Goal: Task Accomplishment & Management: Use online tool/utility

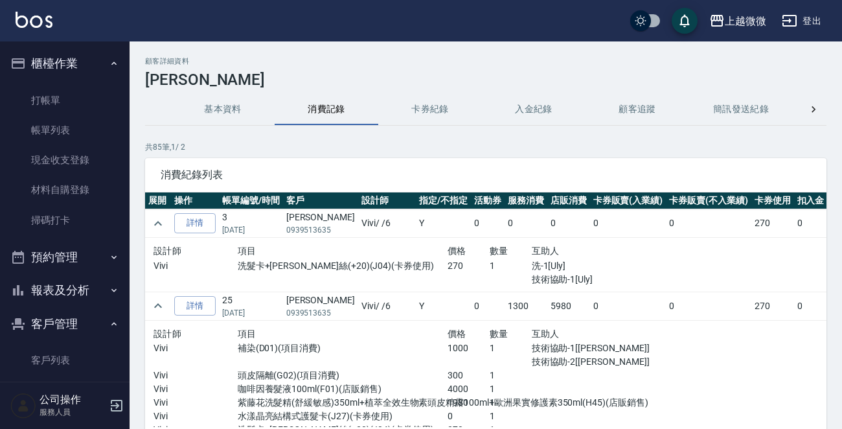
scroll to position [130, 0]
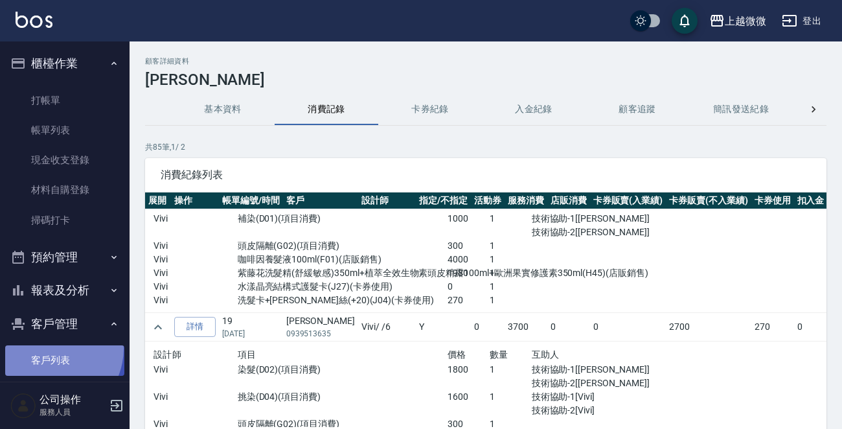
click at [51, 349] on link "客戶列表" at bounding box center [64, 360] width 119 height 30
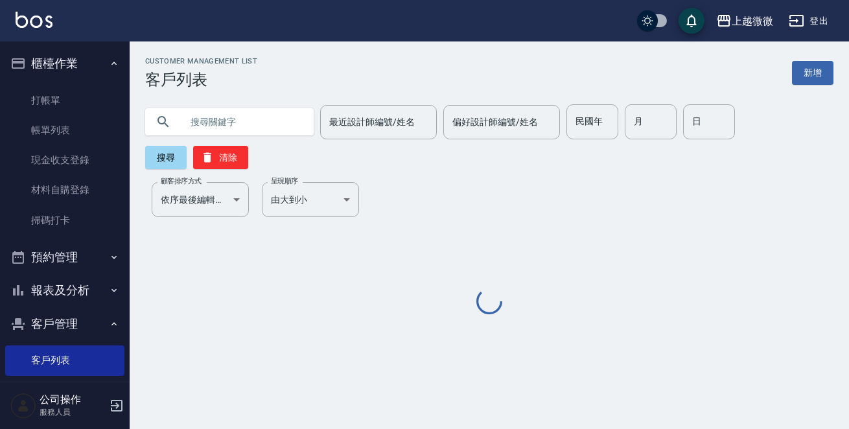
drag, startPoint x: 227, startPoint y: 130, endPoint x: 220, endPoint y: 128, distance: 7.4
click at [227, 129] on input "text" at bounding box center [242, 121] width 122 height 35
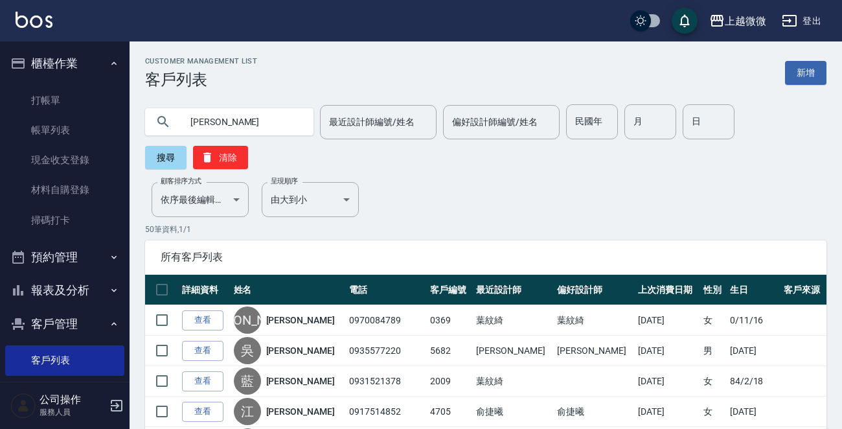
type input "吳玲"
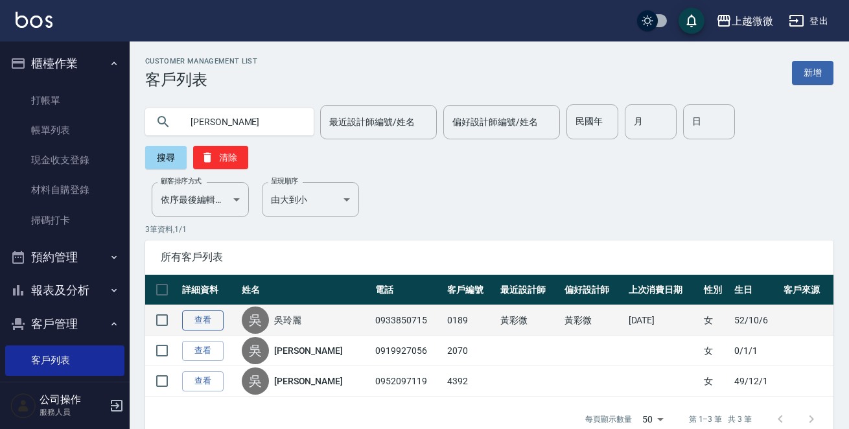
click at [214, 310] on link "查看" at bounding box center [202, 320] width 41 height 20
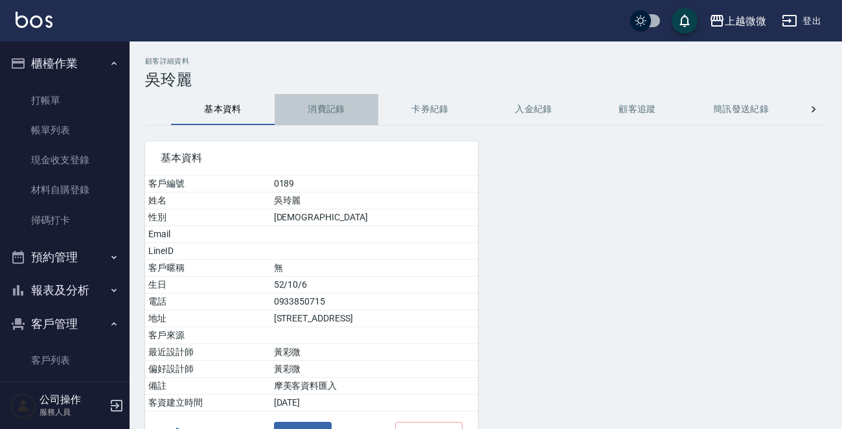
click at [337, 117] on button "消費記錄" at bounding box center [327, 109] width 104 height 31
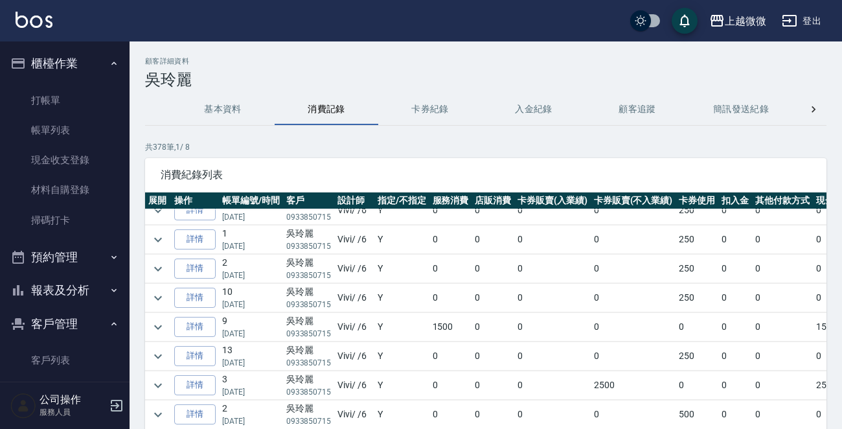
scroll to position [65, 0]
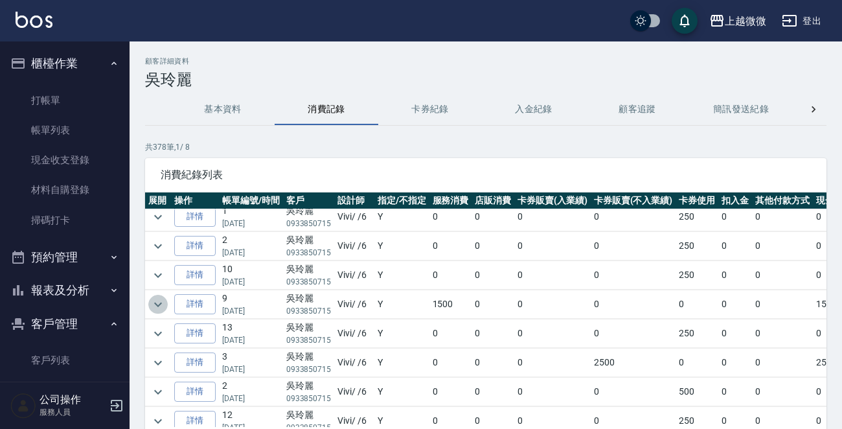
click at [161, 301] on icon "expand row" at bounding box center [158, 305] width 16 height 16
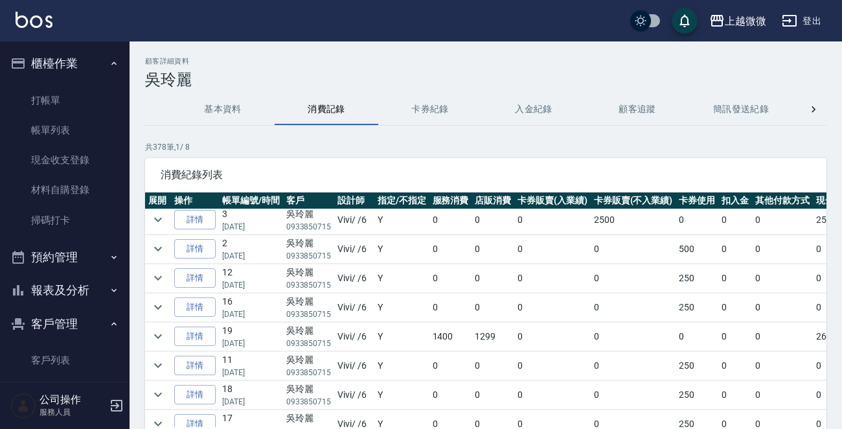
scroll to position [324, 0]
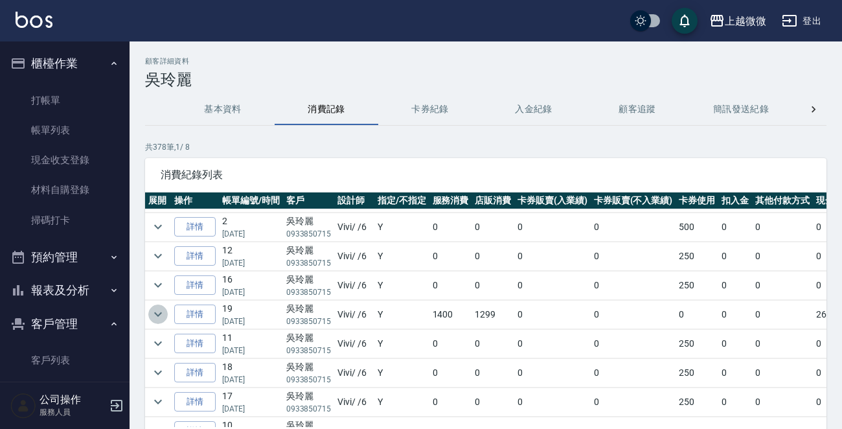
click at [157, 312] on icon "expand row" at bounding box center [158, 315] width 16 height 16
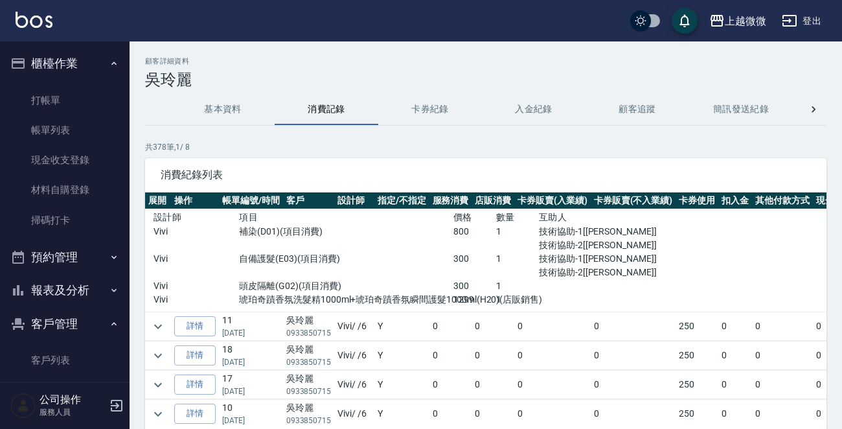
scroll to position [454, 0]
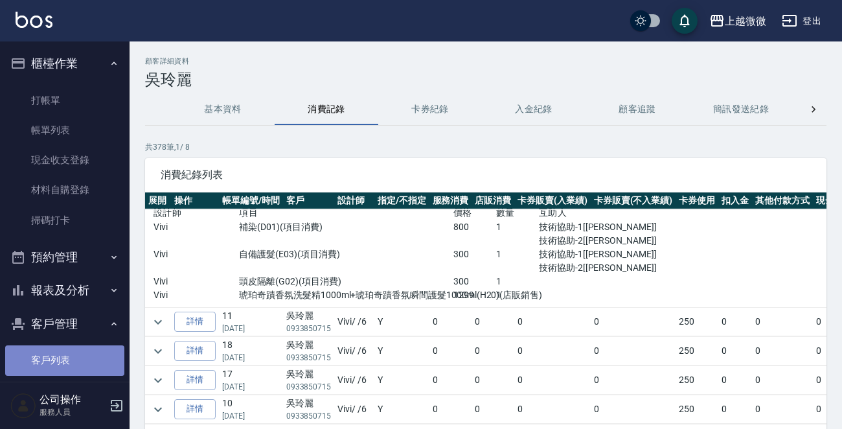
click at [73, 349] on link "客戶列表" at bounding box center [64, 360] width 119 height 30
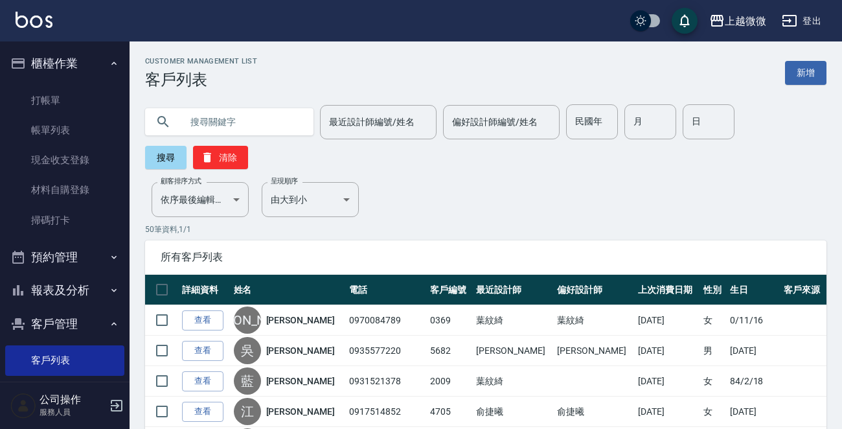
click at [194, 122] on input "text" at bounding box center [242, 121] width 122 height 35
type input "筱"
click at [161, 159] on button "搜尋" at bounding box center [165, 157] width 41 height 23
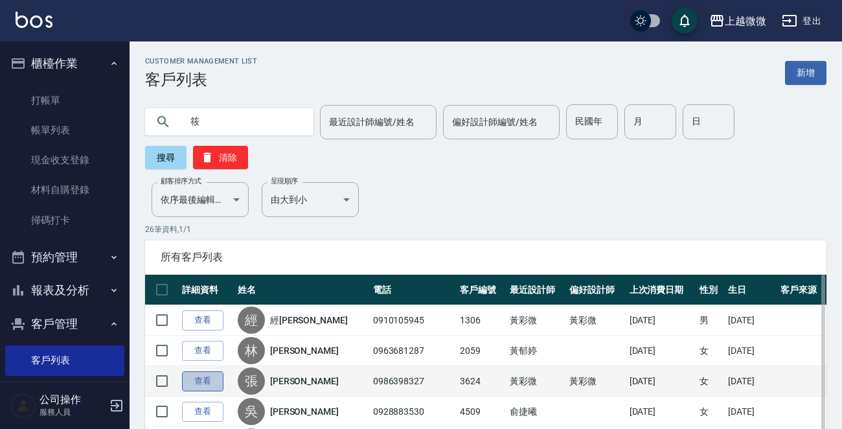
click at [205, 378] on link "查看" at bounding box center [202, 381] width 41 height 20
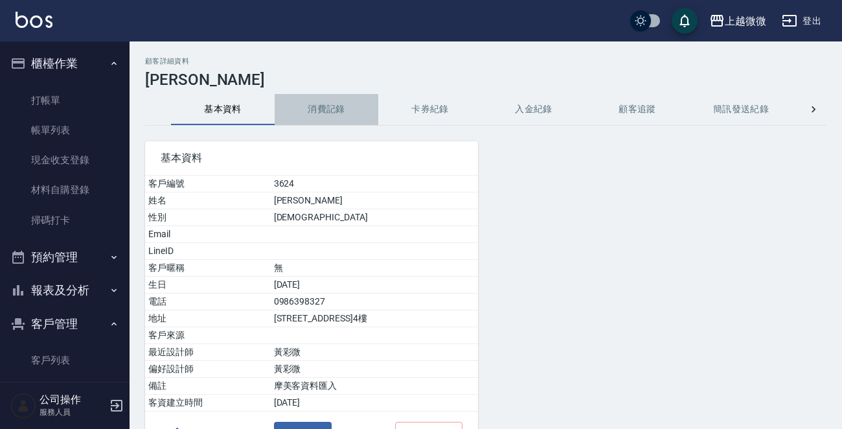
drag, startPoint x: 311, startPoint y: 108, endPoint x: 300, endPoint y: 106, distance: 11.2
click at [305, 108] on button "消費記錄" at bounding box center [327, 109] width 104 height 31
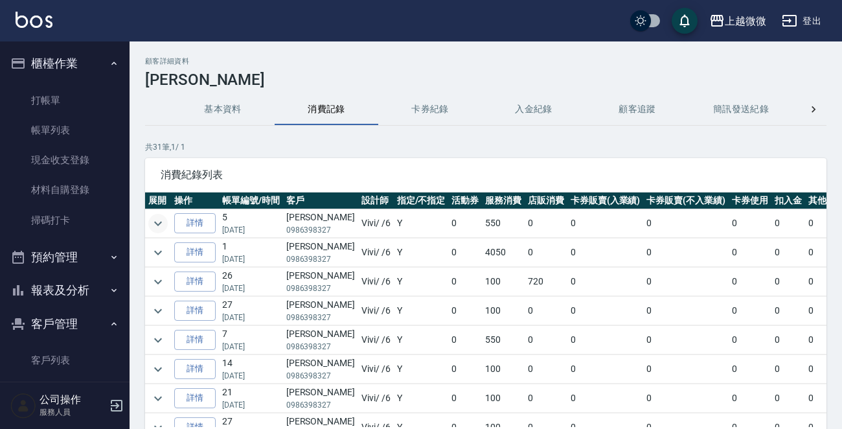
click at [155, 228] on icon "expand row" at bounding box center [158, 224] width 16 height 16
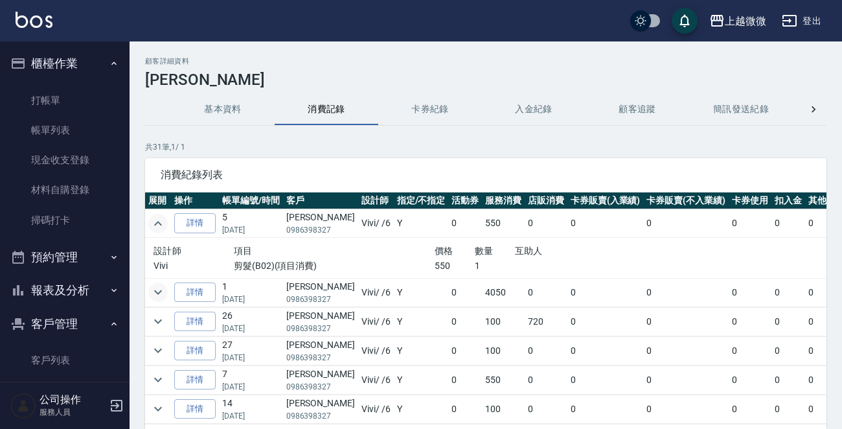
click at [154, 290] on icon "expand row" at bounding box center [158, 292] width 16 height 16
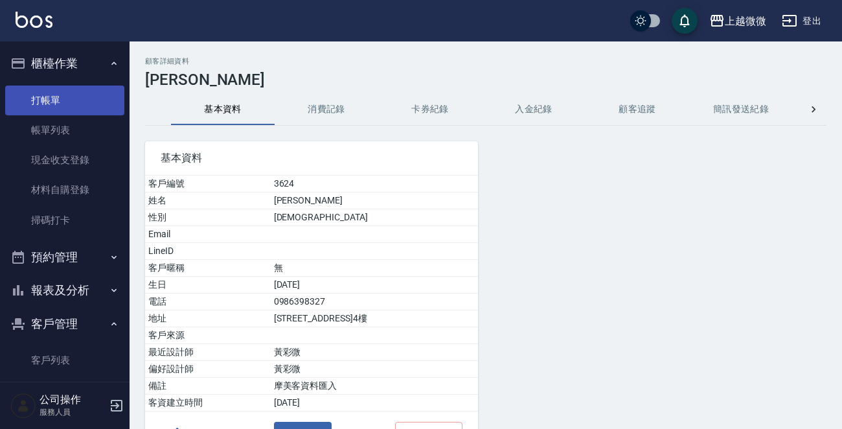
click at [49, 102] on link "打帳單" at bounding box center [64, 101] width 119 height 30
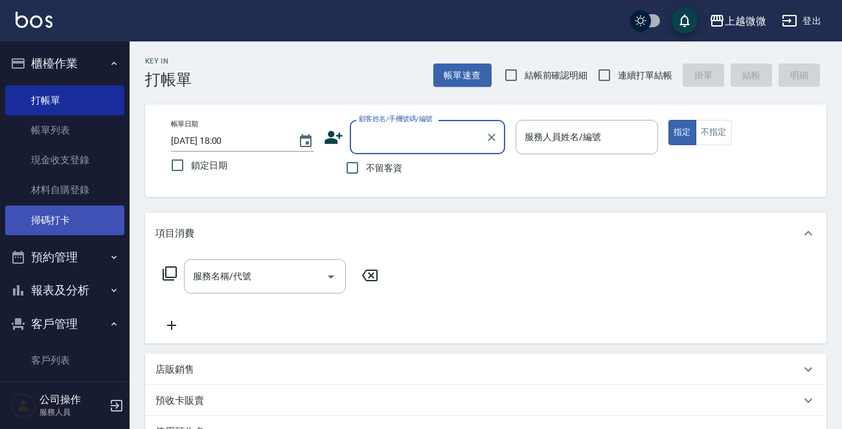
scroll to position [111, 0]
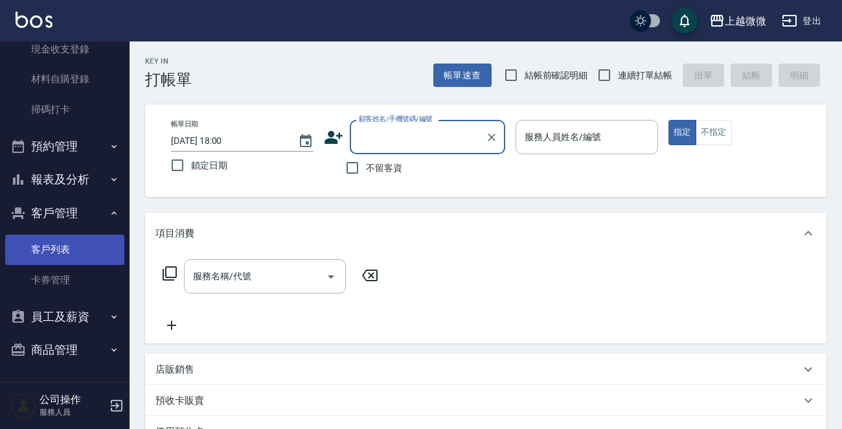
click at [53, 251] on link "客戶列表" at bounding box center [64, 250] width 119 height 30
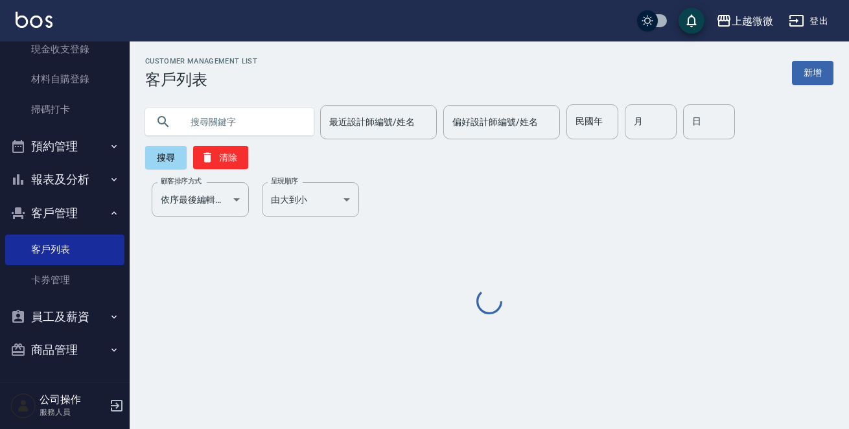
click at [262, 111] on input "text" at bounding box center [242, 121] width 122 height 35
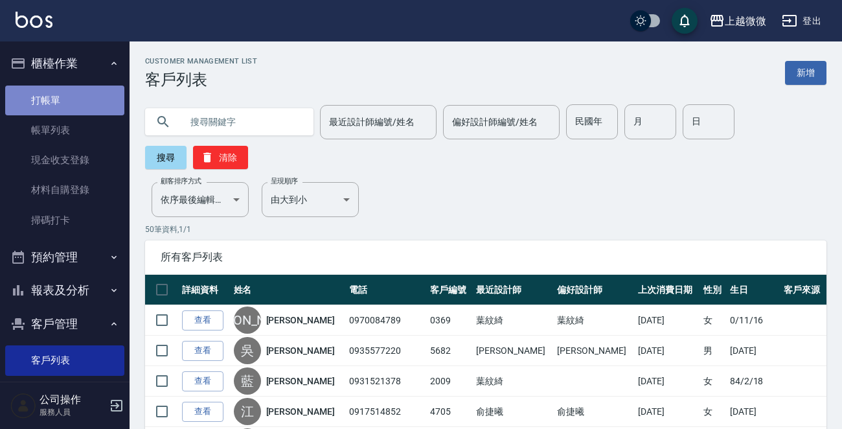
click at [68, 96] on link "打帳單" at bounding box center [64, 101] width 119 height 30
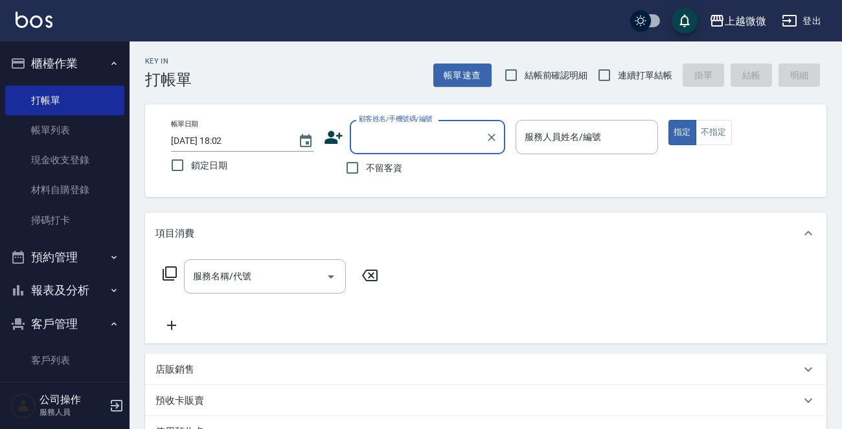
click at [408, 129] on input "顧客姓名/手機號碼/編號" at bounding box center [418, 137] width 124 height 23
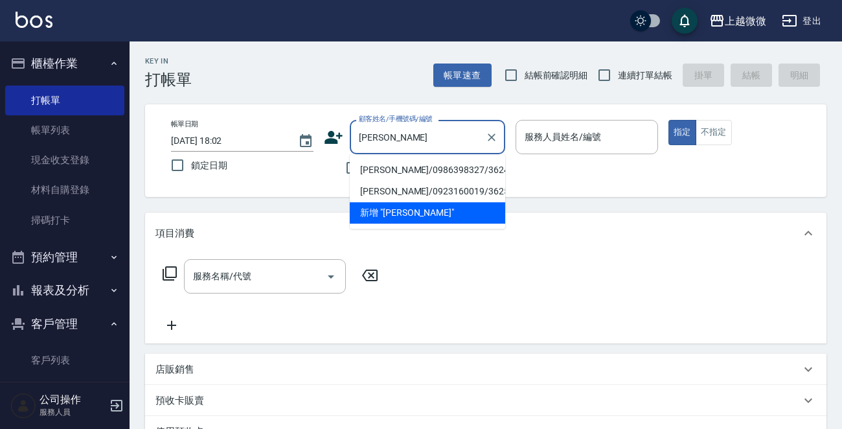
click at [435, 174] on li "張筱翎/0986398327/3624" at bounding box center [428, 169] width 156 height 21
type input "張筱翎/0986398327/3624"
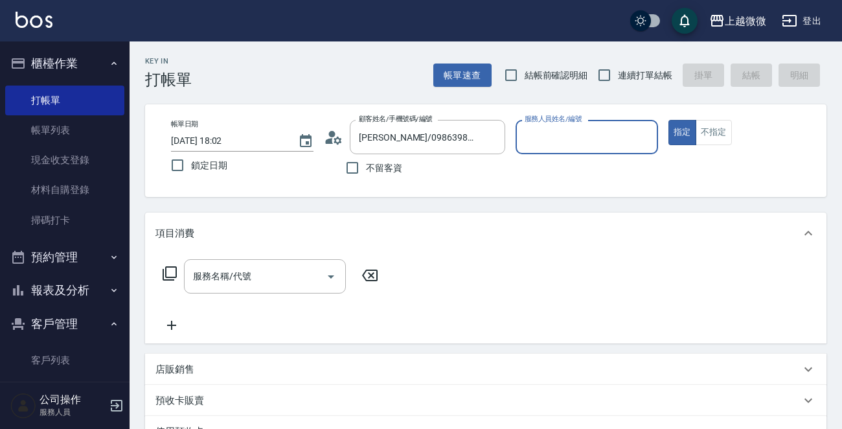
type input "Vivi-6"
click at [248, 272] on div "服務名稱/代號 服務名稱/代號" at bounding box center [265, 276] width 162 height 34
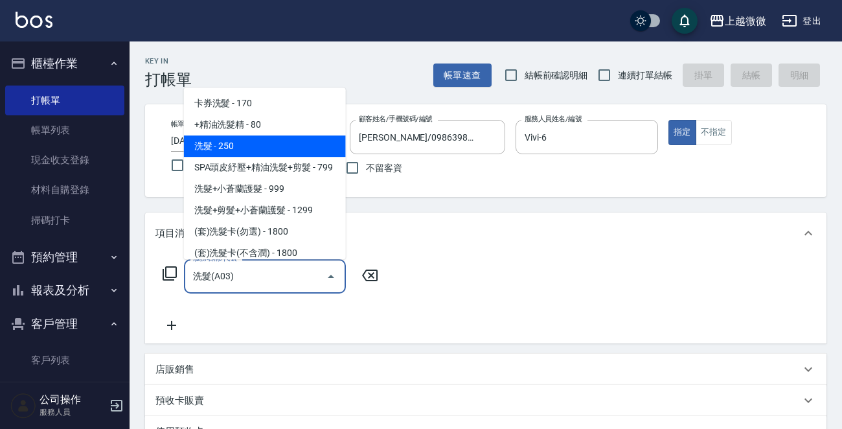
type input "洗髮(A03)"
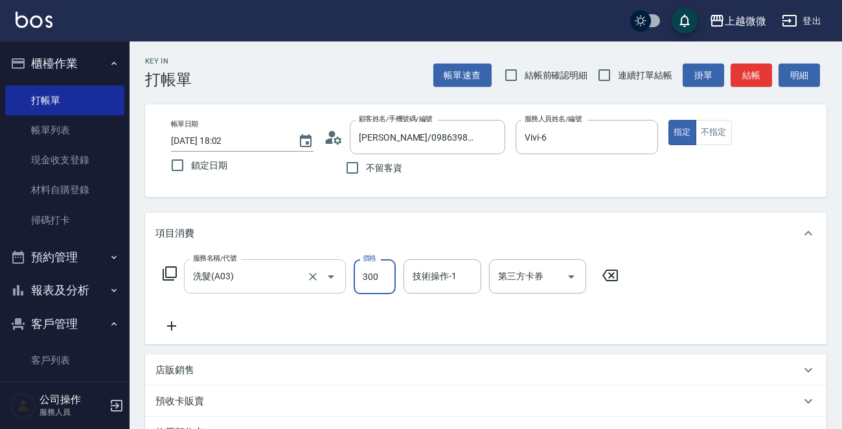
type input "300"
type input "Misia-1"
click at [167, 330] on icon at bounding box center [172, 326] width 32 height 16
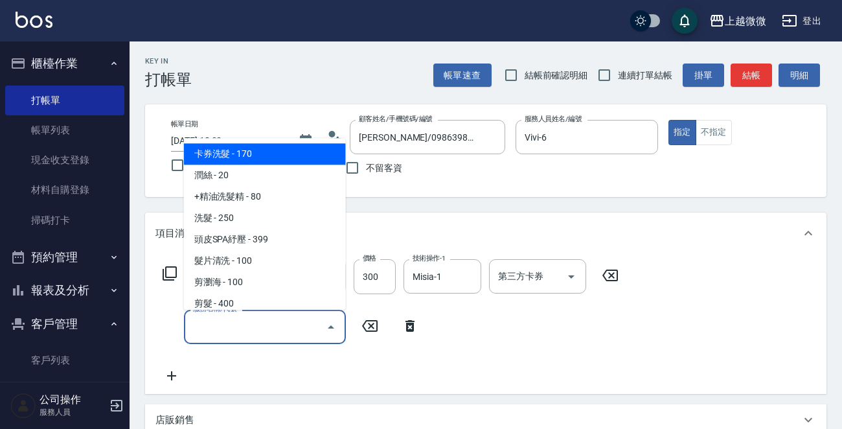
click at [254, 334] on input "服務名稱/代號" at bounding box center [255, 327] width 131 height 23
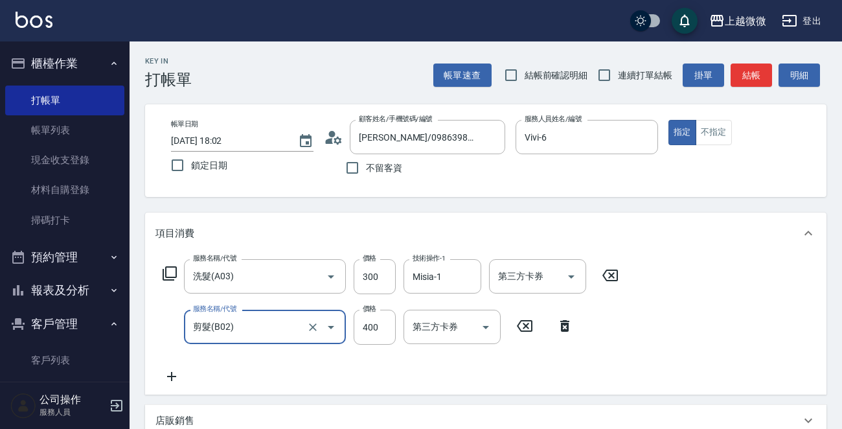
type input "剪髮(B02)"
type input "550"
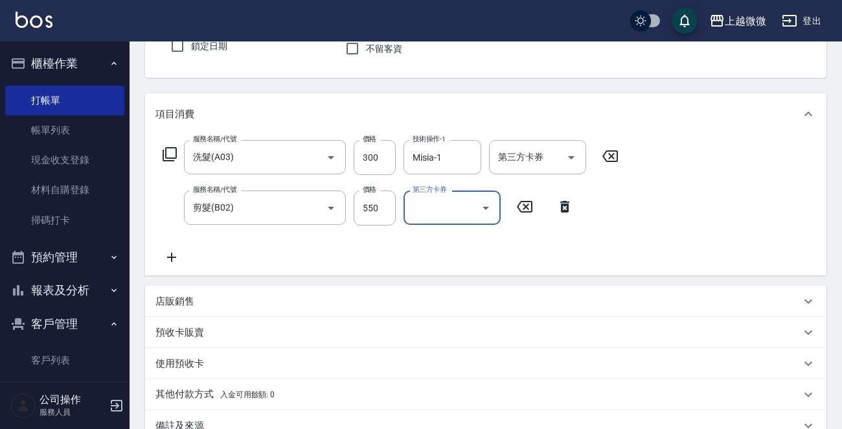
scroll to position [130, 0]
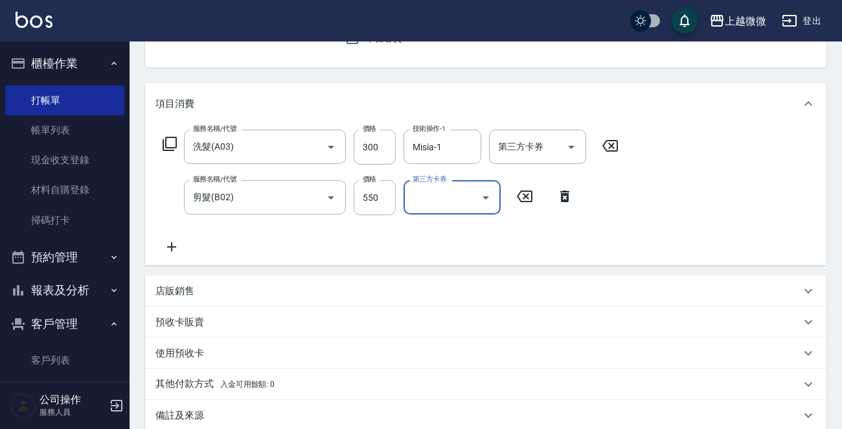
click at [173, 246] on icon at bounding box center [171, 246] width 9 height 9
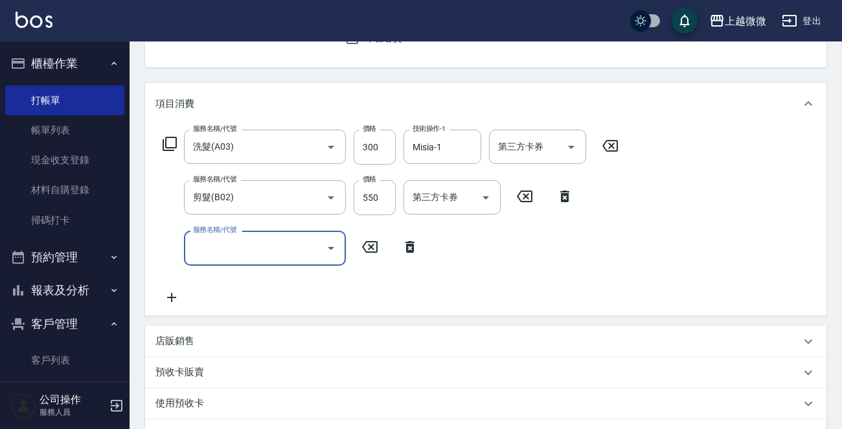
click at [209, 249] on input "服務名稱/代號" at bounding box center [255, 248] width 131 height 23
type input "染髮(D02)"
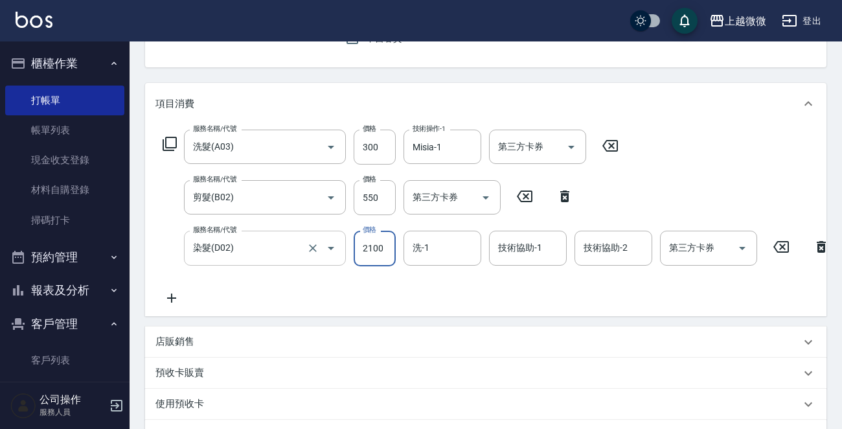
type input "2100"
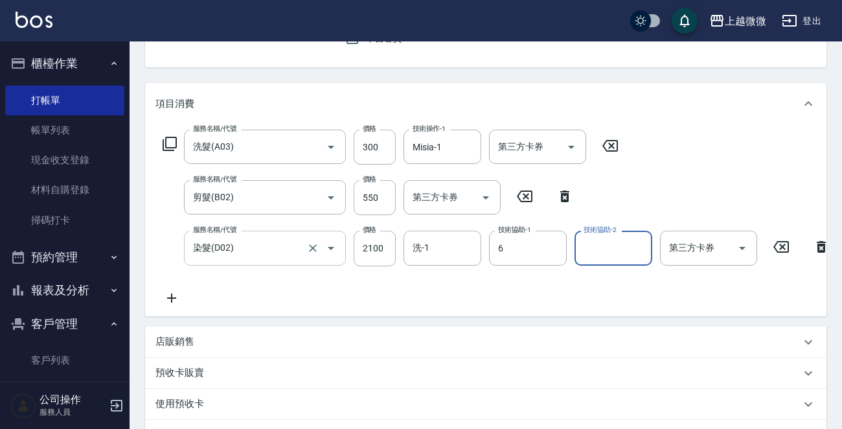
type input "Vivi-6"
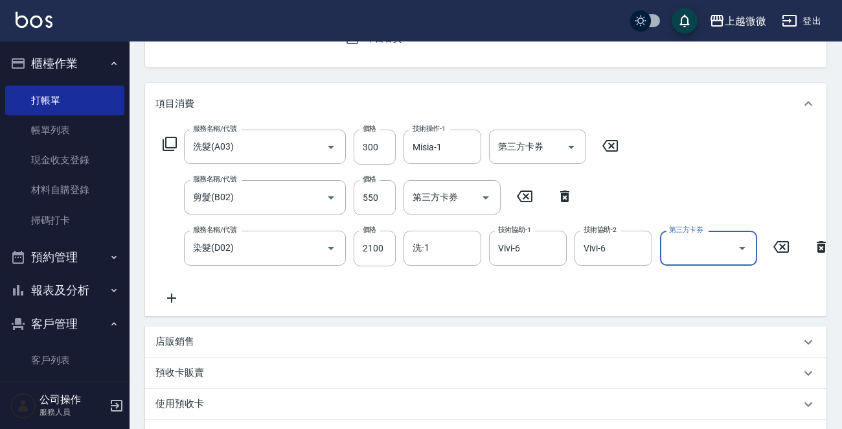
click at [166, 294] on icon at bounding box center [172, 298] width 32 height 16
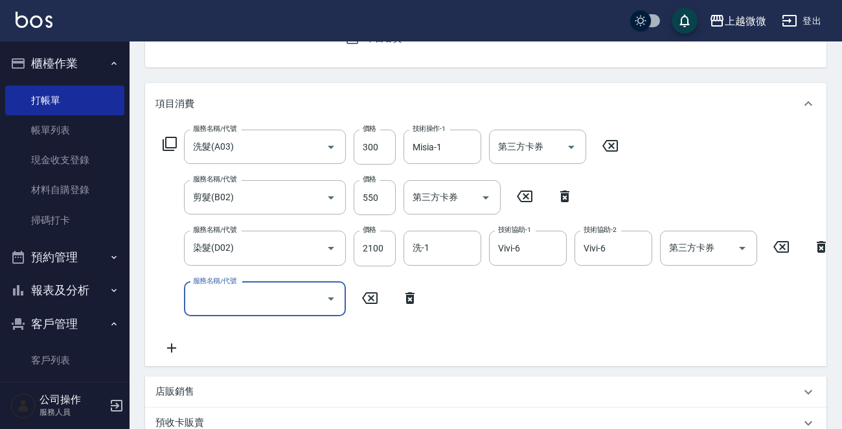
click at [230, 299] on div "服務名稱/代號 服務名稱/代號" at bounding box center [265, 299] width 162 height 34
type input "頭皮隔離(G02)"
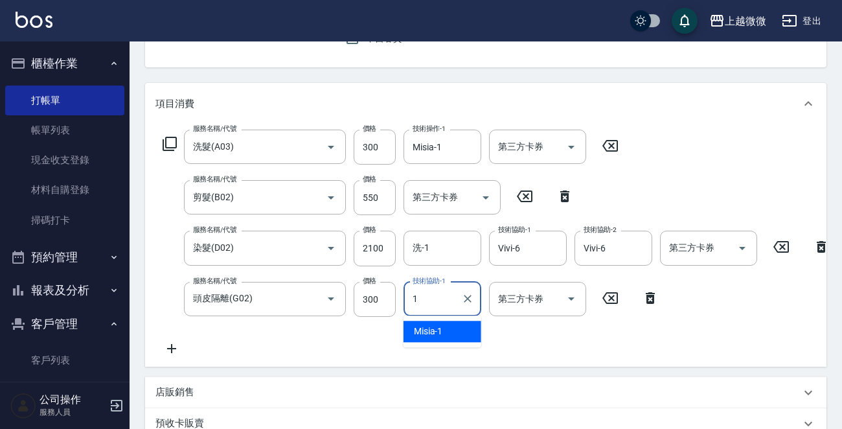
click at [428, 334] on span "Misia -1" at bounding box center [428, 332] width 29 height 14
type input "Misia-1"
click at [173, 345] on icon at bounding box center [172, 349] width 32 height 16
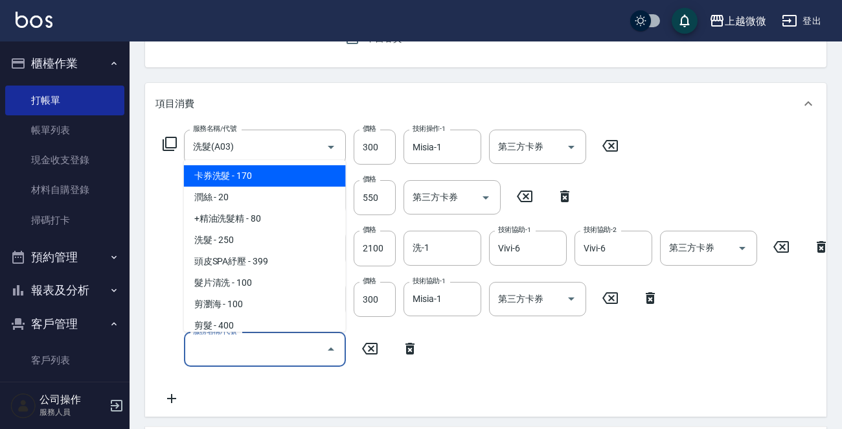
click at [240, 355] on input "服務名稱/代號" at bounding box center [255, 349] width 131 height 23
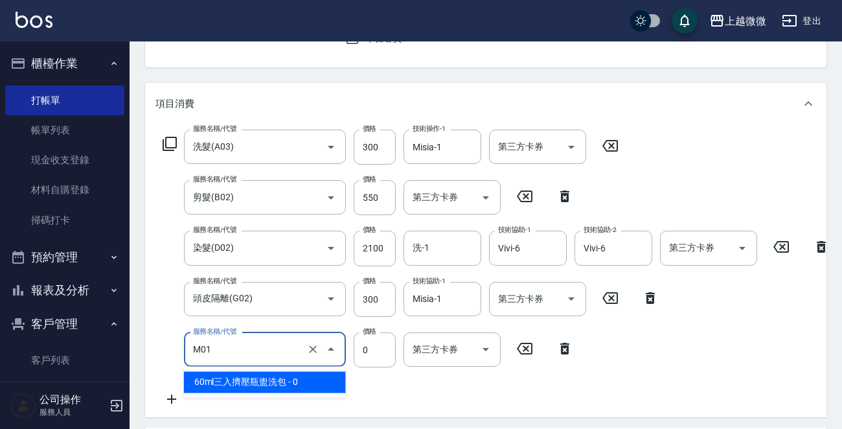
drag, startPoint x: 173, startPoint y: 345, endPoint x: 240, endPoint y: 365, distance: 70.3
click at [240, 365] on div "M01 服務名稱/代號" at bounding box center [265, 349] width 162 height 34
click at [264, 373] on span "60ml三入擠壓瓶盥洗包 - 0" at bounding box center [265, 381] width 162 height 21
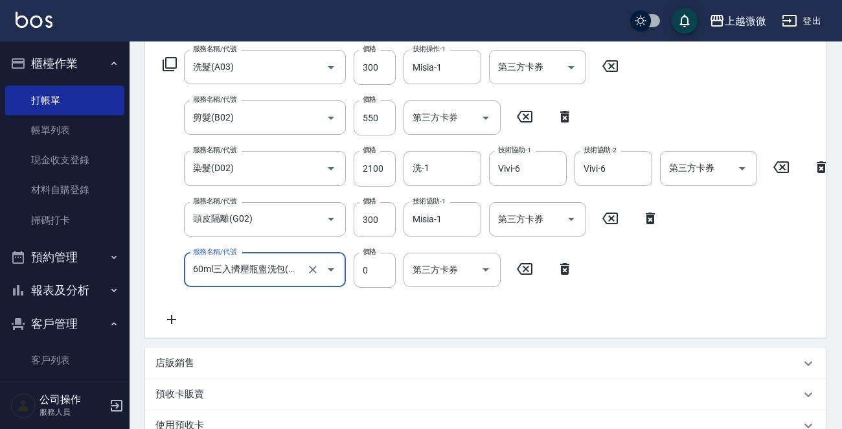
scroll to position [437, 0]
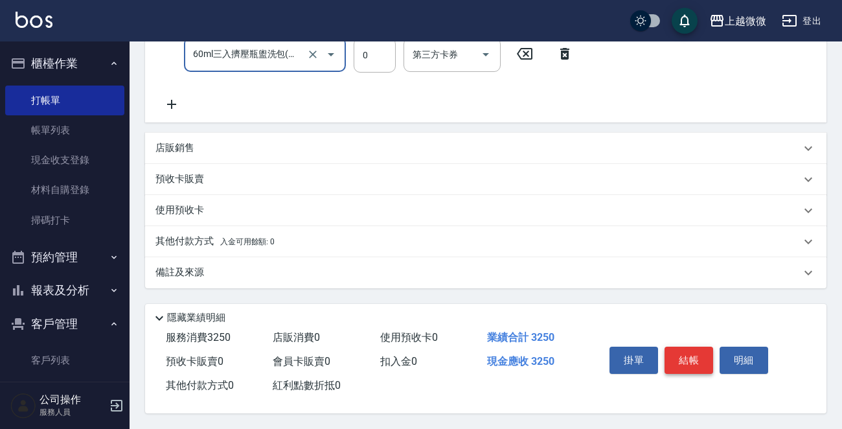
type input "60ml三入擠壓瓶盥洗包(M01)"
click at [702, 356] on button "結帳" at bounding box center [689, 360] width 49 height 27
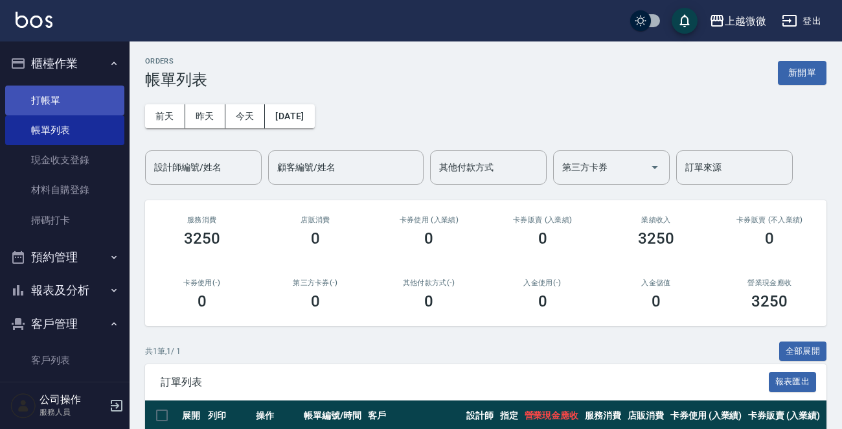
click at [76, 94] on link "打帳單" at bounding box center [64, 101] width 119 height 30
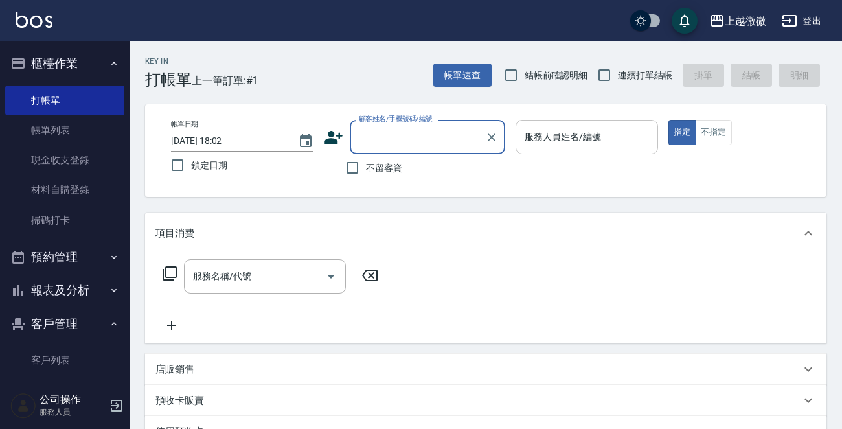
click at [610, 137] on input "服務人員姓名/編號" at bounding box center [587, 137] width 131 height 23
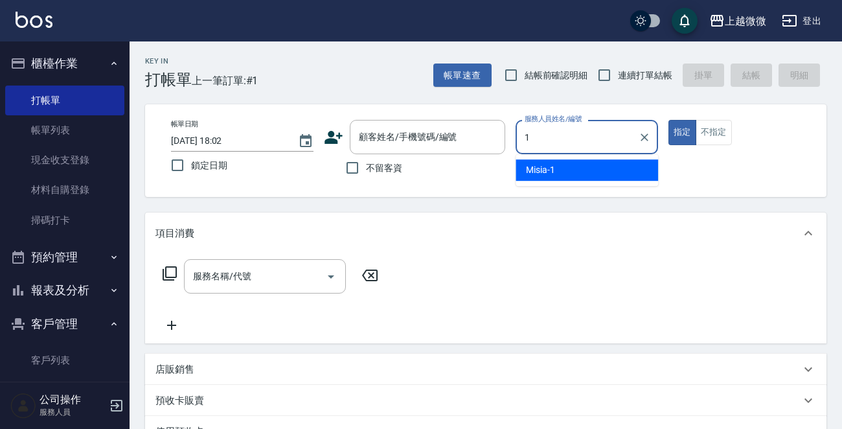
click at [599, 166] on div "Misia -1" at bounding box center [587, 169] width 143 height 21
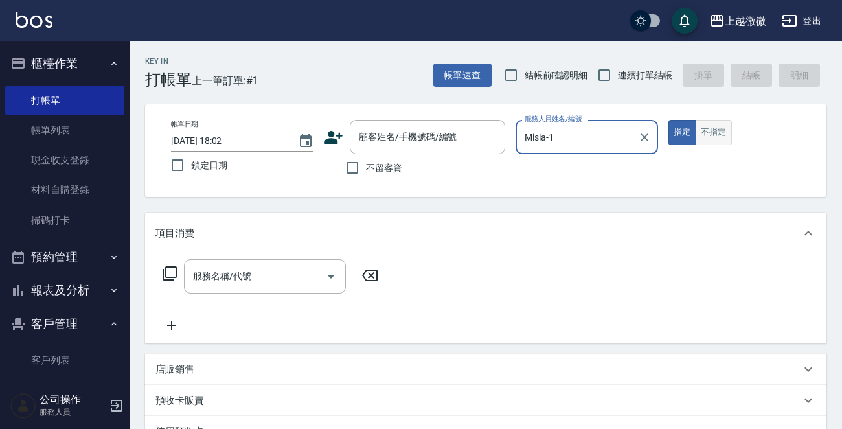
type input "Misia-1"
click at [712, 135] on button "不指定" at bounding box center [714, 132] width 36 height 25
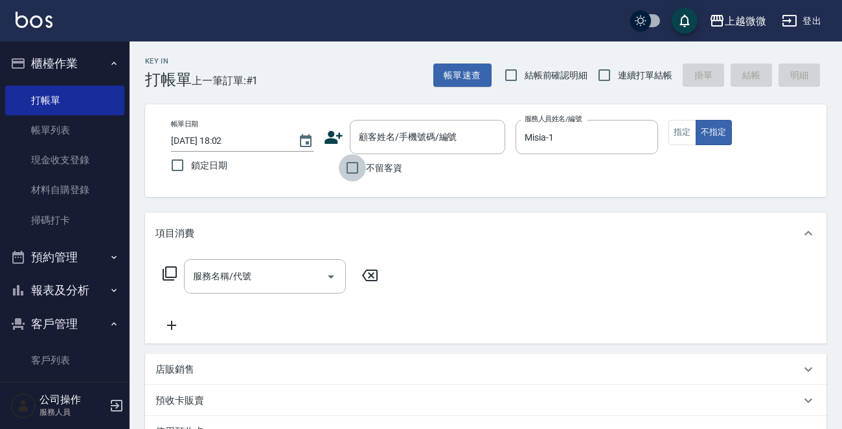
click at [350, 170] on input "不留客資" at bounding box center [352, 167] width 27 height 27
checkbox input "true"
click at [171, 163] on input "鎖定日期" at bounding box center [177, 165] width 27 height 27
checkbox input "true"
click at [605, 75] on input "連續打單結帳" at bounding box center [604, 75] width 27 height 27
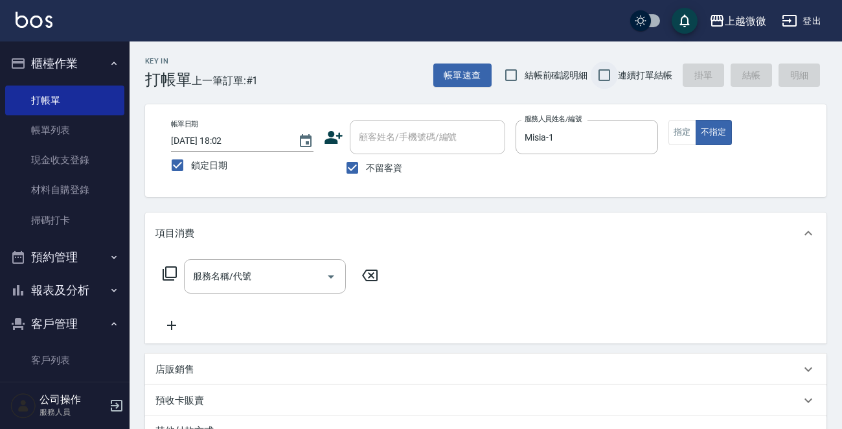
checkbox input "true"
click at [231, 286] on input "服務名稱/代號" at bounding box center [255, 276] width 131 height 23
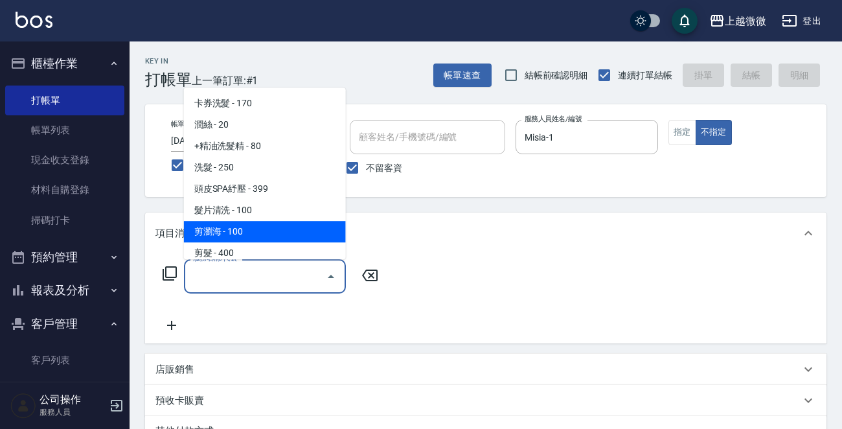
click at [270, 227] on span "剪瀏海 - 100" at bounding box center [265, 231] width 162 height 21
type input "剪瀏海(B01)"
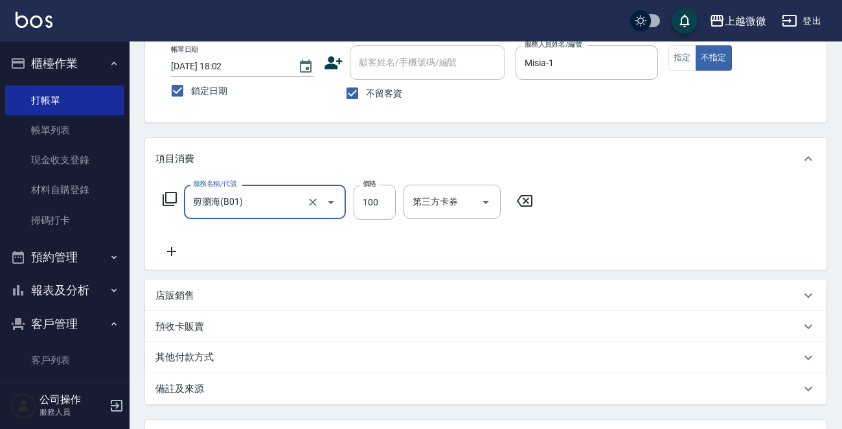
scroll to position [194, 0]
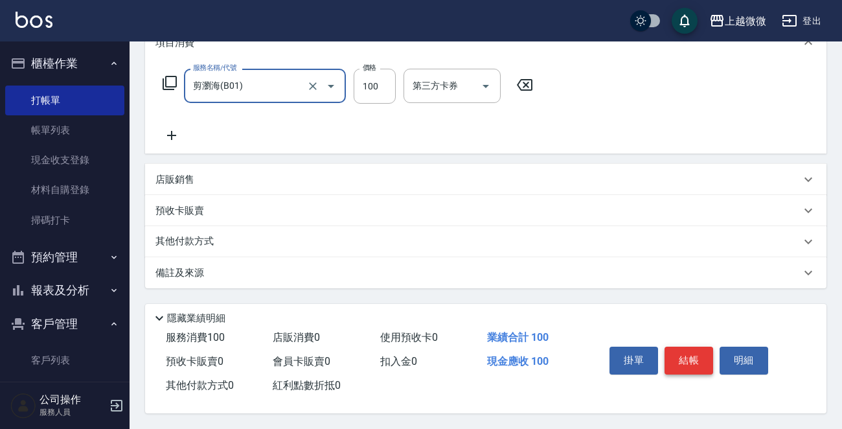
click at [702, 360] on button "結帳" at bounding box center [689, 360] width 49 height 27
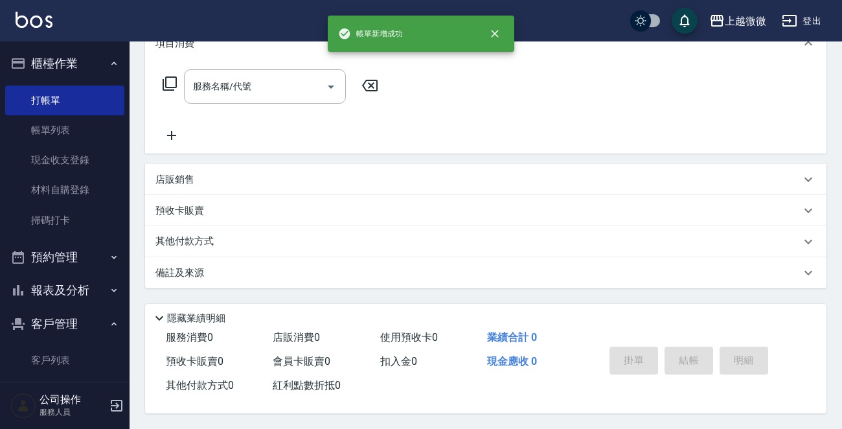
scroll to position [0, 0]
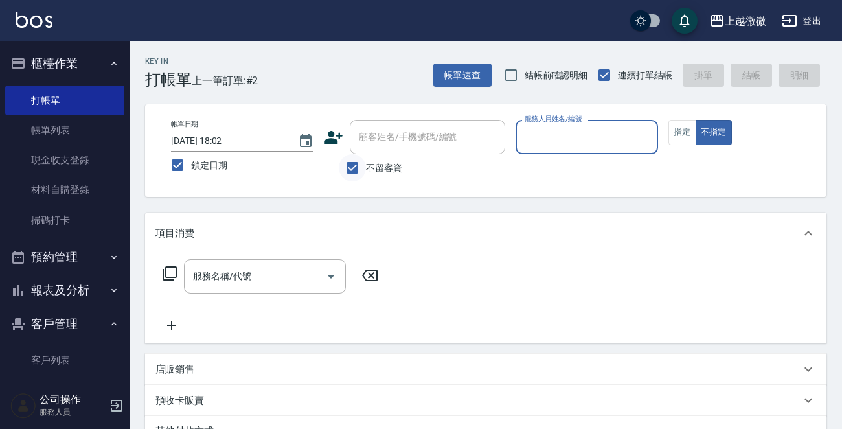
click at [352, 173] on input "不留客資" at bounding box center [352, 167] width 27 height 27
checkbox input "false"
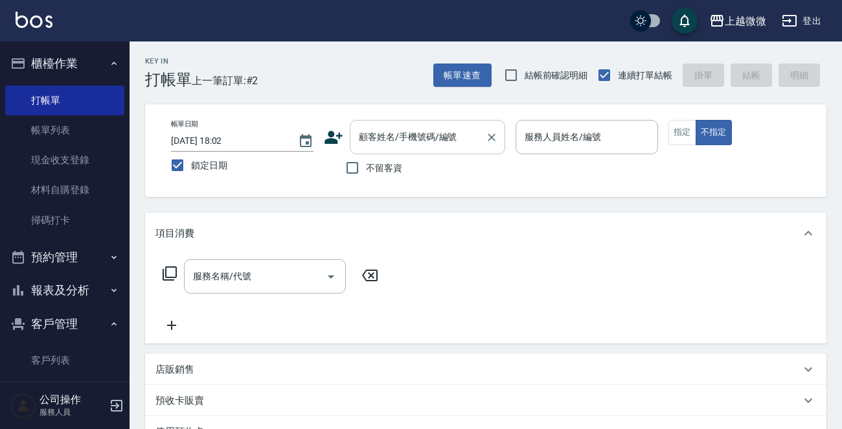
click at [384, 136] on div "顧客姓名/手機號碼/編號 顧客姓名/手機號碼/編號" at bounding box center [428, 137] width 156 height 34
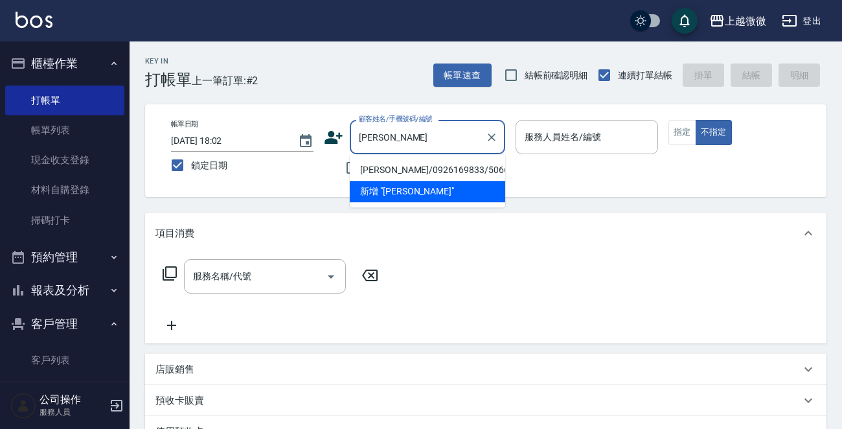
drag, startPoint x: 423, startPoint y: 165, endPoint x: 434, endPoint y: 165, distance: 11.0
click at [423, 165] on li "董絲/0926169833/5066" at bounding box center [428, 169] width 156 height 21
type input "董絲/0926169833/5066"
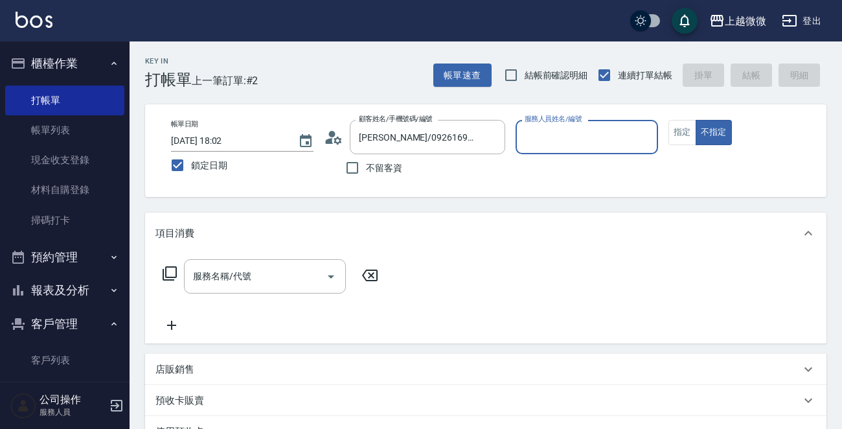
type input "Vivi-6"
click at [684, 130] on button "指定" at bounding box center [683, 132] width 28 height 25
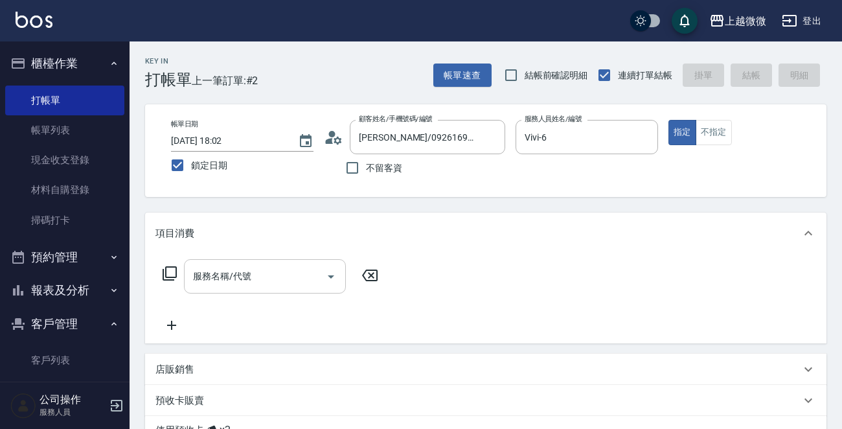
click at [246, 277] on div "服務名稱/代號 服務名稱/代號" at bounding box center [265, 276] width 162 height 34
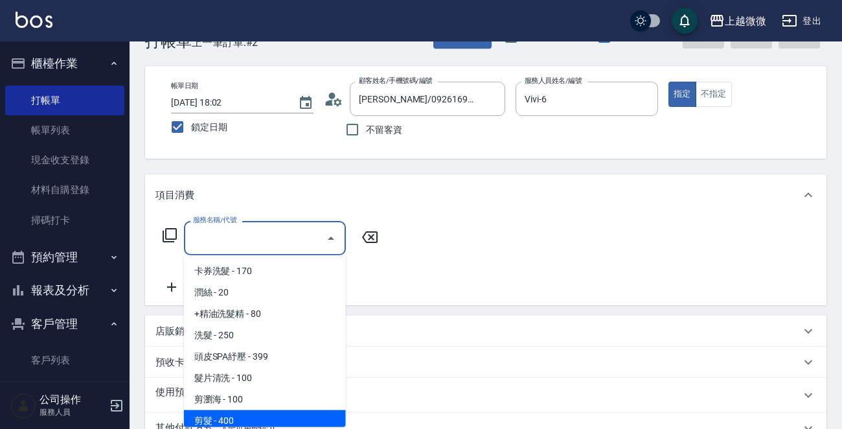
scroll to position [130, 0]
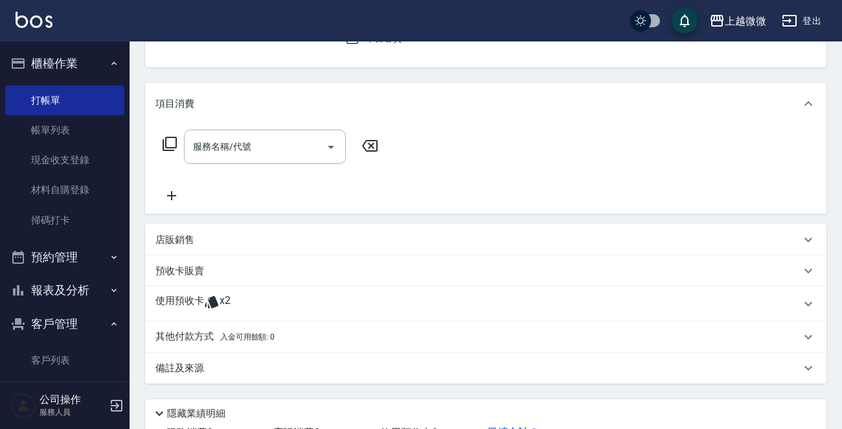
click at [152, 297] on div "使用預收卡 x2" at bounding box center [486, 303] width 682 height 35
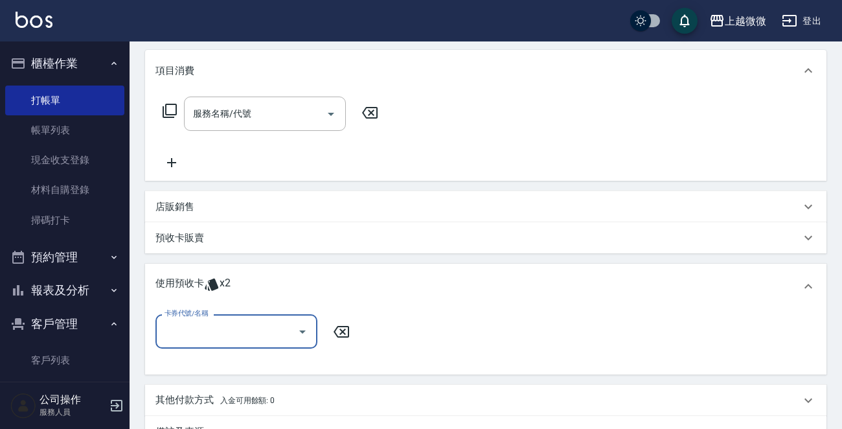
scroll to position [194, 0]
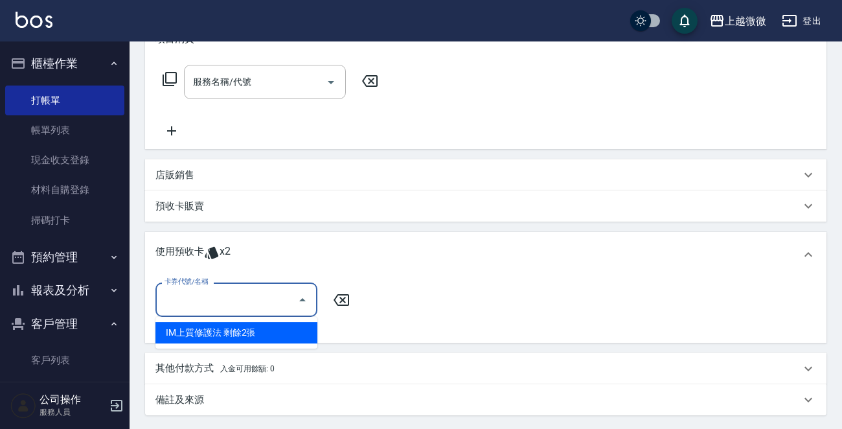
click at [227, 302] on input "卡券代號/名稱" at bounding box center [226, 299] width 131 height 23
click at [251, 329] on div "IM上質修護法 剩餘2張" at bounding box center [237, 332] width 162 height 21
type input "IM上質修護法"
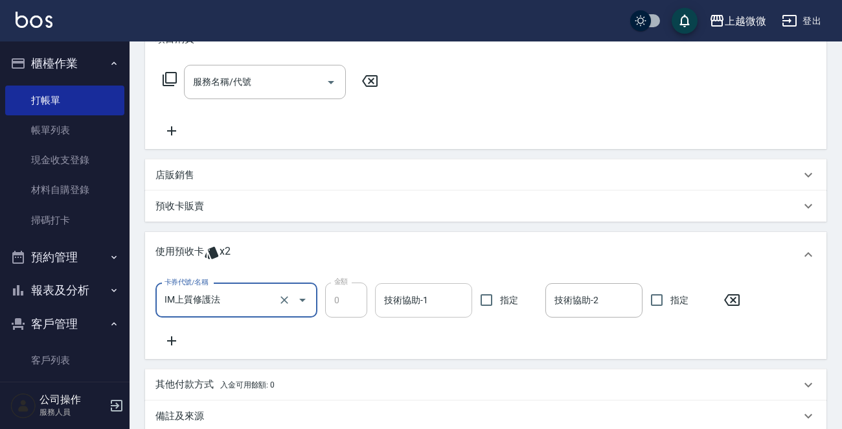
click at [415, 294] on input "技術協助-1" at bounding box center [424, 300] width 86 height 23
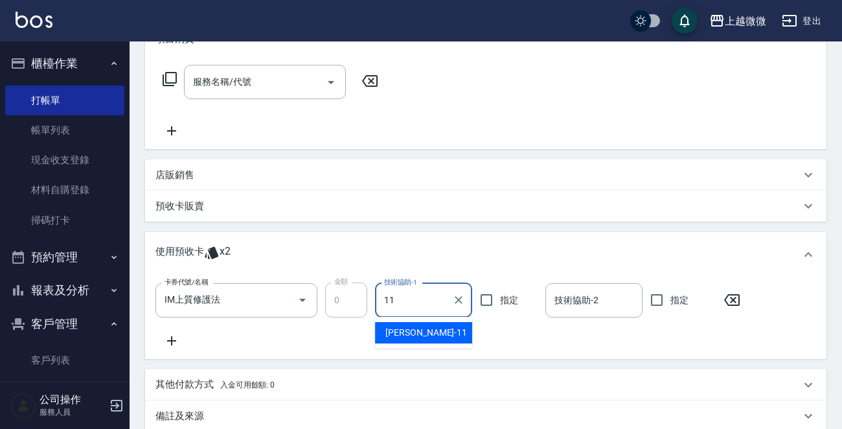
click at [411, 334] on span "Kristin -11" at bounding box center [427, 333] width 82 height 14
type input "Kristin-11"
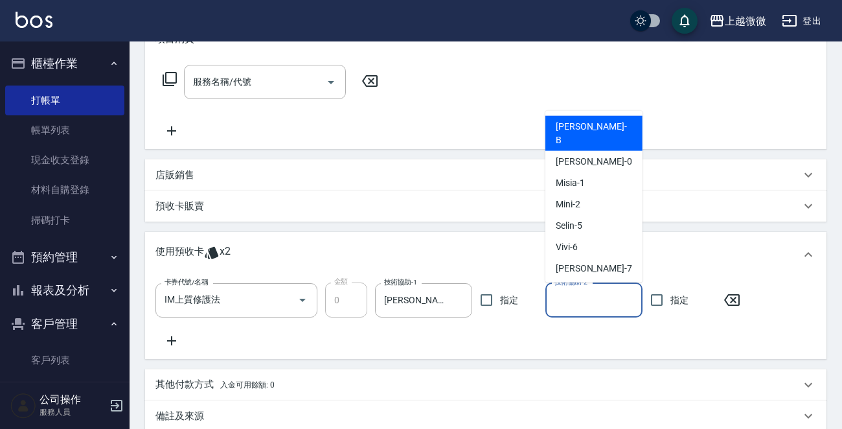
click at [571, 308] on input "技術協助-2" at bounding box center [594, 300] width 86 height 23
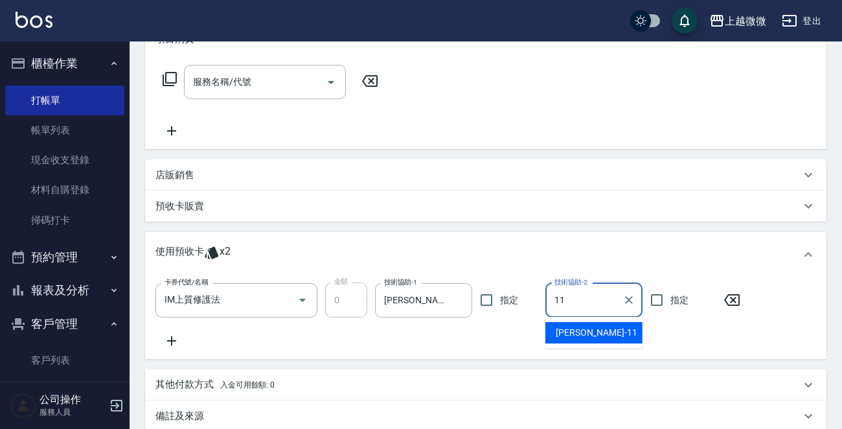
click at [579, 330] on span "Kristin -11" at bounding box center [597, 333] width 82 height 14
type input "Kristin-11"
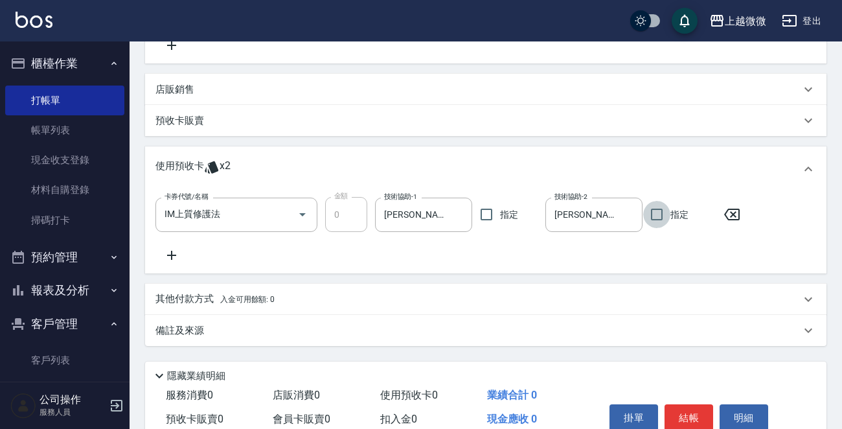
scroll to position [324, 0]
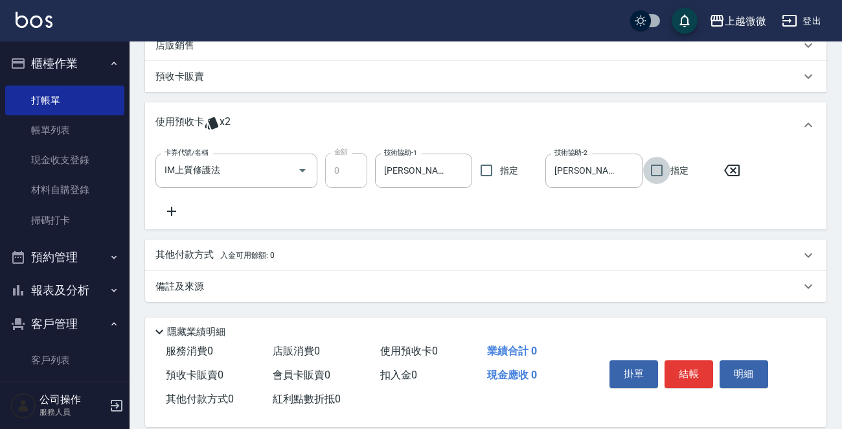
click at [189, 288] on p "備註及來源" at bounding box center [180, 287] width 49 height 14
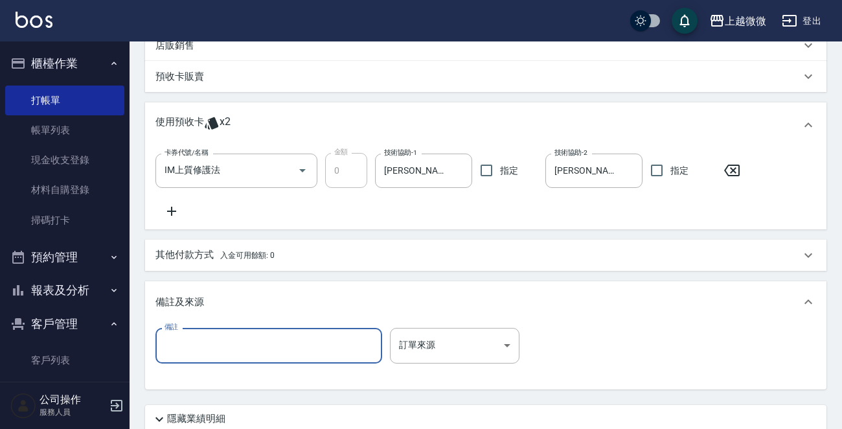
click at [221, 345] on input "備註" at bounding box center [269, 345] width 227 height 35
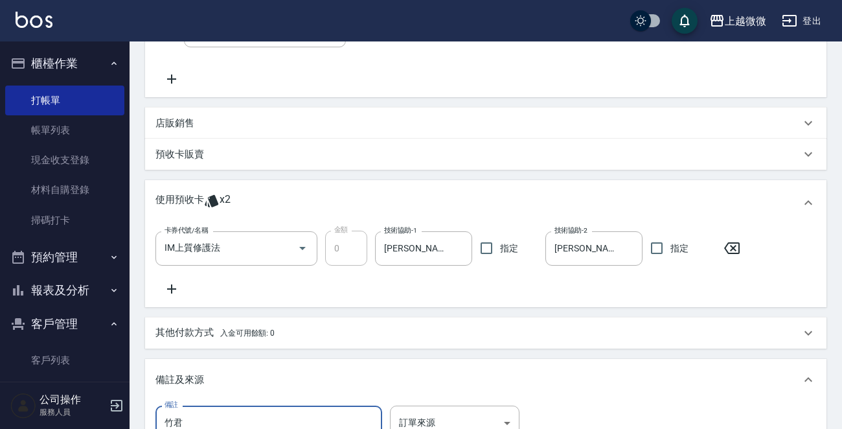
scroll to position [389, 0]
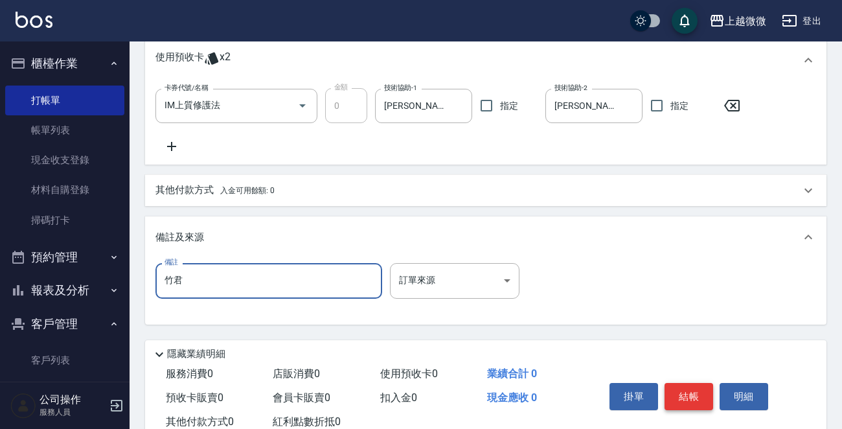
type input "竹君"
click at [687, 392] on button "結帳" at bounding box center [689, 396] width 49 height 27
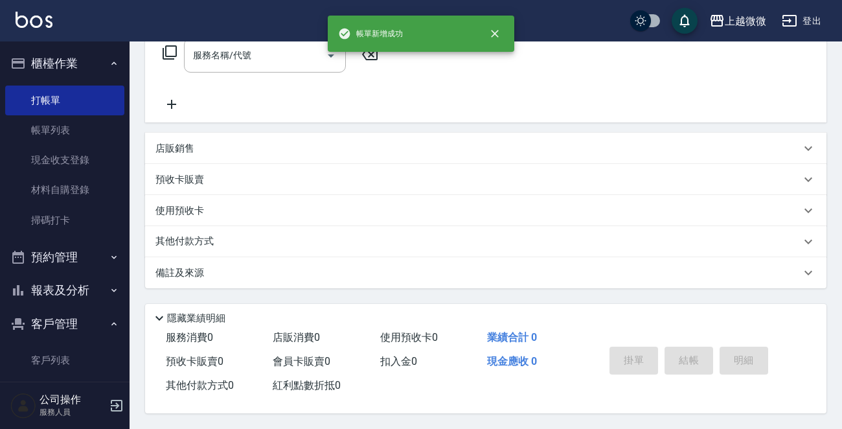
scroll to position [0, 0]
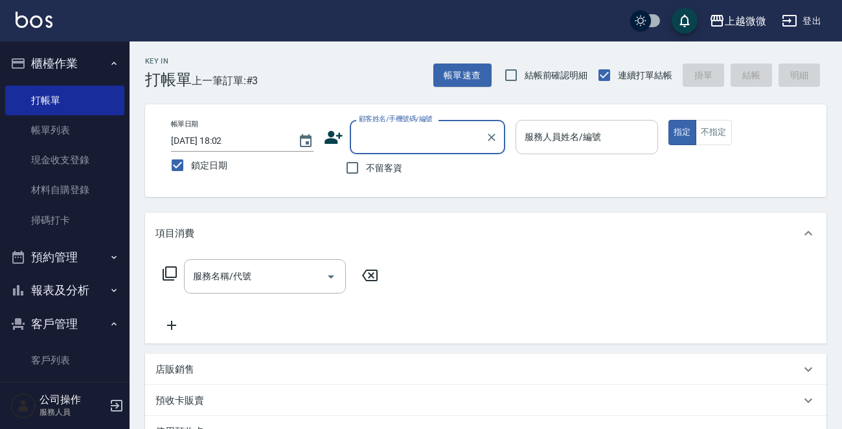
click at [611, 142] on input "服務人員姓名/編號" at bounding box center [587, 137] width 131 height 23
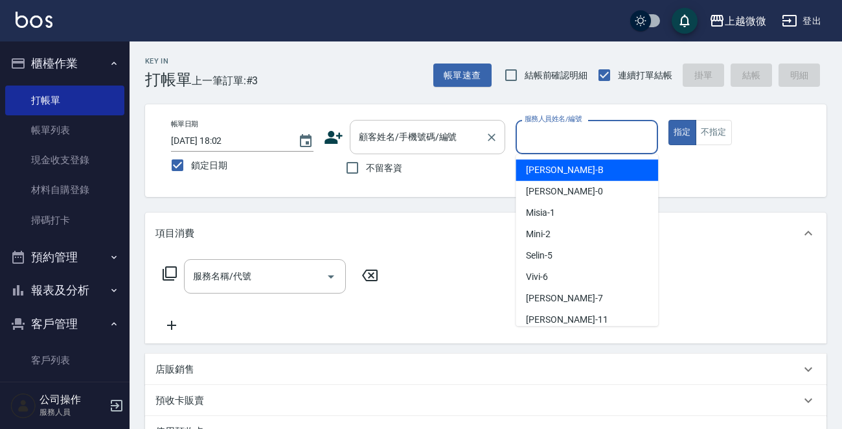
click at [465, 132] on input "顧客姓名/手機號碼/編號" at bounding box center [418, 137] width 124 height 23
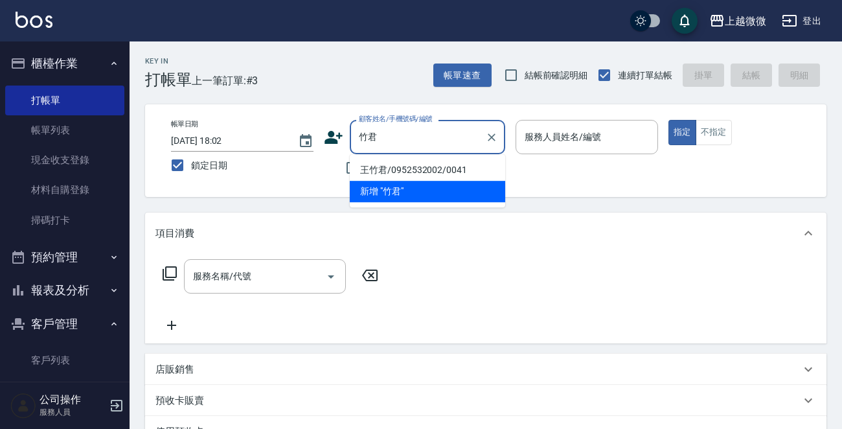
click at [428, 170] on li "王竹君/0952532002/0041" at bounding box center [428, 169] width 156 height 21
type input "王竹君/0952532002/0041"
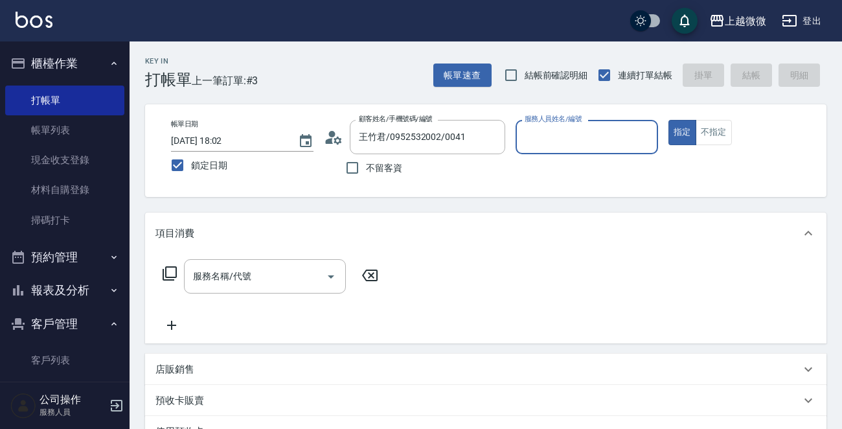
type input "Vivi-6"
click at [253, 278] on input "服務名稱/代號" at bounding box center [255, 276] width 131 height 23
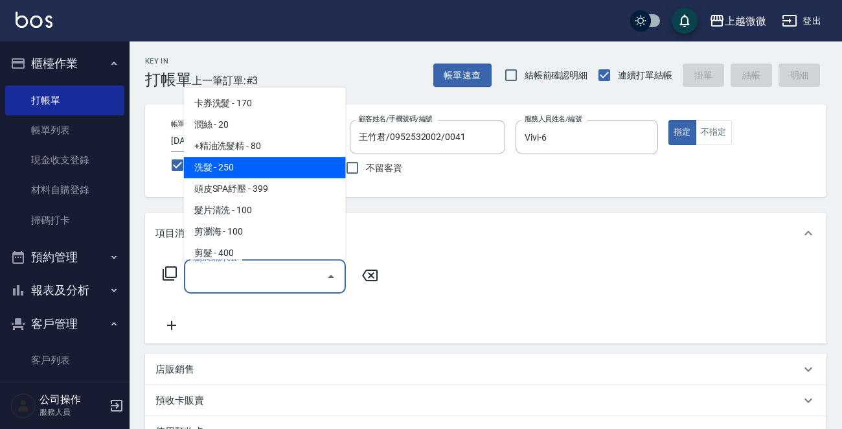
click at [272, 161] on span "洗髮 - 250" at bounding box center [265, 167] width 162 height 21
type input "洗髮(A03)"
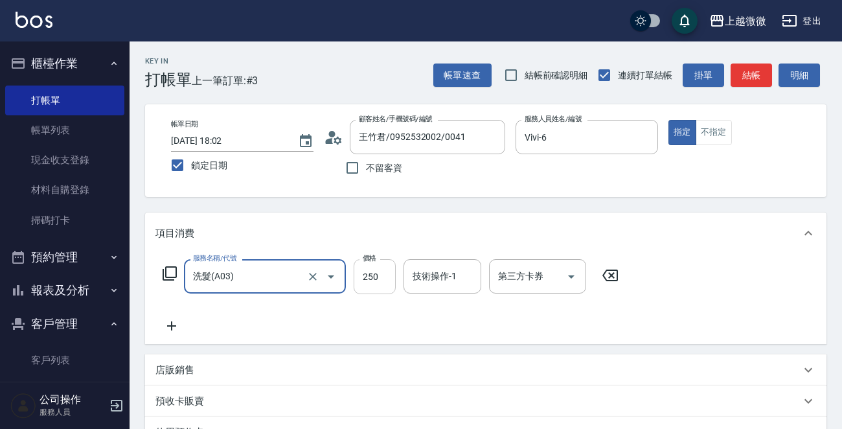
click at [380, 281] on input "250" at bounding box center [375, 276] width 42 height 35
drag, startPoint x: 372, startPoint y: 281, endPoint x: 409, endPoint y: 281, distance: 36.9
click at [395, 281] on input "2650" at bounding box center [375, 276] width 42 height 35
type input "260"
click at [442, 275] on div "技術操作-1 技術操作-1" at bounding box center [443, 276] width 78 height 34
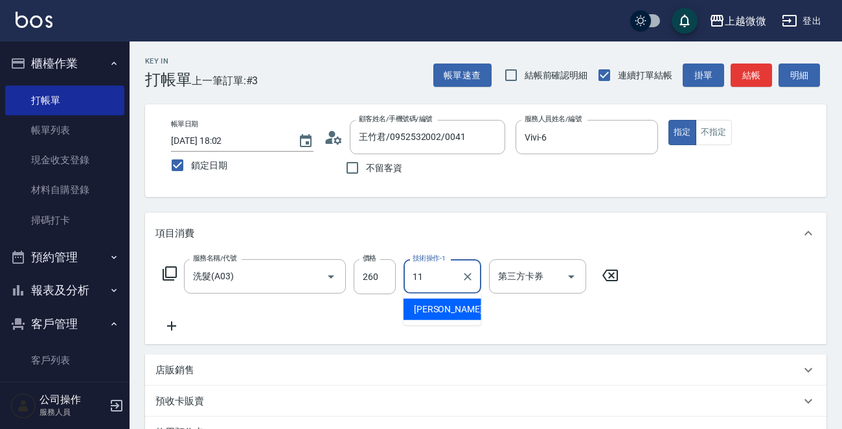
drag, startPoint x: 445, startPoint y: 303, endPoint x: 377, endPoint y: 321, distance: 71.0
click at [445, 303] on div "Kristin -11" at bounding box center [443, 309] width 78 height 21
type input "Kristin-11"
click at [170, 325] on icon at bounding box center [172, 326] width 32 height 16
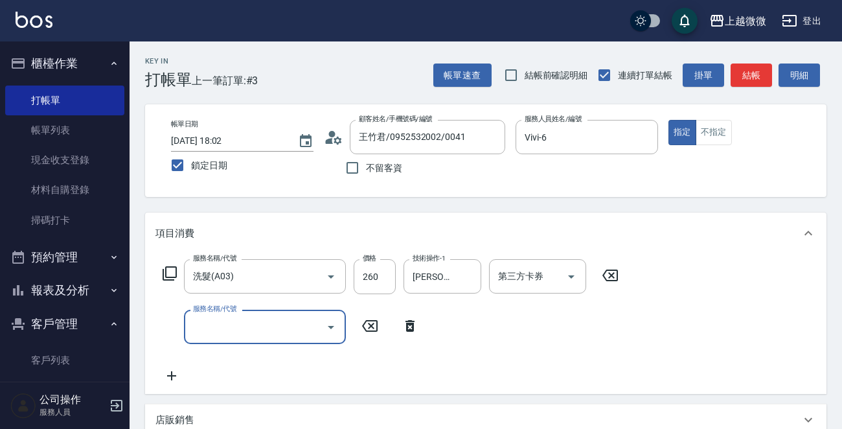
click at [248, 332] on input "服務名稱/代號" at bounding box center [255, 327] width 131 height 23
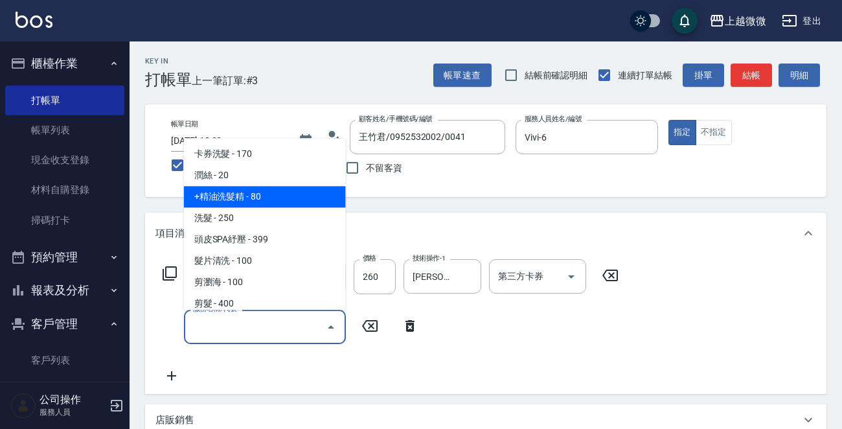
click at [271, 192] on span "+精油洗髮精 - 80" at bounding box center [265, 197] width 162 height 21
type input "+精油洗髮精(A02)"
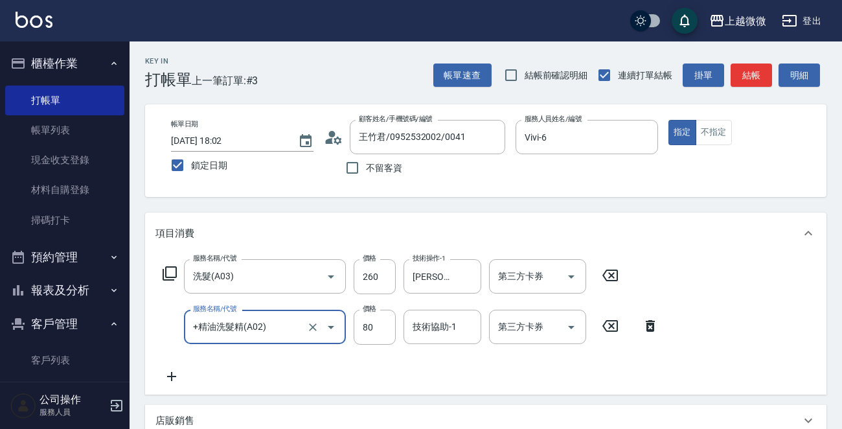
click at [168, 375] on icon at bounding box center [172, 377] width 32 height 16
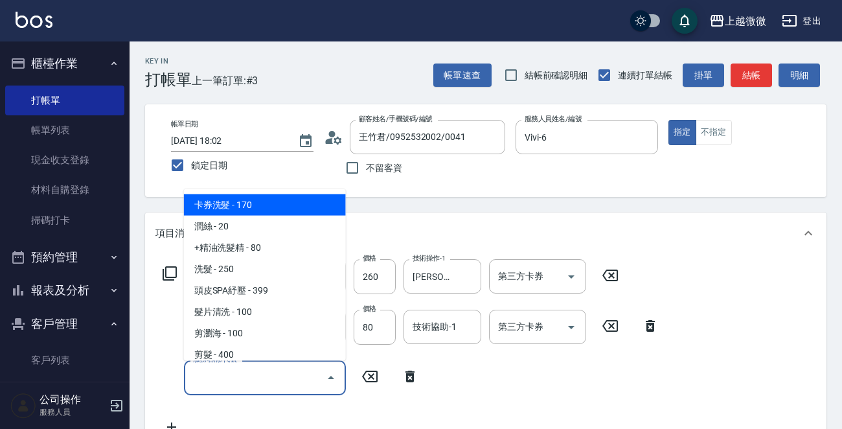
click at [227, 387] on input "服務名稱/代號" at bounding box center [255, 377] width 131 height 23
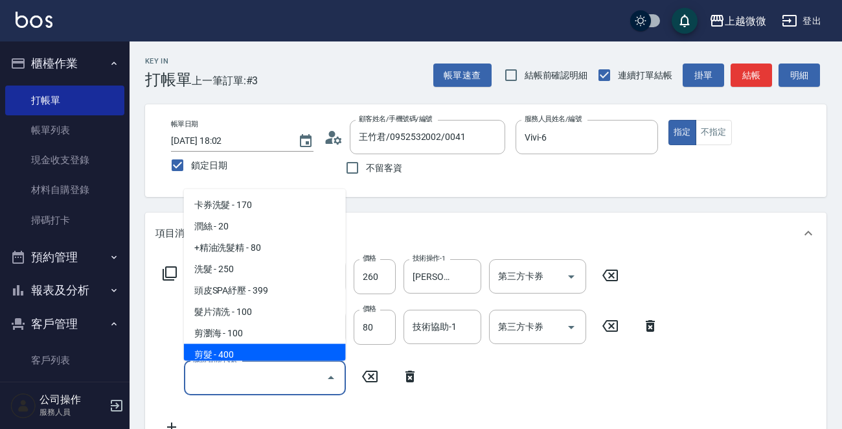
click at [246, 350] on span "剪髮 - 400" at bounding box center [265, 354] width 162 height 21
type input "剪髮(B02)"
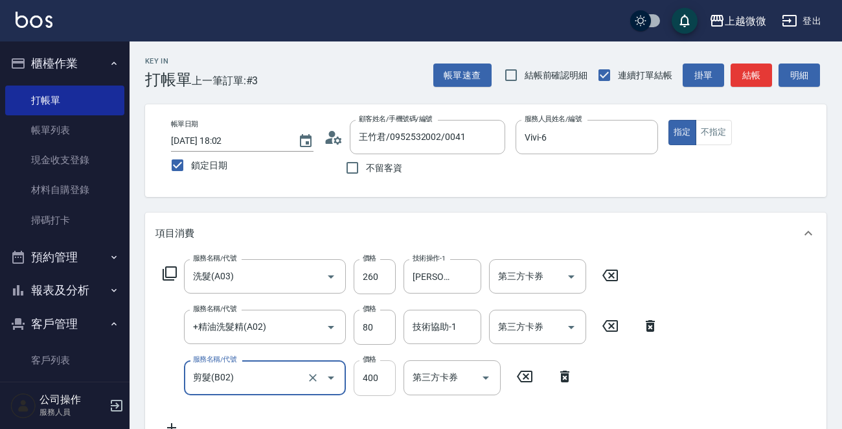
click at [375, 375] on input "400" at bounding box center [375, 377] width 42 height 35
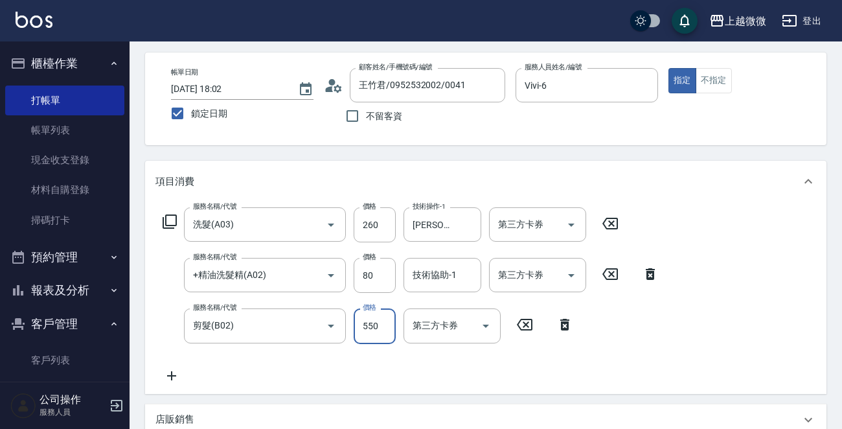
scroll to position [130, 0]
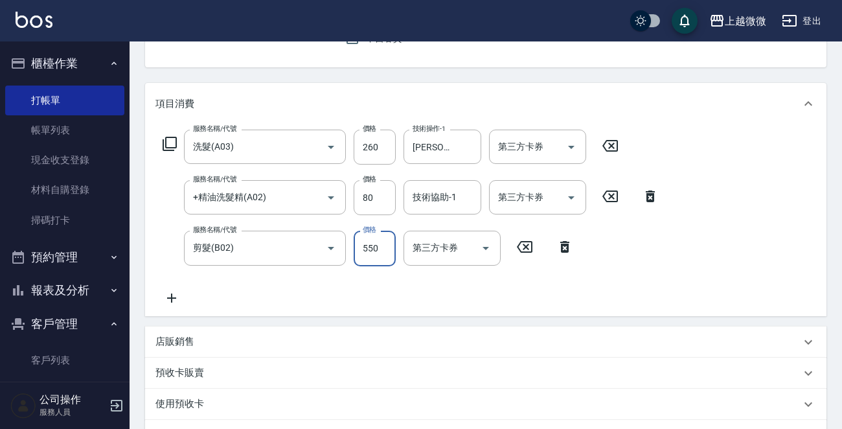
type input "550"
click at [172, 296] on icon at bounding box center [172, 298] width 32 height 16
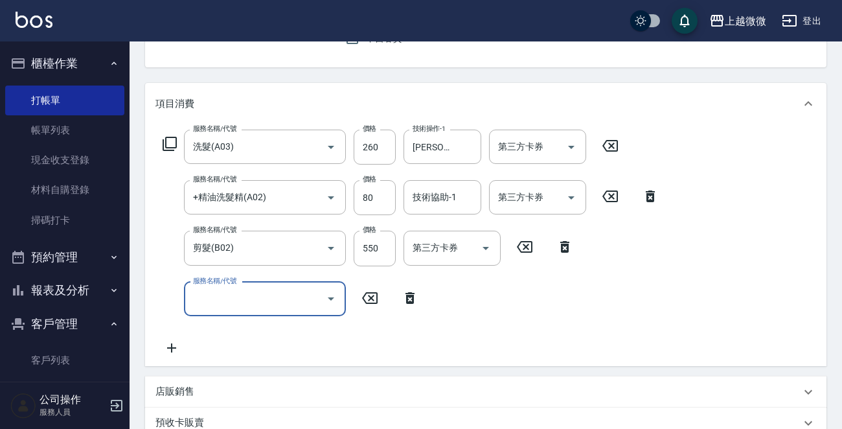
click at [287, 310] on div "服務名稱/代號" at bounding box center [265, 299] width 162 height 34
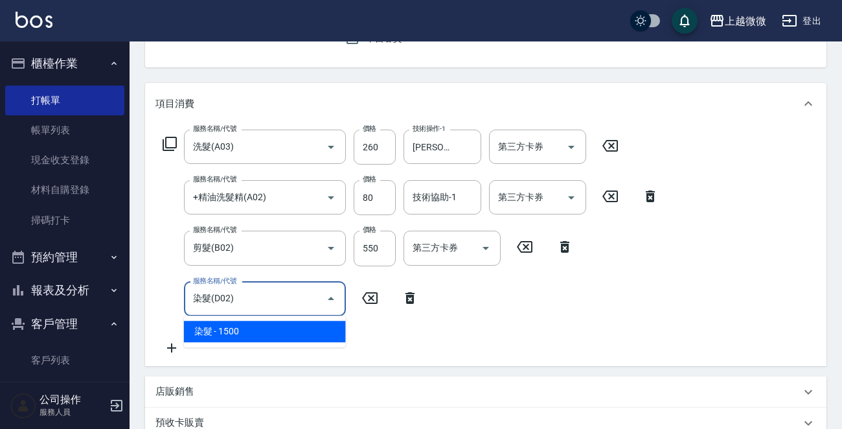
type input "染髮(D02)"
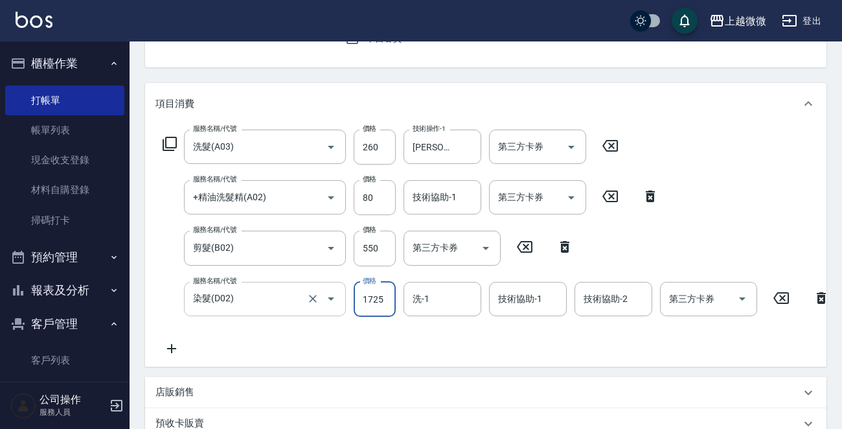
type input "1725"
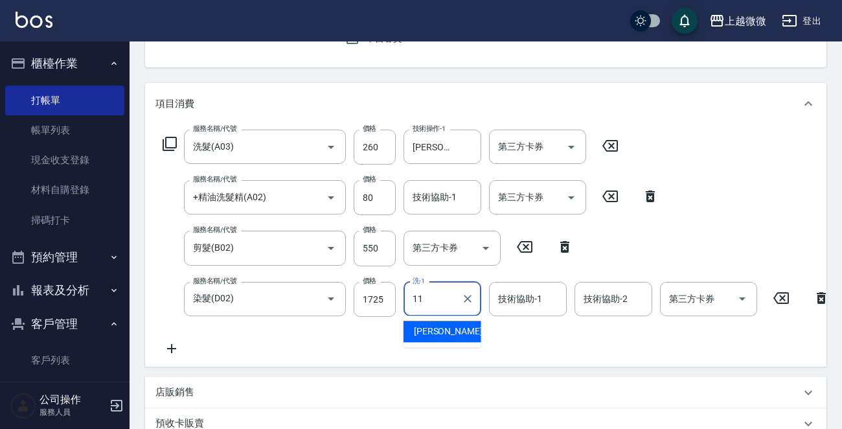
click at [451, 326] on div "Kristin -11" at bounding box center [443, 331] width 78 height 21
type input "Kristin-11"
click at [533, 300] on div "技術協助-1 技術協助-1" at bounding box center [528, 299] width 78 height 34
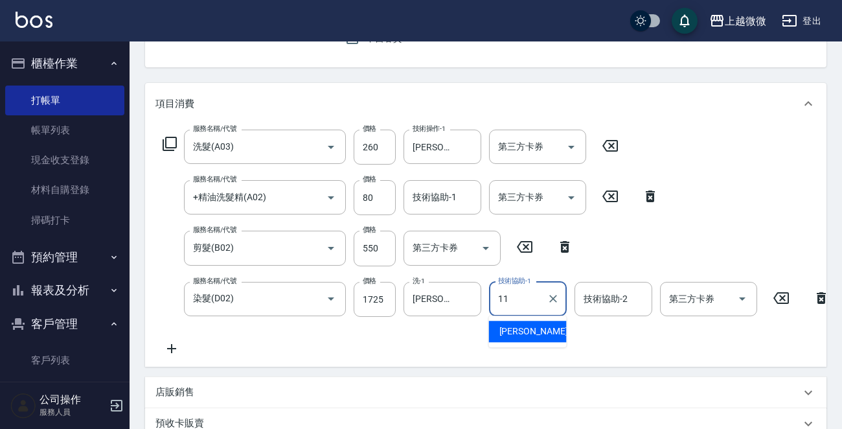
click at [531, 330] on span "Kristin -11" at bounding box center [541, 332] width 82 height 14
type input "Kristin-11"
click at [620, 297] on div "技術協助-2 技術協助-2" at bounding box center [614, 299] width 78 height 34
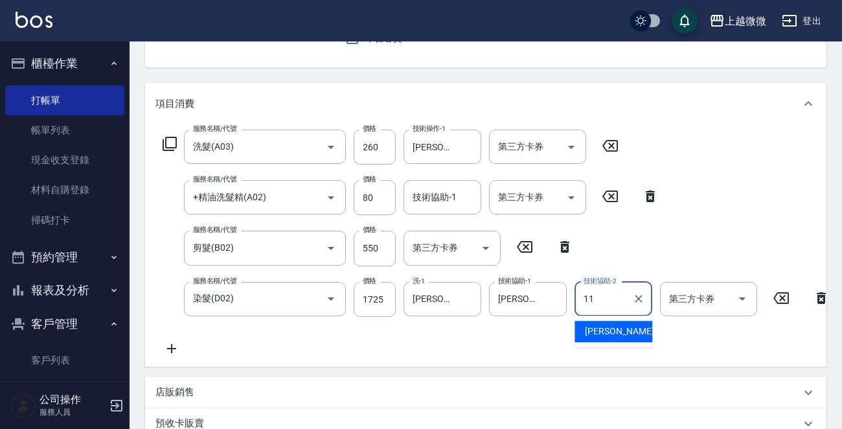
click at [605, 333] on span "Kristin -11" at bounding box center [626, 332] width 82 height 14
type input "Kristin-11"
click at [174, 346] on icon at bounding box center [172, 349] width 32 height 16
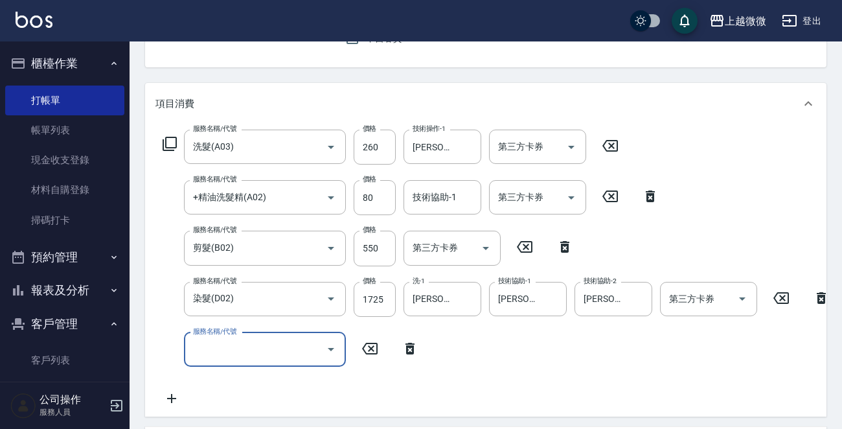
click at [227, 348] on div "服務名稱/代號 服務名稱/代號" at bounding box center [265, 349] width 162 height 34
type input "頭皮隔離(G02)"
click at [458, 345] on input "技術協助-1" at bounding box center [443, 349] width 66 height 23
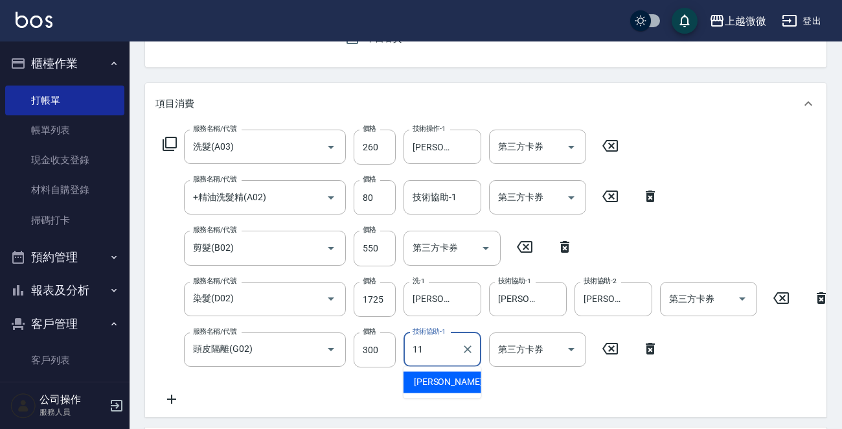
drag, startPoint x: 442, startPoint y: 377, endPoint x: 434, endPoint y: 360, distance: 19.1
click at [441, 377] on span "Kristin -11" at bounding box center [455, 382] width 82 height 14
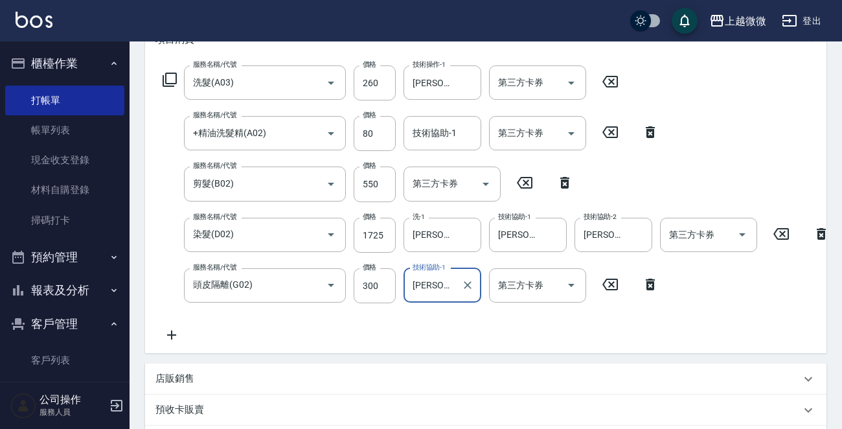
scroll to position [259, 0]
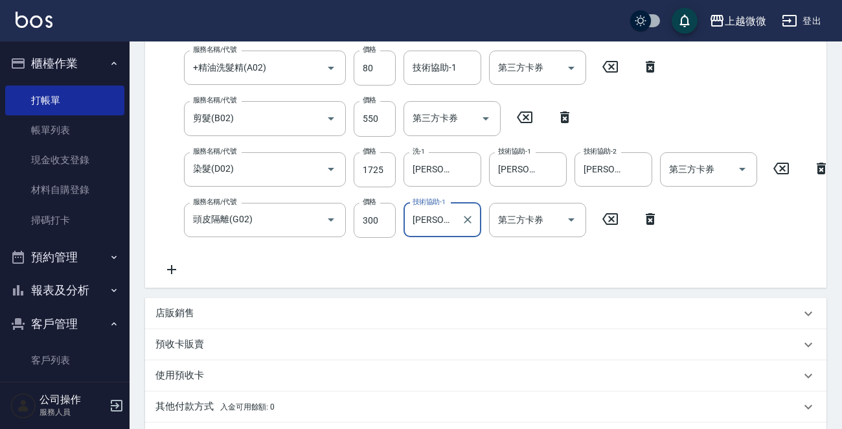
type input "Kristin-11"
click at [174, 270] on icon at bounding box center [172, 270] width 32 height 16
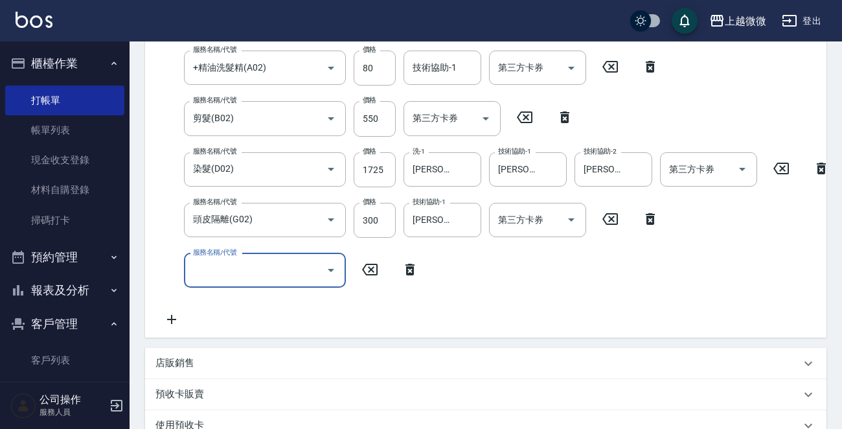
click at [207, 272] on div "服務名稱/代號 服務名稱/代號" at bounding box center [265, 270] width 162 height 34
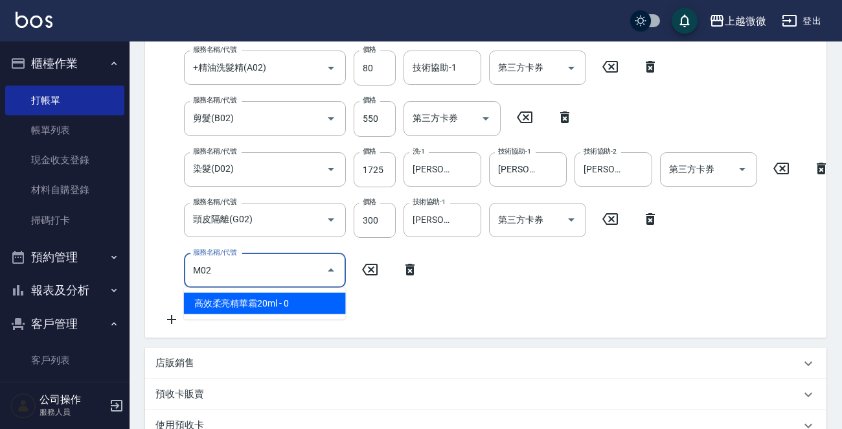
click at [260, 296] on span "高效柔亮精華霜20ml - 0" at bounding box center [265, 303] width 162 height 21
click at [266, 271] on input "M02" at bounding box center [247, 270] width 114 height 23
click at [260, 301] on span "高效柔亮精華霜20ml - 0" at bounding box center [265, 303] width 162 height 21
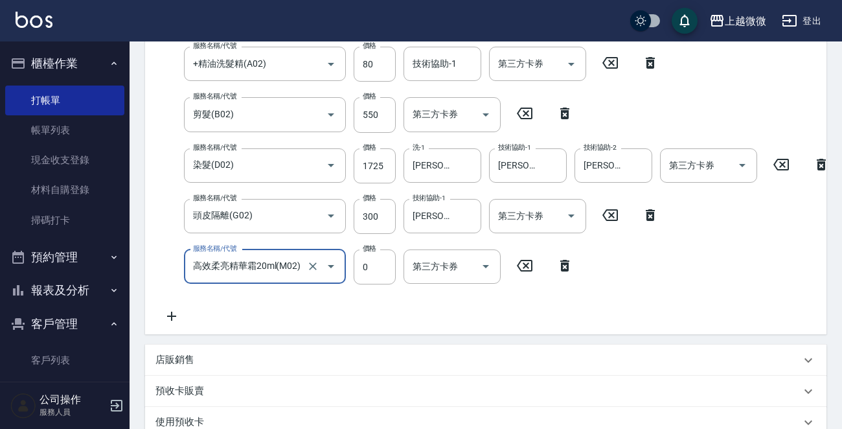
scroll to position [454, 0]
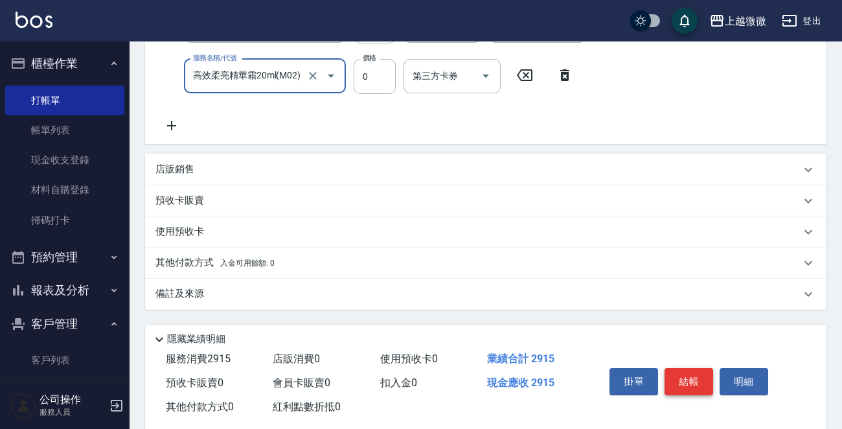
type input "高效柔亮精華霜20ml(M02)"
click at [679, 389] on button "結帳" at bounding box center [689, 381] width 49 height 27
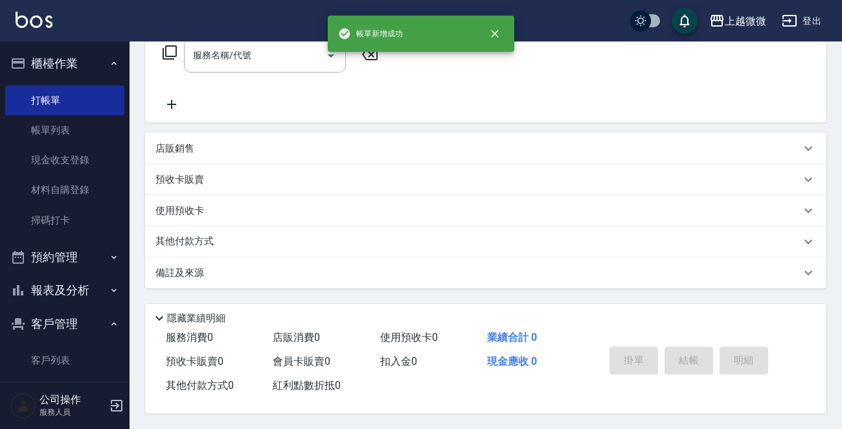
scroll to position [0, 0]
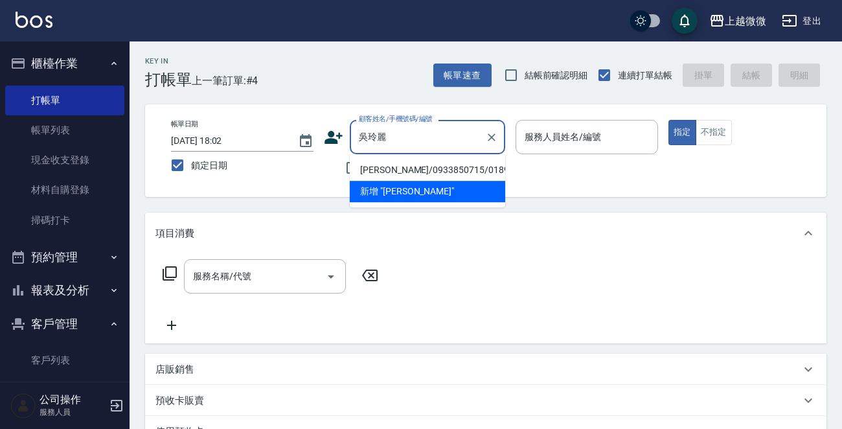
click at [406, 172] on li "吳玲麗/0933850715/0189" at bounding box center [428, 169] width 156 height 21
type input "吳玲麗/0933850715/0189"
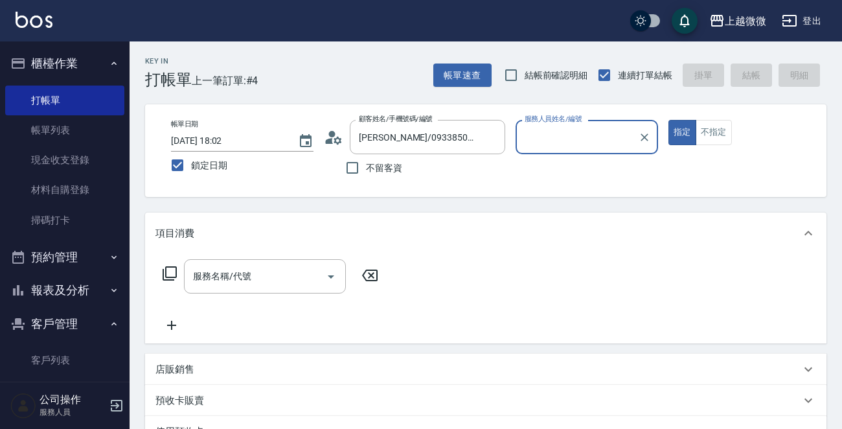
type input "Vivi-6"
click at [262, 279] on input "服務名稱/代號" at bounding box center [255, 276] width 131 height 23
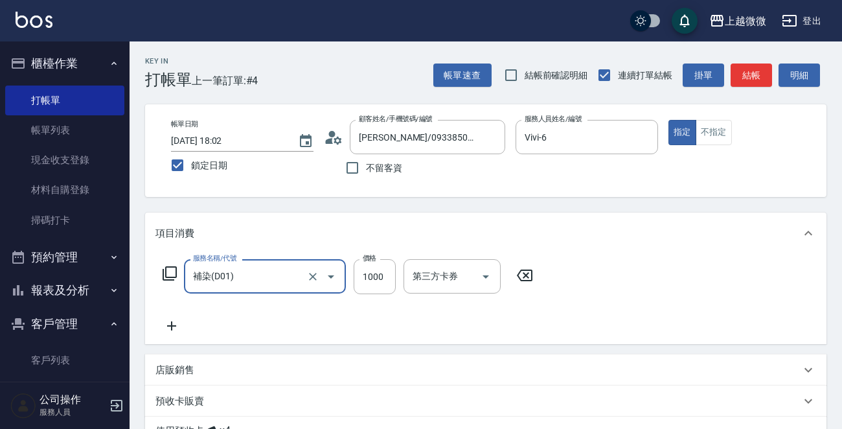
type input "補染(D01)"
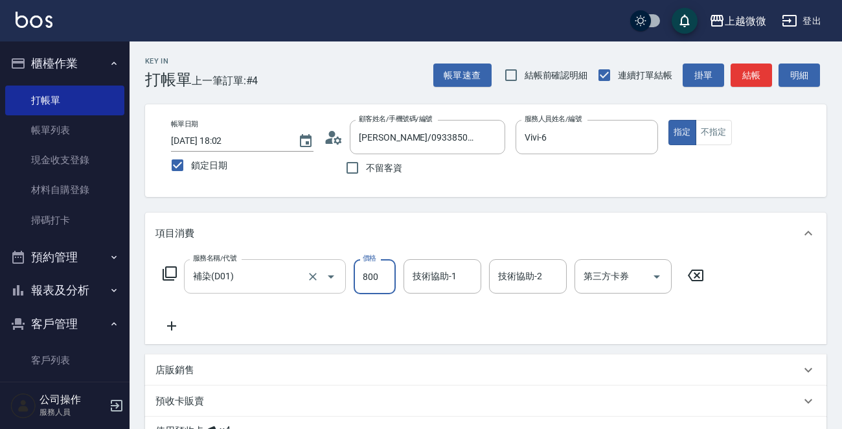
type input "800"
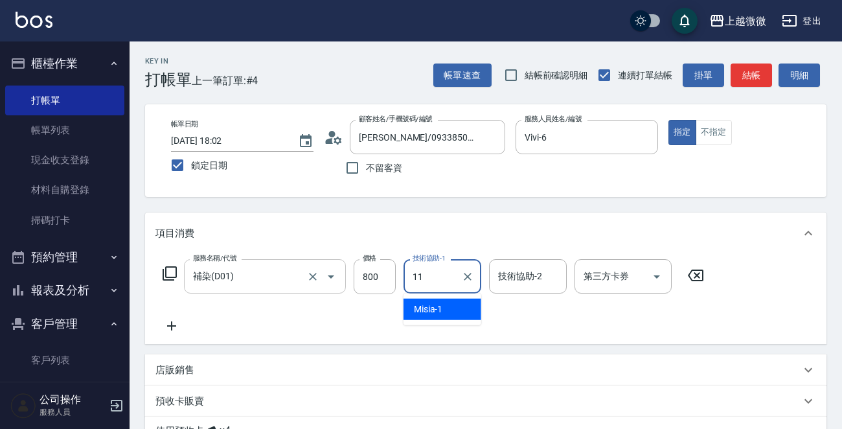
type input "Kristin-11"
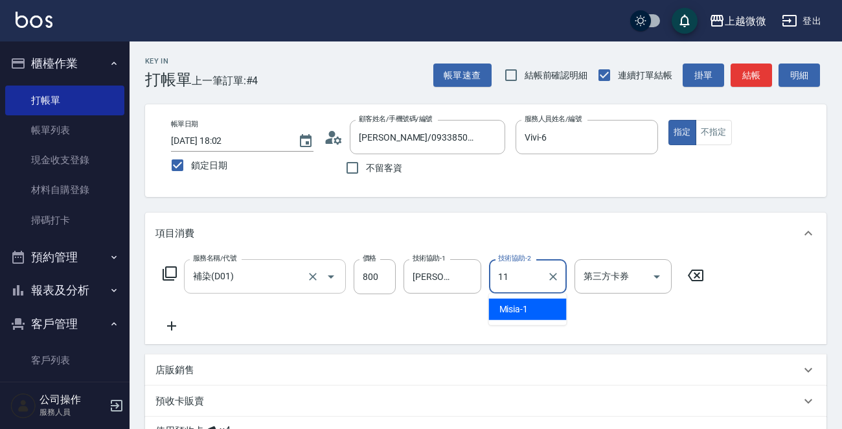
type input "Kristin-11"
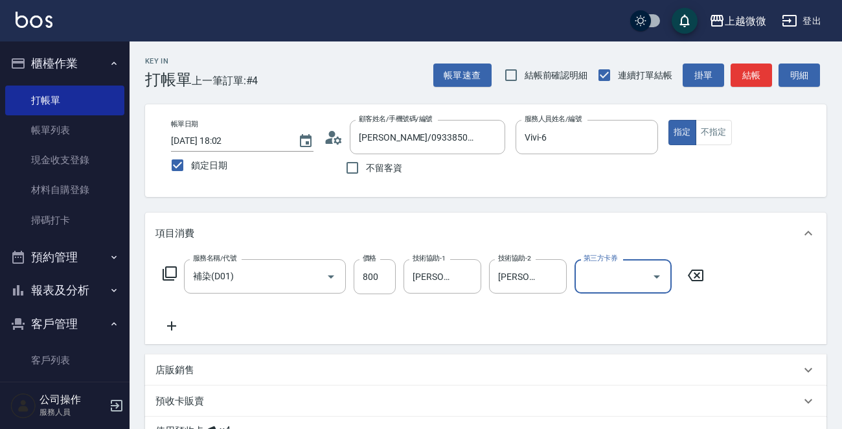
click at [172, 327] on icon at bounding box center [172, 326] width 32 height 16
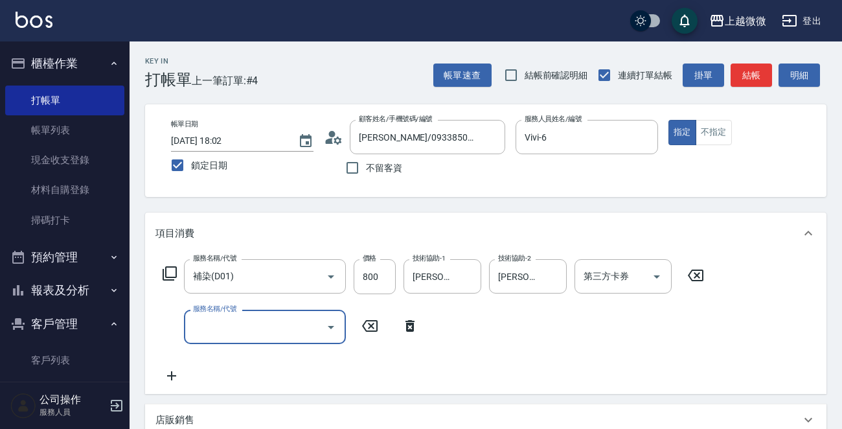
click at [224, 325] on div "服務名稱/代號 服務名稱/代號" at bounding box center [265, 327] width 162 height 34
type input "頭皮隔離(G02)"
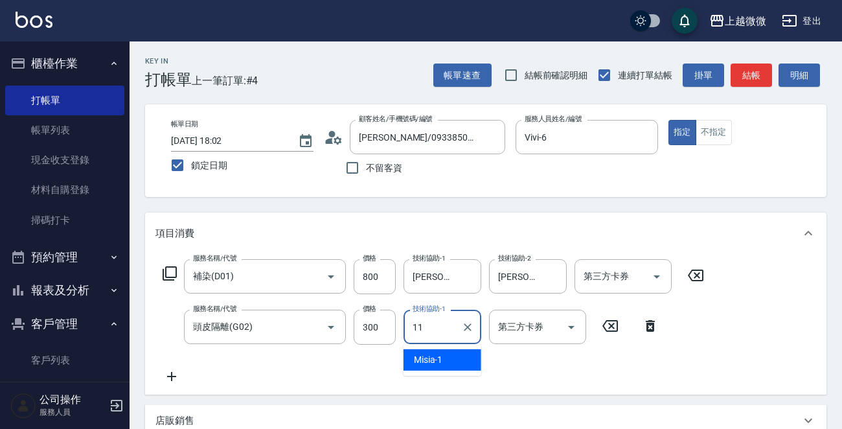
type input "Kristin-11"
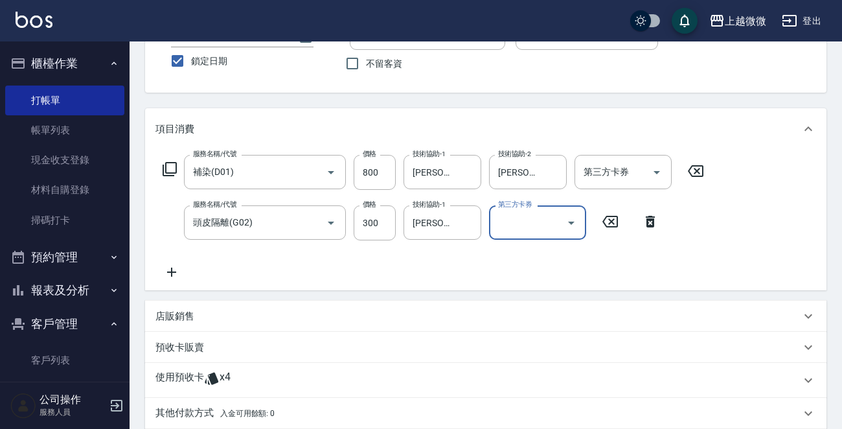
scroll to position [194, 0]
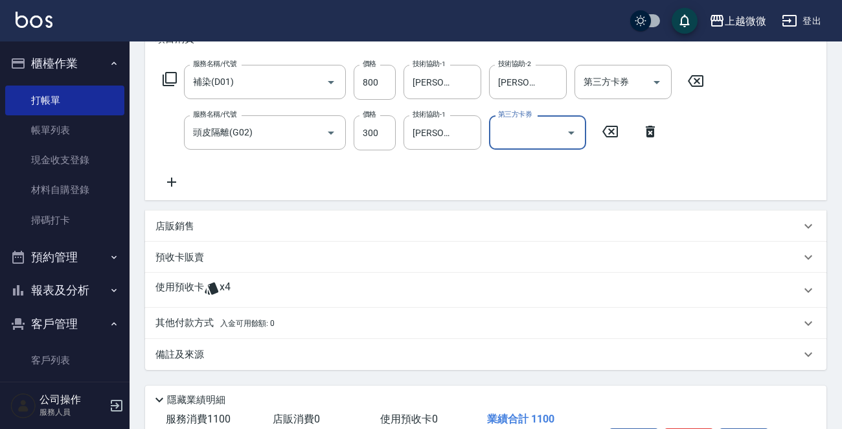
click at [196, 283] on p "使用預收卡" at bounding box center [180, 290] width 49 height 19
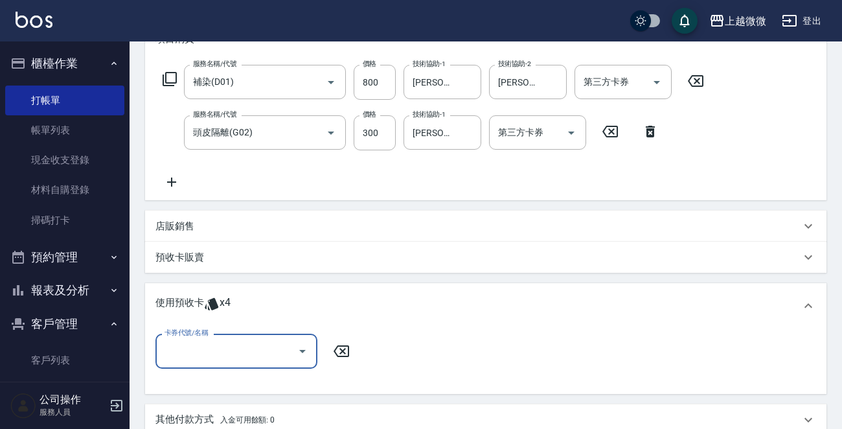
scroll to position [0, 0]
click at [185, 347] on input "卡券代號/名稱" at bounding box center [226, 351] width 131 height 23
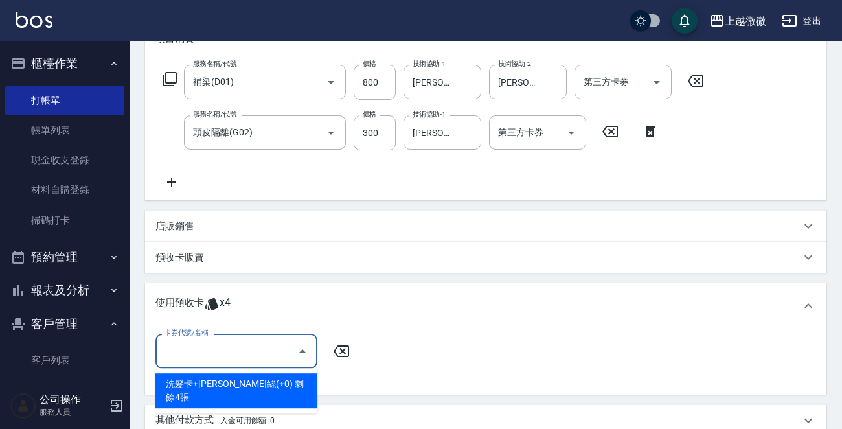
click at [225, 386] on div "洗髮卡+潤絲(+0) 剩餘4張" at bounding box center [237, 390] width 162 height 35
type input "洗髮卡+潤絲(+0)"
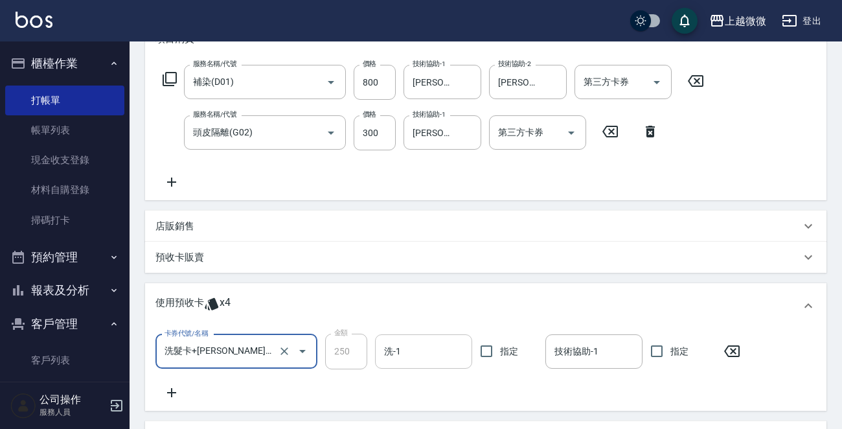
click at [411, 355] on input "洗-1" at bounding box center [424, 351] width 86 height 23
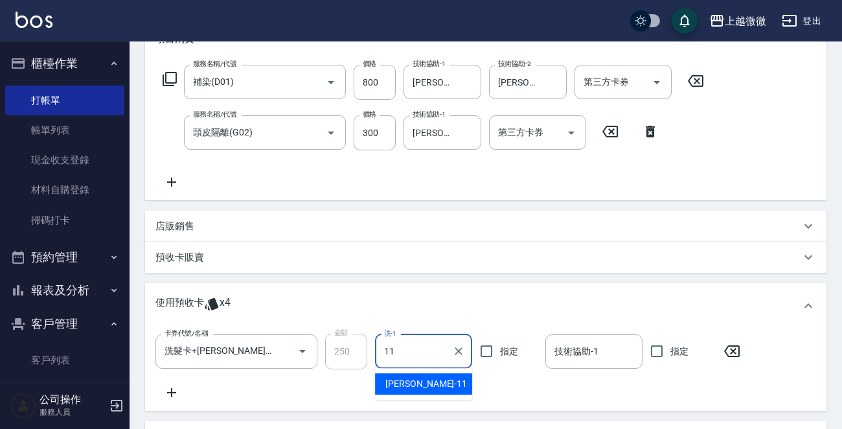
click at [441, 380] on div "Kristin -11" at bounding box center [423, 383] width 97 height 21
type input "Kristin-11"
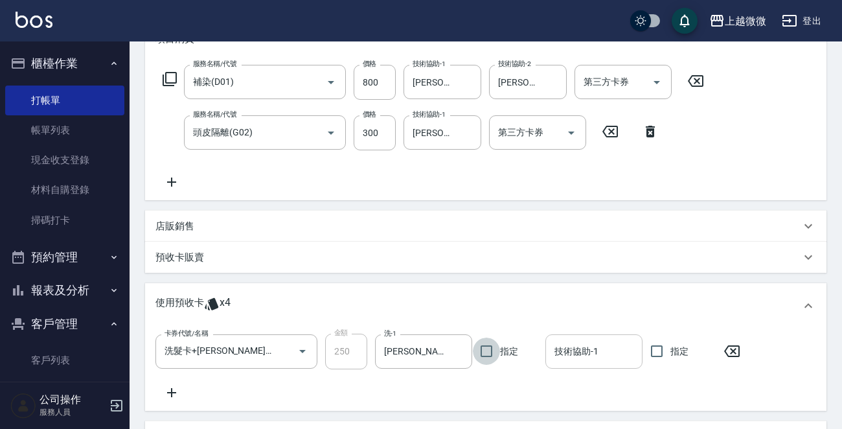
click at [597, 354] on input "技術協助-1" at bounding box center [594, 351] width 86 height 23
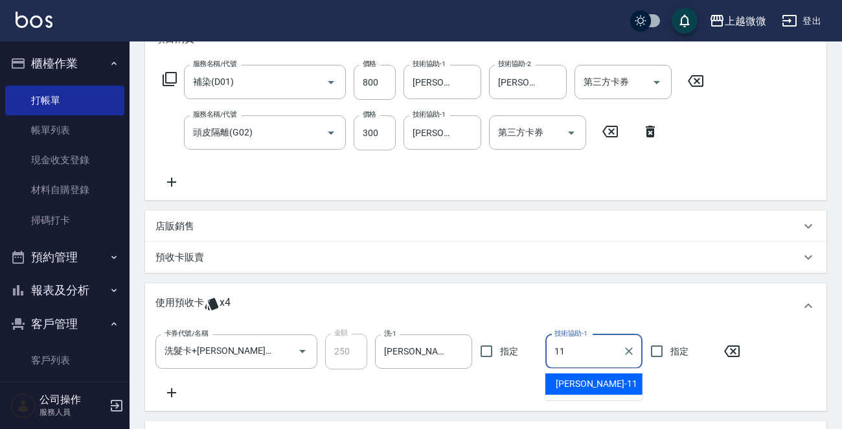
click at [595, 382] on div "Kristin -11" at bounding box center [594, 383] width 97 height 21
type input "Kristin-11"
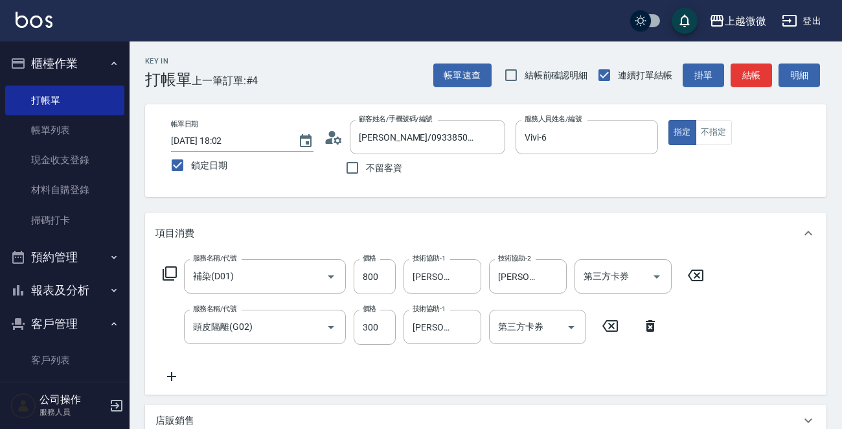
scroll to position [392, 0]
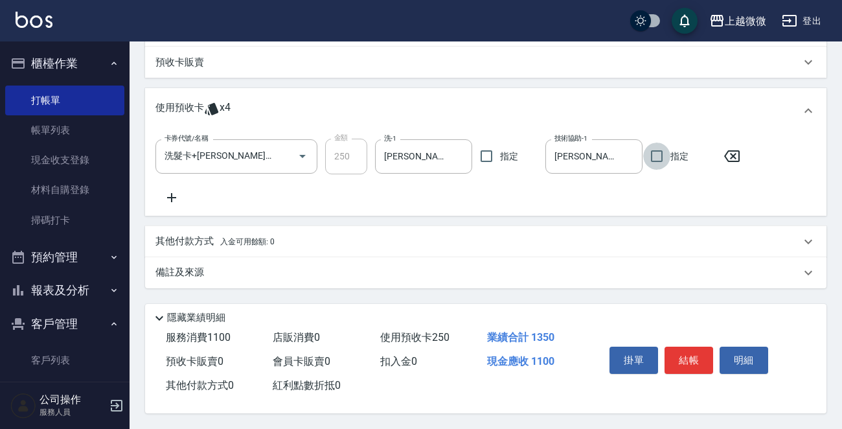
click at [688, 342] on div "掛單 結帳 明細" at bounding box center [689, 362] width 169 height 41
click at [695, 351] on button "結帳" at bounding box center [689, 360] width 49 height 27
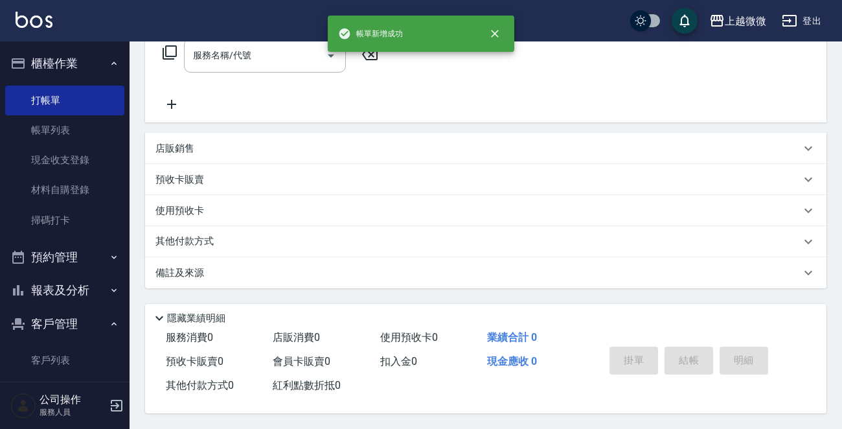
scroll to position [0, 0]
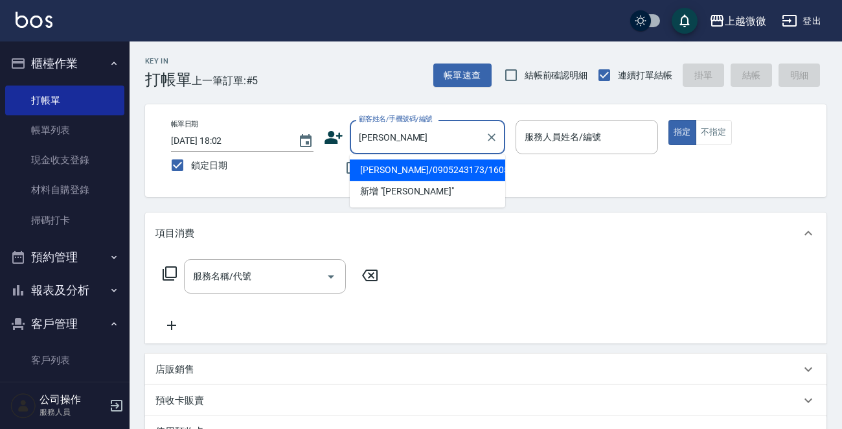
click at [434, 170] on li "董詩婷/0905243173/1605" at bounding box center [428, 169] width 156 height 21
type input "董詩婷/0905243173/1605"
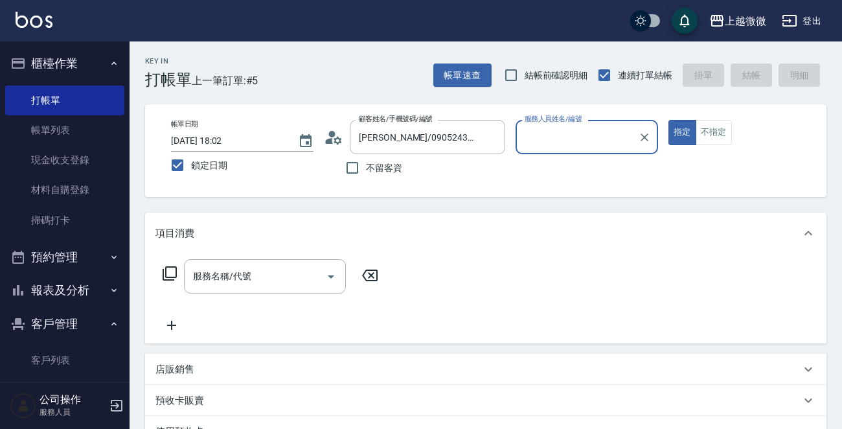
type input "Selin-5"
click at [238, 281] on div "服務名稱/代號 服務名稱/代號" at bounding box center [265, 276] width 162 height 34
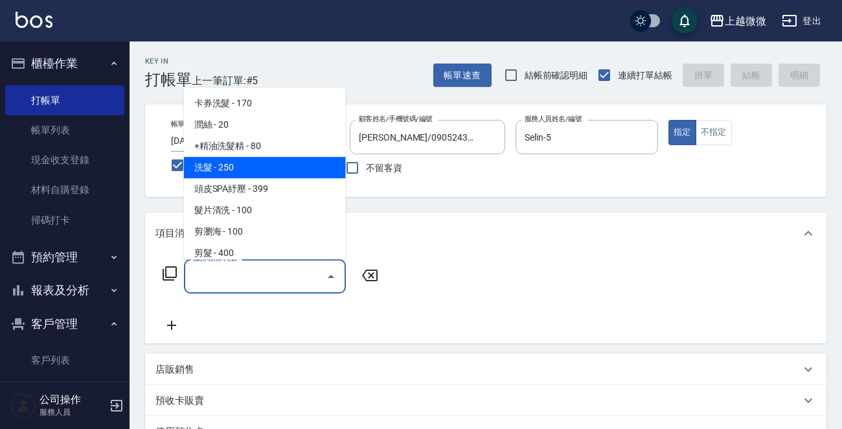
click at [251, 164] on span "洗髮 - 250" at bounding box center [265, 167] width 162 height 21
type input "洗髮(A03)"
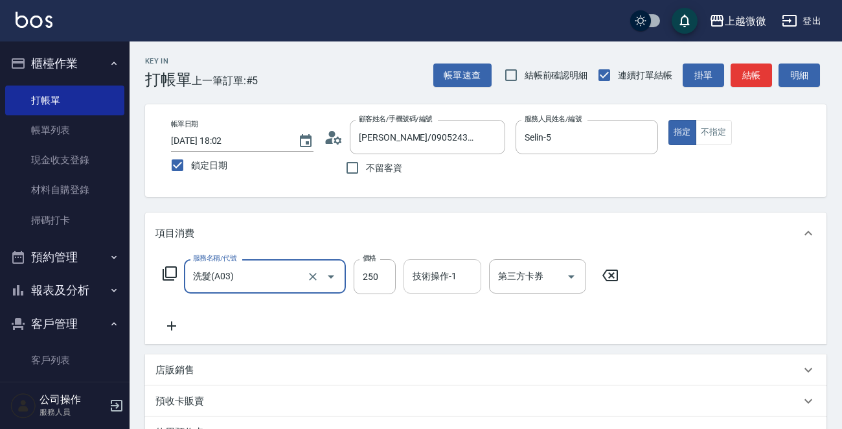
click at [439, 279] on input "技術操作-1" at bounding box center [443, 276] width 66 height 23
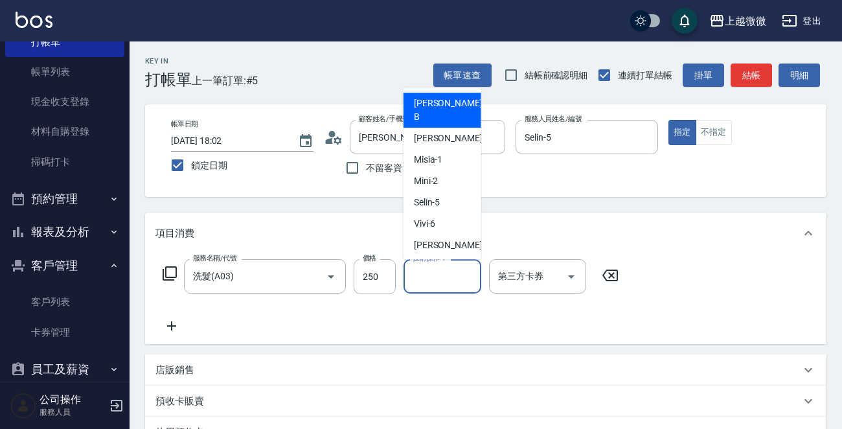
scroll to position [111, 0]
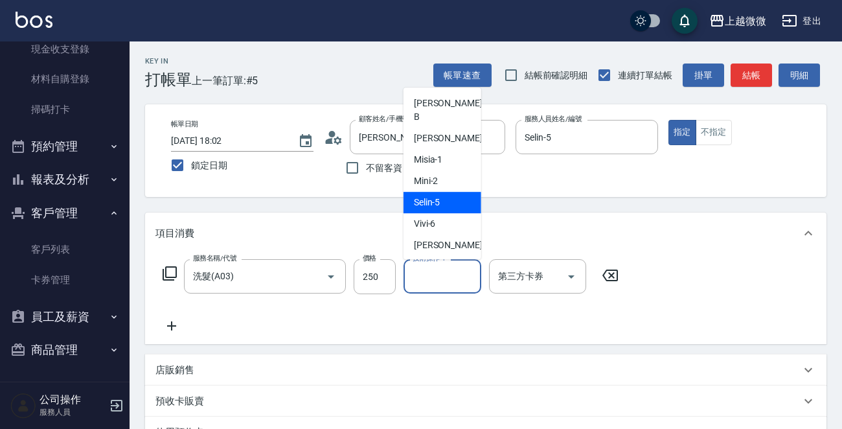
click at [439, 196] on span "Selin -5" at bounding box center [427, 203] width 27 height 14
type input "Selin-5"
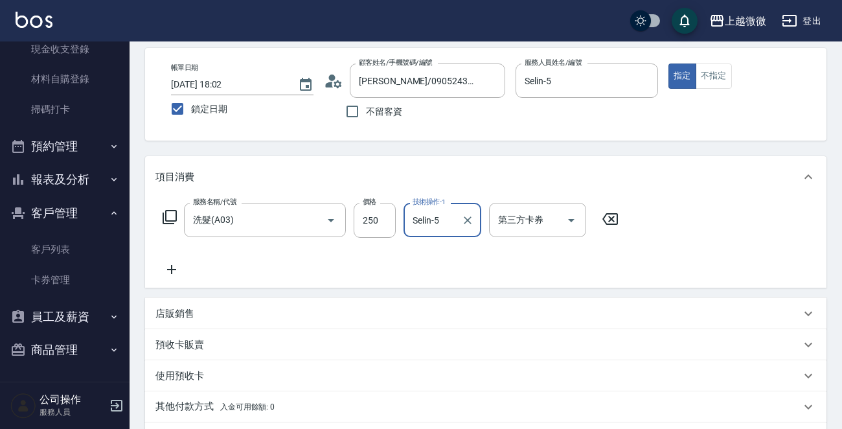
scroll to position [194, 0]
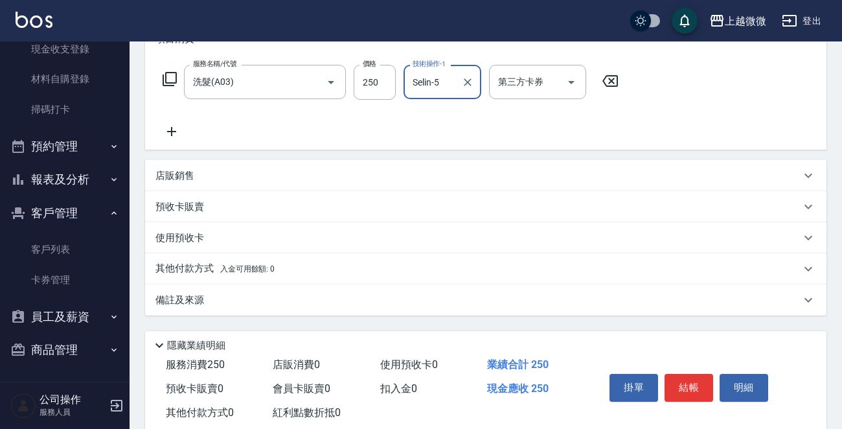
click at [177, 305] on p "備註及來源" at bounding box center [180, 301] width 49 height 14
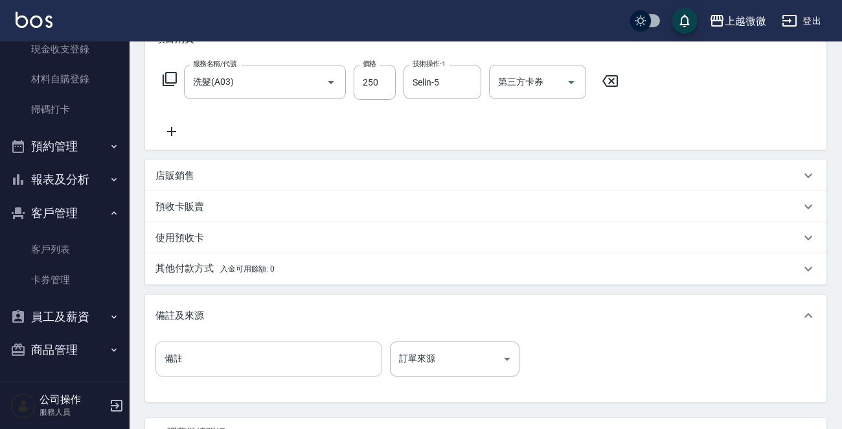
drag, startPoint x: 207, startPoint y: 366, endPoint x: 192, endPoint y: 371, distance: 15.8
click at [203, 371] on input "備註" at bounding box center [269, 359] width 227 height 35
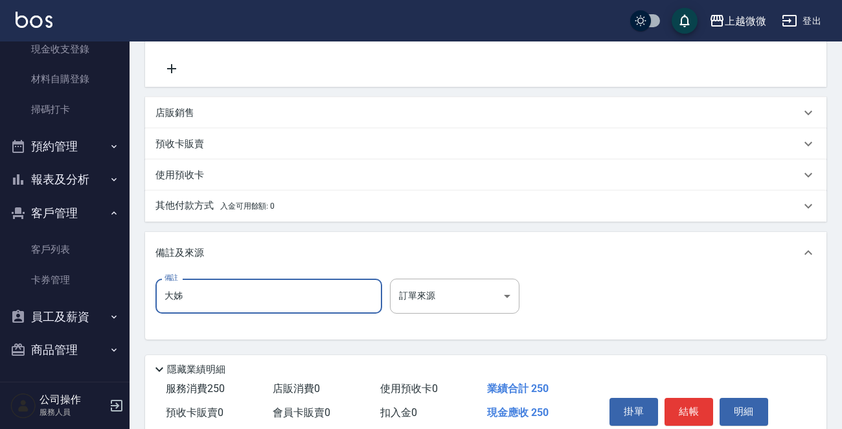
scroll to position [312, 0]
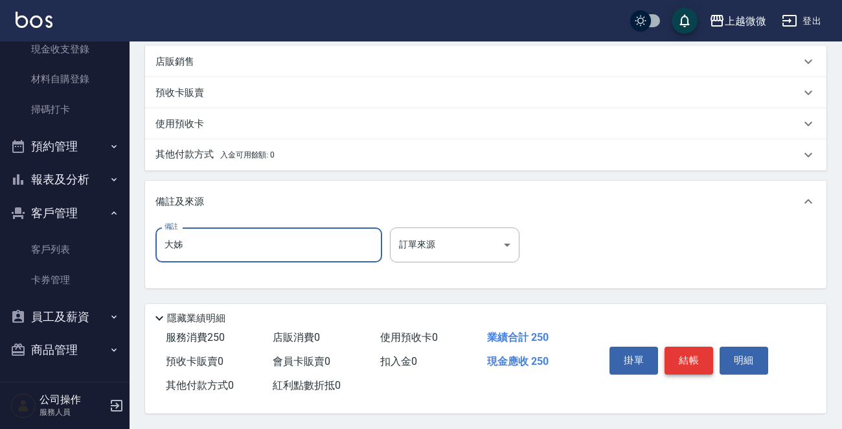
type input "大姊"
click at [690, 362] on button "結帳" at bounding box center [689, 360] width 49 height 27
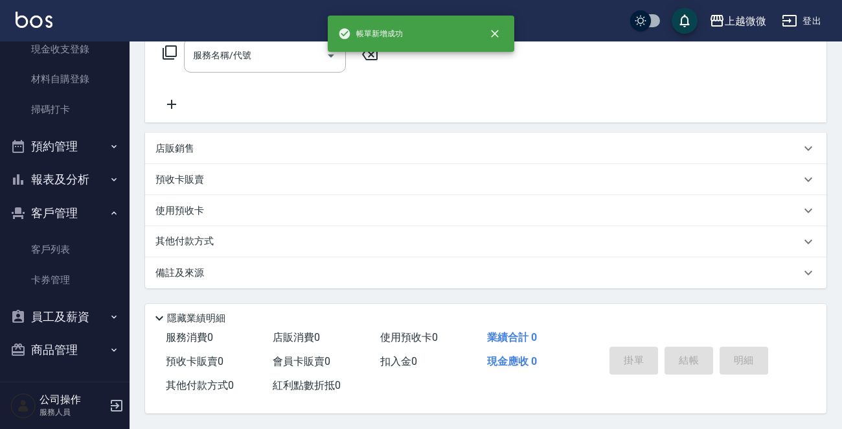
scroll to position [0, 0]
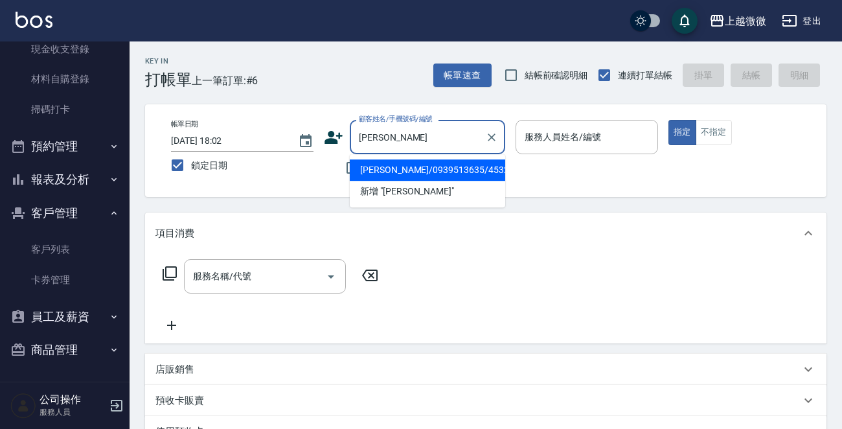
drag, startPoint x: 444, startPoint y: 167, endPoint x: 434, endPoint y: 169, distance: 10.5
click at [444, 167] on li "曾敏枝/0939513635/4532" at bounding box center [428, 169] width 156 height 21
type input "曾敏枝/0939513635/4532"
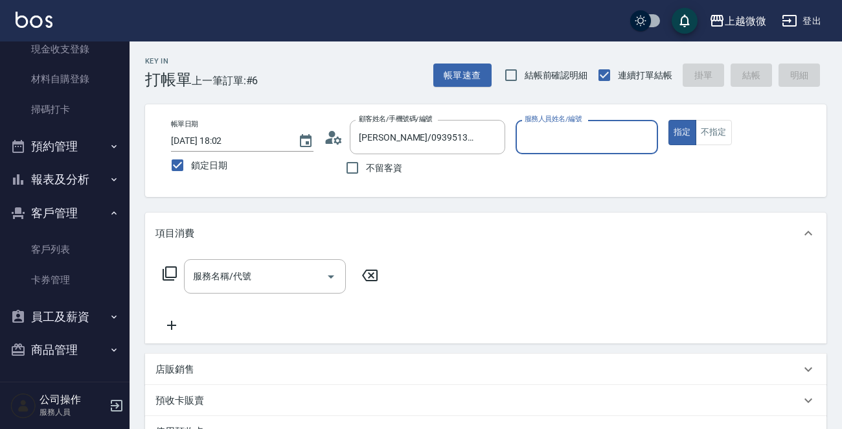
type input "Vivi-6"
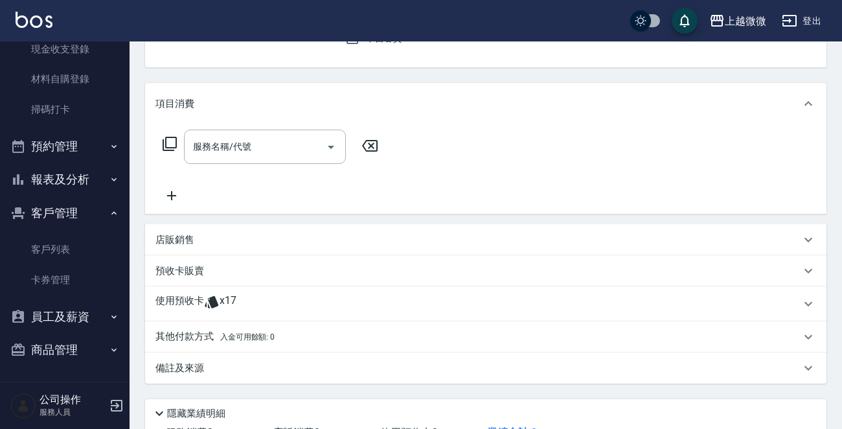
click at [169, 294] on p "使用預收卡" at bounding box center [180, 303] width 49 height 19
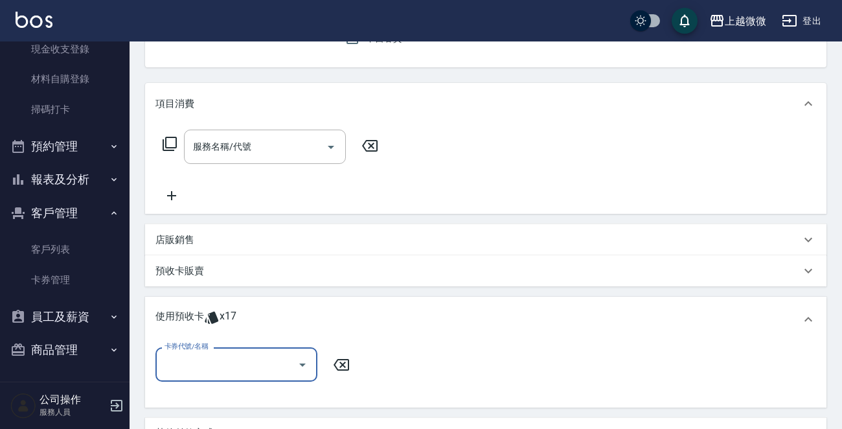
scroll to position [0, 0]
click at [243, 356] on input "卡券代號/名稱" at bounding box center [226, 364] width 131 height 23
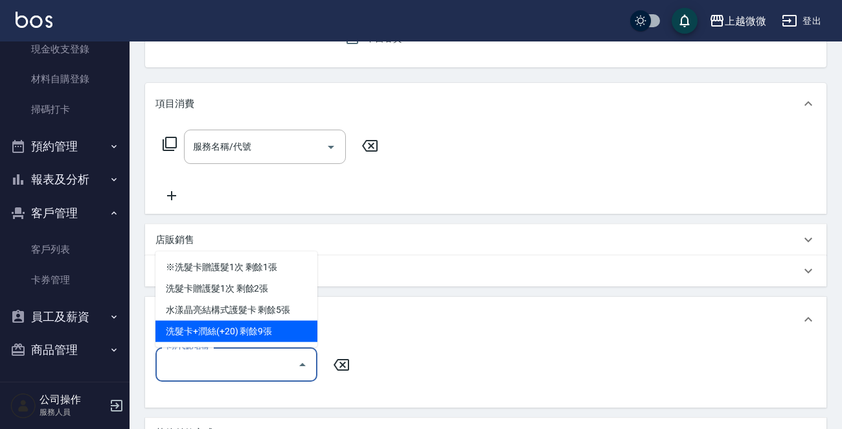
click at [288, 326] on div "洗髮卡+潤絲(+20) 剩餘9張" at bounding box center [237, 331] width 162 height 21
type input "洗髮卡+潤絲(+20)"
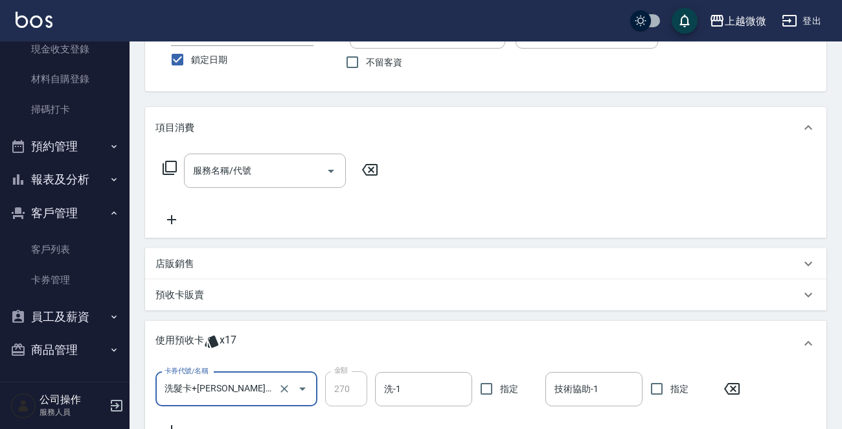
scroll to position [65, 0]
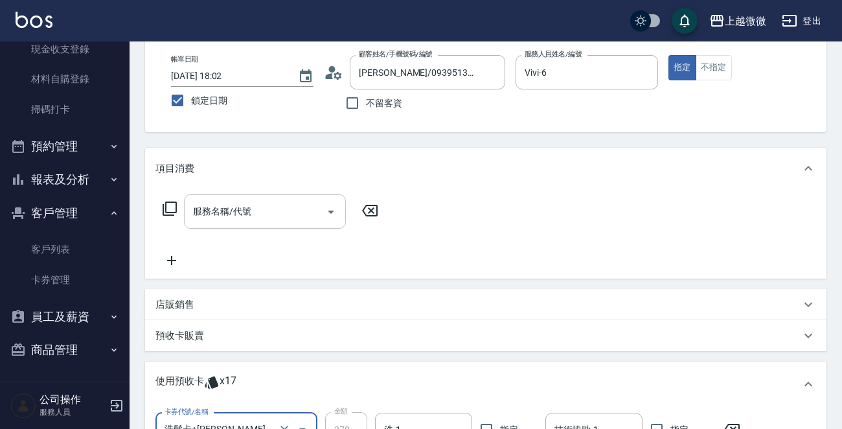
click at [267, 220] on input "服務名稱/代號" at bounding box center [255, 211] width 131 height 23
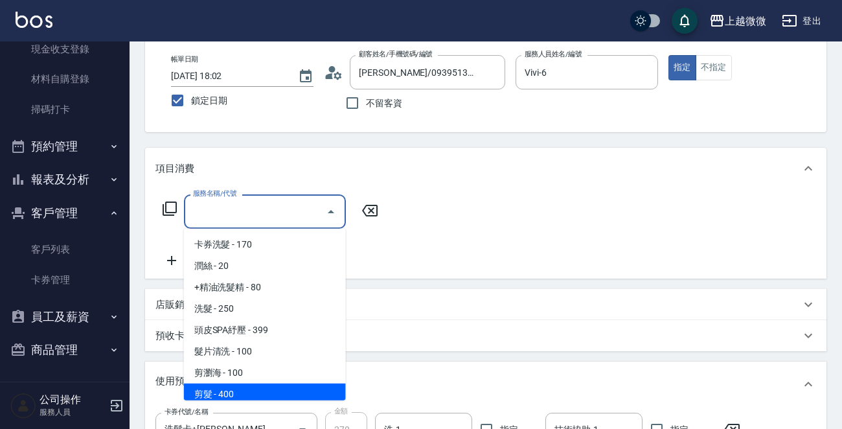
click at [242, 386] on span "剪髮 - 400" at bounding box center [265, 394] width 162 height 21
type input "剪髮(B02)"
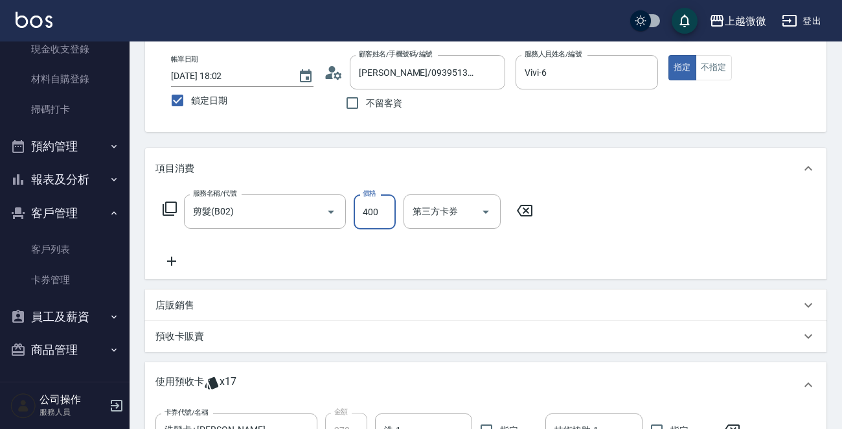
click at [378, 216] on input "400" at bounding box center [375, 211] width 42 height 35
type input "550"
click at [170, 264] on icon at bounding box center [172, 261] width 32 height 16
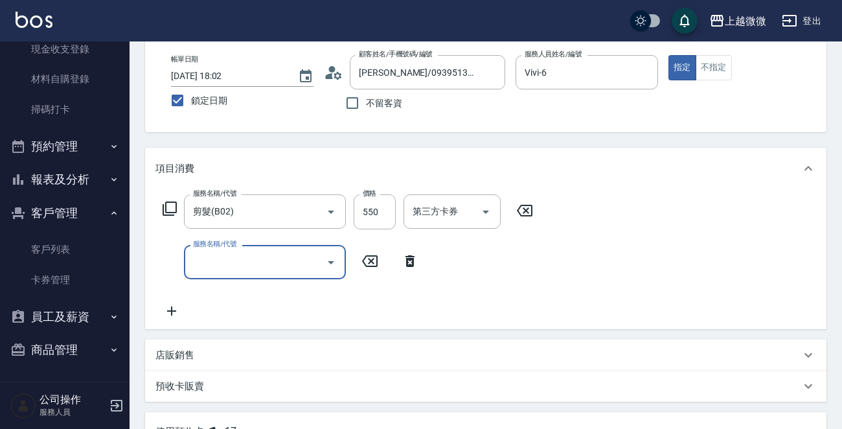
click at [224, 264] on input "服務名稱/代號" at bounding box center [255, 262] width 131 height 23
type input "補染(D01)"
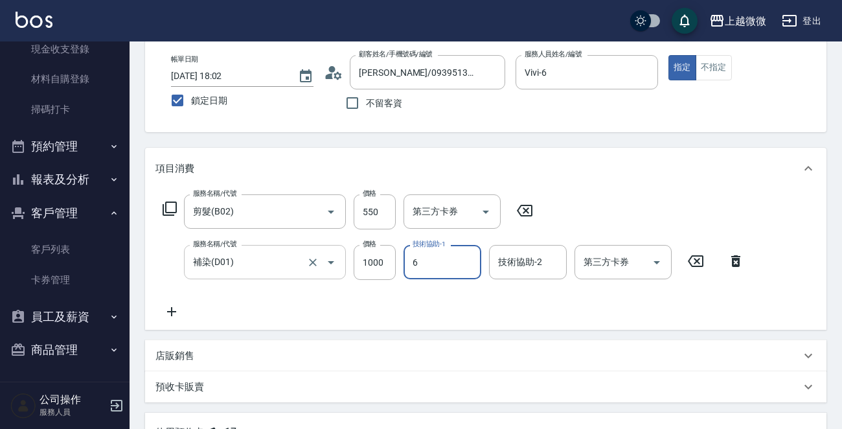
type input "Vivi-6"
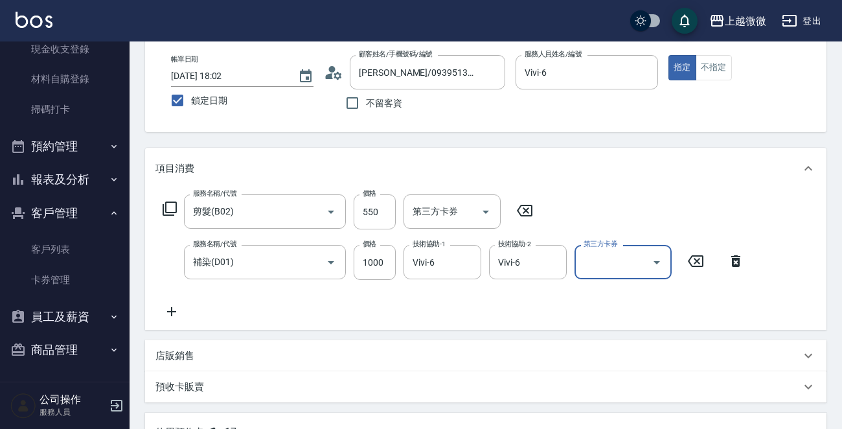
click at [183, 309] on icon at bounding box center [172, 312] width 32 height 16
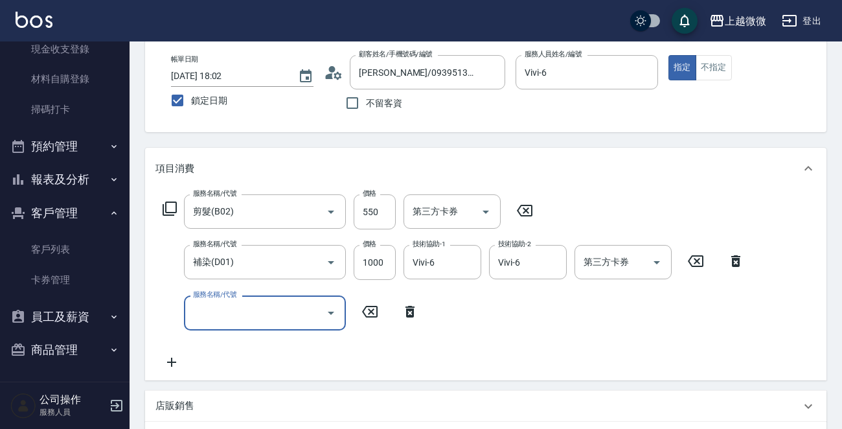
click at [240, 308] on input "服務名稱/代號" at bounding box center [255, 312] width 131 height 23
type input "頭皮隔離(G02)"
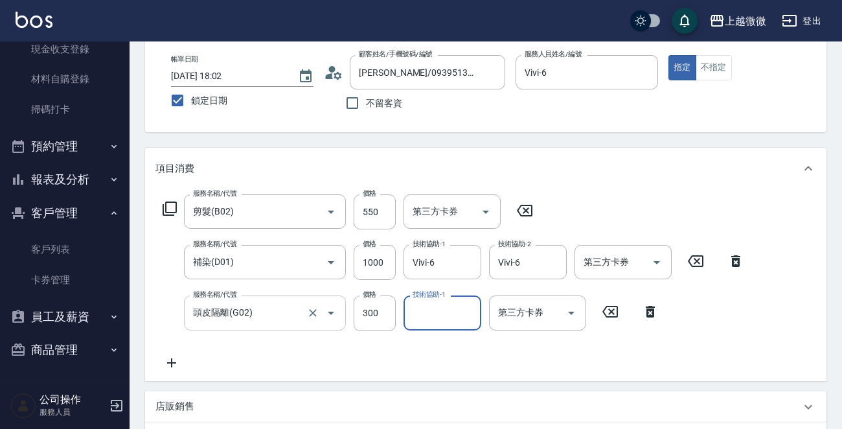
type input "1"
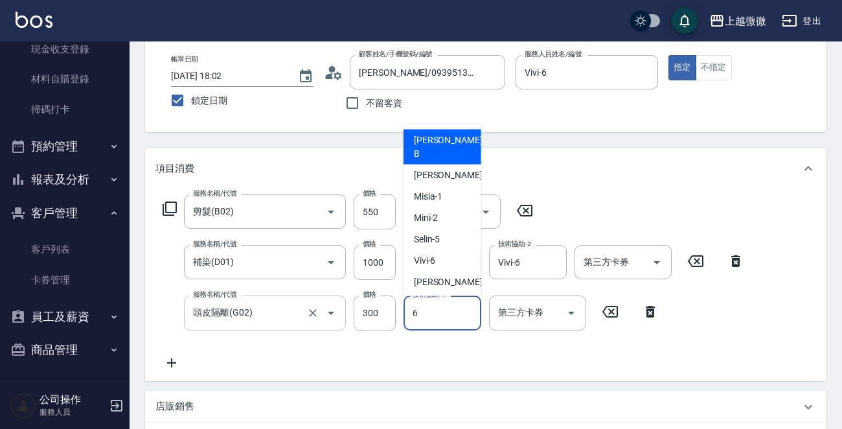
type input "Vivi-6"
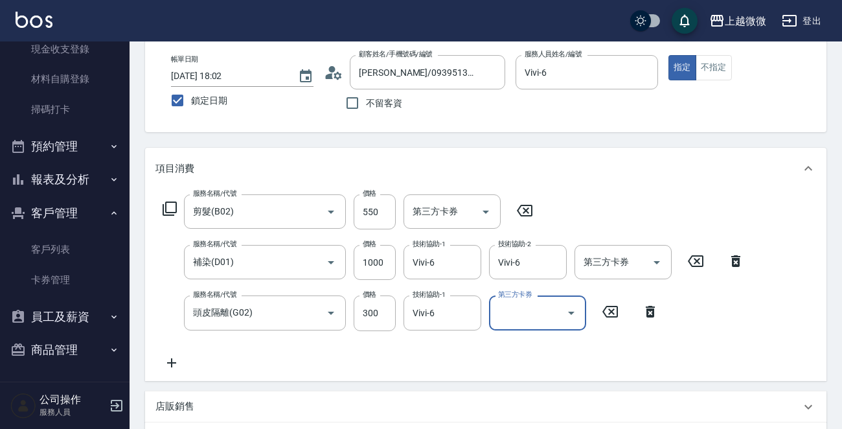
scroll to position [259, 0]
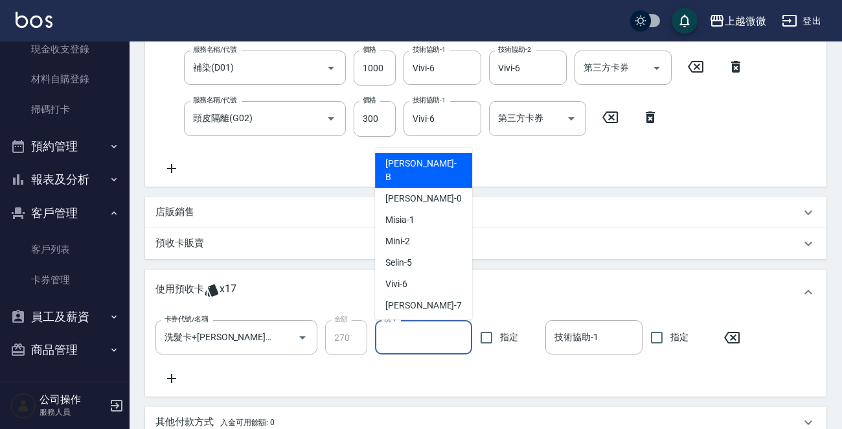
click at [424, 333] on input "洗-1" at bounding box center [424, 337] width 86 height 23
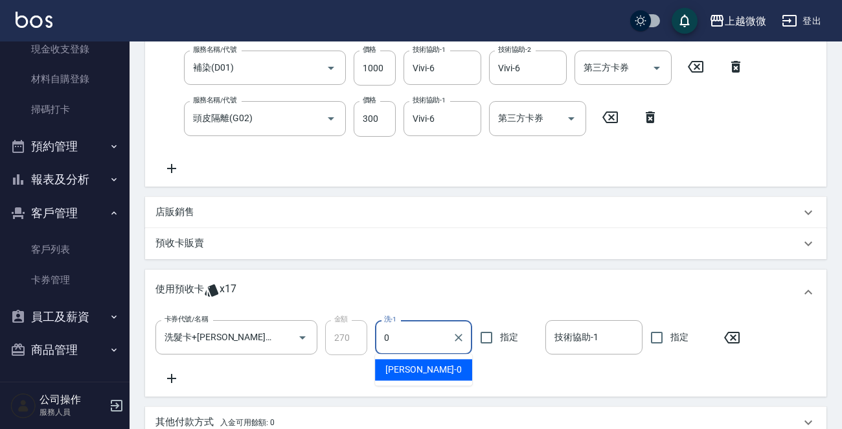
click at [441, 363] on div "Alex -0" at bounding box center [423, 369] width 97 height 21
type input "Alex-0"
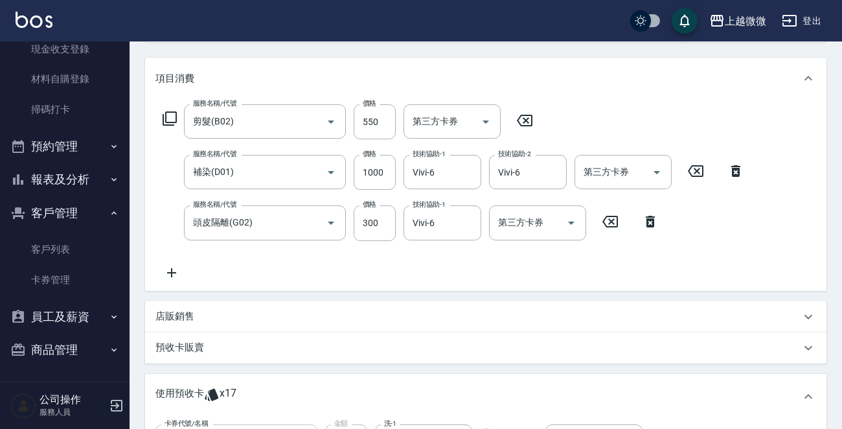
scroll to position [324, 0]
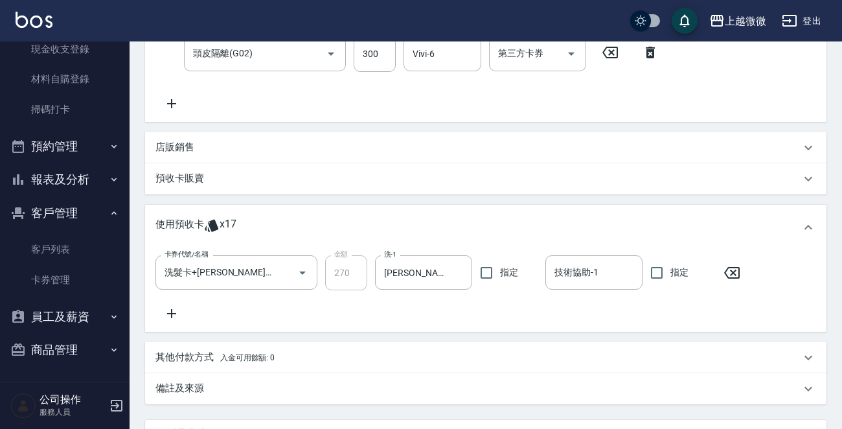
click at [171, 311] on icon at bounding box center [171, 313] width 9 height 9
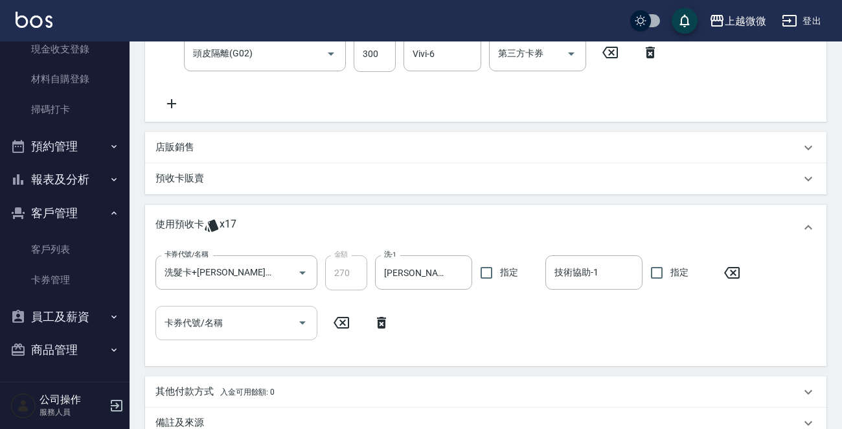
click at [237, 327] on input "卡券代號/名稱" at bounding box center [226, 323] width 131 height 23
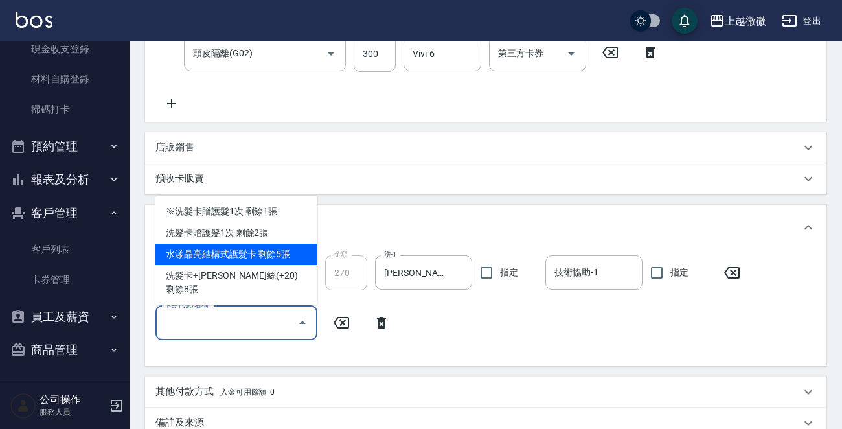
click at [292, 265] on div "水漾晶亮結構式護髮卡 剩餘5張" at bounding box center [237, 254] width 162 height 21
type input "水漾晶亮結構式護髮卡"
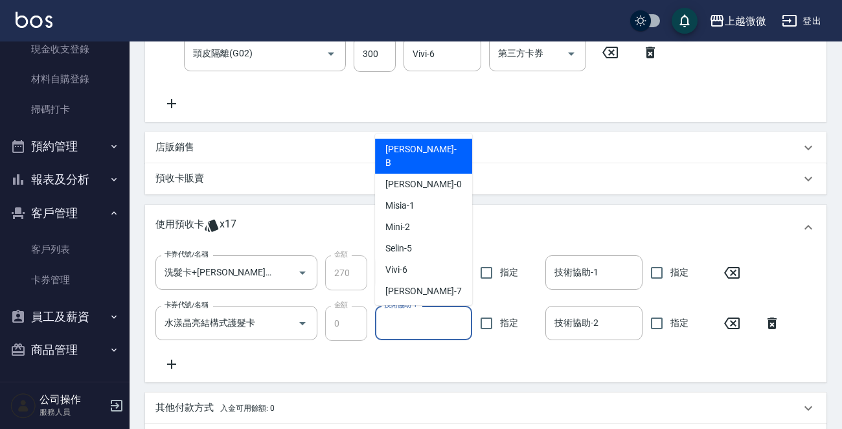
click at [438, 325] on input "技術協助-1" at bounding box center [424, 323] width 86 height 23
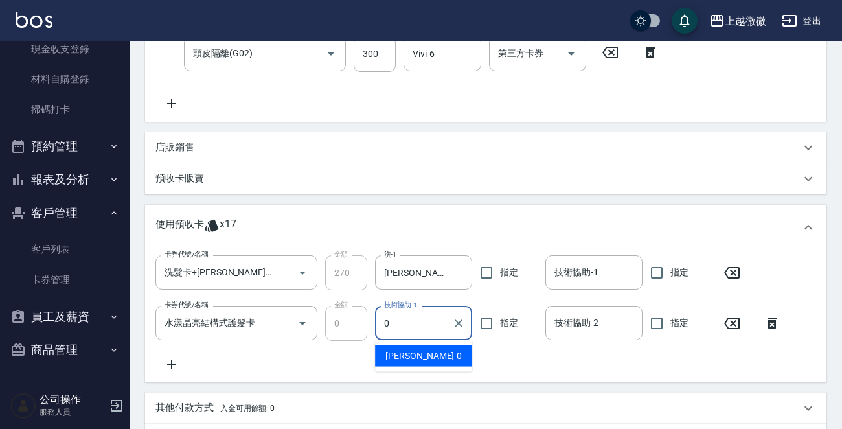
click at [428, 349] on div "Alex -0" at bounding box center [423, 355] width 97 height 21
type input "Alex-0"
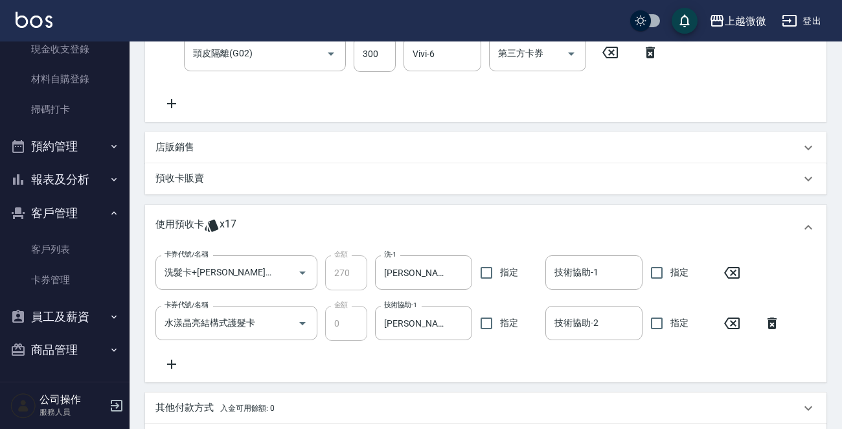
click at [543, 327] on div "卡券代號/名稱 水漾晶亮結構式護髮卡 卡券代號/名稱 金額 0 金額 技術協助-1 Alex-0 技術協助-1 指定 技術協助-2 技術協助-2 指定" at bounding box center [472, 323] width 633 height 35
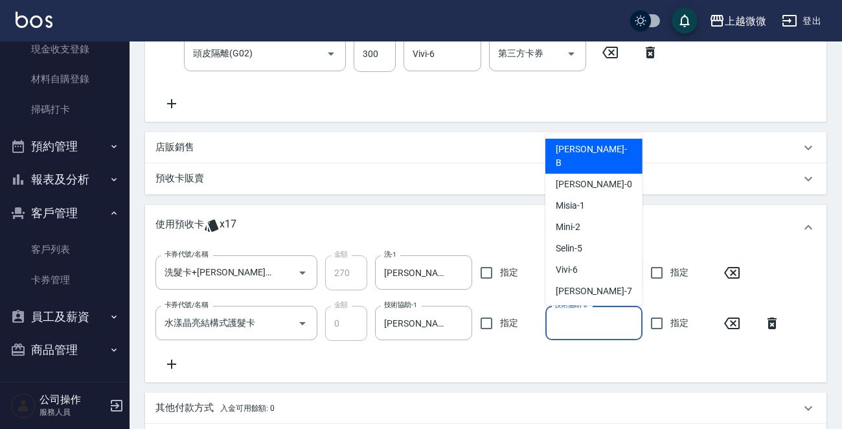
click at [557, 327] on input "技術協助-2" at bounding box center [594, 323] width 86 height 23
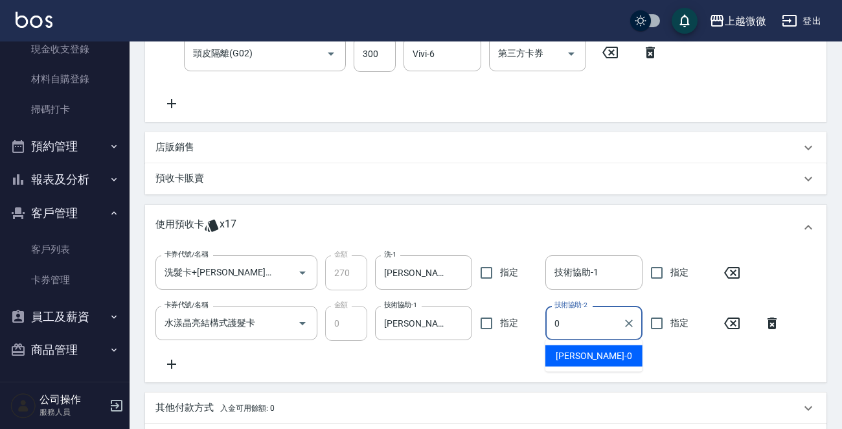
click at [574, 356] on span "Alex -0" at bounding box center [594, 356] width 76 height 14
type input "Alex-0"
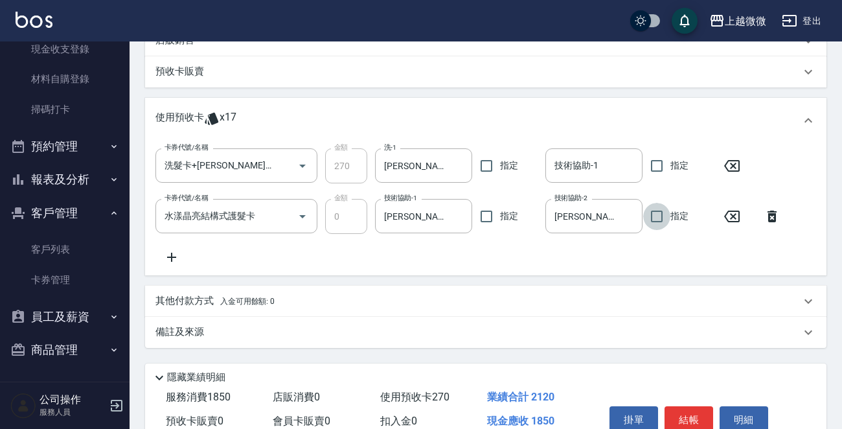
scroll to position [493, 0]
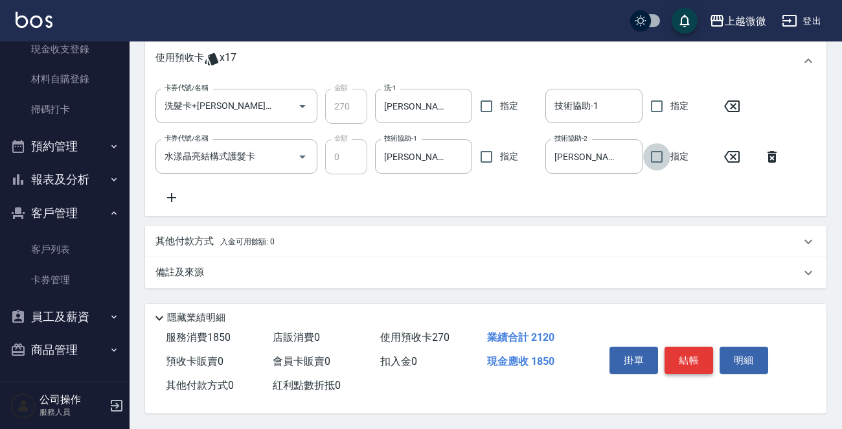
click at [704, 355] on button "結帳" at bounding box center [689, 360] width 49 height 27
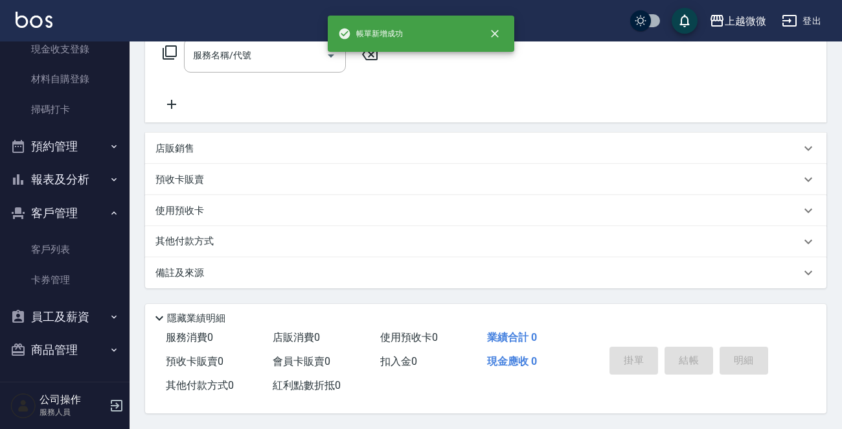
scroll to position [0, 0]
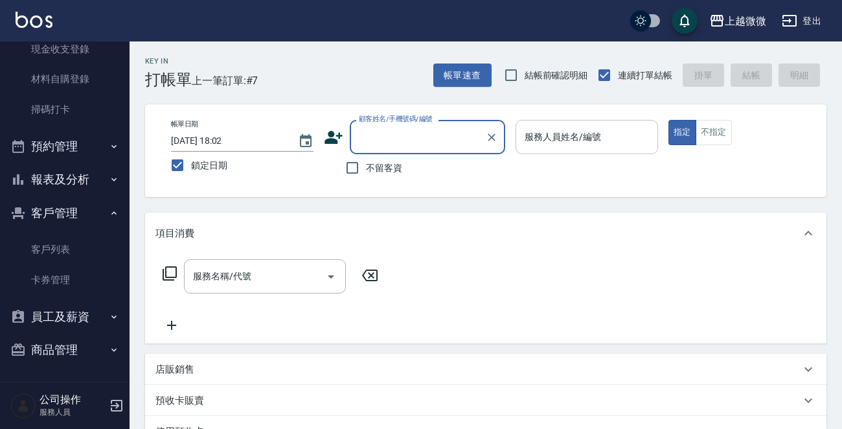
click at [568, 139] on div "服務人員姓名/編號 服務人員姓名/編號" at bounding box center [587, 137] width 143 height 34
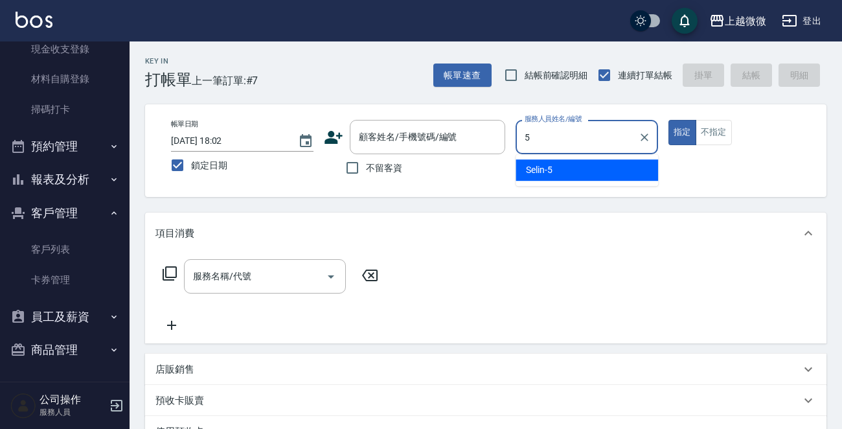
click at [575, 163] on div "Selin -5" at bounding box center [587, 169] width 143 height 21
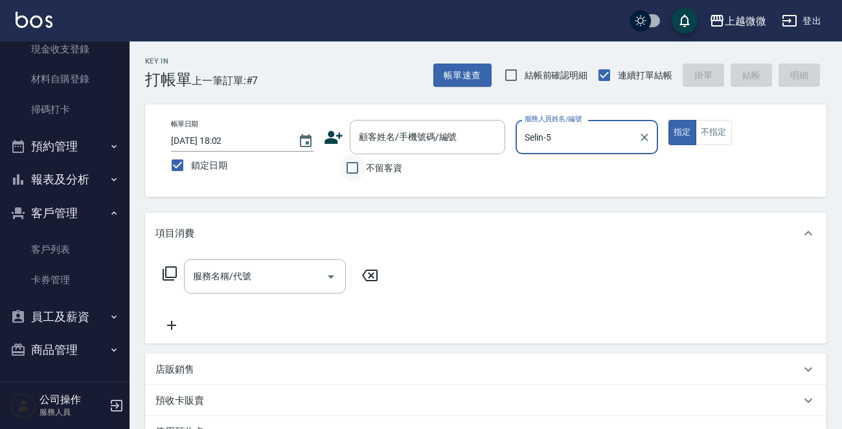
type input "Selin-5"
click at [353, 169] on input "不留客資" at bounding box center [352, 167] width 27 height 27
checkbox input "true"
click at [264, 270] on input "服務名稱/代號" at bounding box center [255, 276] width 131 height 23
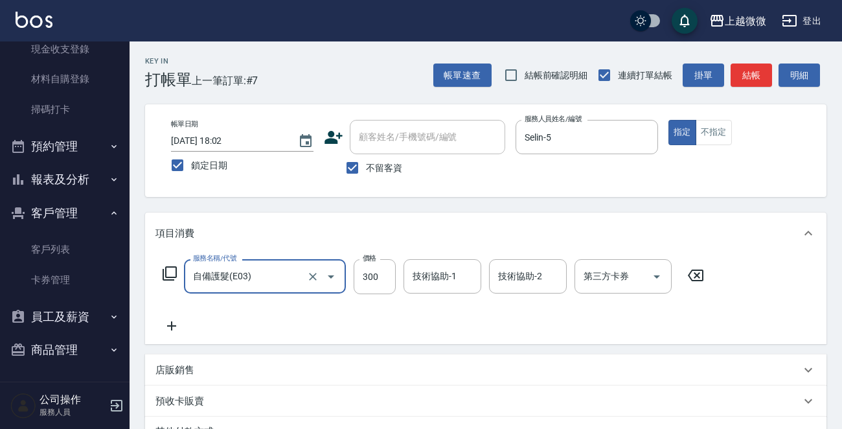
type input "自備護髮(E03)"
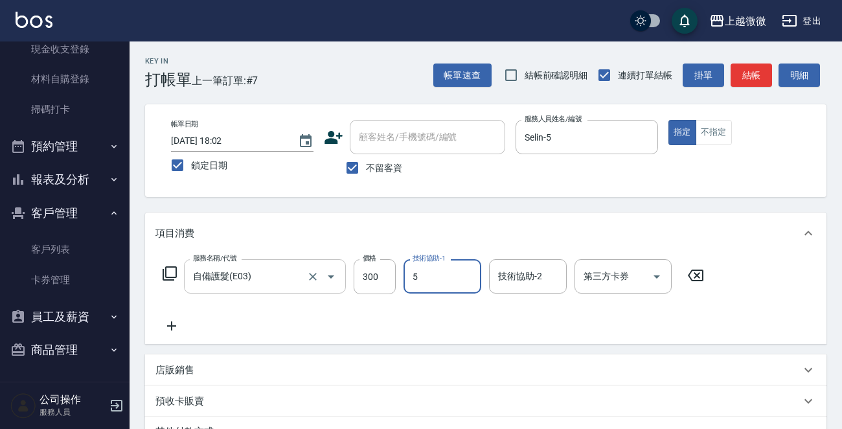
type input "Selin-5"
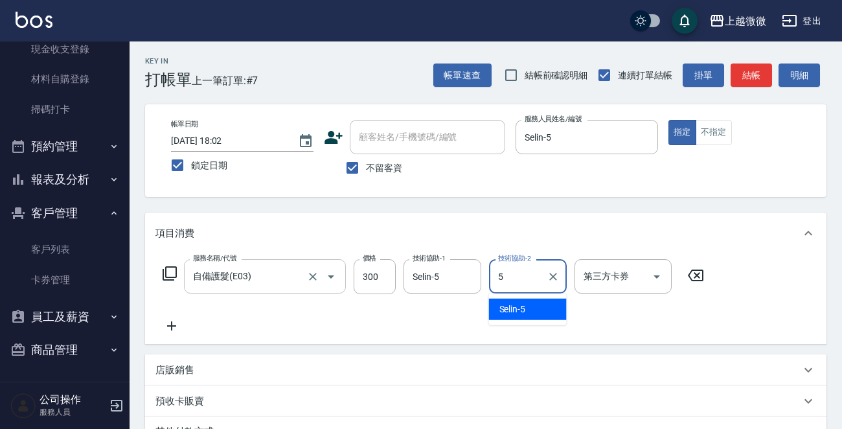
type input "Selin-5"
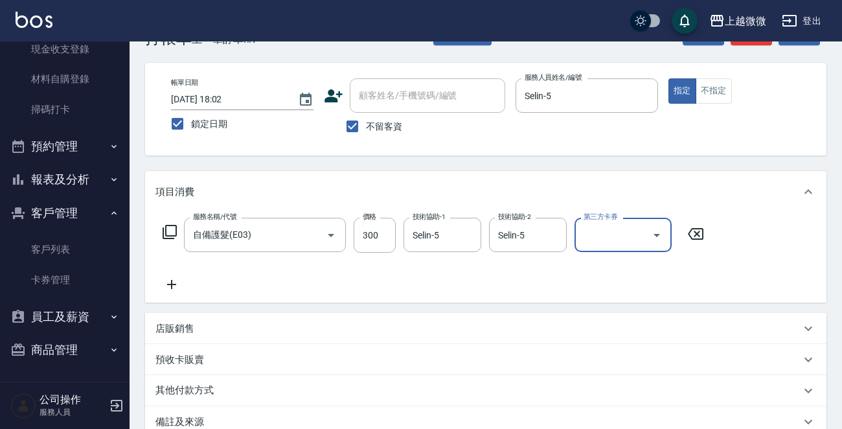
scroll to position [194, 0]
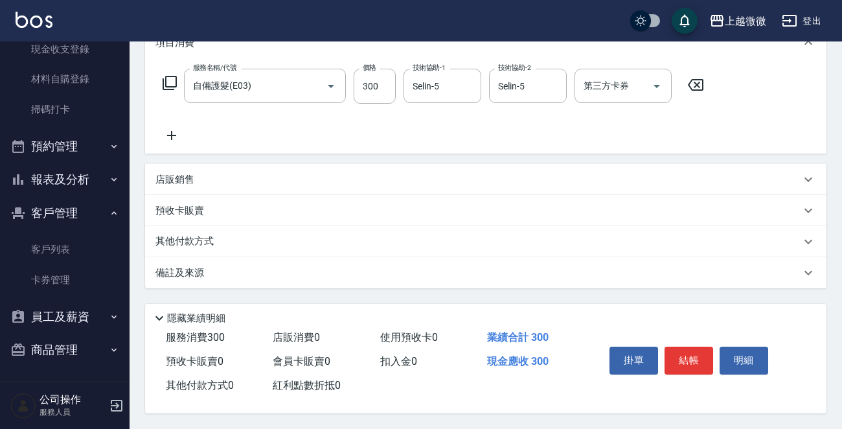
click at [197, 242] on p "其他付款方式" at bounding box center [188, 242] width 65 height 14
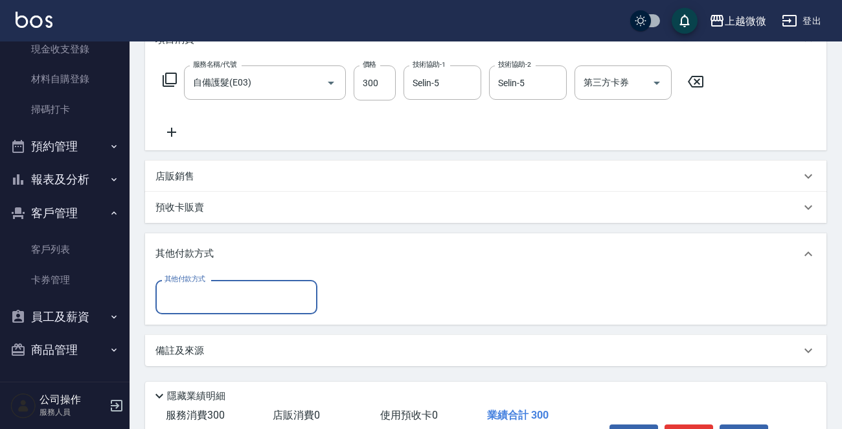
scroll to position [0, 0]
click at [194, 258] on p "其他付款方式" at bounding box center [188, 254] width 65 height 14
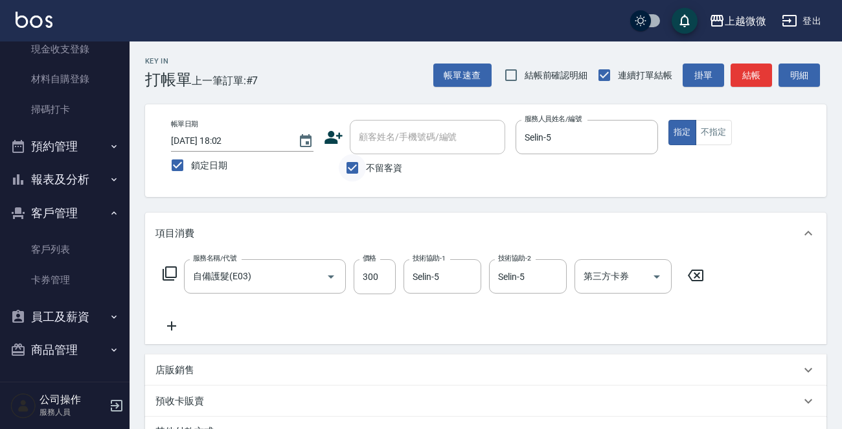
click at [356, 159] on input "不留客資" at bounding box center [352, 167] width 27 height 27
checkbox input "false"
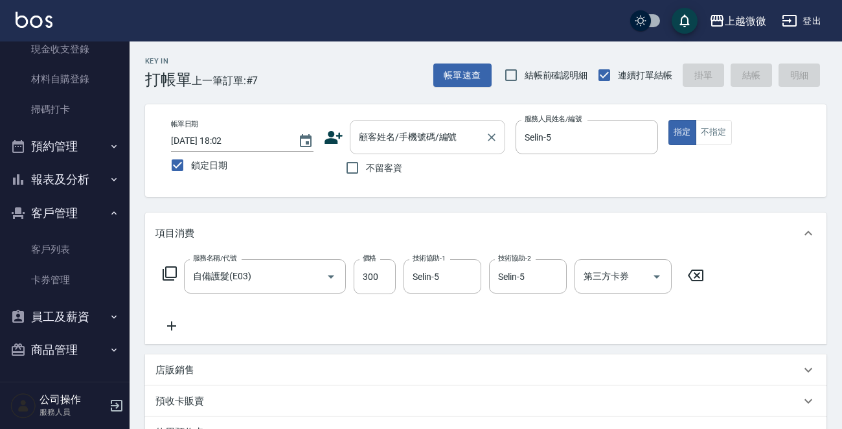
click at [393, 135] on div "顧客姓名/手機號碼/編號 顧客姓名/手機號碼/編號" at bounding box center [428, 137] width 156 height 34
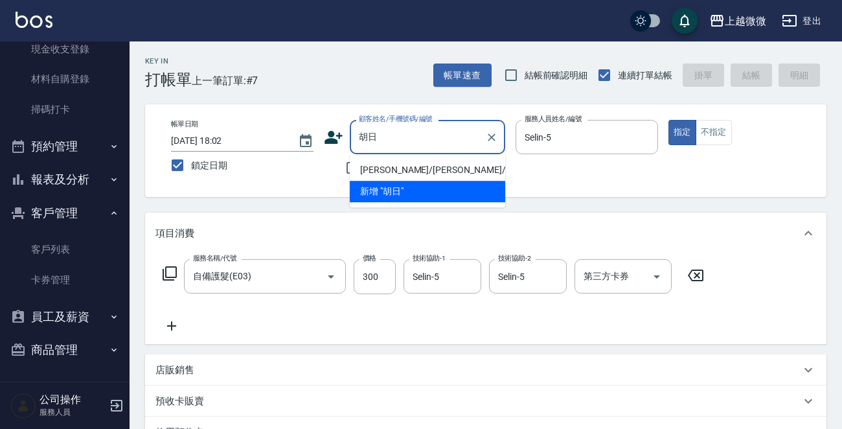
click at [432, 162] on li "胡日香/胡日香/1847" at bounding box center [428, 169] width 156 height 21
type input "胡日香/胡日香/1847"
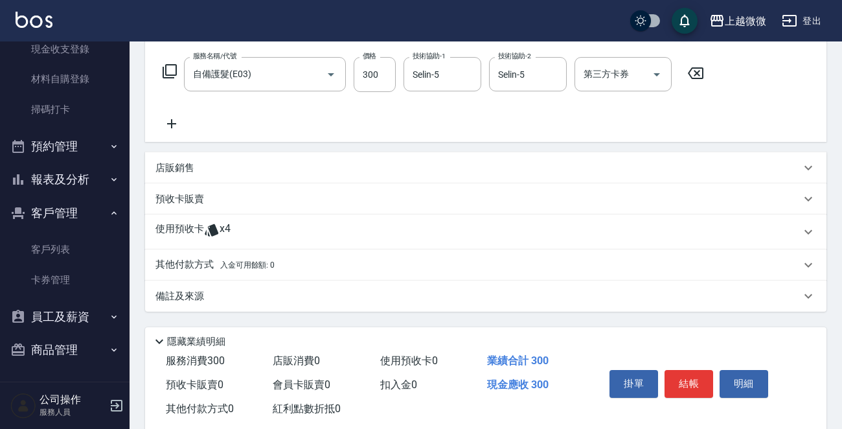
scroll to position [228, 0]
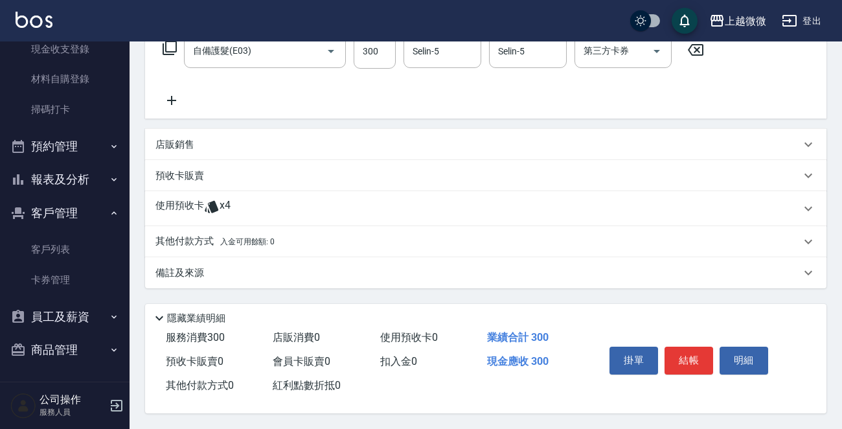
click at [178, 206] on p "使用預收卡" at bounding box center [180, 208] width 49 height 19
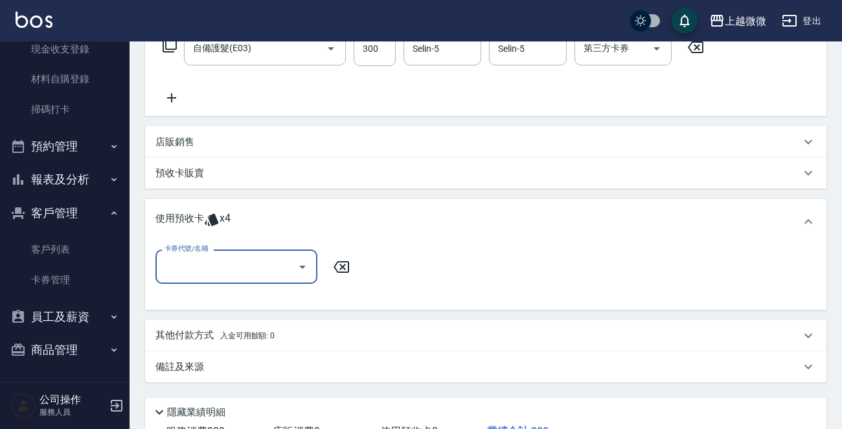
scroll to position [0, 0]
click at [205, 261] on input "卡券代號/名稱" at bounding box center [226, 266] width 131 height 23
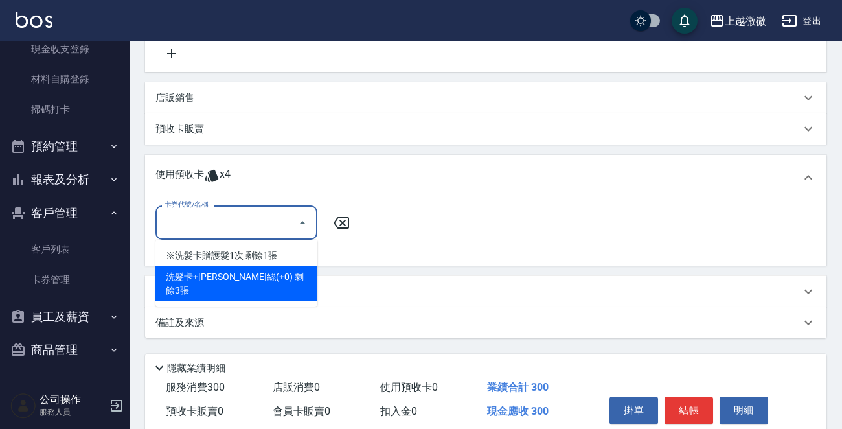
scroll to position [325, 0]
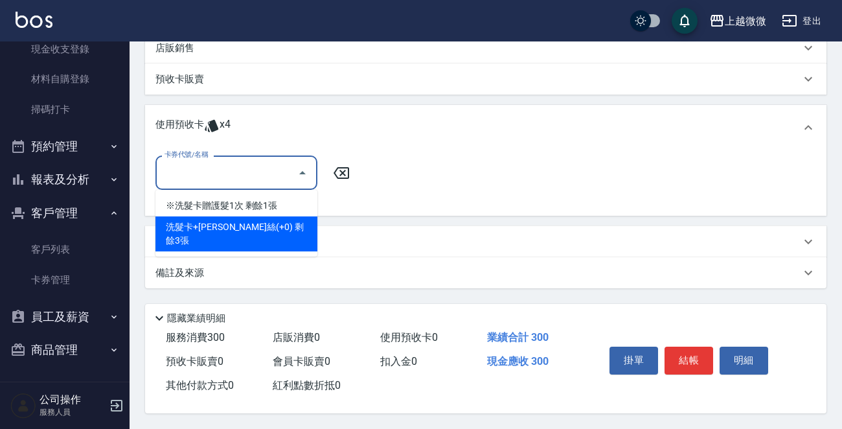
click at [288, 224] on div "洗髮卡+潤絲(+0) 剩餘3張" at bounding box center [237, 233] width 162 height 35
type input "洗髮卡+潤絲(+0)"
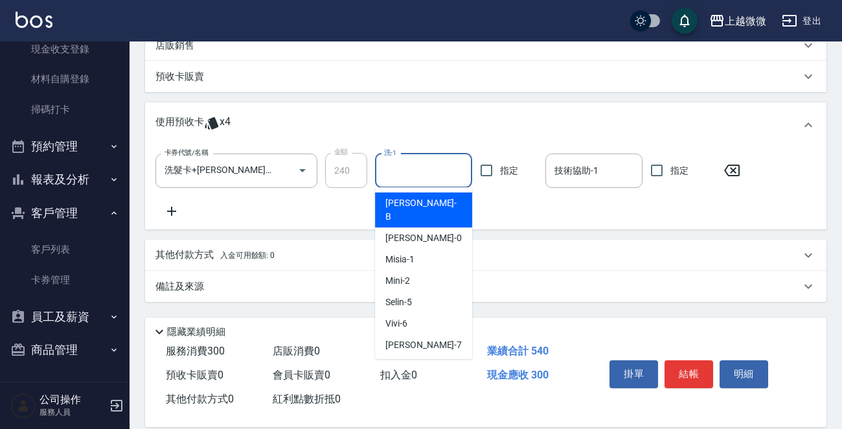
click at [421, 159] on input "洗-1" at bounding box center [424, 170] width 86 height 23
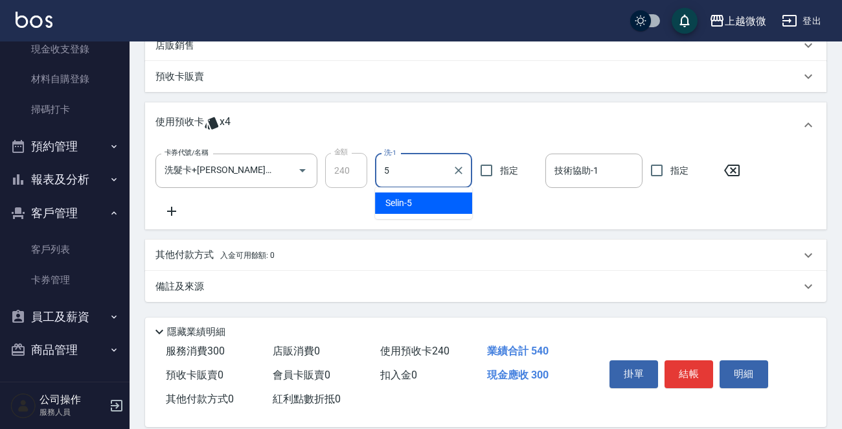
click at [424, 192] on div "Selin -5" at bounding box center [423, 202] width 97 height 21
type input "Selin-5"
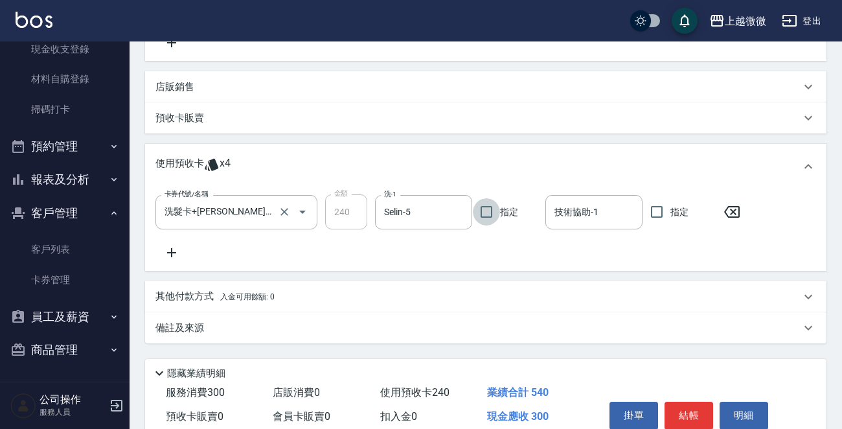
scroll to position [260, 0]
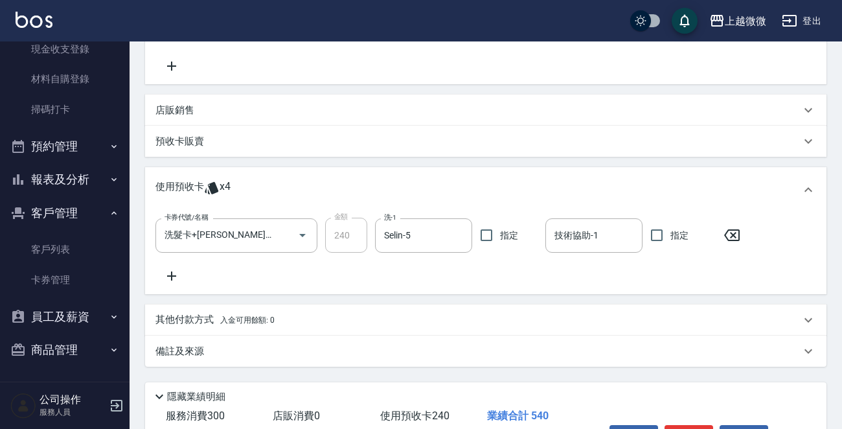
click at [189, 115] on p "店販銷售" at bounding box center [175, 111] width 39 height 14
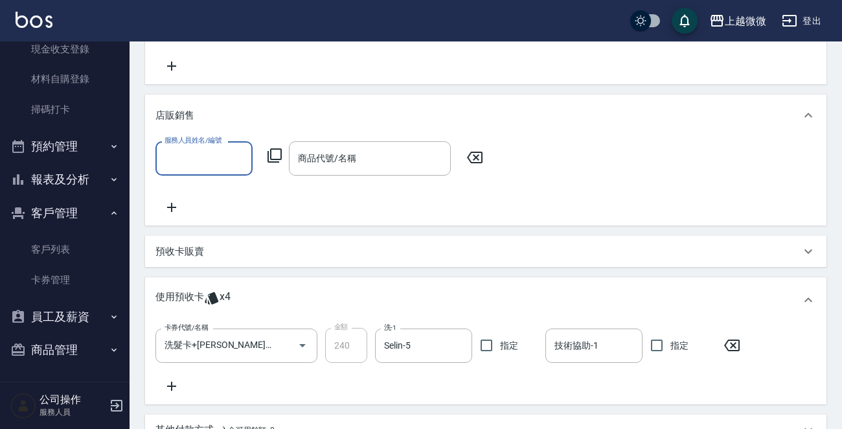
scroll to position [0, 0]
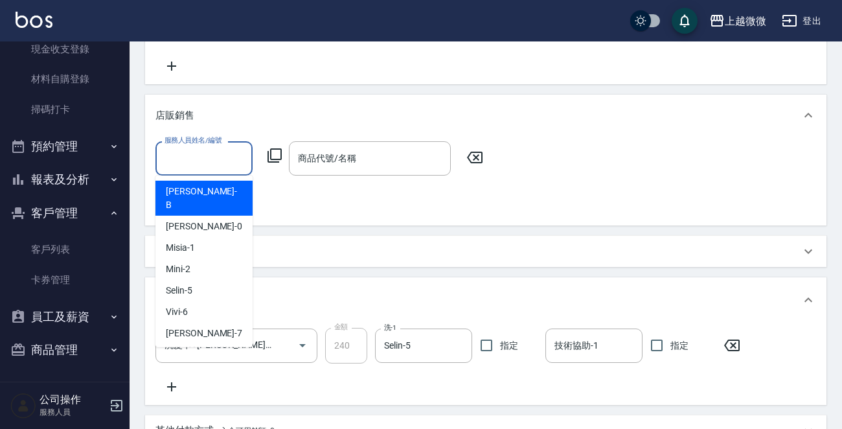
click at [207, 154] on input "服務人員姓名/編號" at bounding box center [204, 158] width 86 height 23
type input "Selin-5"
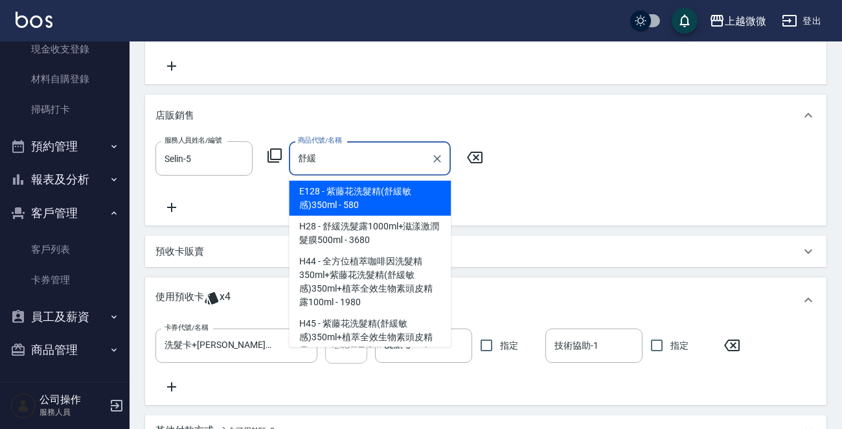
click at [329, 191] on span "E128 - 紫藤花洗髮精(舒緩敏感)350ml - 580" at bounding box center [370, 198] width 162 height 35
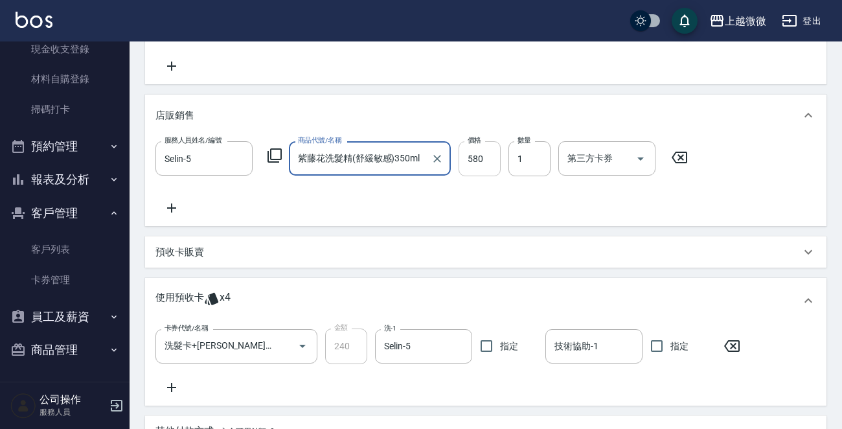
type input "紫藤花洗髮精(舒緩敏感)350ml"
click at [469, 152] on input "580" at bounding box center [480, 158] width 42 height 35
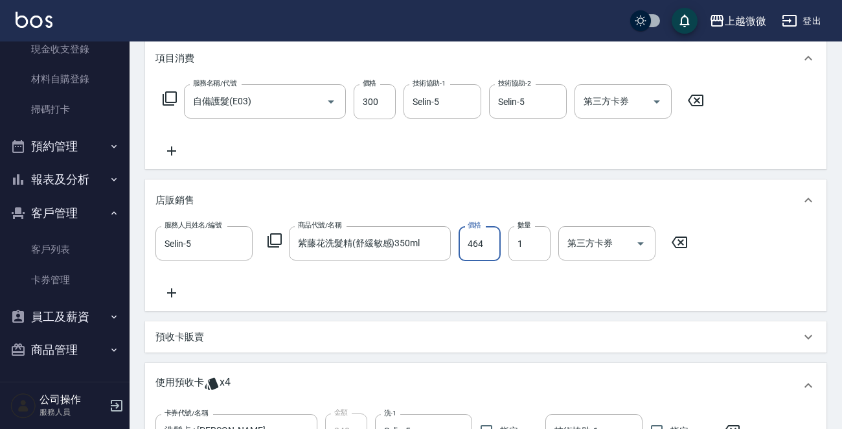
scroll to position [452, 0]
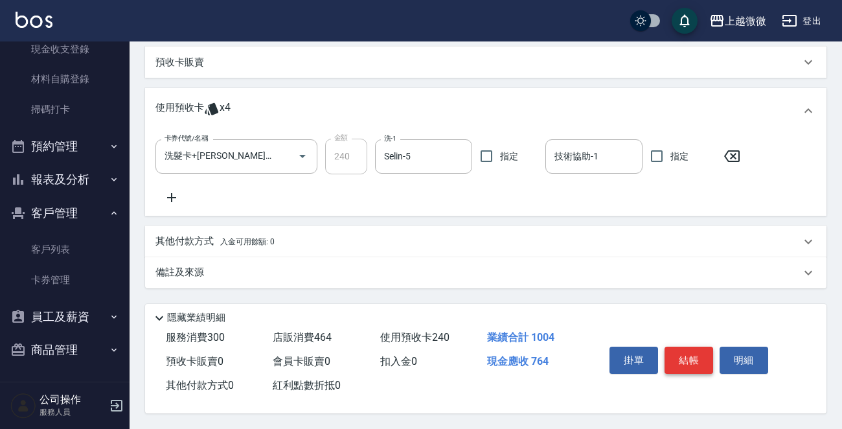
type input "464"
click at [699, 352] on button "結帳" at bounding box center [689, 360] width 49 height 27
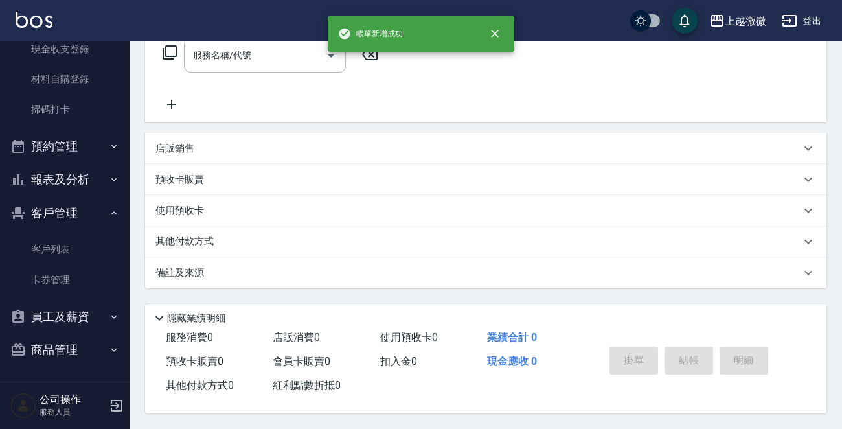
scroll to position [0, 0]
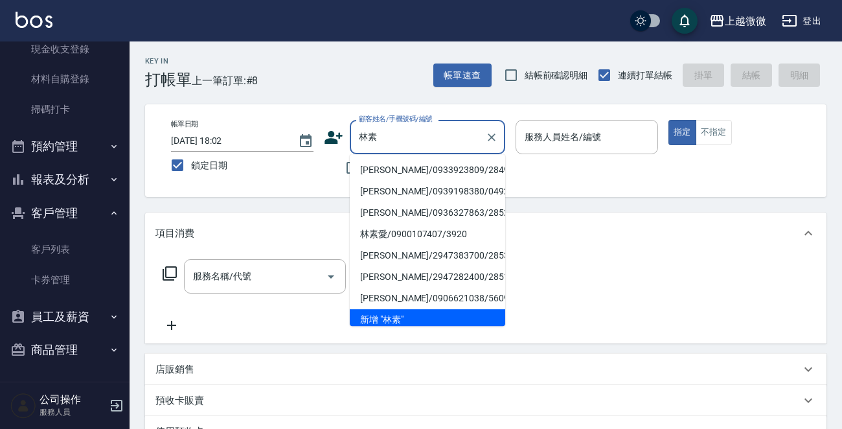
click at [410, 170] on li "林素珍/0933923809/2849" at bounding box center [428, 169] width 156 height 21
type input "林素珍/0933923809/2849"
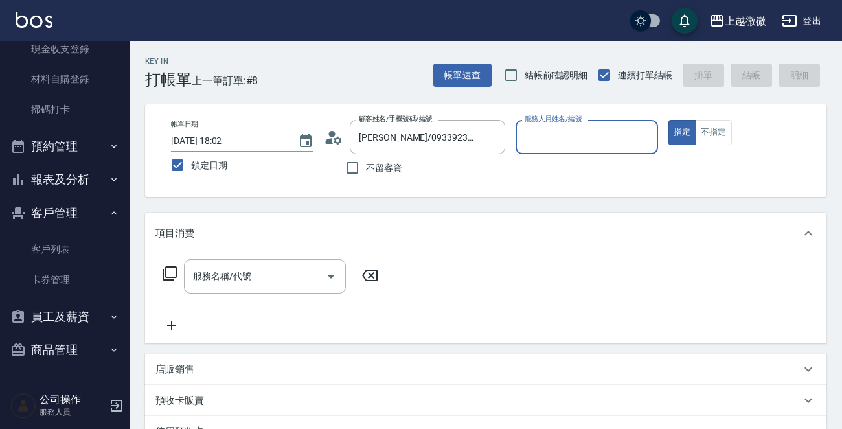
type input "Vivi-6"
click at [251, 284] on input "服務名稱/代號" at bounding box center [255, 276] width 131 height 23
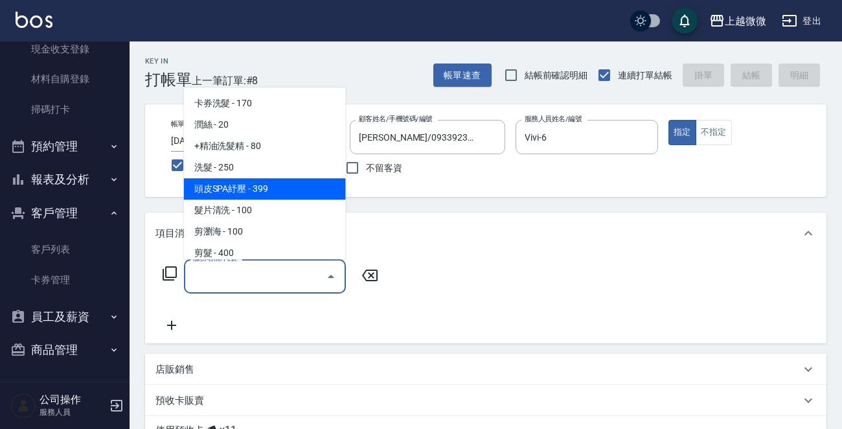
click at [263, 168] on span "洗髮 - 250" at bounding box center [265, 167] width 162 height 21
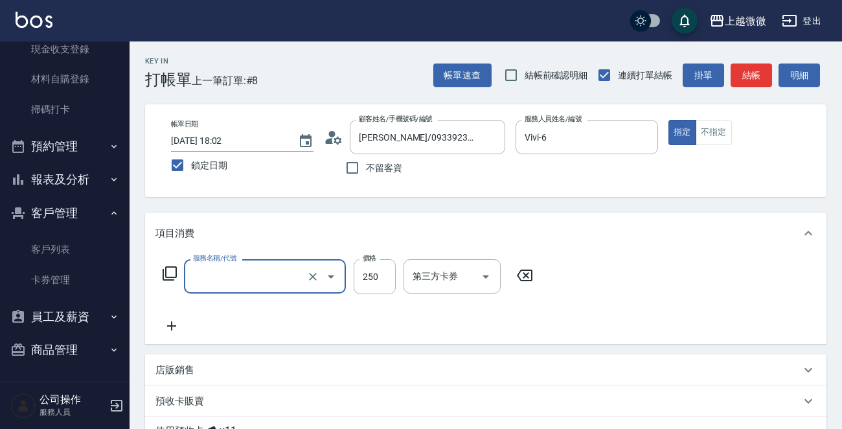
type input "洗髮(A03)"
click at [380, 272] on input "250" at bounding box center [375, 276] width 42 height 35
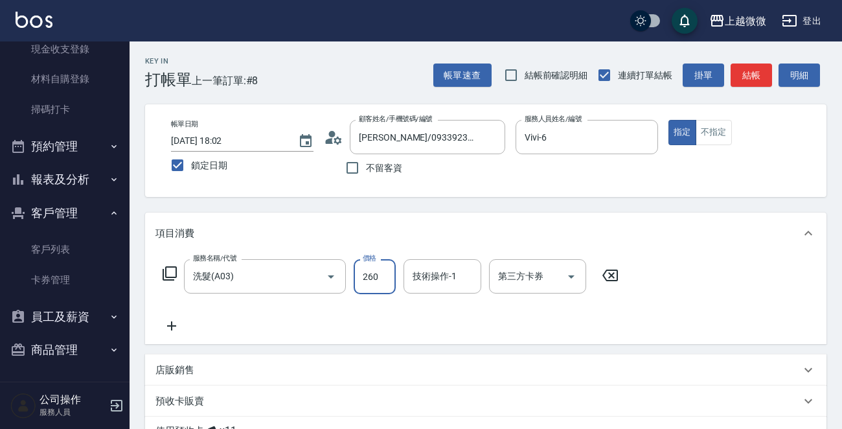
type input "260"
click at [439, 280] on input "技術操作-1" at bounding box center [443, 276] width 66 height 23
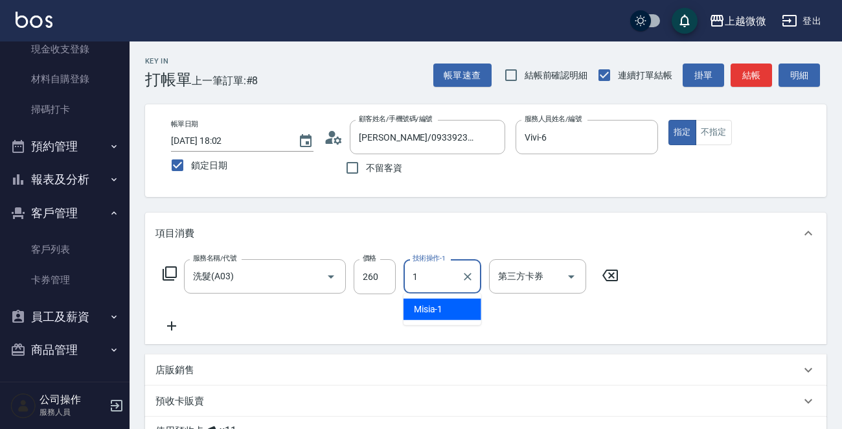
click at [441, 300] on div "Misia -1" at bounding box center [443, 309] width 78 height 21
type input "Misia-1"
click at [167, 326] on icon at bounding box center [172, 326] width 32 height 16
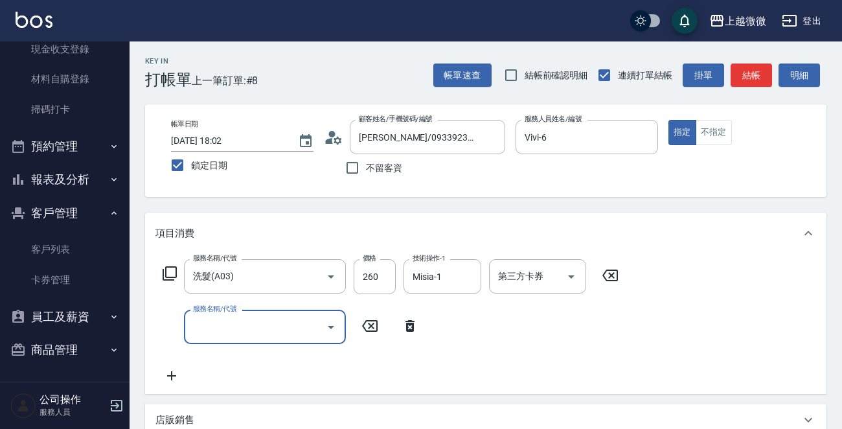
click at [220, 330] on input "服務名稱/代號" at bounding box center [255, 327] width 131 height 23
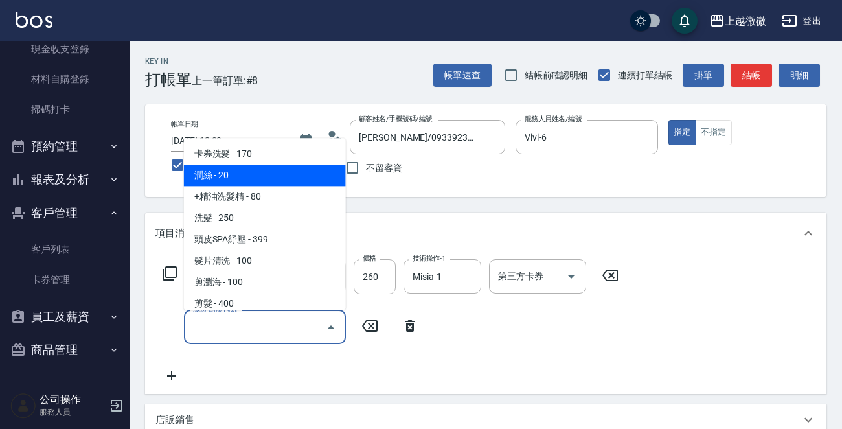
click at [251, 174] on span "潤絲 - 20" at bounding box center [265, 175] width 162 height 21
type input "潤絲(A01)"
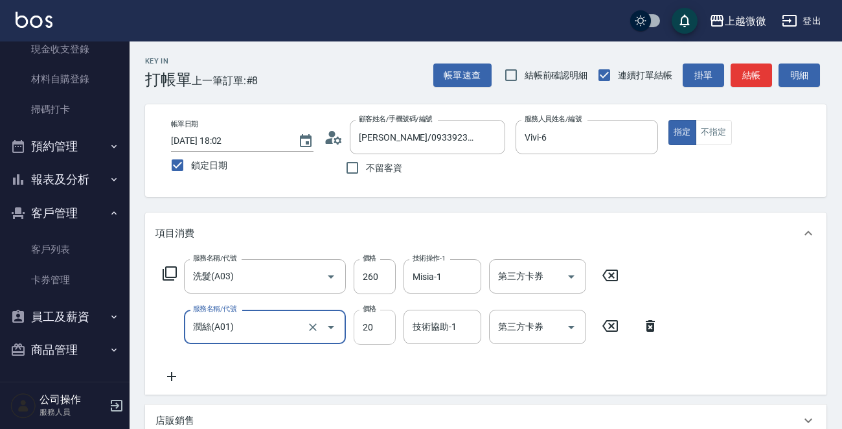
click at [363, 330] on input "20" at bounding box center [375, 327] width 42 height 35
type input "0"
click at [432, 323] on div "技術協助-1 技術協助-1" at bounding box center [443, 327] width 78 height 34
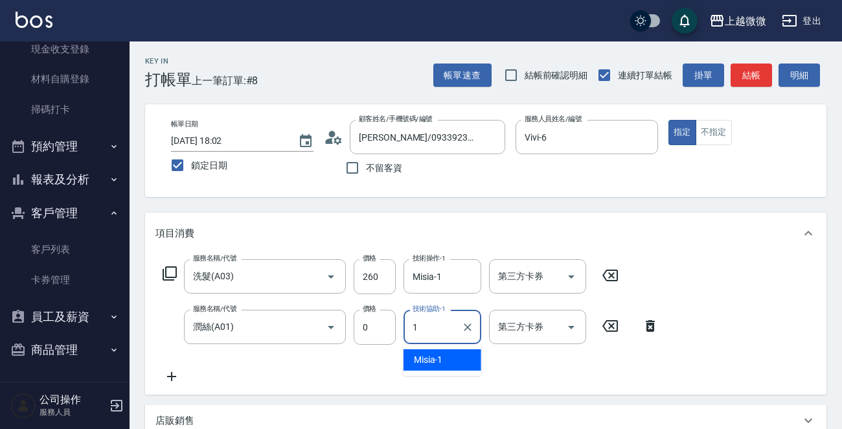
click at [439, 364] on span "Misia -1" at bounding box center [428, 360] width 29 height 14
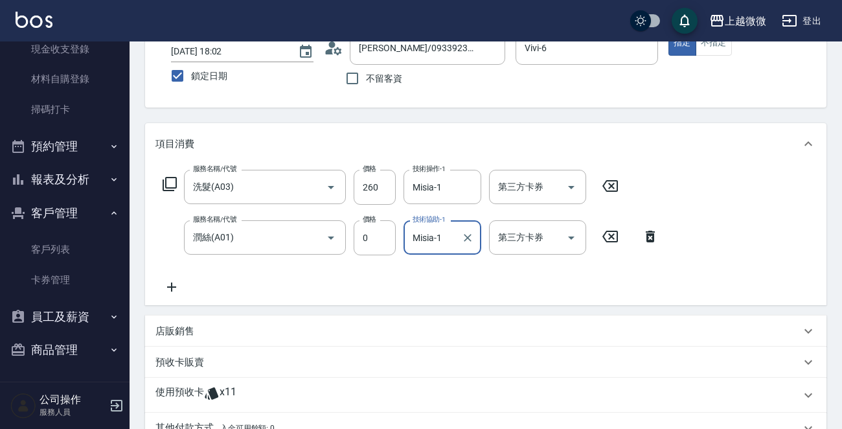
scroll to position [259, 0]
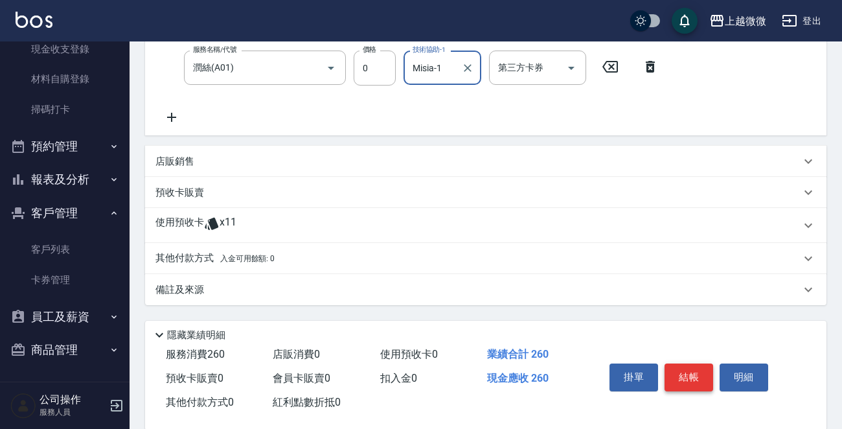
type input "Misia-1"
click at [696, 371] on button "結帳" at bounding box center [689, 377] width 49 height 27
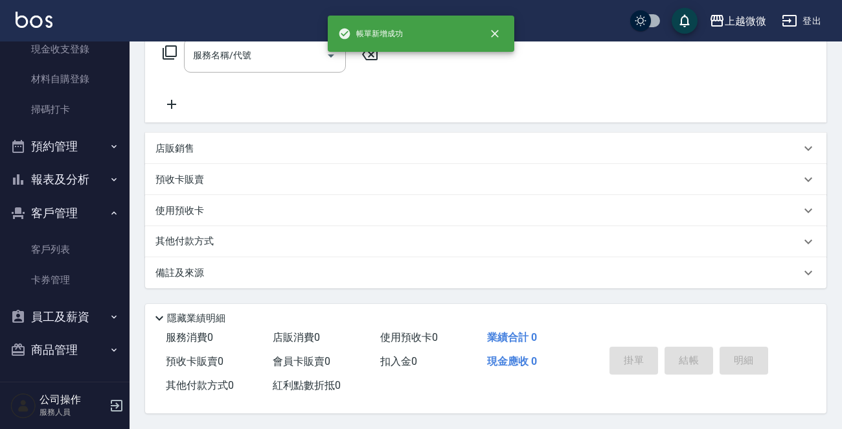
scroll to position [0, 0]
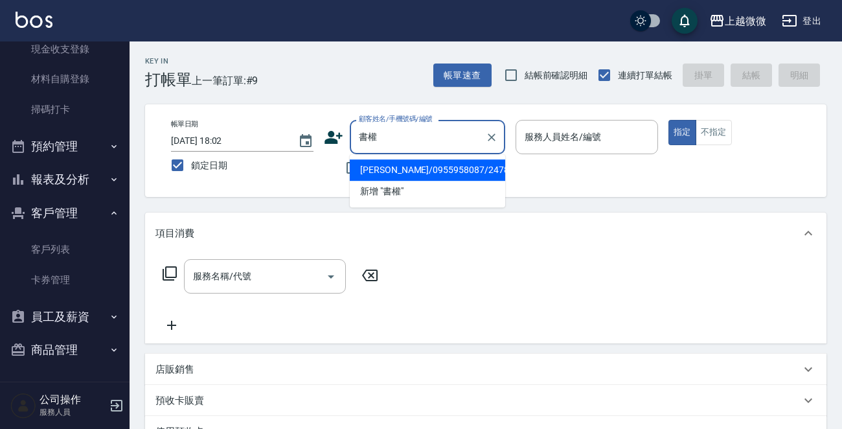
click at [398, 175] on li "楊書權/0955958087/2478" at bounding box center [428, 169] width 156 height 21
type input "楊書權/0955958087/2478"
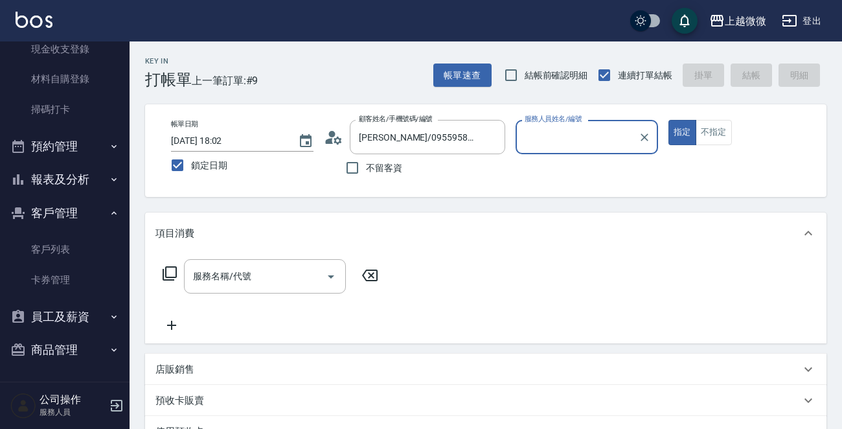
type input "Selin-5"
click at [262, 286] on input "服務名稱/代號" at bounding box center [255, 276] width 131 height 23
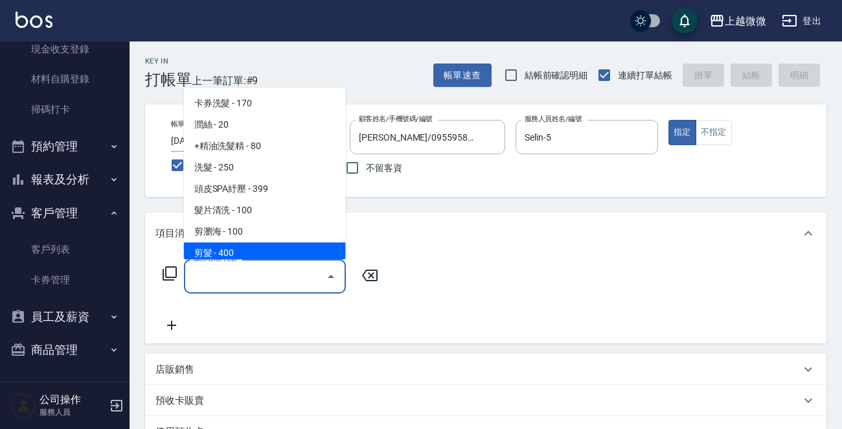
click at [278, 249] on span "剪髮 - 400" at bounding box center [265, 252] width 162 height 21
type input "剪髮(B02)"
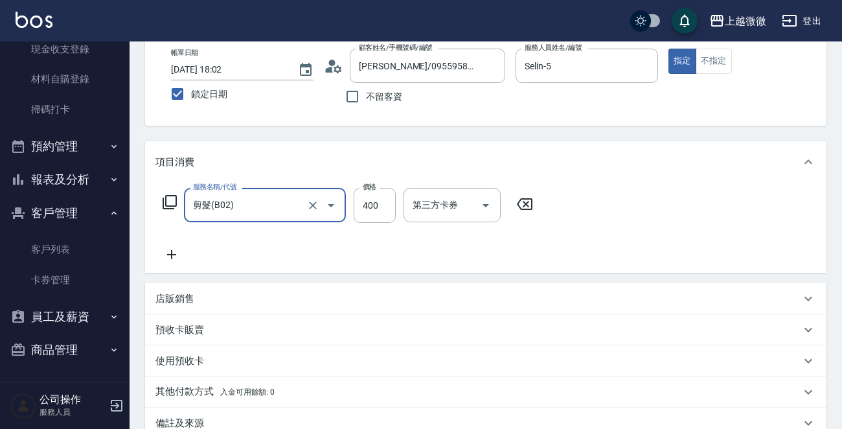
scroll to position [225, 0]
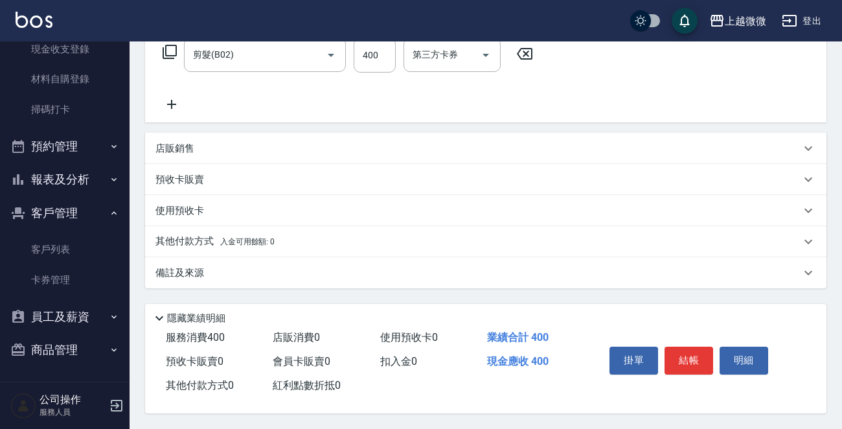
click at [693, 342] on div "掛單 結帳 明細" at bounding box center [689, 362] width 169 height 41
click at [697, 352] on button "結帳" at bounding box center [689, 360] width 49 height 27
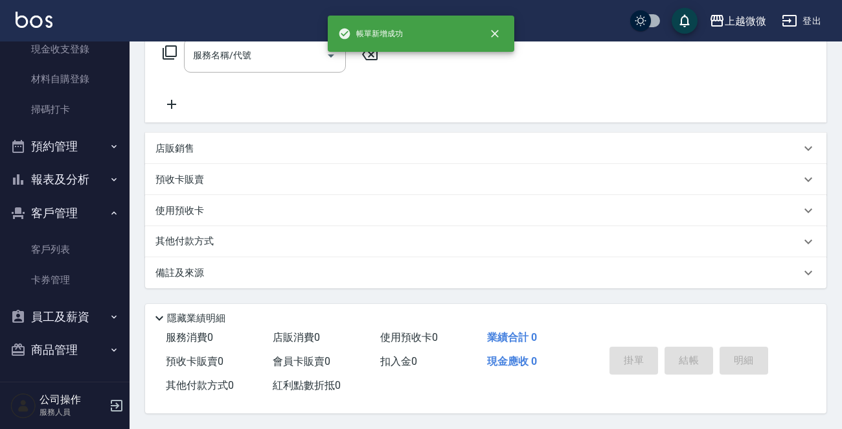
scroll to position [0, 0]
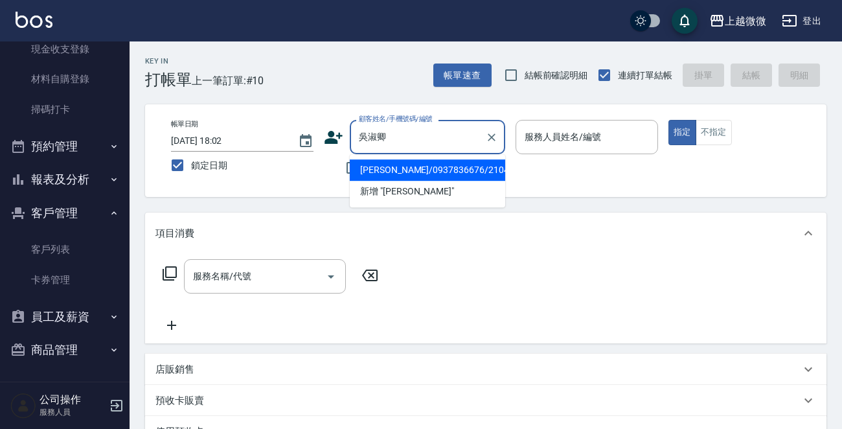
click at [452, 168] on li "吳淑卿/0937836676/2104" at bounding box center [428, 169] width 156 height 21
type input "吳淑卿/0937836676/2104"
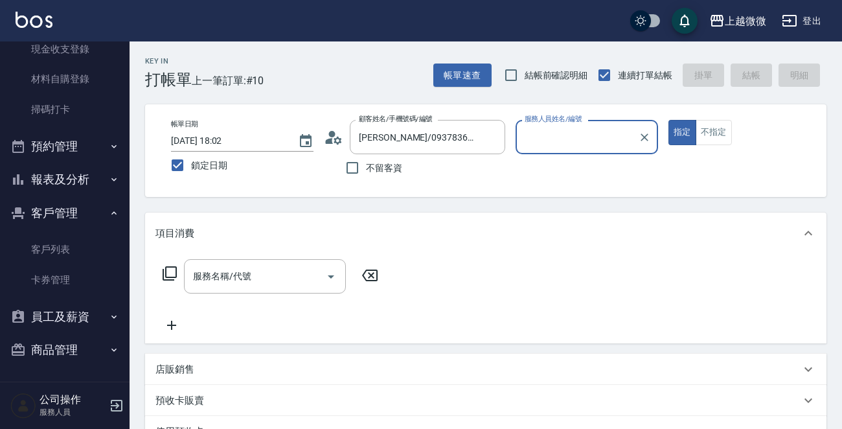
type input "Vivi-6"
click at [261, 277] on input "服務名稱/代號" at bounding box center [255, 276] width 131 height 23
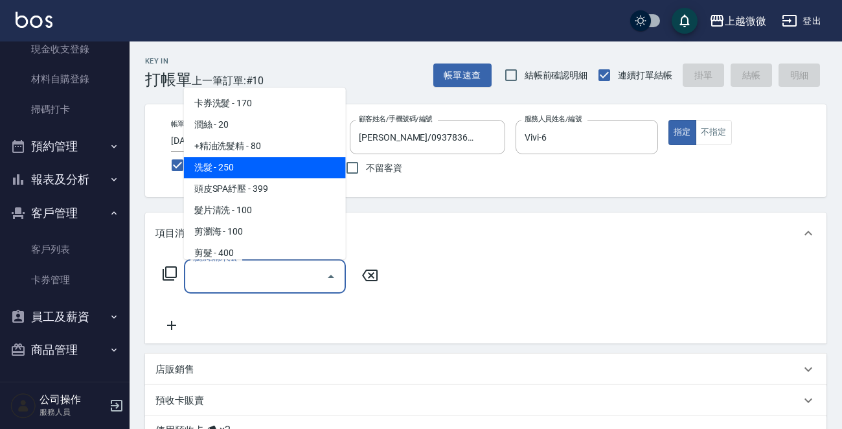
click at [263, 157] on span "洗髮 - 250" at bounding box center [265, 167] width 162 height 21
type input "洗髮(A03)"
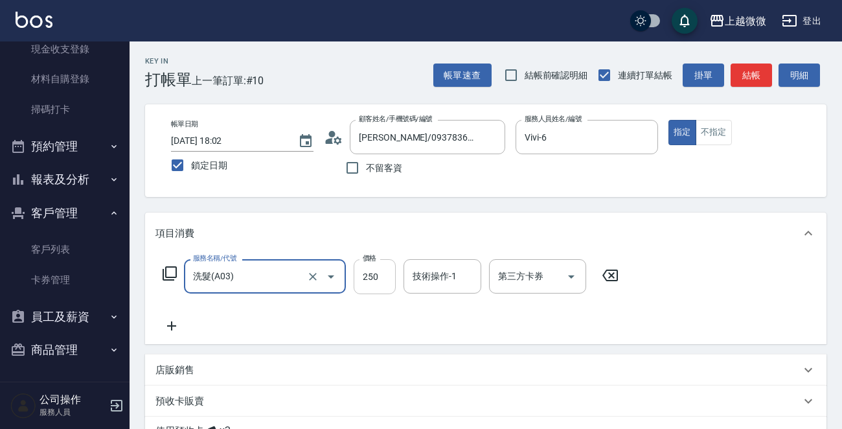
click at [383, 276] on input "250" at bounding box center [375, 276] width 42 height 35
click at [435, 291] on div "技術操作-1" at bounding box center [443, 276] width 78 height 34
type input "260"
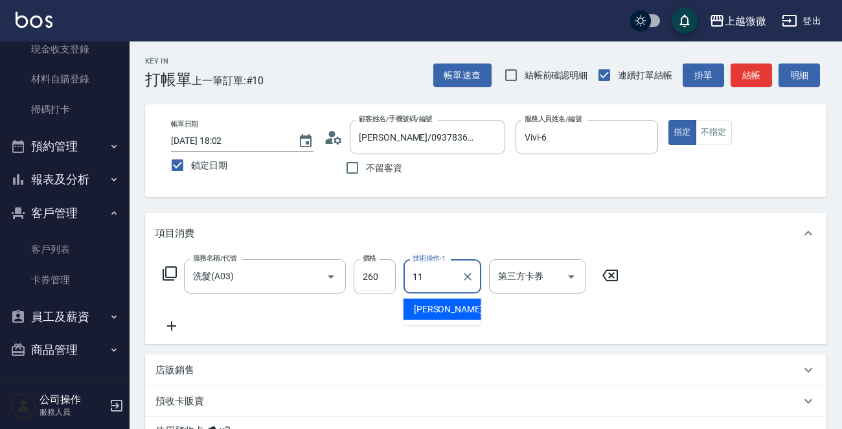
drag, startPoint x: 437, startPoint y: 297, endPoint x: 312, endPoint y: 297, distance: 125.1
click at [432, 304] on span "Kristin -11" at bounding box center [455, 310] width 82 height 14
type input "Kristin-11"
click at [159, 332] on icon at bounding box center [172, 326] width 32 height 16
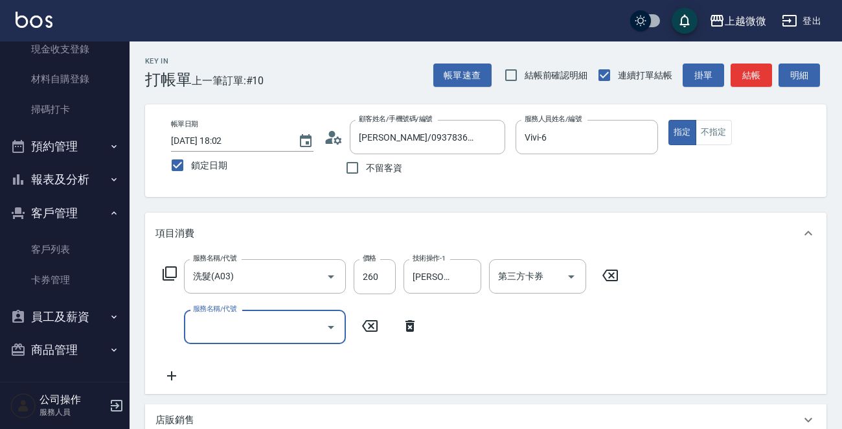
click at [258, 333] on input "服務名稱/代號" at bounding box center [255, 327] width 131 height 23
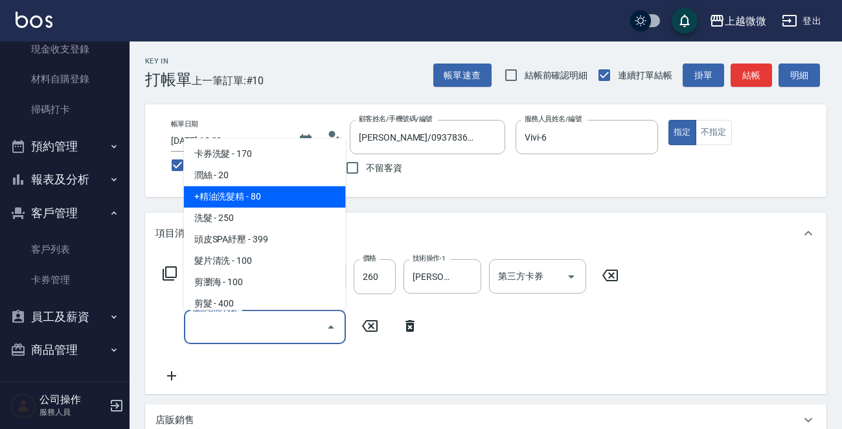
click at [286, 195] on span "+精油洗髮精 - 80" at bounding box center [265, 197] width 162 height 21
type input "+精油洗髮精(A02)"
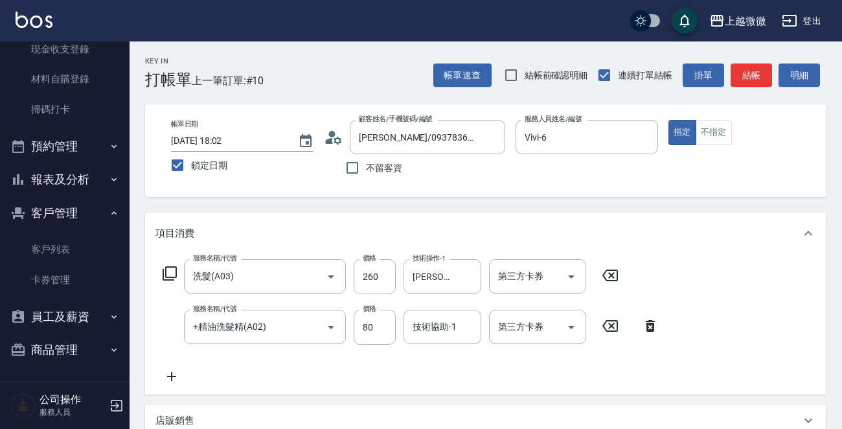
click at [176, 371] on icon at bounding box center [172, 377] width 32 height 16
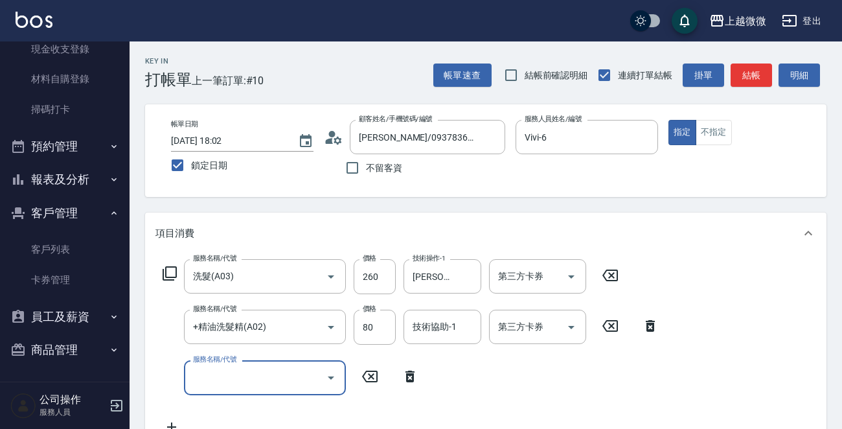
click at [249, 391] on div "服務名稱/代號" at bounding box center [265, 377] width 162 height 34
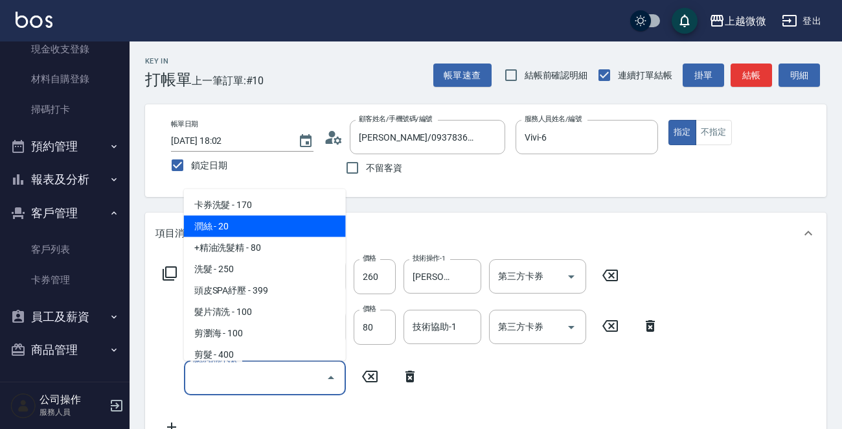
click at [268, 220] on span "潤絲 - 20" at bounding box center [265, 226] width 162 height 21
type input "潤絲(A01)"
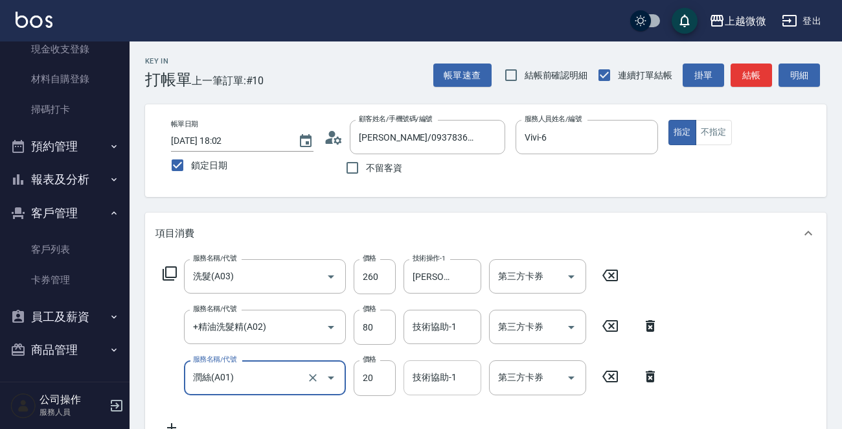
click at [434, 364] on div "技術協助-1" at bounding box center [443, 377] width 78 height 34
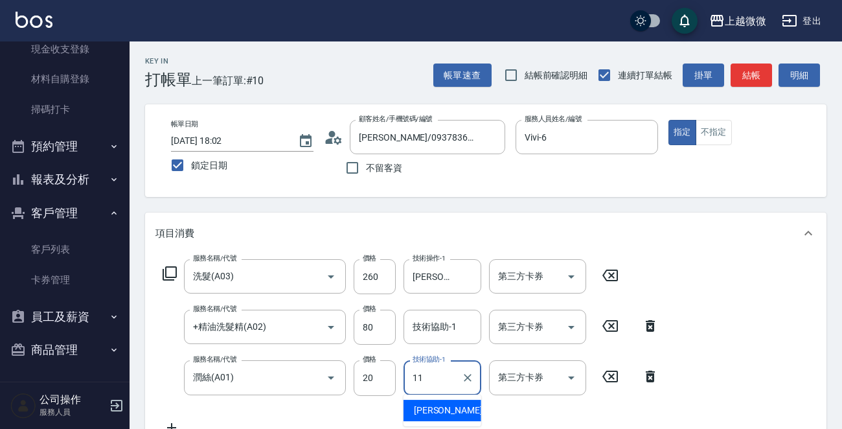
click at [419, 408] on span "Kristin -11" at bounding box center [455, 411] width 82 height 14
type input "Kristin-11"
click at [434, 323] on div "技術協助-1 技術協助-1" at bounding box center [443, 327] width 78 height 34
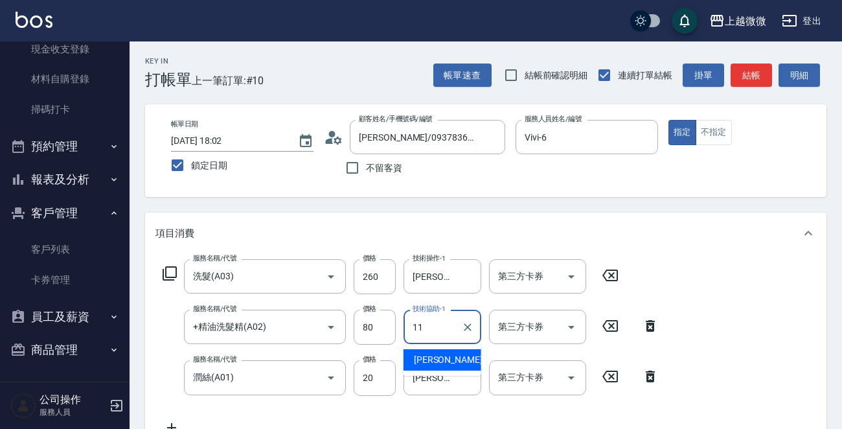
click at [441, 362] on span "Kristin -11" at bounding box center [455, 360] width 82 height 14
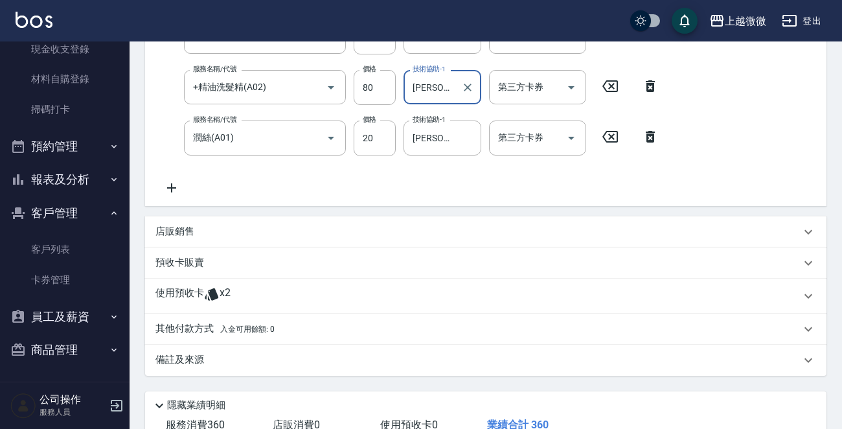
scroll to position [330, 0]
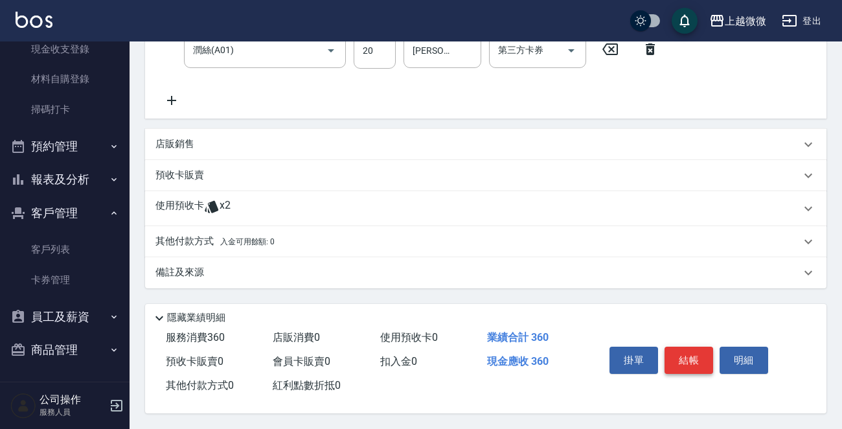
type input "Kristin-11"
click at [693, 360] on button "結帳" at bounding box center [689, 360] width 49 height 27
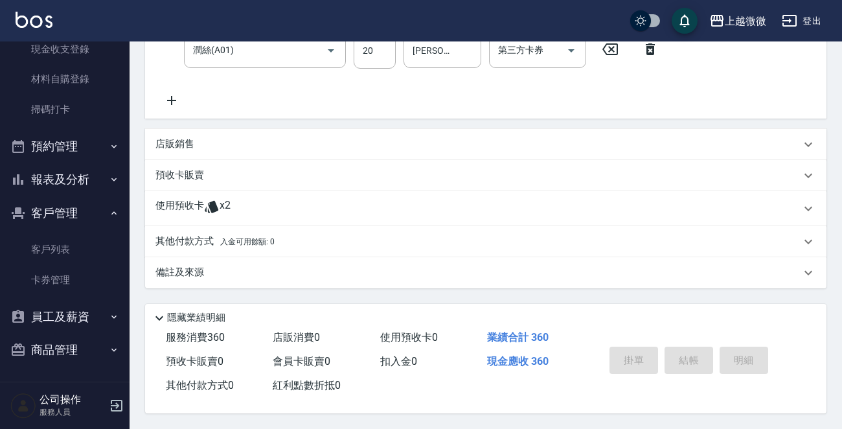
scroll to position [0, 0]
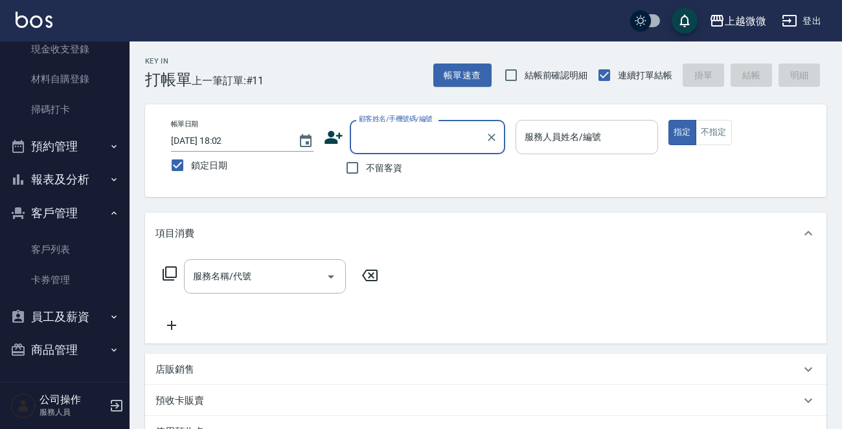
click at [566, 124] on div "服務人員姓名/編號" at bounding box center [587, 137] width 143 height 34
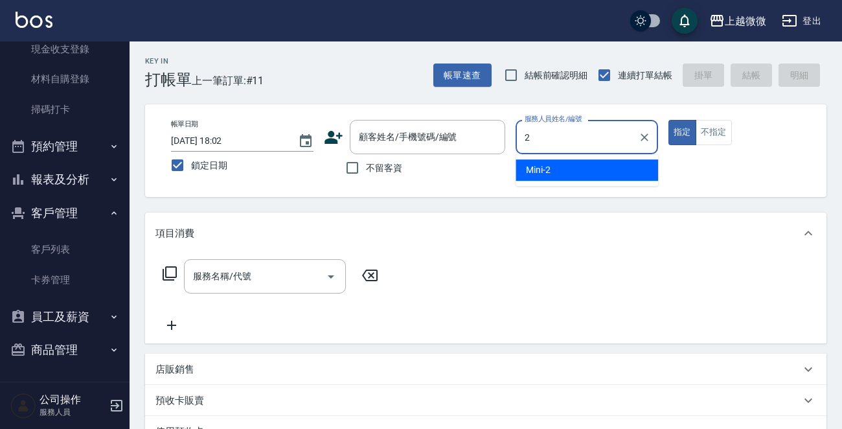
click at [565, 185] on ul "Mini -2" at bounding box center [587, 170] width 143 height 32
drag, startPoint x: 580, startPoint y: 176, endPoint x: 674, endPoint y: 154, distance: 96.4
click at [583, 176] on div "Mini -2" at bounding box center [587, 169] width 143 height 21
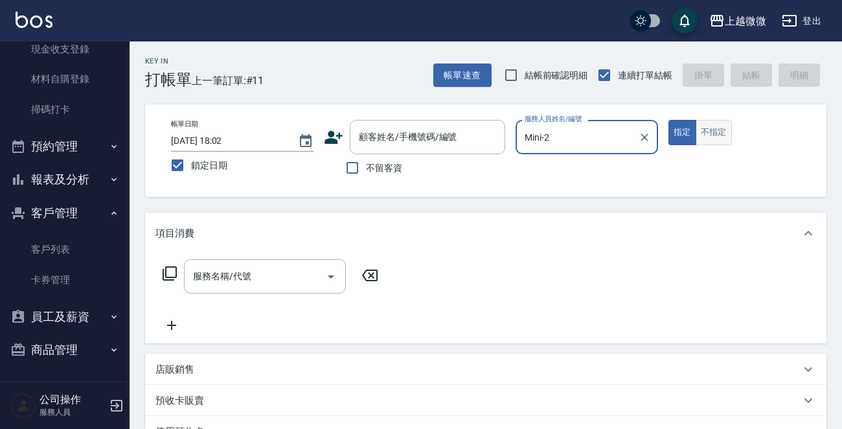
type input "Mini-2"
click at [712, 139] on button "不指定" at bounding box center [714, 132] width 36 height 25
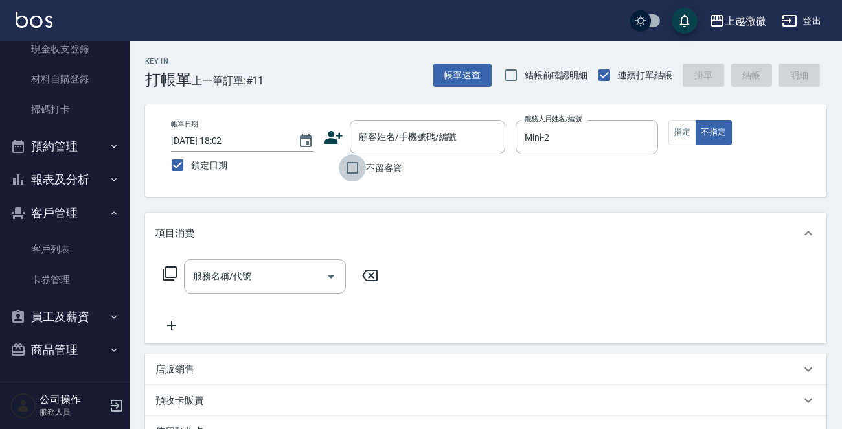
drag, startPoint x: 352, startPoint y: 168, endPoint x: 310, endPoint y: 234, distance: 78.0
click at [351, 168] on input "不留客資" at bounding box center [352, 167] width 27 height 27
checkbox input "true"
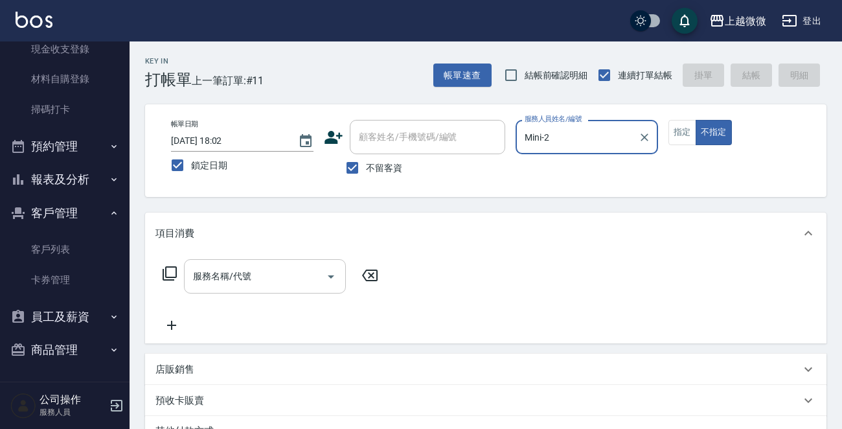
click at [273, 281] on input "服務名稱/代號" at bounding box center [255, 276] width 131 height 23
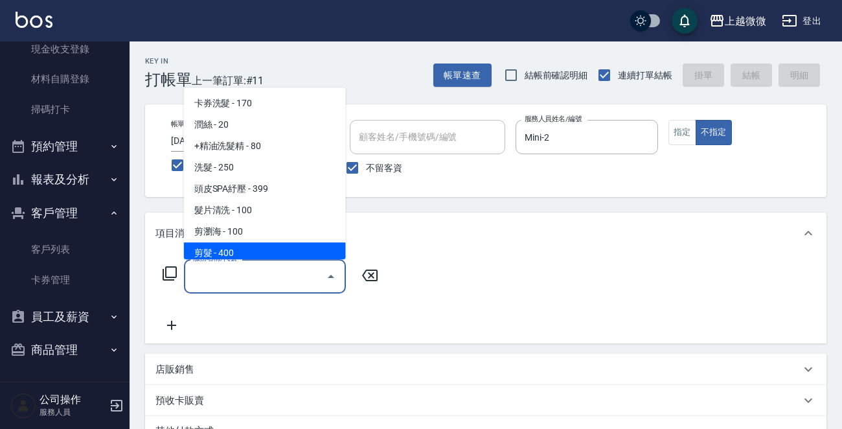
click at [266, 251] on span "剪髮 - 400" at bounding box center [265, 252] width 162 height 21
type input "剪髮(B02)"
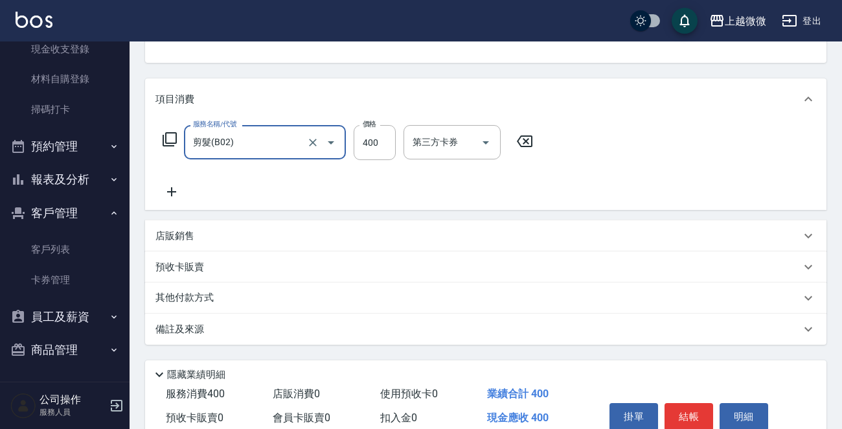
scroll to position [194, 0]
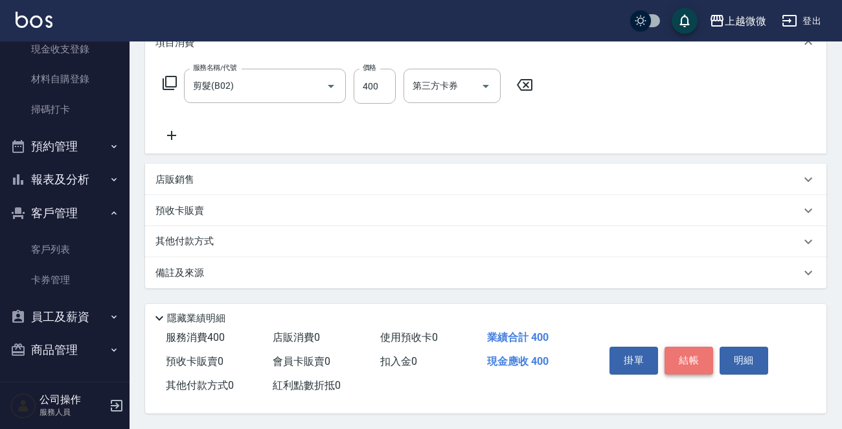
click at [696, 364] on button "結帳" at bounding box center [689, 360] width 49 height 27
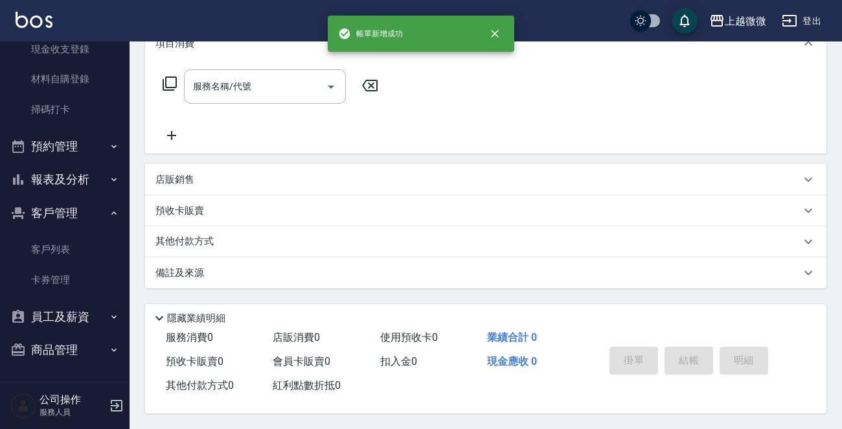
scroll to position [0, 0]
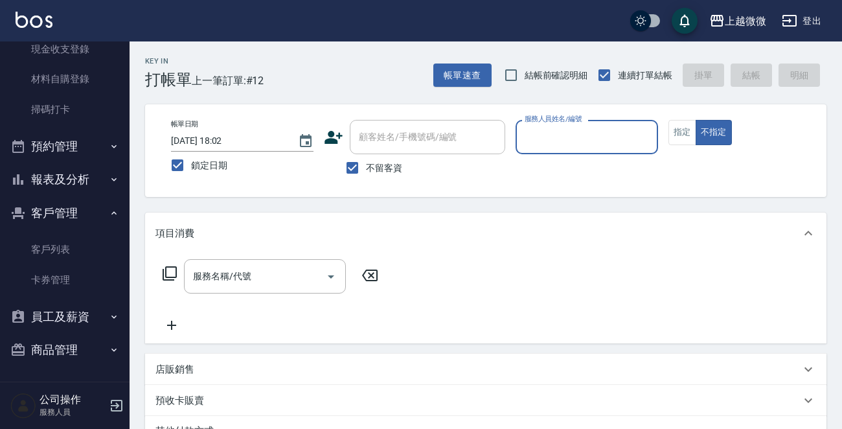
click at [597, 122] on div "服務人員姓名/編號" at bounding box center [587, 137] width 143 height 34
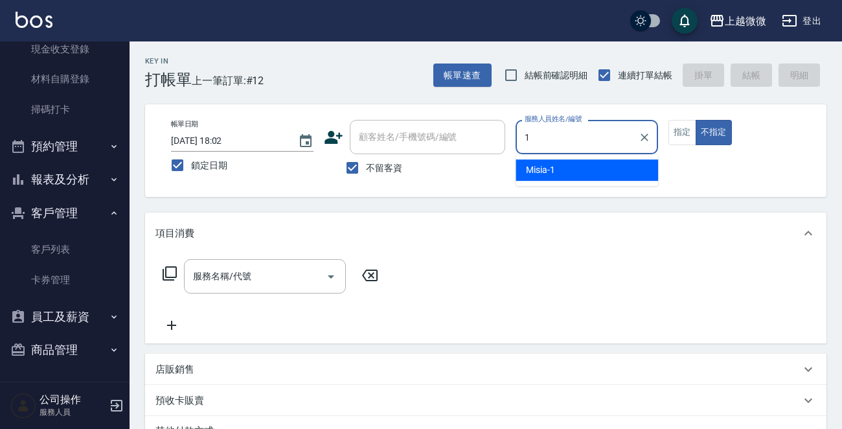
click at [567, 170] on div "Misia -1" at bounding box center [587, 169] width 143 height 21
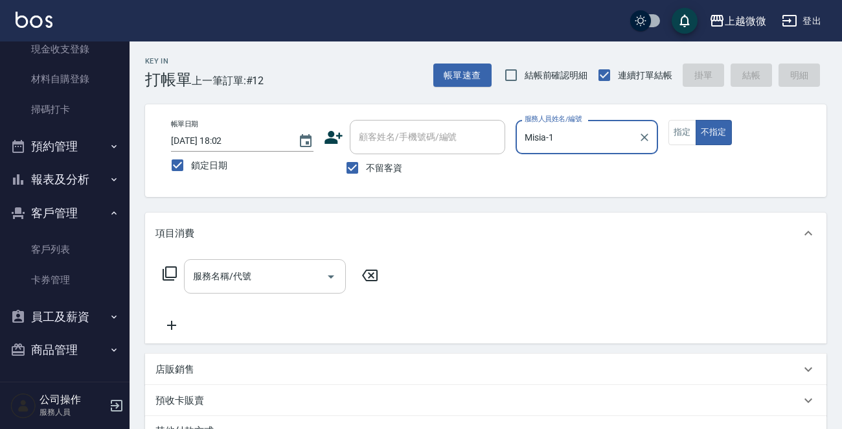
type input "Misia-1"
click at [279, 278] on input "服務名稱/代號" at bounding box center [255, 276] width 131 height 23
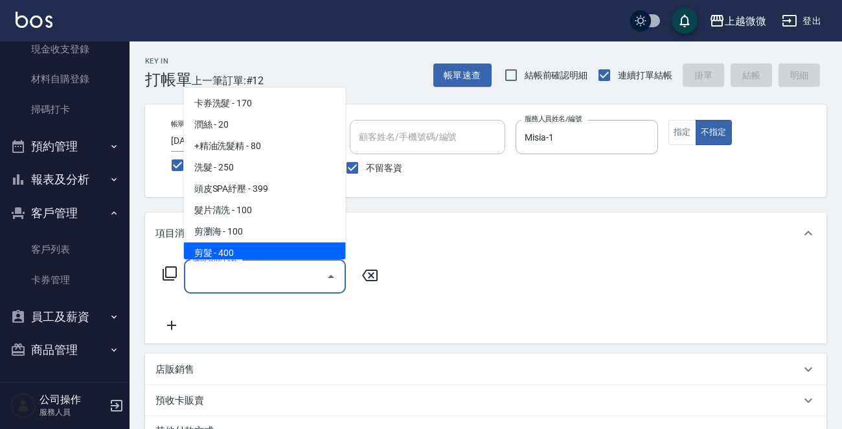
drag, startPoint x: 263, startPoint y: 244, endPoint x: 339, endPoint y: 256, distance: 76.7
click at [262, 244] on span "剪髮 - 400" at bounding box center [265, 252] width 162 height 21
type input "剪髮(B02)"
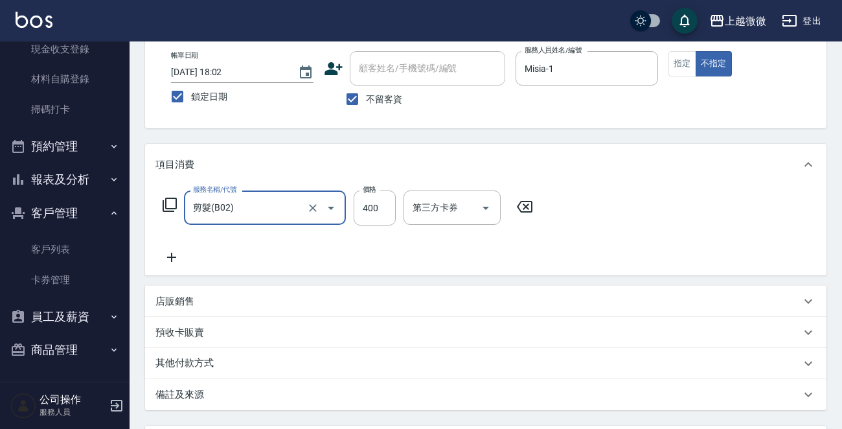
scroll to position [194, 0]
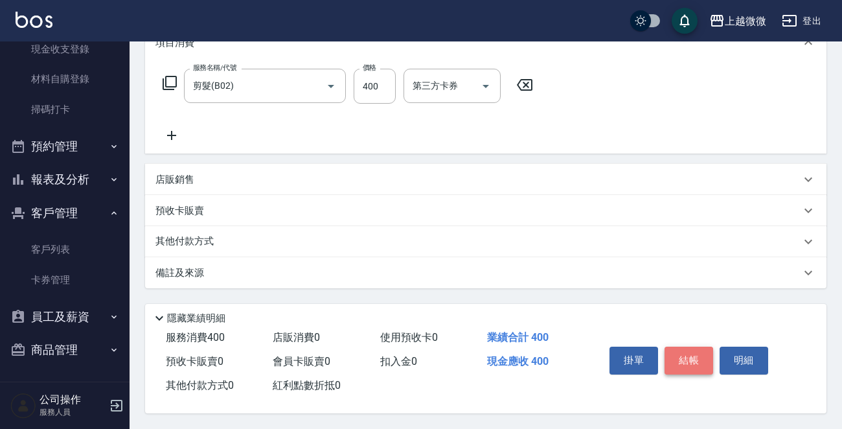
click at [705, 355] on button "結帳" at bounding box center [689, 360] width 49 height 27
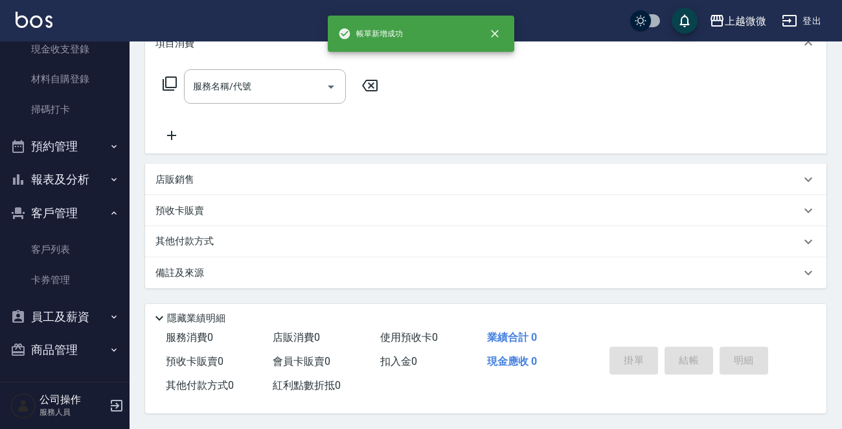
scroll to position [0, 0]
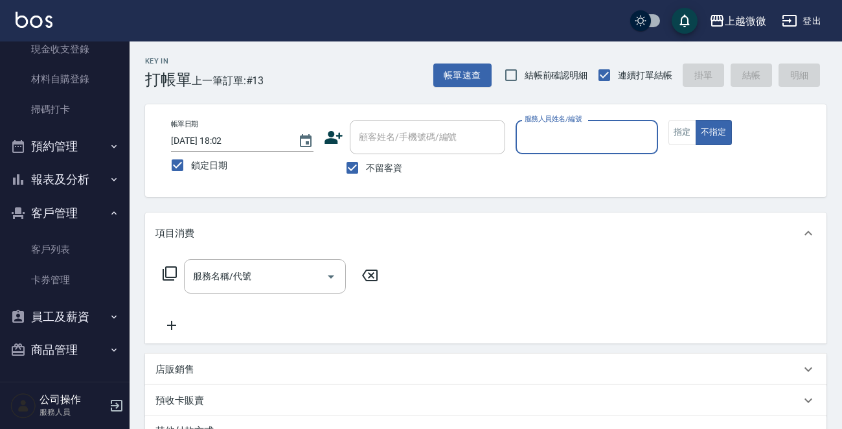
click at [621, 148] on div "服務人員姓名/編號" at bounding box center [587, 137] width 143 height 34
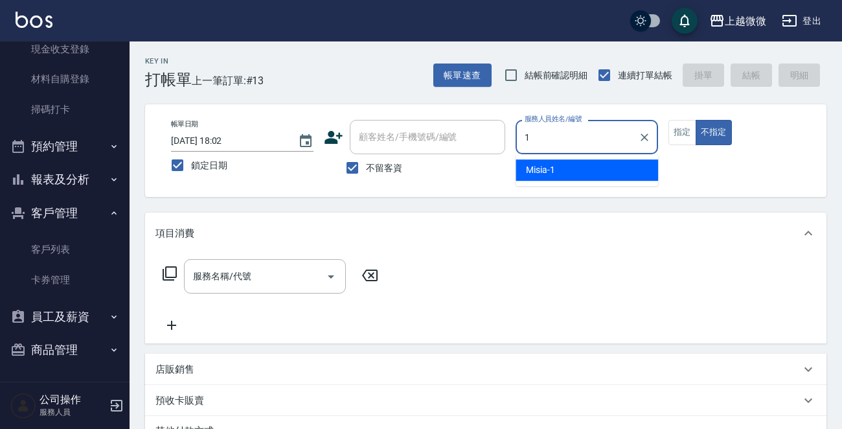
click at [604, 164] on div "Misia -1" at bounding box center [587, 169] width 143 height 21
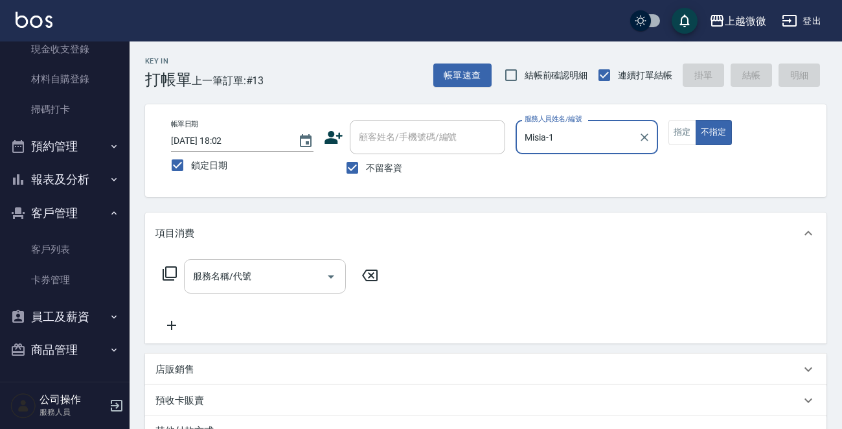
type input "Misia-1"
click at [270, 268] on input "服務名稱/代號" at bounding box center [255, 276] width 131 height 23
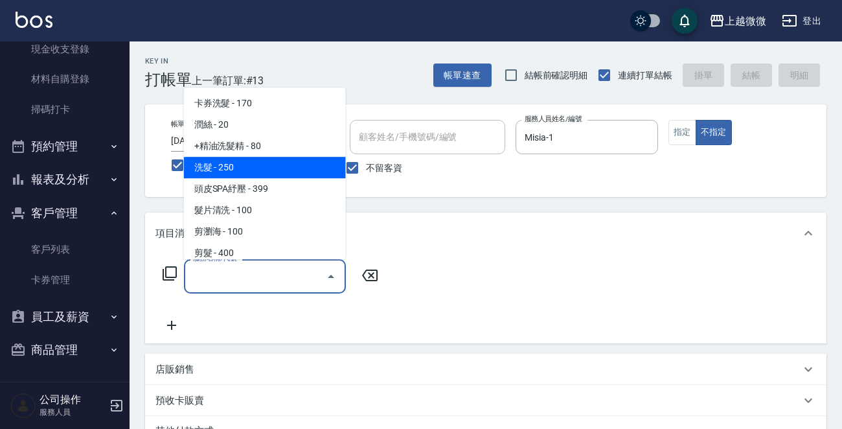
click at [250, 167] on span "洗髮 - 250" at bounding box center [265, 167] width 162 height 21
type input "洗髮(A03)"
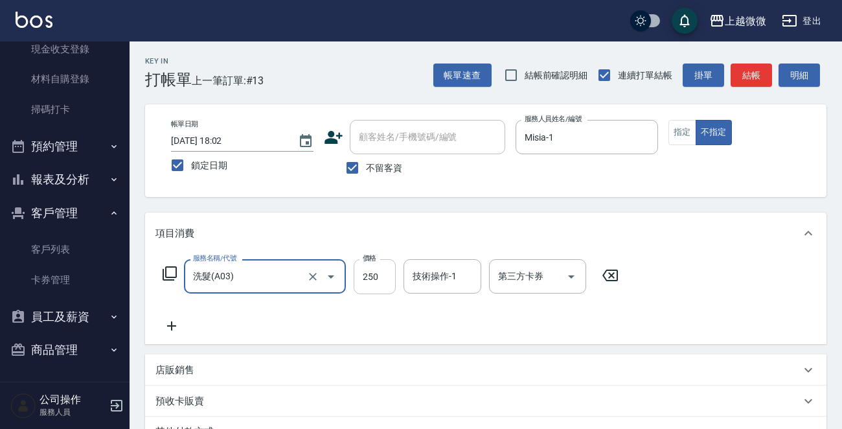
click at [375, 263] on input "250" at bounding box center [375, 276] width 42 height 35
type input "300"
click at [450, 286] on input "技術操作-1" at bounding box center [443, 276] width 66 height 23
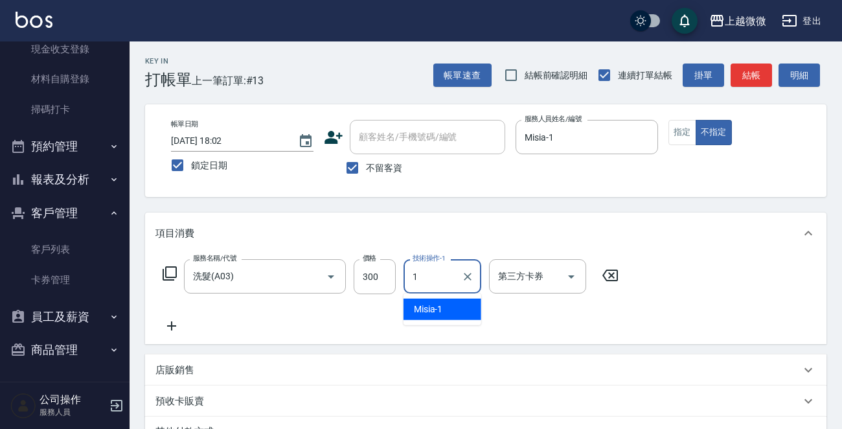
drag, startPoint x: 444, startPoint y: 304, endPoint x: 412, endPoint y: 305, distance: 31.8
click at [441, 304] on div "Misia -1" at bounding box center [443, 309] width 78 height 21
type input "Misia-1"
click at [176, 317] on div "服務名稱/代號 洗髮(A03) 服務名稱/代號 價格 300 價格 技術操作-1 Misia-1 技術操作-1 第三方卡券 第三方卡券" at bounding box center [391, 296] width 471 height 75
click at [238, 321] on div "服務名稱/代號 洗髮(A03) 服務名稱/代號 價格 300 價格 技術操作-1 Misia-1 技術操作-1 第三方卡券 第三方卡券" at bounding box center [391, 296] width 471 height 75
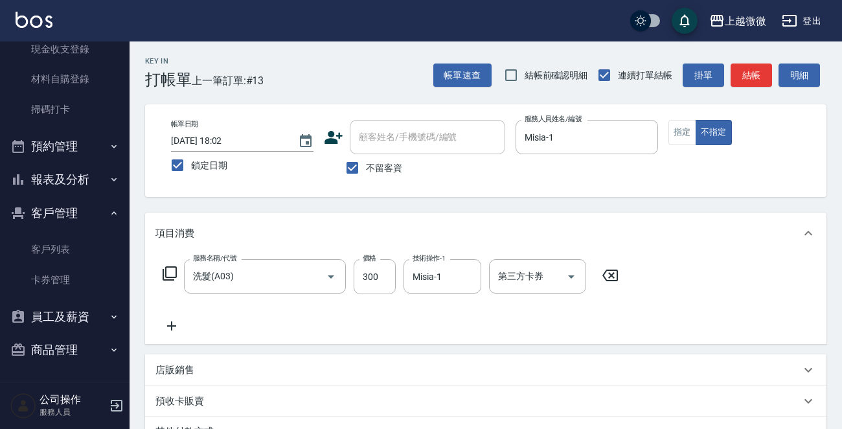
click at [175, 327] on icon at bounding box center [172, 326] width 32 height 16
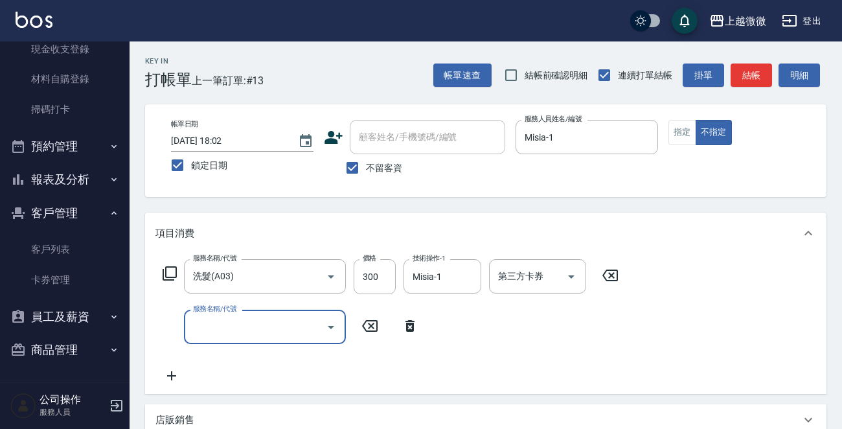
click at [226, 336] on input "服務名稱/代號" at bounding box center [255, 327] width 131 height 23
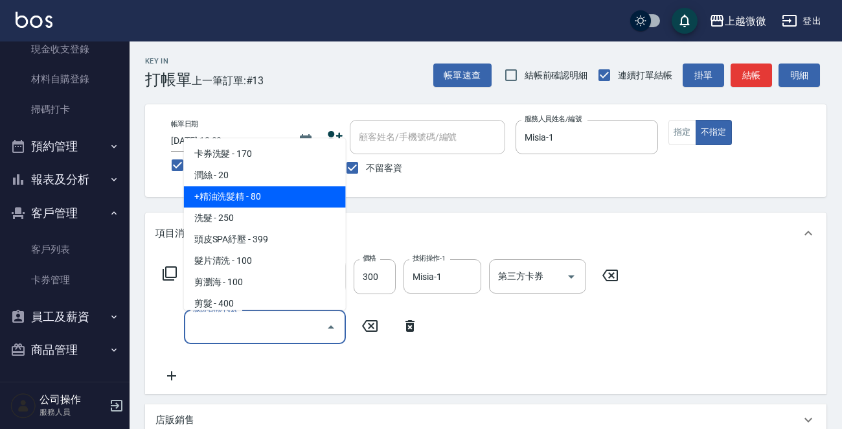
click at [263, 200] on span "+精油洗髮精 - 80" at bounding box center [265, 197] width 162 height 21
type input "+精油洗髮精(A02)"
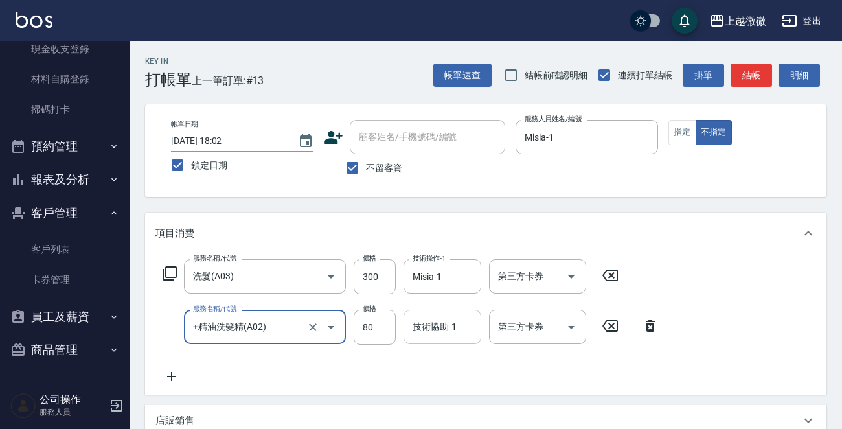
click at [446, 329] on div "技術協助-1 技術協助-1" at bounding box center [443, 327] width 78 height 34
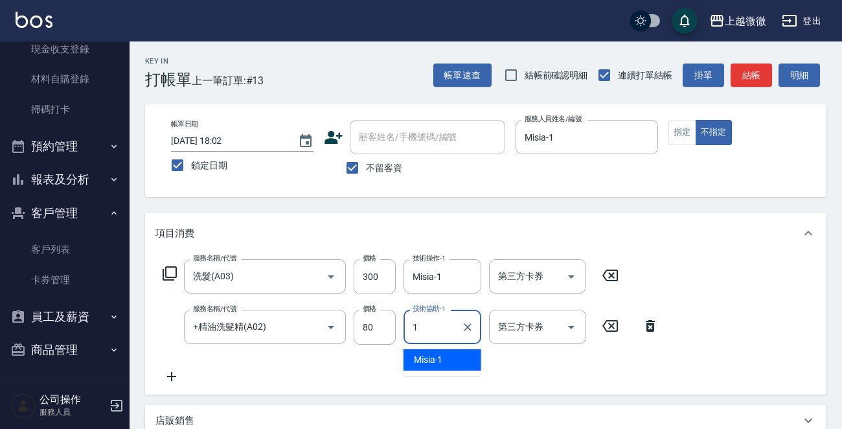
click at [448, 354] on div "Misia -1" at bounding box center [443, 359] width 78 height 21
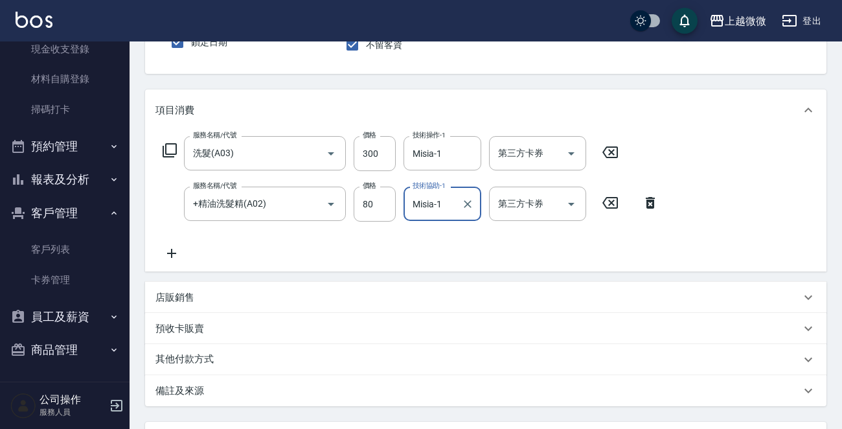
scroll to position [244, 0]
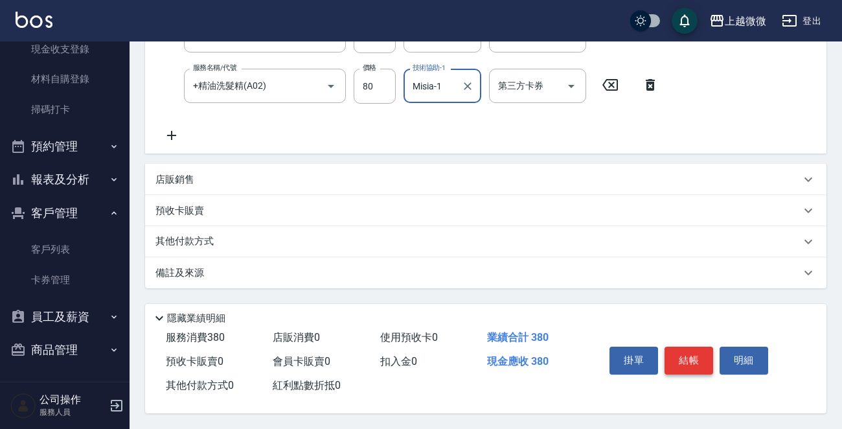
type input "Misia-1"
click at [706, 360] on button "結帳" at bounding box center [689, 360] width 49 height 27
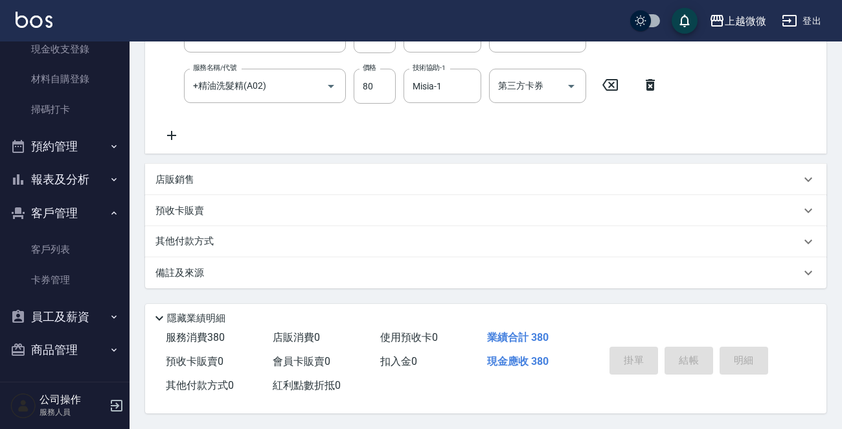
scroll to position [0, 0]
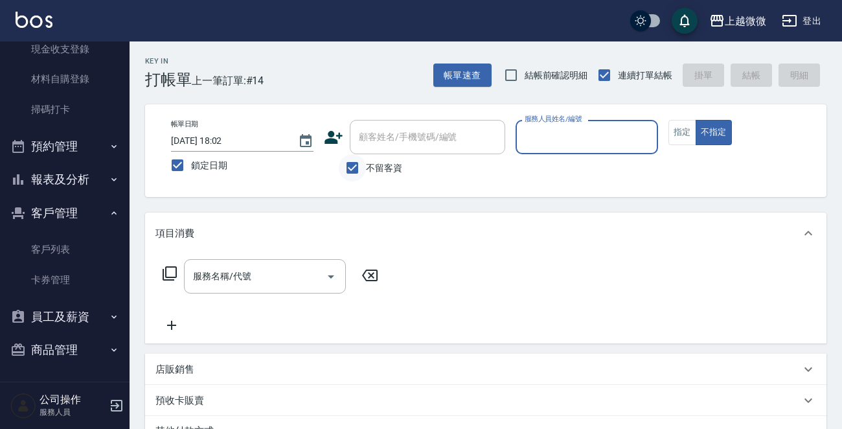
drag, startPoint x: 354, startPoint y: 162, endPoint x: 377, endPoint y: 150, distance: 25.5
click at [353, 161] on input "不留客資" at bounding box center [352, 167] width 27 height 27
checkbox input "false"
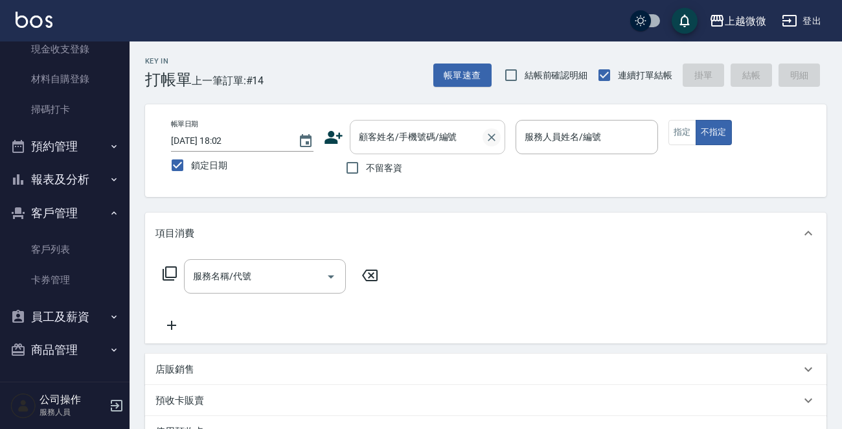
drag, startPoint x: 409, startPoint y: 133, endPoint x: 494, endPoint y: 135, distance: 84.9
click at [463, 132] on input "顧客姓名/手機號碼/編號" at bounding box center [418, 137] width 124 height 23
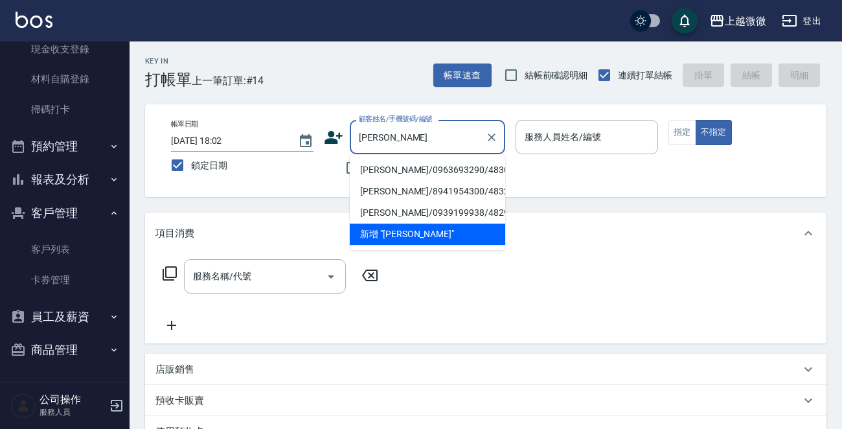
click at [436, 172] on li "黃曉吟/0963693290/4830" at bounding box center [428, 169] width 156 height 21
type input "黃曉吟/0963693290/4830"
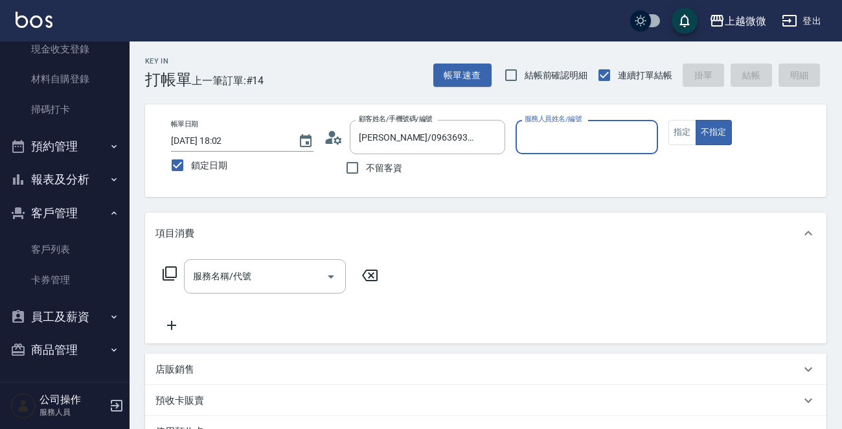
type input "Mini-2"
click at [693, 134] on button "指定" at bounding box center [683, 132] width 28 height 25
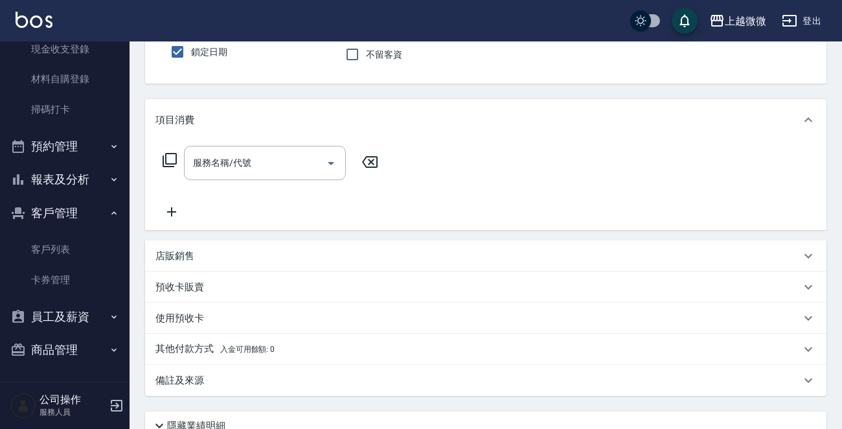
scroll to position [130, 0]
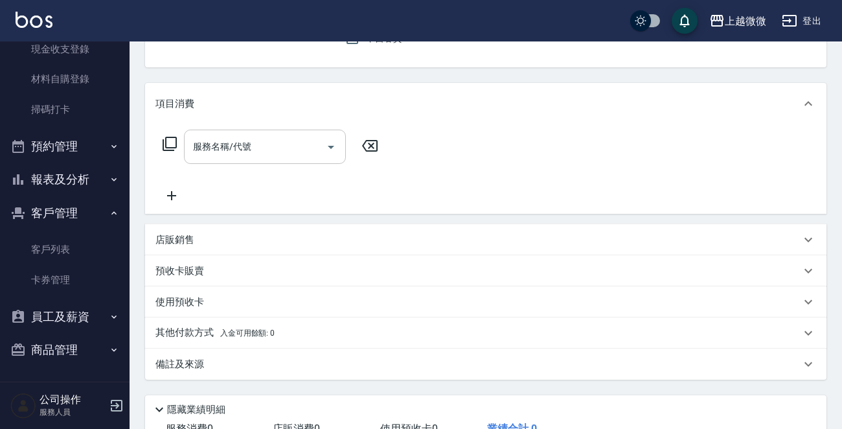
click at [253, 157] on input "服務名稱/代號" at bounding box center [255, 146] width 131 height 23
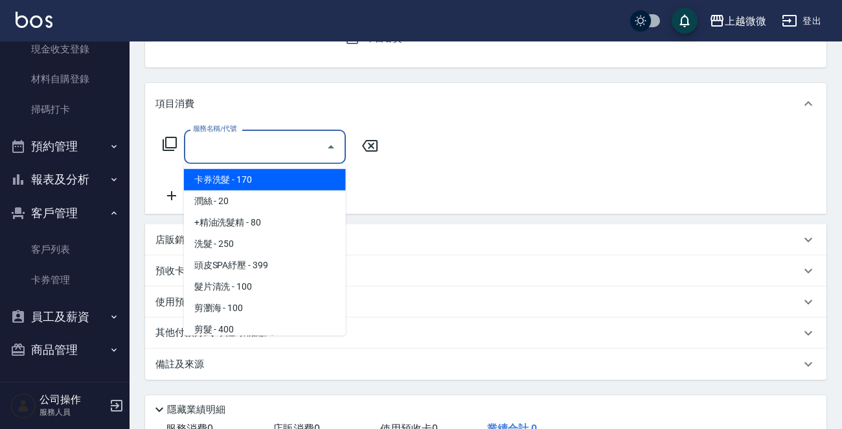
type input "ㄗ"
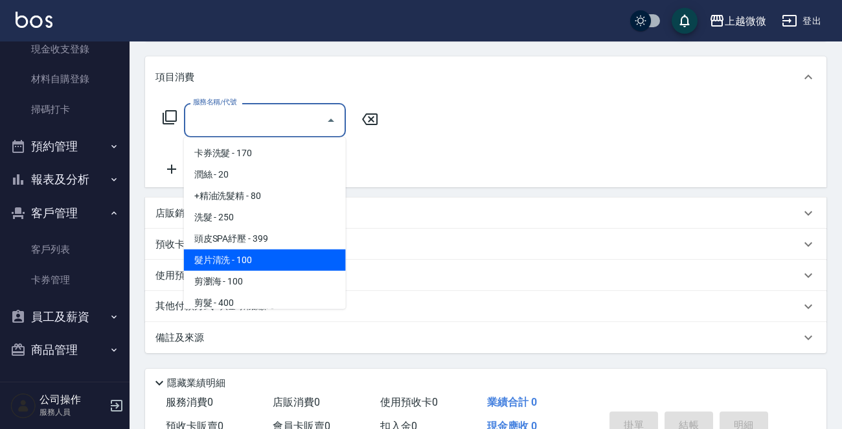
scroll to position [224, 0]
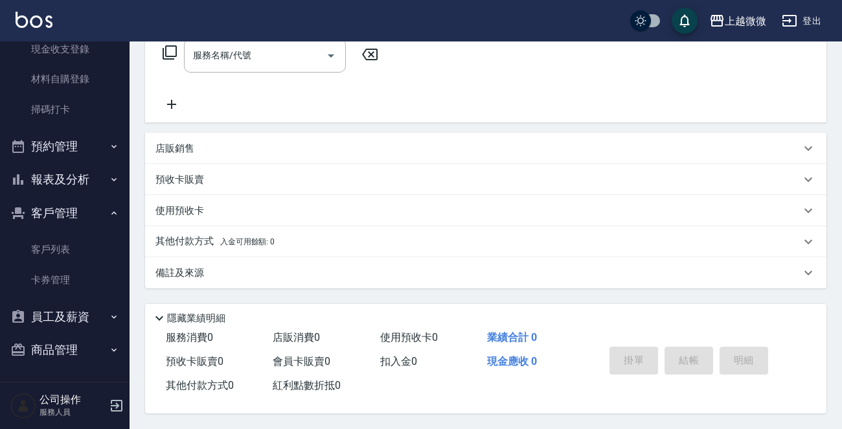
click at [163, 145] on p "店販銷售" at bounding box center [175, 149] width 39 height 14
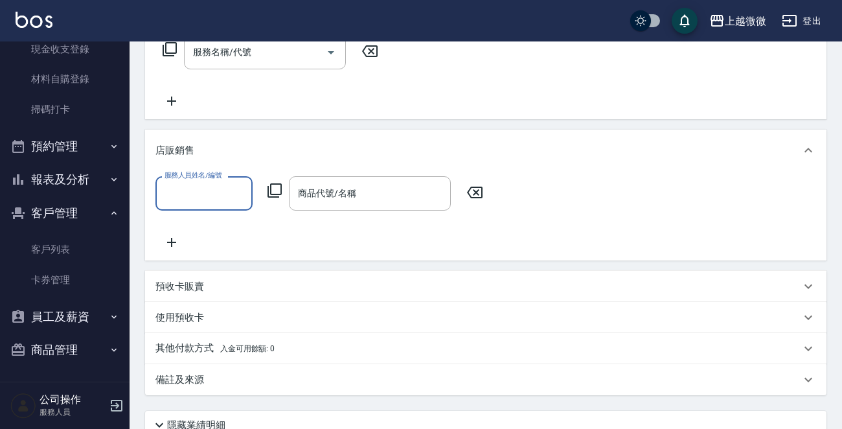
scroll to position [0, 0]
click at [178, 235] on icon at bounding box center [172, 243] width 32 height 16
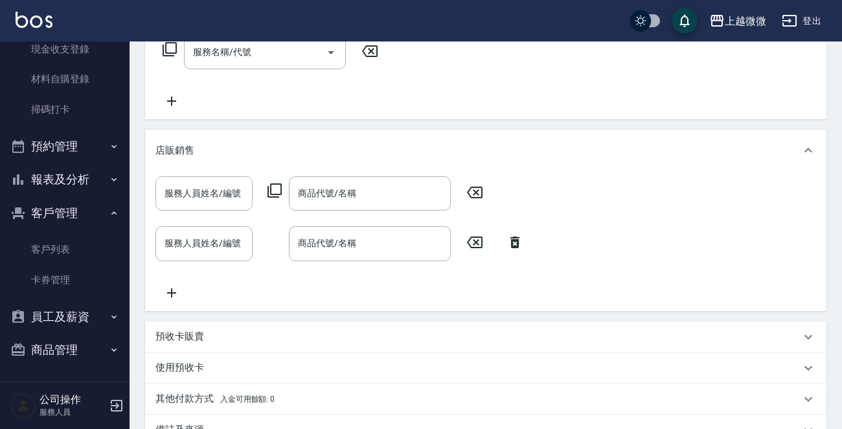
click at [170, 286] on icon at bounding box center [172, 293] width 32 height 16
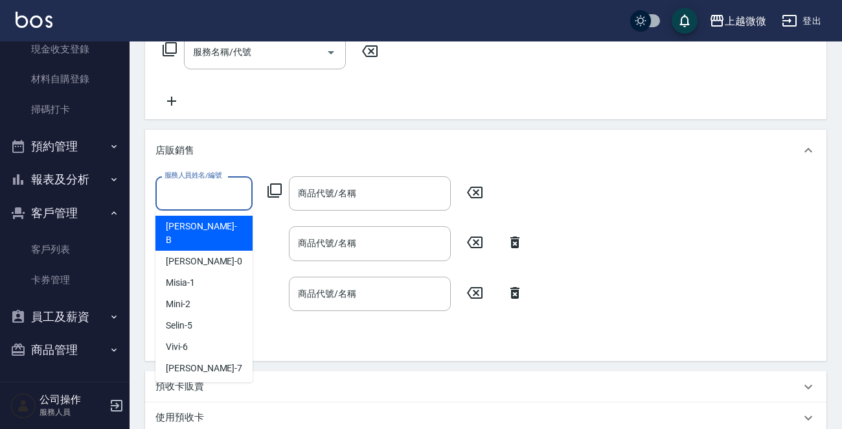
click at [201, 188] on input "服務人員姓名/編號" at bounding box center [204, 193] width 86 height 23
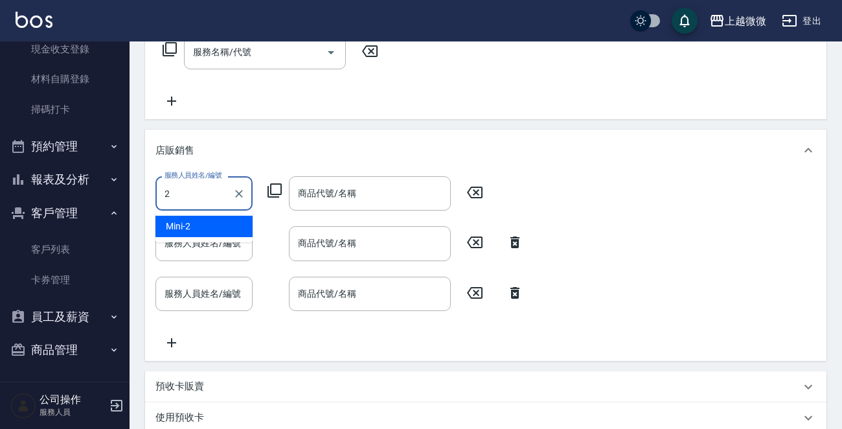
click at [205, 219] on div "Mini -2" at bounding box center [204, 226] width 97 height 21
type input "Mini-2"
click at [209, 235] on div "服務人員姓名/編號 服務人員姓名/編號" at bounding box center [204, 243] width 97 height 34
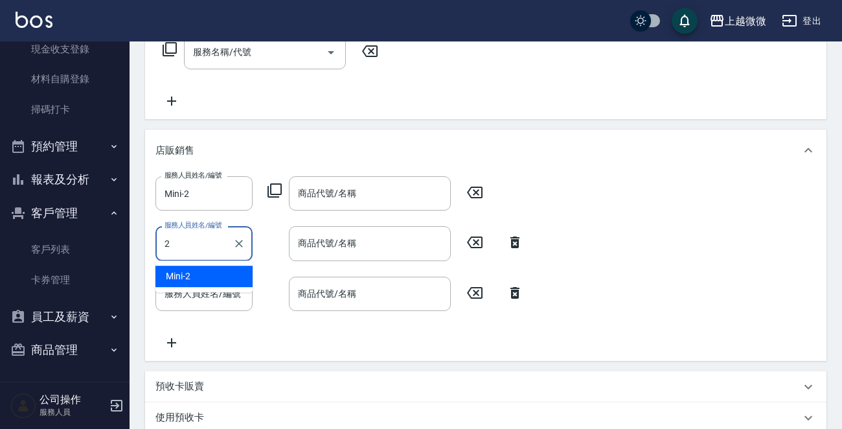
click at [212, 271] on div "Mini -2" at bounding box center [204, 276] width 97 height 21
type input "Mini-2"
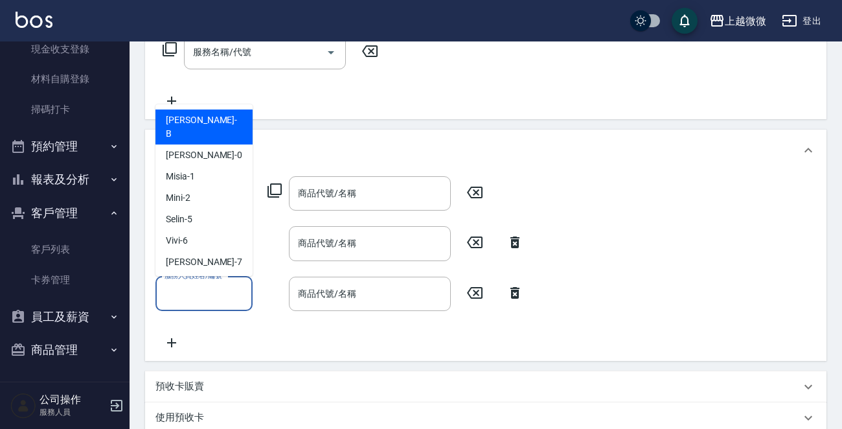
click at [211, 286] on div "服務人員姓名/編號 服務人員姓名/編號" at bounding box center [204, 294] width 97 height 34
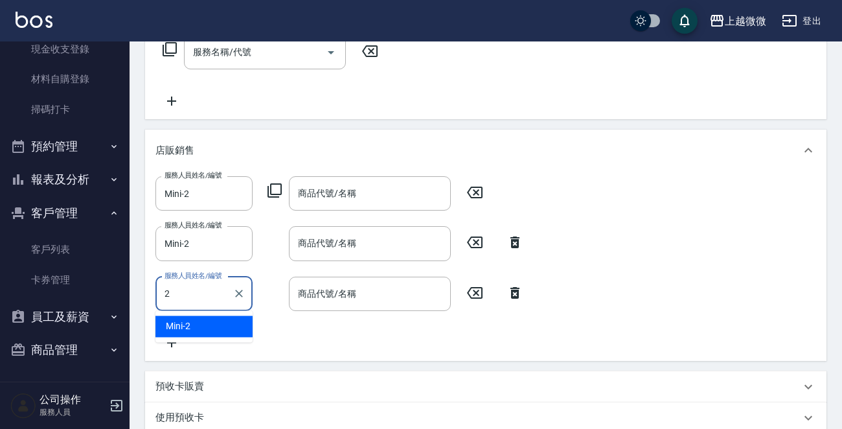
click at [215, 323] on div "Mini -2" at bounding box center [204, 326] width 97 height 21
type input "Mini-2"
click at [338, 191] on div "商品代號/名稱 商品代號/名稱" at bounding box center [370, 193] width 162 height 34
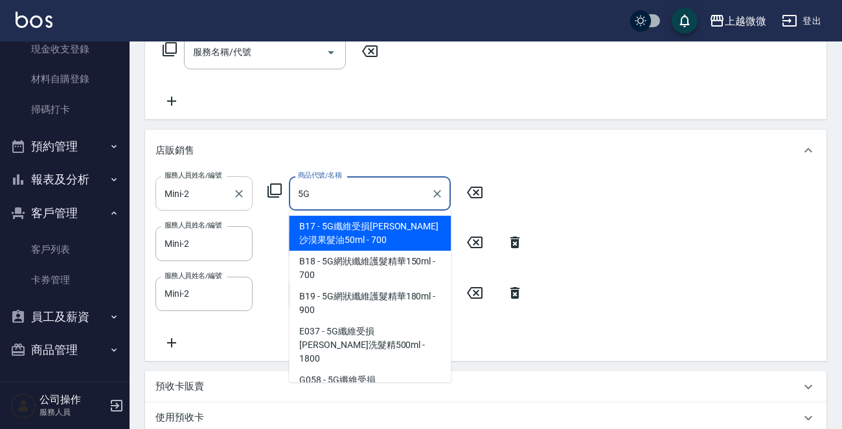
drag, startPoint x: 342, startPoint y: 187, endPoint x: 229, endPoint y: 185, distance: 113.4
click at [230, 185] on div "服務人員姓名/編號 Mini-2 服務人員姓名/編號 商品代號/名稱 5G 商品代號/名稱" at bounding box center [324, 193] width 336 height 34
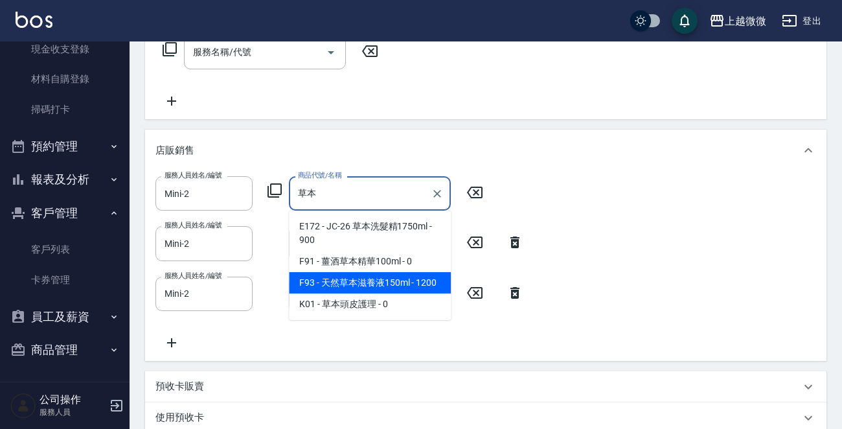
click at [382, 281] on span "F93 - 天然草本滋養液150ml - 1200" at bounding box center [370, 282] width 162 height 21
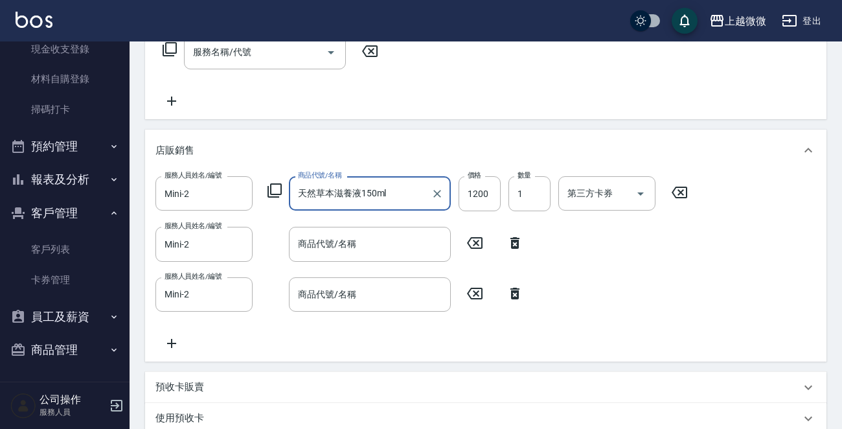
type input "天然草本滋養液150ml"
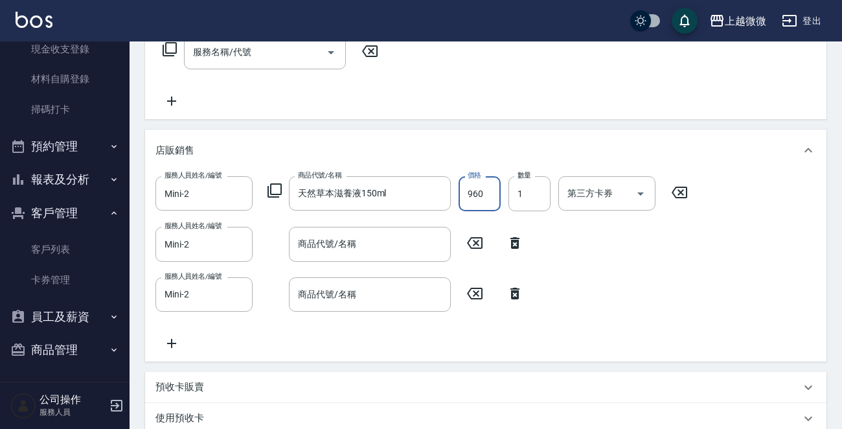
type input "960"
type input "2"
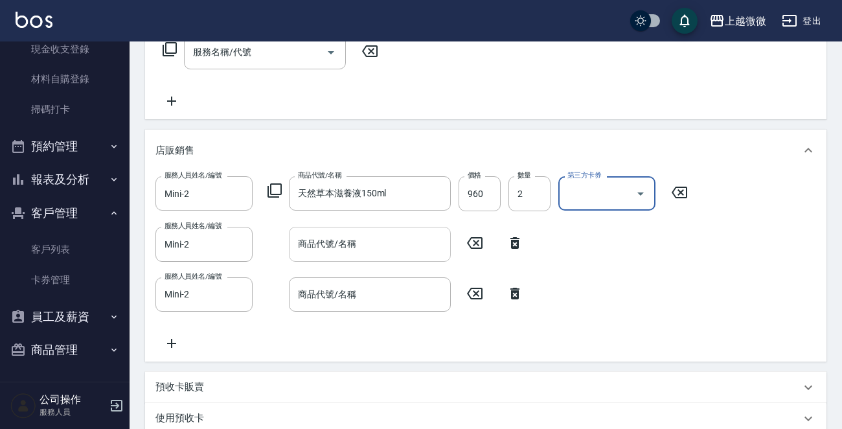
drag, startPoint x: 350, startPoint y: 244, endPoint x: 303, endPoint y: 257, distance: 49.2
click at [325, 250] on input "商品代號/名稱" at bounding box center [370, 244] width 150 height 23
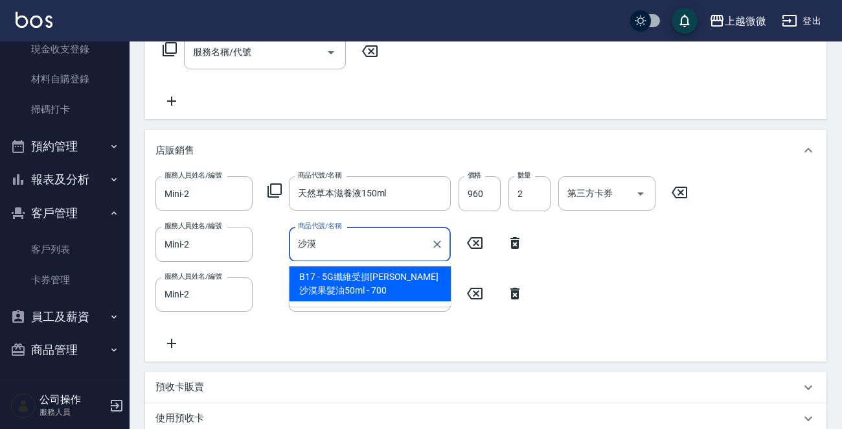
type input "5G纖維受損平衡沙漠果髮油50ml"
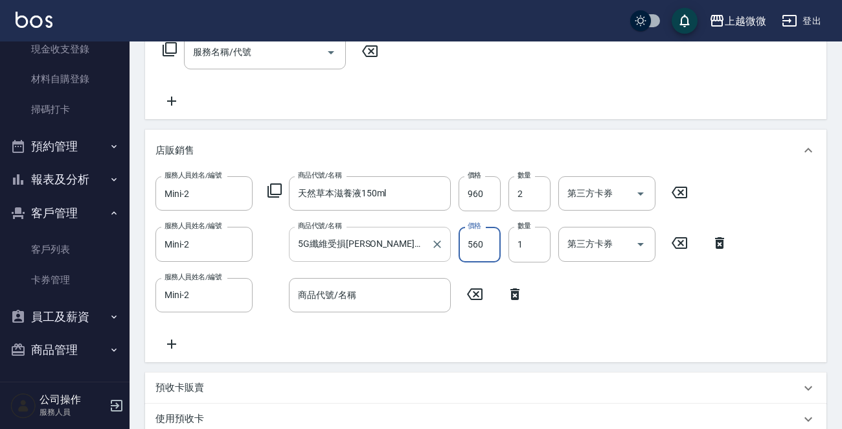
type input "560"
type input "2"
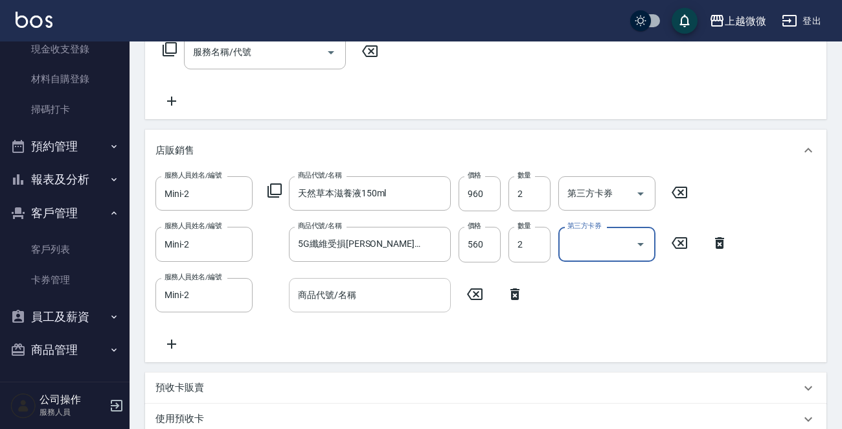
click at [334, 301] on input "商品代號/名稱" at bounding box center [370, 295] width 150 height 23
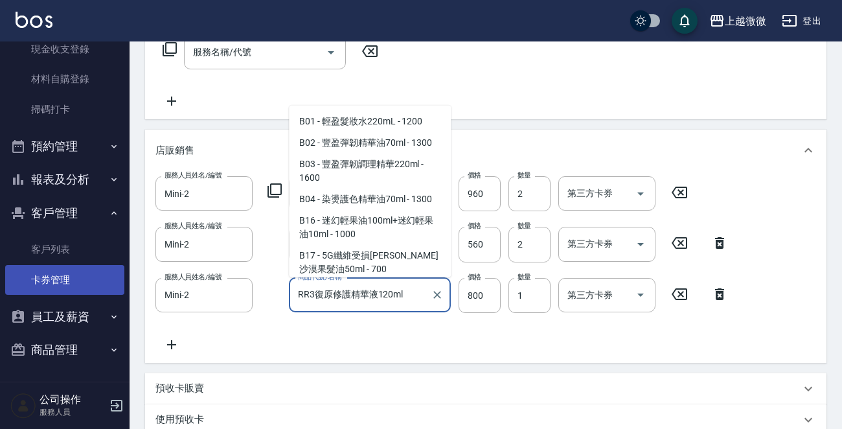
drag, startPoint x: 415, startPoint y: 294, endPoint x: 94, endPoint y: 291, distance: 320.8
click at [97, 290] on div "上越微微 登出 櫃檯作業 打帳單 帳單列表 現金收支登錄 材料自購登錄 掃碼打卡 預約管理 預約管理 單日預約紀錄 單週預約紀錄 報表及分析 報表目錄 店家日…" at bounding box center [421, 207] width 842 height 863
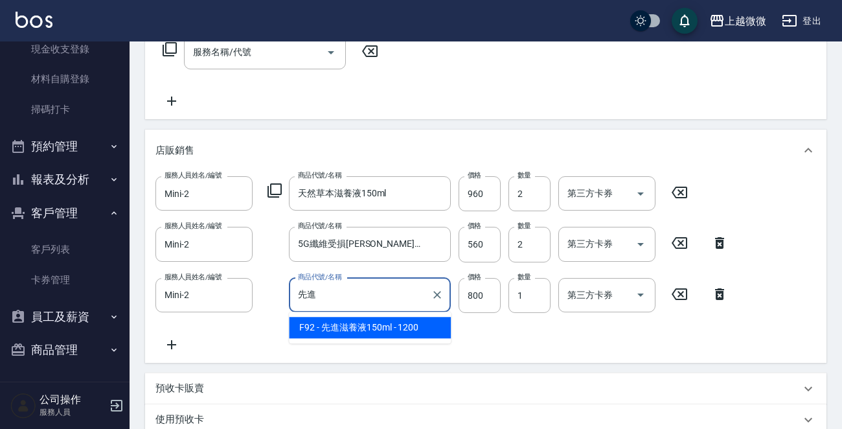
click at [350, 324] on span "F92 - 先進滋養液150ml - 1200" at bounding box center [370, 327] width 162 height 21
type input "先進滋養液150ml"
type input "1200"
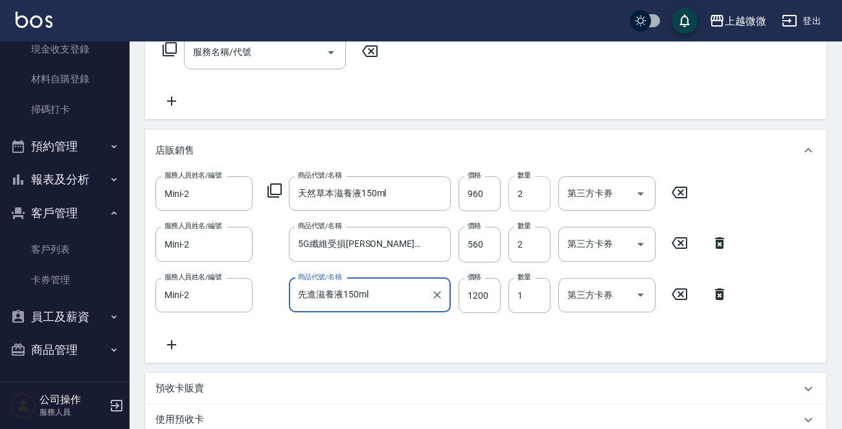
type input "先進滋養液150ml"
click at [533, 198] on input "2" at bounding box center [530, 193] width 42 height 35
type input "1"
click at [476, 294] on input "1200" at bounding box center [480, 295] width 42 height 35
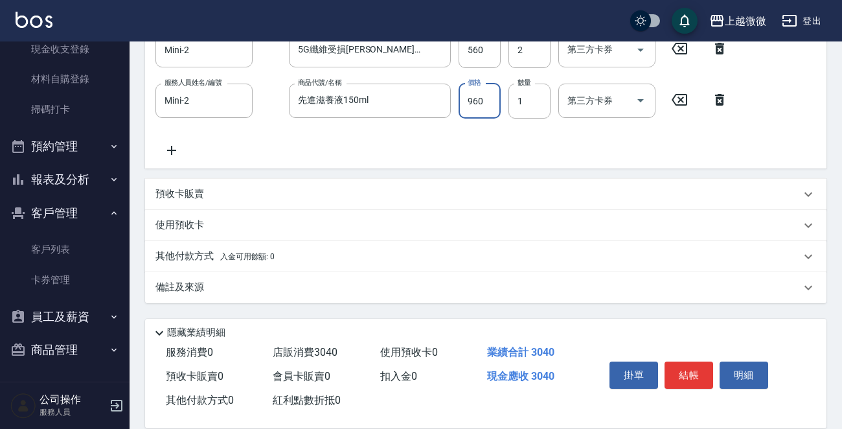
scroll to position [224, 0]
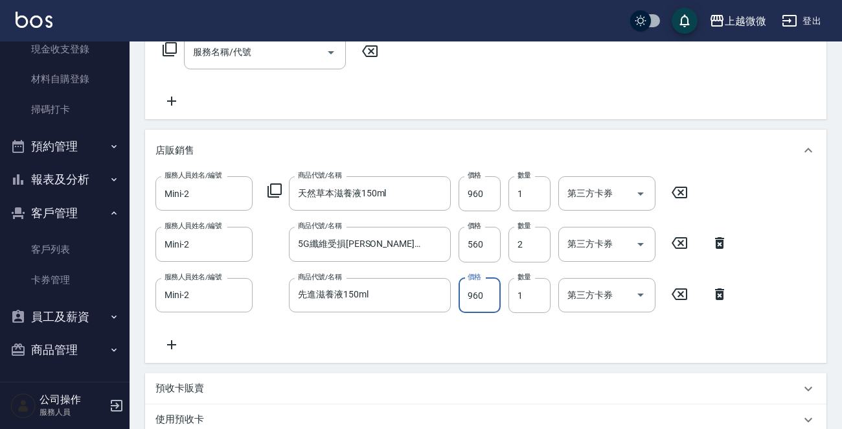
type input "960"
click at [686, 187] on icon at bounding box center [680, 193] width 16 height 12
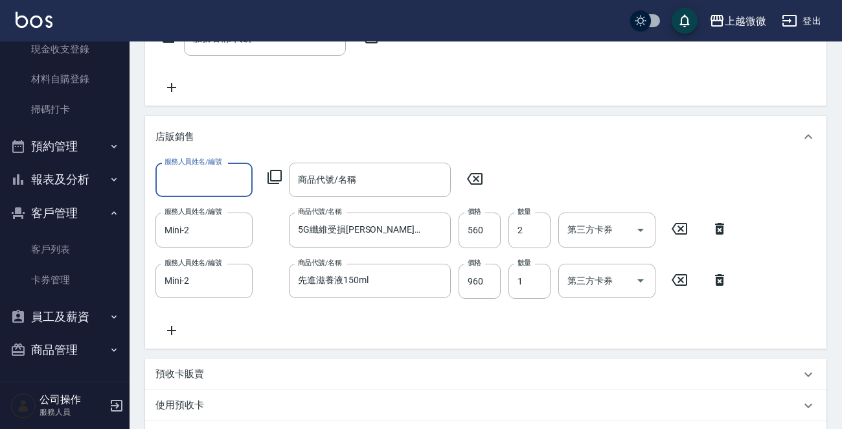
scroll to position [435, 0]
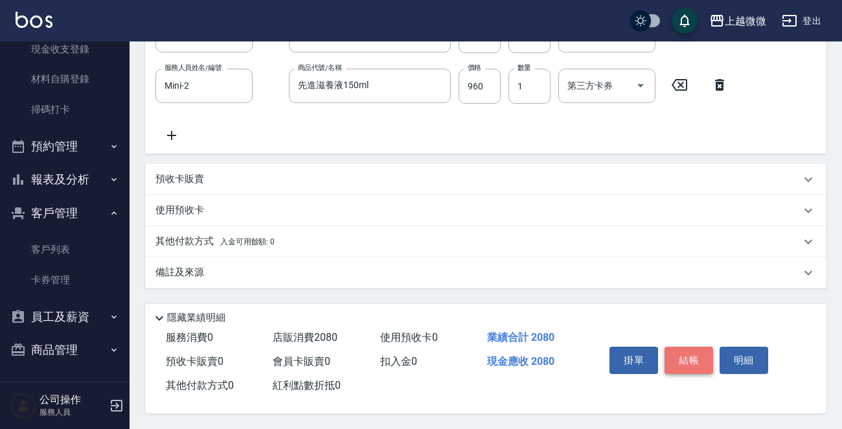
click at [684, 369] on button "結帳" at bounding box center [689, 360] width 49 height 27
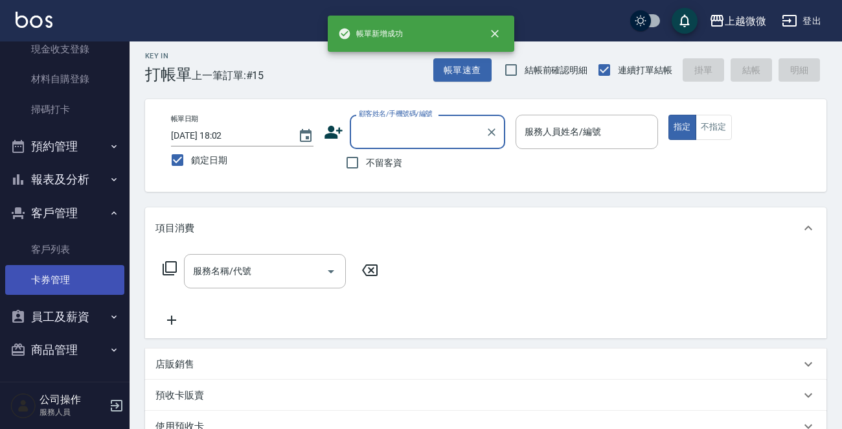
scroll to position [224, 0]
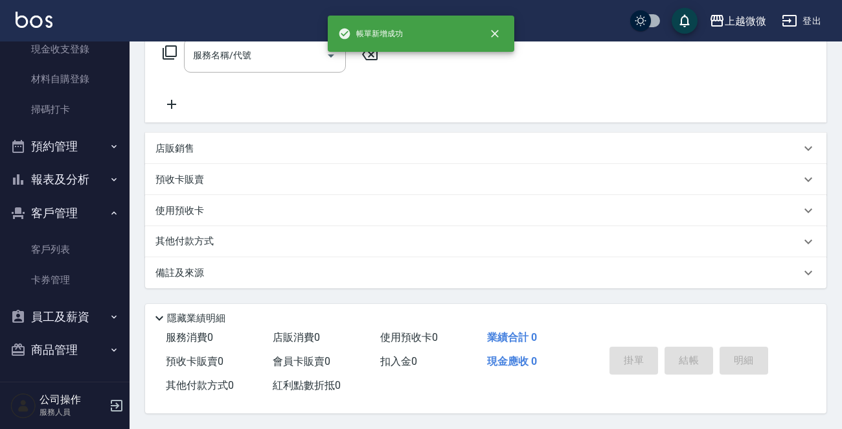
click at [55, 354] on button "商品管理" at bounding box center [64, 350] width 119 height 34
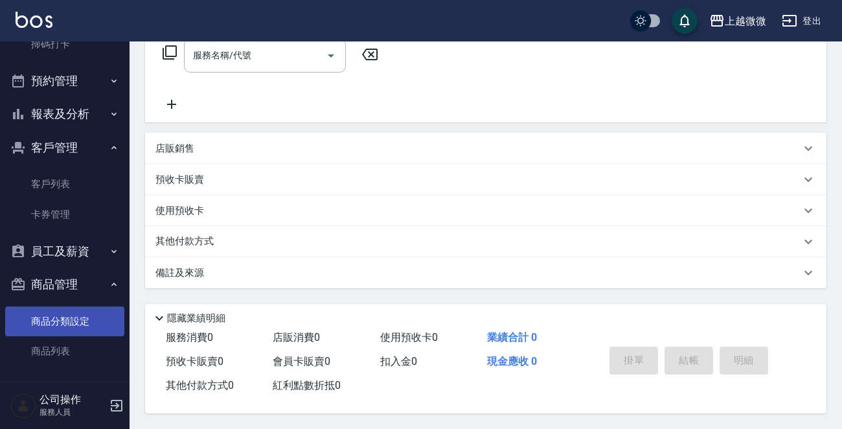
scroll to position [179, 0]
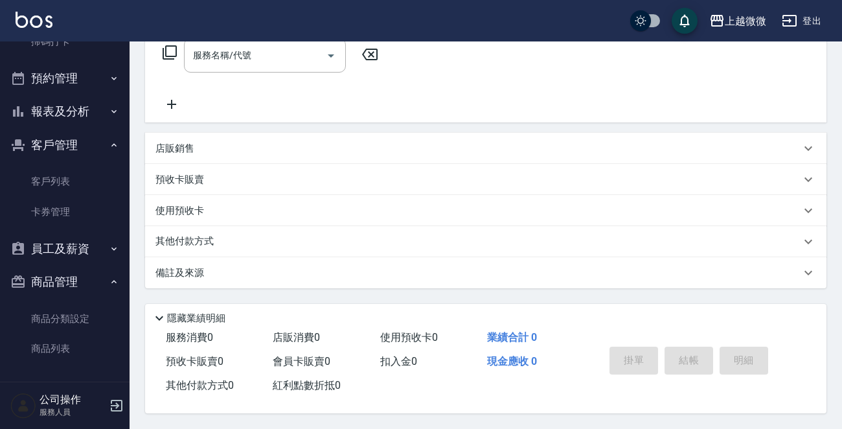
click at [117, 407] on icon "button" at bounding box center [117, 406] width 12 height 12
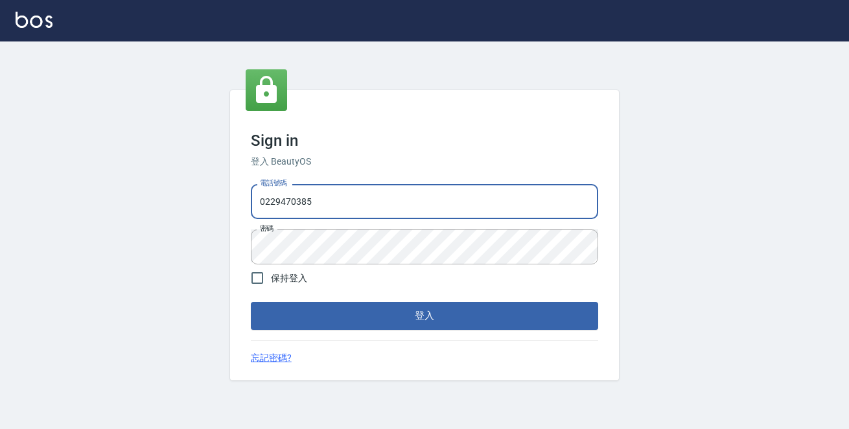
drag, startPoint x: 348, startPoint y: 196, endPoint x: 0, endPoint y: 321, distance: 369.8
click at [0, 205] on div "Sign in 登入 BeautyOS 電話號碼 0229470385 電話號碼 密碼 密碼 保持登入 登入 忘記密碼?" at bounding box center [424, 235] width 849 height 388
type input "0972809892"
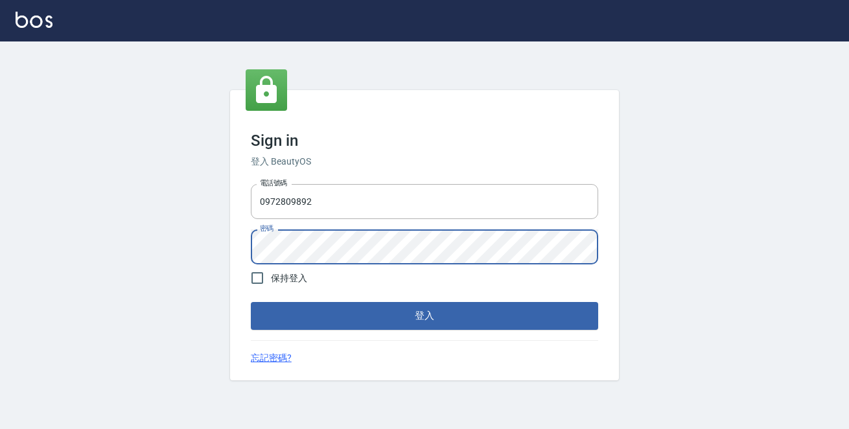
click at [251, 302] on button "登入" at bounding box center [424, 315] width 347 height 27
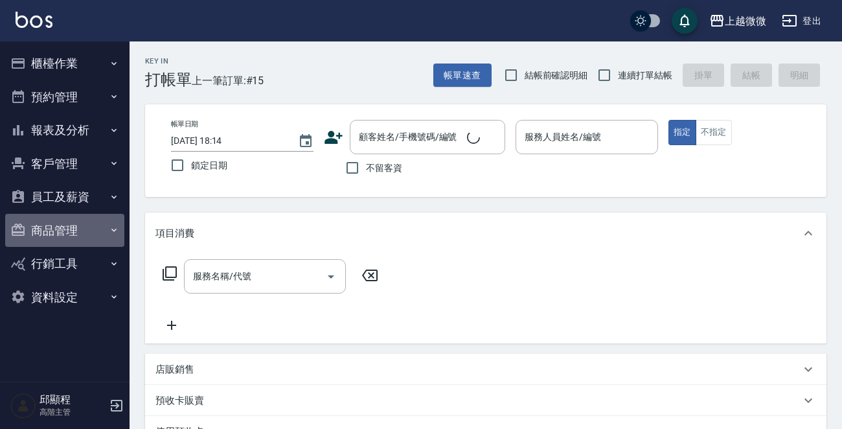
drag, startPoint x: 93, startPoint y: 228, endPoint x: 85, endPoint y: 231, distance: 8.2
click at [92, 228] on button "商品管理" at bounding box center [64, 231] width 119 height 34
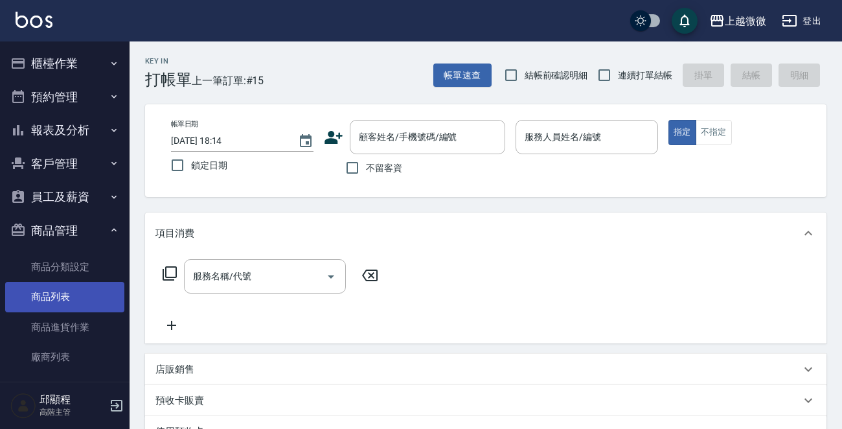
click at [72, 294] on link "商品列表" at bounding box center [64, 297] width 119 height 30
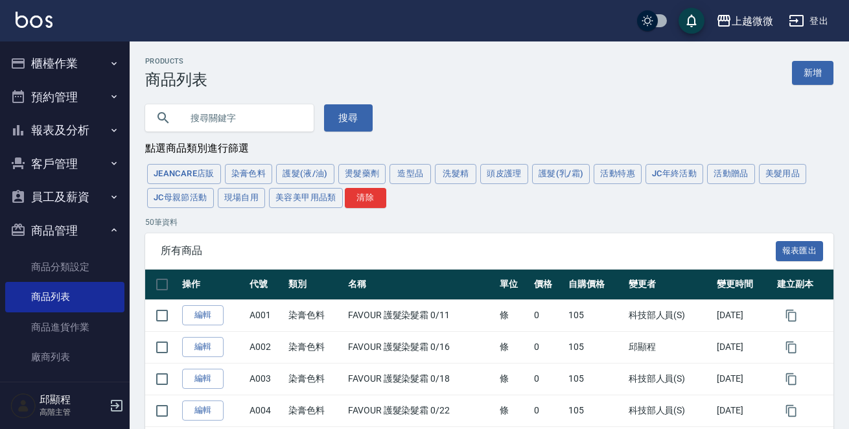
click at [246, 116] on input "text" at bounding box center [242, 117] width 122 height 35
type input "w"
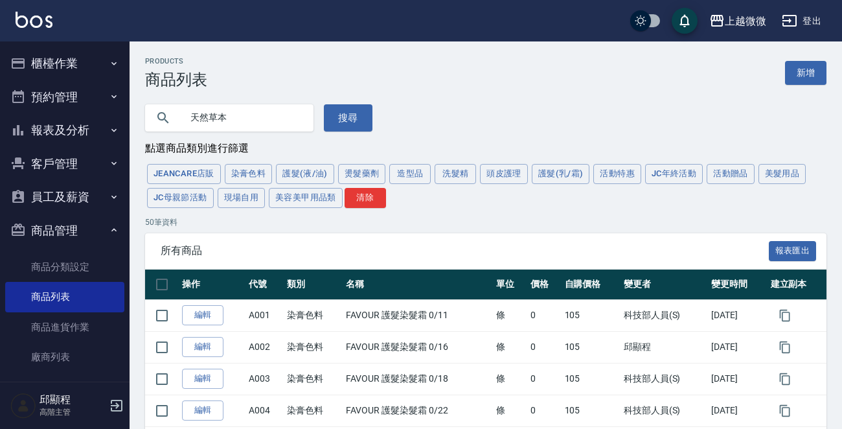
type input "天然草本"
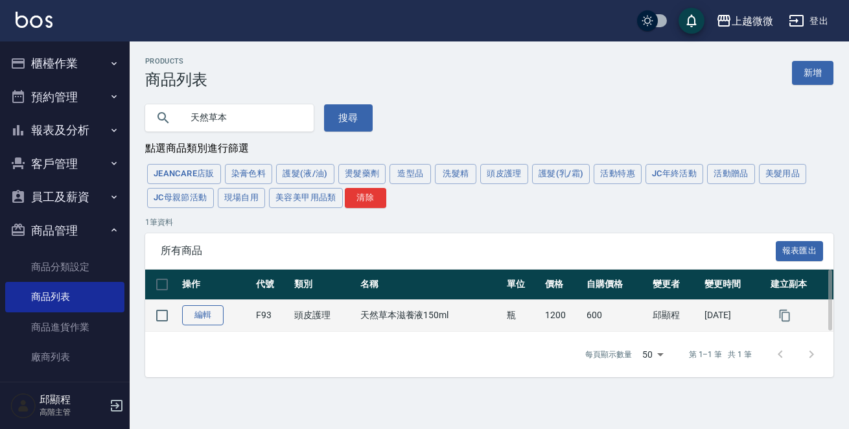
click at [200, 313] on link "編輯" at bounding box center [202, 315] width 41 height 20
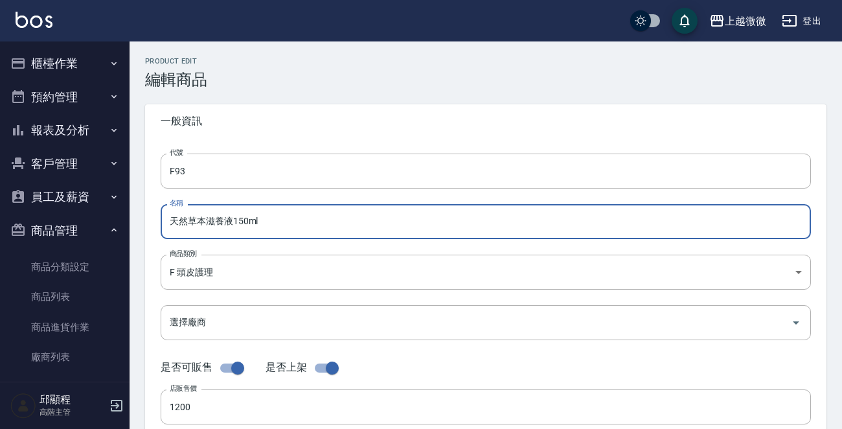
drag, startPoint x: 189, startPoint y: 219, endPoint x: 208, endPoint y: 219, distance: 18.8
click at [208, 219] on input "天然草本滋養液150ml" at bounding box center [486, 221] width 651 height 35
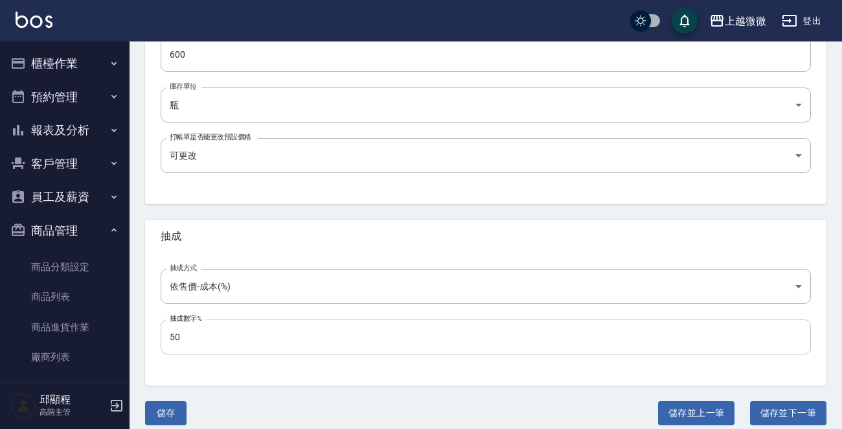
type input "天然滋養液150ml"
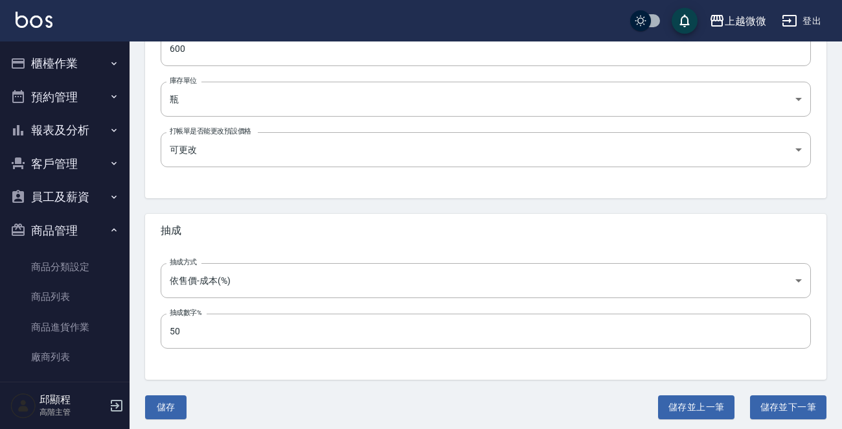
scroll to position [465, 0]
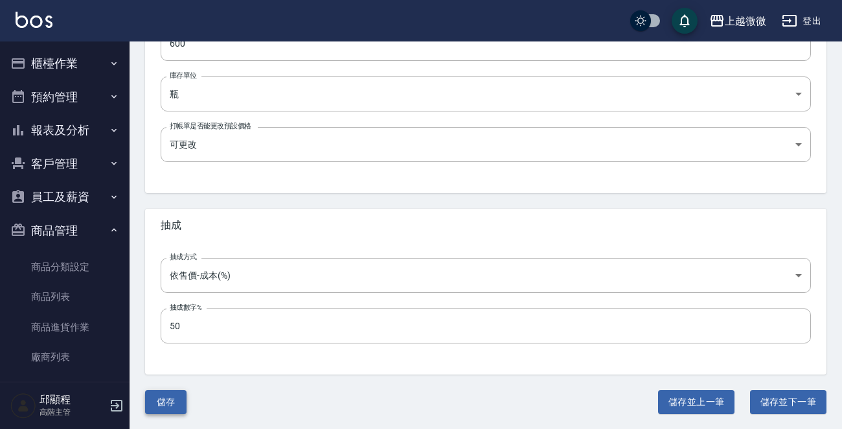
click at [159, 395] on button "儲存" at bounding box center [165, 402] width 41 height 24
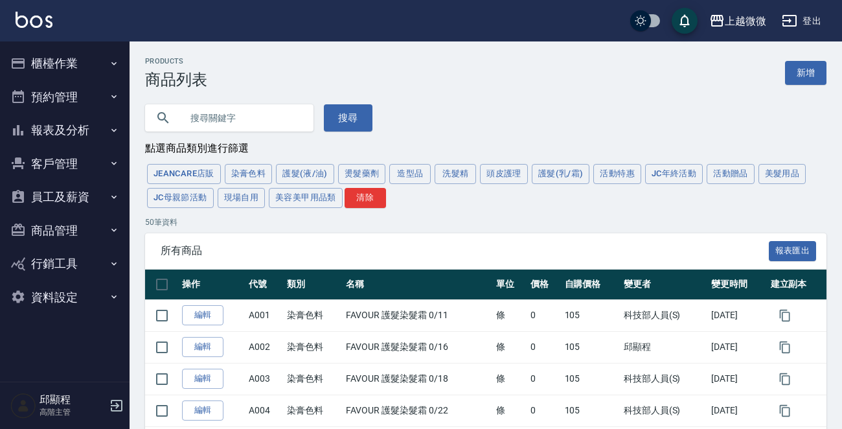
click at [113, 405] on icon "button" at bounding box center [117, 406] width 12 height 12
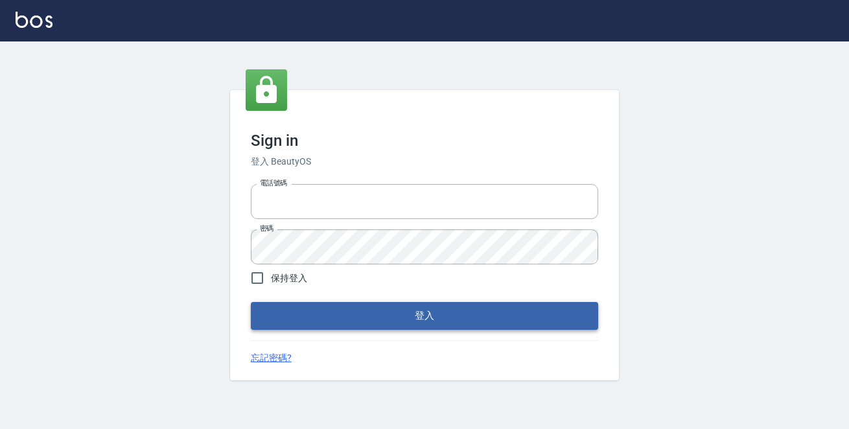
type input "0229470385"
click at [380, 318] on button "登入" at bounding box center [424, 315] width 347 height 27
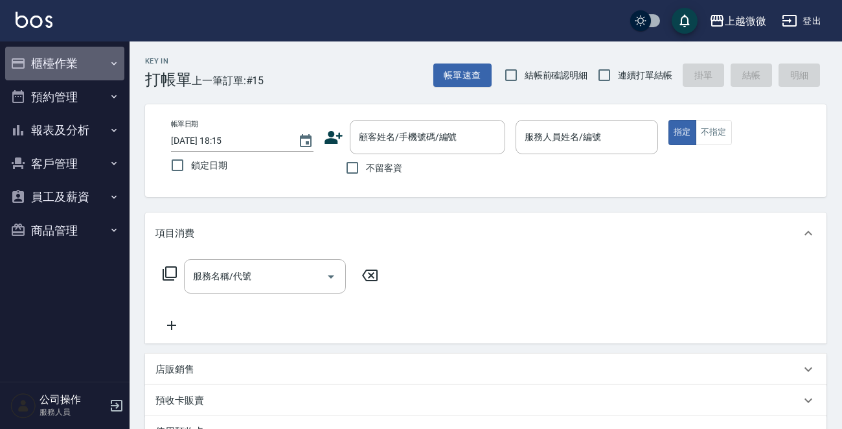
click at [97, 56] on button "櫃檯作業" at bounding box center [64, 64] width 119 height 34
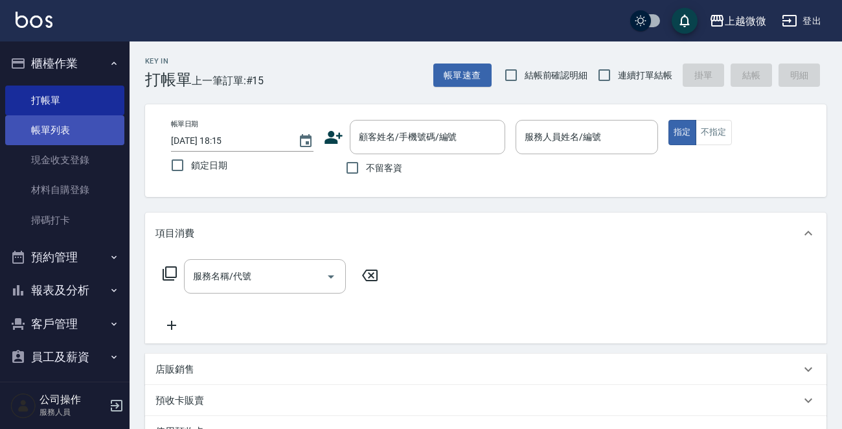
click at [81, 126] on link "帳單列表" at bounding box center [64, 130] width 119 height 30
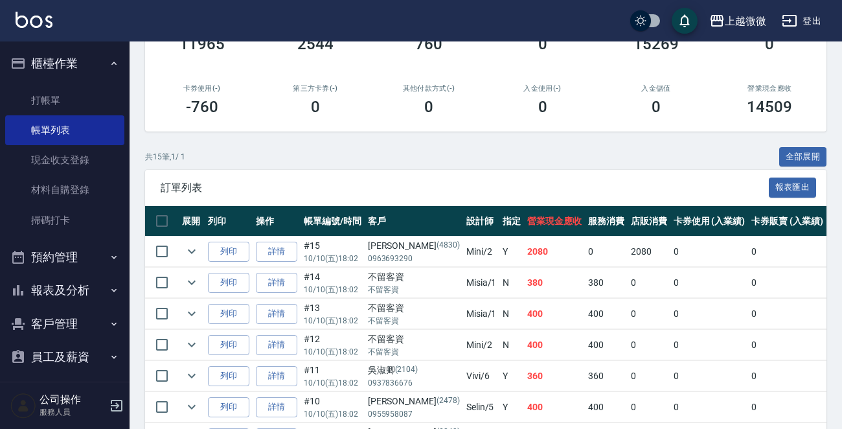
scroll to position [324, 0]
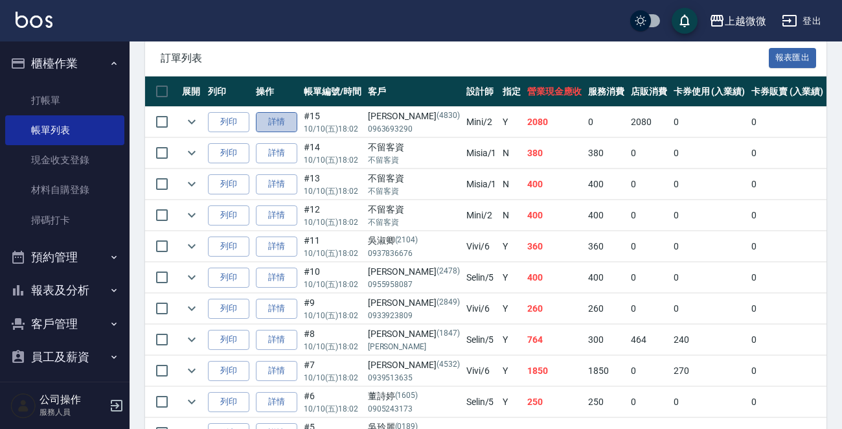
click at [283, 117] on link "詳情" at bounding box center [276, 122] width 41 height 20
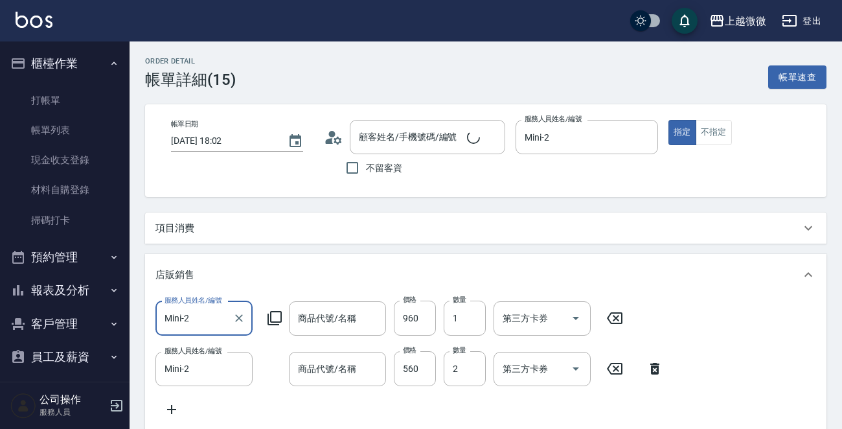
type input "2025/10/10 18:02"
type input "Mini-2"
type input "黃曉吟/0963693290/4830"
type input "先進滋養液150ml"
type input "5G纖維受損平衡沙漠果髮油50ml"
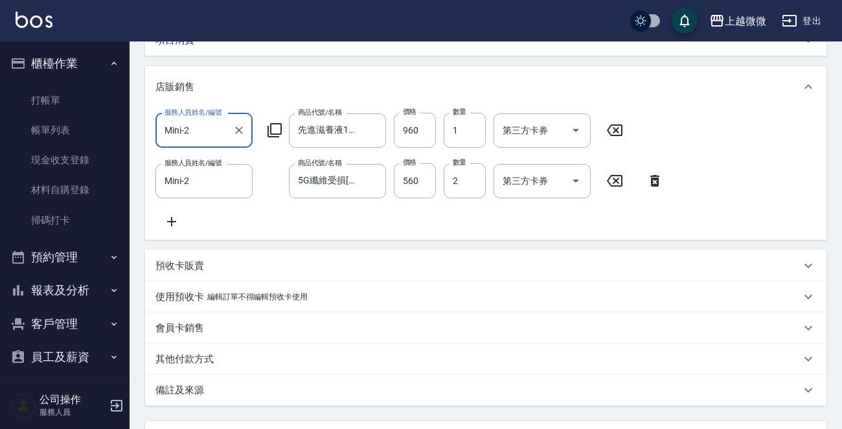
scroll to position [194, 0]
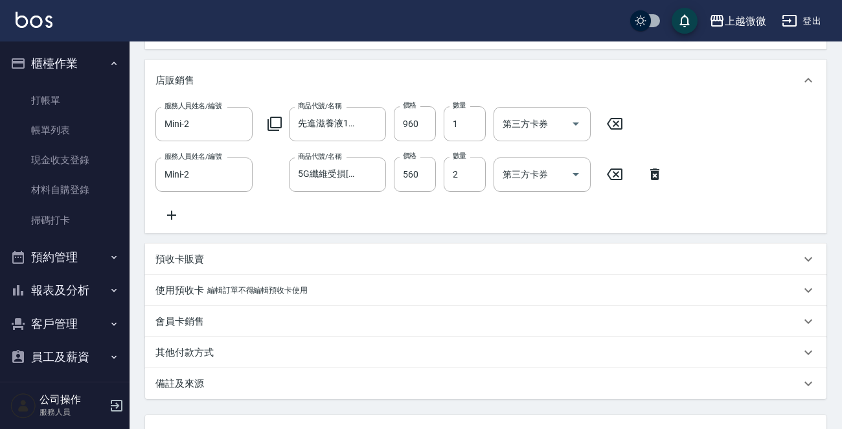
click at [167, 213] on icon at bounding box center [172, 215] width 32 height 16
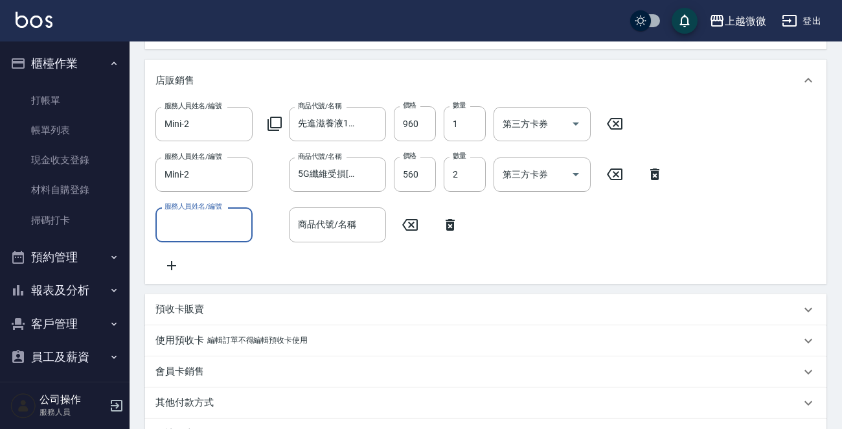
click at [207, 216] on input "服務人員姓名/編號" at bounding box center [204, 224] width 86 height 23
click at [226, 258] on div "Mini -2" at bounding box center [204, 258] width 97 height 21
type input "Mini-2"
click at [349, 231] on input "商品代號/名稱" at bounding box center [338, 224] width 86 height 23
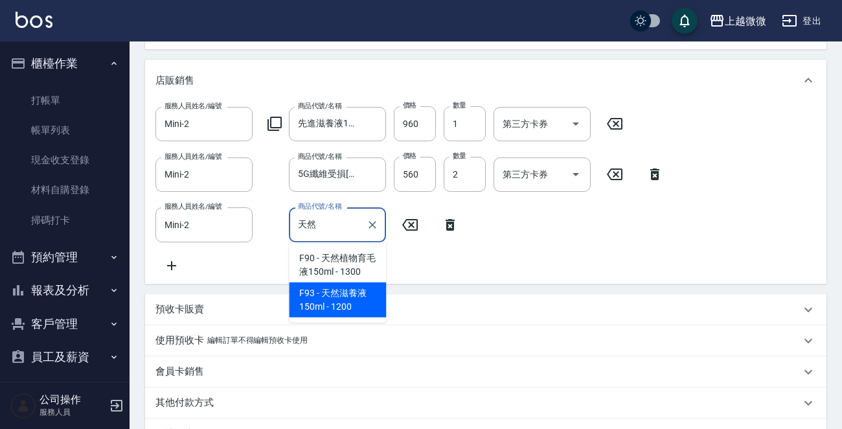
click at [349, 283] on span "F90 - 天然植物育毛液150ml - 1300" at bounding box center [337, 265] width 97 height 35
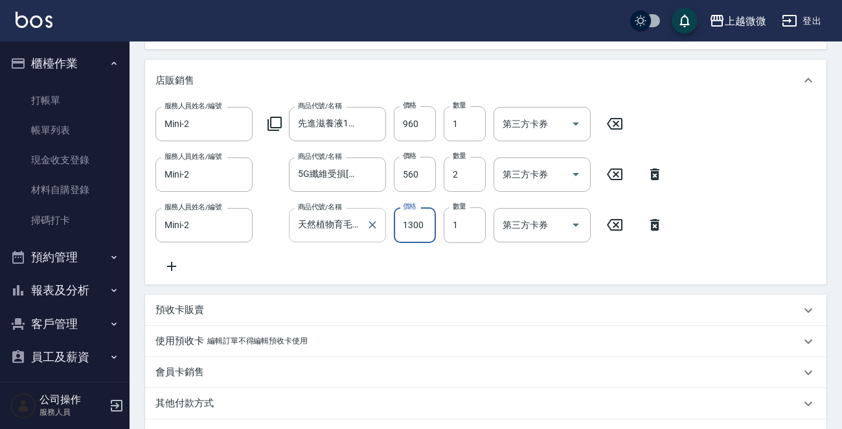
click at [318, 224] on input "天然植物育毛液150ml" at bounding box center [328, 225] width 66 height 23
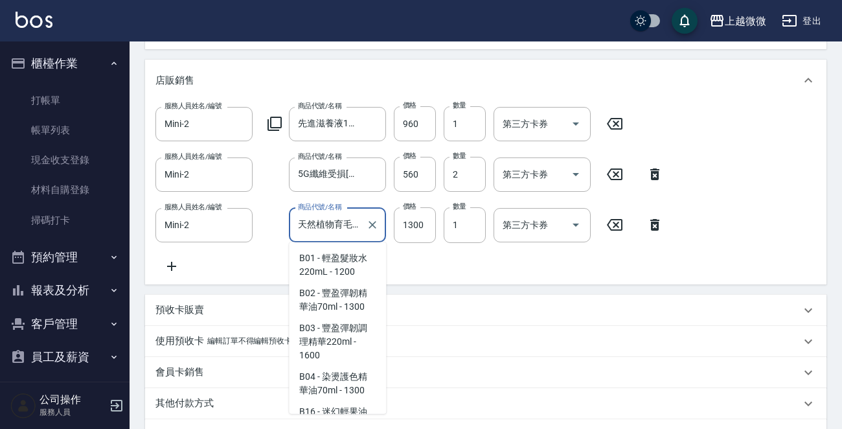
scroll to position [10302, 0]
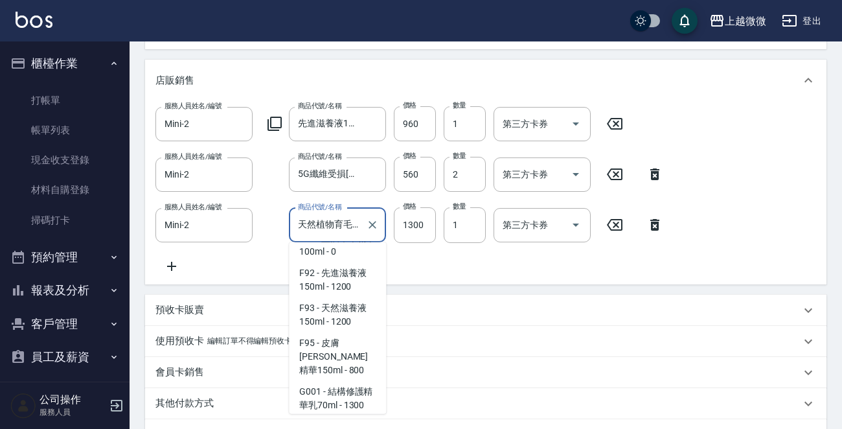
click at [318, 224] on input "天然植物育毛液150ml" at bounding box center [328, 225] width 66 height 23
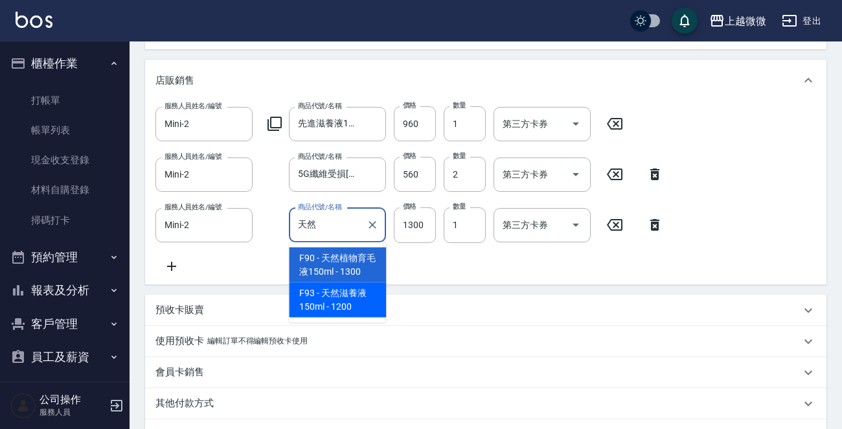
click at [325, 294] on span "F93 - 天然滋養液150ml - 1200" at bounding box center [337, 300] width 97 height 35
type input "天然滋養液150ml"
type input "1200"
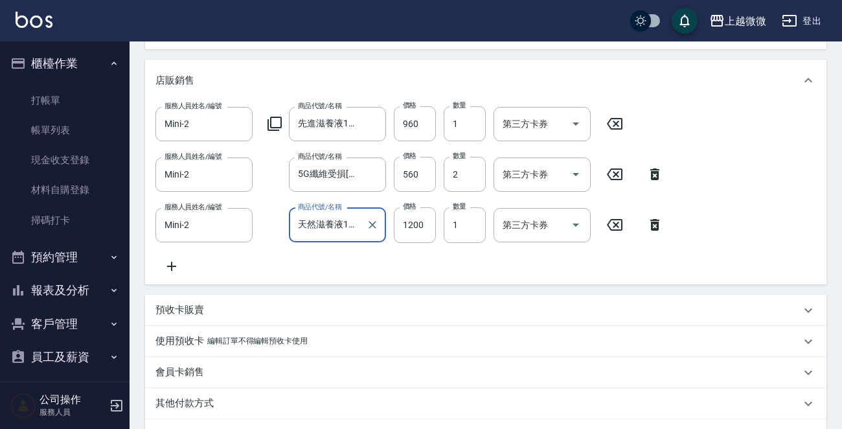
type input "天然滋養液150ml"
type input "960"
click at [180, 265] on icon at bounding box center [172, 267] width 32 height 16
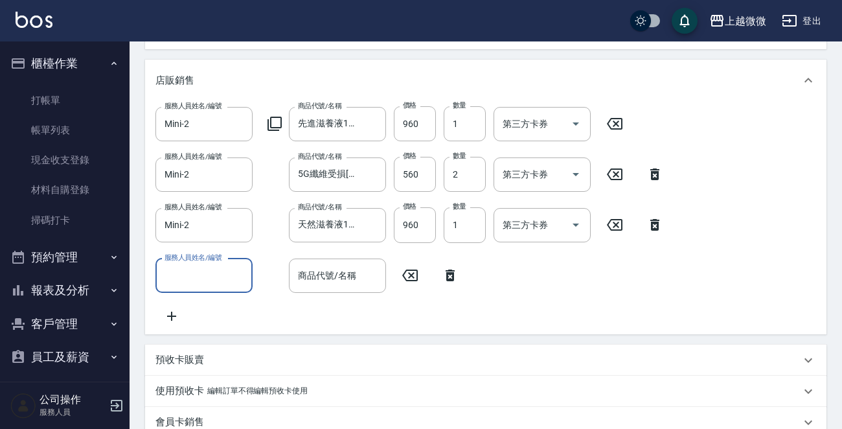
click at [241, 270] on input "服務人員姓名/編號" at bounding box center [204, 275] width 86 height 23
click at [212, 305] on div "Mini -2" at bounding box center [204, 307] width 97 height 21
type input "Mini-2"
click at [337, 272] on div "商品代號/名稱 商品代號/名稱" at bounding box center [337, 276] width 97 height 34
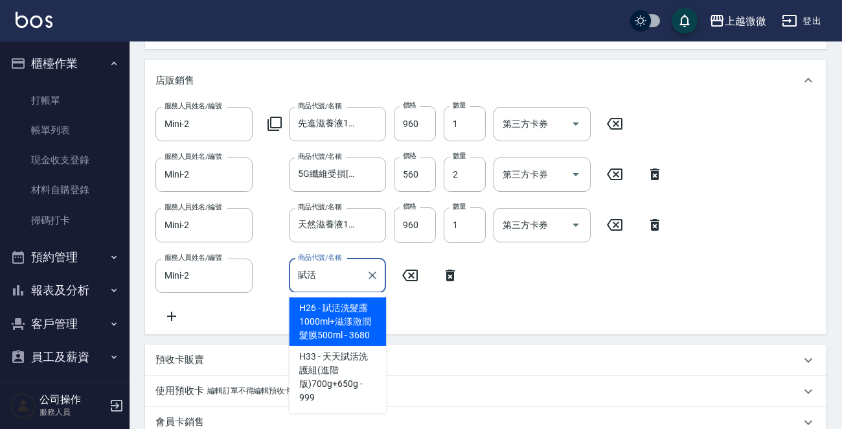
click at [362, 332] on span "H26 - 賦活洗髮露1000ml+滋漾激潤髮膜500ml - 3680" at bounding box center [337, 321] width 97 height 49
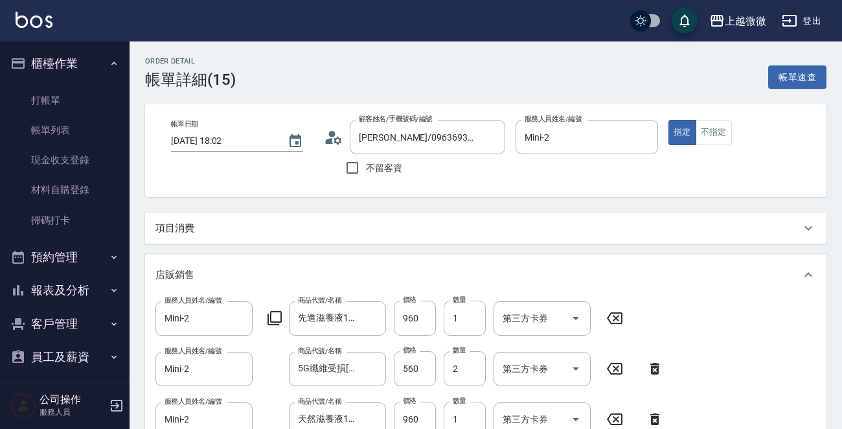
scroll to position [413, 0]
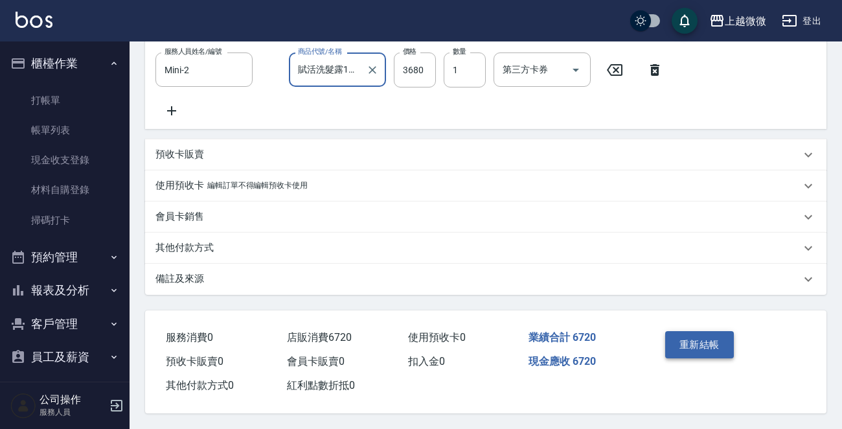
type input "賦活洗髮露1000ml+滋漾激潤髮膜500ml"
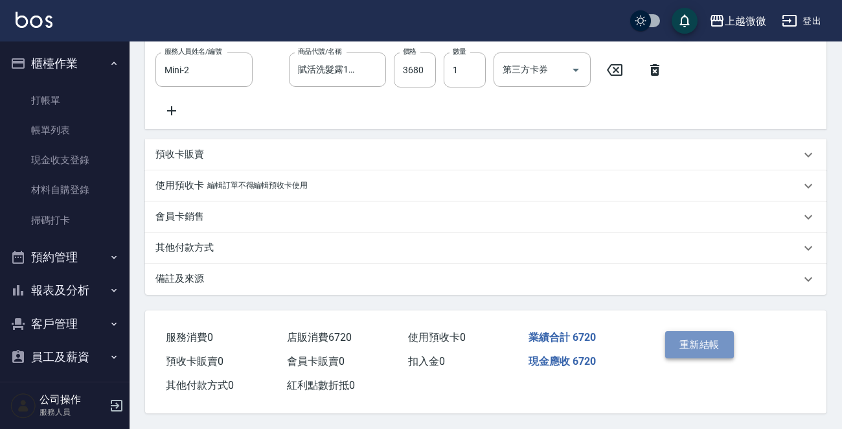
click at [688, 335] on button "重新結帳" at bounding box center [700, 344] width 69 height 27
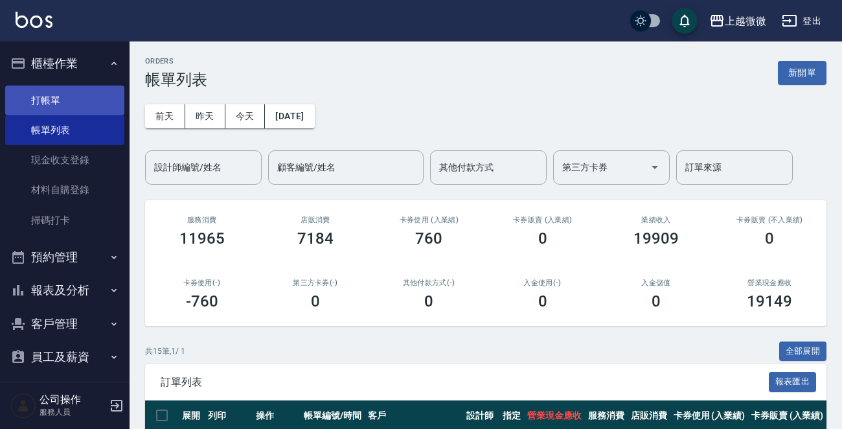
click at [58, 90] on link "打帳單" at bounding box center [64, 101] width 119 height 30
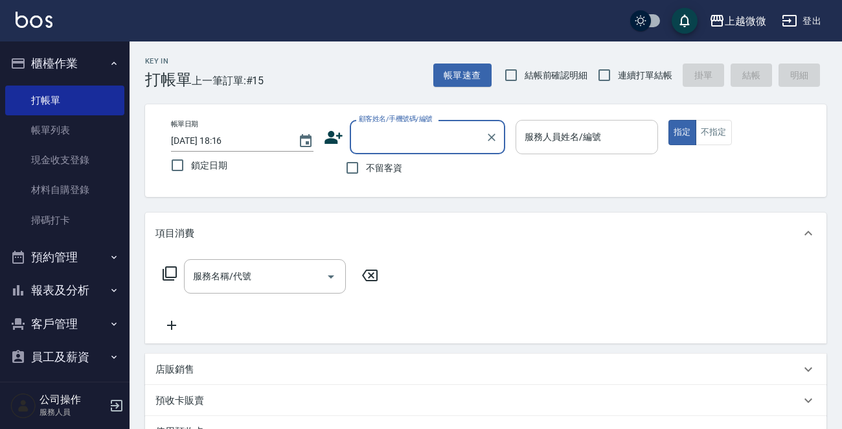
click at [589, 129] on div "服務人員姓名/編號 服務人員姓名/編號" at bounding box center [587, 137] width 143 height 34
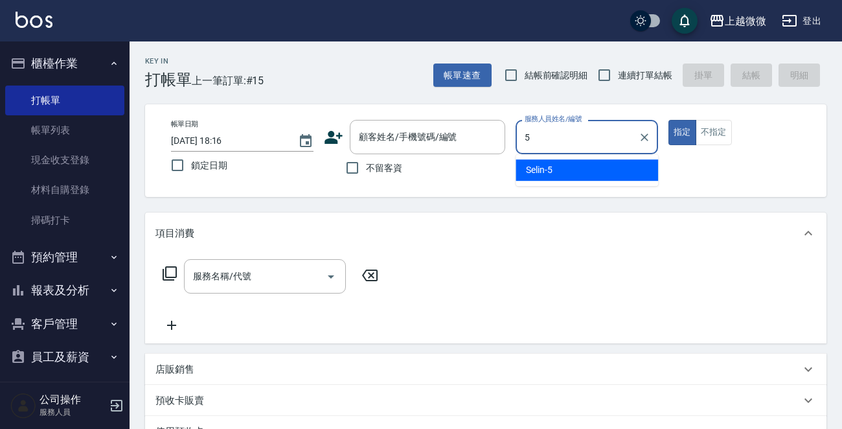
drag, startPoint x: 578, startPoint y: 170, endPoint x: 513, endPoint y: 169, distance: 64.8
click at [576, 169] on div "Selin -5" at bounding box center [587, 169] width 143 height 21
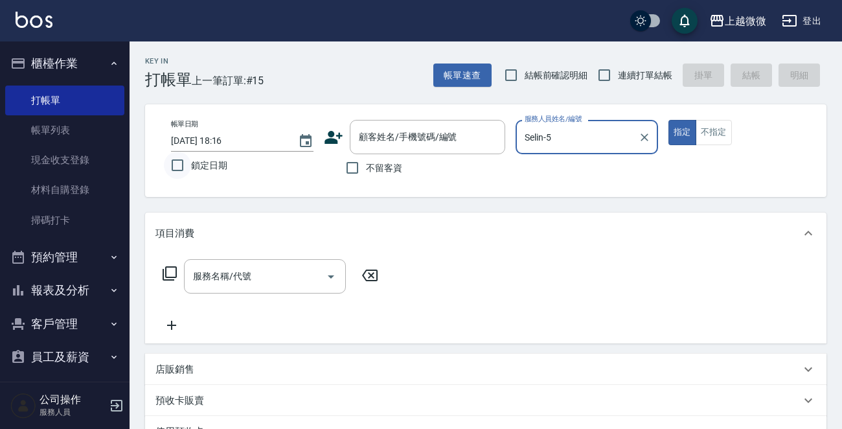
type input "Selin-5"
click at [177, 166] on input "鎖定日期" at bounding box center [177, 165] width 27 height 27
checkbox input "true"
click at [612, 76] on input "連續打單結帳" at bounding box center [604, 75] width 27 height 27
checkbox input "true"
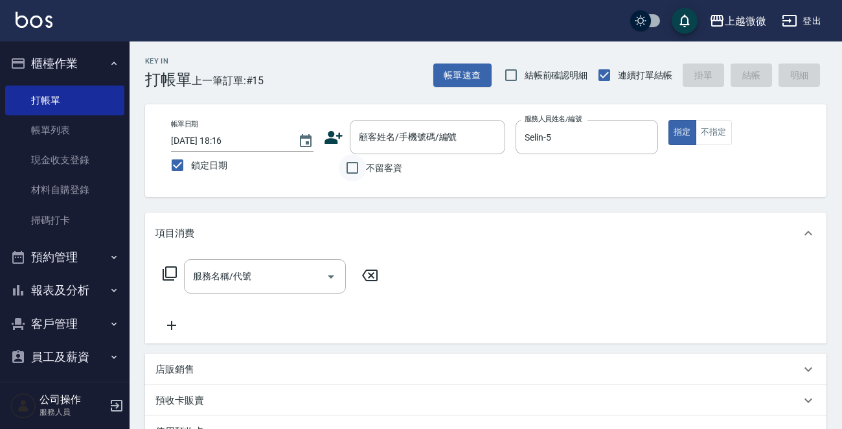
click at [366, 163] on span "不留客資" at bounding box center [384, 168] width 36 height 14
click at [366, 163] on input "不留客資" at bounding box center [352, 167] width 27 height 27
checkbox input "true"
click at [266, 273] on input "服務名稱/代號" at bounding box center [255, 276] width 131 height 23
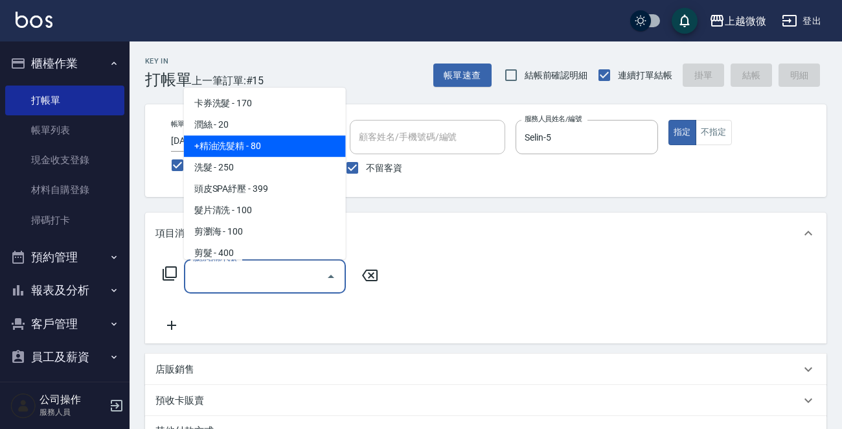
click at [291, 143] on span "+精油洗髮精 - 80" at bounding box center [265, 145] width 162 height 21
type input "+精油洗髮精(A02)"
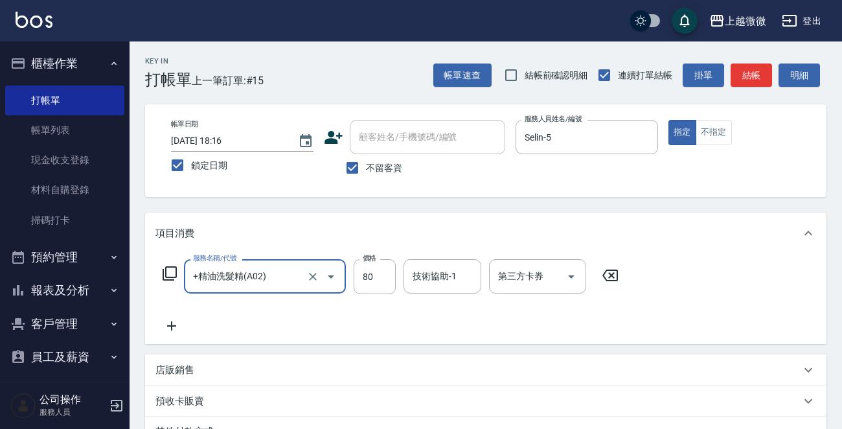
click at [174, 323] on icon at bounding box center [172, 326] width 32 height 16
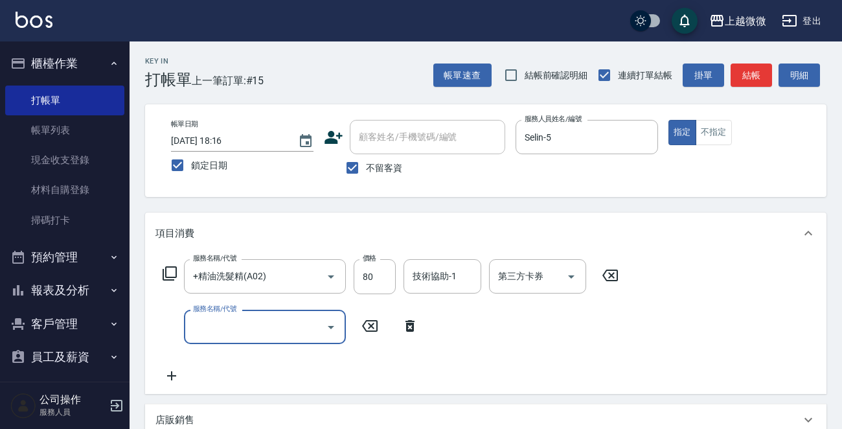
click at [284, 340] on div "服務名稱/代號" at bounding box center [265, 327] width 162 height 34
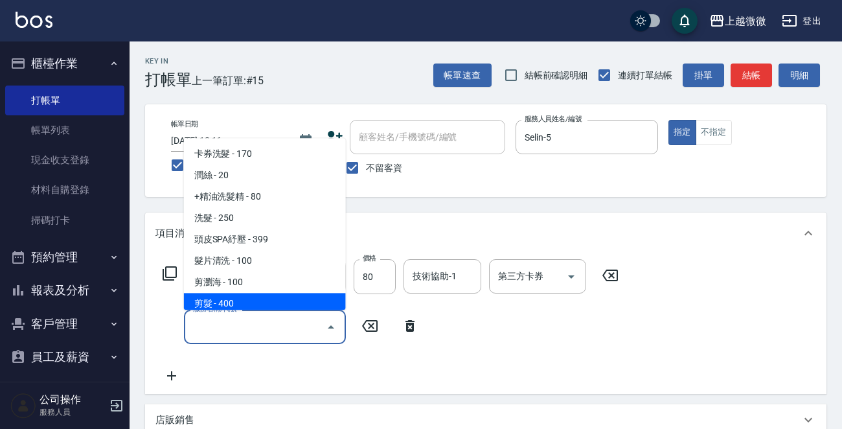
click at [252, 294] on span "剪髮 - 400" at bounding box center [265, 304] width 162 height 21
type input "剪髮(B02)"
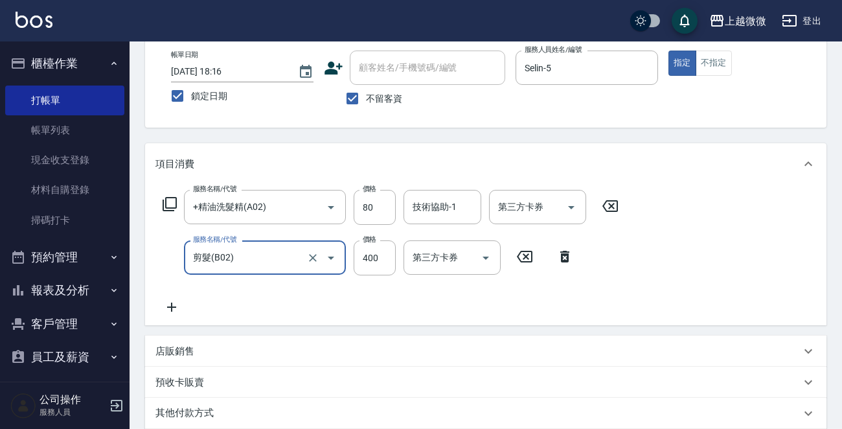
scroll to position [130, 0]
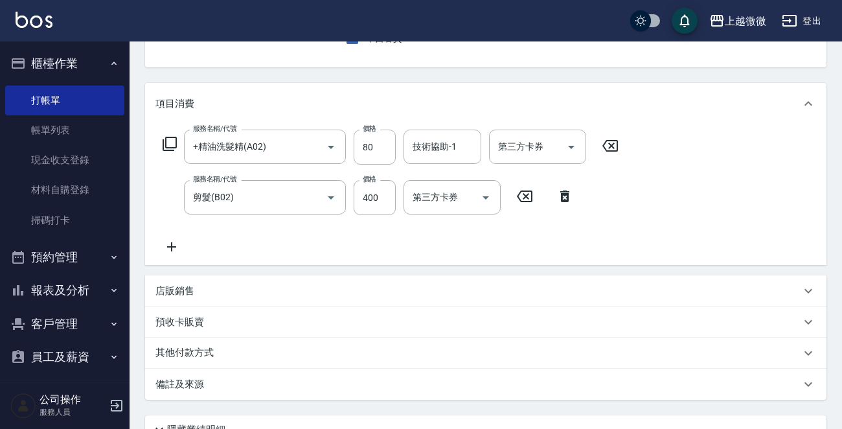
click at [163, 238] on div "服務名稱/代號 +精油洗髮精(A02) 服務名稱/代號 價格 80 價格 技術協助-1 技術協助-1 第三方卡券 第三方卡券 服務名稱/代號 剪髮(B02) …" at bounding box center [391, 192] width 471 height 125
click at [170, 239] on icon at bounding box center [172, 247] width 32 height 16
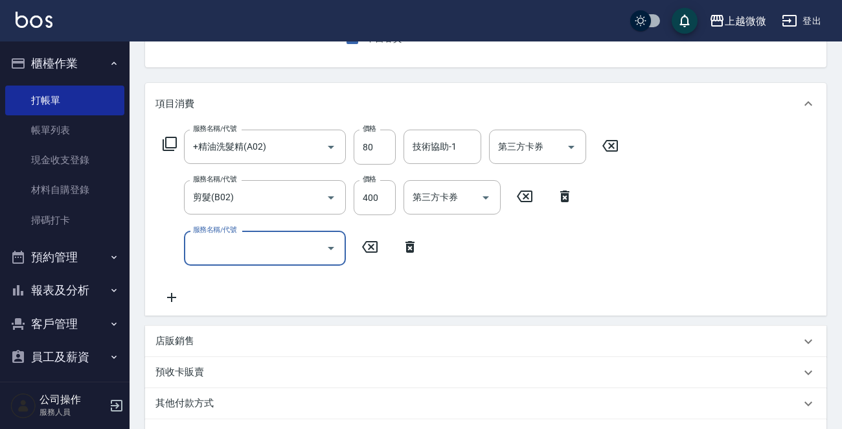
drag, startPoint x: 170, startPoint y: 238, endPoint x: 211, endPoint y: 243, distance: 40.4
click at [211, 243] on input "服務名稱/代號" at bounding box center [255, 248] width 131 height 23
type input "染髮(D02)"
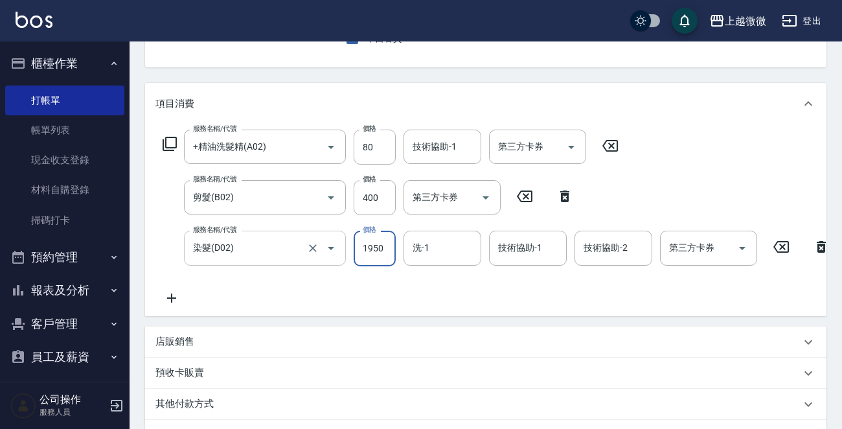
type input "1950"
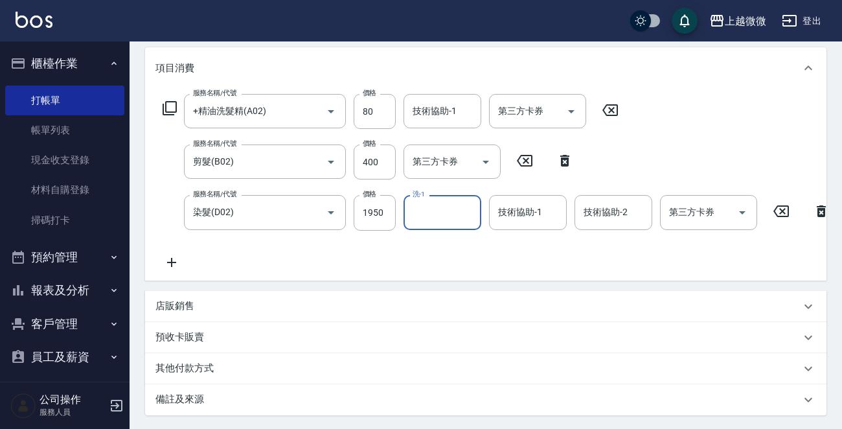
scroll to position [194, 0]
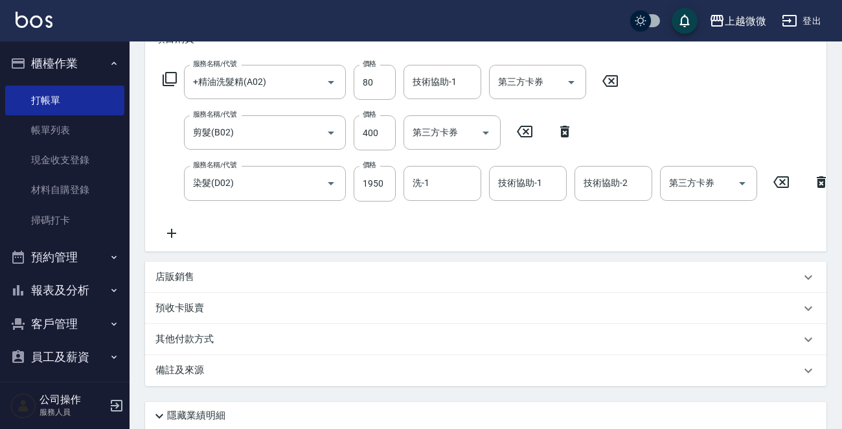
click at [172, 227] on icon at bounding box center [172, 234] width 32 height 16
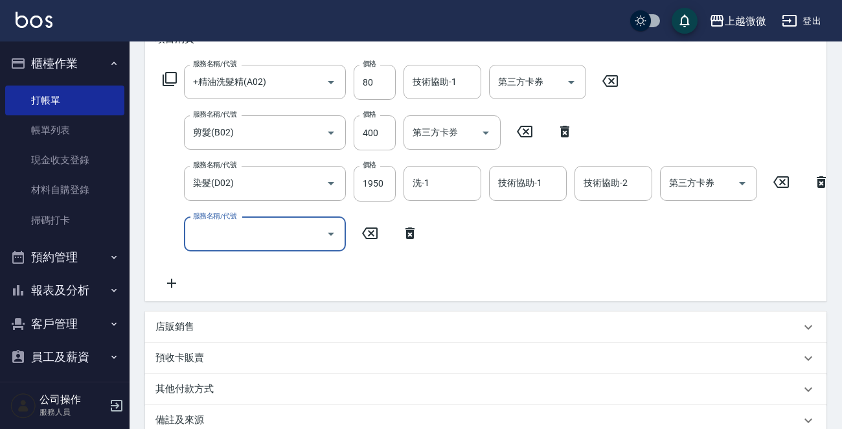
click at [221, 238] on div "服務名稱/代號 服務名稱/代號" at bounding box center [265, 234] width 162 height 34
type input "頭皮隔離(G02)"
click at [178, 285] on icon at bounding box center [172, 284] width 32 height 16
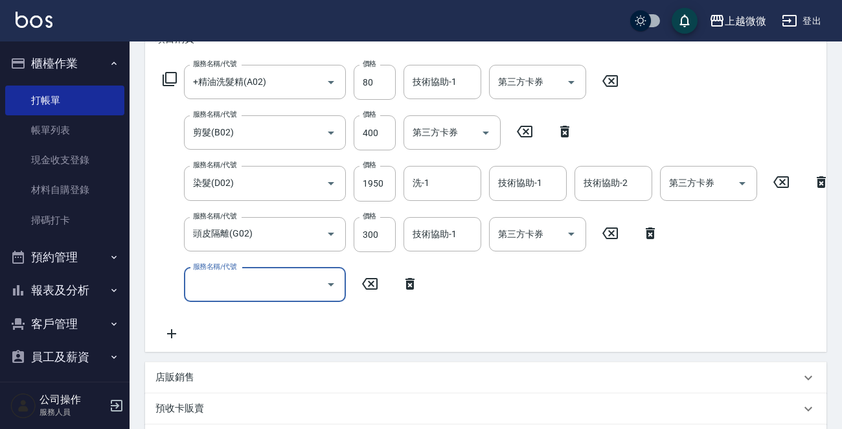
click at [411, 287] on icon at bounding box center [410, 284] width 9 height 12
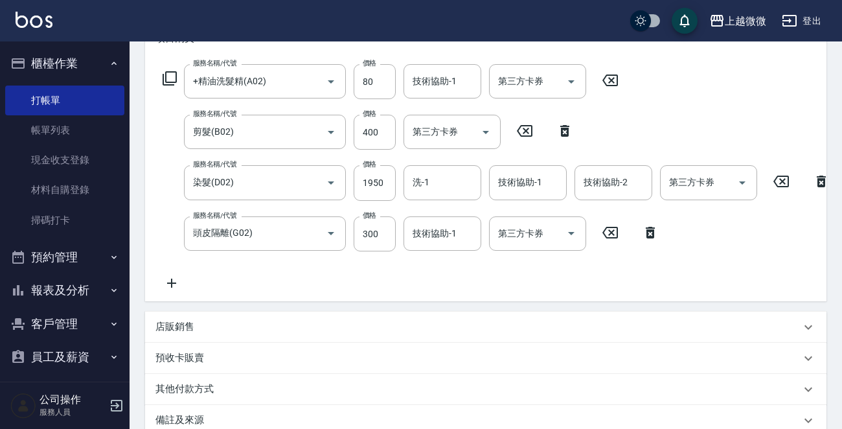
scroll to position [356, 0]
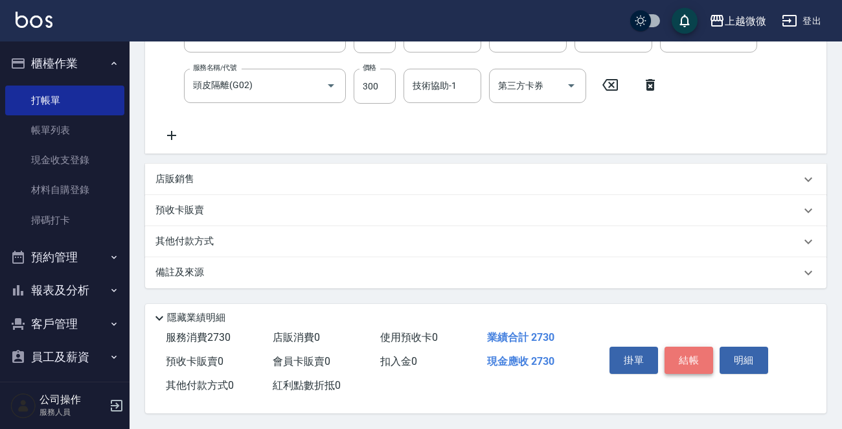
click at [697, 353] on button "結帳" at bounding box center [689, 360] width 49 height 27
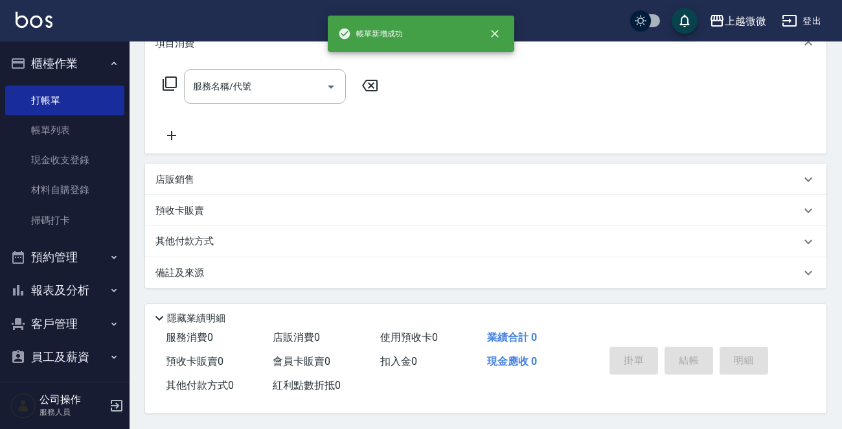
scroll to position [0, 0]
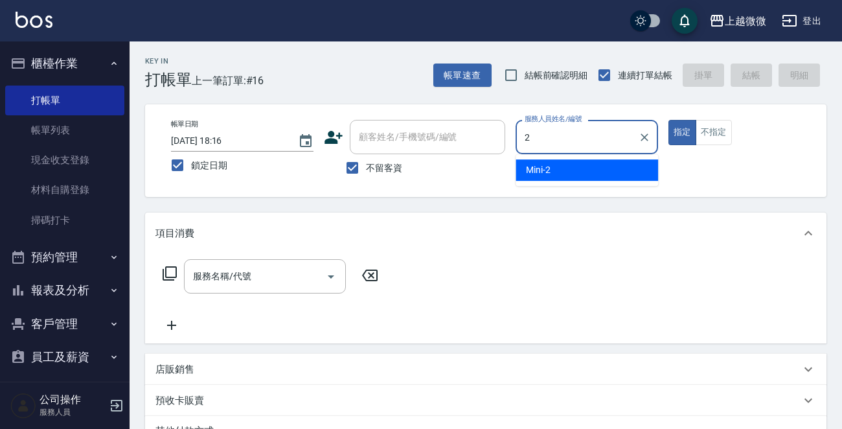
click at [532, 180] on div "Mini -2" at bounding box center [587, 169] width 143 height 21
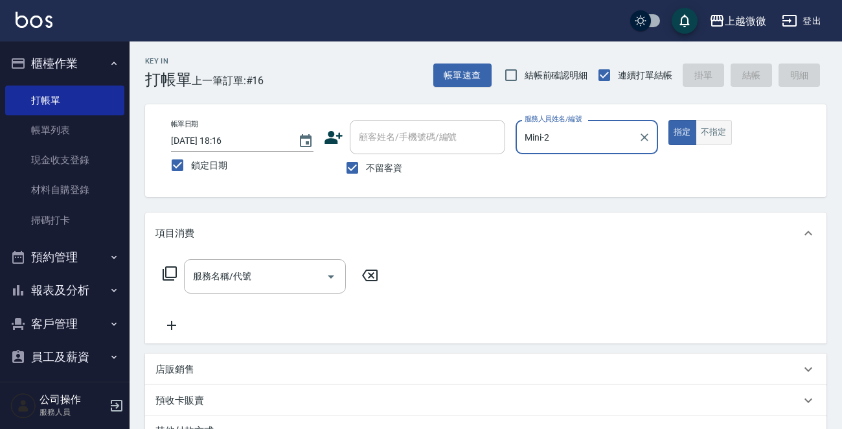
type input "Mini-2"
click at [718, 132] on button "不指定" at bounding box center [714, 132] width 36 height 25
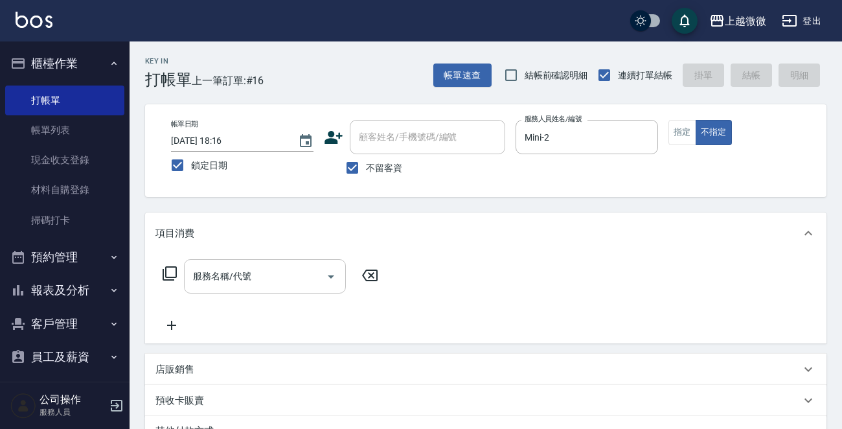
click at [246, 275] on div "服務名稱/代號 服務名稱/代號" at bounding box center [265, 276] width 162 height 34
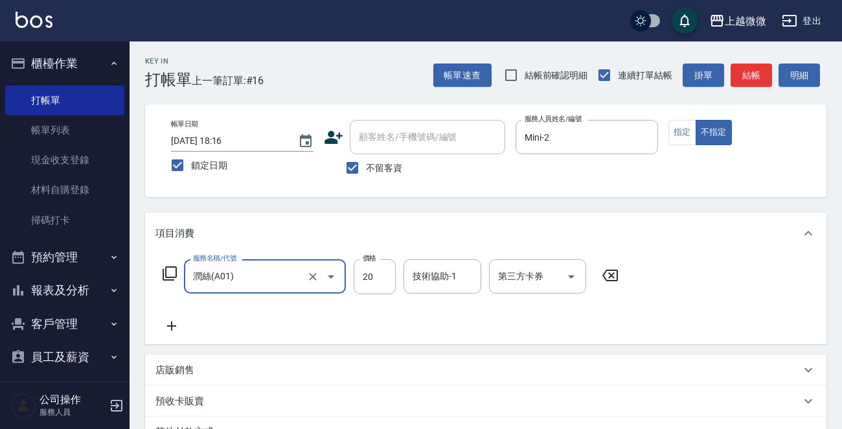
type input "潤絲(A01)"
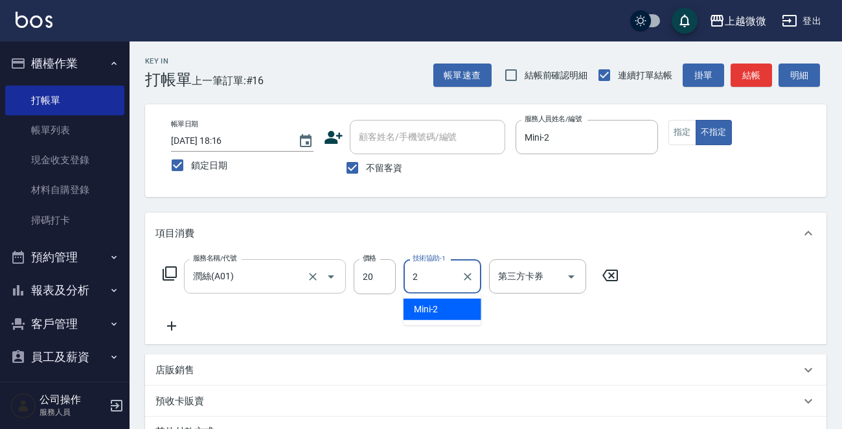
type input "Mini-2"
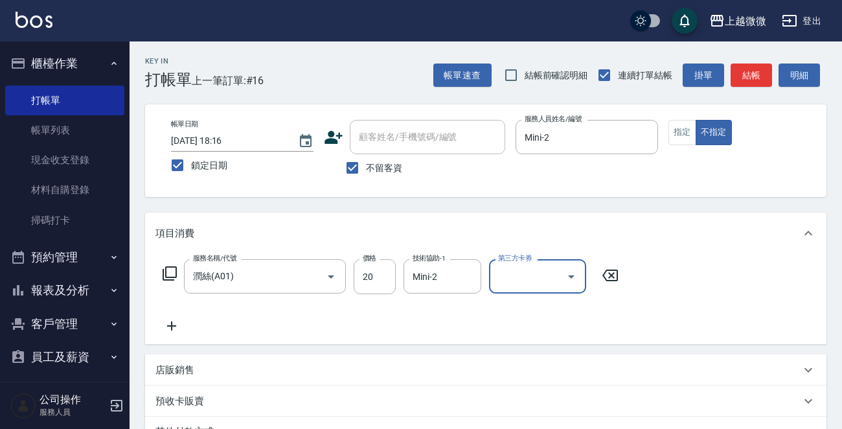
click at [170, 323] on icon at bounding box center [172, 326] width 32 height 16
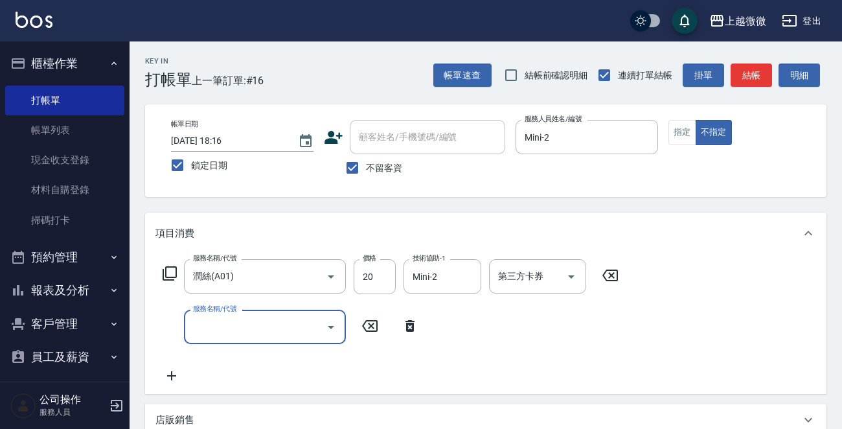
click at [209, 324] on input "服務名稱/代號" at bounding box center [255, 327] width 131 height 23
type input "頭皮淨化(F02)"
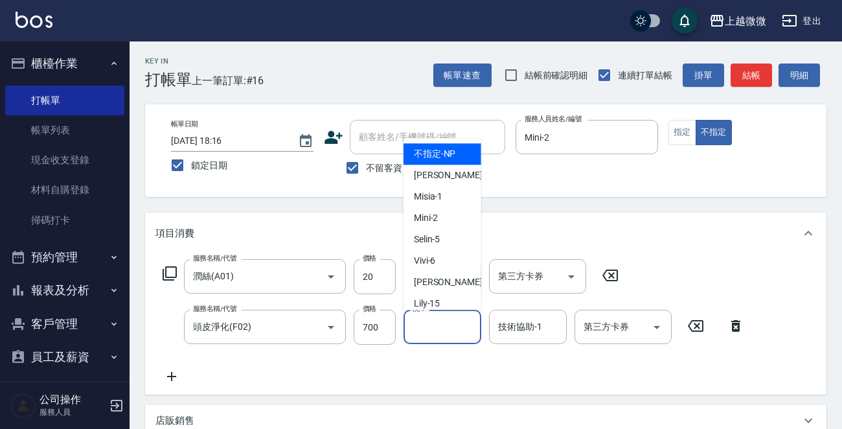
click at [454, 335] on input "洗-1" at bounding box center [443, 327] width 66 height 23
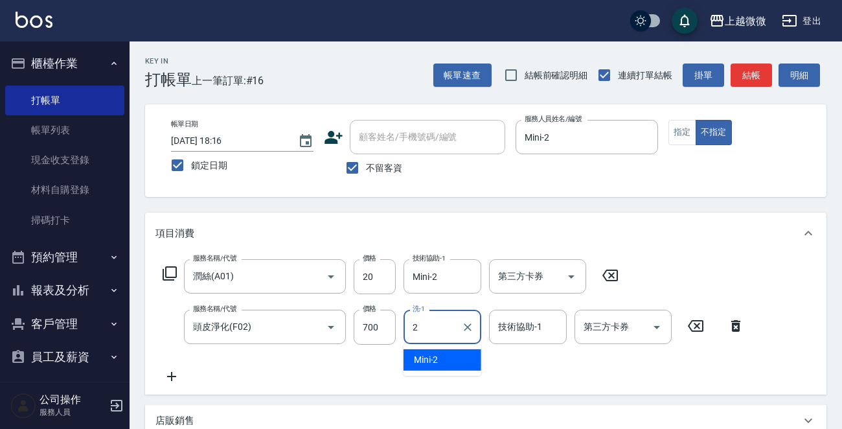
click at [437, 356] on span "Mini -2" at bounding box center [426, 360] width 25 height 14
type input "Mini-2"
click at [532, 332] on div "技術協助-1 技術協助-1" at bounding box center [528, 327] width 78 height 34
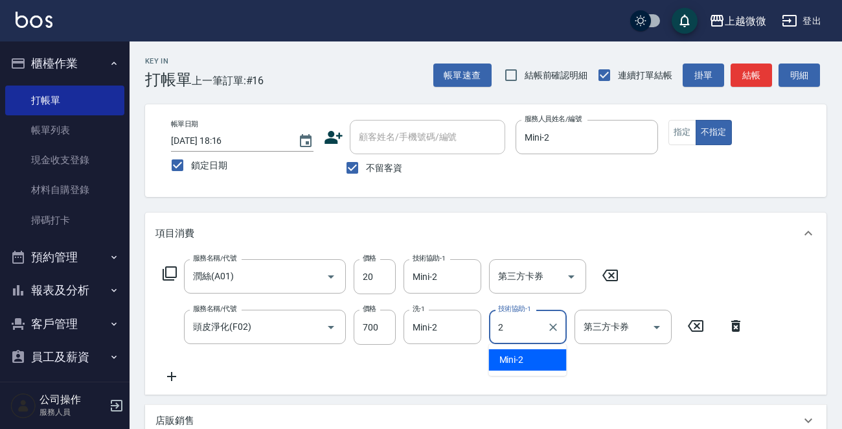
click at [533, 356] on div "Mini -2" at bounding box center [528, 359] width 78 height 21
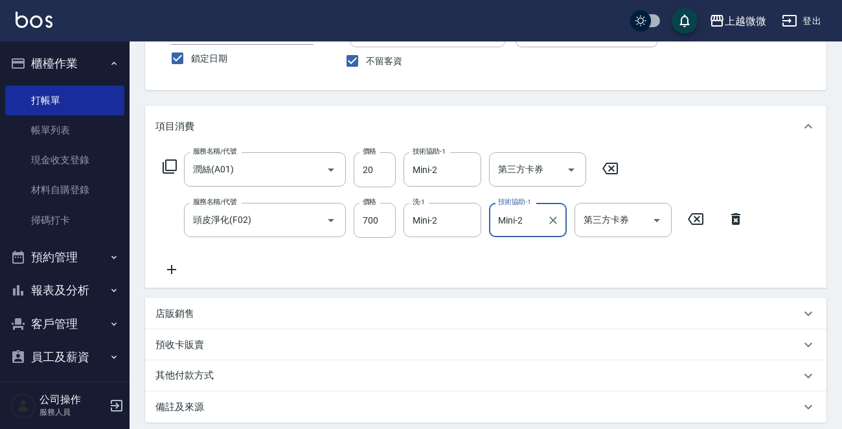
scroll to position [244, 0]
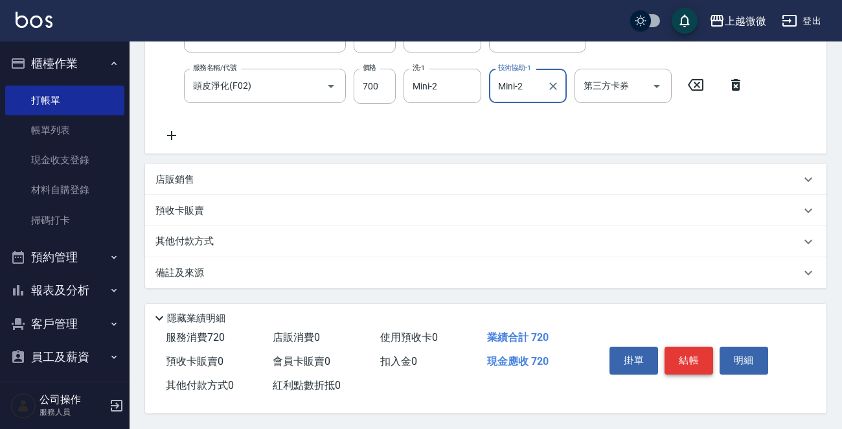
type input "Mini-2"
click at [682, 356] on button "結帳" at bounding box center [689, 360] width 49 height 27
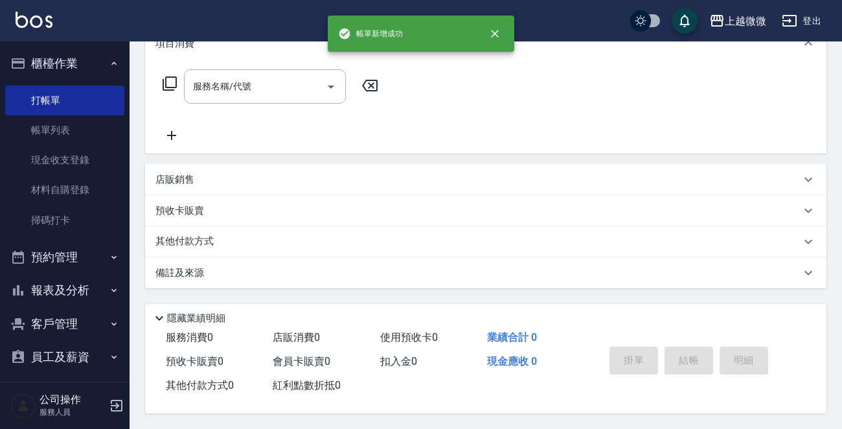
scroll to position [0, 0]
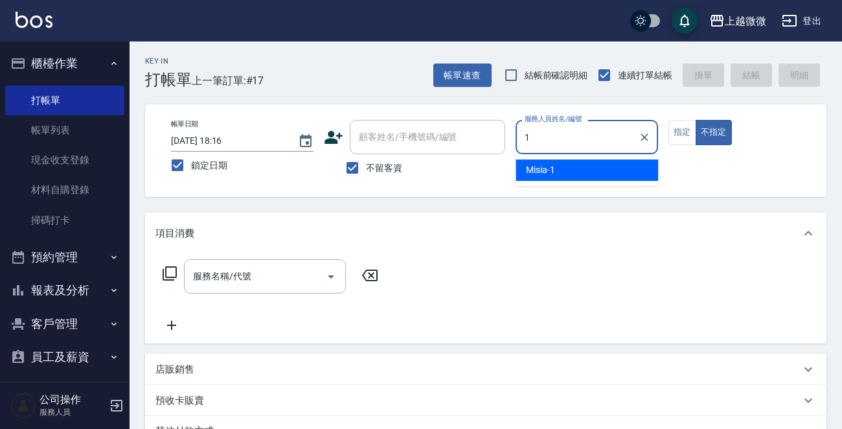
click at [562, 169] on div "Misia -1" at bounding box center [587, 169] width 143 height 21
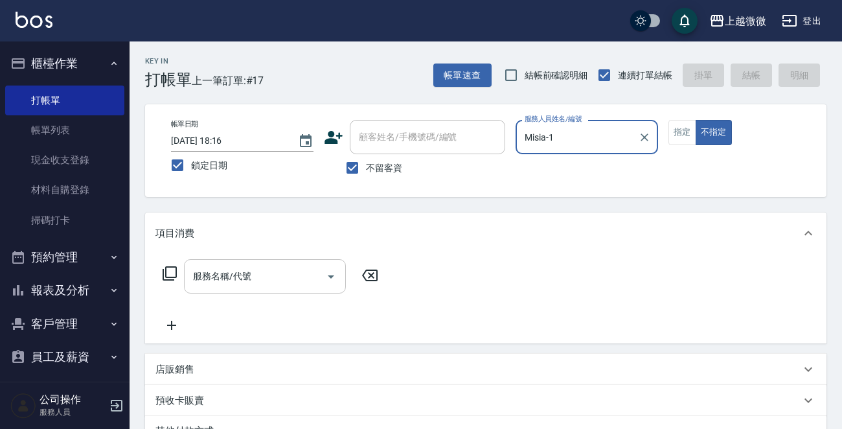
click at [279, 288] on div "服務名稱/代號" at bounding box center [265, 276] width 162 height 34
type input "Misia-1"
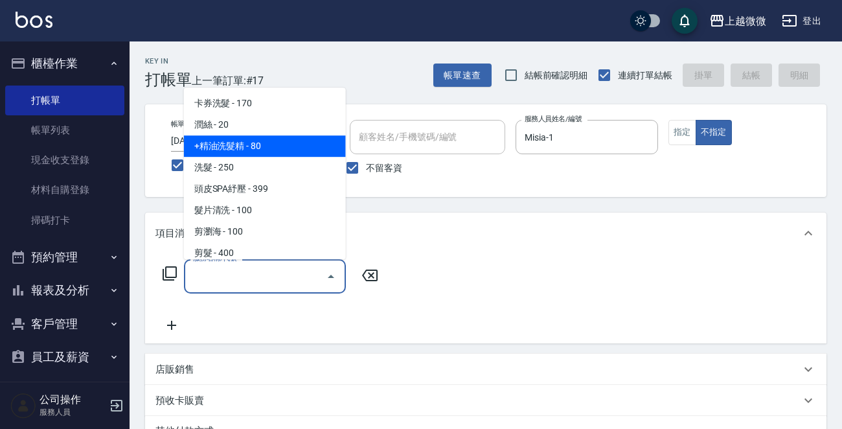
click at [256, 144] on span "+精油洗髮精 - 80" at bounding box center [265, 145] width 162 height 21
type input "+精油洗髮精(A02)"
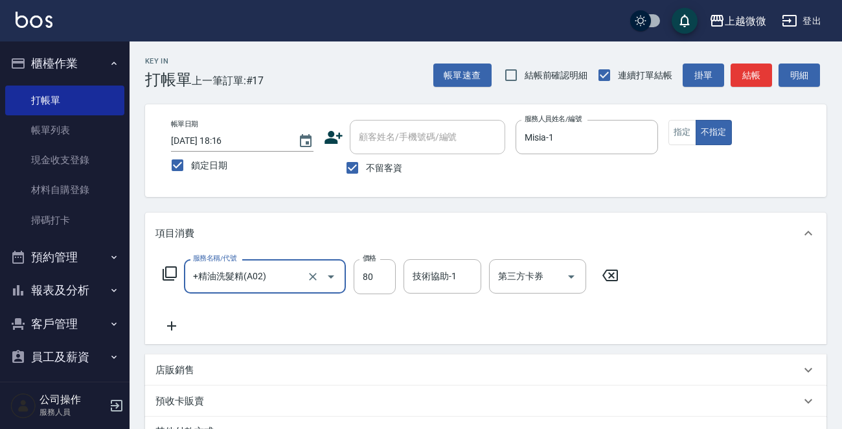
click at [166, 331] on icon at bounding box center [172, 326] width 32 height 16
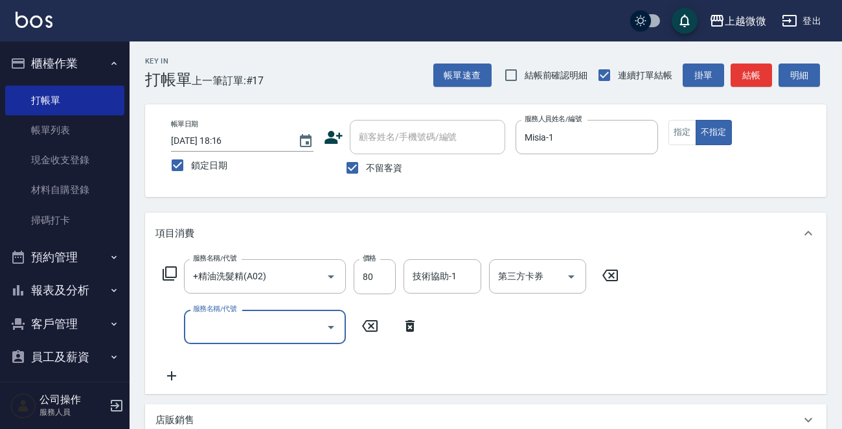
click at [234, 343] on div "服務名稱/代號" at bounding box center [265, 327] width 162 height 34
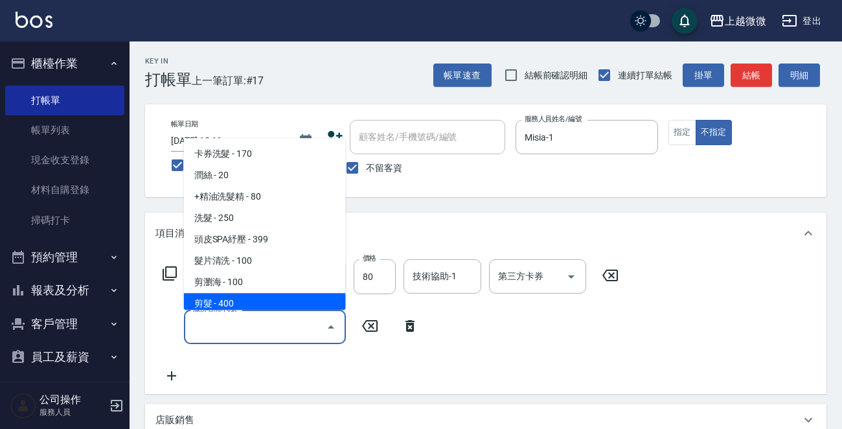
click at [246, 296] on span "剪髮 - 400" at bounding box center [265, 304] width 162 height 21
type input "剪髮(B02)"
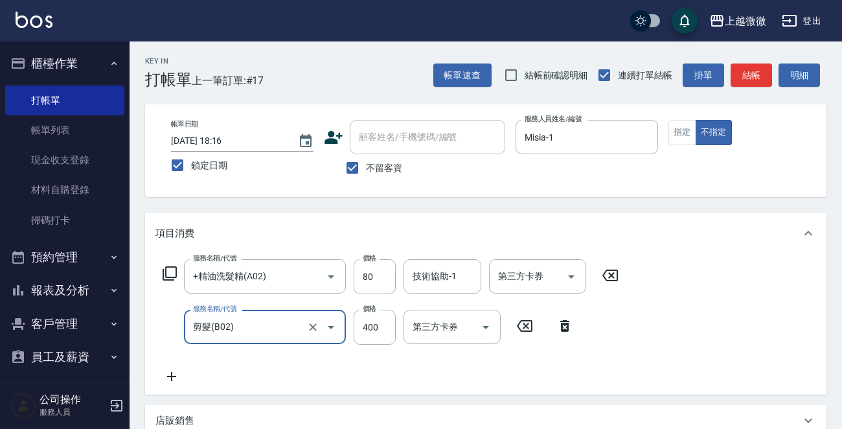
click at [176, 379] on icon at bounding box center [172, 377] width 32 height 16
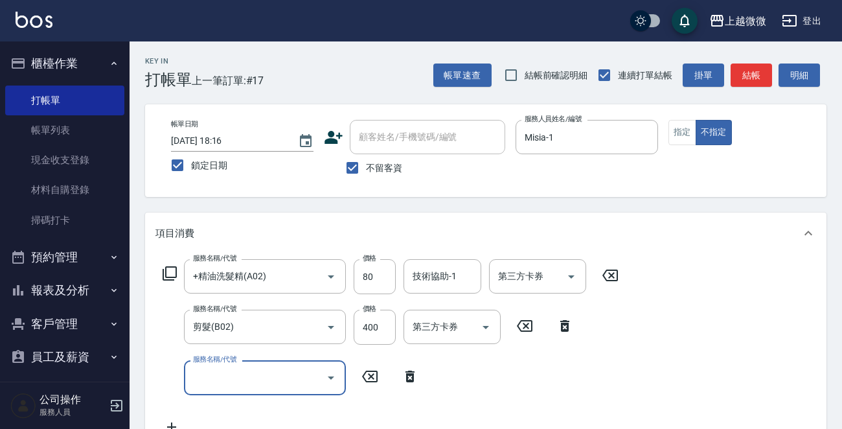
click at [260, 382] on input "服務名稱/代號" at bounding box center [255, 377] width 131 height 23
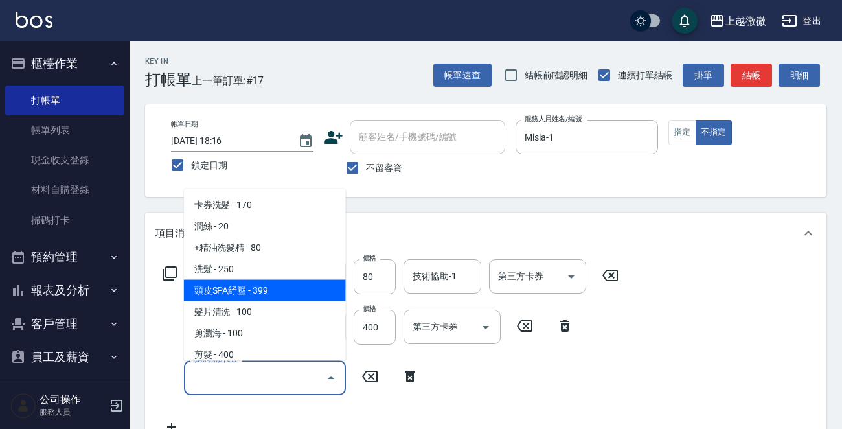
click at [317, 283] on span "頭皮SPA紓壓 - 399" at bounding box center [265, 290] width 162 height 21
type input "頭皮SPA紓壓(A04)"
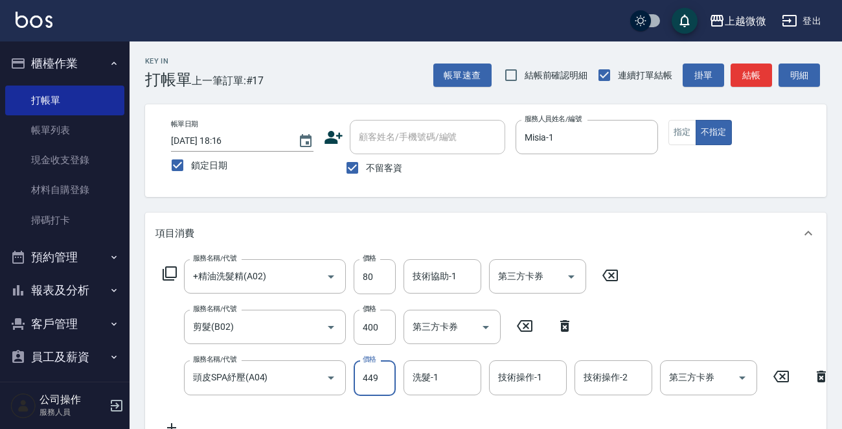
type input "449"
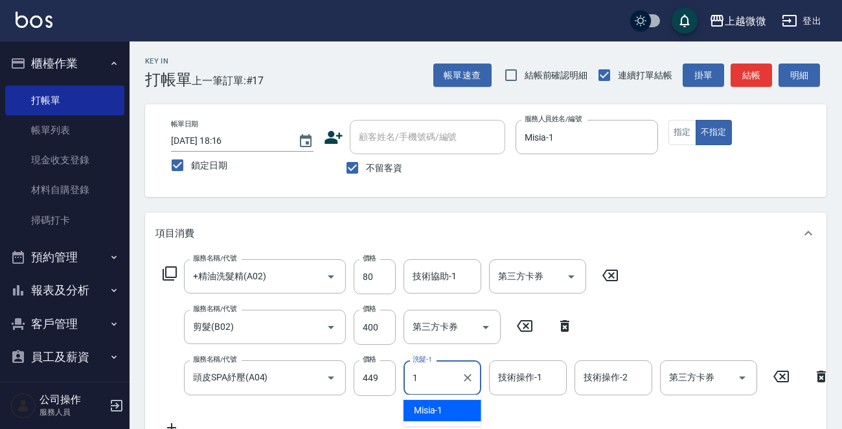
type input "Misia-1"
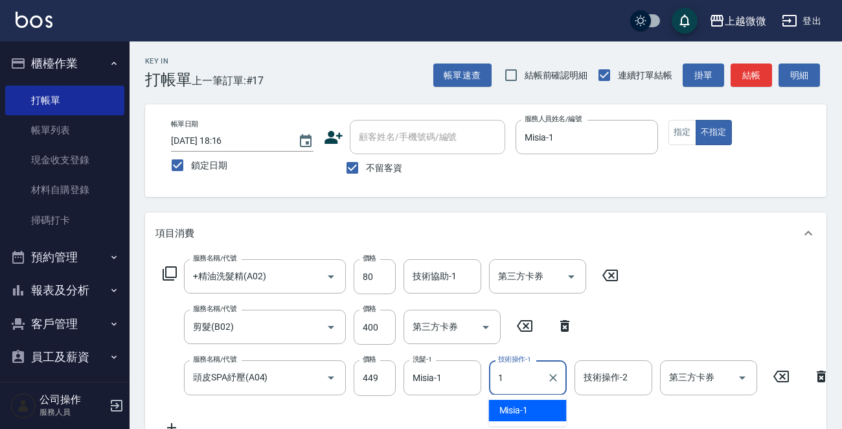
type input "Misia-1"
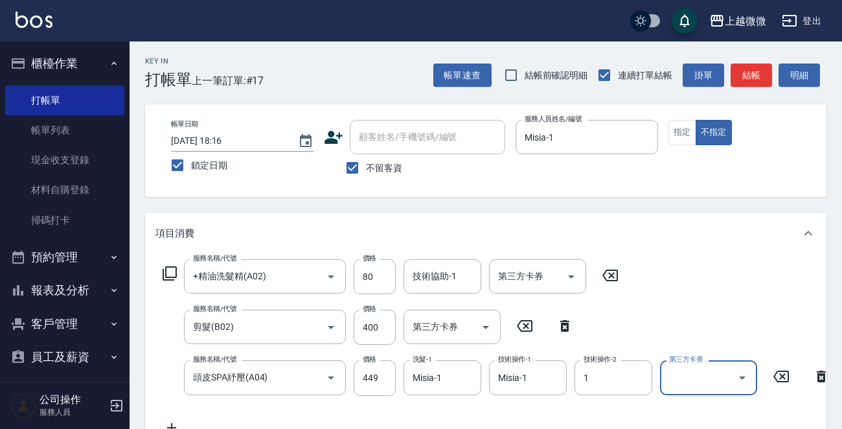
type input "Misia-1"
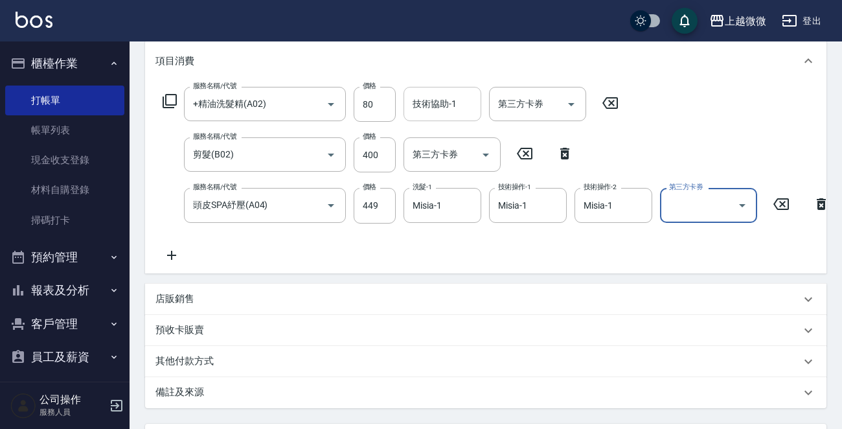
scroll to position [45, 0]
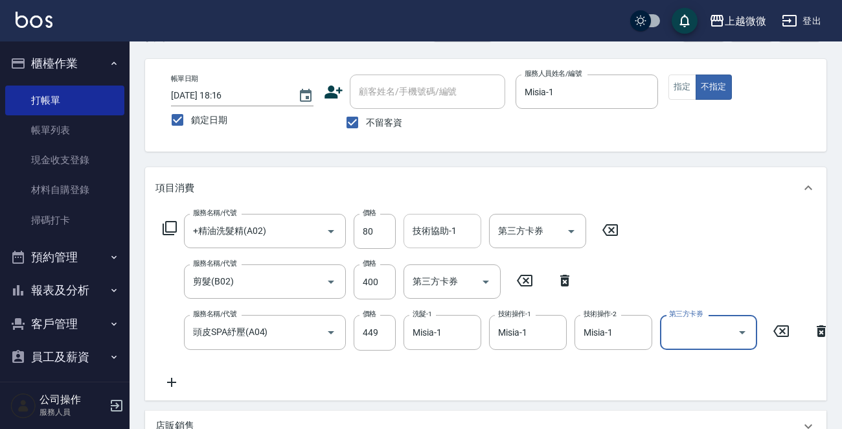
click at [437, 227] on input "技術協助-1" at bounding box center [443, 231] width 66 height 23
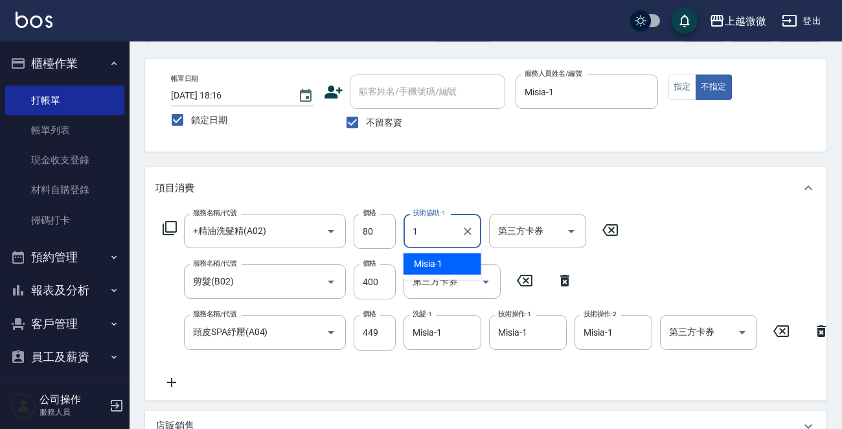
click at [452, 263] on div "Misia -1" at bounding box center [443, 263] width 78 height 21
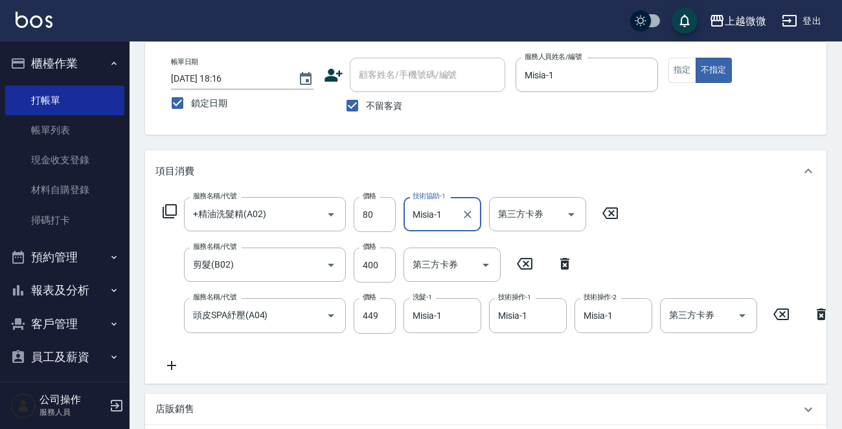
scroll to position [305, 0]
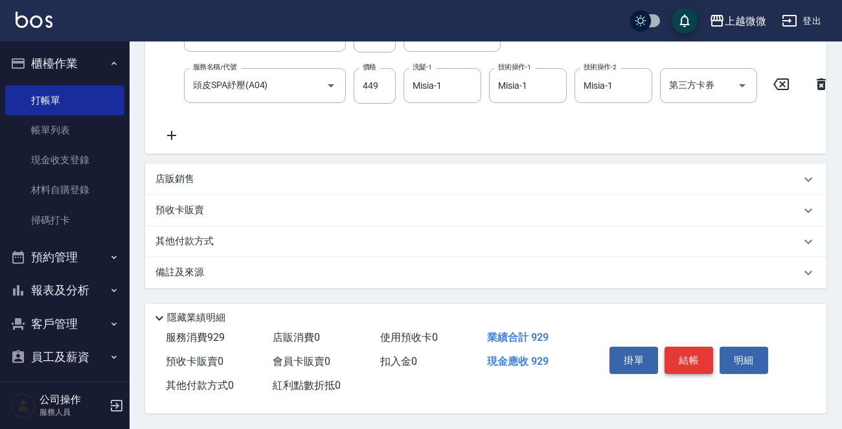
type input "Misia-1"
click at [689, 353] on button "結帳" at bounding box center [689, 360] width 49 height 27
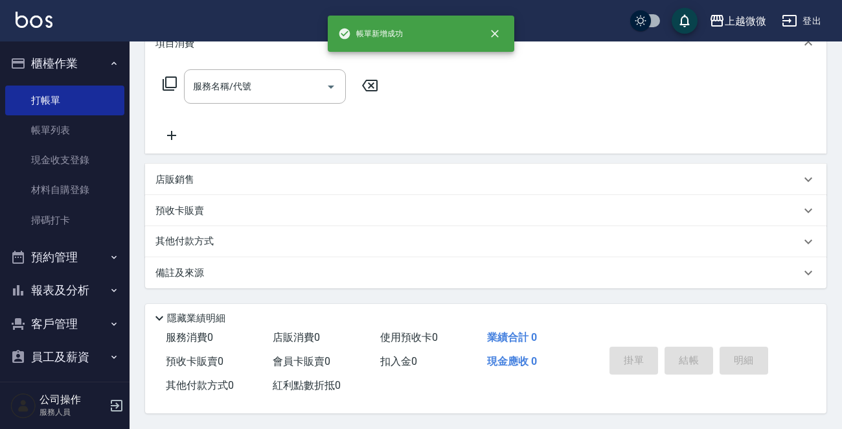
scroll to position [0, 0]
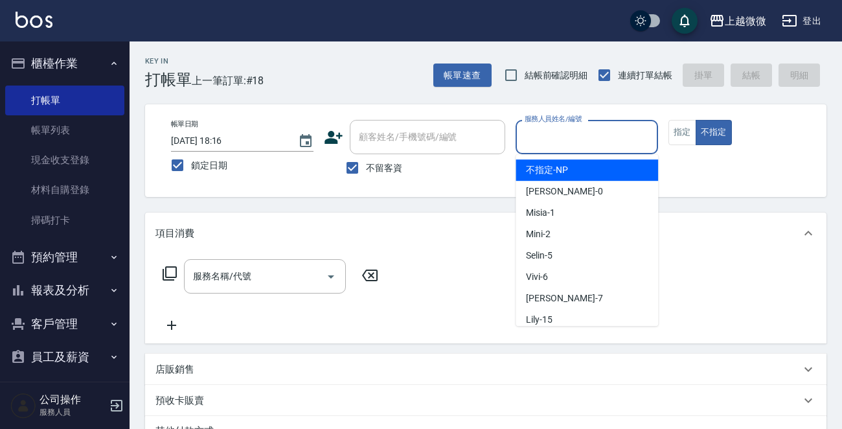
click at [557, 133] on input "服務人員姓名/編號" at bounding box center [587, 137] width 131 height 23
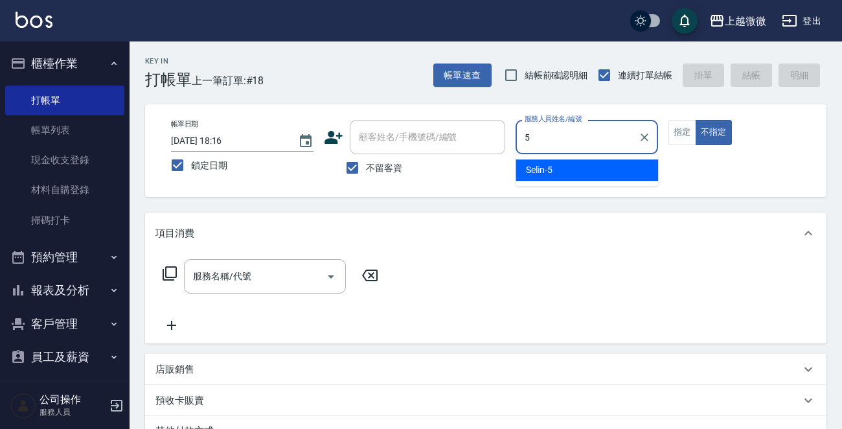
drag, startPoint x: 576, startPoint y: 167, endPoint x: 660, endPoint y: 147, distance: 86.6
click at [577, 167] on div "Selin -5" at bounding box center [587, 169] width 143 height 21
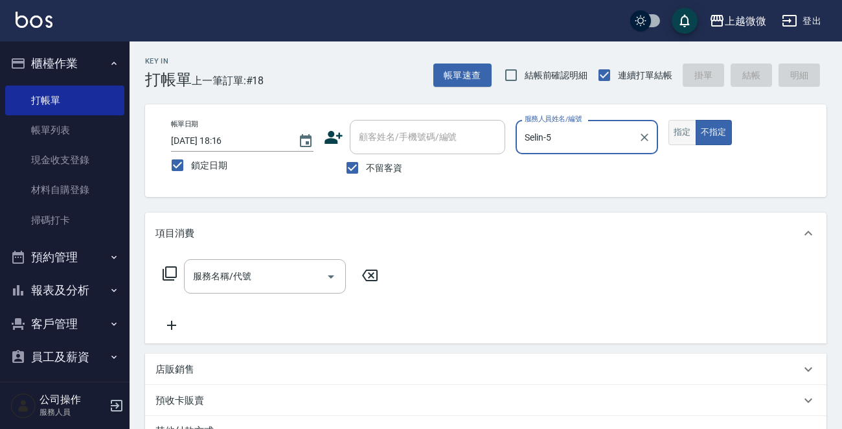
type input "Selin-5"
click at [677, 135] on button "指定" at bounding box center [683, 132] width 28 height 25
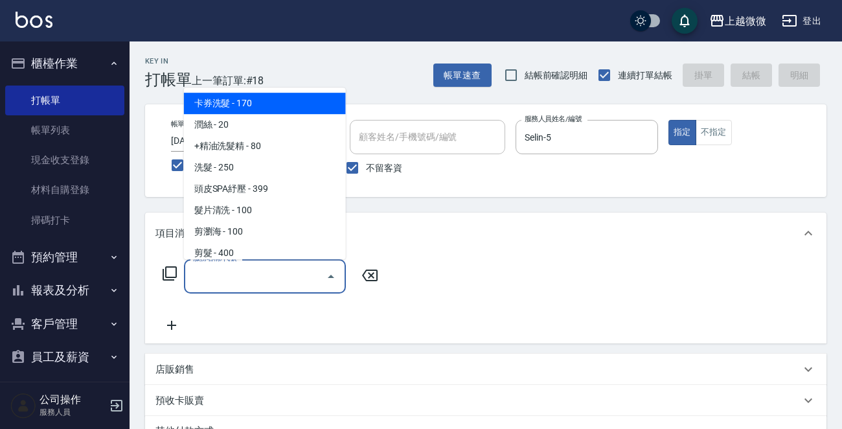
click at [263, 280] on input "服務名稱/代號" at bounding box center [255, 276] width 131 height 23
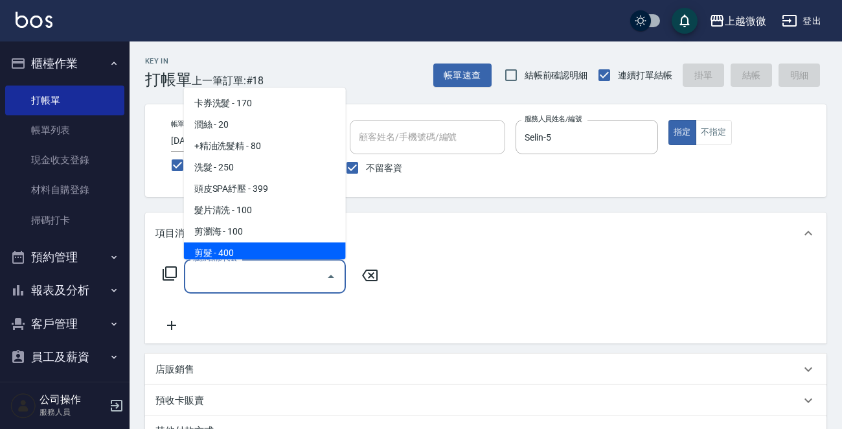
click at [260, 244] on span "剪髮 - 400" at bounding box center [265, 252] width 162 height 21
type input "剪髮(B02)"
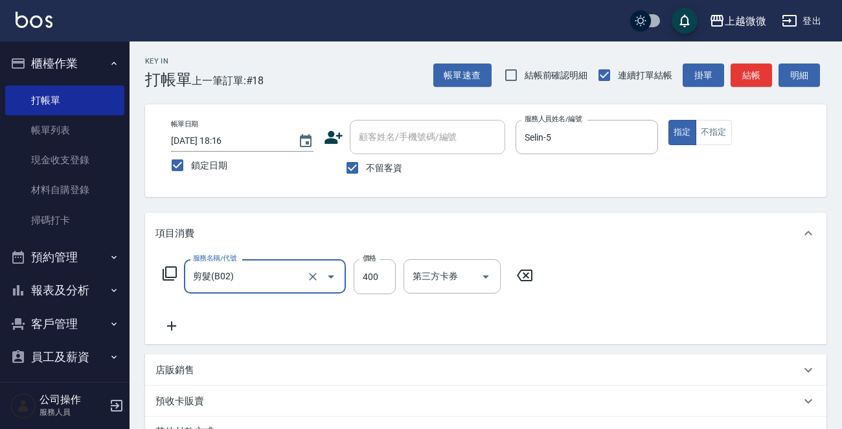
click at [273, 272] on input "剪髮(B02)" at bounding box center [247, 276] width 114 height 23
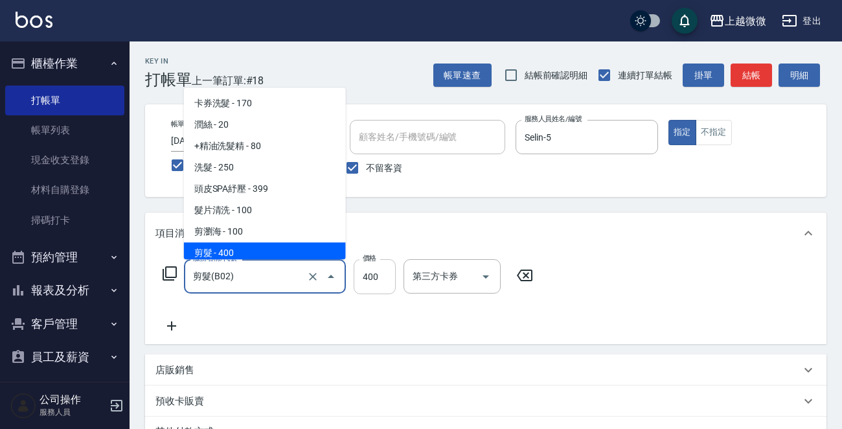
scroll to position [5, 0]
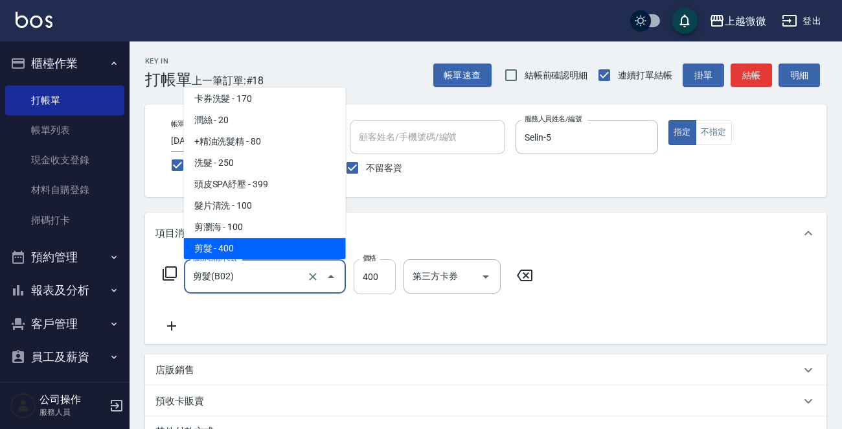
click at [365, 279] on input "400" at bounding box center [375, 276] width 42 height 35
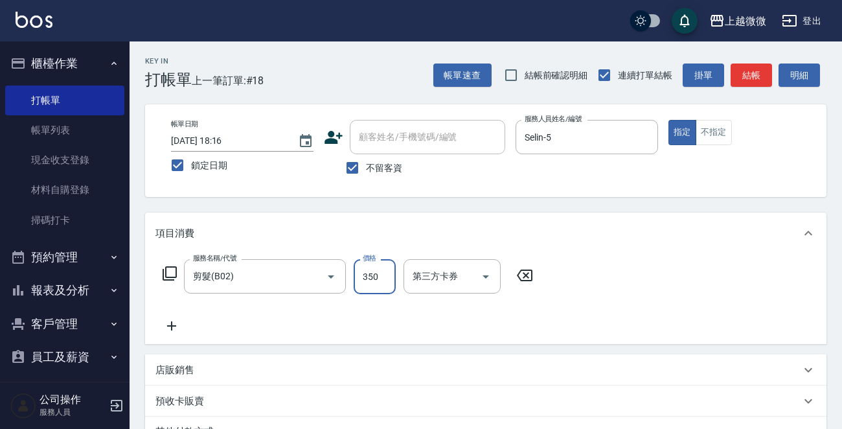
type input "350"
click at [167, 329] on icon at bounding box center [172, 326] width 32 height 16
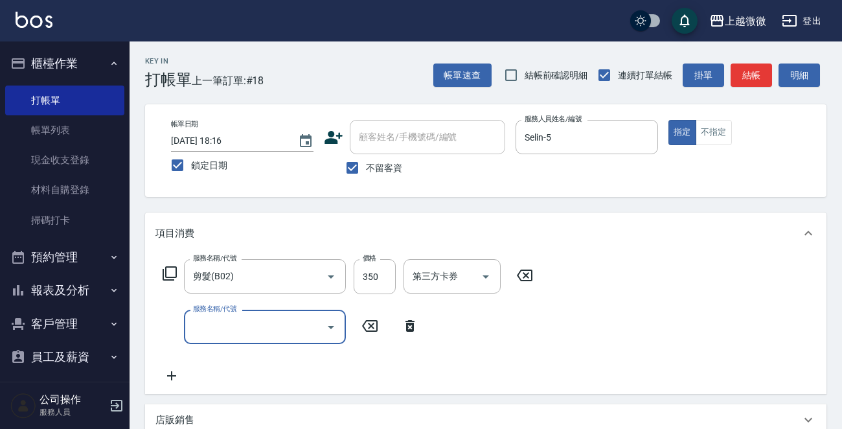
click at [262, 329] on input "服務名稱/代號" at bounding box center [255, 327] width 131 height 23
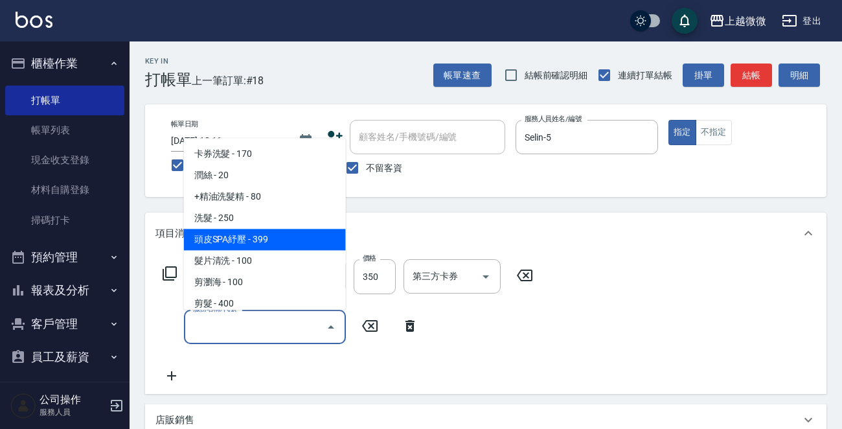
click at [306, 245] on span "頭皮SPA紓壓 - 399" at bounding box center [265, 239] width 162 height 21
type input "頭皮SPA紓壓(A04)"
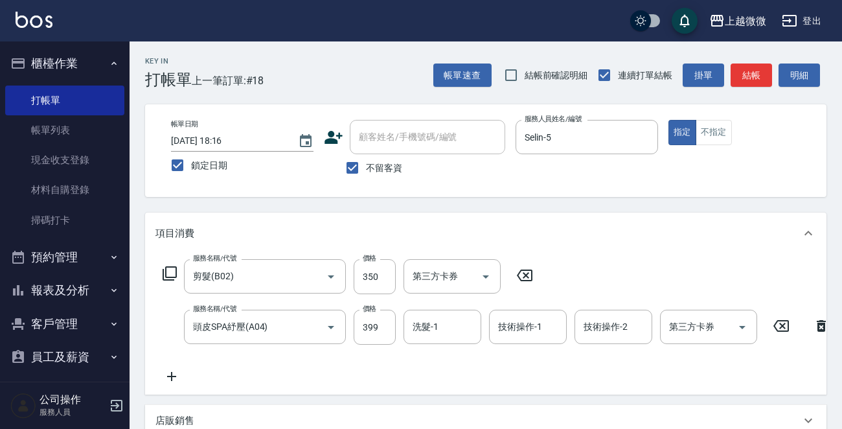
click at [167, 376] on icon at bounding box center [171, 376] width 9 height 9
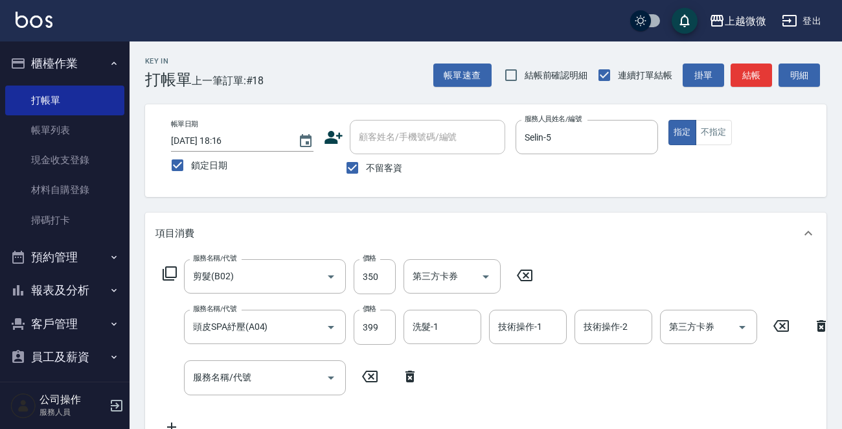
click at [416, 370] on icon at bounding box center [410, 377] width 32 height 16
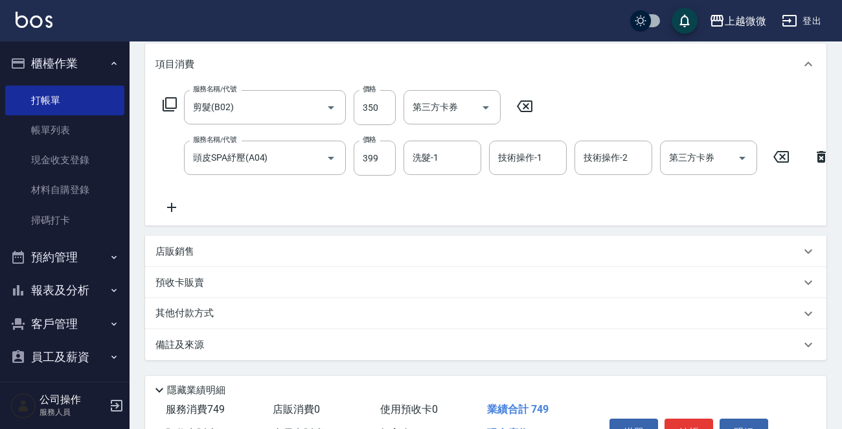
scroll to position [60, 0]
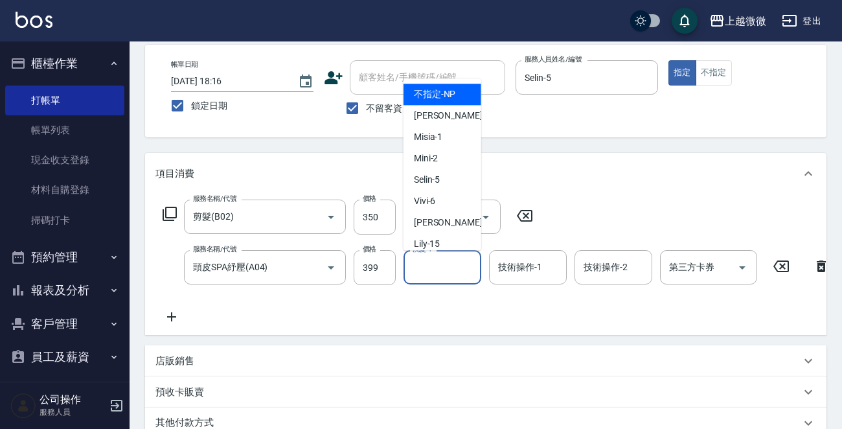
drag, startPoint x: 443, startPoint y: 269, endPoint x: 441, endPoint y: 285, distance: 16.3
click at [441, 270] on input "洗髮-1" at bounding box center [443, 267] width 66 height 23
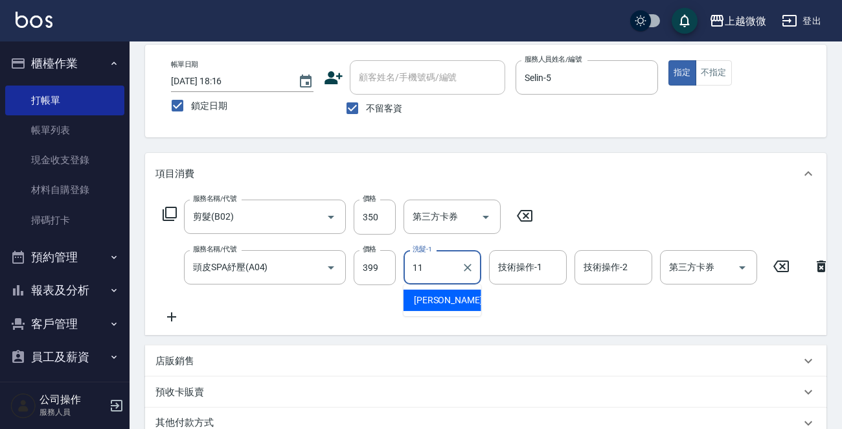
click at [439, 297] on span "Kristin -11" at bounding box center [455, 301] width 82 height 14
click at [561, 275] on div "技術操作-1" at bounding box center [528, 267] width 78 height 34
type input "Kristin-11"
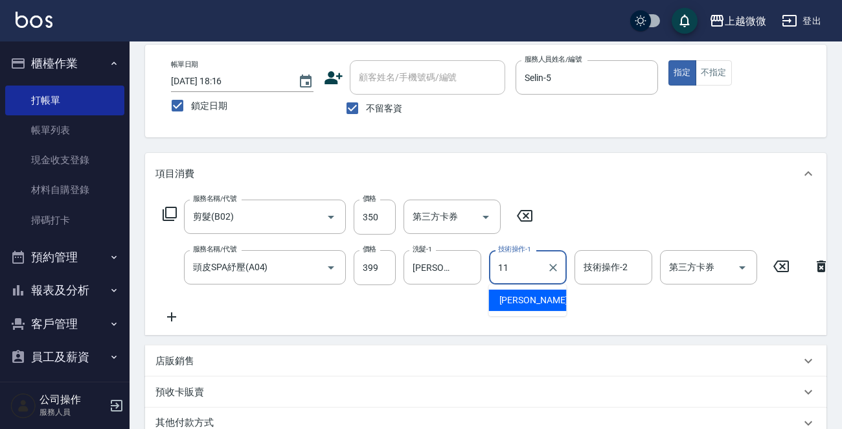
click at [539, 302] on div "Kristin -11" at bounding box center [528, 300] width 78 height 21
type input "Kristin-11"
click at [612, 272] on div "技術操作-2 技術操作-2" at bounding box center [614, 267] width 78 height 34
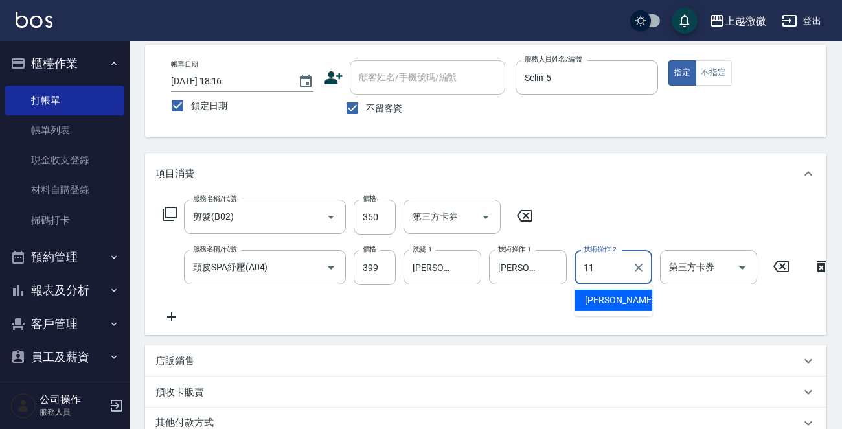
click at [621, 299] on span "Kristin -11" at bounding box center [626, 301] width 82 height 14
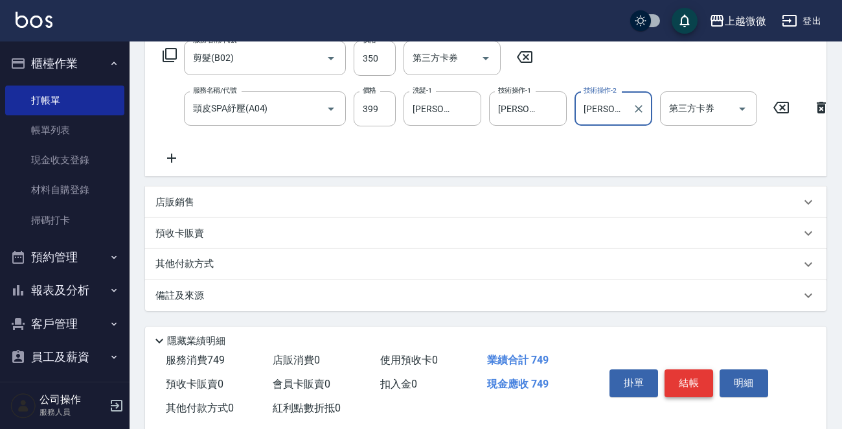
scroll to position [254, 0]
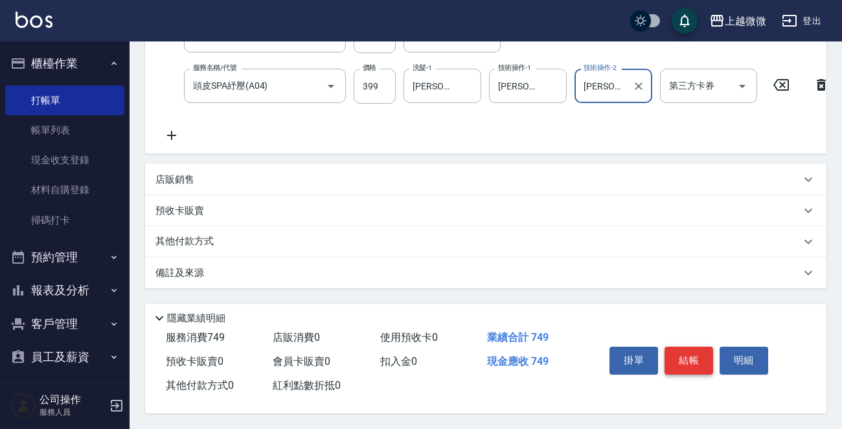
type input "Kristin-11"
click at [697, 361] on button "結帳" at bounding box center [689, 360] width 49 height 27
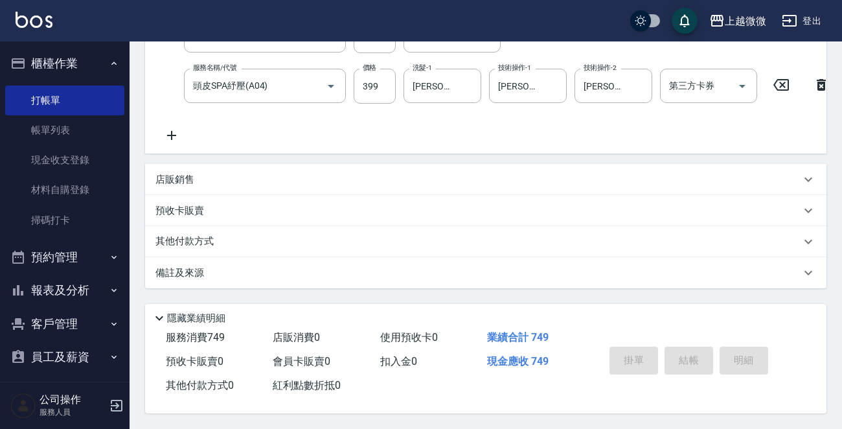
scroll to position [0, 0]
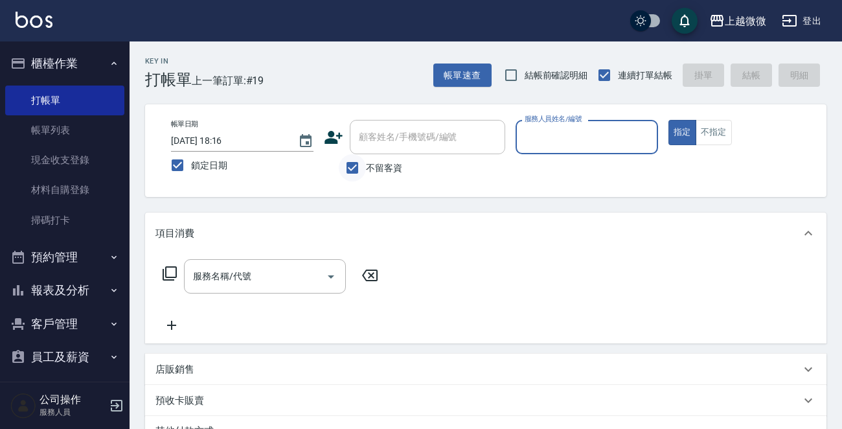
drag, startPoint x: 350, startPoint y: 165, endPoint x: 363, endPoint y: 146, distance: 22.8
click at [351, 162] on input "不留客資" at bounding box center [352, 167] width 27 height 27
checkbox input "false"
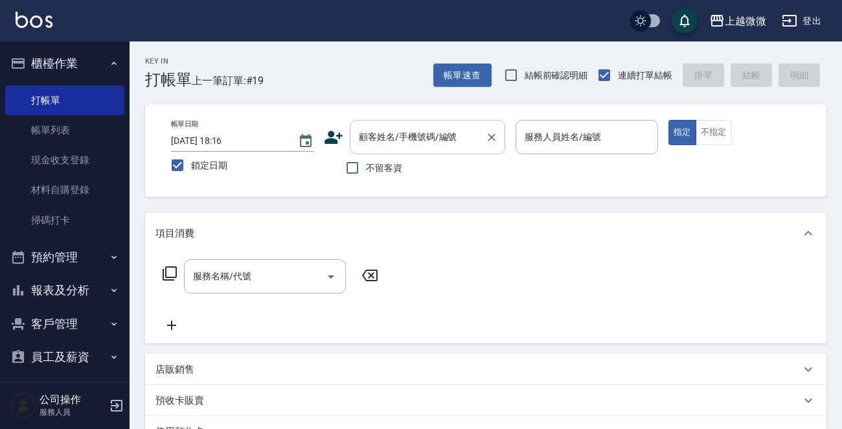
click at [375, 138] on input "顧客姓名/手機號碼/編號" at bounding box center [418, 137] width 124 height 23
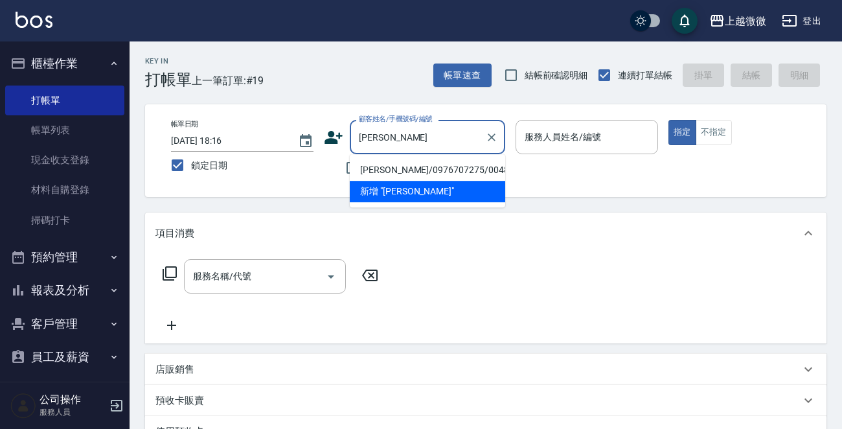
drag, startPoint x: 426, startPoint y: 169, endPoint x: 454, endPoint y: 166, distance: 28.1
click at [426, 169] on li "詹閔媛/0976707275/0048" at bounding box center [428, 169] width 156 height 21
type input "詹閔媛/0976707275/0048"
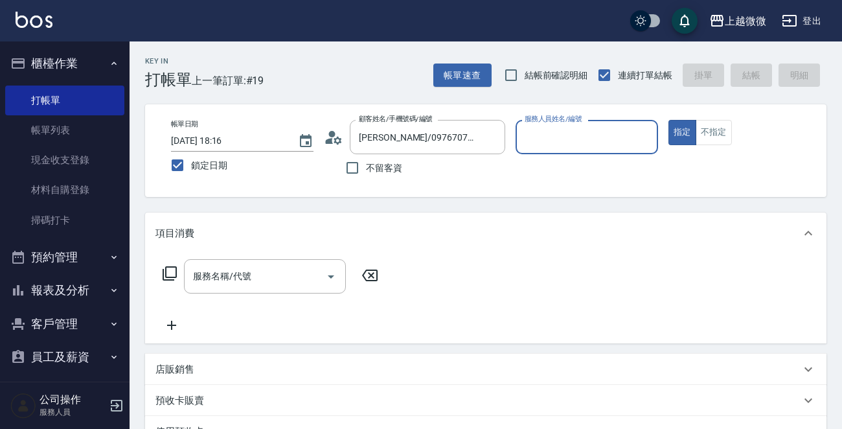
type input "Mini-2"
click at [240, 267] on input "服務名稱/代號" at bounding box center [255, 276] width 131 height 23
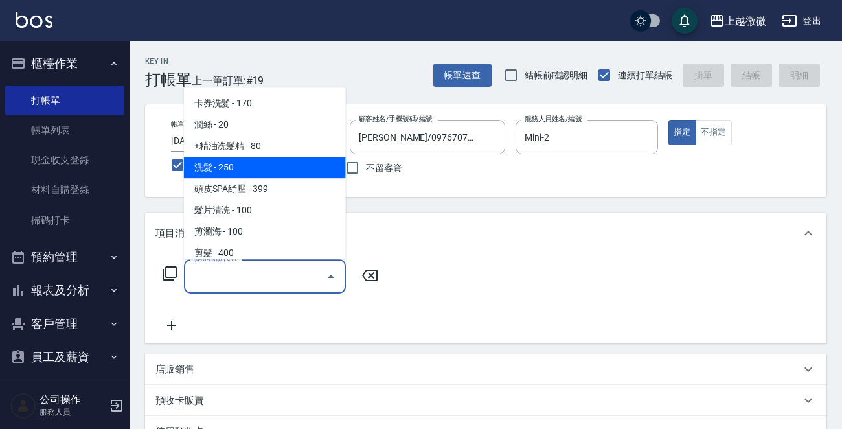
click at [253, 169] on span "洗髮 - 250" at bounding box center [265, 167] width 162 height 21
type input "洗髮(A03)"
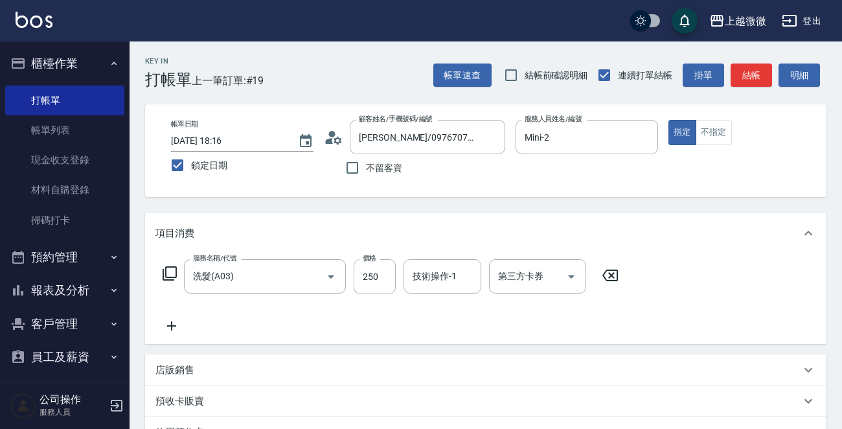
drag, startPoint x: 174, startPoint y: 326, endPoint x: 229, endPoint y: 346, distance: 58.0
click at [174, 327] on icon at bounding box center [172, 326] width 32 height 16
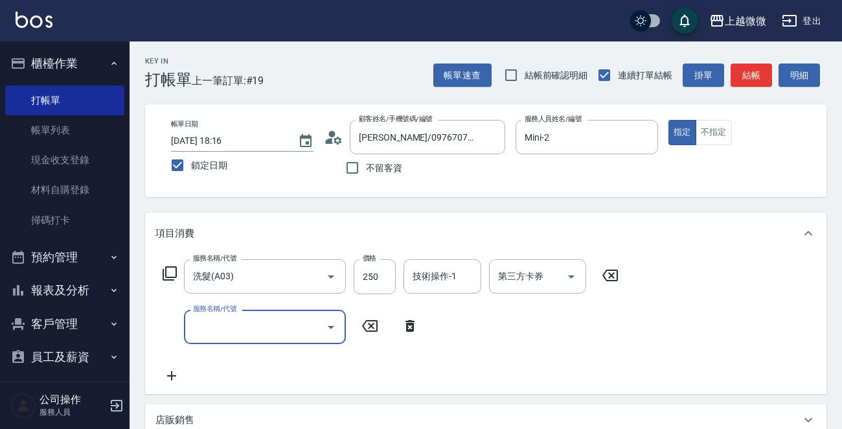
click at [232, 346] on div "服務名稱/代號 洗髮(A03) 服務名稱/代號 價格 250 價格 技術操作-1 技術操作-1 第三方卡券 第三方卡券 服務名稱/代號 服務名稱/代號" at bounding box center [391, 321] width 471 height 124
click at [287, 343] on div "服務名稱/代號" at bounding box center [265, 327] width 162 height 34
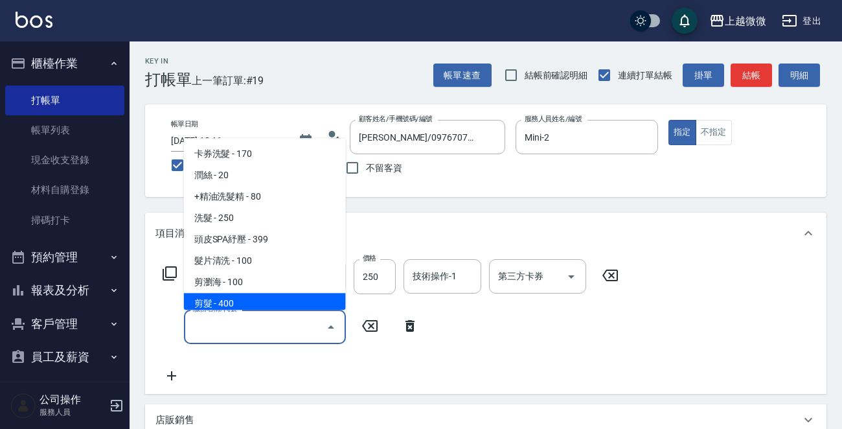
click at [264, 296] on span "剪髮 - 400" at bounding box center [265, 304] width 162 height 21
type input "剪髮(B02)"
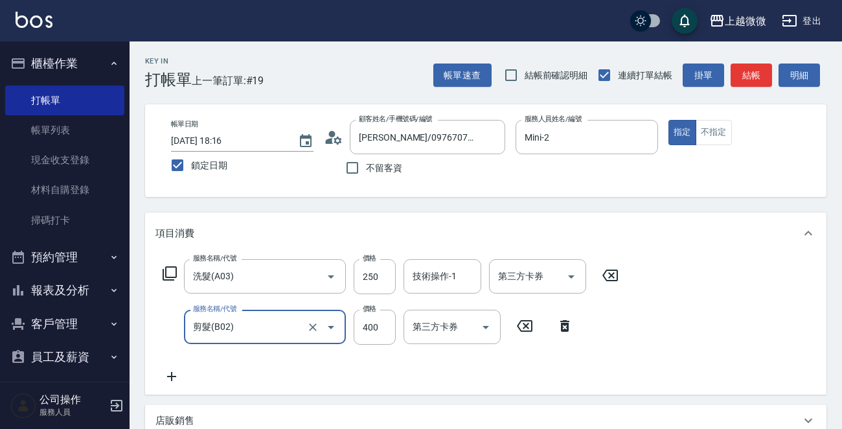
click at [168, 372] on icon at bounding box center [172, 377] width 32 height 16
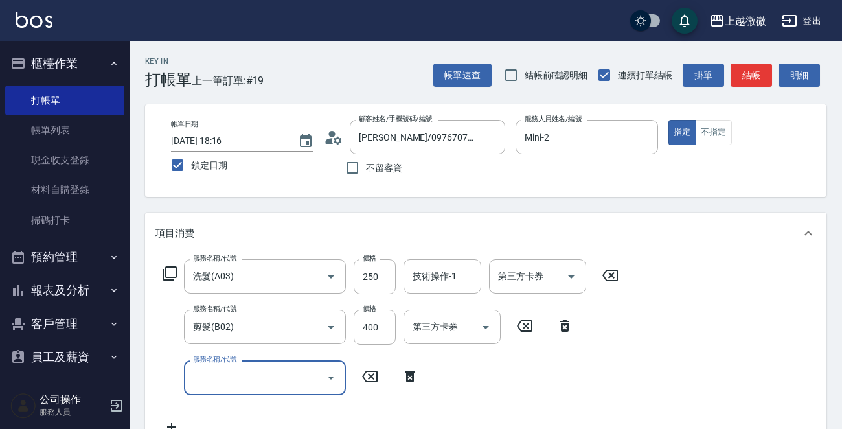
click at [236, 372] on input "服務名稱/代號" at bounding box center [255, 377] width 131 height 23
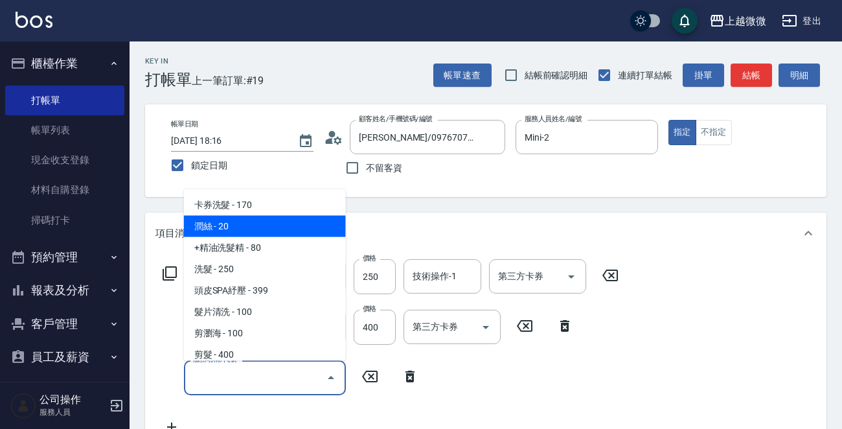
click at [249, 227] on span "潤絲 - 20" at bounding box center [265, 226] width 162 height 21
type input "潤絲(A01)"
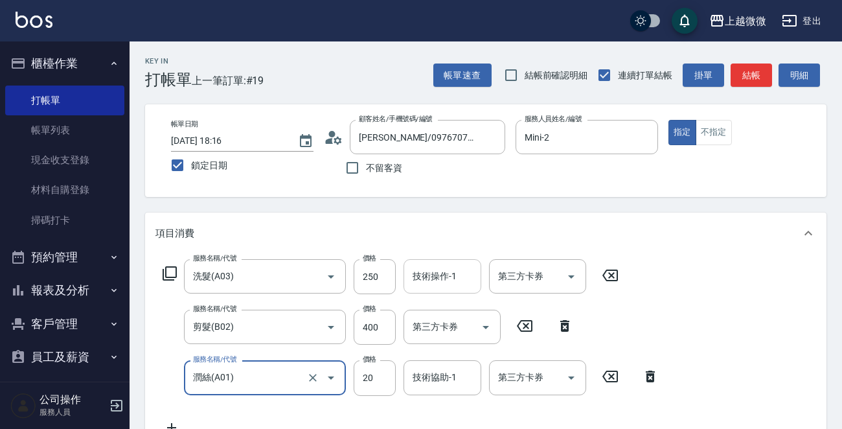
click at [449, 275] on div "技術操作-1 技術操作-1" at bounding box center [443, 276] width 78 height 34
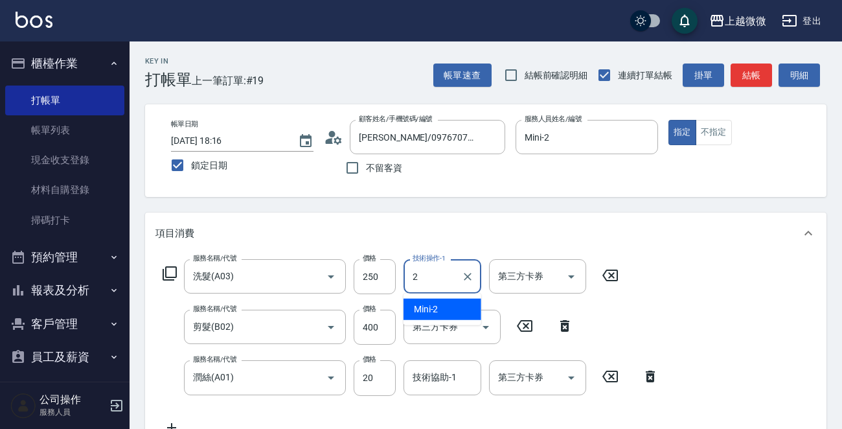
click at [442, 306] on div "Mini -2" at bounding box center [443, 309] width 78 height 21
type input "Mini-2"
click at [434, 384] on input "技術協助-1" at bounding box center [443, 377] width 66 height 23
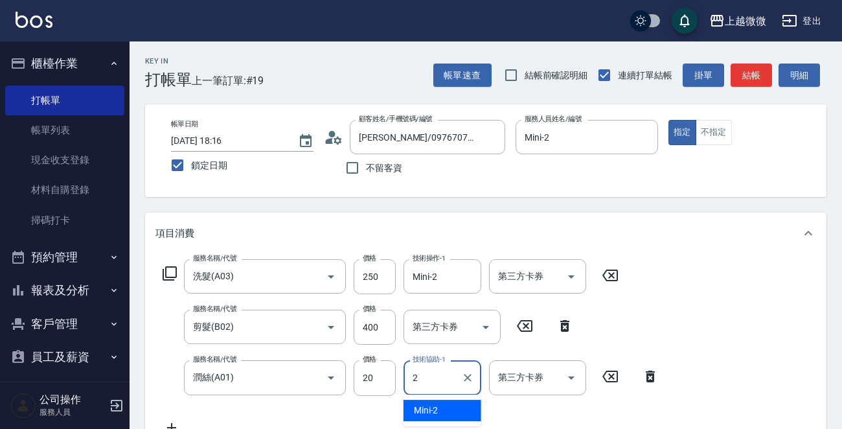
click at [439, 413] on div "Mini -2" at bounding box center [443, 410] width 78 height 21
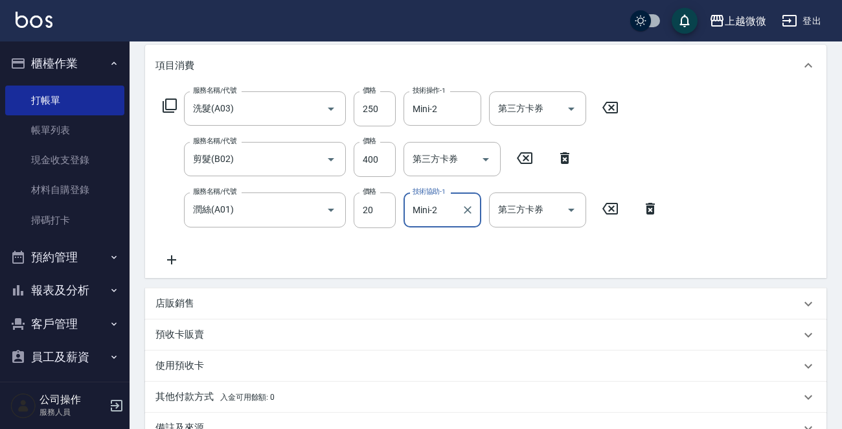
scroll to position [326, 0]
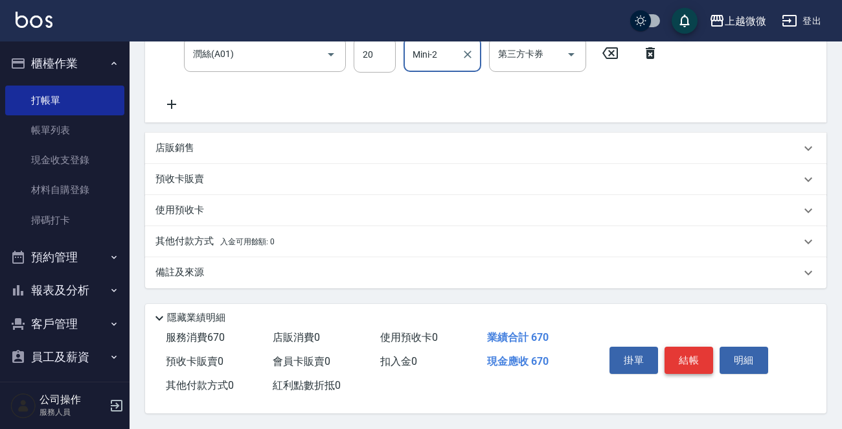
type input "Mini-2"
click at [685, 350] on button "結帳" at bounding box center [689, 360] width 49 height 27
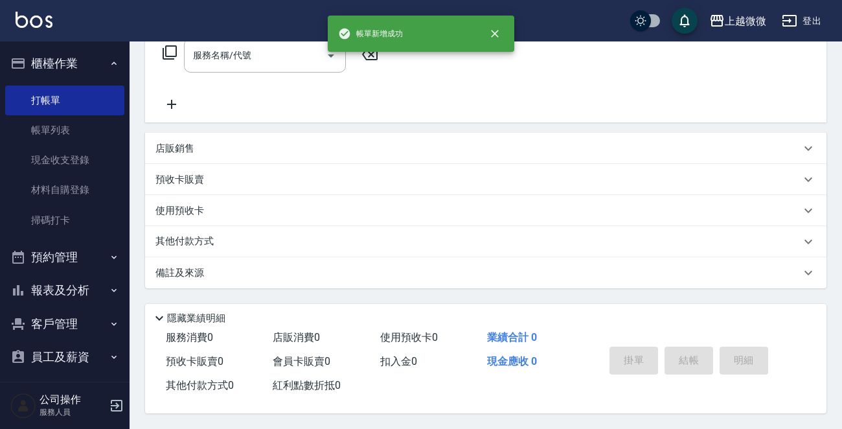
scroll to position [0, 0]
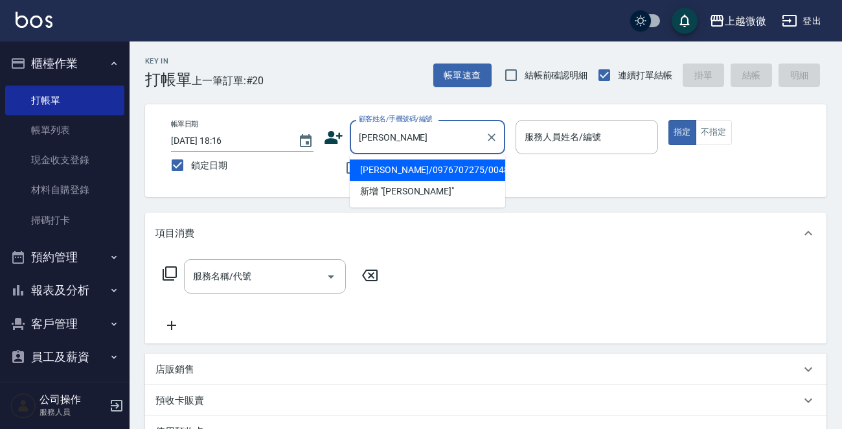
click at [450, 172] on li "詹閔媛/0976707275/0048" at bounding box center [428, 169] width 156 height 21
type input "詹閔媛/0976707275/0048"
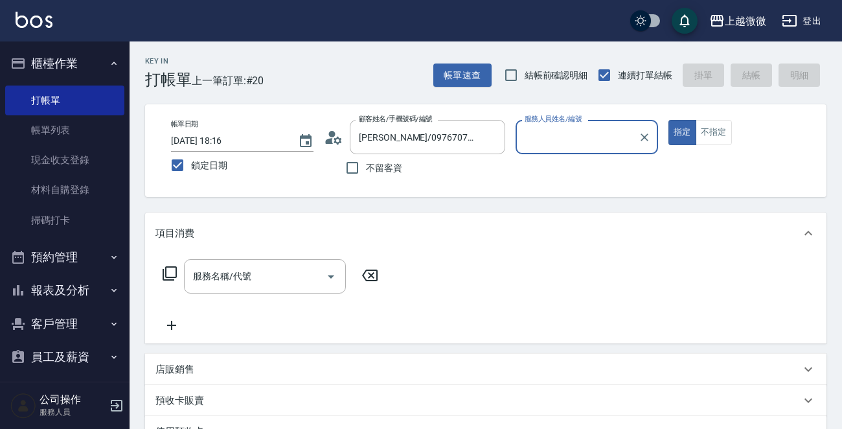
type input "Mini-2"
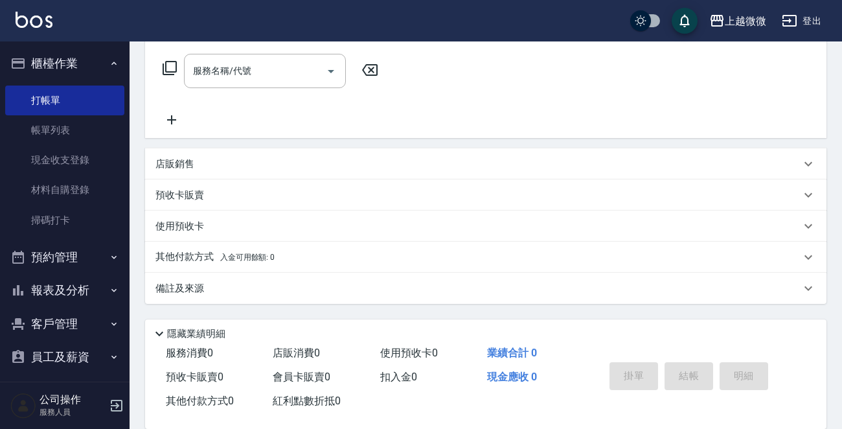
scroll to position [224, 0]
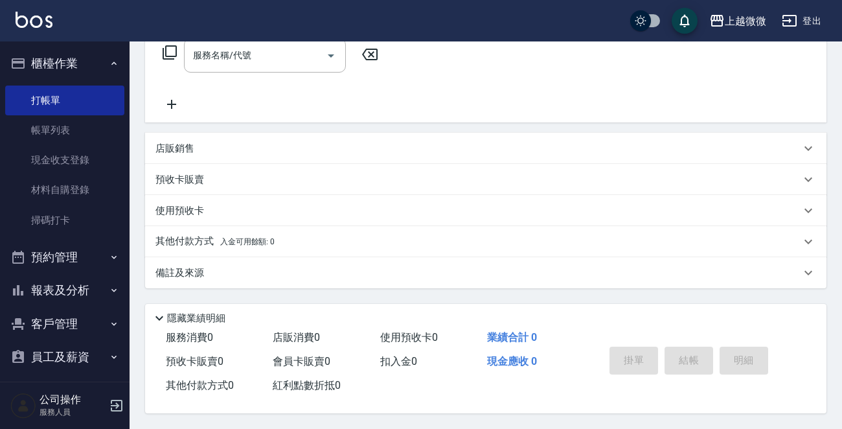
click at [177, 274] on p "備註及來源" at bounding box center [180, 273] width 49 height 14
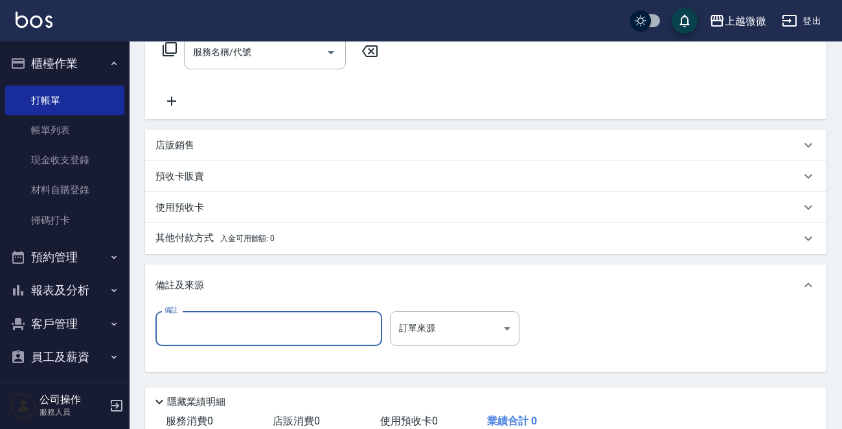
click at [208, 342] on input "備註" at bounding box center [269, 328] width 227 height 35
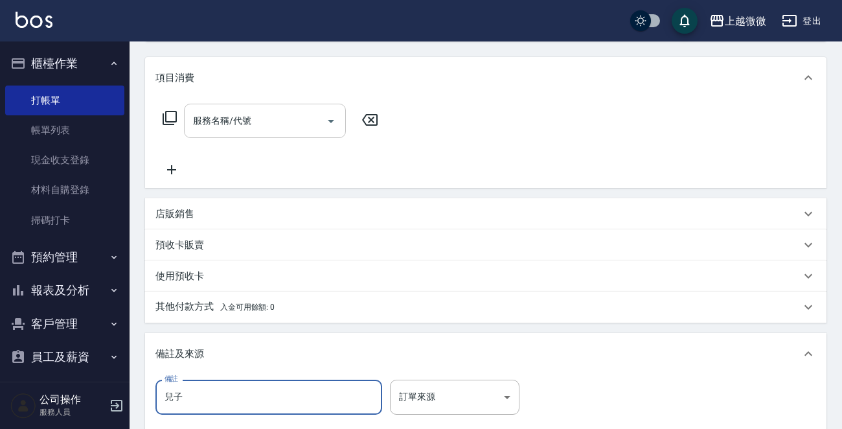
scroll to position [0, 0]
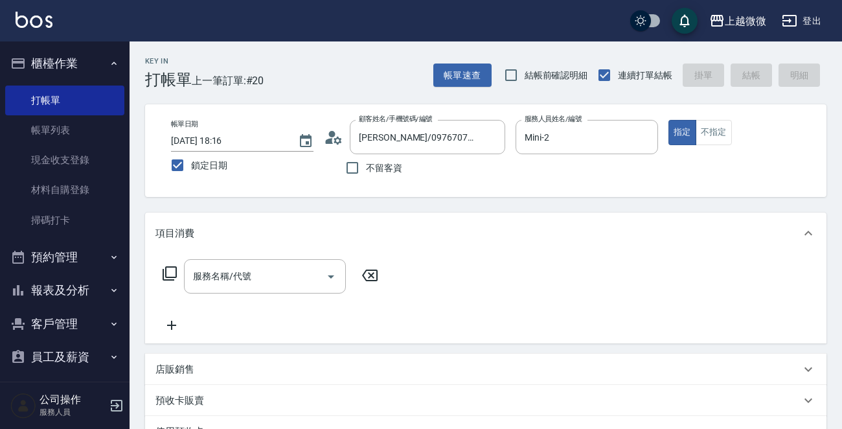
type input "兒子"
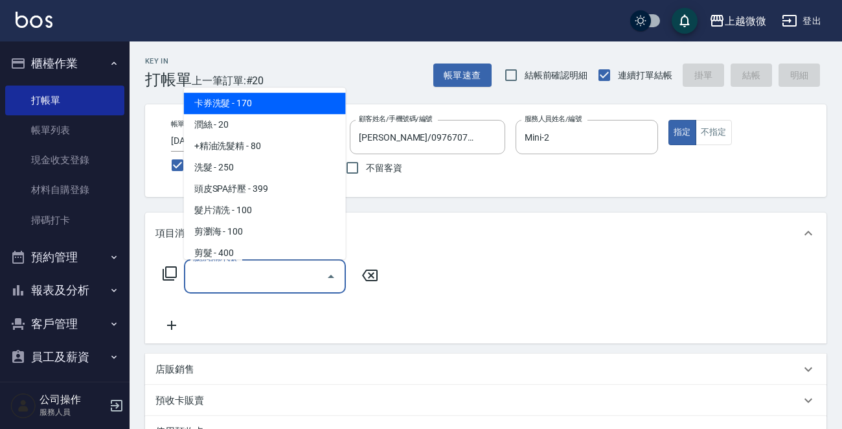
click at [241, 270] on div "服務名稱/代號 服務名稱/代號" at bounding box center [265, 276] width 162 height 34
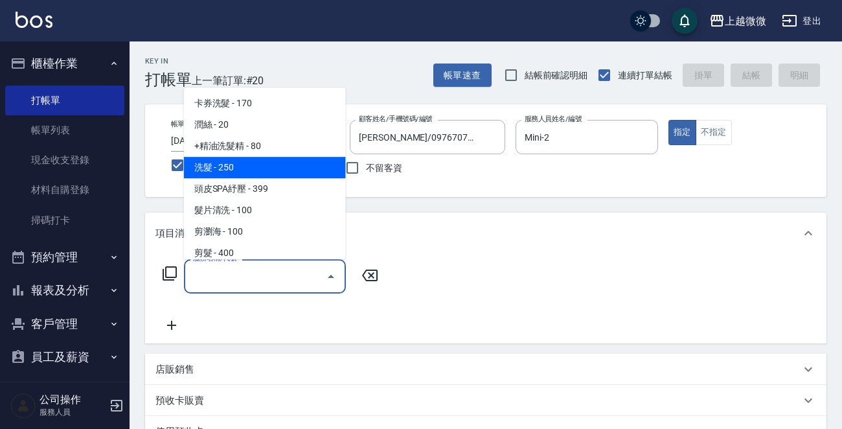
click at [259, 169] on span "洗髮 - 250" at bounding box center [265, 167] width 162 height 21
type input "洗髮(A03)"
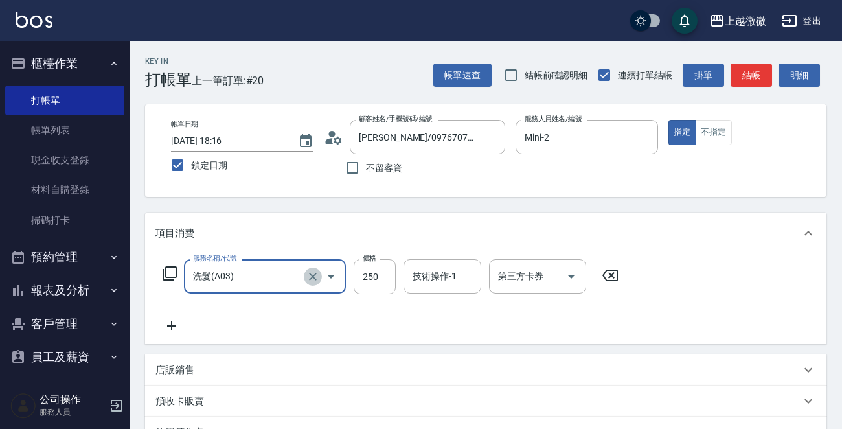
click at [310, 278] on icon "Clear" at bounding box center [313, 277] width 8 height 8
type input "洗髮(A03)"
click at [158, 324] on icon at bounding box center [172, 326] width 32 height 16
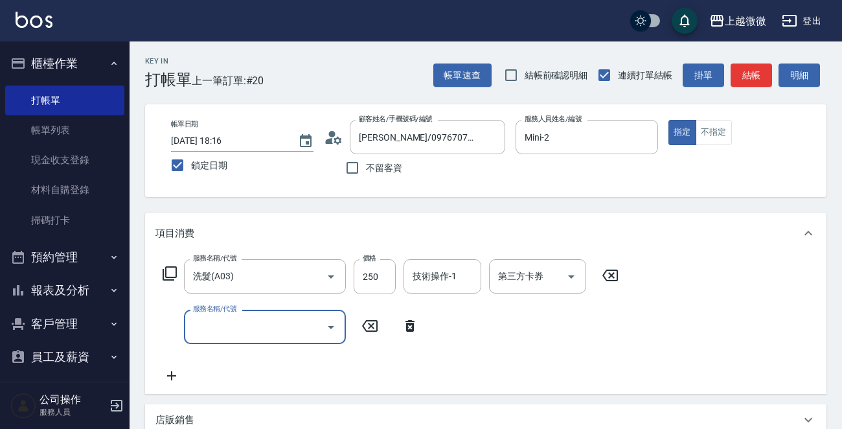
click at [614, 273] on icon at bounding box center [610, 276] width 32 height 16
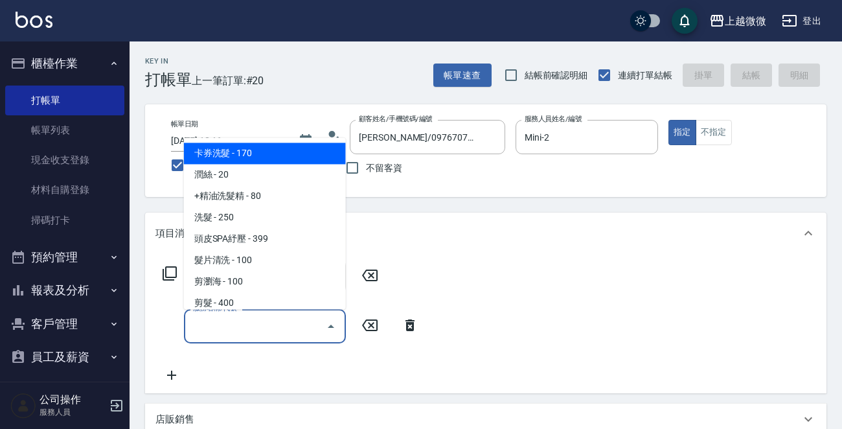
click at [255, 327] on input "服務名稱/代號" at bounding box center [255, 326] width 131 height 23
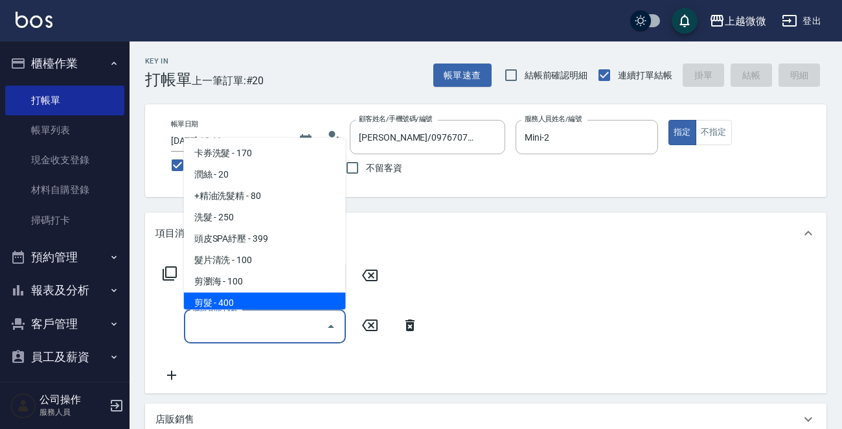
click at [232, 299] on span "剪髮 - 400" at bounding box center [265, 303] width 162 height 21
type input "剪髮(B02)"
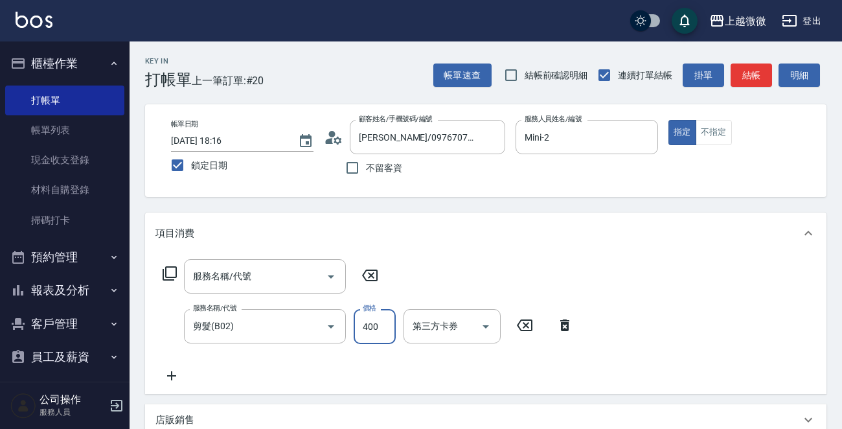
click at [383, 326] on input "400" at bounding box center [375, 326] width 42 height 35
type input "350"
click at [373, 279] on icon at bounding box center [370, 276] width 32 height 16
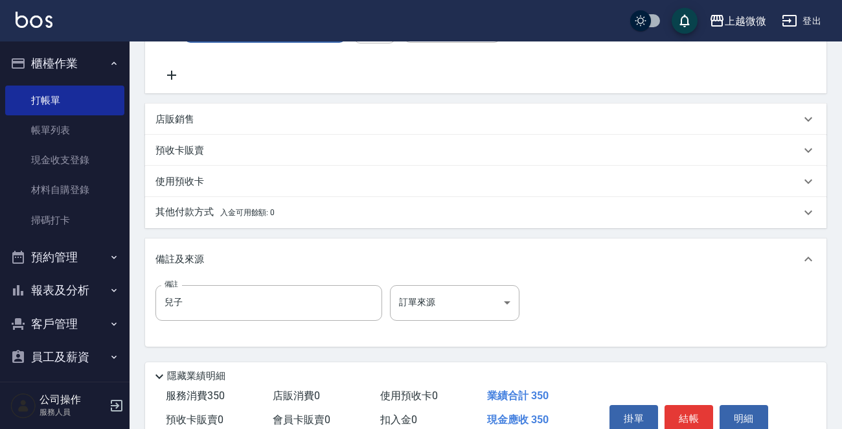
scroll to position [362, 0]
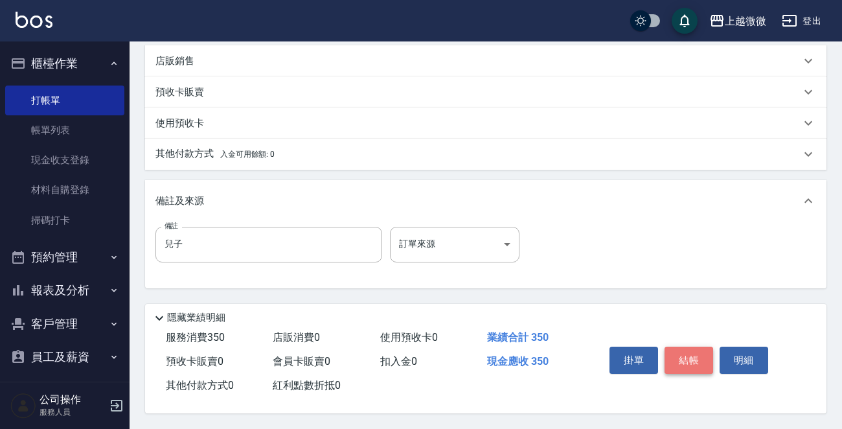
click at [688, 356] on button "結帳" at bounding box center [689, 360] width 49 height 27
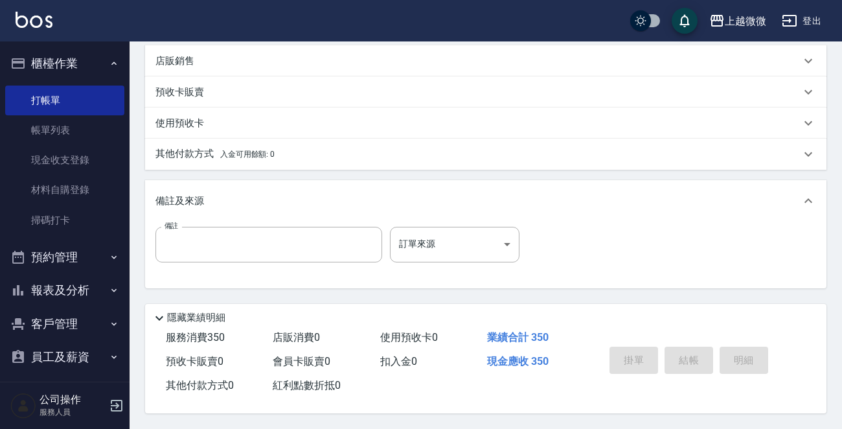
scroll to position [0, 0]
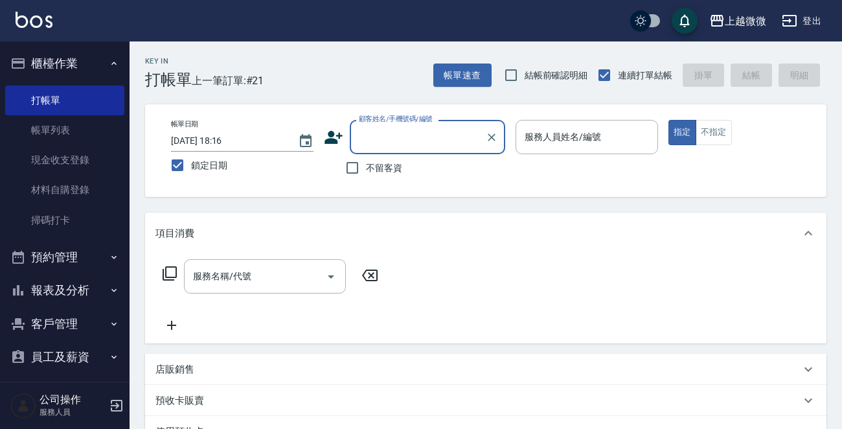
click at [425, 134] on input "顧客姓名/手機號碼/編號" at bounding box center [418, 137] width 124 height 23
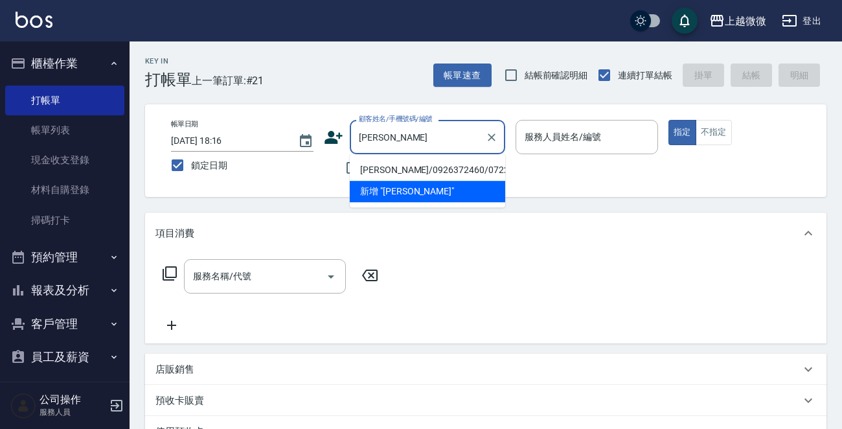
drag, startPoint x: 424, startPoint y: 168, endPoint x: 407, endPoint y: 168, distance: 16.9
click at [424, 168] on li "顏君如/0926372460/0722" at bounding box center [428, 169] width 156 height 21
type input "顏君如/0926372460/0722"
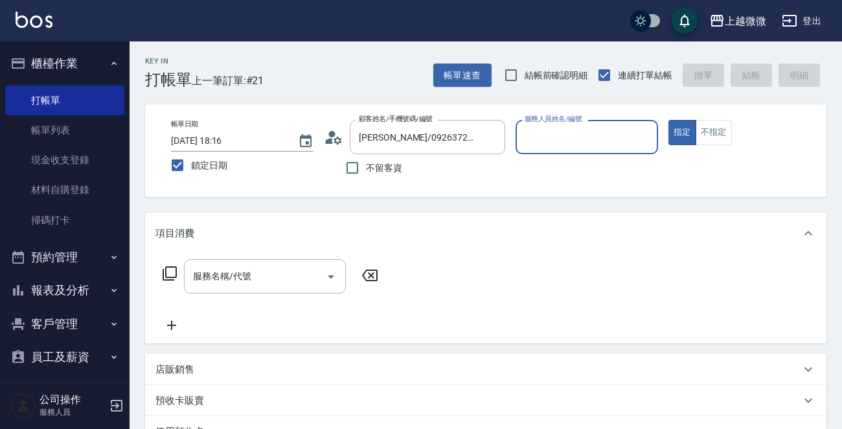
type input "Mini-2"
click at [261, 277] on input "服務名稱/代號" at bounding box center [255, 276] width 131 height 23
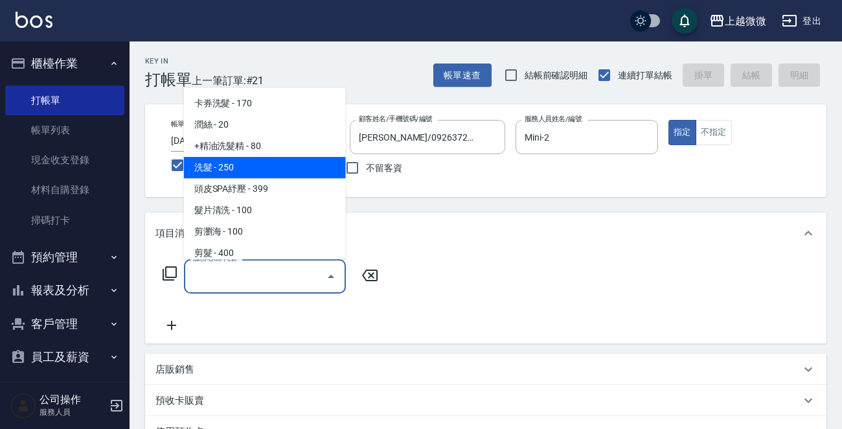
drag, startPoint x: 259, startPoint y: 163, endPoint x: 244, endPoint y: 203, distance: 43.5
click at [259, 162] on span "洗髮 - 250" at bounding box center [265, 167] width 162 height 21
type input "洗髮(A03)"
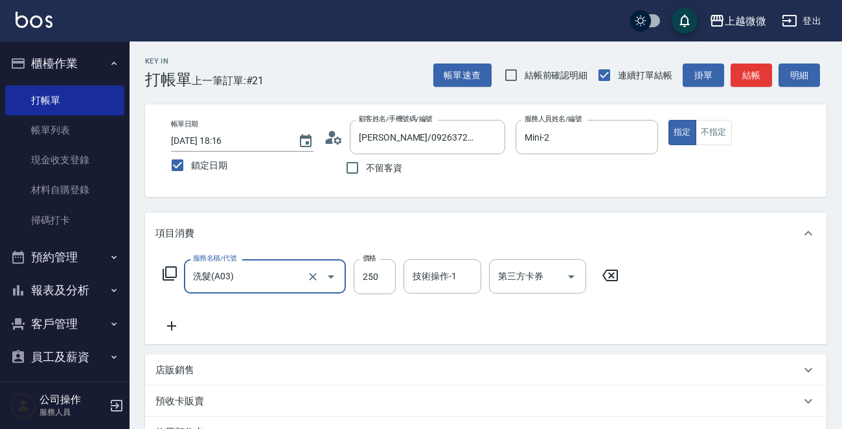
click at [172, 326] on icon at bounding box center [171, 325] width 9 height 9
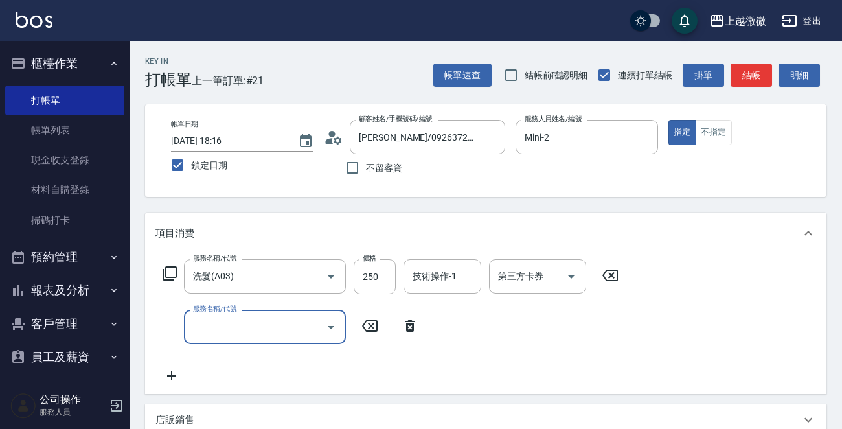
click at [253, 326] on input "服務名稱/代號" at bounding box center [255, 327] width 131 height 23
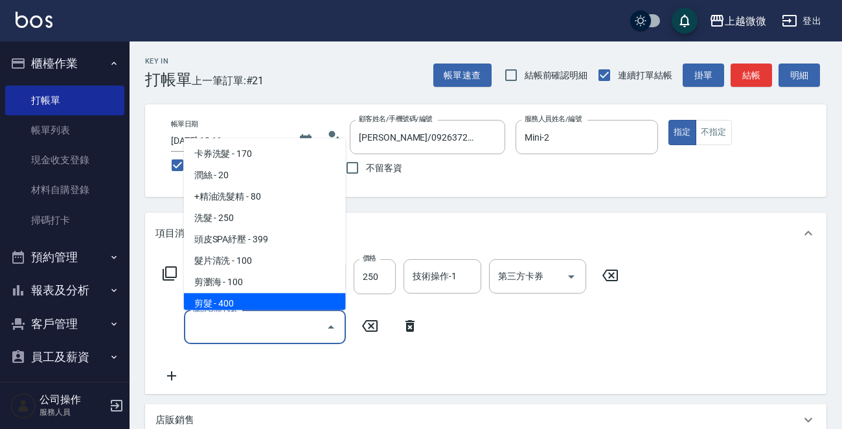
click at [247, 304] on span "剪髮 - 400" at bounding box center [265, 304] width 162 height 21
type input "剪髮(B02)"
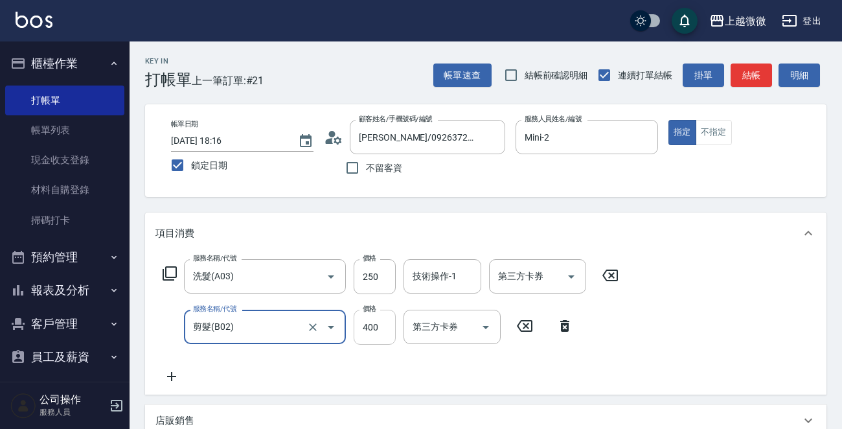
click at [384, 327] on input "400" at bounding box center [375, 327] width 42 height 35
type input "350"
click at [460, 278] on input "技術操作-1" at bounding box center [443, 276] width 66 height 23
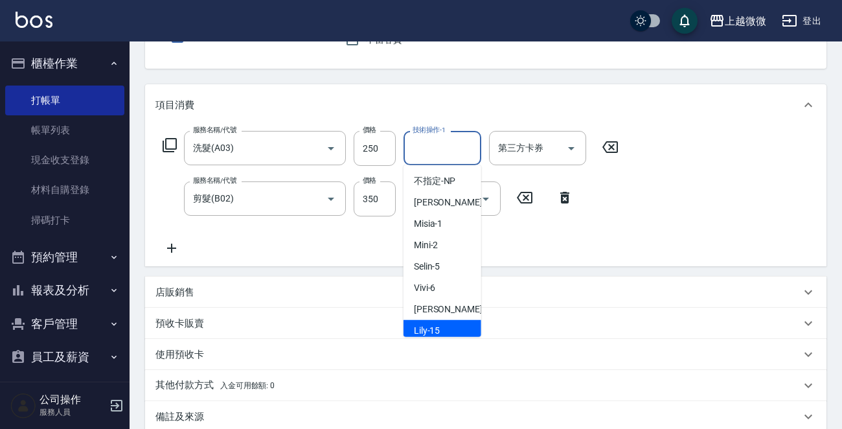
scroll to position [194, 0]
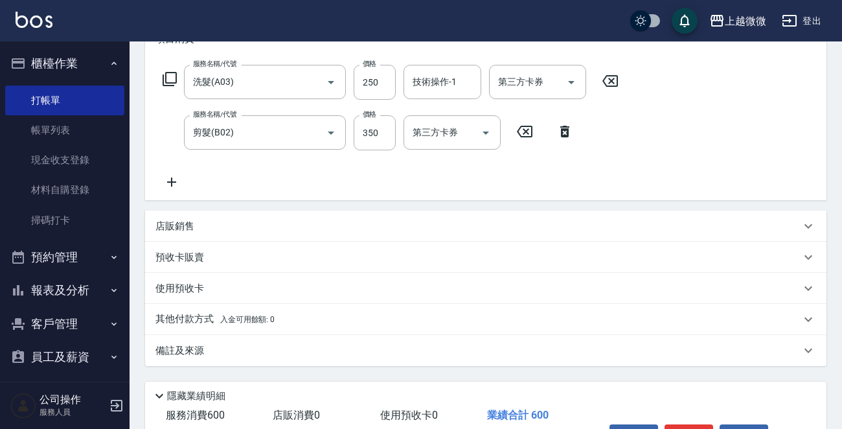
click at [184, 345] on p "備註及來源" at bounding box center [180, 351] width 49 height 14
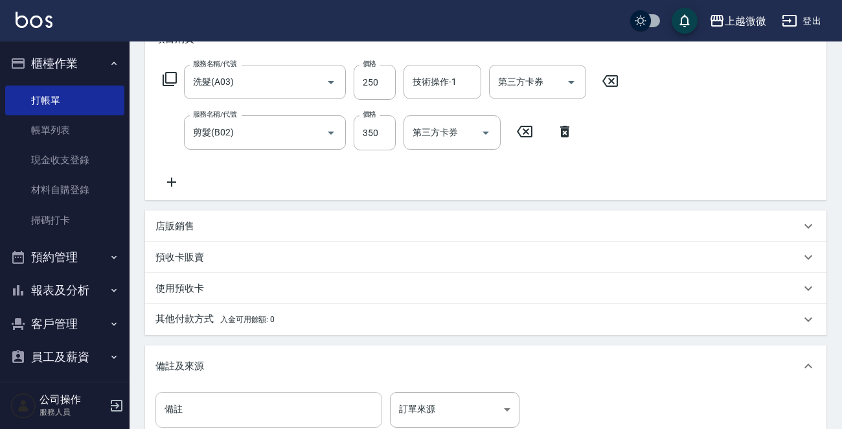
drag, startPoint x: 209, startPoint y: 397, endPoint x: 196, endPoint y: 399, distance: 13.7
click at [209, 398] on input "備註" at bounding box center [269, 409] width 227 height 35
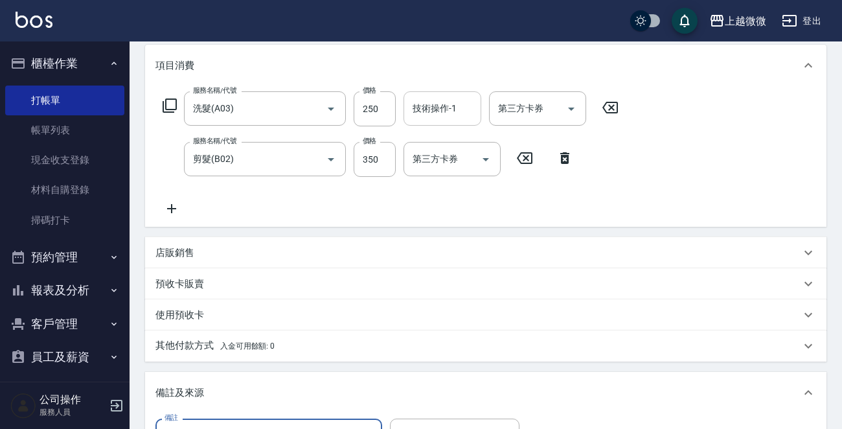
scroll to position [0, 0]
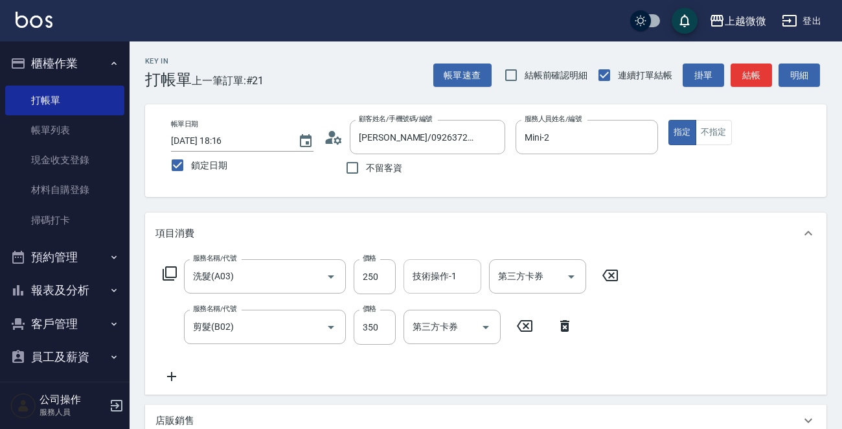
drag, startPoint x: 441, startPoint y: 291, endPoint x: 448, endPoint y: 292, distance: 7.2
click at [442, 291] on div "技術操作-1" at bounding box center [443, 276] width 78 height 34
type input "女兒"
click at [460, 310] on div "Mini -2" at bounding box center [443, 309] width 78 height 21
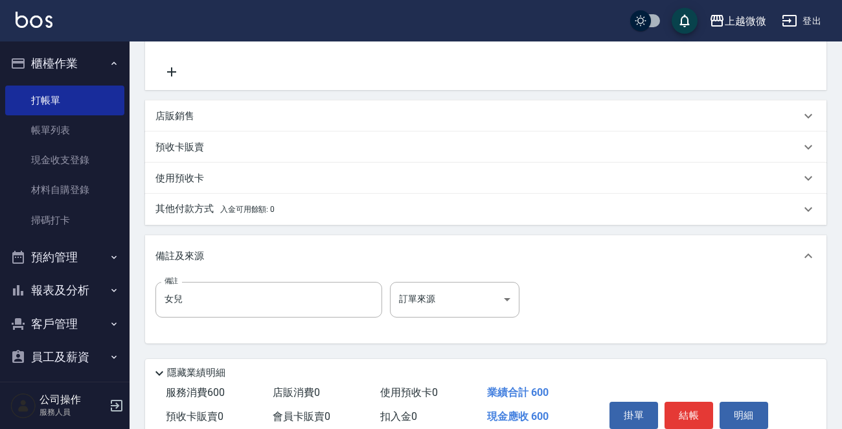
scroll to position [362, 0]
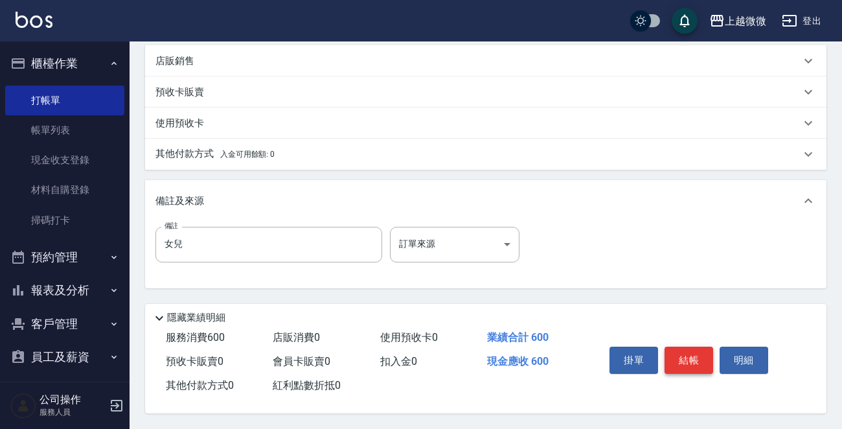
type input "Mini-2"
click at [699, 356] on button "結帳" at bounding box center [689, 360] width 49 height 27
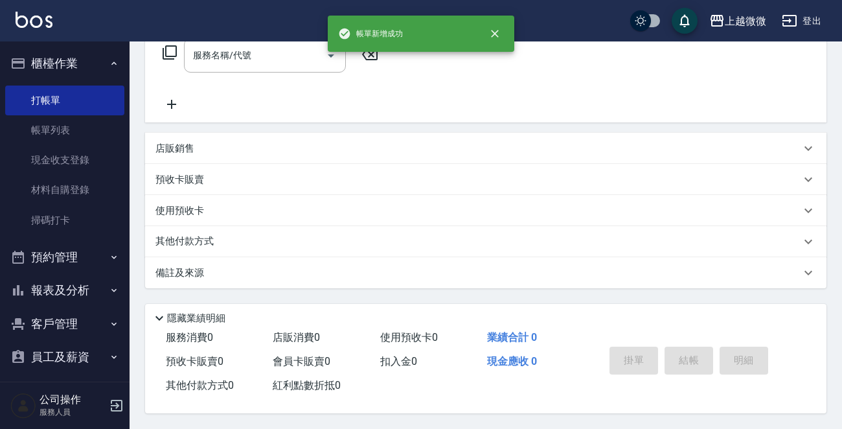
scroll to position [0, 0]
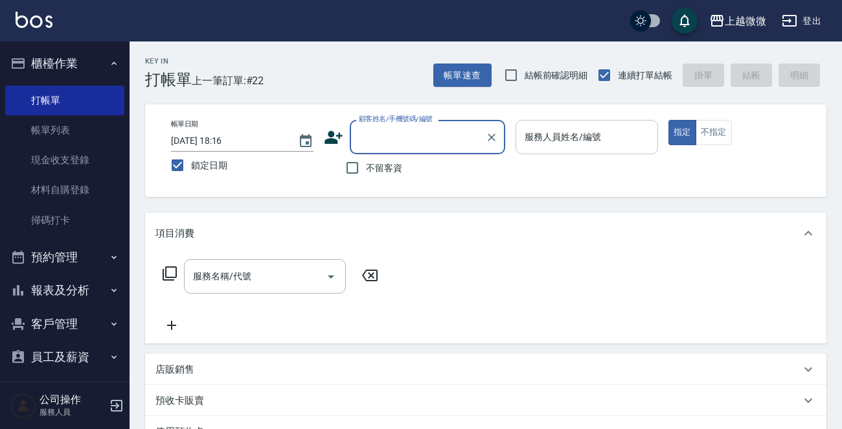
click at [591, 130] on div "服務人員姓名/編號 服務人員姓名/編號" at bounding box center [587, 137] width 143 height 34
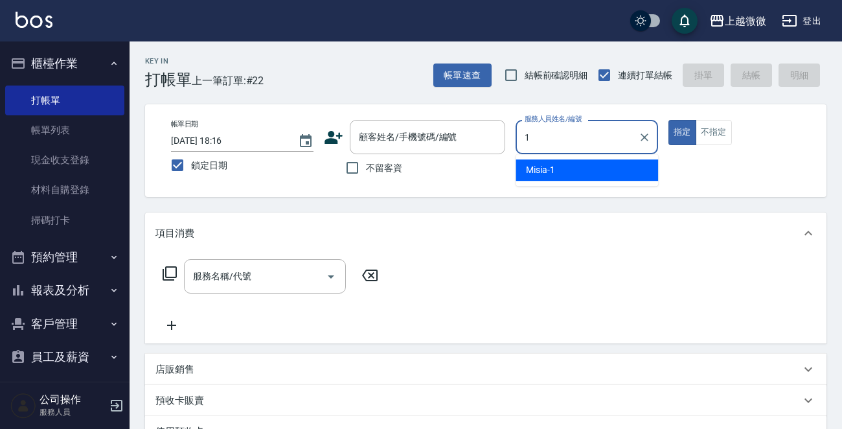
click at [596, 168] on div "Misia -1" at bounding box center [587, 169] width 143 height 21
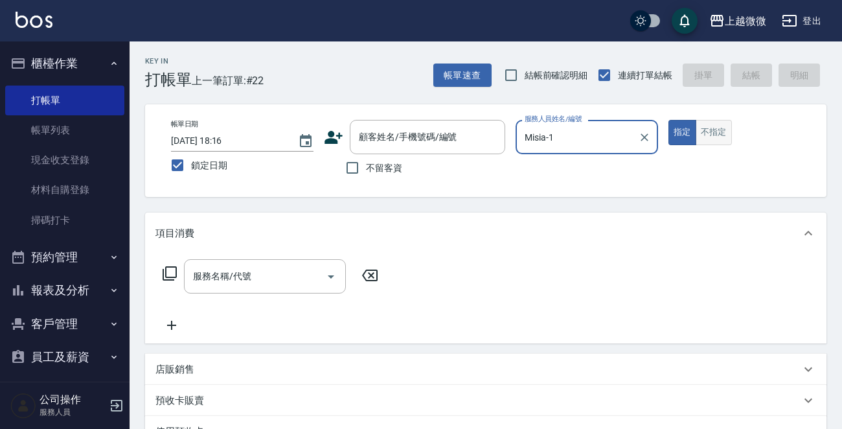
type input "Misia-1"
click at [708, 125] on button "不指定" at bounding box center [714, 132] width 36 height 25
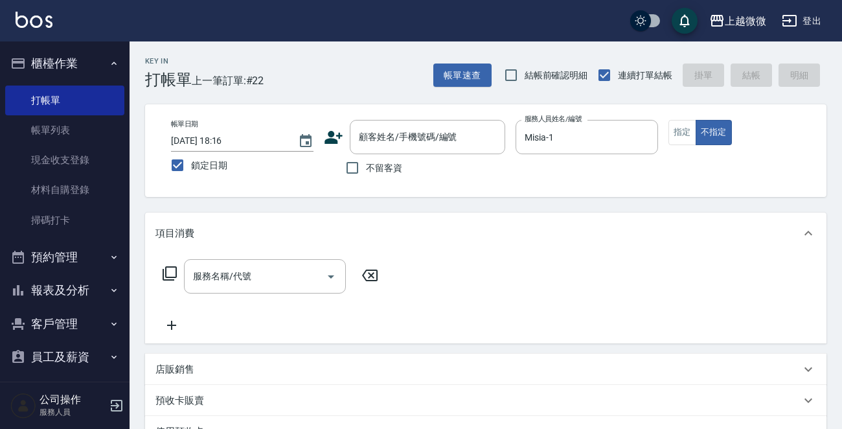
click at [356, 171] on input "不留客資" at bounding box center [352, 167] width 27 height 27
checkbox input "true"
click at [279, 282] on input "服務名稱/代號" at bounding box center [255, 276] width 131 height 23
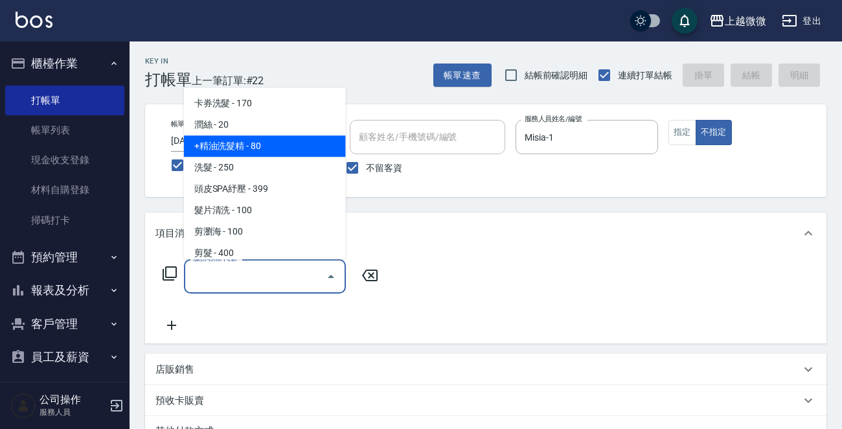
click at [268, 147] on span "+精油洗髮精 - 80" at bounding box center [265, 145] width 162 height 21
type input "+精油洗髮精(A02)"
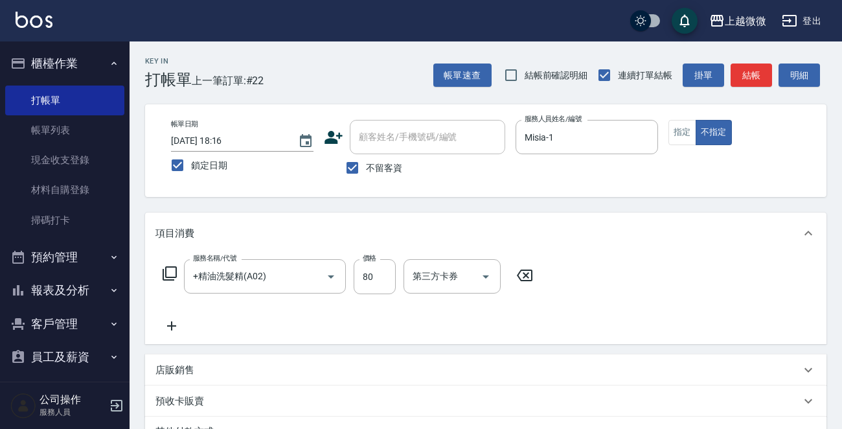
click at [169, 324] on icon at bounding box center [172, 326] width 32 height 16
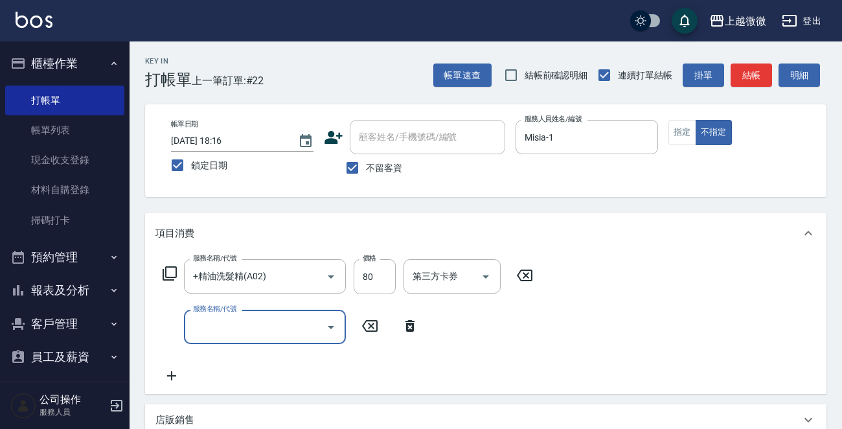
click at [302, 345] on div "服務名稱/代號 +精油洗髮精(A02) 服務名稱/代號 價格 80 價格 第三方卡券 第三方卡券 服務名稱/代號 服務名稱/代號" at bounding box center [349, 321] width 386 height 124
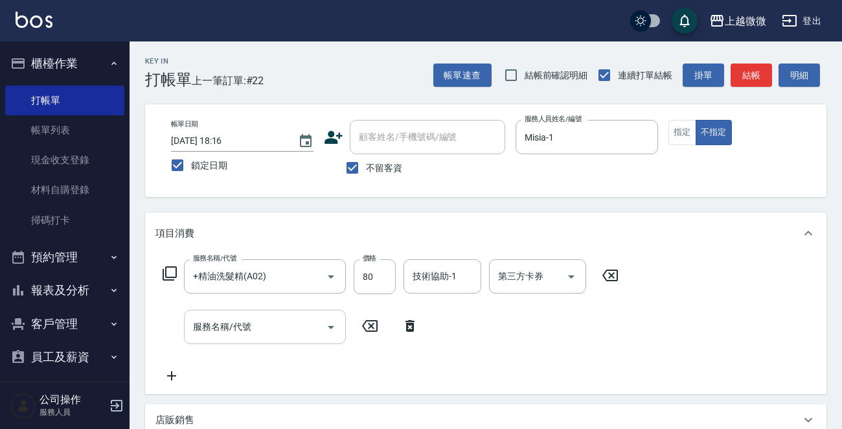
click at [259, 338] on div "服務名稱/代號" at bounding box center [265, 327] width 162 height 34
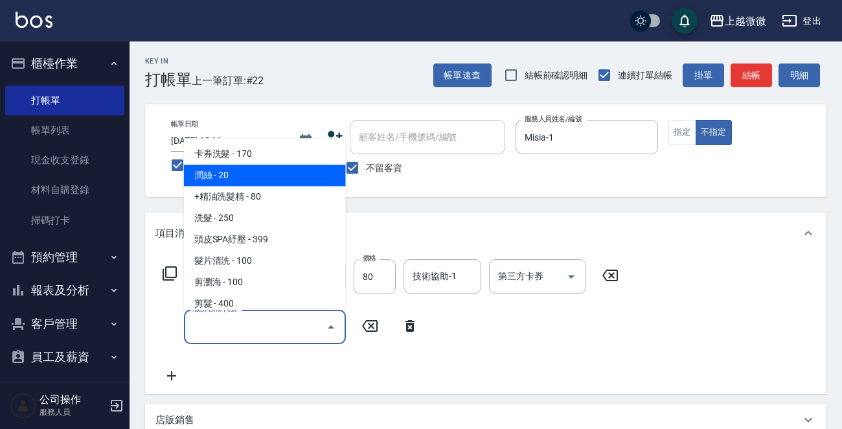
click at [274, 180] on span "潤絲 - 20" at bounding box center [265, 175] width 162 height 21
type input "潤絲(A01)"
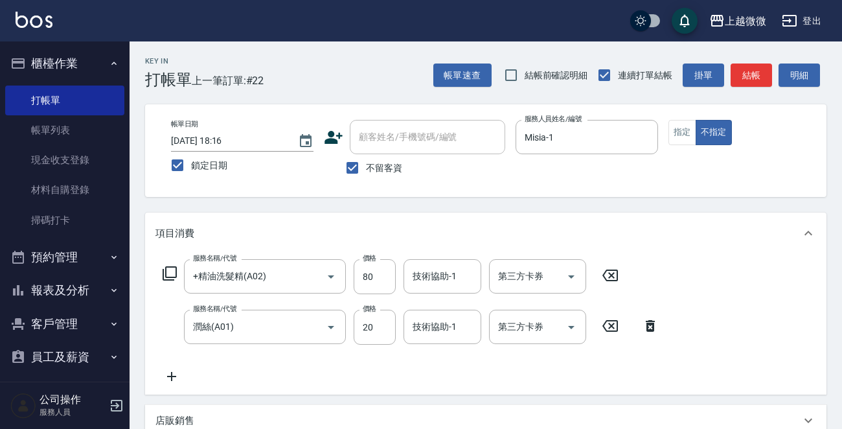
click at [172, 371] on icon at bounding box center [172, 377] width 32 height 16
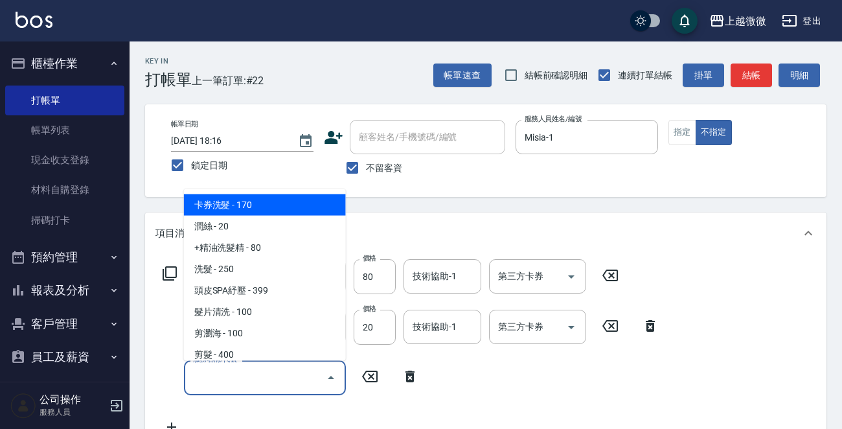
click at [219, 377] on input "服務名稱/代號" at bounding box center [255, 377] width 131 height 23
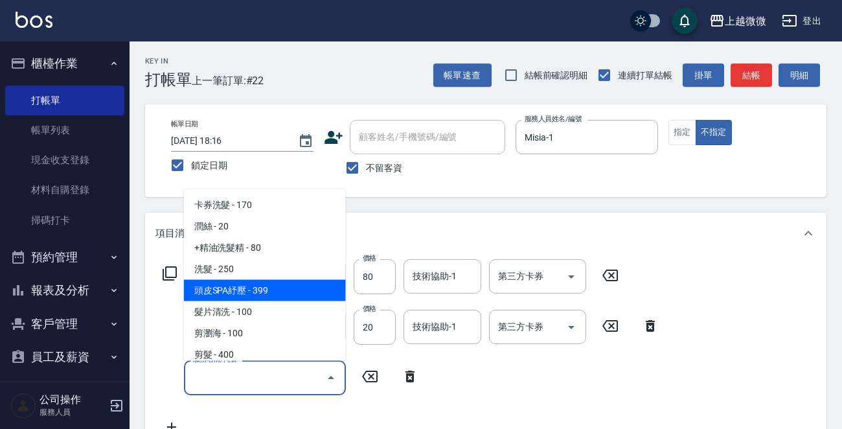
click at [296, 288] on span "頭皮SPA紓壓 - 399" at bounding box center [265, 290] width 162 height 21
type input "頭皮SPA紓壓(A04)"
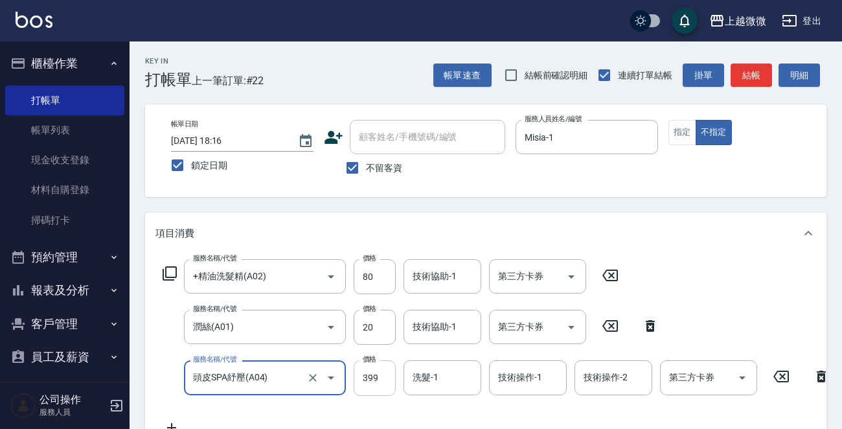
click at [380, 373] on input "399" at bounding box center [375, 377] width 42 height 35
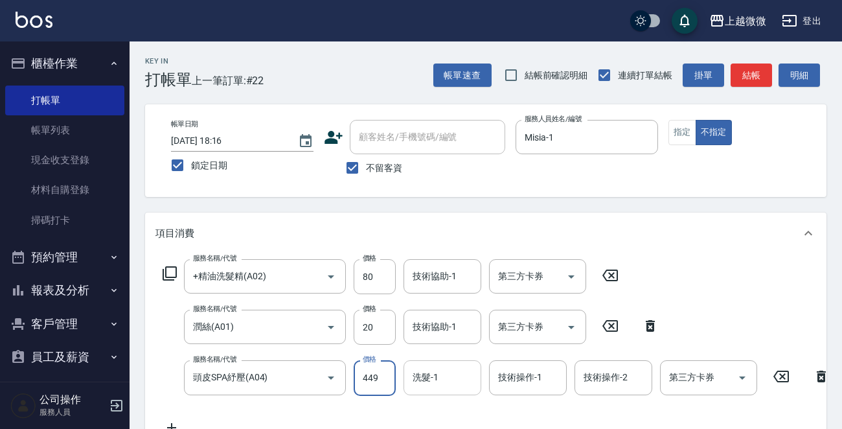
type input "449"
click at [452, 377] on input "洗髮-1" at bounding box center [443, 377] width 66 height 23
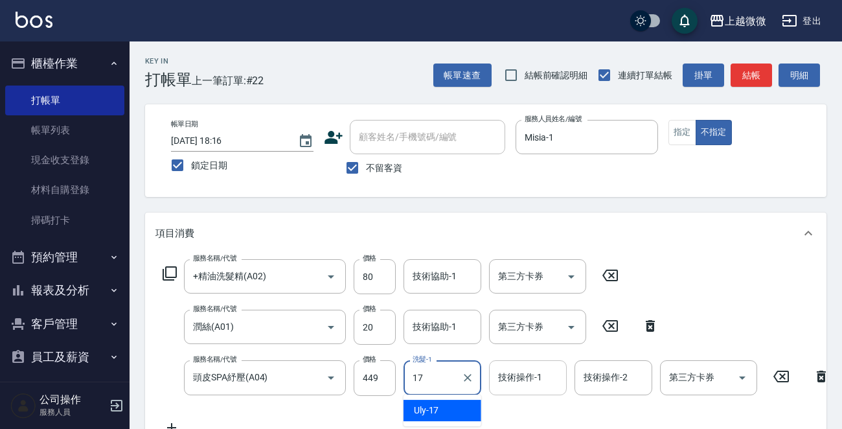
drag, startPoint x: 439, startPoint y: 405, endPoint x: 505, endPoint y: 392, distance: 67.4
click at [439, 406] on div "Uly -17" at bounding box center [443, 410] width 78 height 21
type input "Uly-17"
click at [533, 380] on input "技術操作-1" at bounding box center [528, 377] width 66 height 23
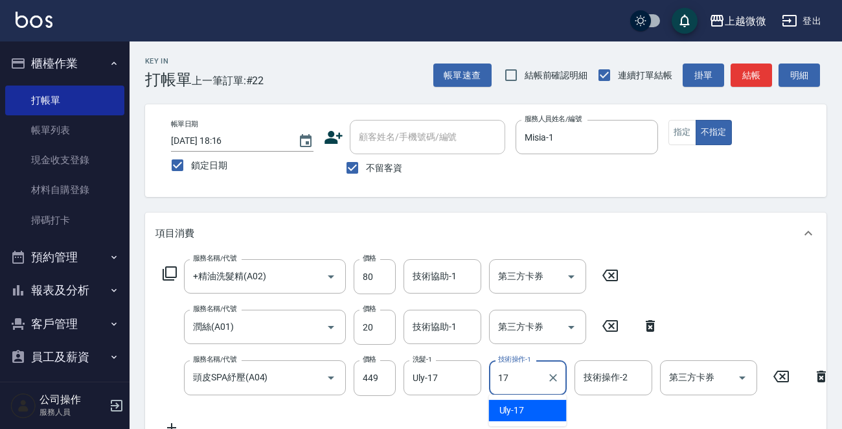
drag, startPoint x: 525, startPoint y: 408, endPoint x: 563, endPoint y: 394, distance: 40.6
click at [525, 408] on div "Uly -17" at bounding box center [528, 410] width 78 height 21
type input "Uly-17"
click at [621, 378] on div "技術操作-2 技術操作-2" at bounding box center [614, 377] width 78 height 34
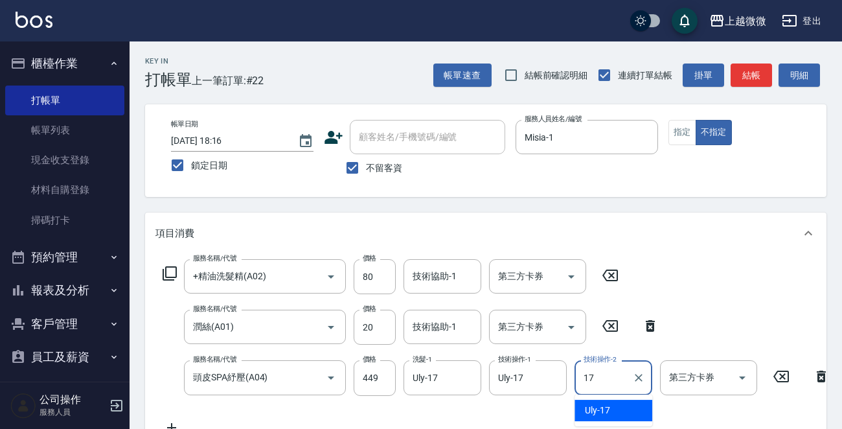
drag, startPoint x: 604, startPoint y: 406, endPoint x: 498, endPoint y: 347, distance: 121.3
click at [602, 406] on span "Uly -17" at bounding box center [597, 411] width 25 height 14
type input "Uly-17"
click at [454, 329] on div "技術協助-1 技術協助-1" at bounding box center [443, 327] width 78 height 34
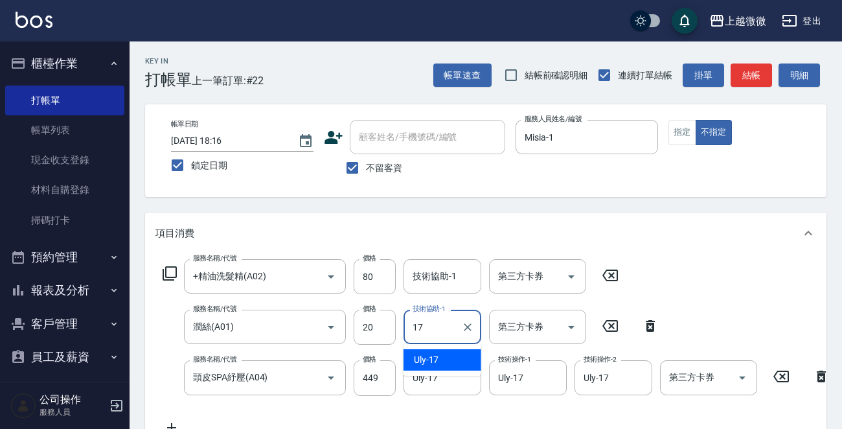
click at [466, 356] on div "Uly -17" at bounding box center [443, 359] width 78 height 21
type input "Uly-17"
click at [430, 272] on input "技術協助-1" at bounding box center [443, 276] width 66 height 23
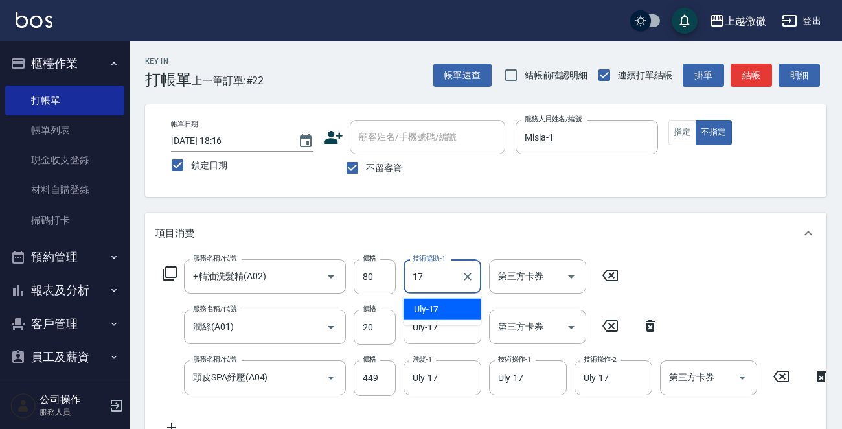
click at [446, 307] on div "Uly -17" at bounding box center [443, 309] width 78 height 21
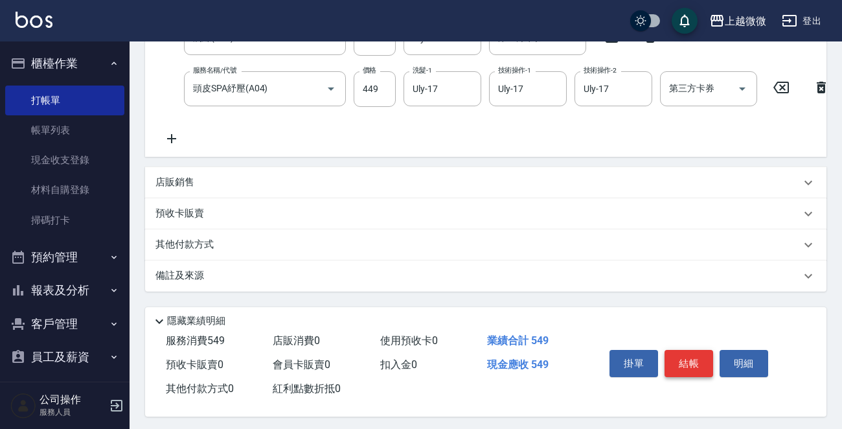
scroll to position [305, 0]
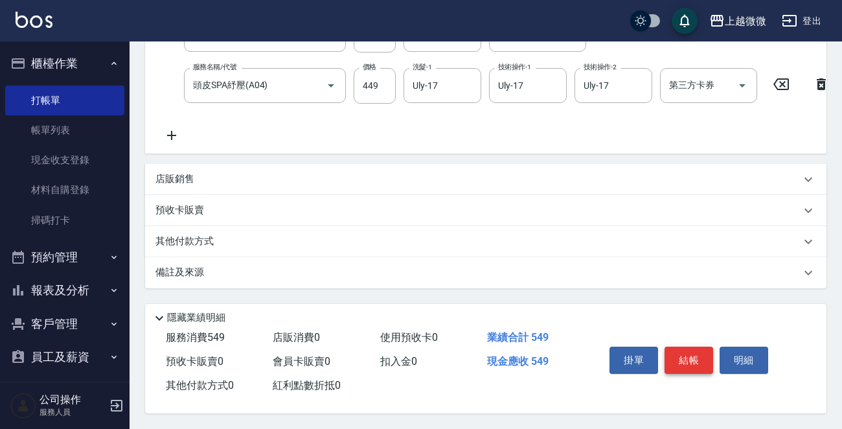
type input "Uly-17"
click at [689, 355] on button "結帳" at bounding box center [689, 360] width 49 height 27
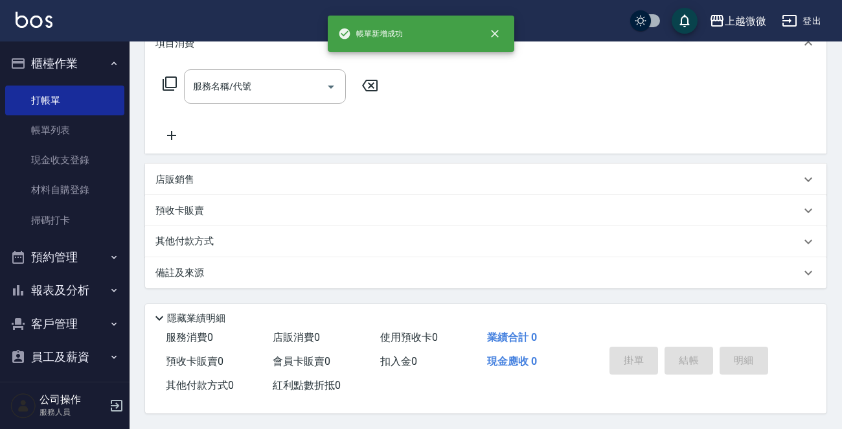
scroll to position [0, 0]
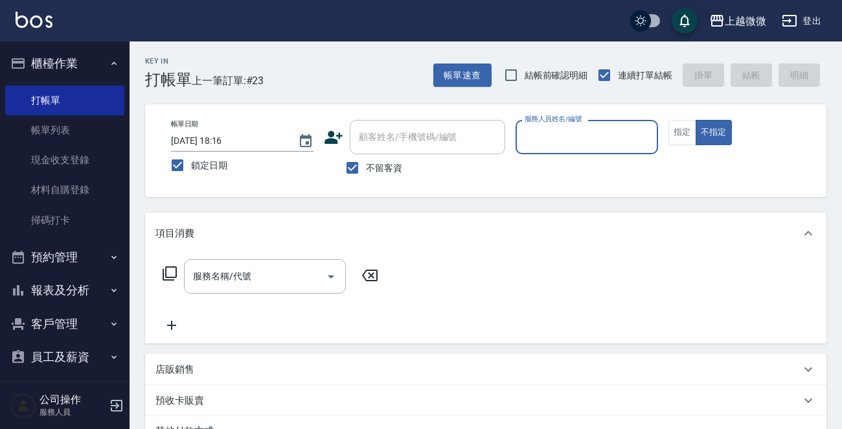
click at [613, 144] on input "服務人員姓名/編號" at bounding box center [587, 137] width 131 height 23
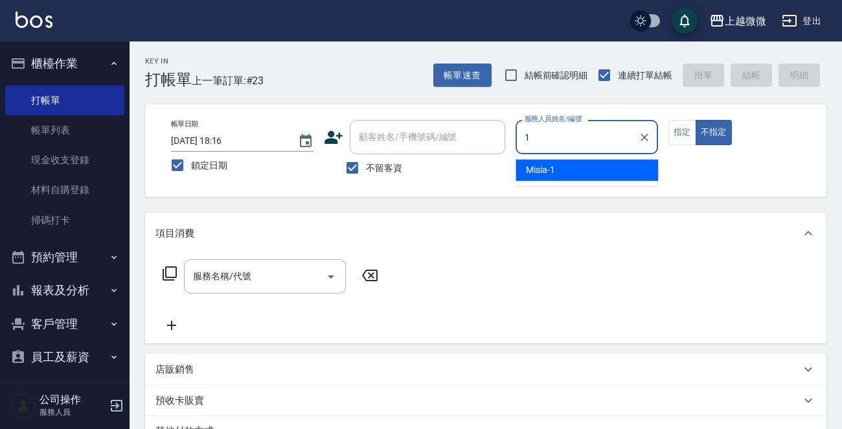
drag, startPoint x: 589, startPoint y: 161, endPoint x: 505, endPoint y: 161, distance: 83.6
click at [588, 161] on div "Misia -1" at bounding box center [587, 169] width 143 height 21
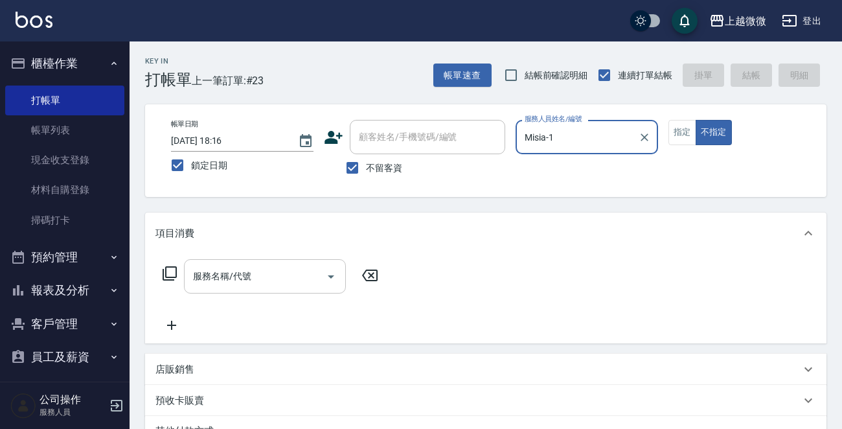
type input "Misia-1"
click at [250, 275] on input "服務名稱/代號" at bounding box center [255, 276] width 131 height 23
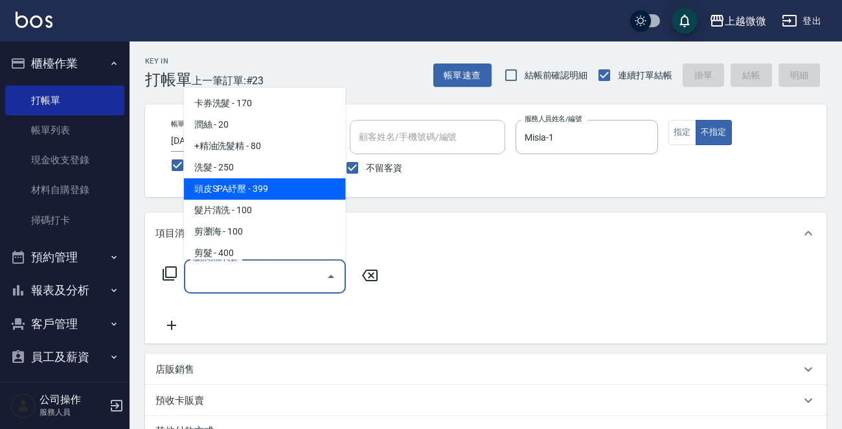
click at [290, 181] on span "頭皮SPA紓壓 - 399" at bounding box center [265, 188] width 162 height 21
type input "頭皮SPA紓壓(A04)"
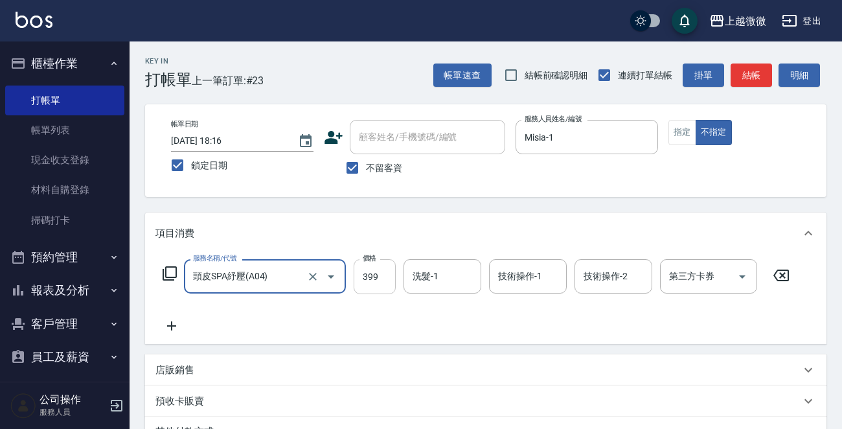
click at [383, 273] on input "399" at bounding box center [375, 276] width 42 height 35
type input "449"
click at [435, 281] on input "洗髮-1" at bounding box center [443, 276] width 66 height 23
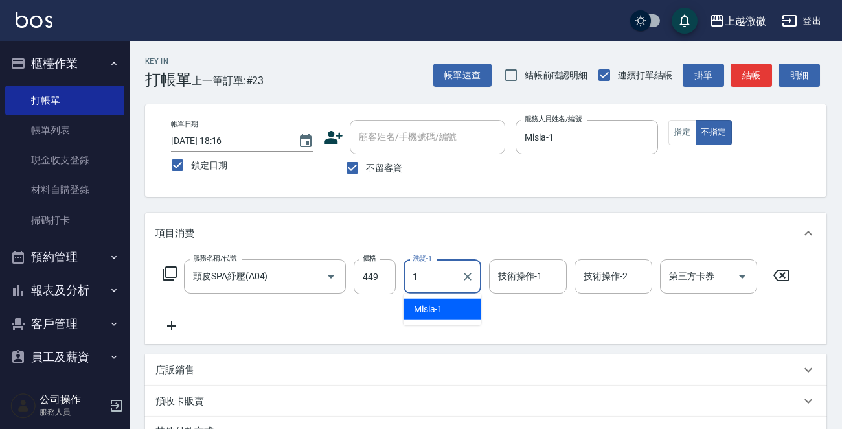
click at [446, 301] on div "Misia -1" at bounding box center [443, 309] width 78 height 21
type input "Misia-1"
click at [533, 286] on input "技術操作-1" at bounding box center [528, 276] width 66 height 23
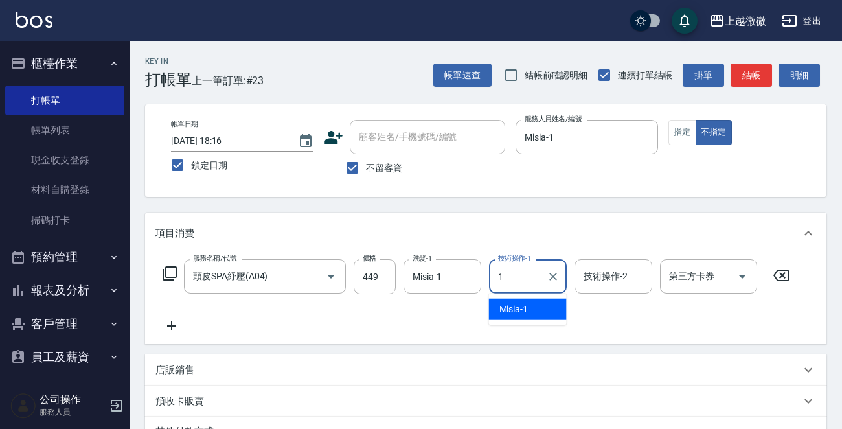
drag, startPoint x: 535, startPoint y: 312, endPoint x: 637, endPoint y: 294, distance: 103.3
click at [537, 312] on div "Misia -1" at bounding box center [528, 309] width 78 height 21
type input "Misia-1"
click at [642, 284] on input "技術操作-2" at bounding box center [614, 276] width 66 height 23
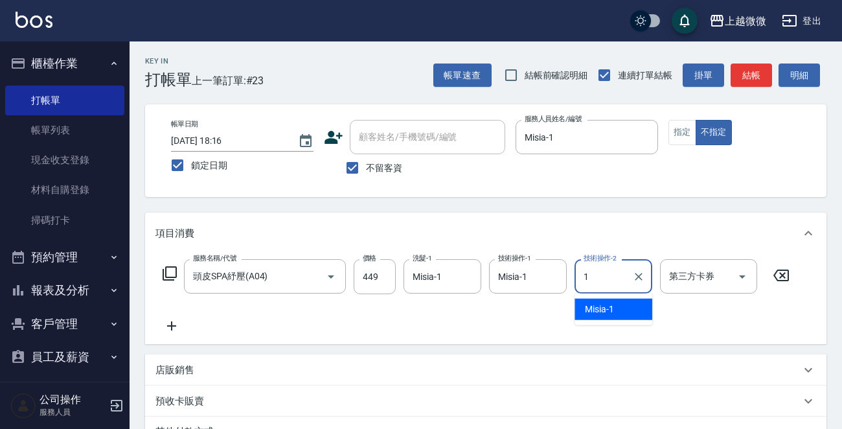
drag, startPoint x: 621, startPoint y: 304, endPoint x: 612, endPoint y: 309, distance: 10.4
click at [620, 304] on div "Misia -1" at bounding box center [614, 309] width 78 height 21
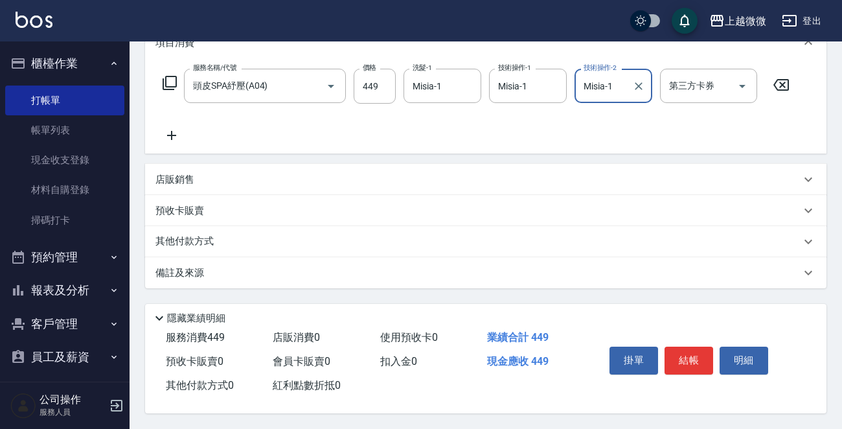
scroll to position [194, 0]
type input "Misia-1"
click at [694, 356] on button "結帳" at bounding box center [689, 360] width 49 height 27
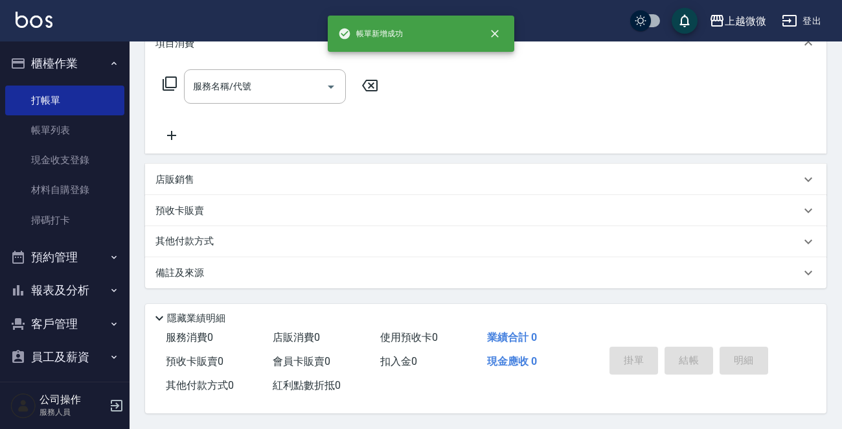
scroll to position [0, 0]
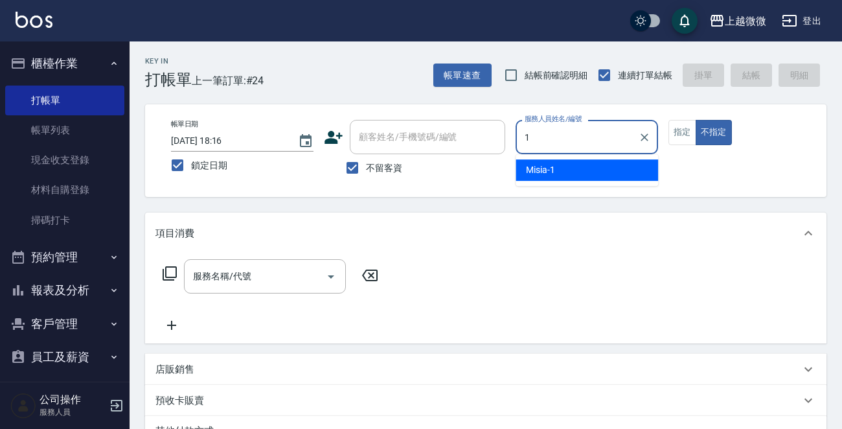
click at [490, 141] on div "帳單日期 2025/10/10 18:16 鎖定日期 顧客姓名/手機號碼/編號 顧客姓名/手機號碼/編號 不留客資 服務人員姓名/編號 1 服務人員姓名/編號…" at bounding box center [486, 151] width 651 height 62
click at [574, 176] on div "Vivi -6" at bounding box center [587, 169] width 143 height 21
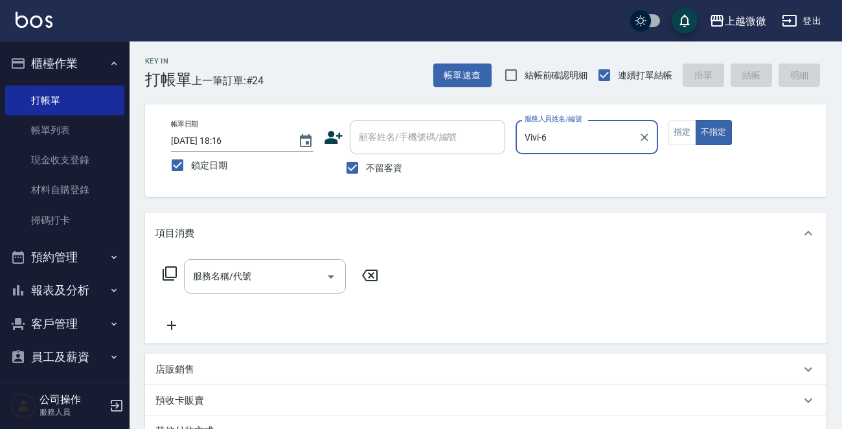
type input "Vivi-6"
click at [255, 258] on div "服務名稱/代號 服務名稱/代號" at bounding box center [486, 298] width 682 height 89
click at [256, 265] on input "服務名稱/代號" at bounding box center [255, 276] width 131 height 23
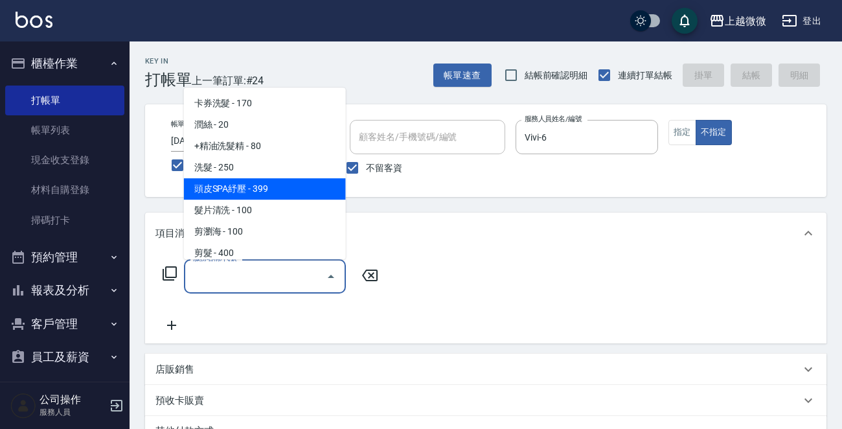
click at [289, 185] on span "頭皮SPA紓壓 - 399" at bounding box center [265, 188] width 162 height 21
type input "頭皮SPA紓壓(A04)"
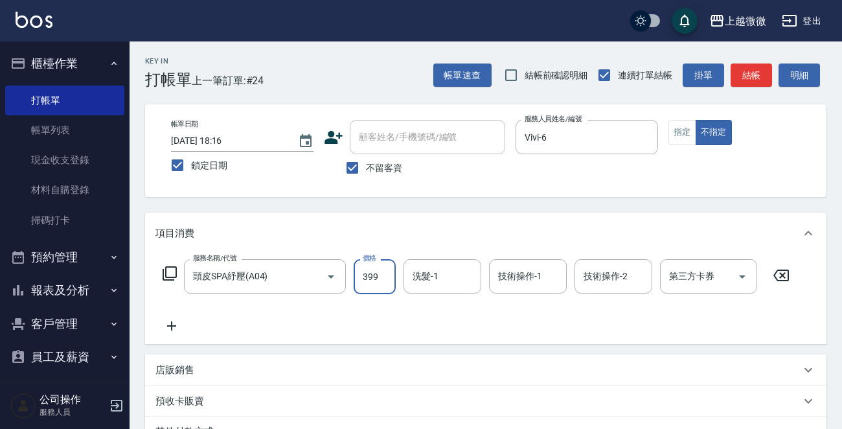
click at [376, 279] on input "399" at bounding box center [375, 276] width 42 height 35
type input "499"
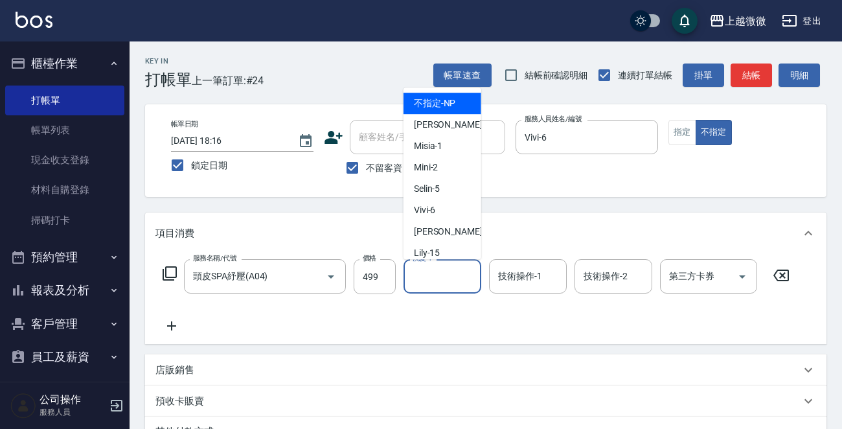
click at [428, 277] on input "洗髮-1" at bounding box center [443, 276] width 66 height 23
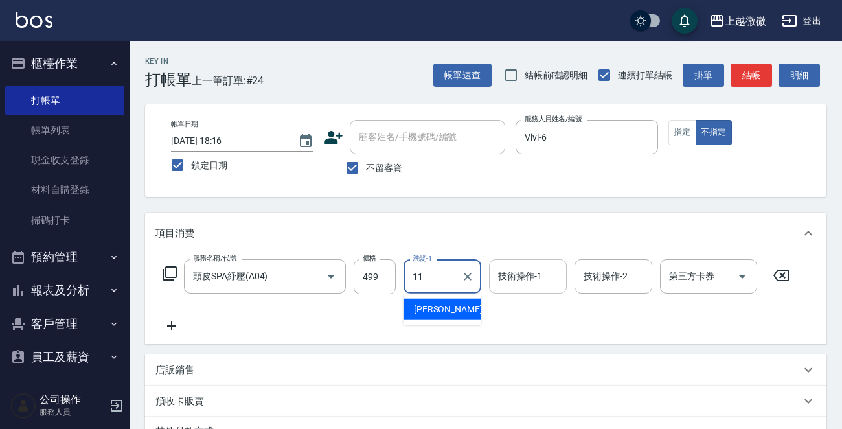
drag, startPoint x: 454, startPoint y: 304, endPoint x: 531, endPoint y: 283, distance: 80.0
click at [454, 304] on div "Kristin -11" at bounding box center [443, 309] width 78 height 21
type input "Kristin-11"
click at [537, 280] on div "技術操作-1 技術操作-1" at bounding box center [528, 276] width 78 height 34
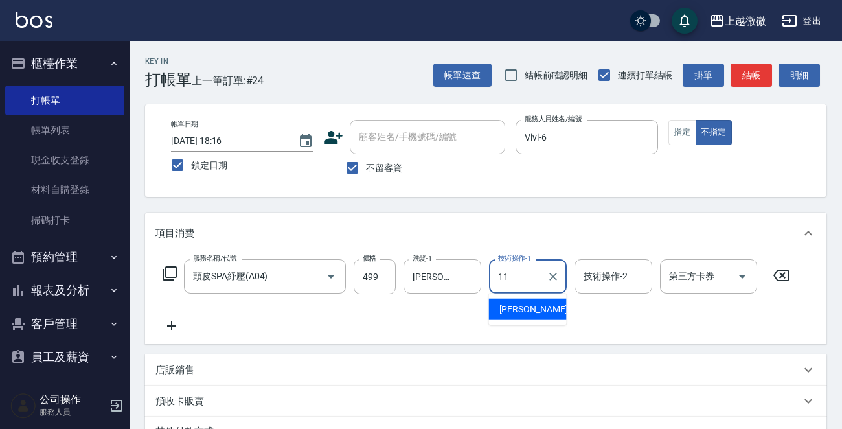
click at [535, 313] on span "Kristin -11" at bounding box center [541, 310] width 82 height 14
type input "Kristin-11"
click at [624, 282] on div "技術操作-2 技術操作-2" at bounding box center [614, 276] width 78 height 34
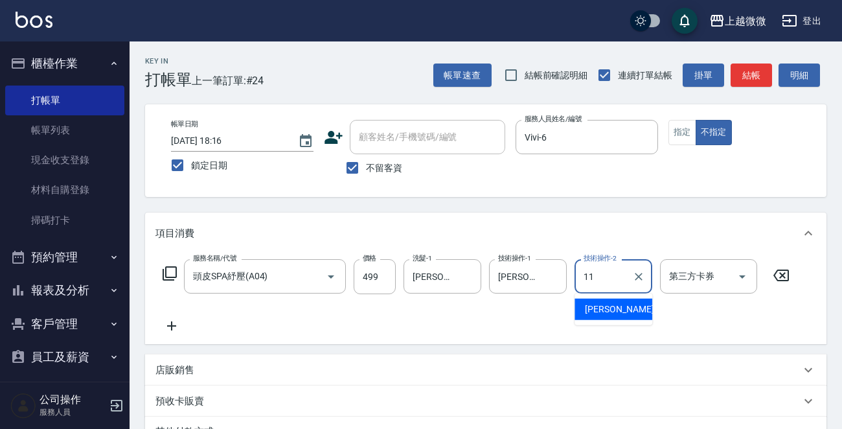
click at [615, 305] on span "Kristin -11" at bounding box center [626, 310] width 82 height 14
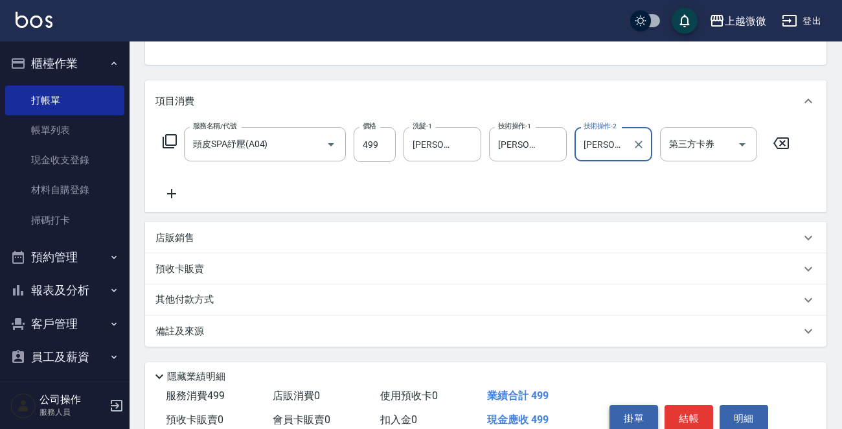
scroll to position [194, 0]
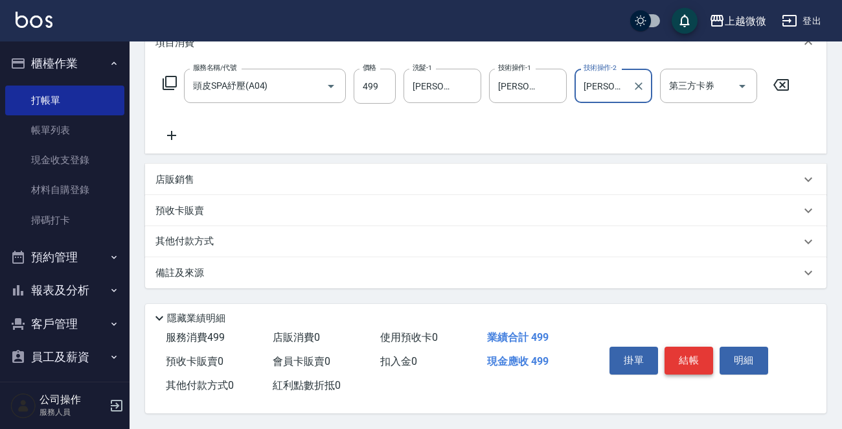
type input "Kristin-11"
click at [691, 355] on button "結帳" at bounding box center [689, 360] width 49 height 27
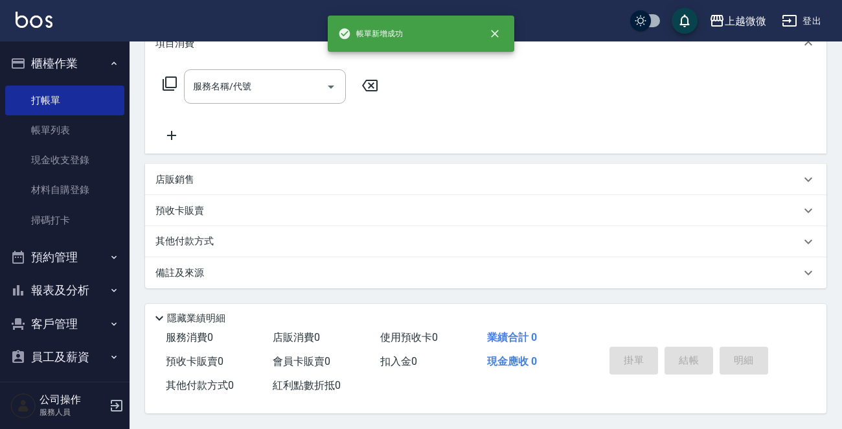
scroll to position [0, 0]
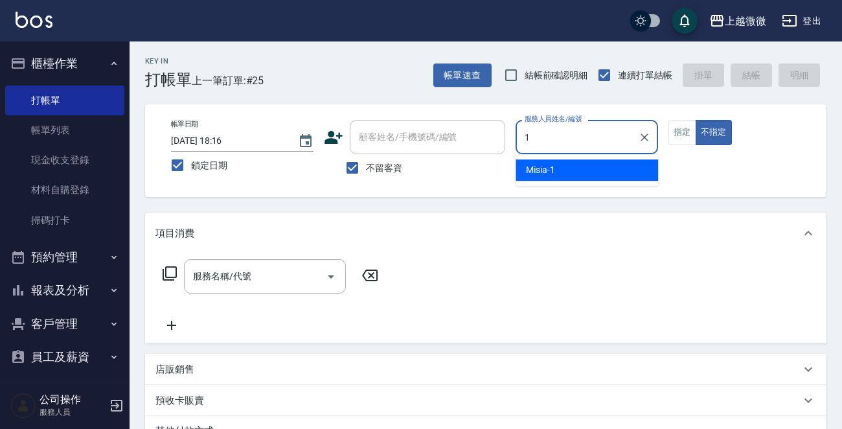
click at [583, 170] on div "Misia -1" at bounding box center [587, 169] width 143 height 21
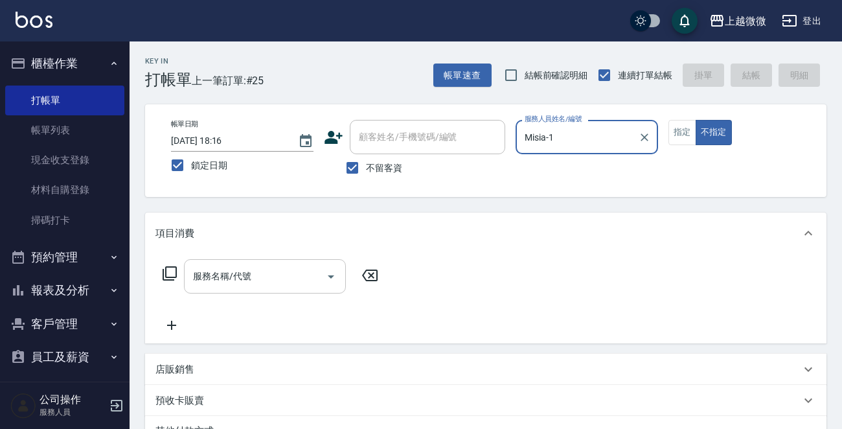
type input "Misia-1"
click at [246, 270] on div "服務名稱/代號 服務名稱/代號" at bounding box center [265, 276] width 162 height 34
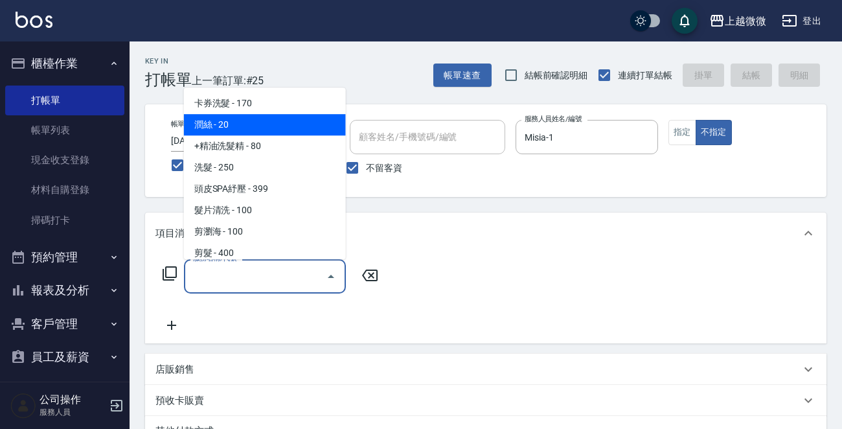
click at [282, 134] on span "潤絲 - 20" at bounding box center [265, 124] width 162 height 21
type input "潤絲(A01)"
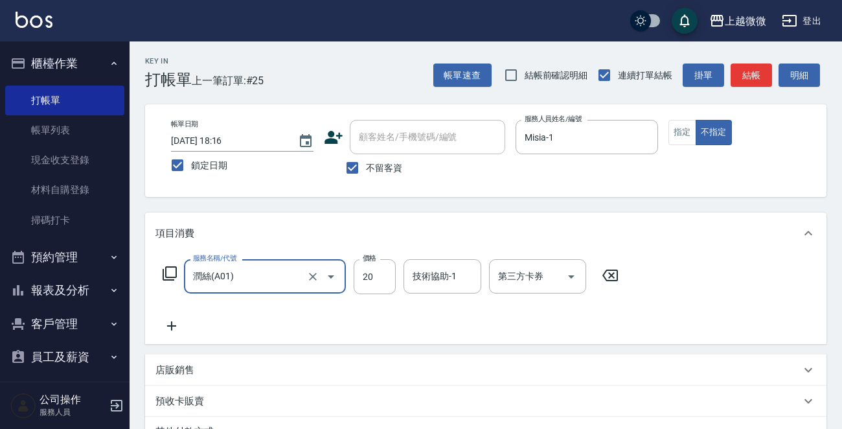
click at [169, 326] on icon at bounding box center [171, 325] width 9 height 9
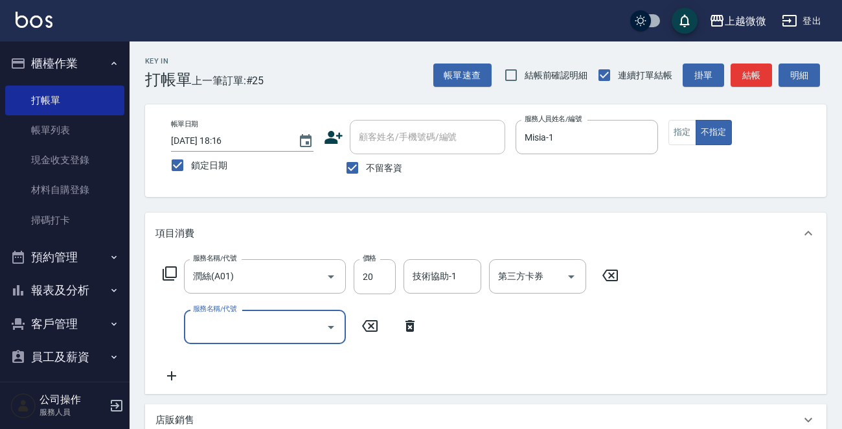
click at [248, 344] on div "服務名稱/代號 潤絲(A01) 服務名稱/代號 價格 20 價格 技術協助-1 技術協助-1 第三方卡券 第三方卡券 服務名稱/代號 服務名稱/代號" at bounding box center [391, 321] width 471 height 124
click at [264, 363] on div "服務名稱/代號 潤絲(A01) 服務名稱/代號 價格 20 價格 技術協助-1 技術協助-1 第三方卡券 第三方卡券 服務名稱/代號 服務名稱/代號" at bounding box center [391, 321] width 471 height 124
click at [279, 332] on input "服務名稱/代號" at bounding box center [255, 327] width 131 height 23
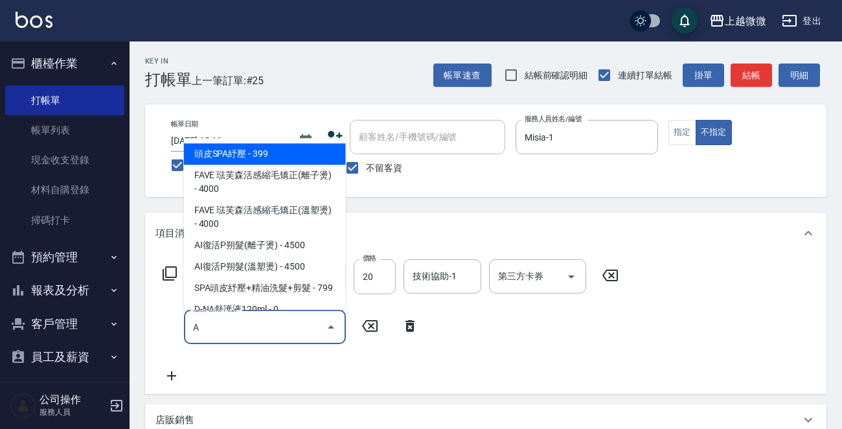
click at [300, 153] on span "頭皮SPA紓壓 - 399" at bounding box center [265, 154] width 162 height 21
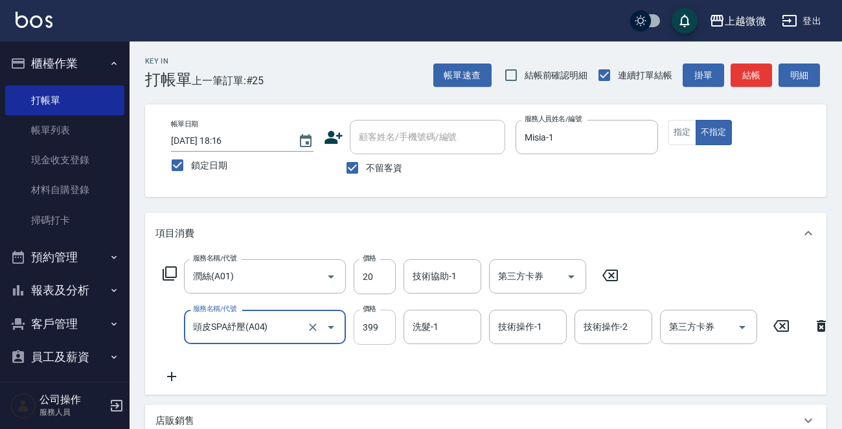
type input "頭皮SPA紓壓(A04)"
click at [378, 326] on input "399" at bounding box center [375, 327] width 42 height 35
type input "499"
click at [450, 331] on input "洗髮-1" at bounding box center [443, 327] width 66 height 23
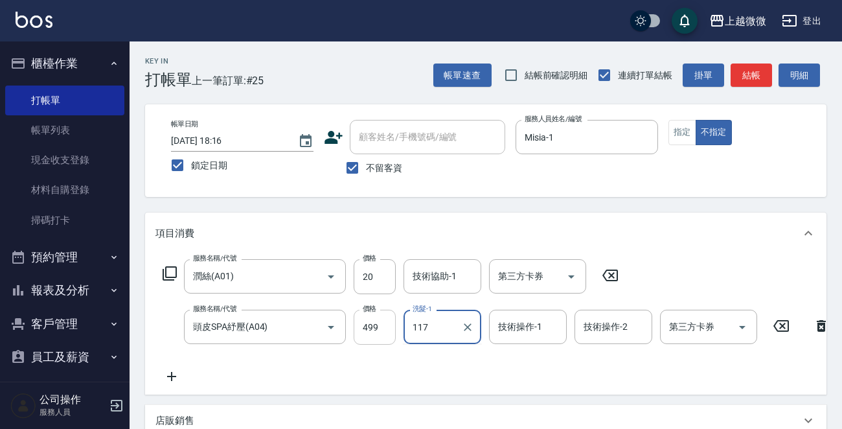
drag, startPoint x: 441, startPoint y: 324, endPoint x: 383, endPoint y: 324, distance: 57.7
click at [383, 324] on div "服務名稱/代號 頭皮SPA紓壓(A04) 服務名稱/代號 價格 499 價格 洗髮-1 117 洗髮-1 技術操作-1 技術操作-1 技術操作-2 技術操作-…" at bounding box center [497, 327] width 682 height 35
click at [425, 353] on span "Uly -17" at bounding box center [426, 360] width 25 height 14
type input "Uly-17"
click at [432, 277] on div "技術協助-1 技術協助-1" at bounding box center [443, 276] width 78 height 34
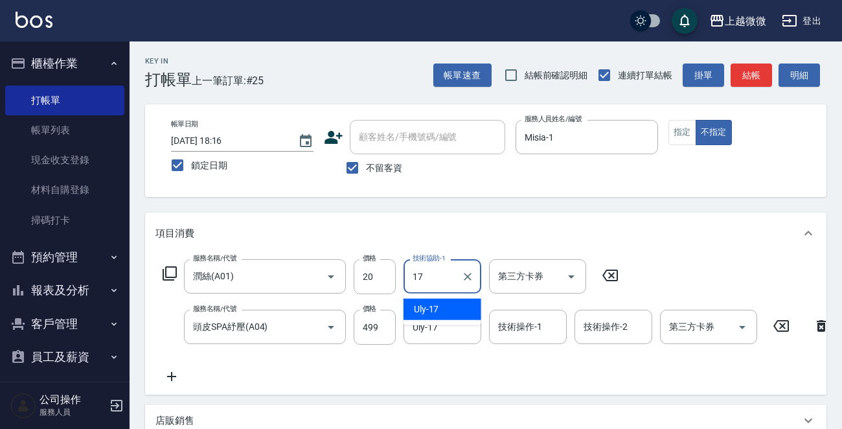
click at [443, 310] on div "Uly -17" at bounding box center [443, 309] width 78 height 21
type input "Uly-17"
click at [518, 325] on div "技術操作-1 技術操作-1" at bounding box center [528, 327] width 78 height 34
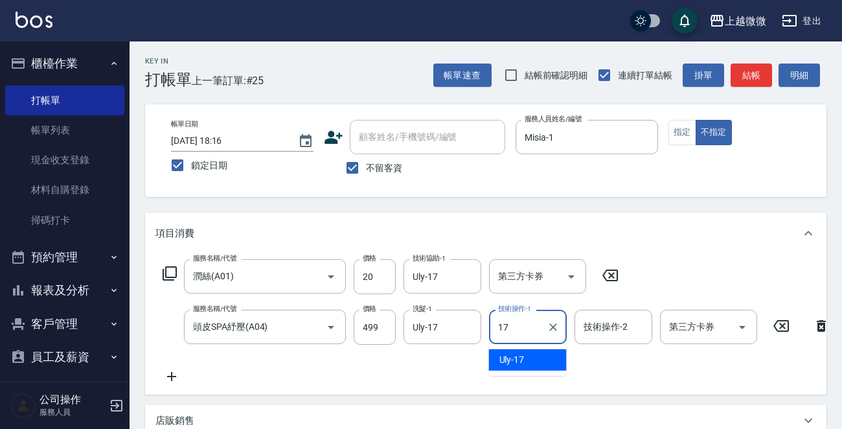
click at [528, 356] on div "Uly -17" at bounding box center [528, 359] width 78 height 21
type input "Uly-17"
click at [618, 332] on div "技術操作-2 技術操作-2" at bounding box center [614, 327] width 78 height 34
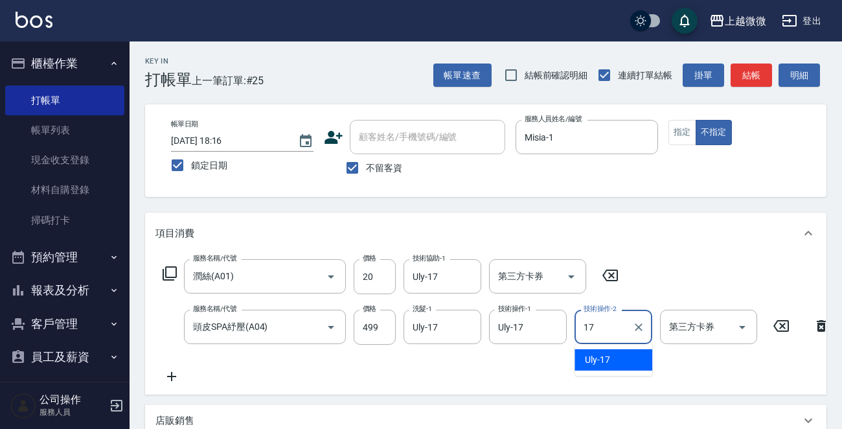
click at [621, 362] on div "Uly -17" at bounding box center [614, 359] width 78 height 21
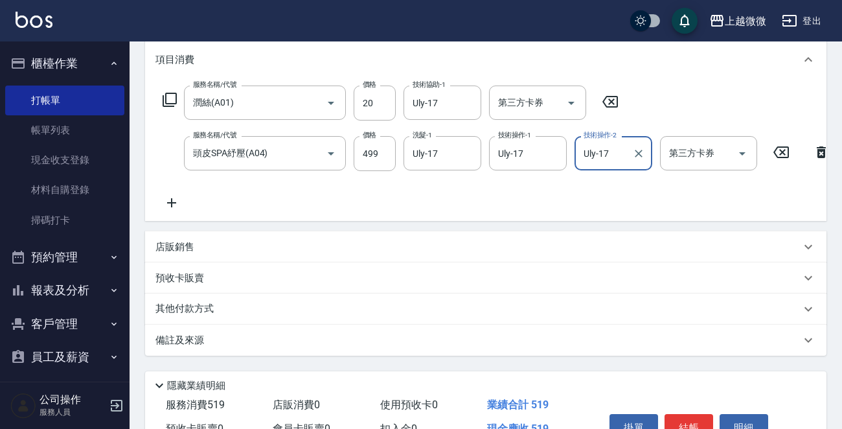
scroll to position [254, 0]
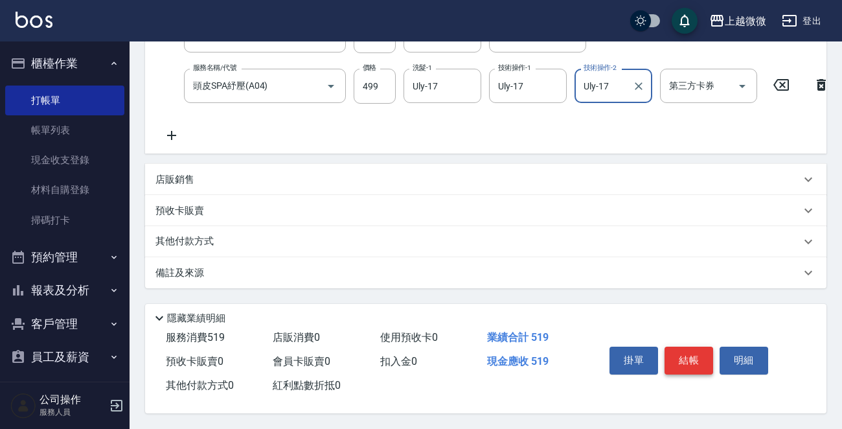
type input "Uly-17"
click at [688, 349] on button "結帳" at bounding box center [689, 360] width 49 height 27
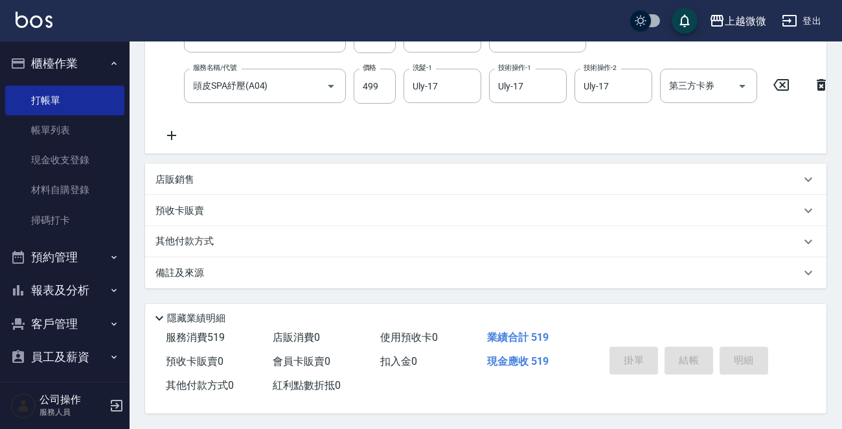
scroll to position [0, 0]
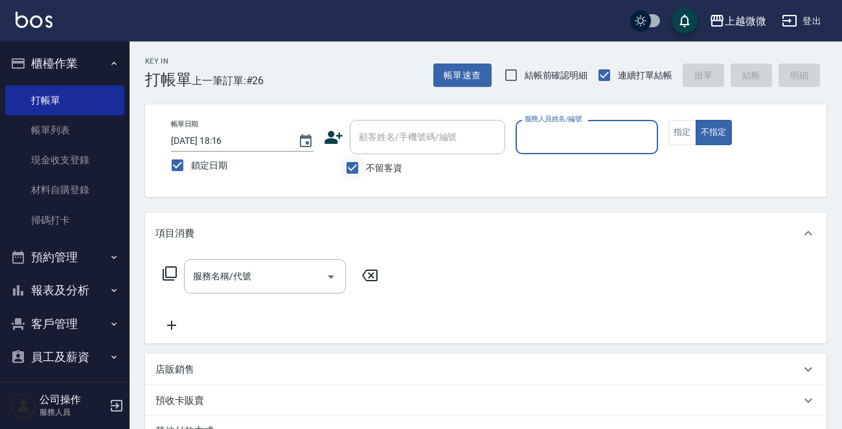
click at [345, 164] on input "不留客資" at bounding box center [352, 167] width 27 height 27
checkbox input "false"
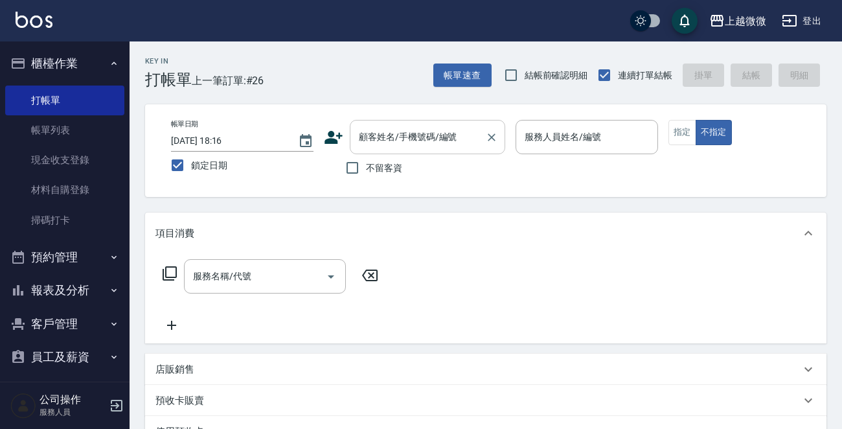
click at [390, 143] on input "顧客姓名/手機號碼/編號" at bounding box center [418, 137] width 124 height 23
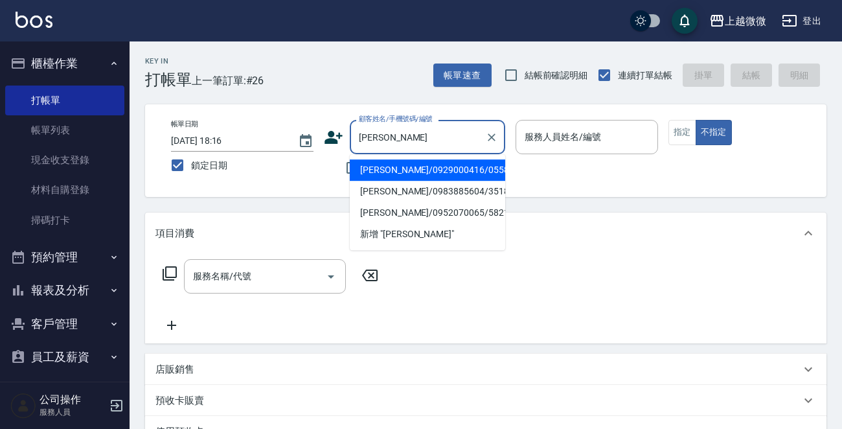
click at [452, 167] on li "賴虹宇/0929000416/0558" at bounding box center [428, 169] width 156 height 21
type input "賴虹宇/0929000416/0558"
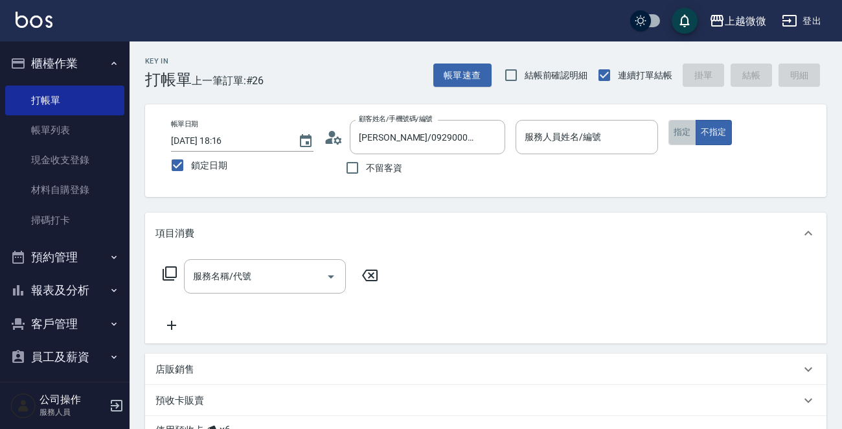
click at [675, 134] on button "指定" at bounding box center [683, 132] width 28 height 25
click at [568, 132] on div "服務人員姓名/編號 服務人員姓名/編號" at bounding box center [587, 137] width 143 height 34
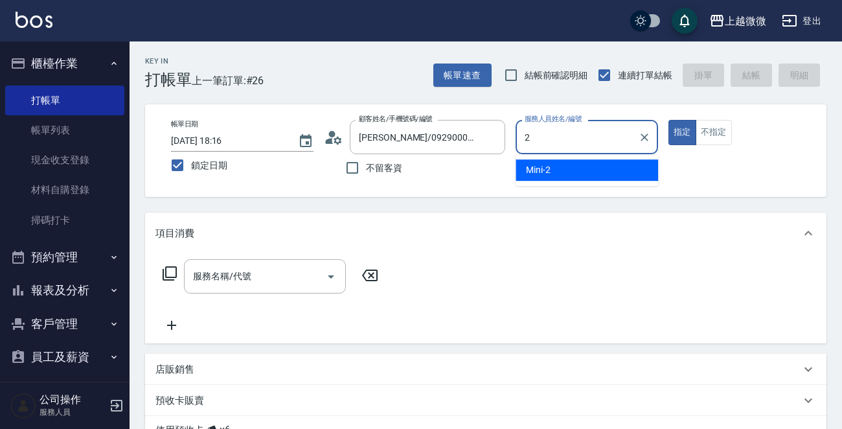
click at [559, 166] on div "Mini -2" at bounding box center [587, 169] width 143 height 21
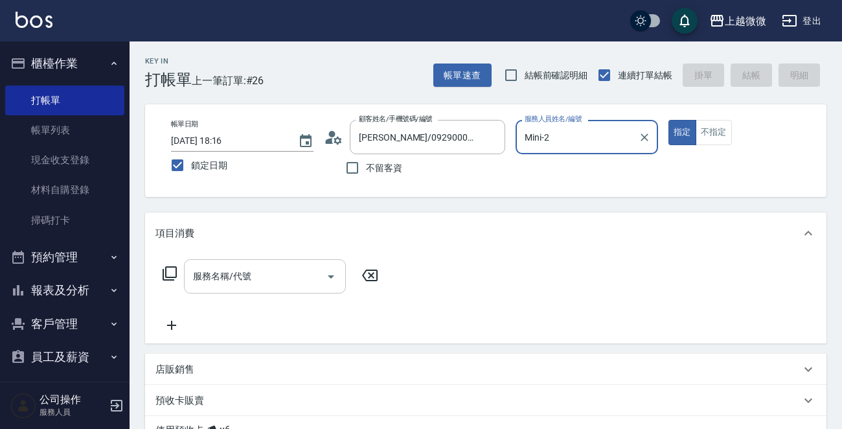
type input "Mini-2"
click at [229, 266] on input "服務名稱/代號" at bounding box center [255, 276] width 131 height 23
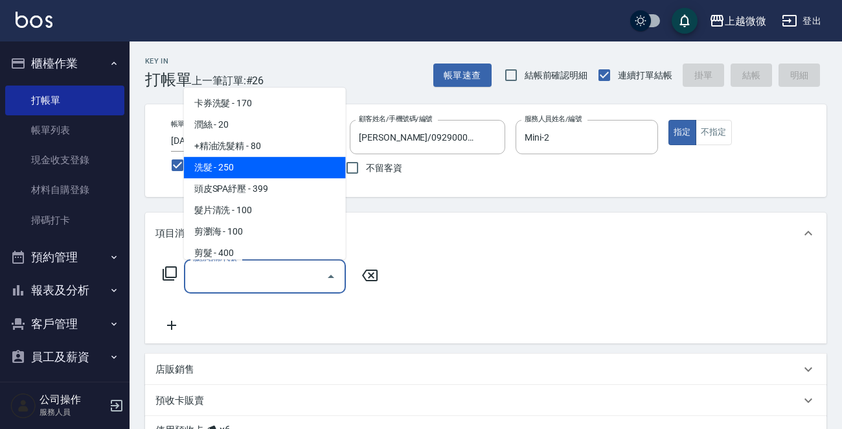
click at [278, 163] on span "洗髮 - 250" at bounding box center [265, 167] width 162 height 21
type input "洗髮(A03)"
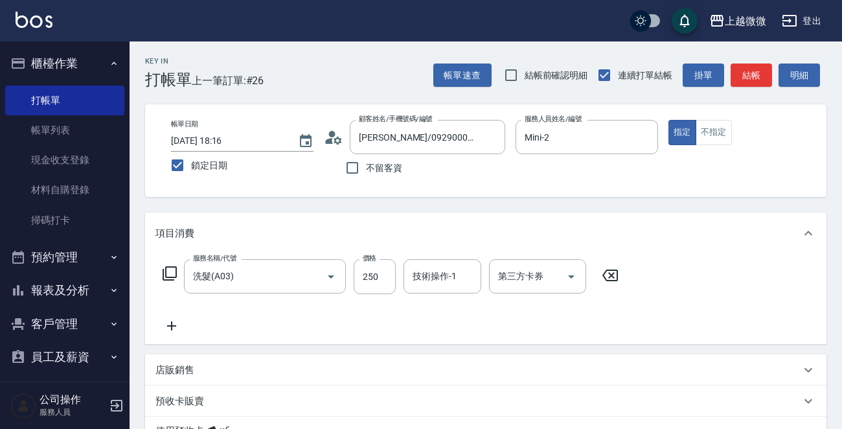
click at [168, 325] on icon at bounding box center [172, 326] width 32 height 16
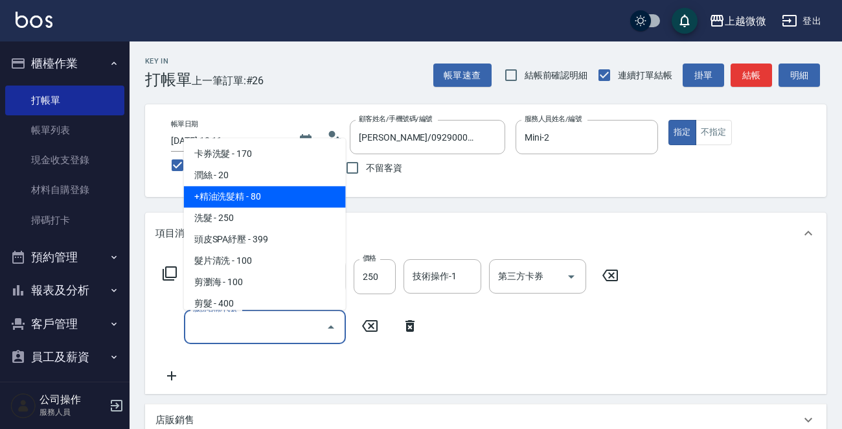
click at [308, 199] on span "+精油洗髮精 - 80" at bounding box center [265, 197] width 162 height 21
type input "+精油洗髮精(A02)"
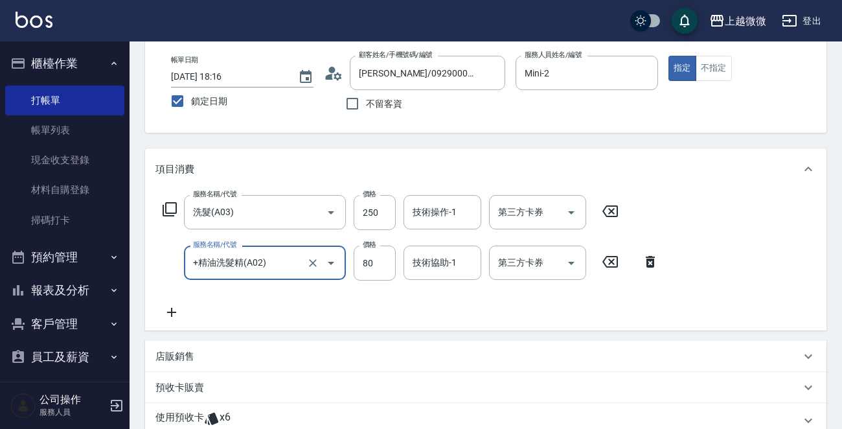
scroll to position [130, 0]
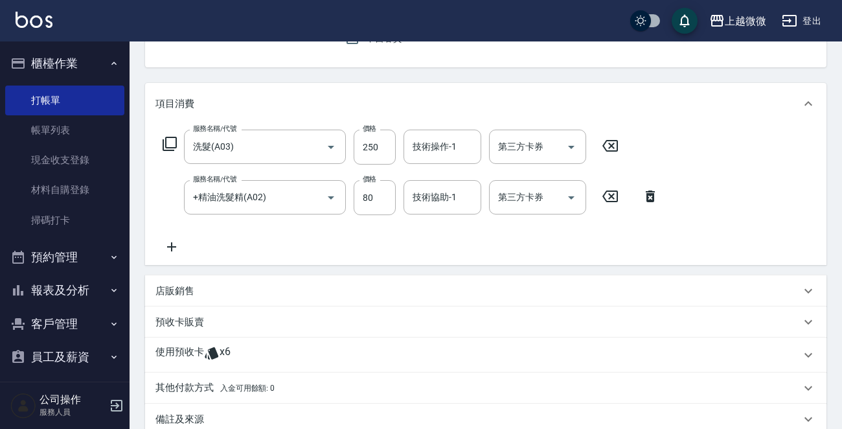
click at [184, 347] on p "使用預收卡" at bounding box center [180, 354] width 49 height 19
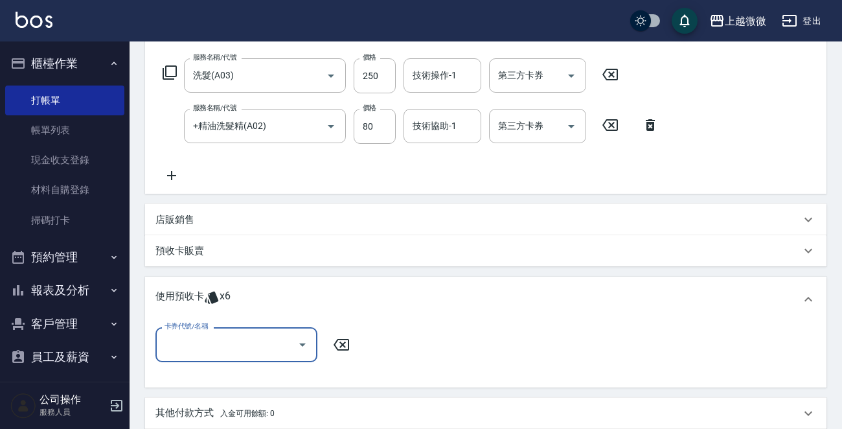
scroll to position [324, 0]
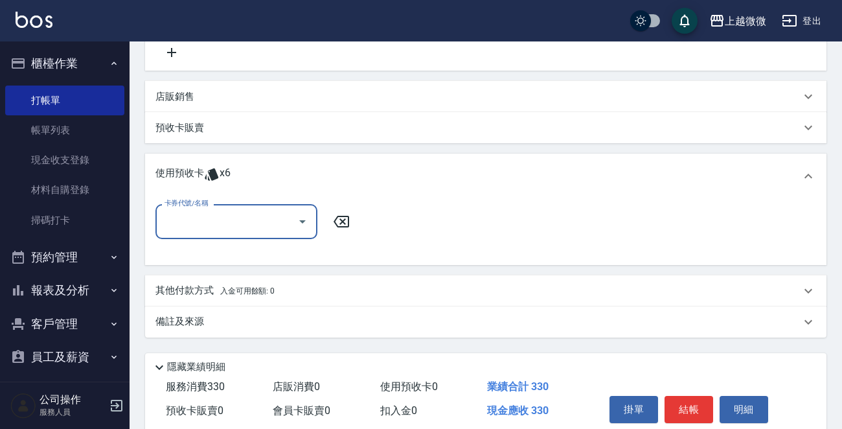
click at [246, 201] on div "卡券代號/名稱 卡券代號/名稱" at bounding box center [486, 231] width 682 height 65
click at [244, 223] on input "卡券代號/名稱" at bounding box center [226, 221] width 131 height 23
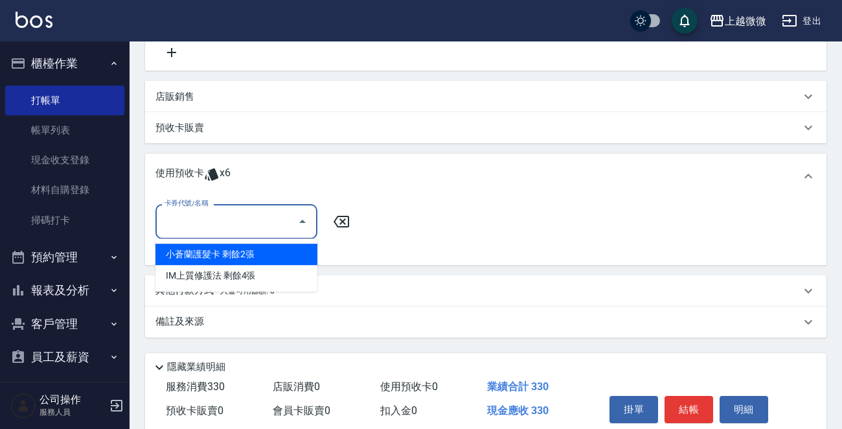
click at [247, 256] on div "小蒼蘭護髮卡 剩餘2張" at bounding box center [237, 254] width 162 height 21
type input "小蒼蘭護髮卡"
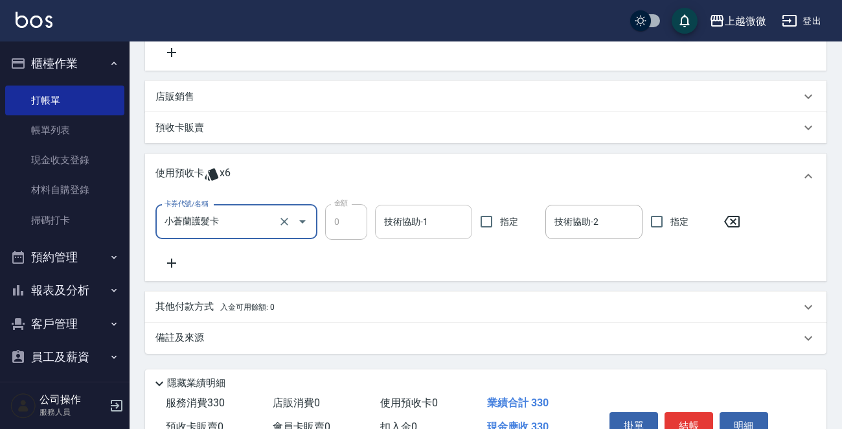
click at [415, 221] on input "技術協助-1" at bounding box center [424, 222] width 86 height 23
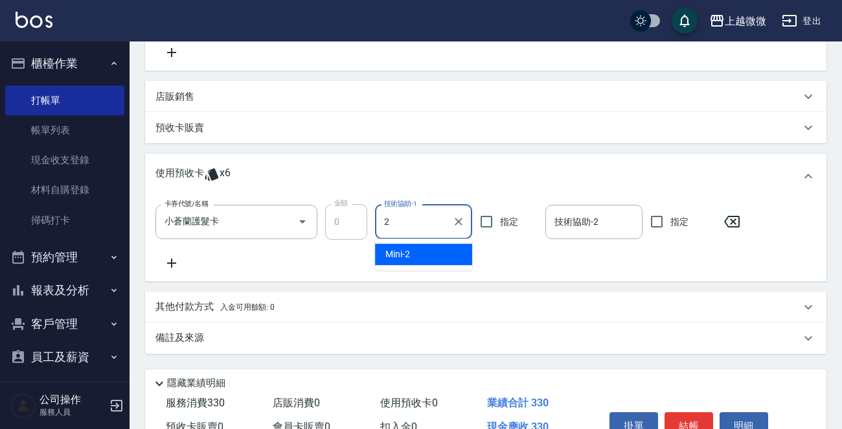
click at [439, 255] on div "Mini -2" at bounding box center [423, 254] width 97 height 21
type input "Mini-2"
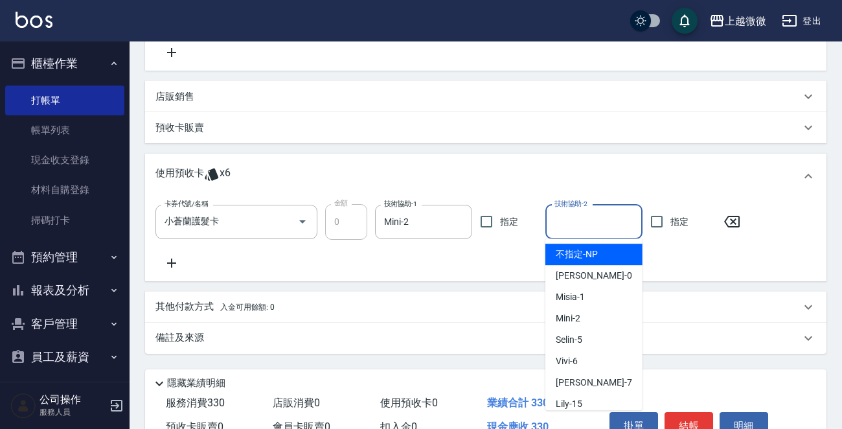
click at [579, 220] on input "技術協助-2" at bounding box center [594, 222] width 86 height 23
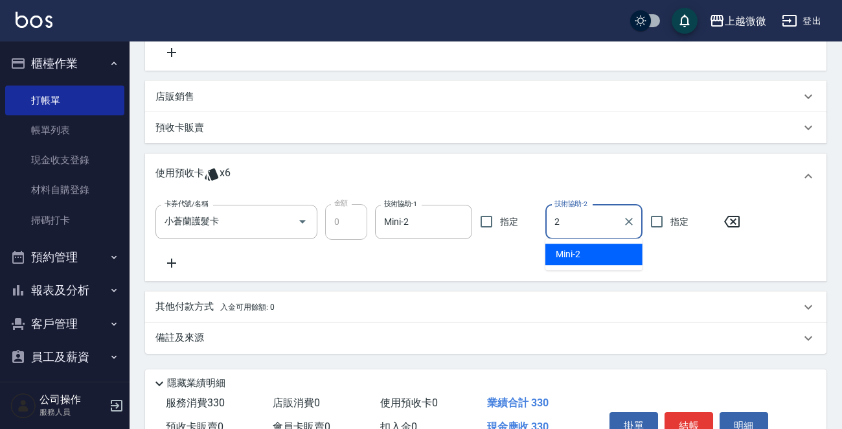
click at [585, 253] on div "Mini -2" at bounding box center [594, 254] width 97 height 21
type input "Mini-2"
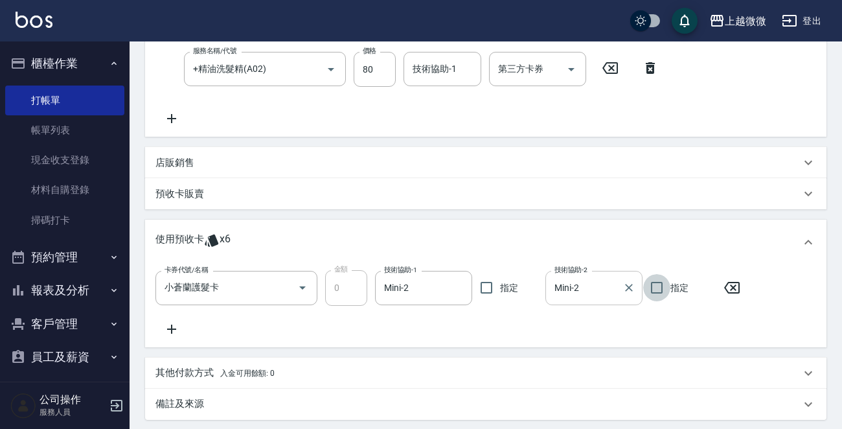
scroll to position [65, 0]
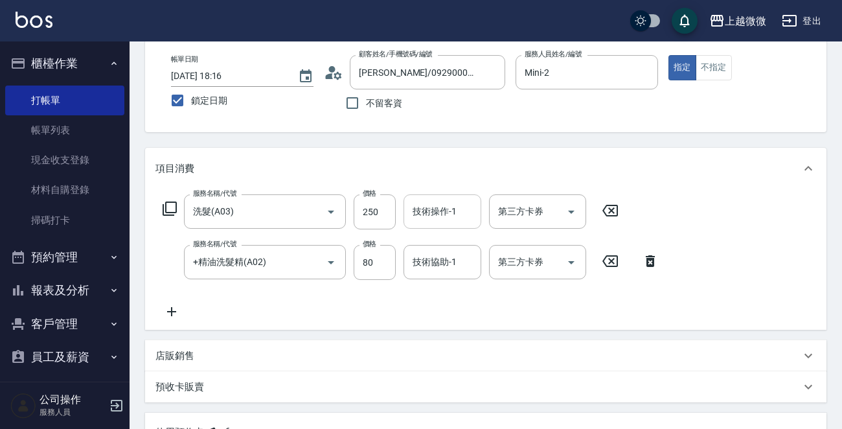
click at [446, 213] on input "技術操作-1" at bounding box center [443, 211] width 66 height 23
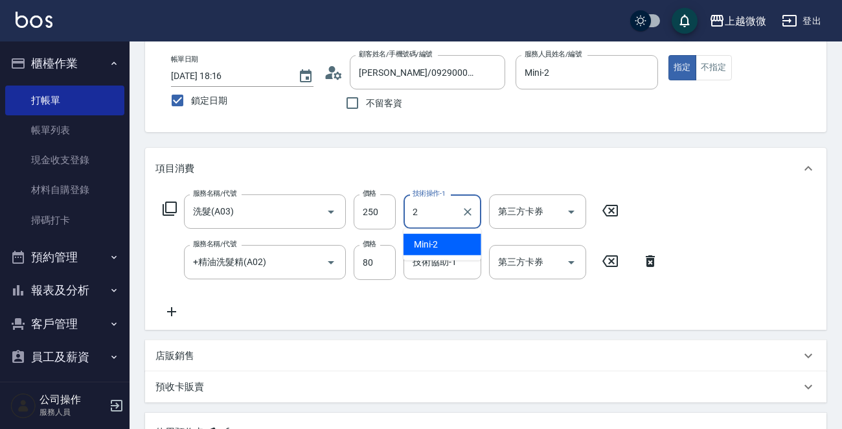
click at [448, 251] on div "Mini -2" at bounding box center [443, 244] width 78 height 21
type input "Mini-2"
drag, startPoint x: 441, startPoint y: 264, endPoint x: 441, endPoint y: 275, distance: 11.0
click at [441, 265] on div "技術協助-1 技術協助-1" at bounding box center [443, 262] width 78 height 34
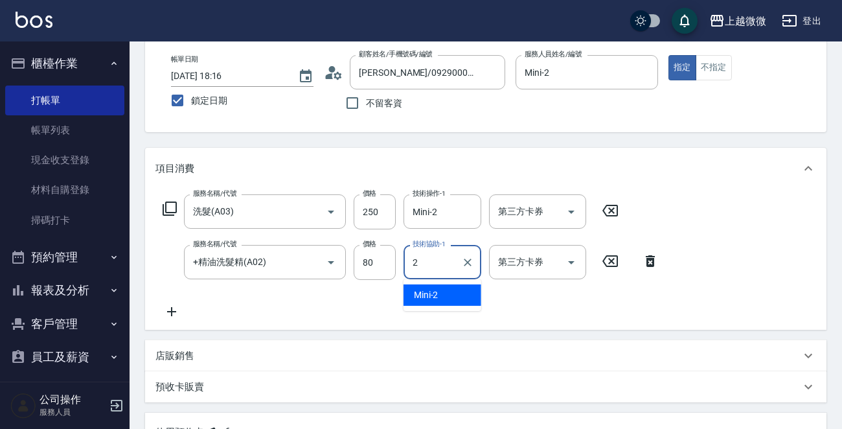
click at [442, 292] on div "Mini -2" at bounding box center [443, 294] width 78 height 21
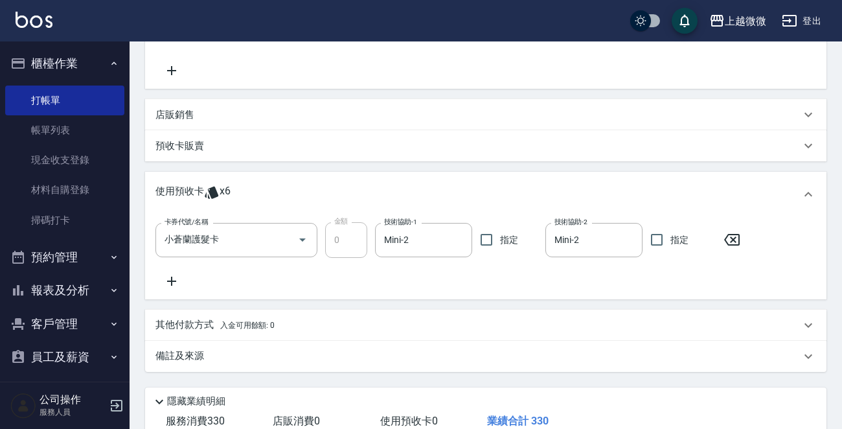
scroll to position [392, 0]
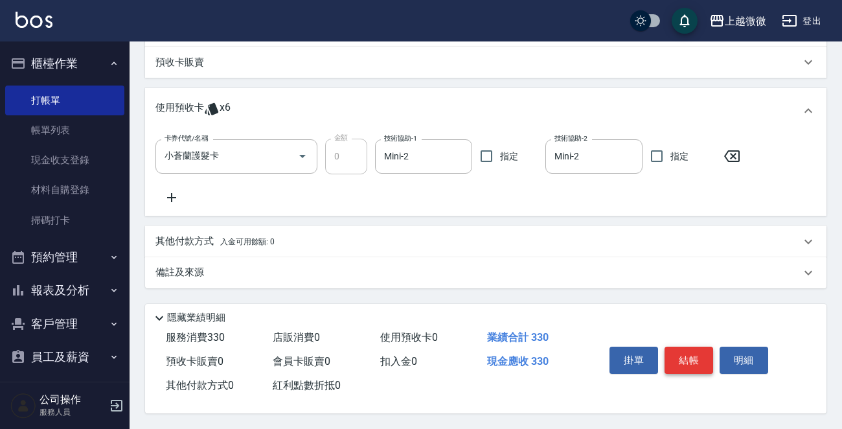
type input "Mini-2"
click at [680, 354] on button "結帳" at bounding box center [689, 360] width 49 height 27
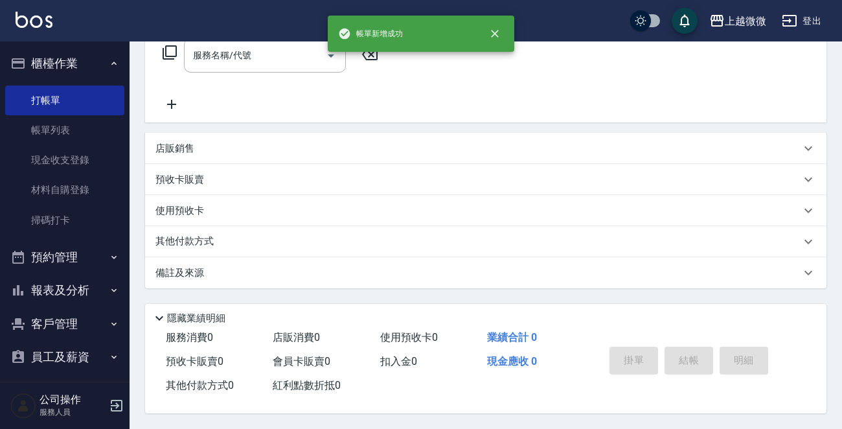
scroll to position [0, 0]
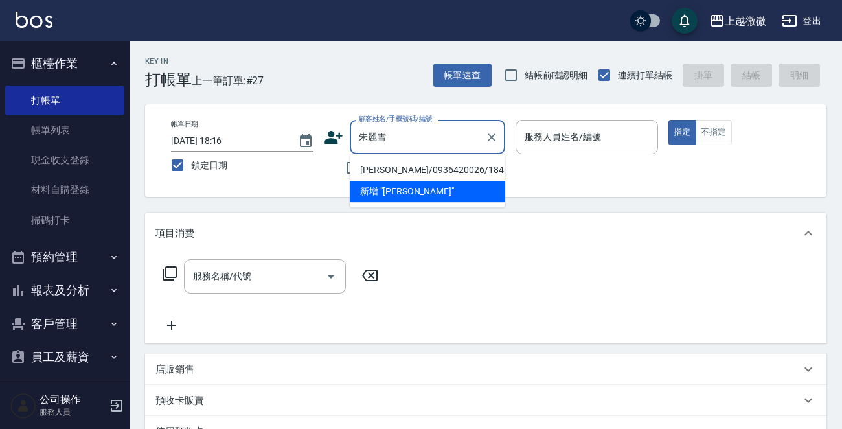
click at [424, 172] on li "朱麗雪/0936420026/1846" at bounding box center [428, 169] width 156 height 21
type input "朱麗雪/0936420026/1846"
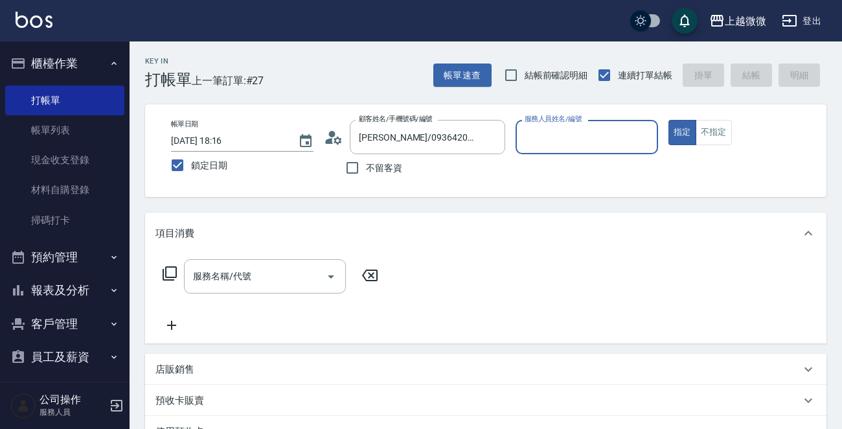
type input "Vivi-6"
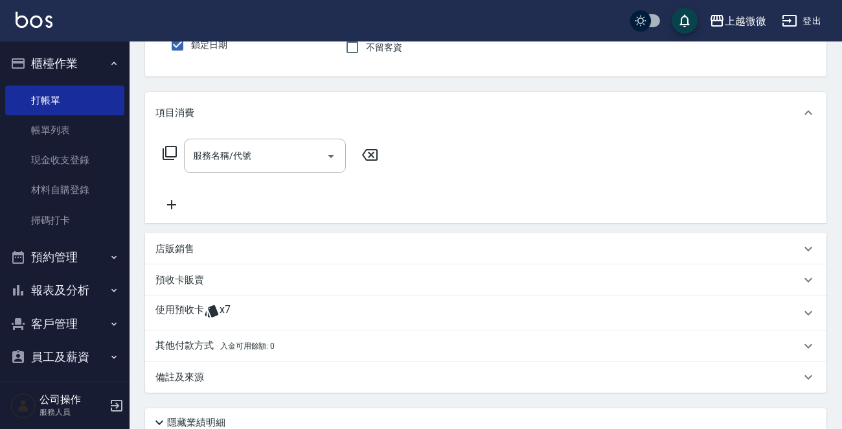
scroll to position [227, 0]
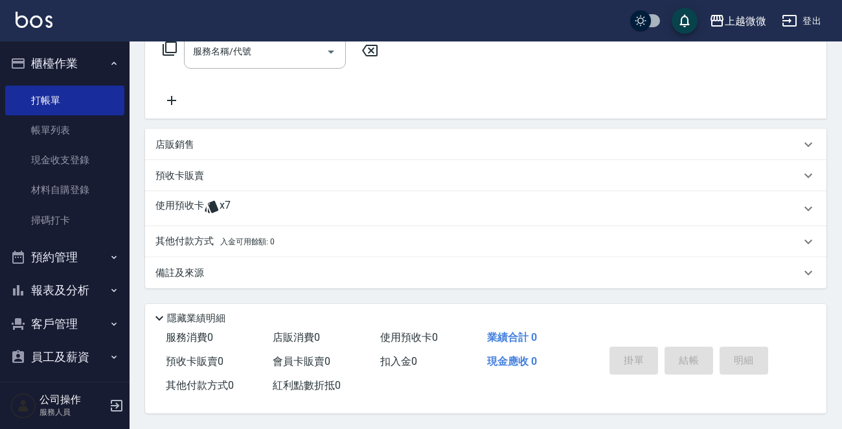
click at [187, 200] on p "使用預收卡" at bounding box center [180, 208] width 49 height 19
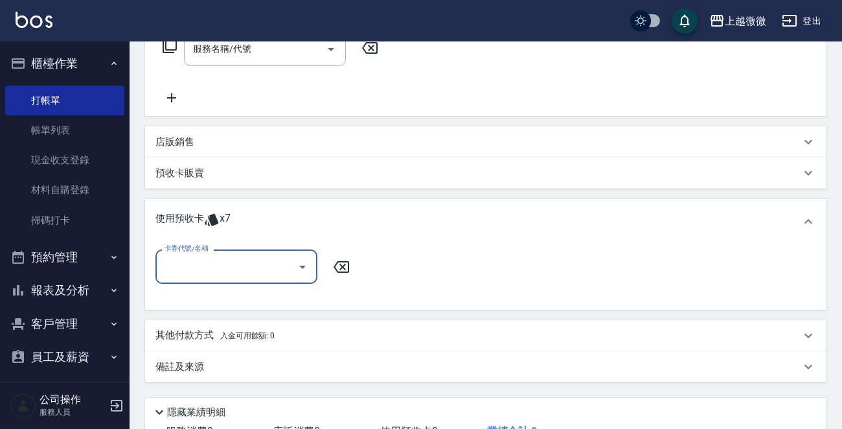
scroll to position [0, 0]
click at [241, 270] on input "卡券代號/名稱" at bounding box center [226, 266] width 131 height 23
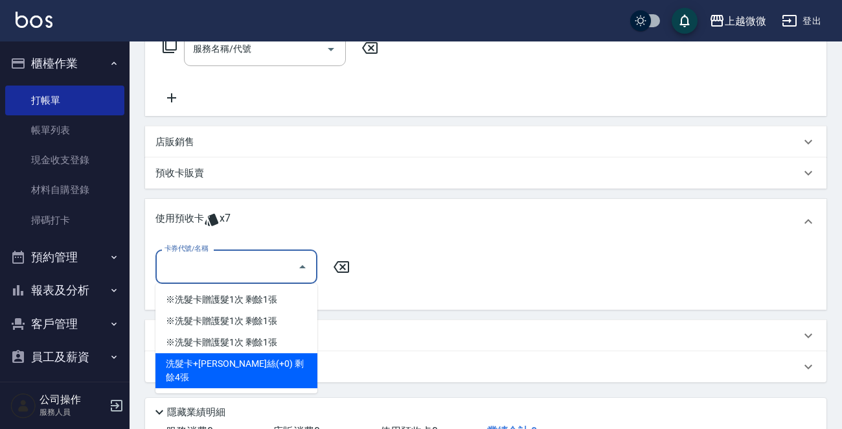
click at [268, 361] on div "洗髮卡+潤絲(+0) 剩餘4張" at bounding box center [237, 370] width 162 height 35
type input "洗髮卡+潤絲(+0)"
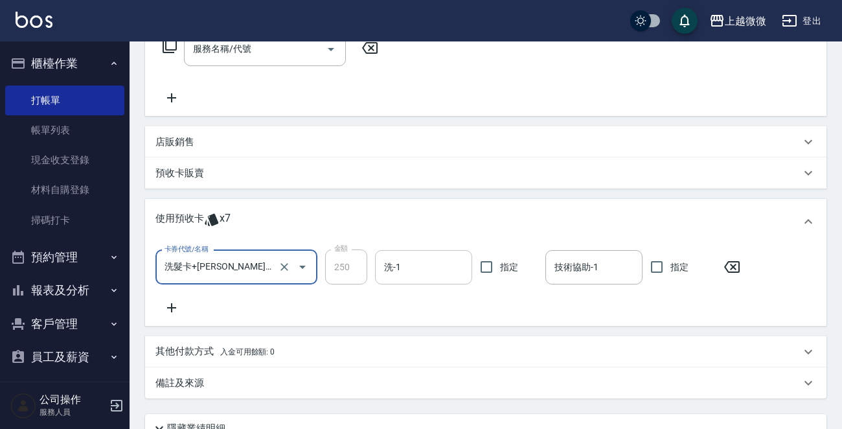
click at [428, 265] on input "洗-1" at bounding box center [424, 267] width 86 height 23
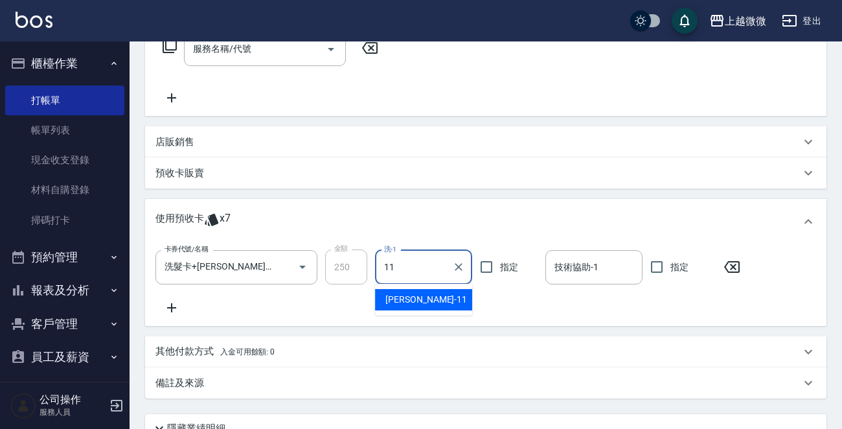
click at [420, 296] on span "Kristin -11" at bounding box center [427, 300] width 82 height 14
type input "Kristin-11"
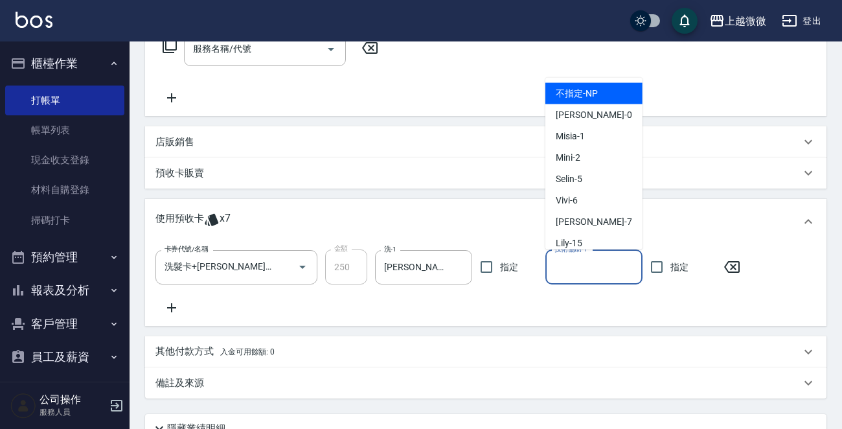
click at [599, 263] on input "技術協助-1" at bounding box center [594, 267] width 86 height 23
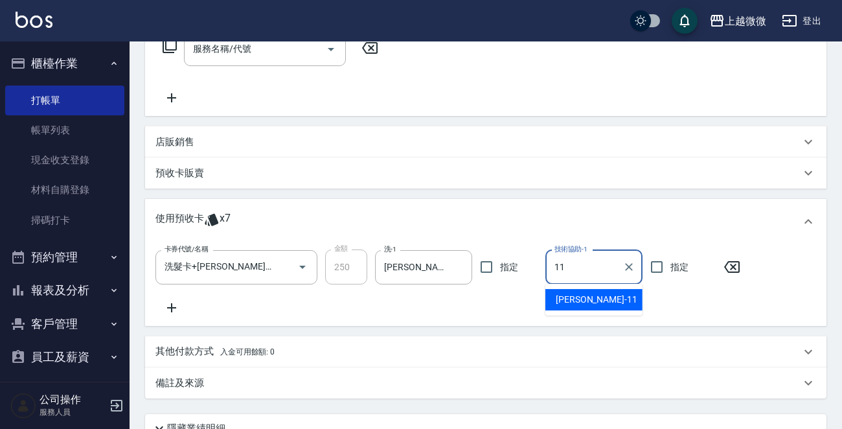
click at [595, 293] on div "Kristin -11" at bounding box center [594, 299] width 97 height 21
type input "Kristin-11"
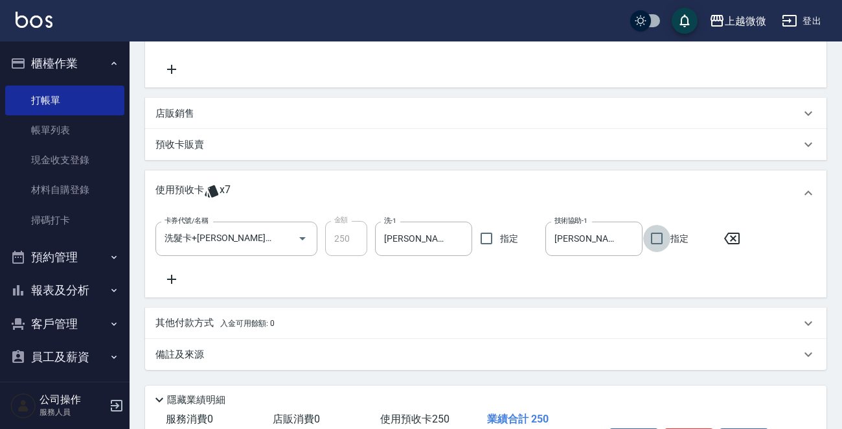
scroll to position [341, 0]
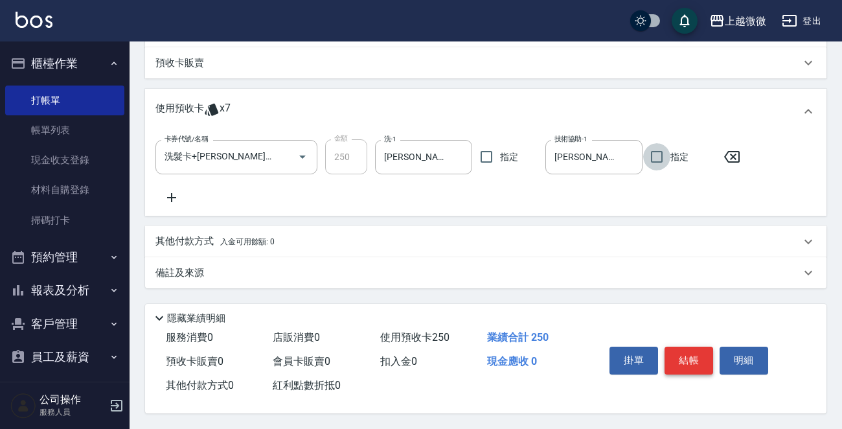
click at [706, 356] on button "結帳" at bounding box center [689, 360] width 49 height 27
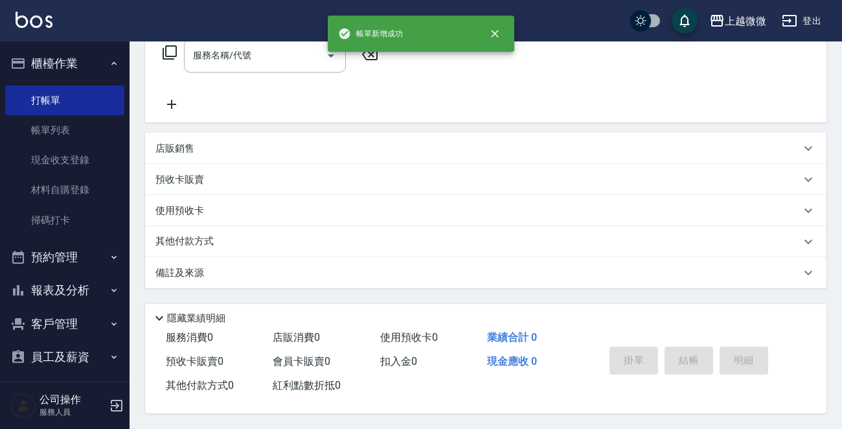
scroll to position [0, 0]
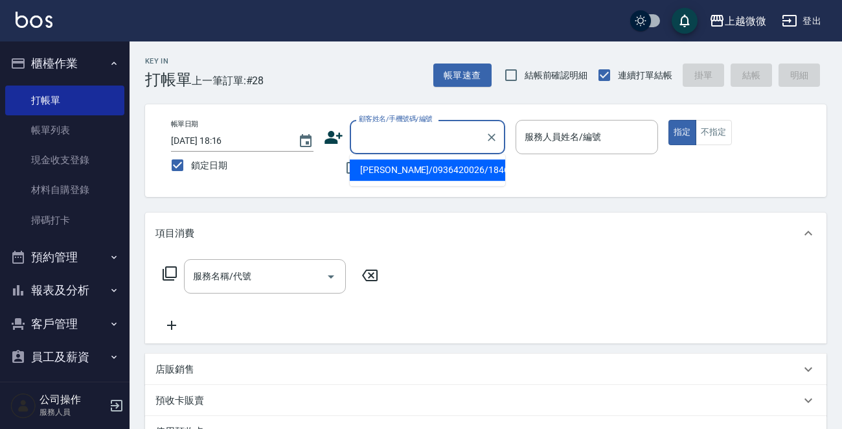
click at [408, 127] on input "顧客姓名/手機號碼/編號" at bounding box center [418, 137] width 124 height 23
type input "無"
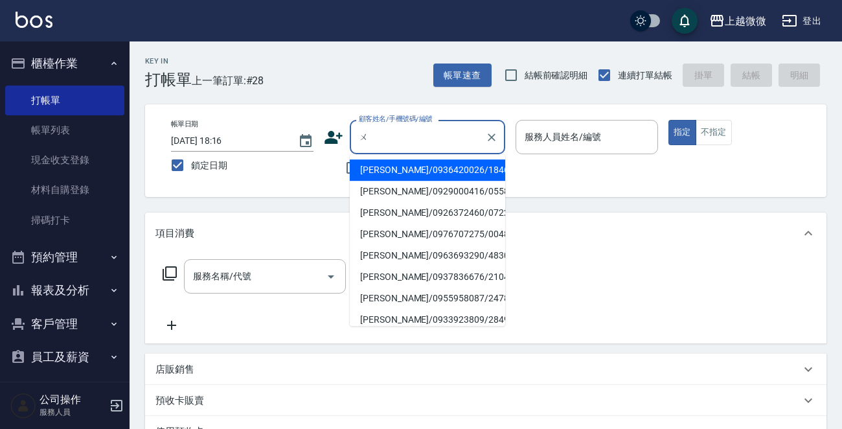
type input "無"
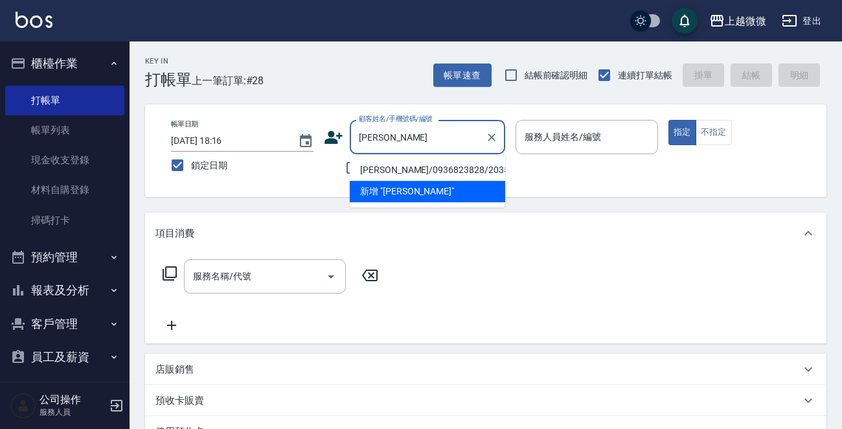
click at [413, 170] on li "吳幸靜/0936823828/2035" at bounding box center [428, 169] width 156 height 21
type input "吳幸靜/0936823828/2035"
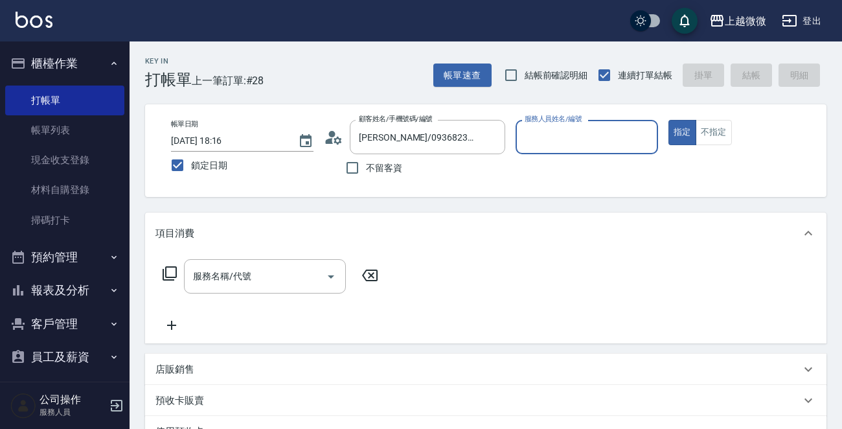
type input "Mini-2"
click at [621, 127] on input "Mini-2" at bounding box center [577, 137] width 111 height 23
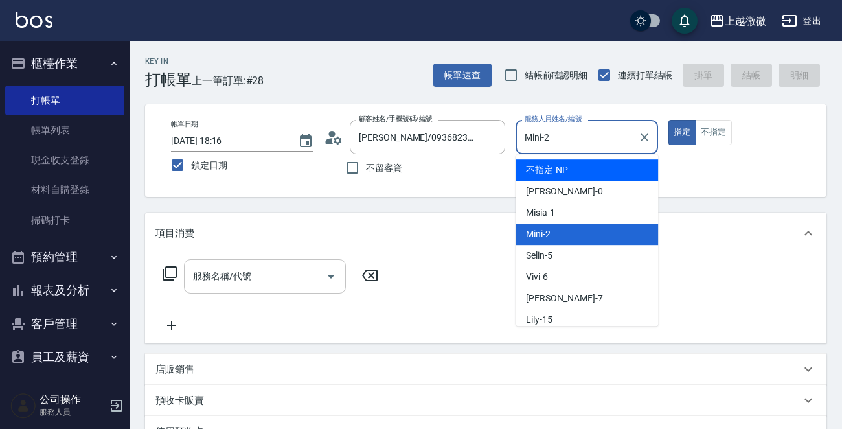
click at [251, 279] on input "服務名稱/代號" at bounding box center [255, 276] width 131 height 23
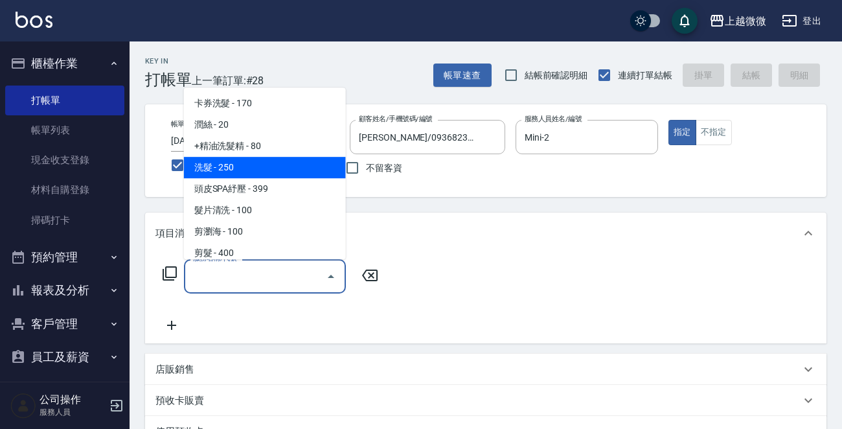
click at [262, 159] on span "洗髮 - 250" at bounding box center [265, 167] width 162 height 21
type input "洗髮(A03)"
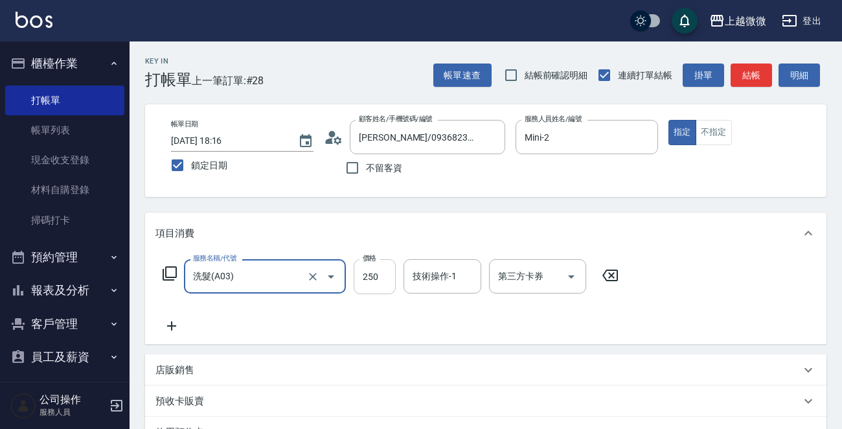
click at [395, 278] on input "250" at bounding box center [375, 276] width 42 height 35
type input "300"
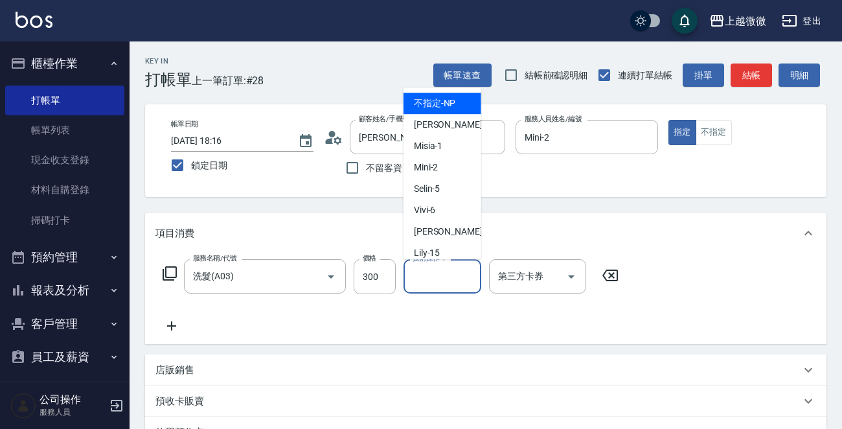
click at [438, 277] on div "技術操作-1 技術操作-1" at bounding box center [443, 276] width 78 height 34
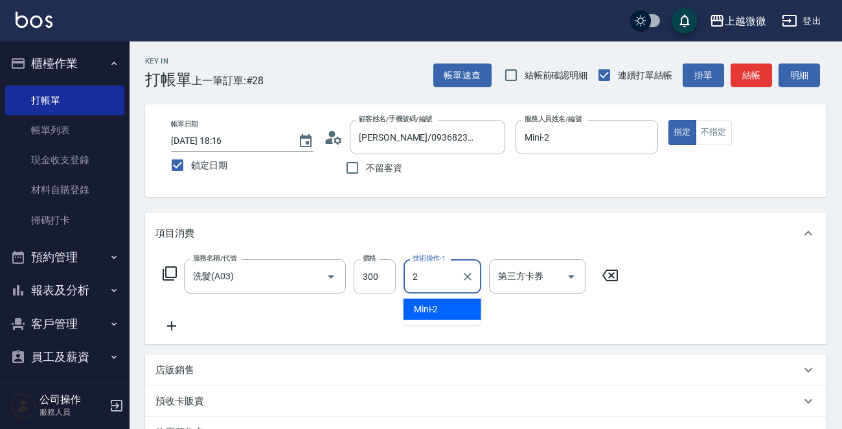
click at [452, 301] on div "Mini -2" at bounding box center [443, 309] width 78 height 21
type input "Mini-2"
click at [170, 329] on icon at bounding box center [172, 326] width 32 height 16
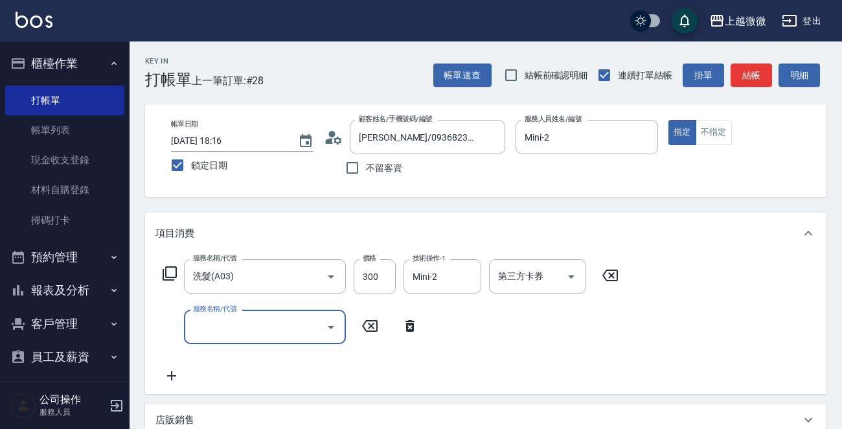
click at [261, 330] on input "服務名稱/代號" at bounding box center [255, 327] width 131 height 23
type input "補染(D01)"
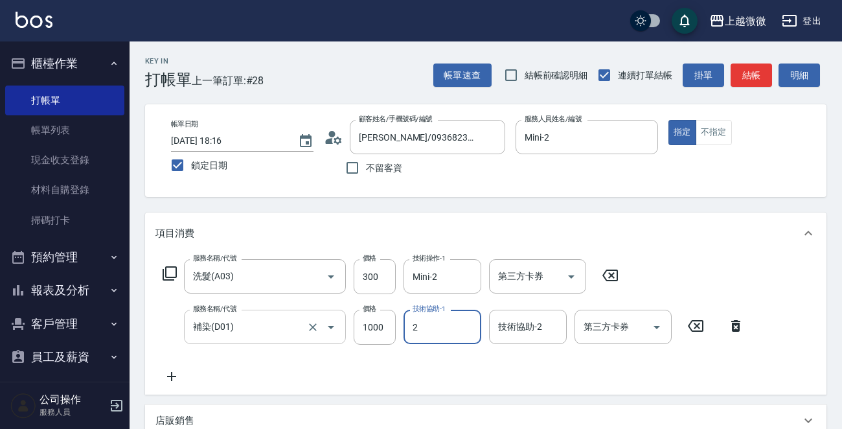
type input "Mini-2"
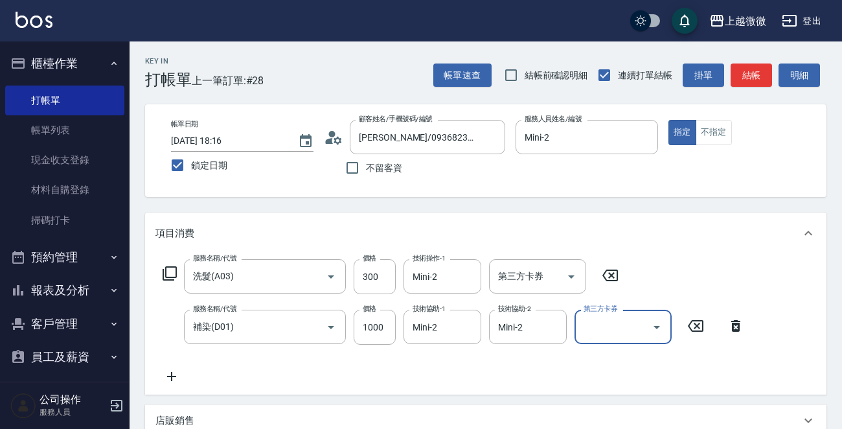
click at [173, 375] on icon at bounding box center [172, 377] width 32 height 16
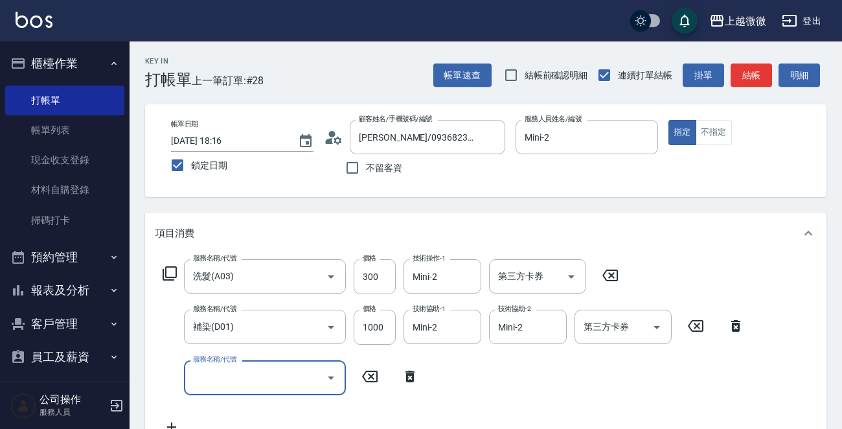
click at [231, 380] on input "服務名稱/代號" at bounding box center [255, 377] width 131 height 23
type input "瞬間護髮(E02)"
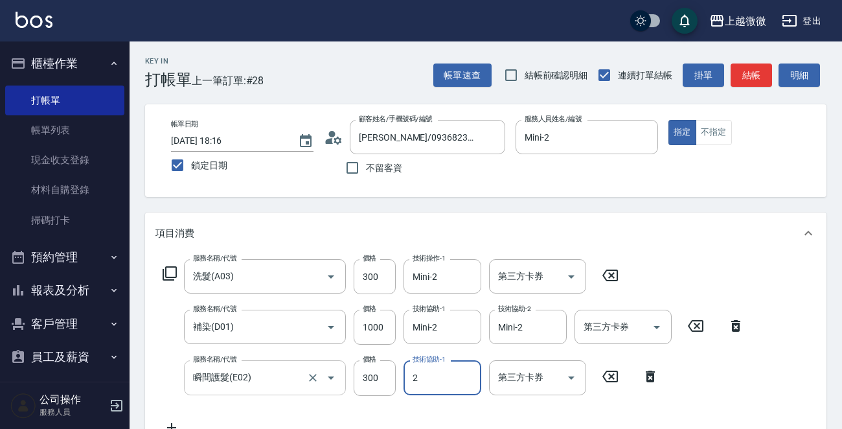
type input "Mini-2"
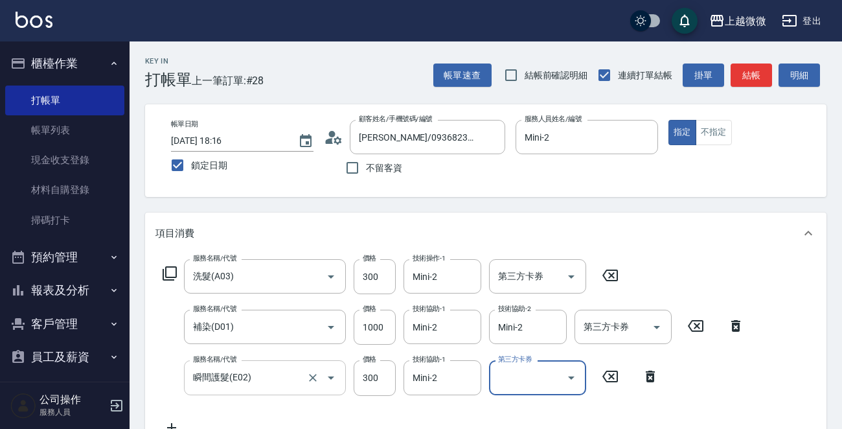
type input "Line酷券"
click at [553, 380] on icon "Clear" at bounding box center [553, 377] width 13 height 13
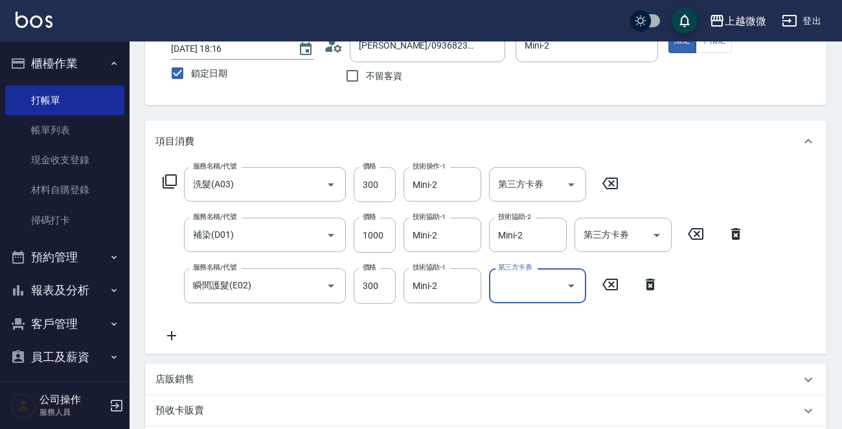
scroll to position [194, 0]
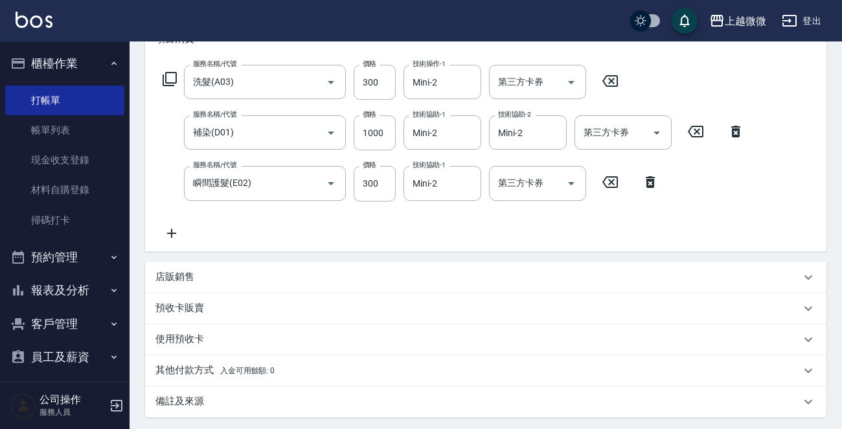
click at [165, 222] on div "服務名稱/代號 洗髮(A03) 服務名稱/代號 價格 300 價格 技術操作-1 Mini-2 技術操作-1 第三方卡券 第三方卡券 服務名稱/代號 補染(D…" at bounding box center [454, 153] width 597 height 176
click at [175, 234] on icon at bounding box center [172, 234] width 32 height 16
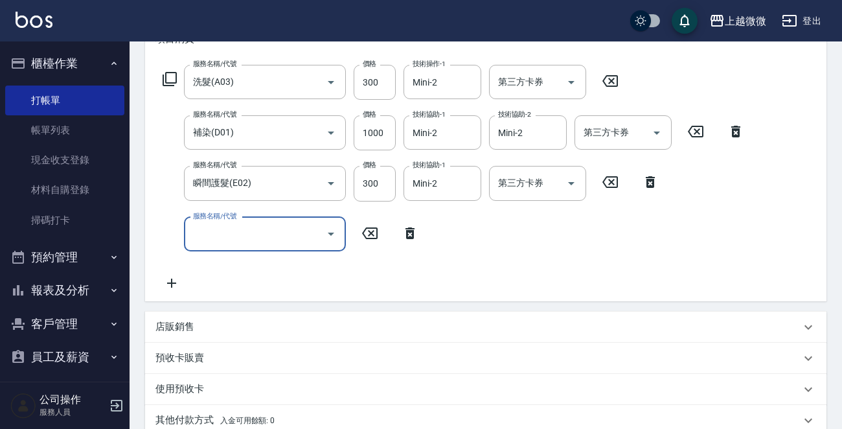
click at [235, 238] on input "服務名稱/代號" at bounding box center [255, 234] width 131 height 23
type input "頭皮隔離(G02)"
click at [446, 240] on input "技術協助-1" at bounding box center [443, 234] width 66 height 23
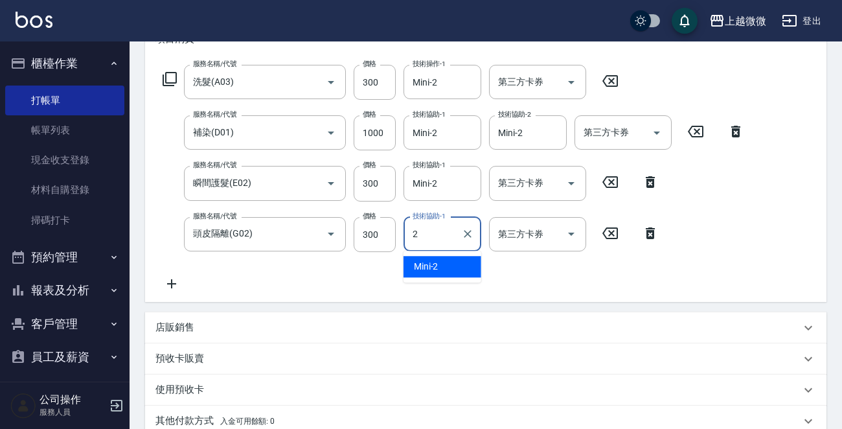
click at [443, 260] on div "Mini -2" at bounding box center [443, 266] width 78 height 21
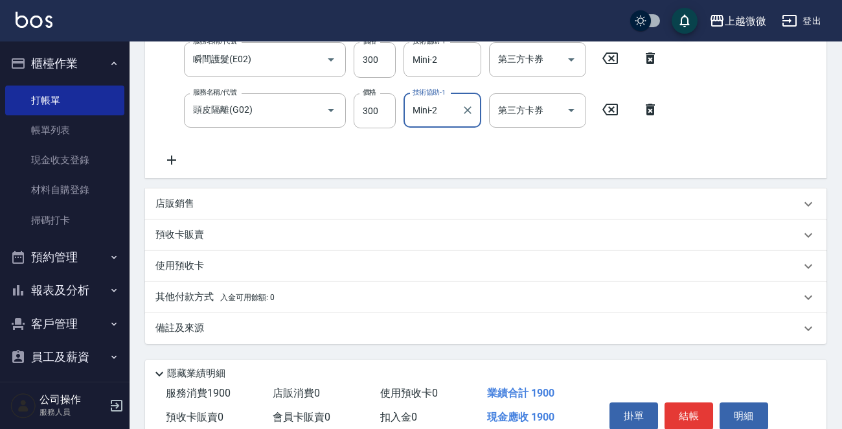
scroll to position [377, 0]
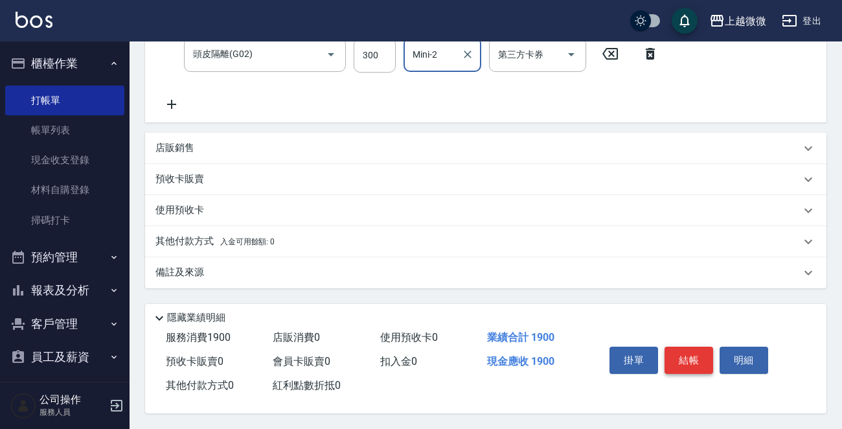
type input "Mini-2"
click at [693, 349] on button "結帳" at bounding box center [689, 360] width 49 height 27
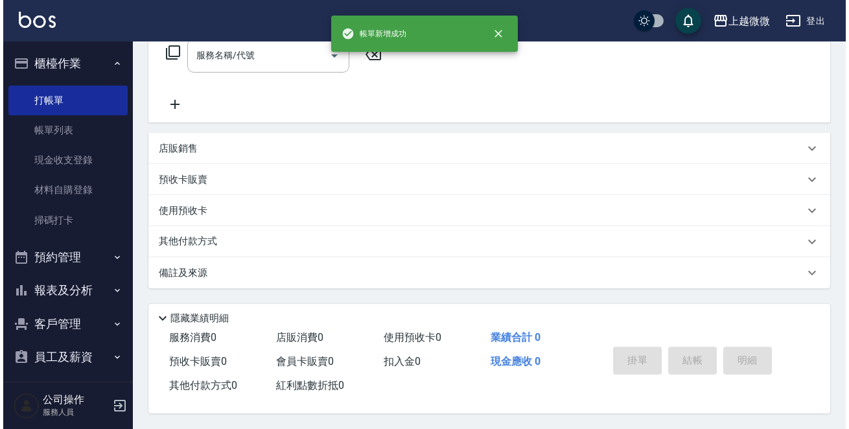
scroll to position [0, 0]
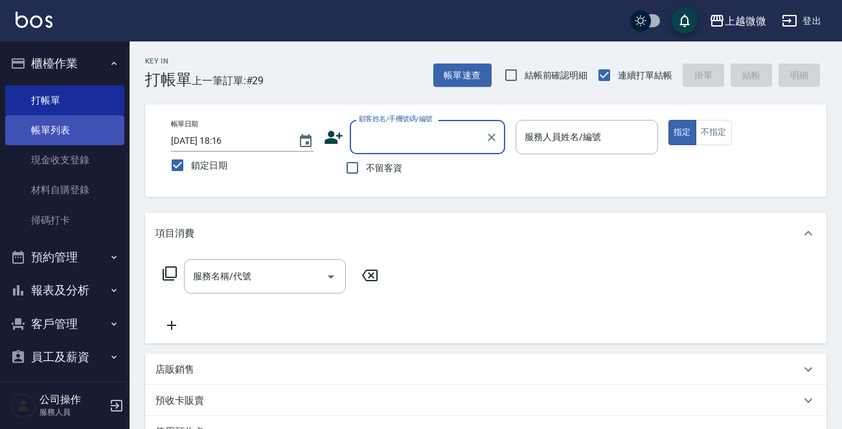
click at [78, 132] on link "帳單列表" at bounding box center [64, 130] width 119 height 30
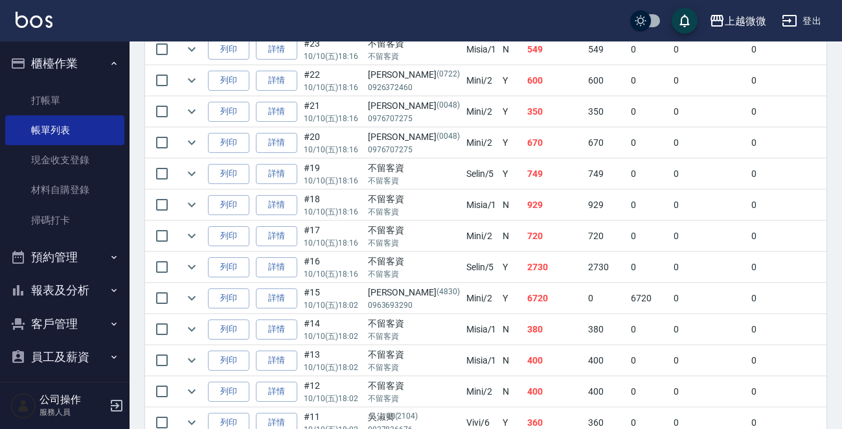
scroll to position [40, 0]
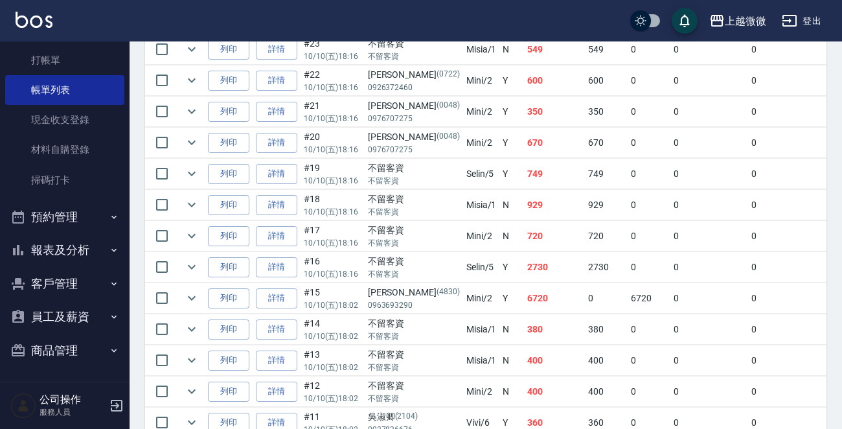
click at [71, 313] on button "員工及薪資" at bounding box center [64, 317] width 119 height 34
click at [76, 284] on button "客戶管理" at bounding box center [64, 284] width 119 height 34
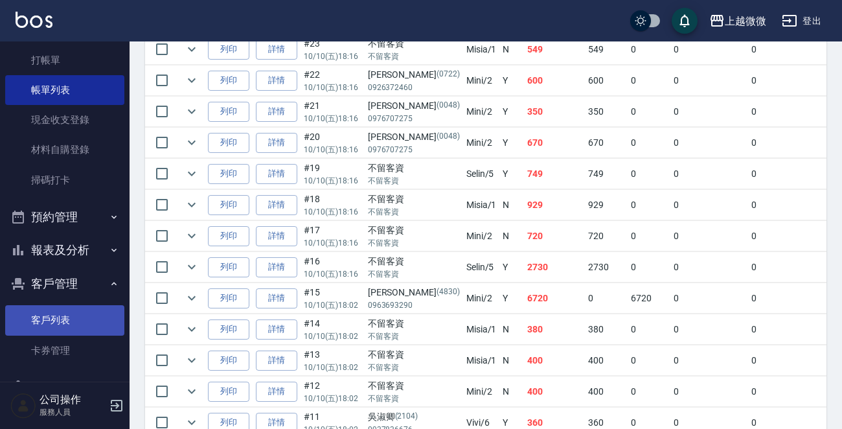
drag, startPoint x: 70, startPoint y: 317, endPoint x: 76, endPoint y: 301, distance: 16.8
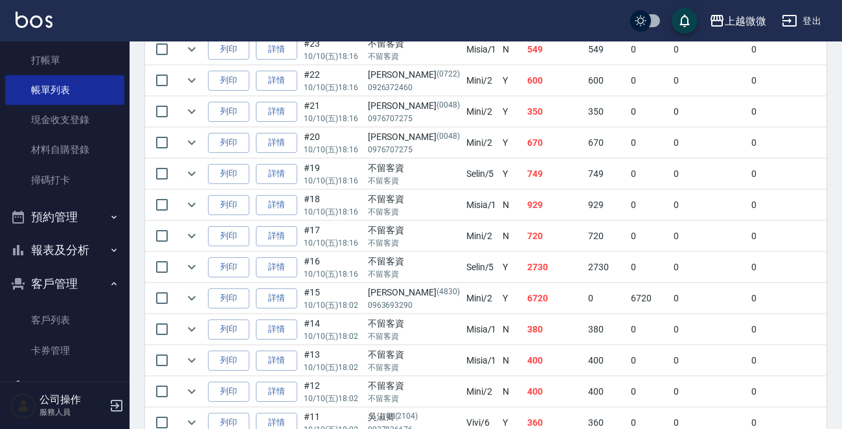
click at [69, 317] on link "客戶列表" at bounding box center [64, 320] width 119 height 30
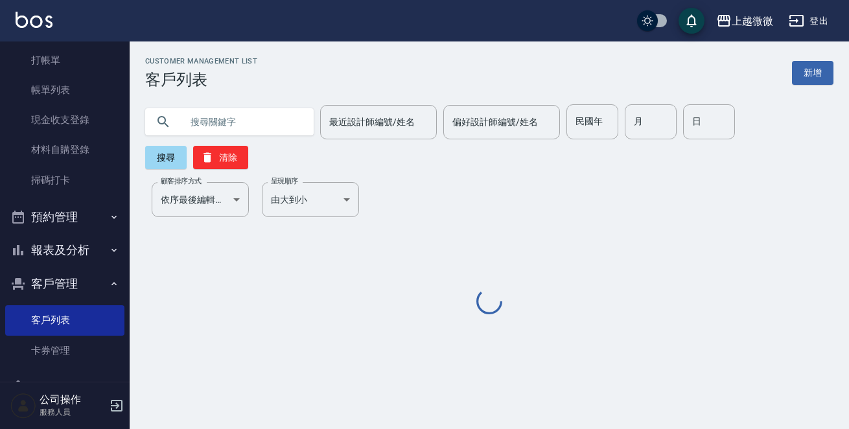
click at [231, 116] on input "text" at bounding box center [242, 121] width 122 height 35
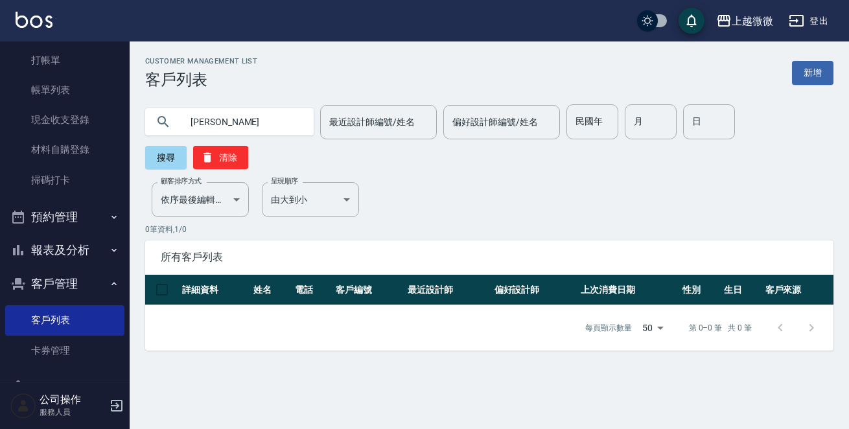
click at [235, 122] on input "廖佩" at bounding box center [242, 121] width 122 height 35
type input "廖珮"
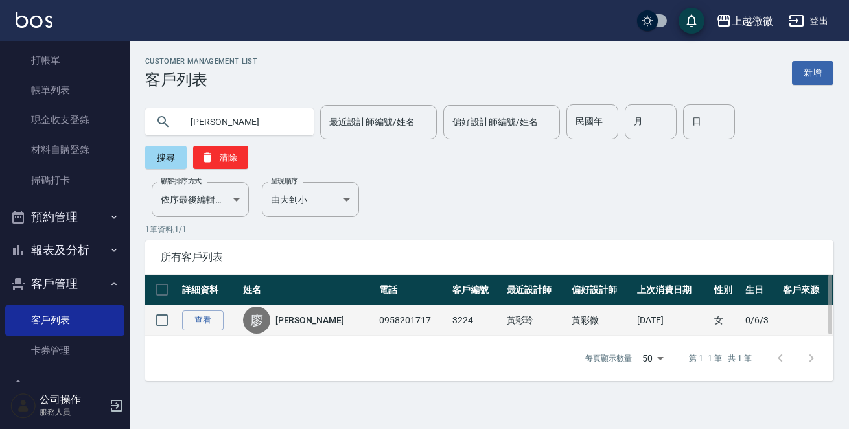
click at [304, 314] on link "[PERSON_NAME]" at bounding box center [309, 320] width 69 height 13
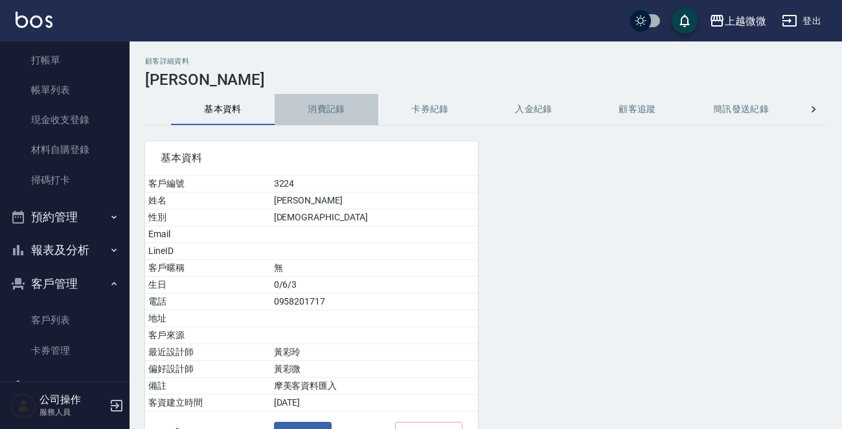
click at [347, 103] on button "消費記錄" at bounding box center [327, 109] width 104 height 31
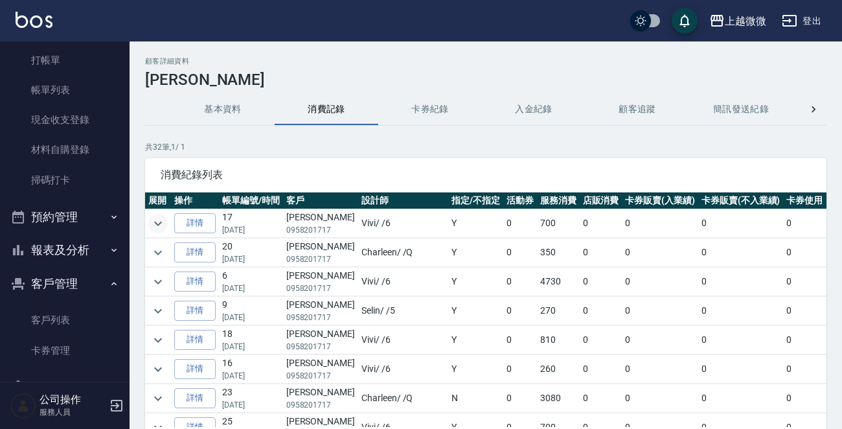
click at [152, 226] on icon "expand row" at bounding box center [158, 224] width 16 height 16
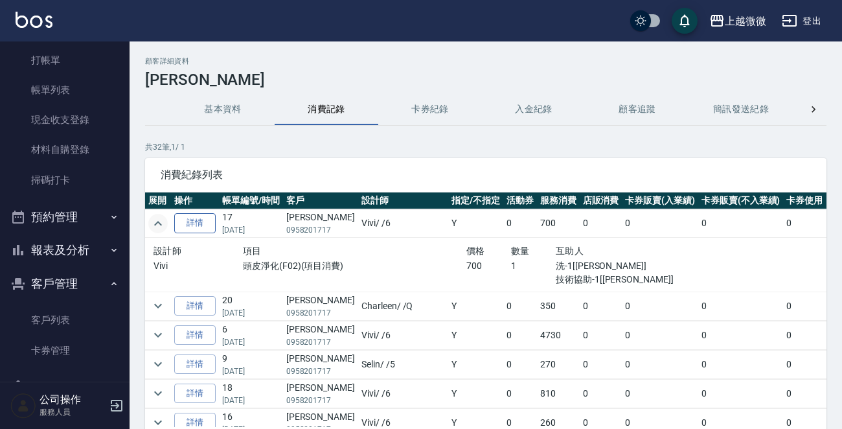
scroll to position [65, 0]
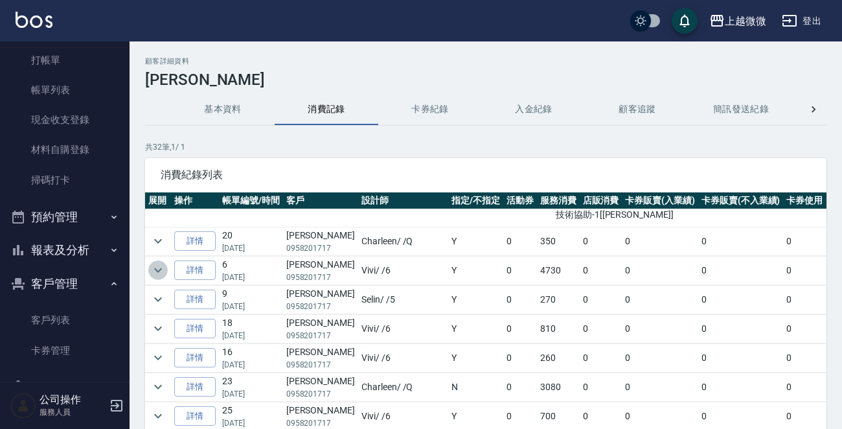
click at [159, 268] on icon "expand row" at bounding box center [158, 270] width 16 height 16
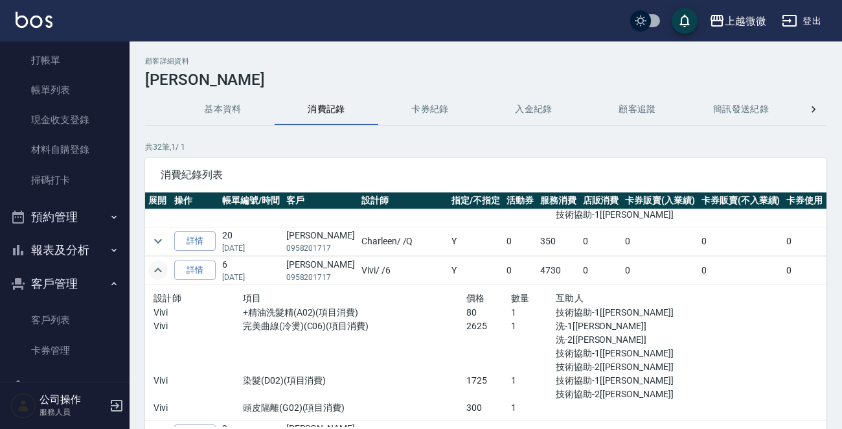
scroll to position [130, 0]
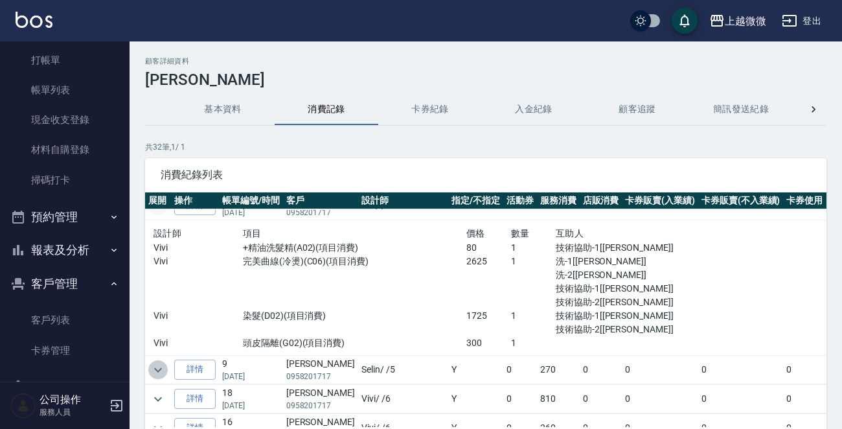
click at [159, 363] on icon "expand row" at bounding box center [158, 370] width 16 height 16
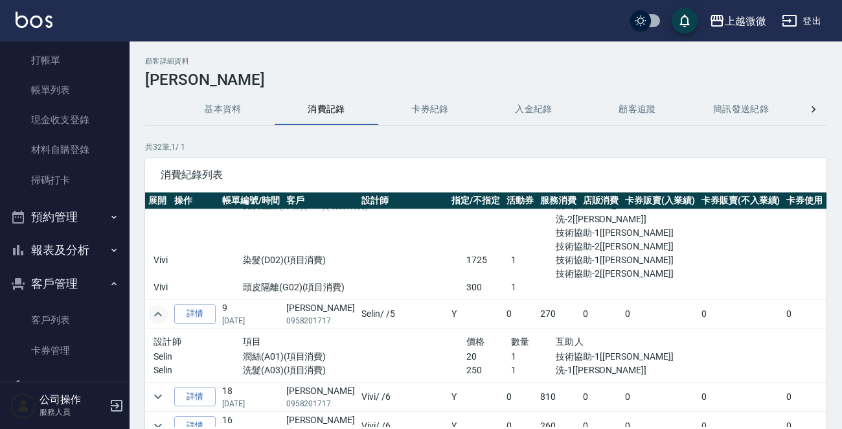
scroll to position [259, 0]
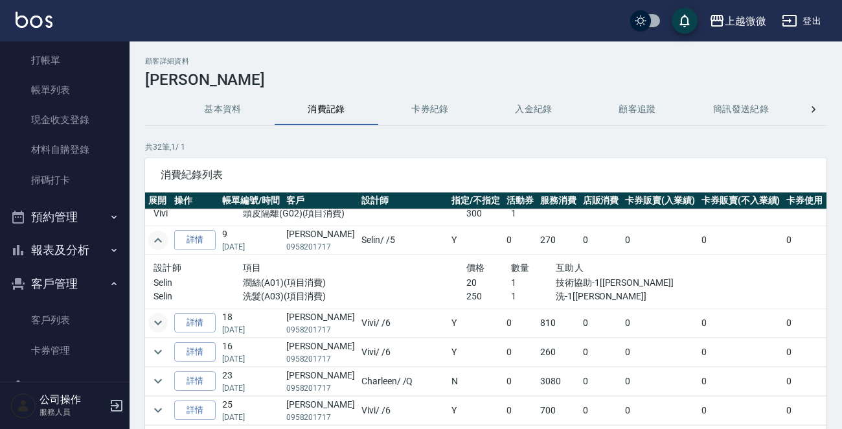
click at [161, 322] on icon "expand row" at bounding box center [158, 323] width 16 height 16
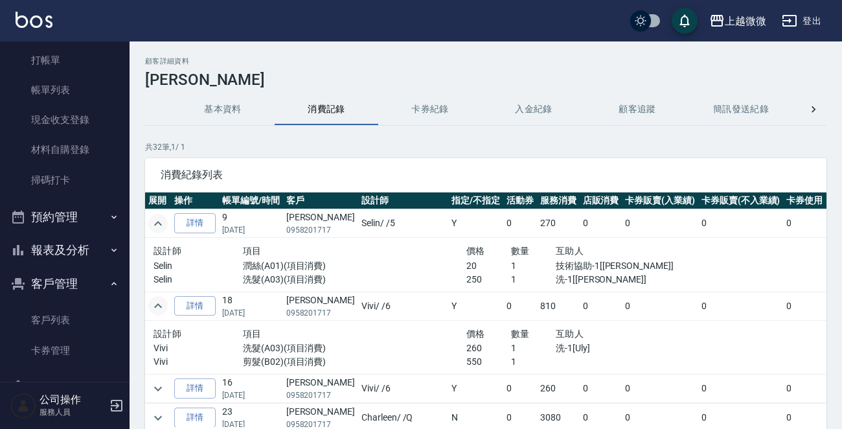
scroll to position [324, 0]
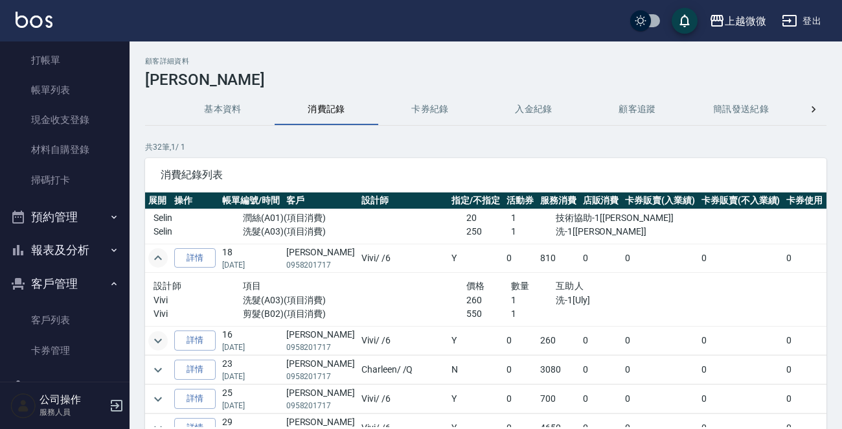
click at [159, 336] on icon "expand row" at bounding box center [158, 341] width 16 height 16
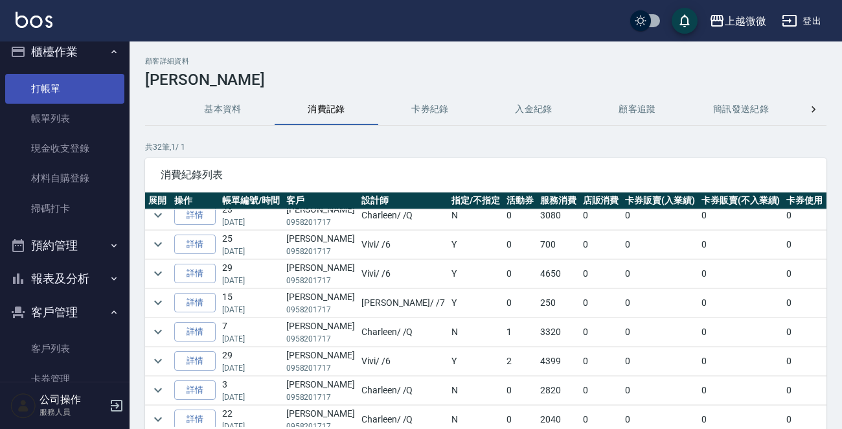
scroll to position [0, 0]
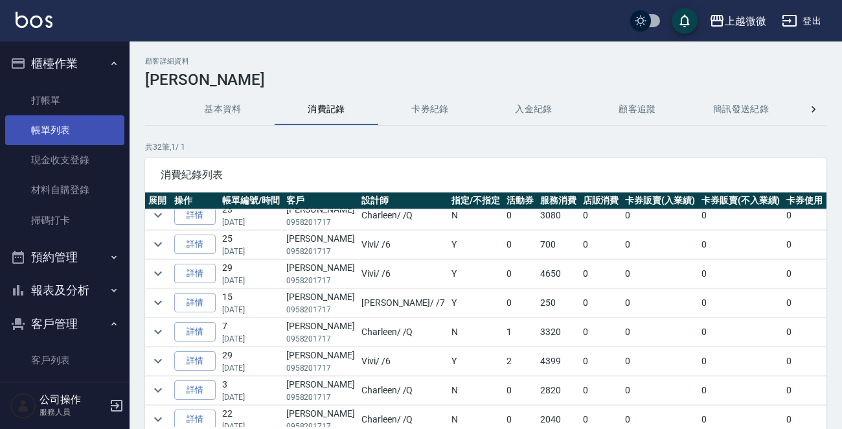
click at [54, 128] on link "帳單列表" at bounding box center [64, 130] width 119 height 30
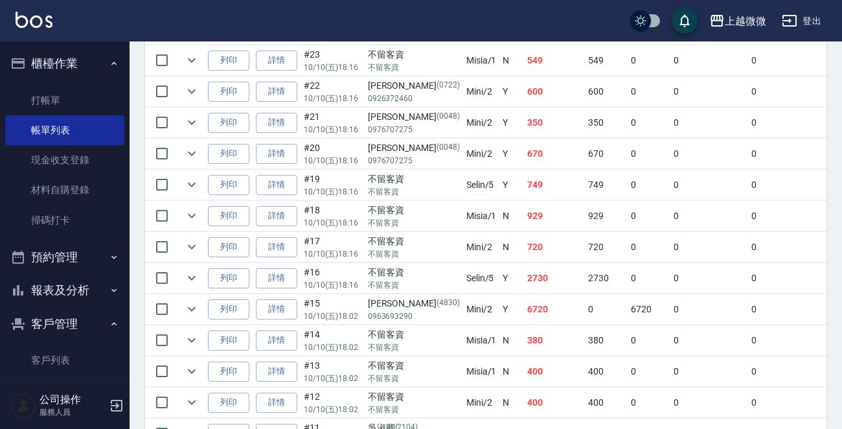
scroll to position [648, 0]
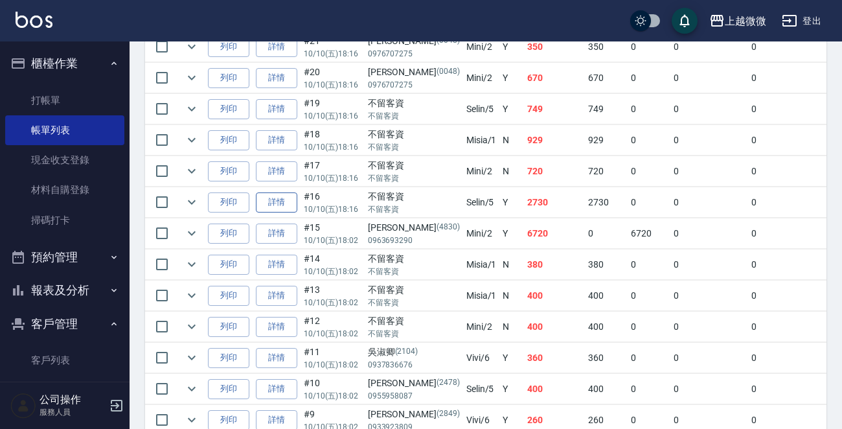
click at [264, 196] on link "詳情" at bounding box center [276, 202] width 41 height 20
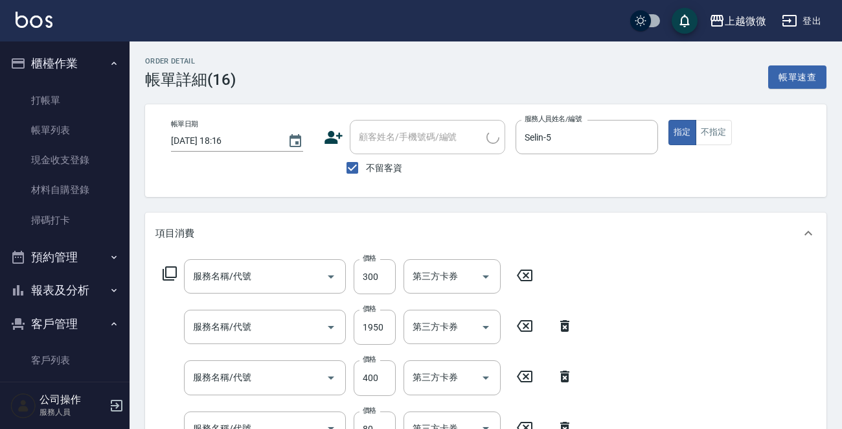
type input "2025/10/10 18:16"
checkbox input "true"
type input "Selin-5"
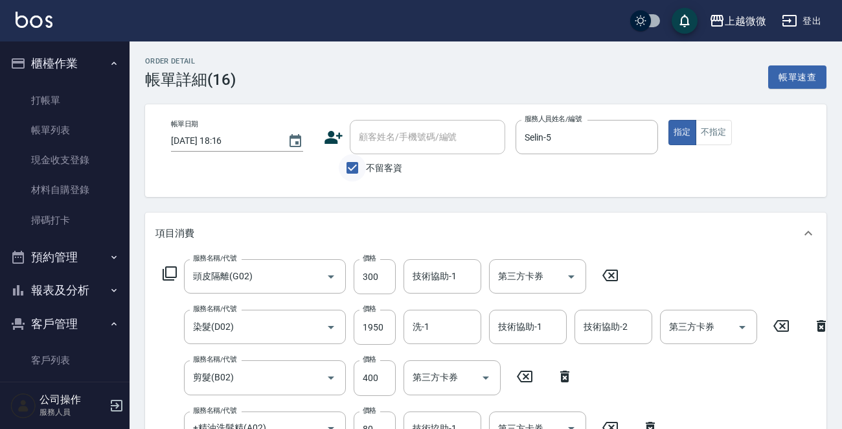
type input "頭皮隔離(G02)"
type input "染髮(D02)"
type input "剪髮(B02)"
type input "+精油洗髮精(A02)"
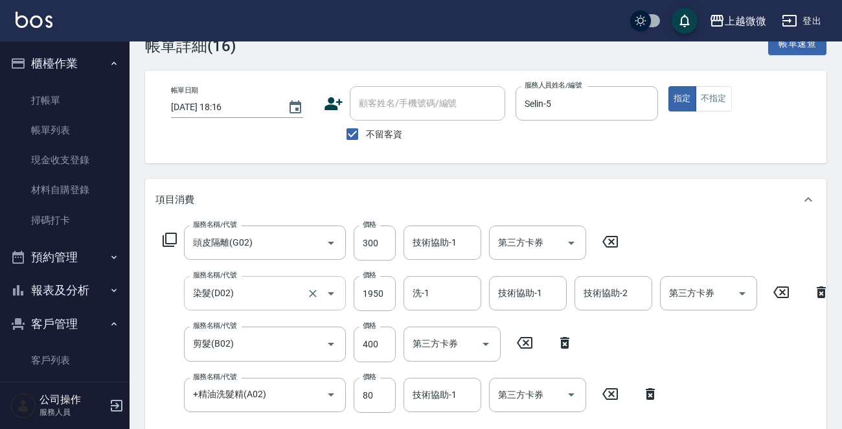
scroll to position [130, 0]
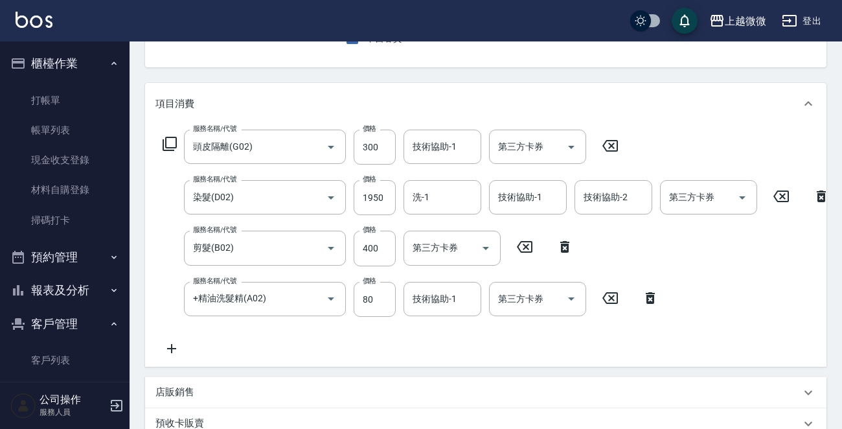
click at [170, 344] on icon at bounding box center [172, 349] width 32 height 16
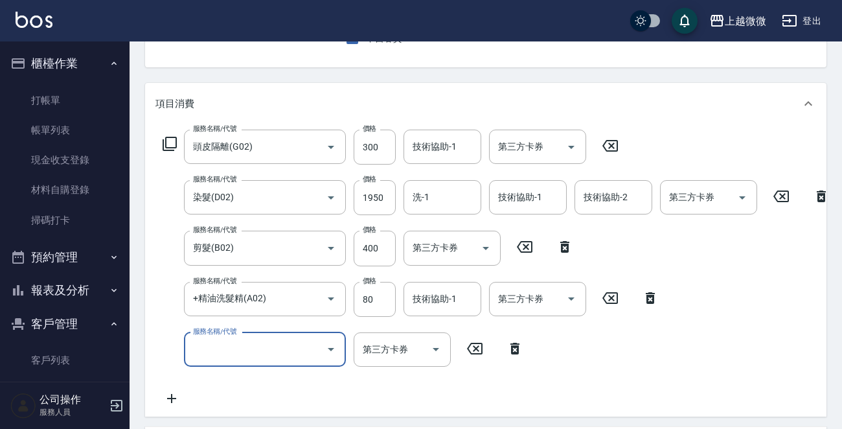
click at [257, 345] on input "服務名稱/代號" at bounding box center [255, 349] width 131 height 23
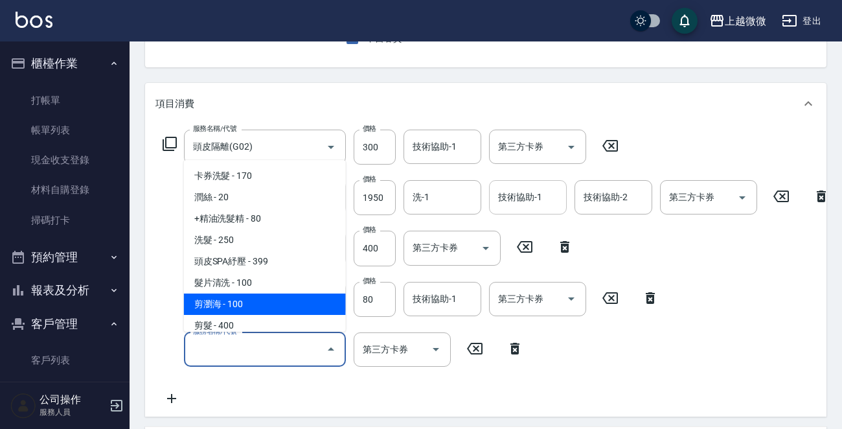
click at [540, 202] on input "技術協助-1" at bounding box center [528, 197] width 66 height 23
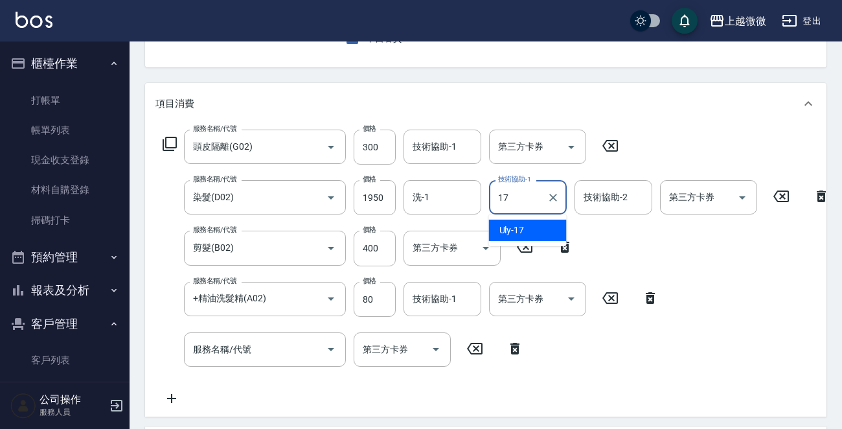
click at [522, 227] on span "Uly -17" at bounding box center [512, 231] width 25 height 14
type input "Uly-17"
click at [610, 194] on div "技術協助-2 技術協助-2" at bounding box center [614, 197] width 78 height 34
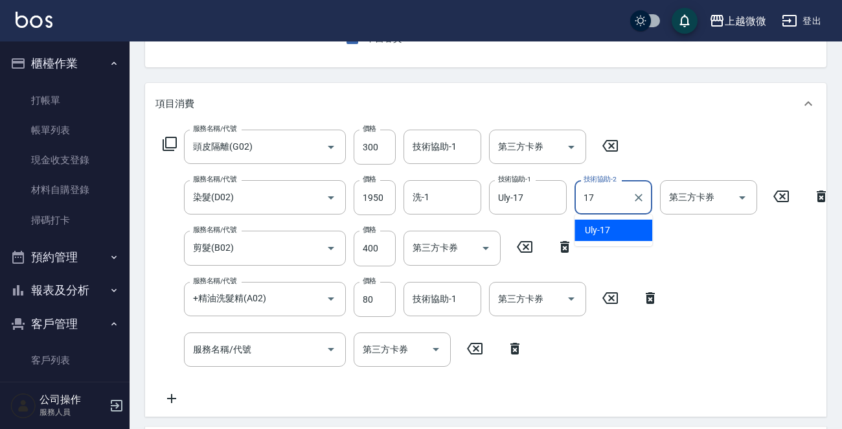
click at [596, 232] on span "Uly -17" at bounding box center [597, 231] width 25 height 14
type input "Uly-17"
click at [437, 144] on div "技術協助-1 技術協助-1" at bounding box center [443, 147] width 78 height 34
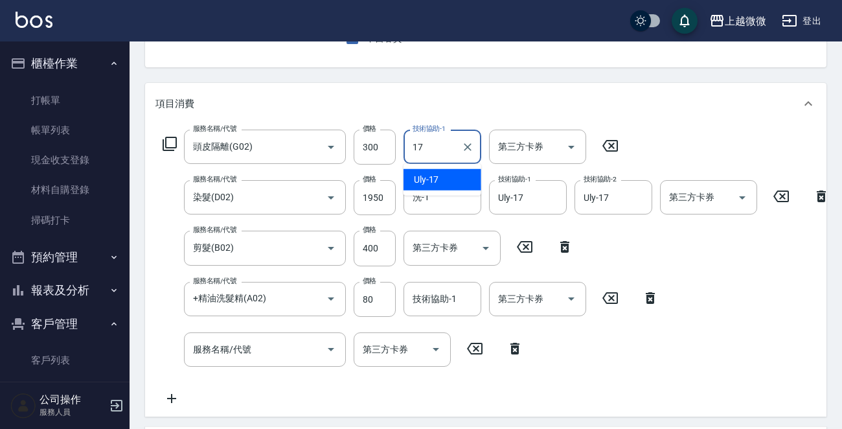
click at [451, 176] on div "Uly -17" at bounding box center [443, 179] width 78 height 21
type input "Uly-17"
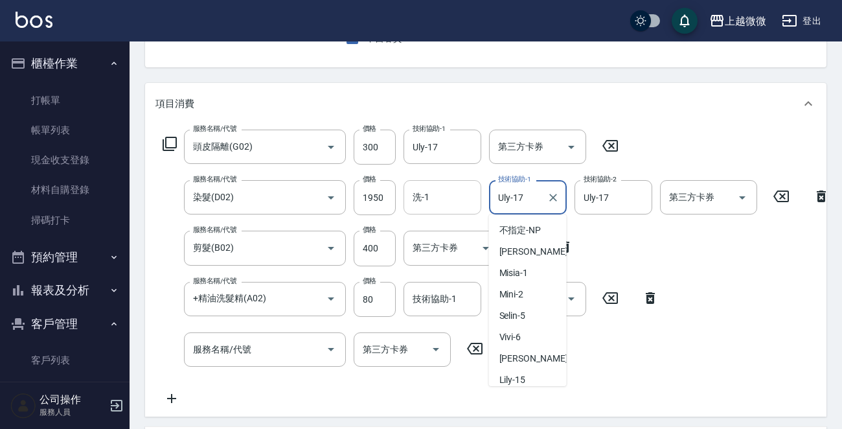
scroll to position [90, 0]
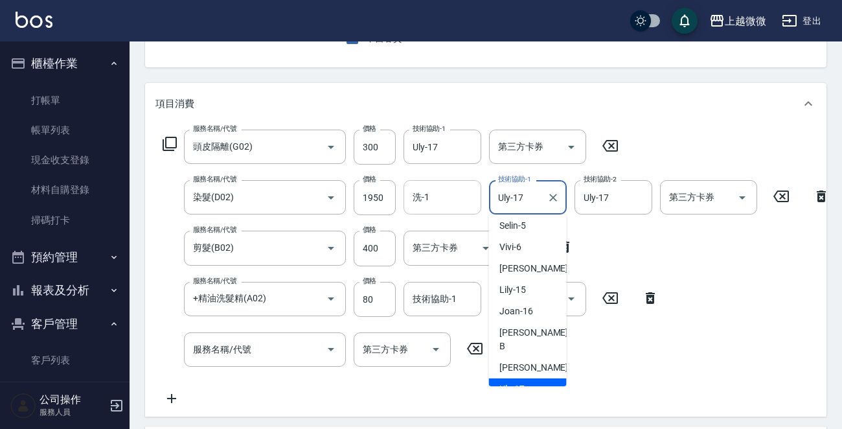
drag, startPoint x: 528, startPoint y: 193, endPoint x: 481, endPoint y: 193, distance: 47.3
click at [481, 193] on div "服務名稱/代號 染髮(D02) 服務名稱/代號 價格 1950 價格 洗-1 洗-1 技術協助-1 Uly-17 技術協助-1 技術協助-2 Uly-17 技…" at bounding box center [497, 197] width 682 height 35
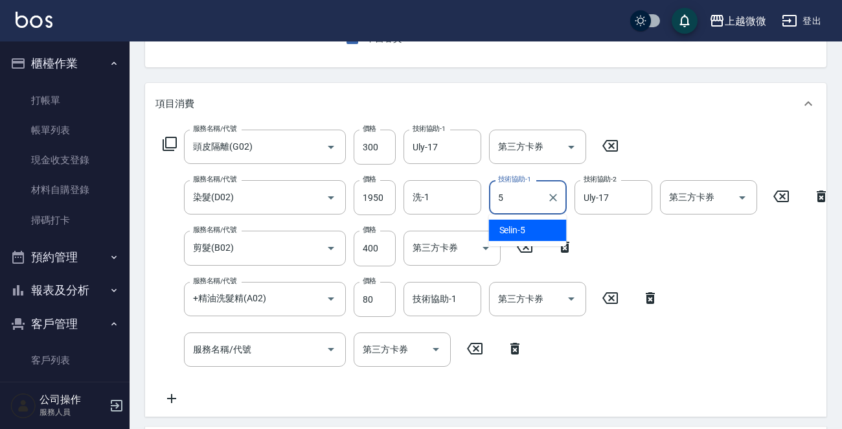
click at [517, 222] on div "Selin -5" at bounding box center [528, 230] width 78 height 21
type input "Selin-5"
click at [439, 303] on div "技術協助-1 技術協助-1" at bounding box center [443, 299] width 78 height 34
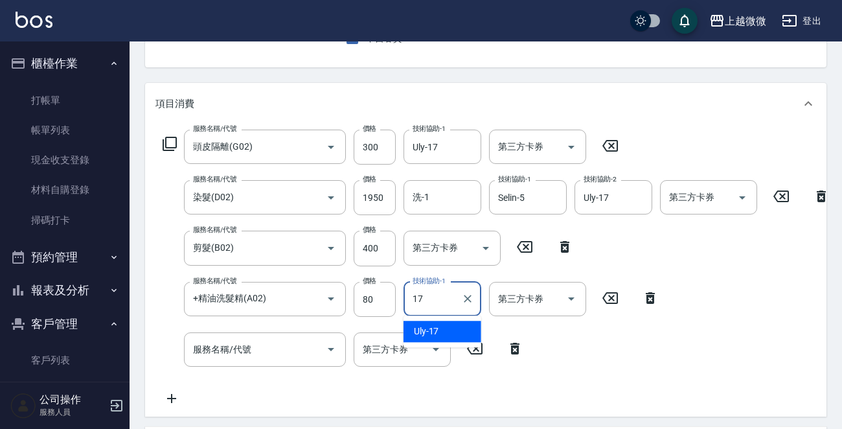
click at [443, 334] on div "Uly -17" at bounding box center [443, 331] width 78 height 21
type input "Uly-17"
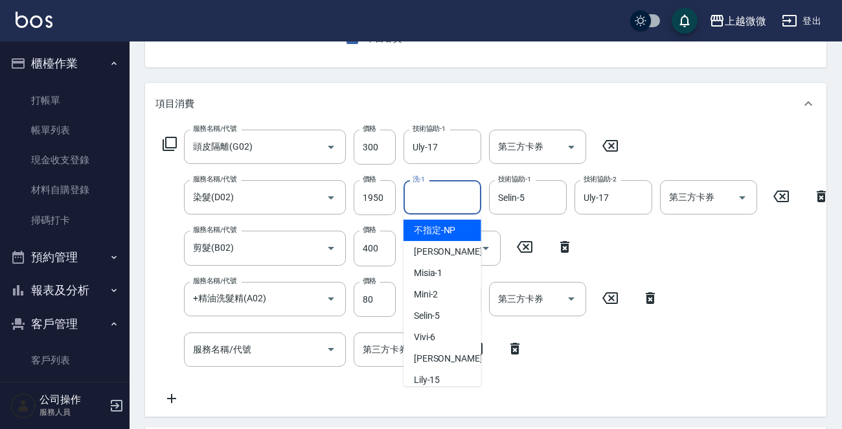
click at [459, 194] on input "洗-1" at bounding box center [443, 197] width 66 height 23
click at [691, 243] on div "服務名稱/代號 頭皮隔離(G02) 服務名稱/代號 價格 300 價格 技術協助-1 Uly-17 技術協助-1 第三方卡券 第三方卡券 服務名稱/代號 染髮…" at bounding box center [497, 268] width 682 height 277
click at [452, 191] on input "洗-1" at bounding box center [443, 197] width 66 height 23
click at [456, 227] on div "Uly -17" at bounding box center [443, 230] width 78 height 21
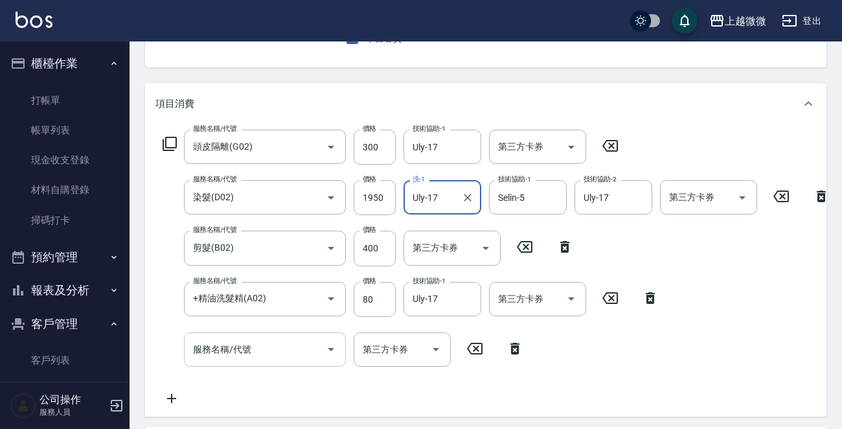
type input "Uly-17"
click at [260, 349] on input "服務名稱/代號" at bounding box center [255, 349] width 131 height 23
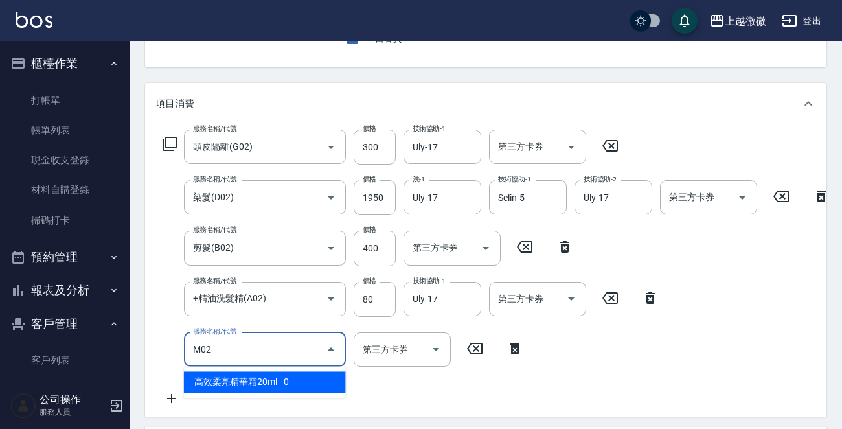
click at [292, 386] on span "高效柔亮精華霜20ml - 0" at bounding box center [265, 381] width 162 height 21
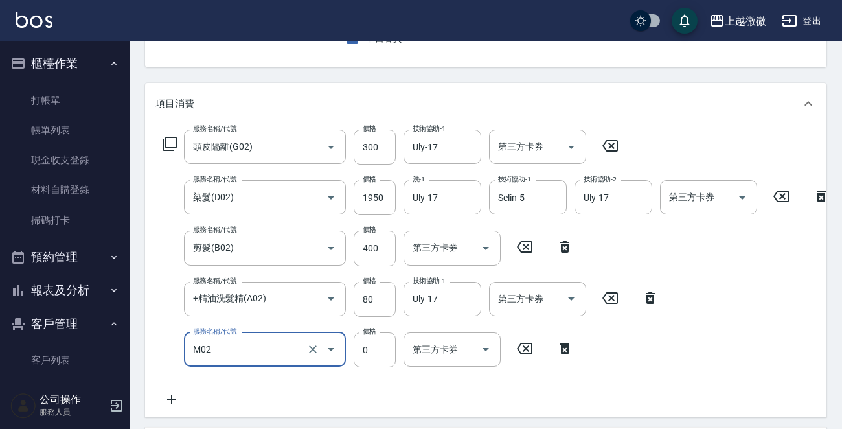
click at [267, 354] on input "M02" at bounding box center [247, 349] width 114 height 23
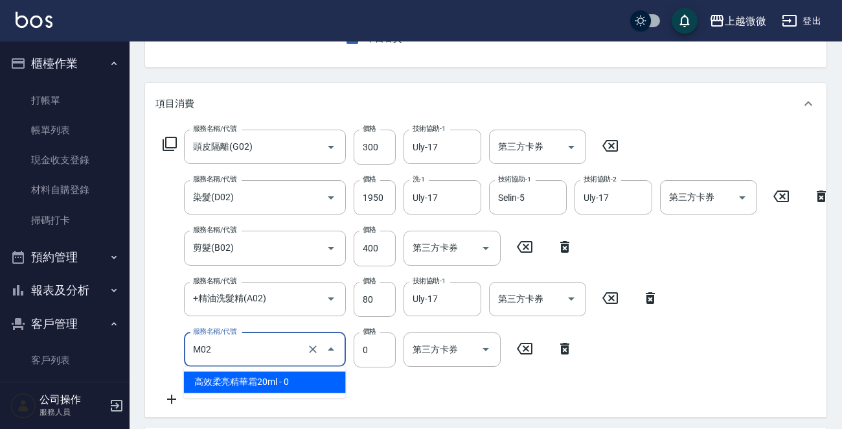
click at [266, 384] on span "高效柔亮精華霜20ml - 0" at bounding box center [265, 381] width 162 height 21
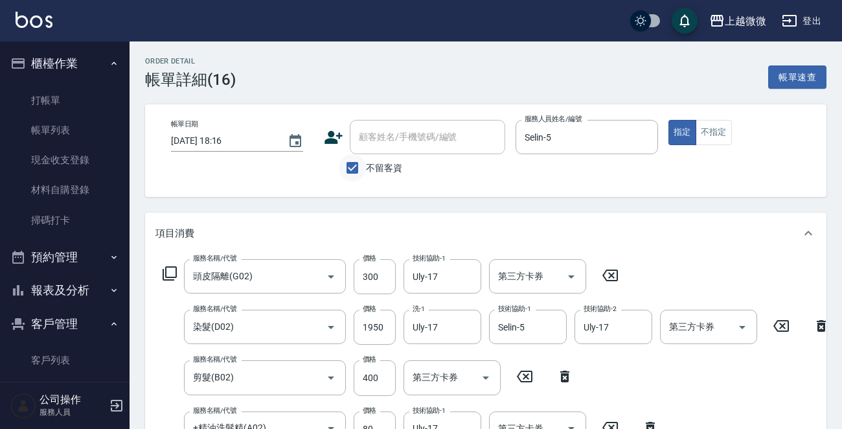
type input "高效柔亮精華霜20ml(M02)"
click at [351, 161] on input "不留客資" at bounding box center [352, 167] width 27 height 27
checkbox input "false"
click at [386, 142] on div "顧客姓名/手機號碼/編號 顧客姓名/手機號碼/編號" at bounding box center [428, 137] width 156 height 34
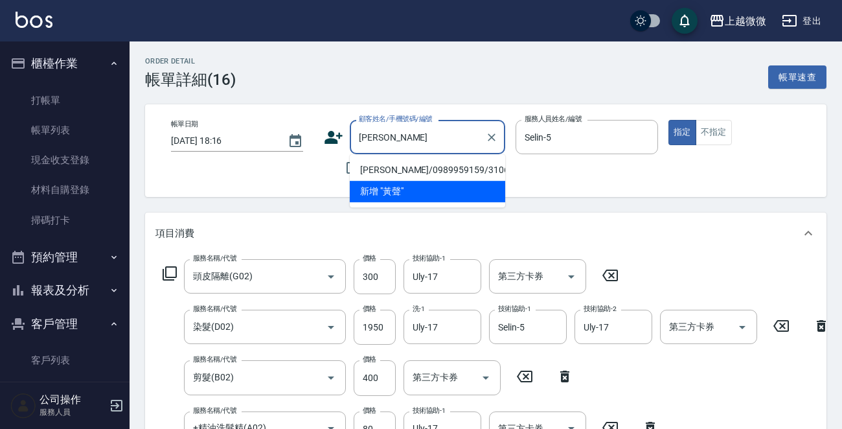
click at [430, 166] on li "黃聲娣/0989959159/3106" at bounding box center [428, 169] width 156 height 21
type input "黃聲娣/0989959159/3106"
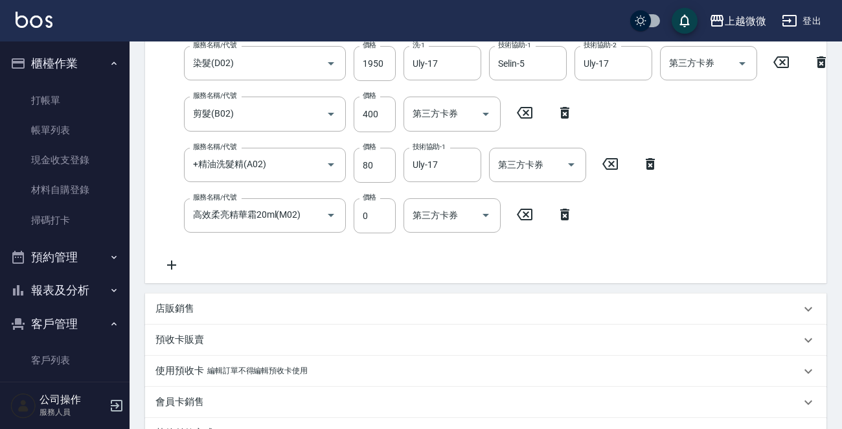
scroll to position [454, 0]
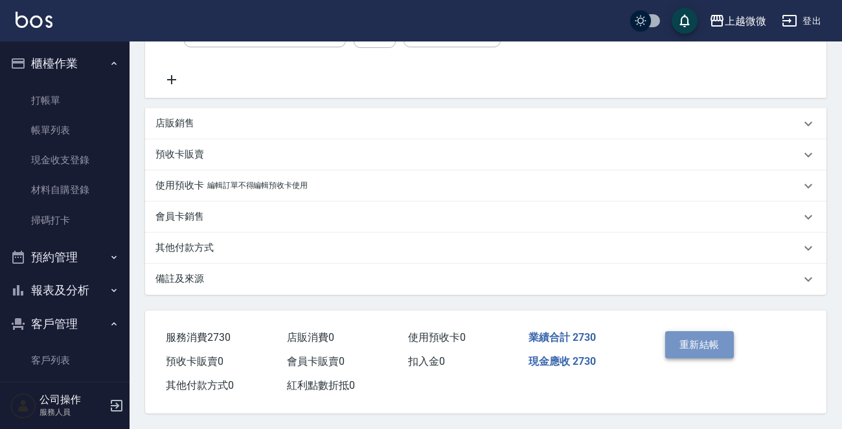
click at [696, 345] on button "重新結帳" at bounding box center [700, 344] width 69 height 27
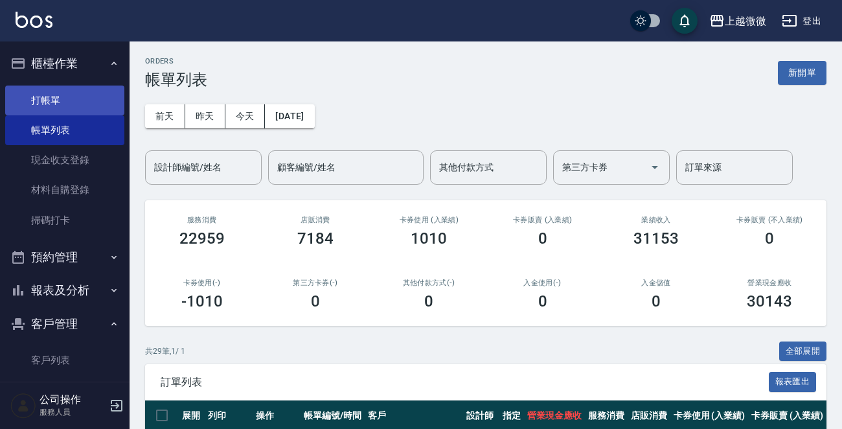
click at [86, 98] on link "打帳單" at bounding box center [64, 101] width 119 height 30
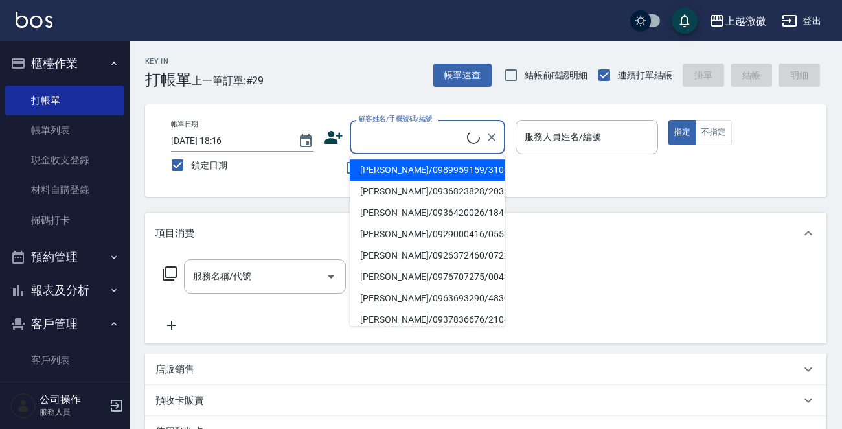
click at [420, 130] on input "顧客姓名/手機號碼/編號" at bounding box center [411, 137] width 111 height 23
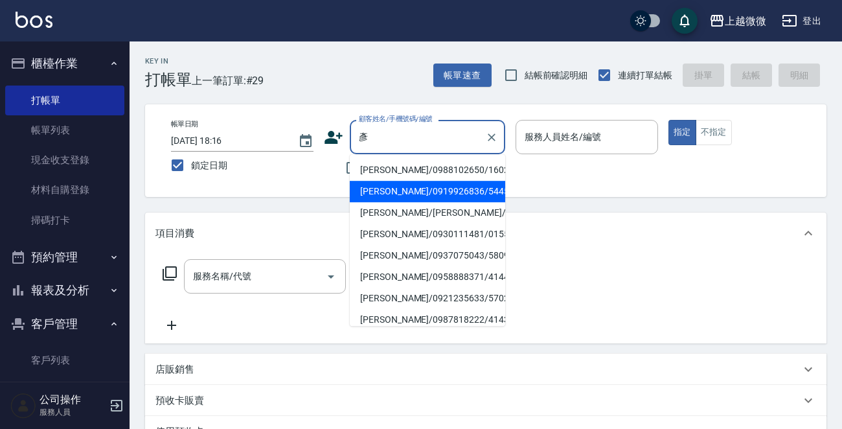
click at [421, 194] on li "陳彥閎/0919926836/5445" at bounding box center [428, 191] width 156 height 21
type input "陳彥閎/0919926836/5445"
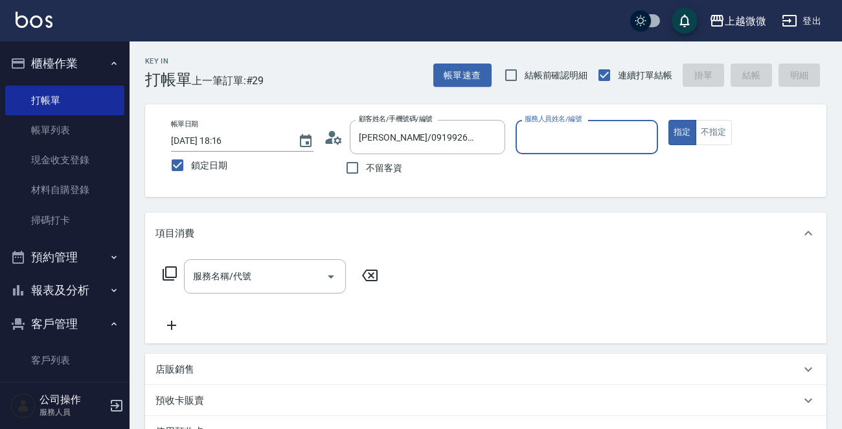
type input "Selin-5"
click at [259, 284] on input "服務名稱/代號" at bounding box center [255, 276] width 131 height 23
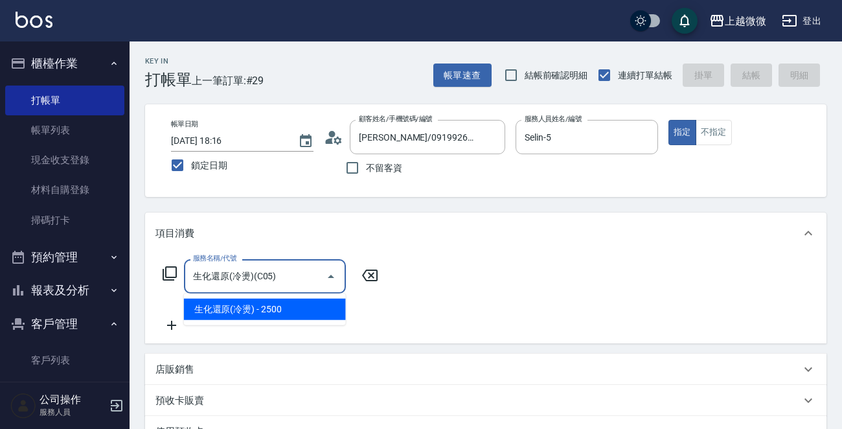
type input "生化還原(冷燙)(C05)"
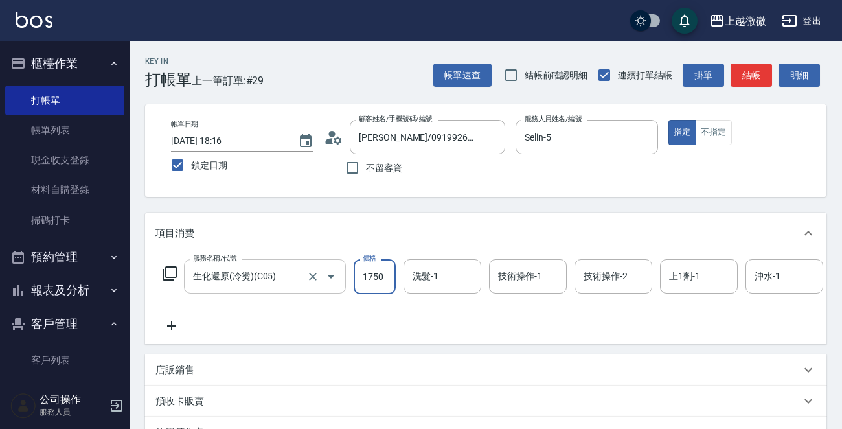
type input "1750"
type input "Alex-0"
type input "Selin-5"
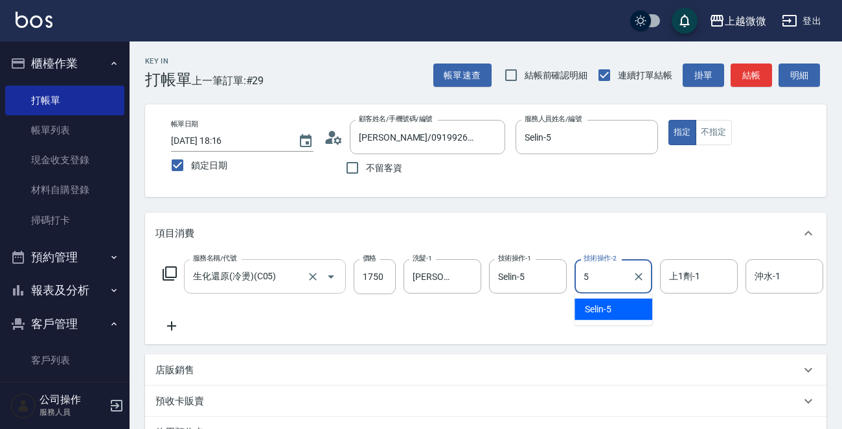
type input "Selin-5"
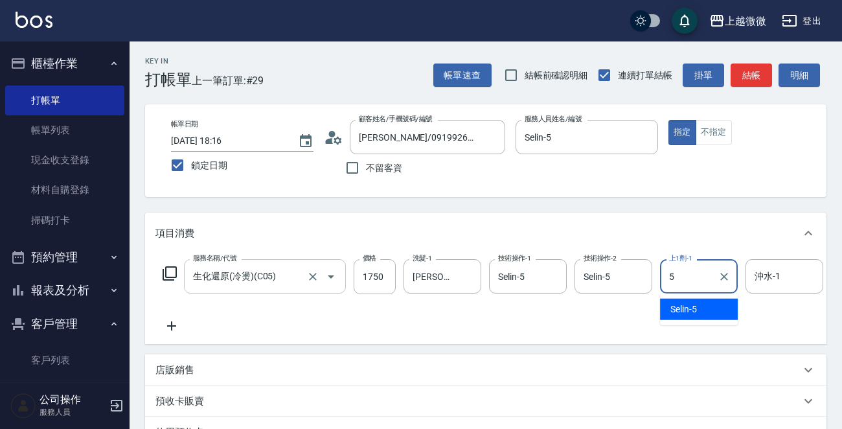
type input "Selin-5"
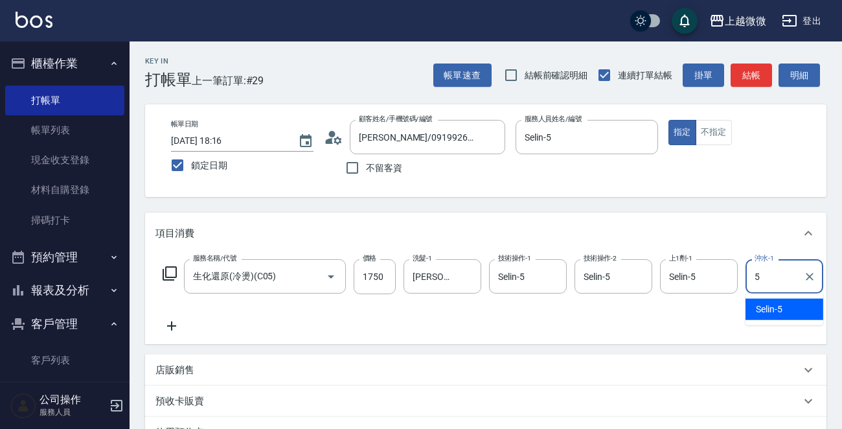
click at [773, 309] on span "Selin -5" at bounding box center [769, 310] width 27 height 14
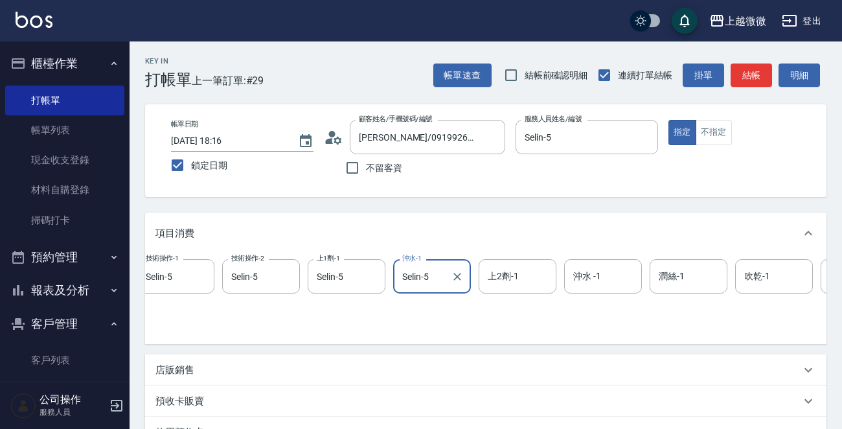
scroll to position [0, 367]
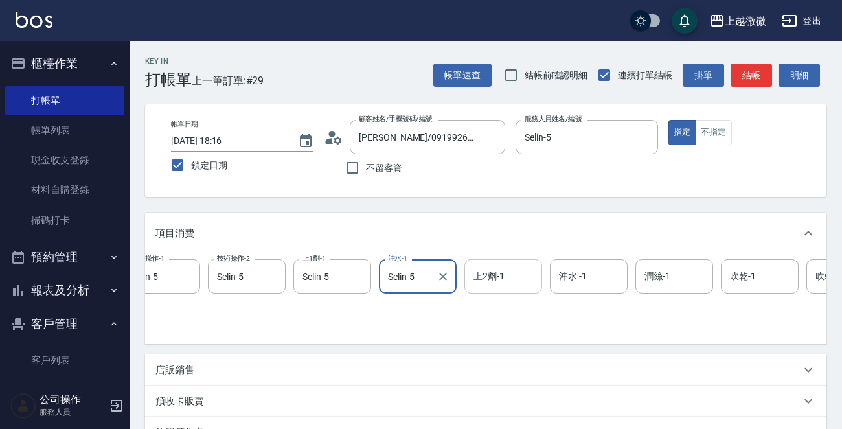
type input "Selin-5"
click at [516, 279] on input "上2劑-1" at bounding box center [503, 276] width 66 height 23
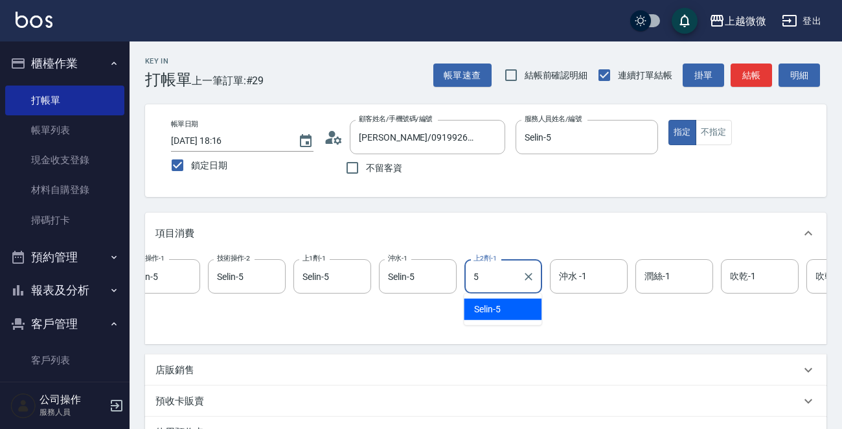
click at [521, 303] on div "Selin -5" at bounding box center [503, 309] width 78 height 21
type input "Selin-5"
click at [575, 275] on div "沖水 -1 沖水 -1" at bounding box center [589, 276] width 78 height 34
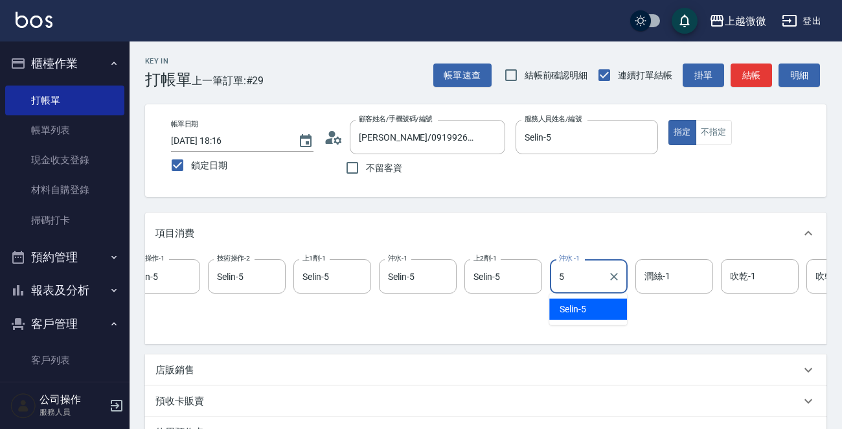
drag, startPoint x: 589, startPoint y: 307, endPoint x: 629, endPoint y: 294, distance: 42.0
click at [589, 305] on div "Selin -5" at bounding box center [589, 309] width 78 height 21
type input "Selin-5"
click at [745, 281] on div "吹乾-1 吹乾-1" at bounding box center [760, 276] width 78 height 34
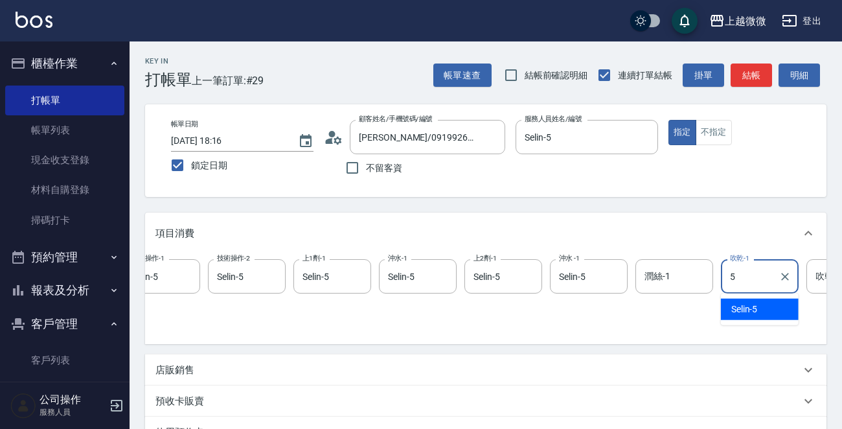
click at [741, 306] on span "Selin -5" at bounding box center [745, 310] width 27 height 14
type input "Selin-5"
click at [820, 281] on div "吹乾-2 吹乾-2" at bounding box center [846, 276] width 78 height 34
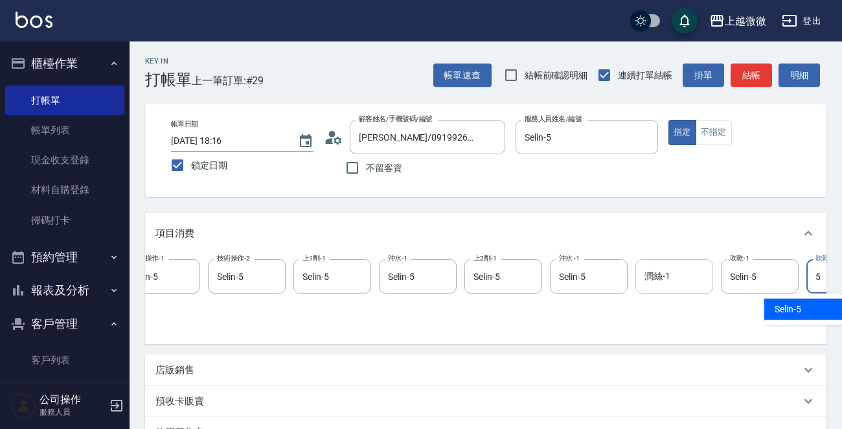
drag, startPoint x: 794, startPoint y: 304, endPoint x: 710, endPoint y: 288, distance: 85.8
click at [793, 304] on span "Selin -5" at bounding box center [788, 310] width 27 height 14
type input "Selin-5"
click at [670, 280] on input "潤絲-1" at bounding box center [675, 276] width 66 height 23
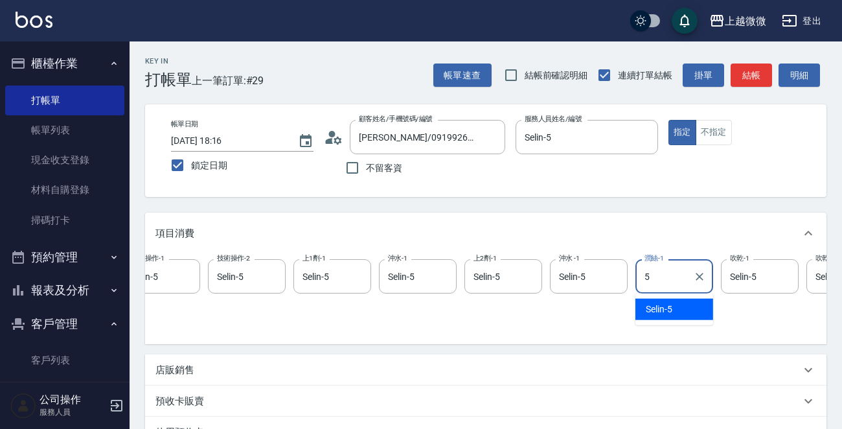
click at [660, 305] on span "Selin -5" at bounding box center [659, 310] width 27 height 14
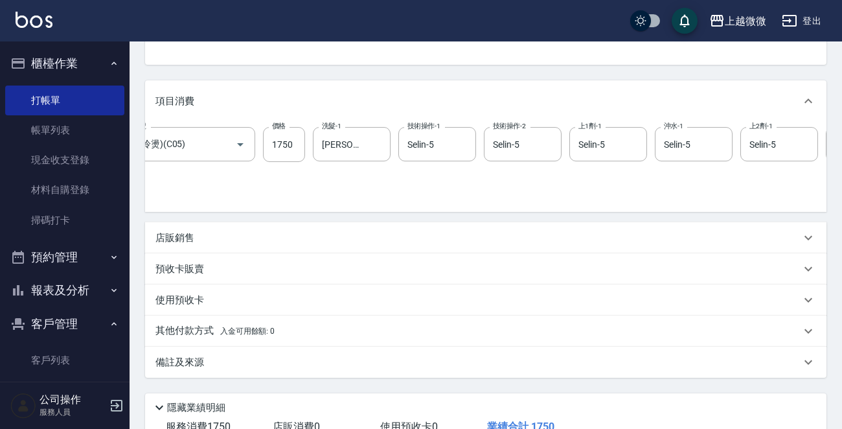
scroll to position [235, 0]
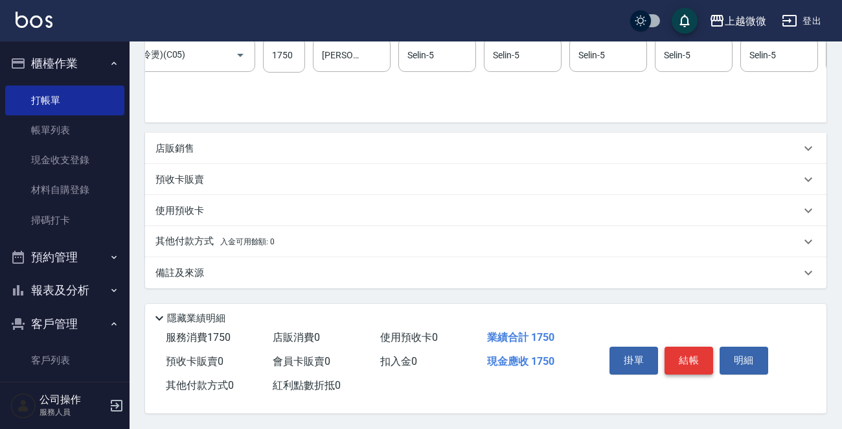
type input "Selin-5"
click at [681, 358] on button "結帳" at bounding box center [689, 360] width 49 height 27
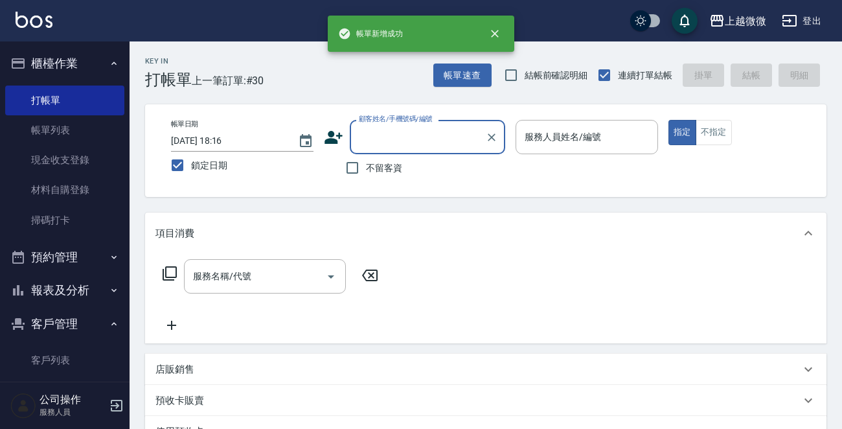
scroll to position [0, 0]
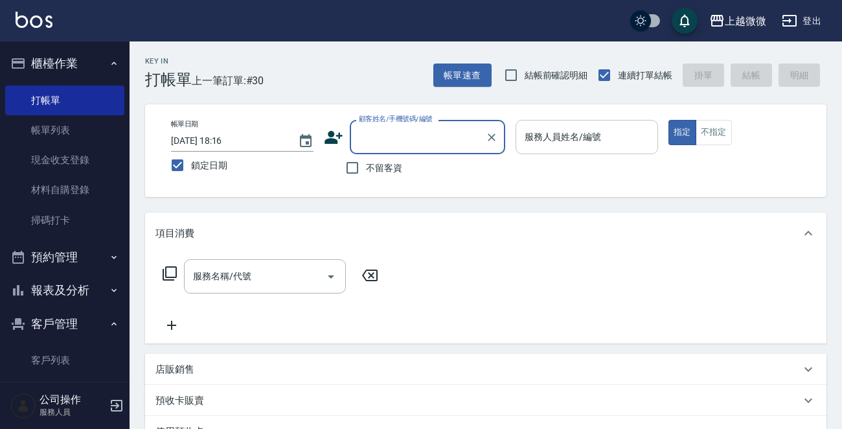
click at [570, 139] on div "服務人員姓名/編號 服務人員姓名/編號" at bounding box center [587, 137] width 143 height 34
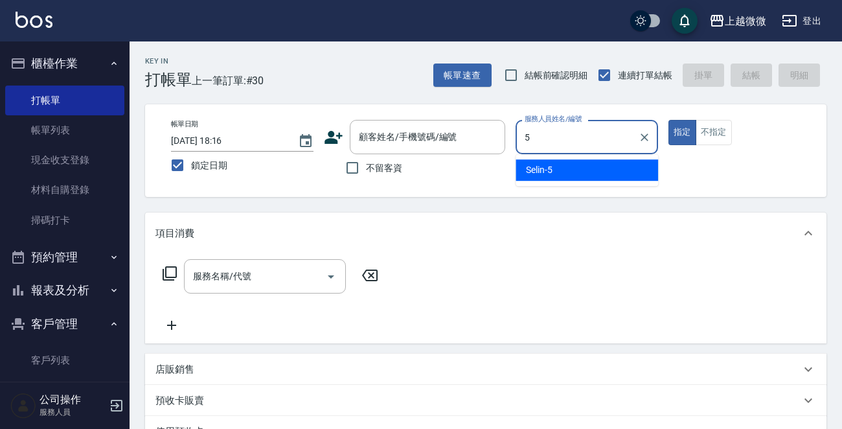
click at [564, 165] on div "Selin -5" at bounding box center [587, 169] width 143 height 21
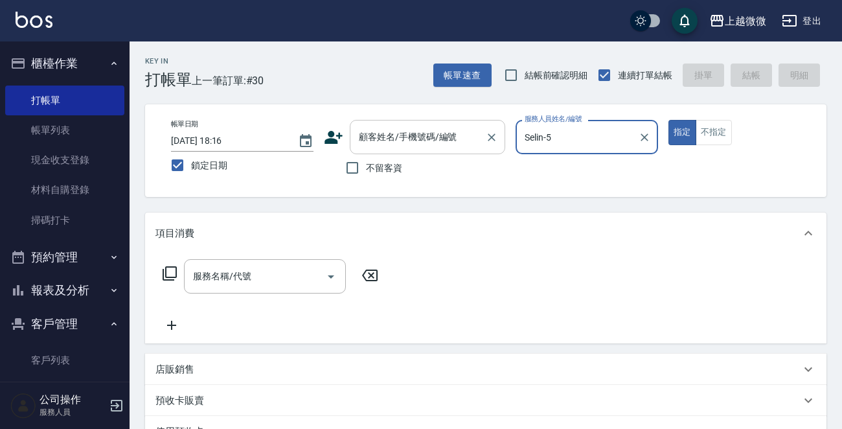
type input "Selin-5"
click at [406, 139] on div "顧客姓名/手機號碼/編號 顧客姓名/手機號碼/編號" at bounding box center [428, 137] width 156 height 34
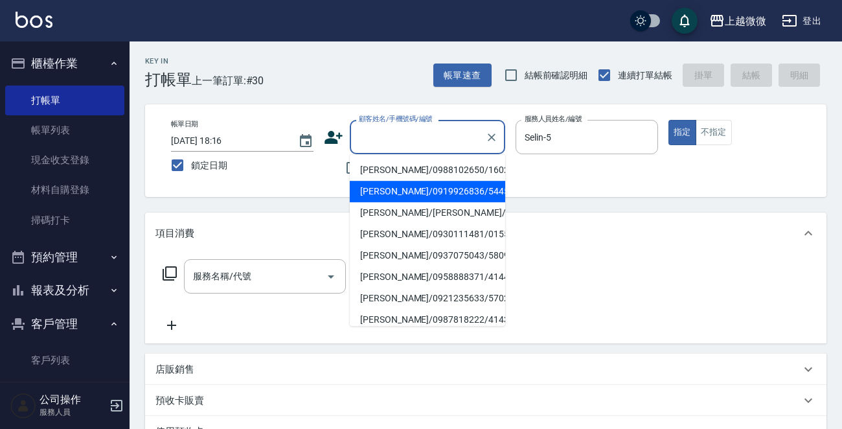
drag, startPoint x: 398, startPoint y: 167, endPoint x: 399, endPoint y: 181, distance: 13.7
click at [399, 181] on ul "劉彥伯/0988102650/1602 陳彥閎/0919926836/5445 楊彥凱/楊彥凱/4904 何彥昌/0930111481/0155 賴彥銘/09…" at bounding box center [428, 240] width 156 height 172
click at [399, 181] on li "陳彥閎/0919926836/5445" at bounding box center [428, 191] width 156 height 21
type input "陳彥閎/0919926836/5445"
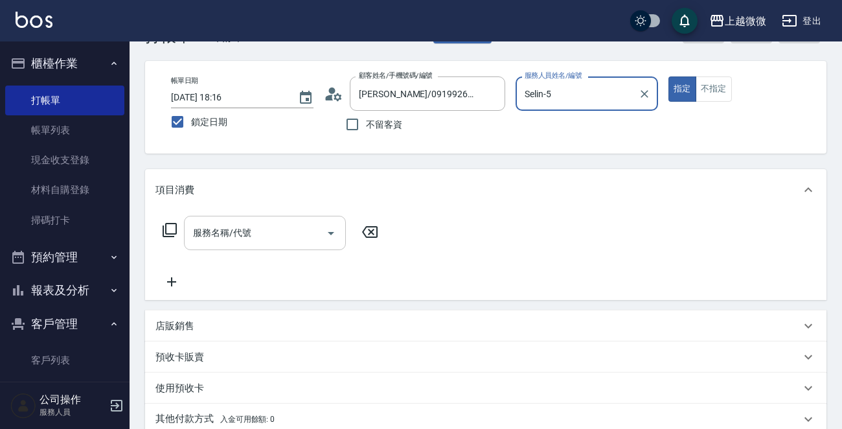
scroll to position [65, 0]
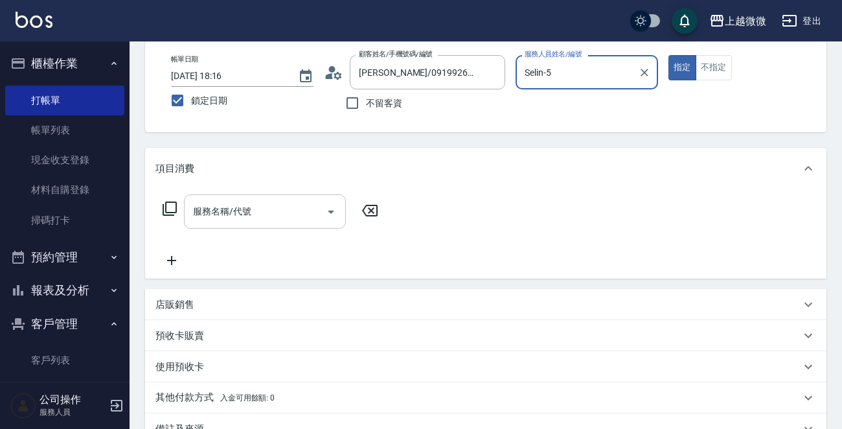
click at [261, 219] on input "服務名稱/代號" at bounding box center [255, 211] width 131 height 23
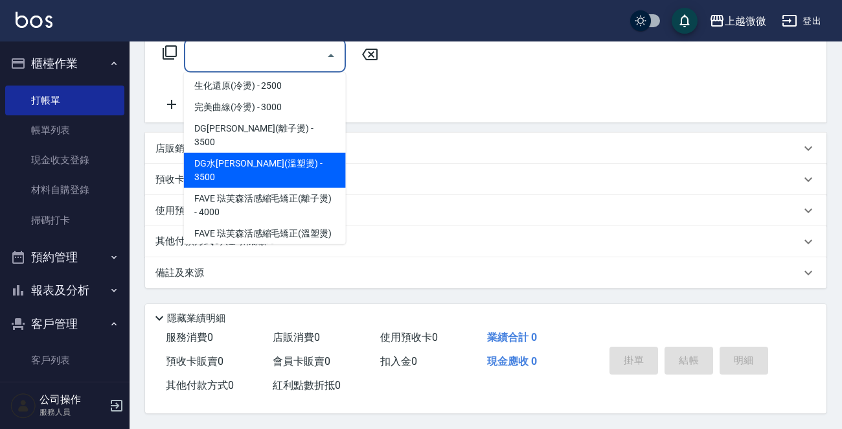
scroll to position [224, 0]
click at [168, 276] on div "備註及來源" at bounding box center [486, 272] width 682 height 31
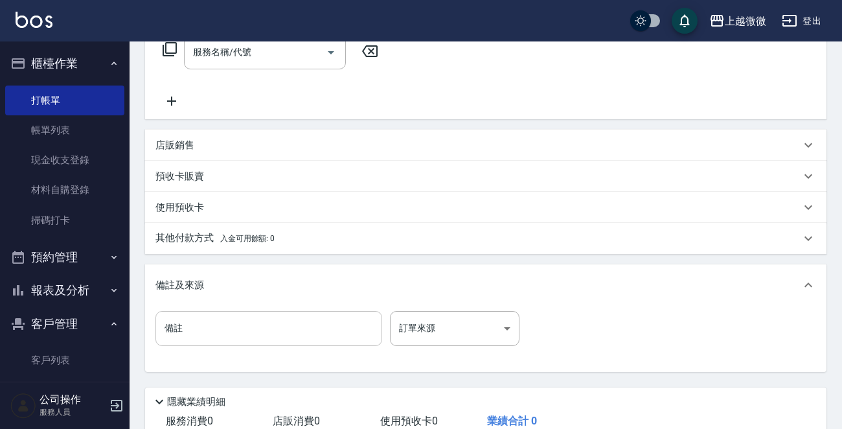
click at [207, 330] on input "備註" at bounding box center [269, 328] width 227 height 35
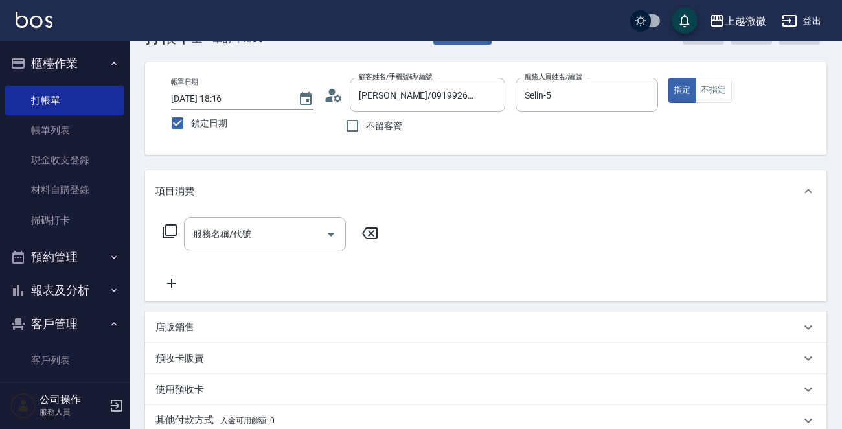
scroll to position [65, 0]
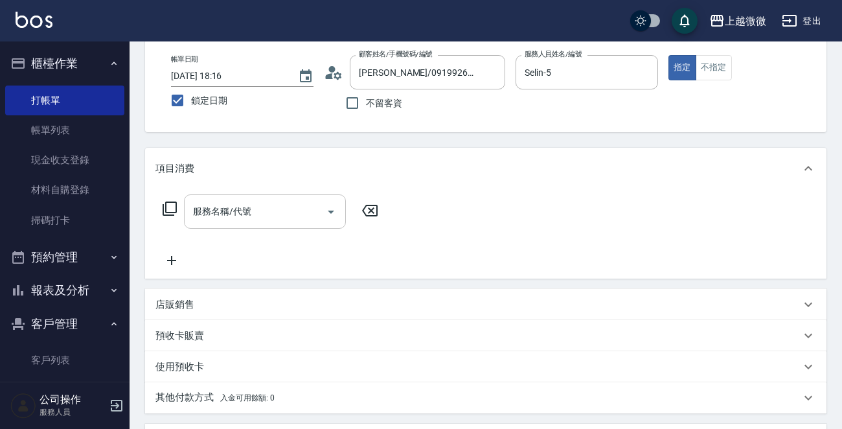
type input "老婆"
click at [261, 210] on input "服務名稱/代號" at bounding box center [255, 211] width 131 height 23
click at [168, 262] on icon at bounding box center [172, 261] width 32 height 16
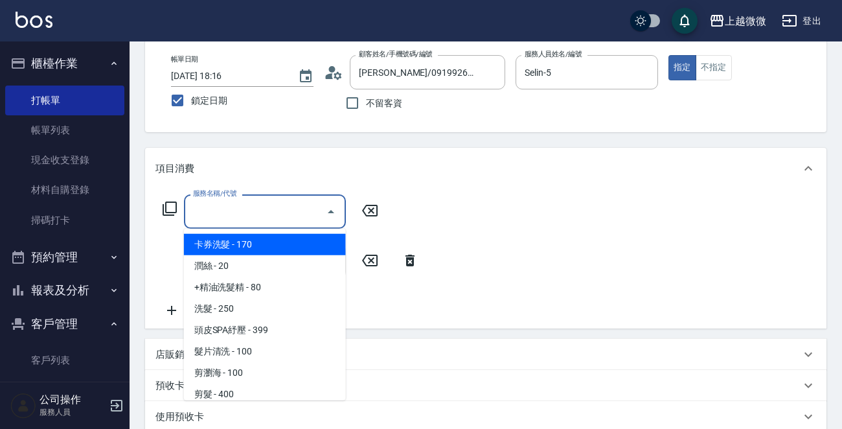
click at [239, 218] on input "服務名稱/代號" at bounding box center [255, 211] width 131 height 23
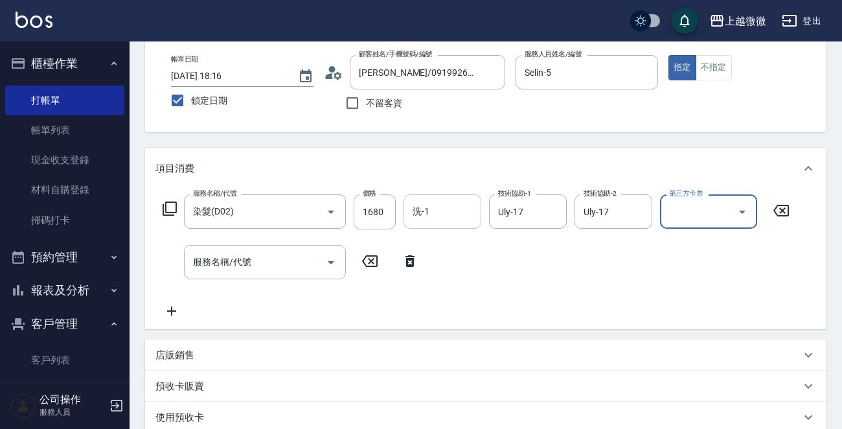
click at [429, 209] on input "洗-1" at bounding box center [443, 211] width 66 height 23
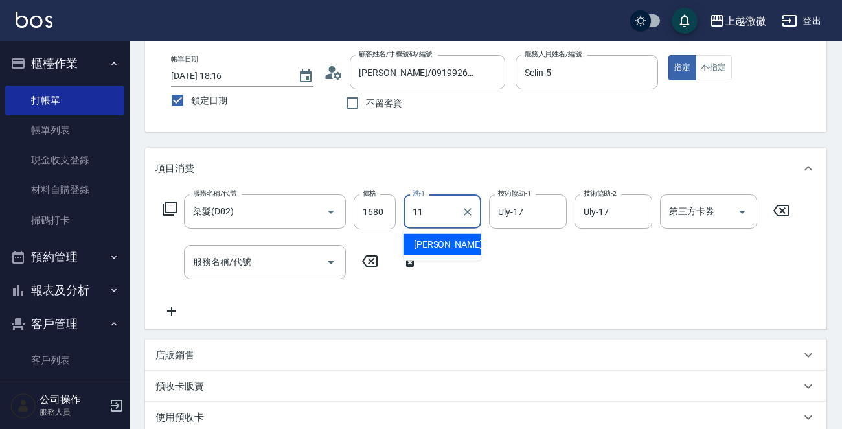
click at [442, 244] on span "Kristin -11" at bounding box center [455, 245] width 82 height 14
click at [260, 257] on input "服務名稱/代號" at bounding box center [255, 262] width 131 height 23
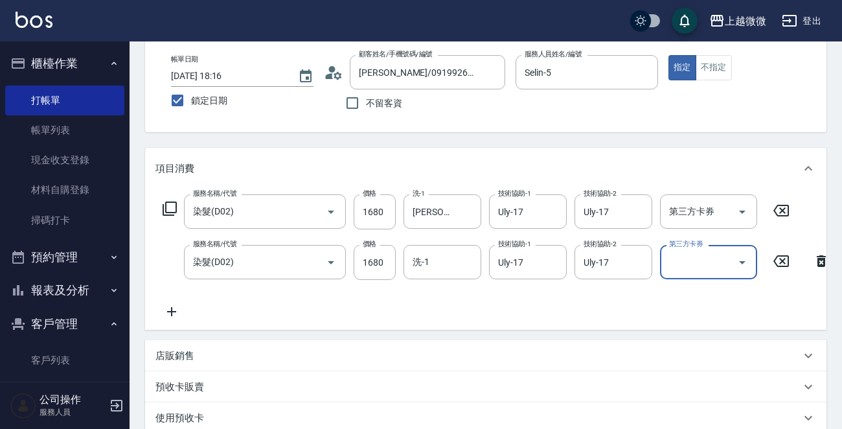
click at [177, 308] on icon at bounding box center [172, 312] width 32 height 16
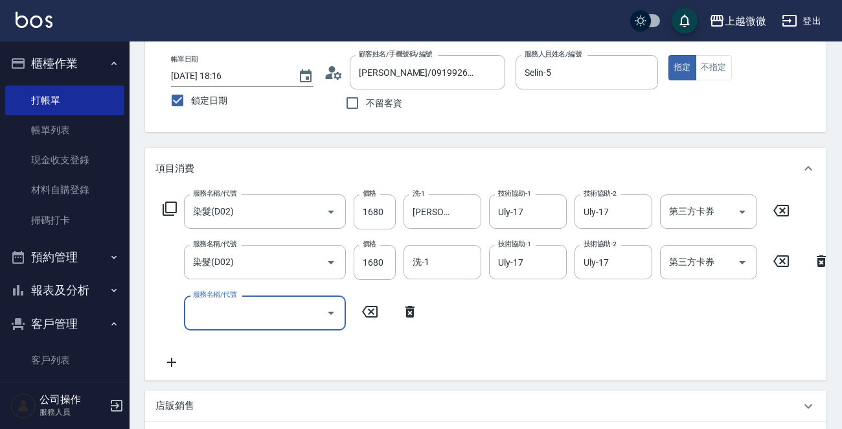
click at [213, 312] on input "服務名稱/代號" at bounding box center [255, 312] width 131 height 23
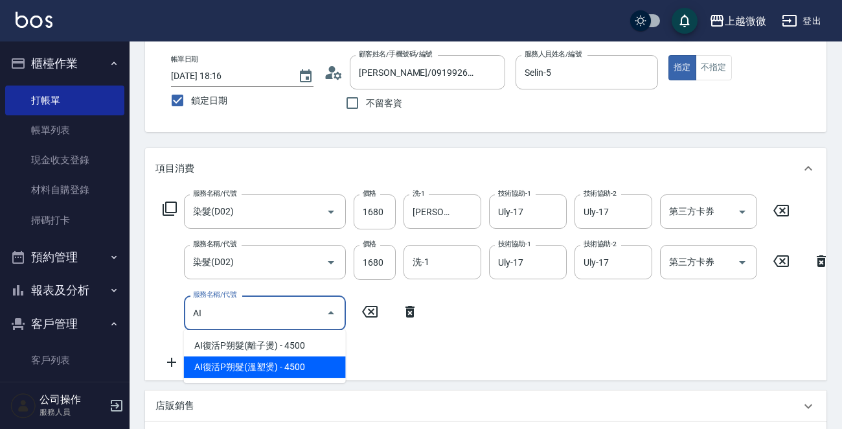
click at [276, 363] on span "AI復活P朔髮(溫塑燙) - 4500" at bounding box center [265, 366] width 162 height 21
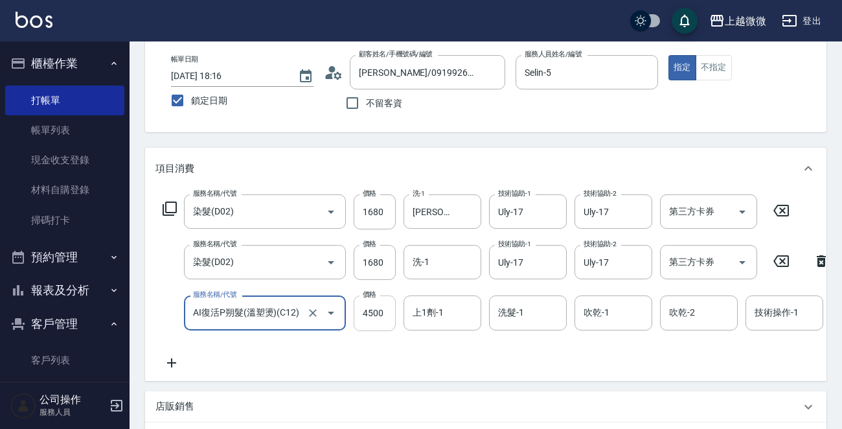
click at [375, 316] on input "4500" at bounding box center [375, 313] width 42 height 35
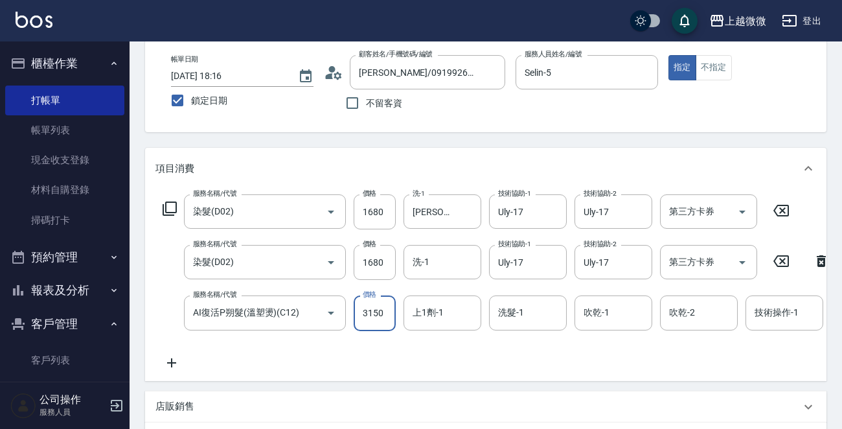
click at [168, 356] on icon at bounding box center [172, 363] width 32 height 16
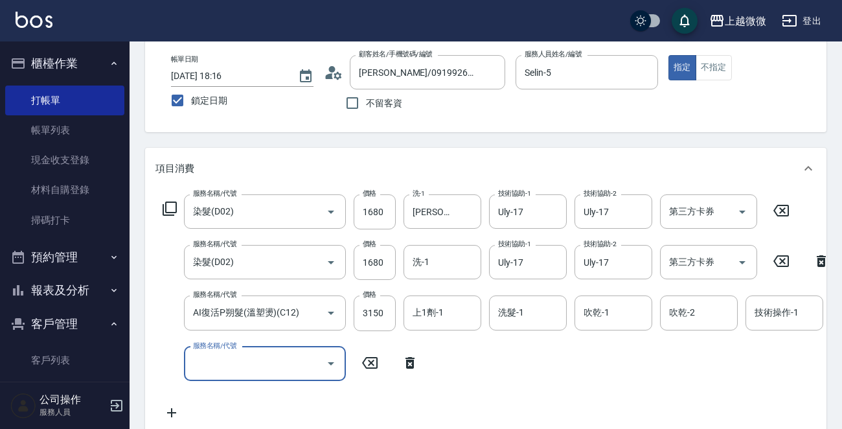
click at [220, 364] on input "服務名稱/代號" at bounding box center [255, 364] width 131 height 23
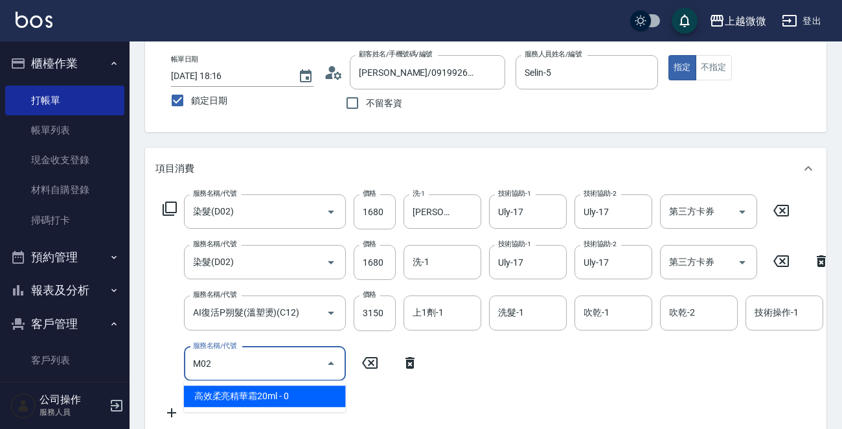
click at [255, 393] on span "高效柔亮精華霜20ml - 0" at bounding box center [265, 396] width 162 height 21
click at [255, 367] on input "M02" at bounding box center [247, 364] width 114 height 23
click at [250, 400] on span "高效柔亮精華霜20ml - 0" at bounding box center [265, 396] width 162 height 21
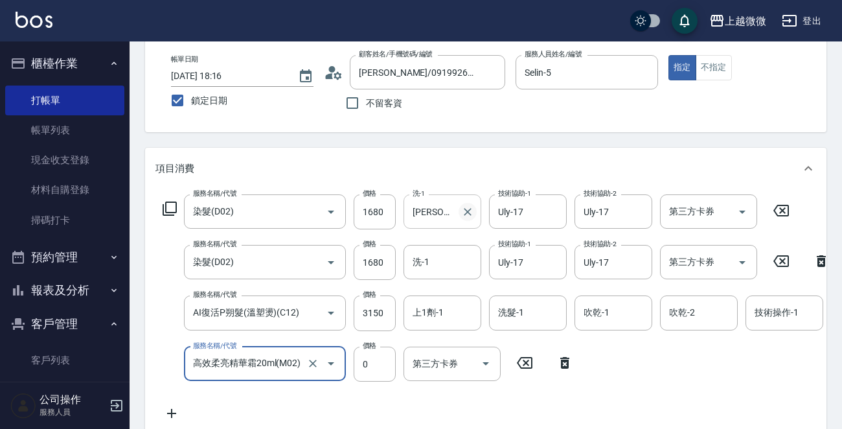
click at [467, 208] on icon "Clear" at bounding box center [467, 211] width 13 height 13
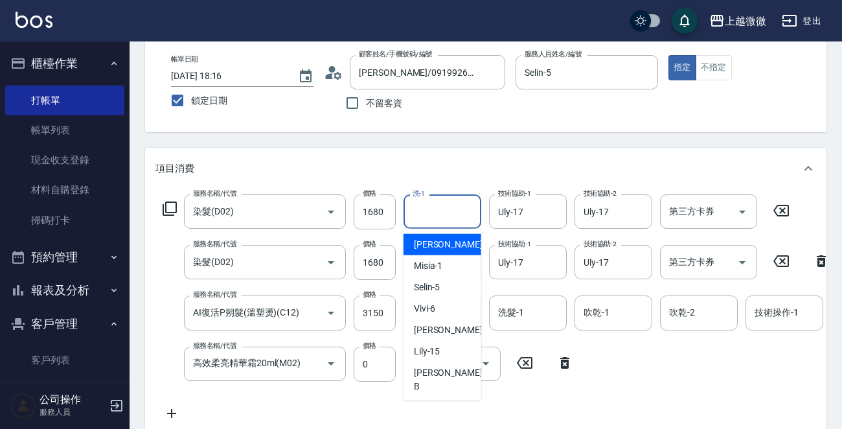
click at [453, 213] on input "洗-1" at bounding box center [443, 211] width 66 height 23
click at [443, 238] on div "Uly -17" at bounding box center [443, 244] width 78 height 21
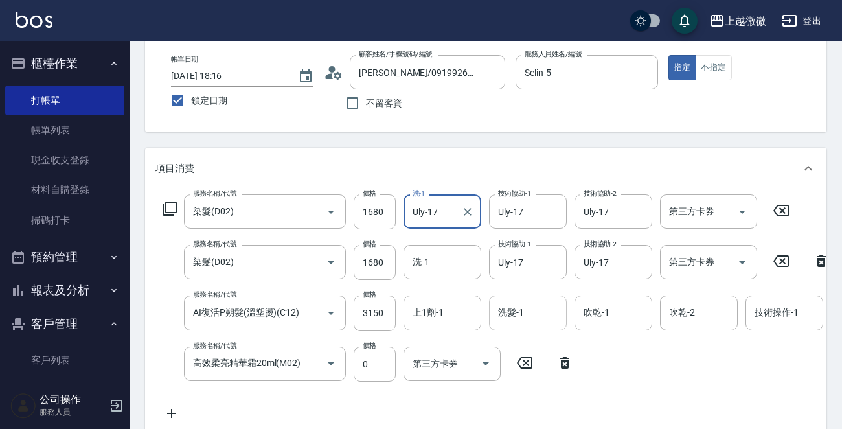
click at [538, 314] on input "洗髮-1" at bounding box center [528, 312] width 66 height 23
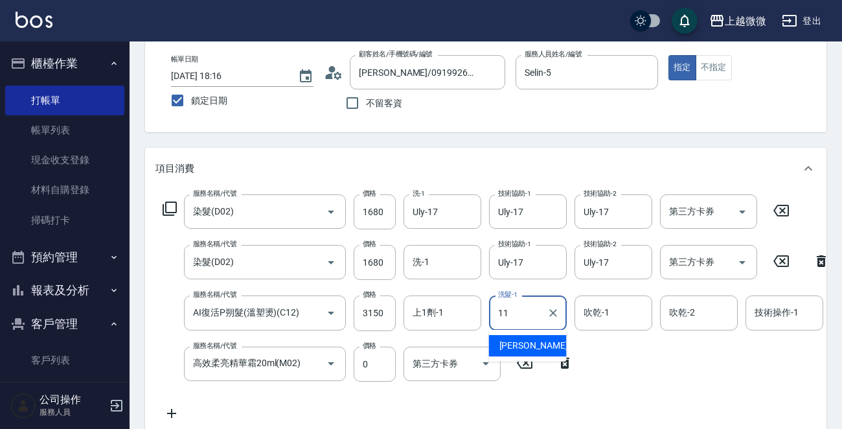
click at [531, 343] on span "Kristin -11" at bounding box center [541, 346] width 82 height 14
click at [621, 310] on input "吹乾-1" at bounding box center [614, 312] width 66 height 23
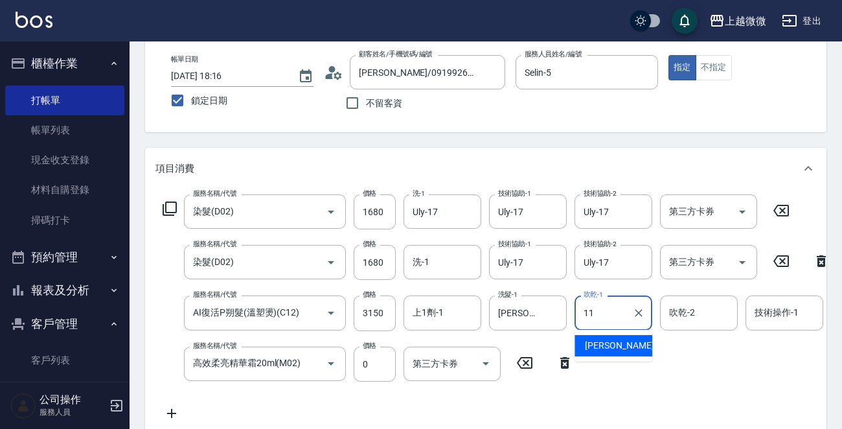
click at [626, 336] on div "Kristin -11" at bounding box center [614, 345] width 78 height 21
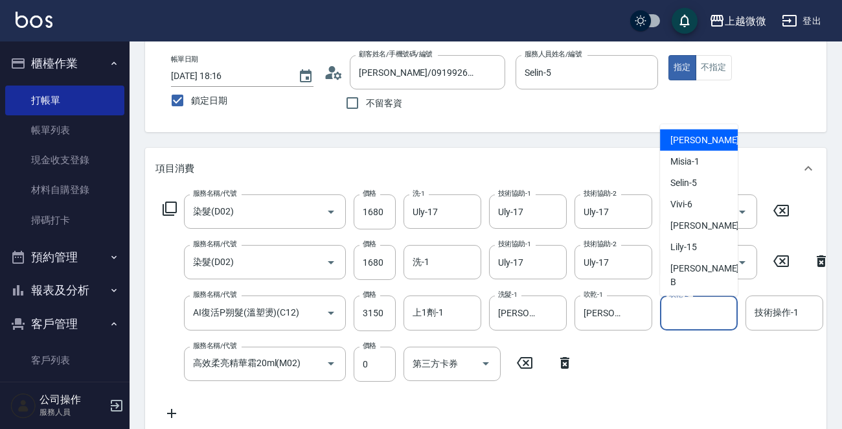
click at [698, 307] on input "吹乾-2" at bounding box center [699, 312] width 66 height 23
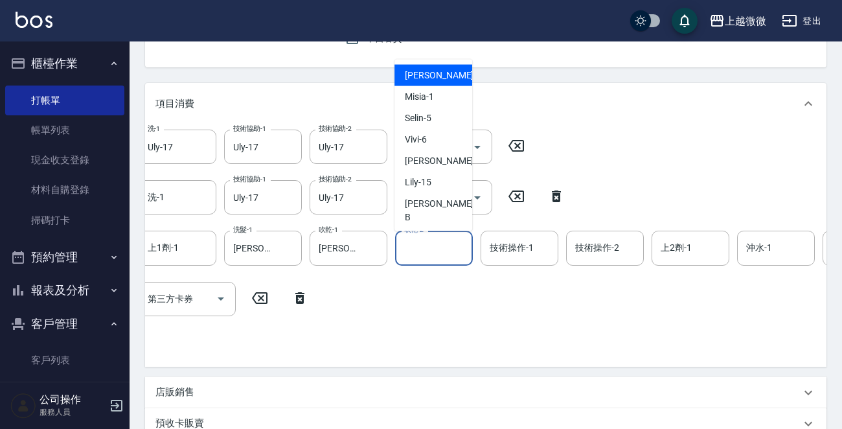
scroll to position [0, 266]
click at [526, 246] on div "技術操作-1 技術操作-1" at bounding box center [519, 248] width 78 height 34
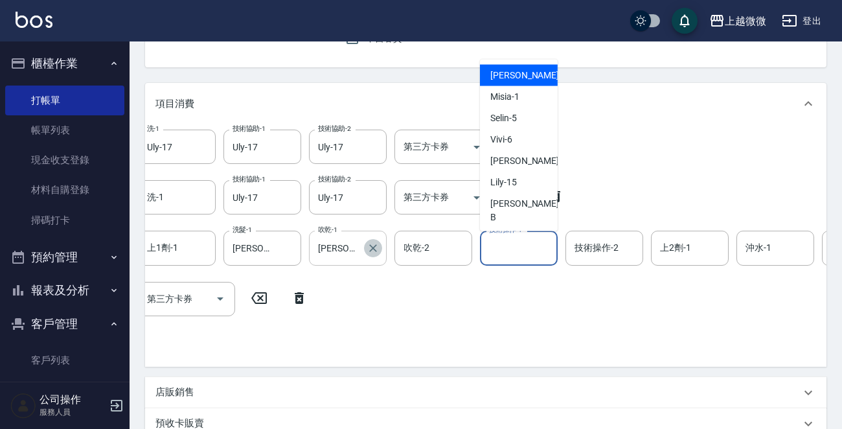
click at [373, 244] on icon "Clear" at bounding box center [373, 248] width 13 height 13
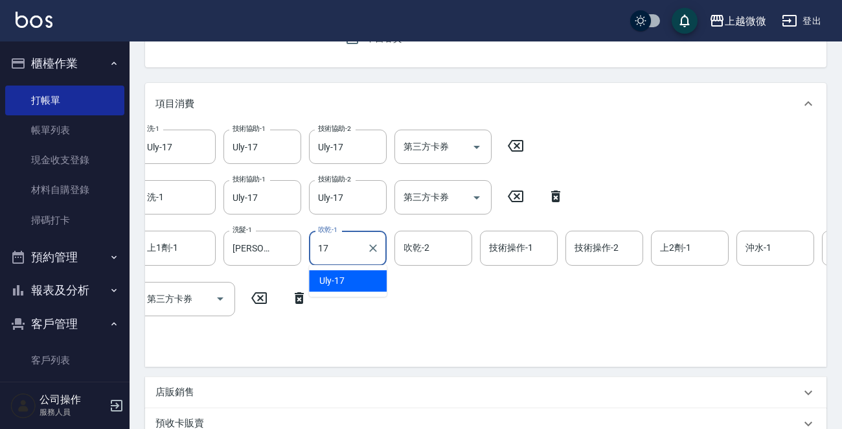
click at [358, 277] on div "Uly -17" at bounding box center [348, 280] width 78 height 21
click at [436, 247] on input "吹乾-2" at bounding box center [433, 248] width 66 height 23
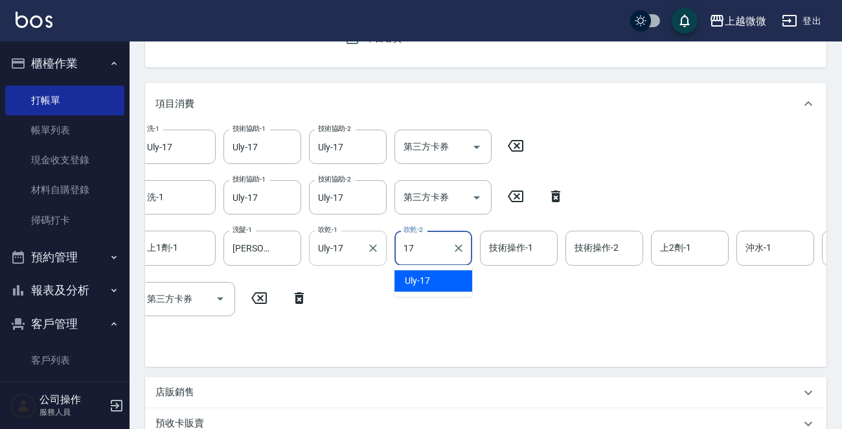
click at [445, 278] on div "Uly -17" at bounding box center [434, 280] width 78 height 21
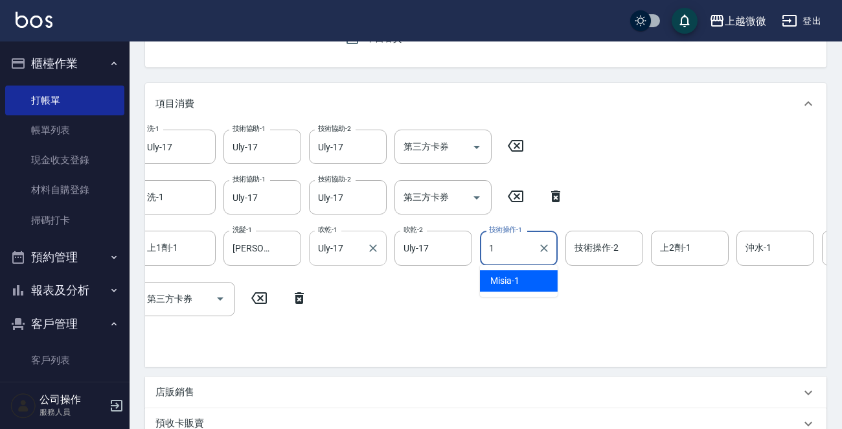
click at [522, 255] on input "1" at bounding box center [509, 248] width 47 height 23
drag, startPoint x: 520, startPoint y: 281, endPoint x: 570, endPoint y: 272, distance: 50.7
click at [525, 281] on div "Uly -17" at bounding box center [519, 280] width 78 height 21
click at [613, 249] on div "技術操作-2 技術操作-2" at bounding box center [605, 248] width 78 height 34
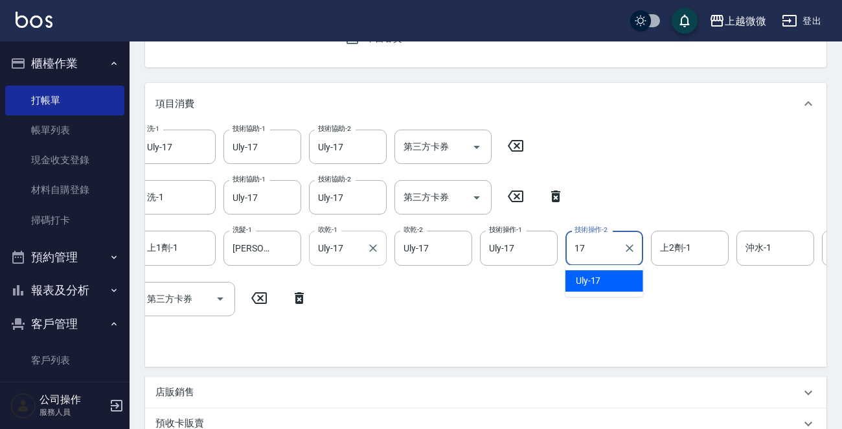
click at [611, 277] on div "Uly -17" at bounding box center [605, 280] width 78 height 21
drag, startPoint x: 691, startPoint y: 249, endPoint x: 693, endPoint y: 264, distance: 15.0
click at [691, 249] on input "上2劑-1" at bounding box center [690, 248] width 66 height 23
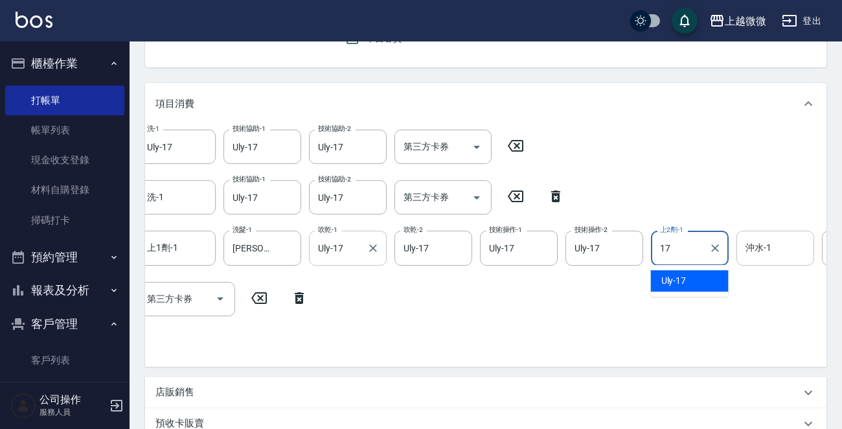
drag, startPoint x: 688, startPoint y: 282, endPoint x: 768, endPoint y: 262, distance: 82.8
click at [688, 283] on div "Uly -17" at bounding box center [690, 280] width 78 height 21
click at [774, 252] on input "沖水-1" at bounding box center [776, 248] width 66 height 23
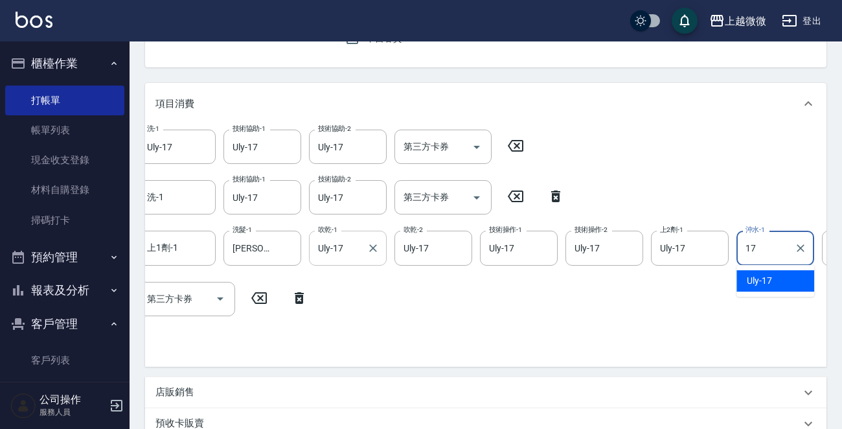
click at [767, 280] on span "Uly -17" at bounding box center [759, 281] width 25 height 14
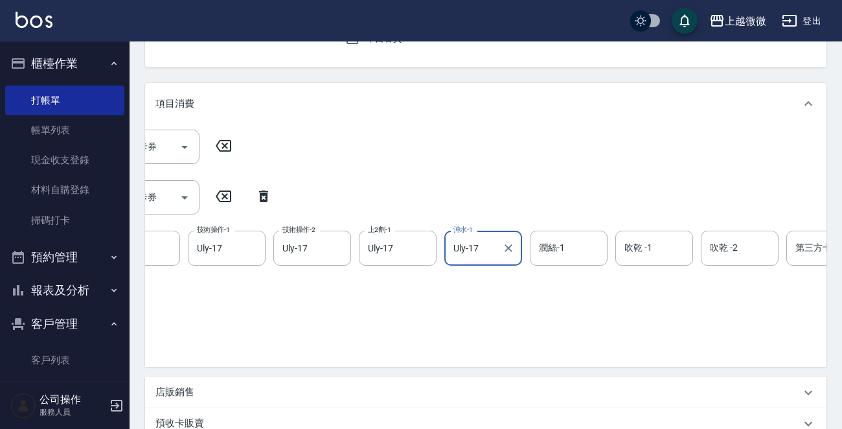
scroll to position [0, 561]
click at [559, 240] on div "潤絲-1 潤絲-1" at bounding box center [566, 248] width 78 height 34
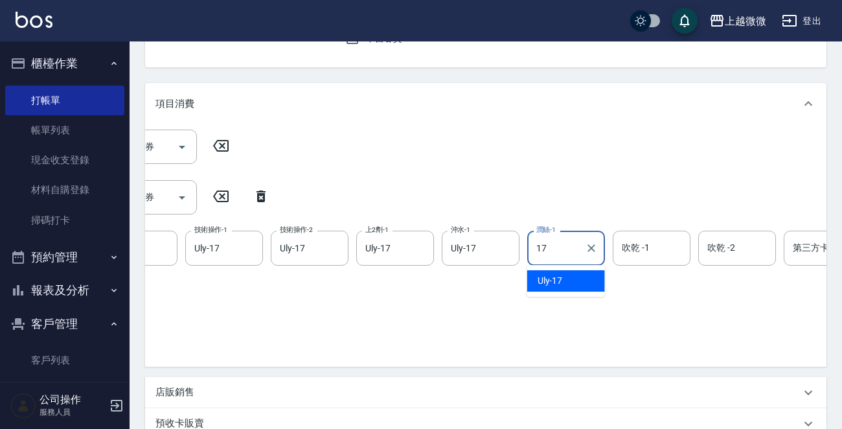
click at [569, 276] on div "Uly -17" at bounding box center [566, 280] width 78 height 21
drag, startPoint x: 627, startPoint y: 246, endPoint x: 637, endPoint y: 251, distance: 10.7
click at [628, 246] on div "吹乾 -1 吹乾 -1" at bounding box center [652, 248] width 78 height 34
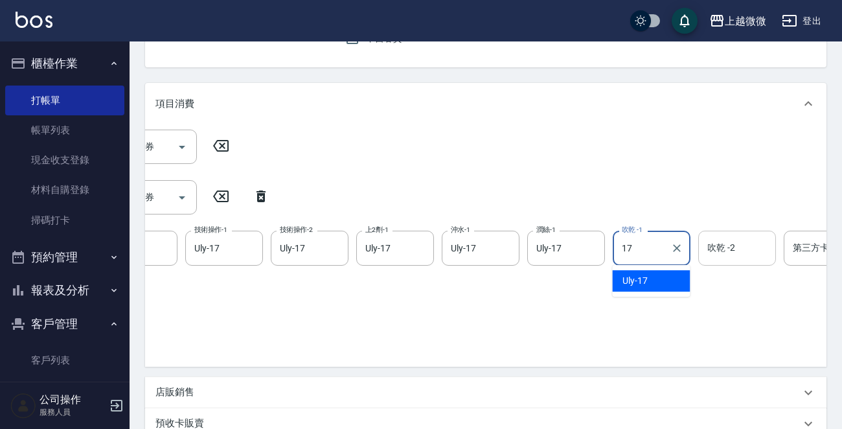
drag, startPoint x: 652, startPoint y: 273, endPoint x: 712, endPoint y: 253, distance: 62.7
click at [656, 280] on div "Uly -17" at bounding box center [651, 280] width 78 height 21
click at [720, 251] on input "吹乾 -2" at bounding box center [737, 248] width 66 height 23
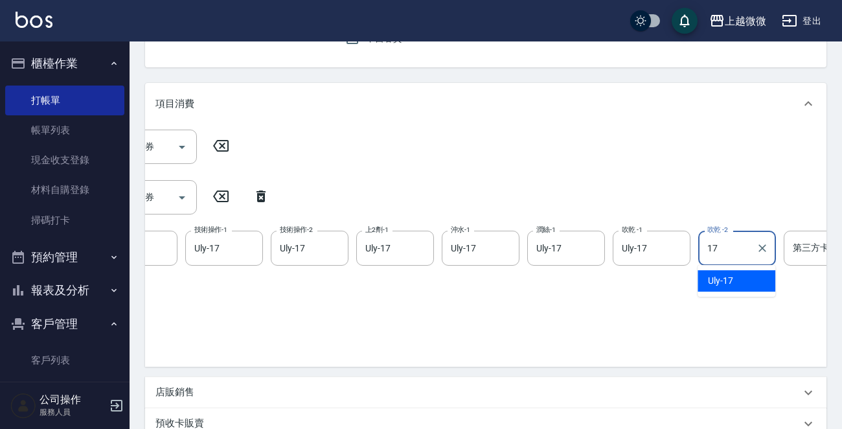
drag, startPoint x: 730, startPoint y: 248, endPoint x: 698, endPoint y: 248, distance: 32.4
click at [699, 248] on div "17 吹乾 -2" at bounding box center [738, 248] width 78 height 34
click at [716, 276] on span "Selin -5" at bounding box center [721, 281] width 27 height 14
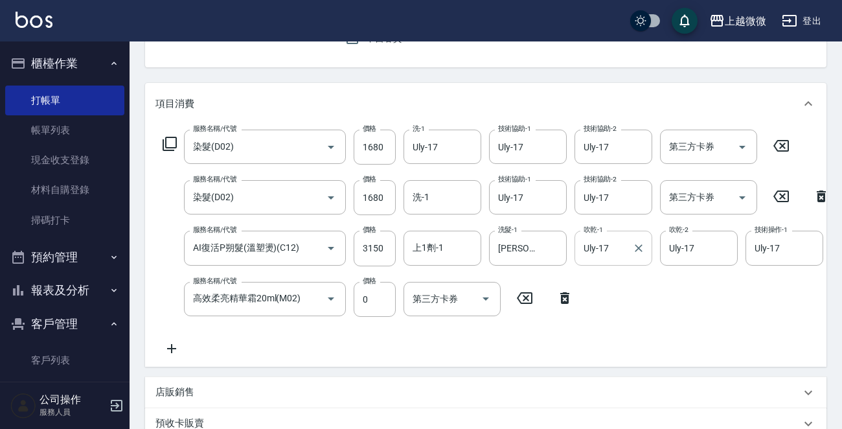
scroll to position [130, 0]
click at [437, 194] on input "洗-1" at bounding box center [443, 197] width 66 height 23
click at [441, 226] on div "Uly -17" at bounding box center [443, 230] width 78 height 21
click at [785, 143] on icon at bounding box center [781, 146] width 32 height 16
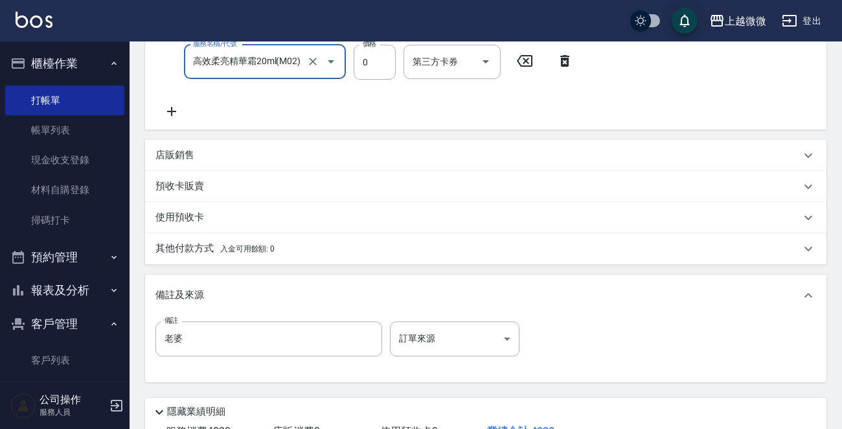
scroll to position [473, 0]
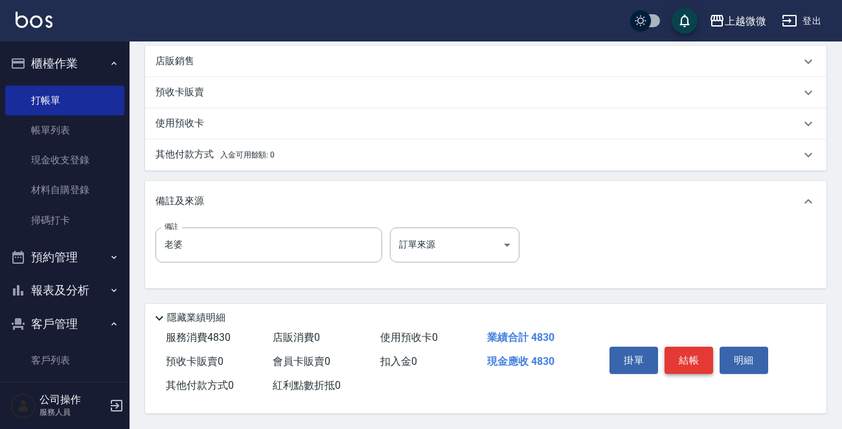
click at [686, 351] on button "結帳" at bounding box center [689, 360] width 49 height 27
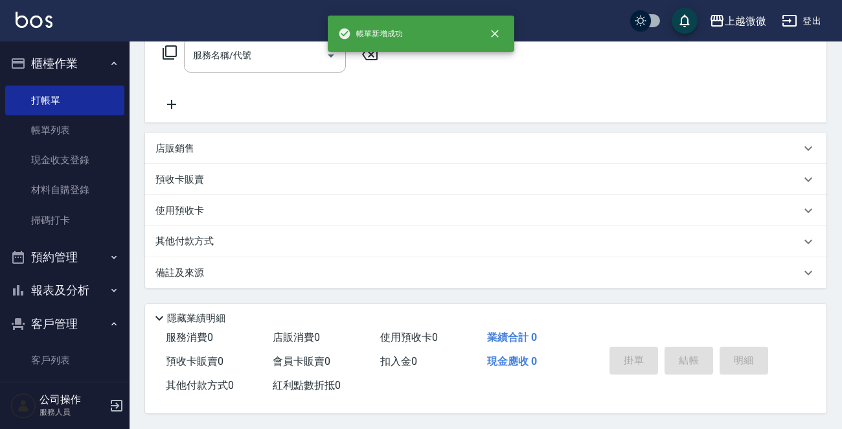
scroll to position [0, 0]
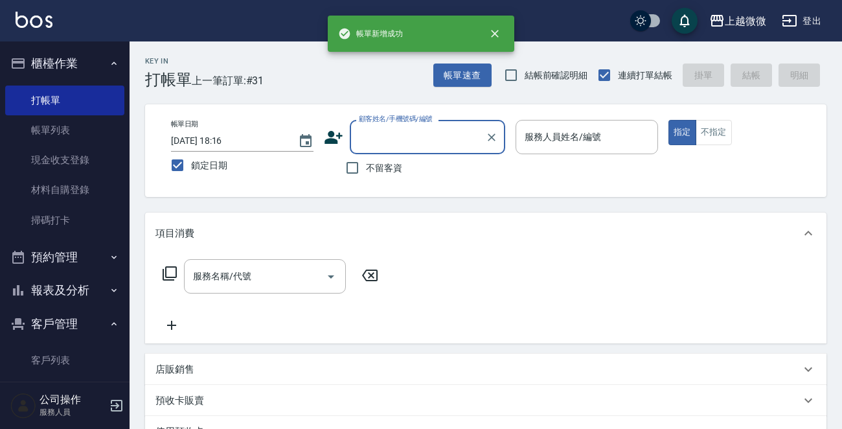
click at [86, 122] on link "帳單列表" at bounding box center [64, 130] width 119 height 30
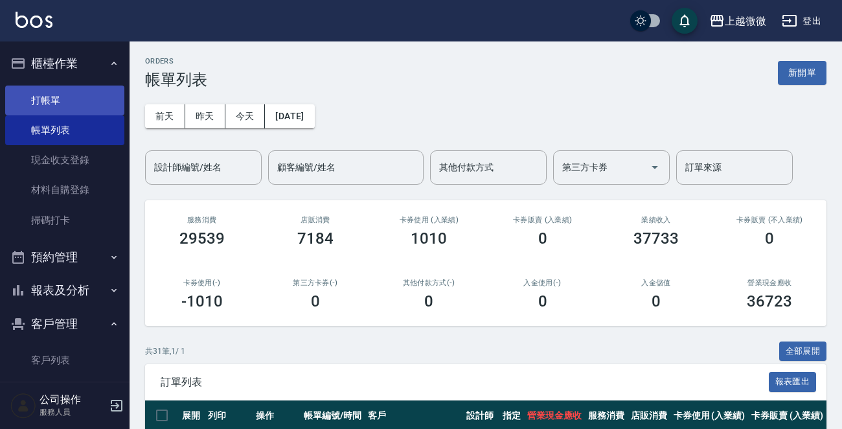
click at [68, 98] on link "打帳單" at bounding box center [64, 101] width 119 height 30
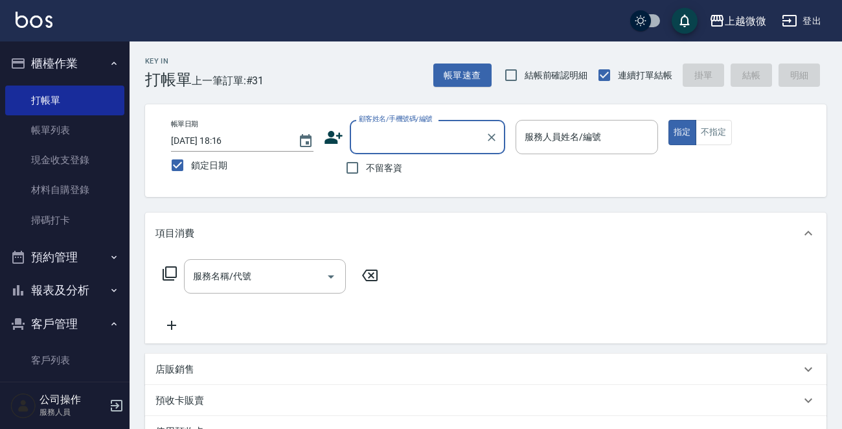
click at [408, 131] on input "顧客姓名/手機號碼/編號" at bounding box center [418, 137] width 124 height 23
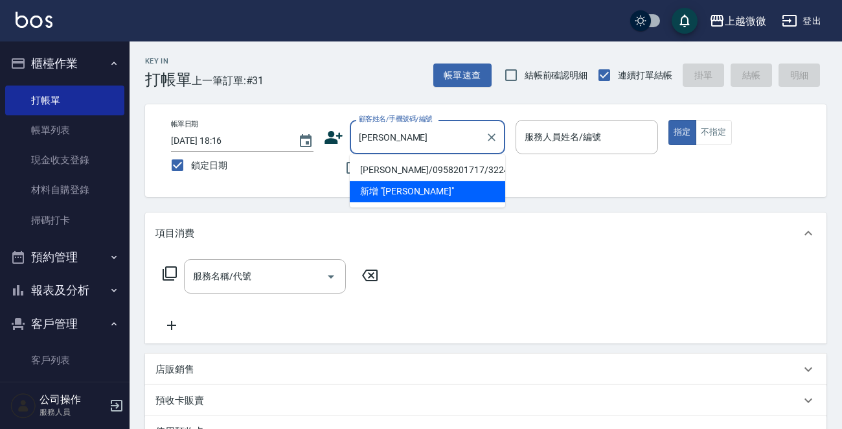
click at [406, 162] on li "廖珮君/0958201717/3224" at bounding box center [428, 169] width 156 height 21
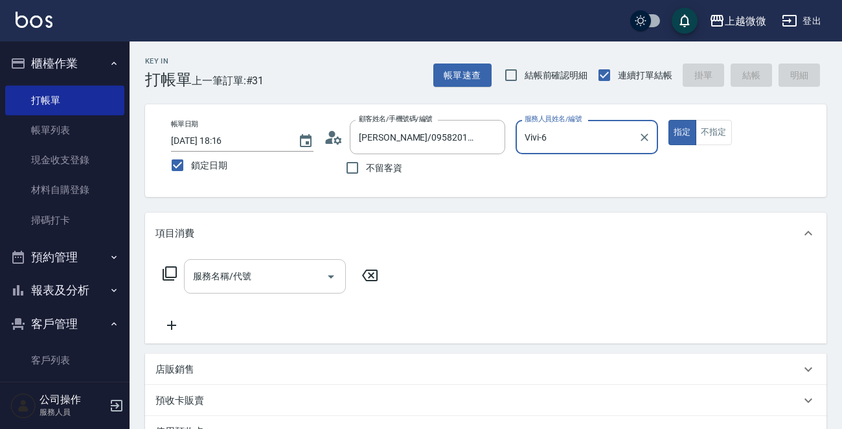
click at [253, 269] on input "服務名稱/代號" at bounding box center [255, 276] width 131 height 23
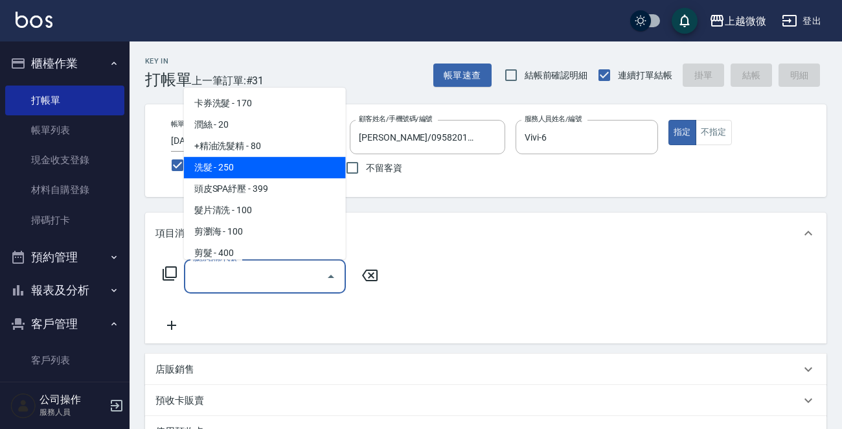
click at [253, 160] on span "洗髮 - 250" at bounding box center [265, 167] width 162 height 21
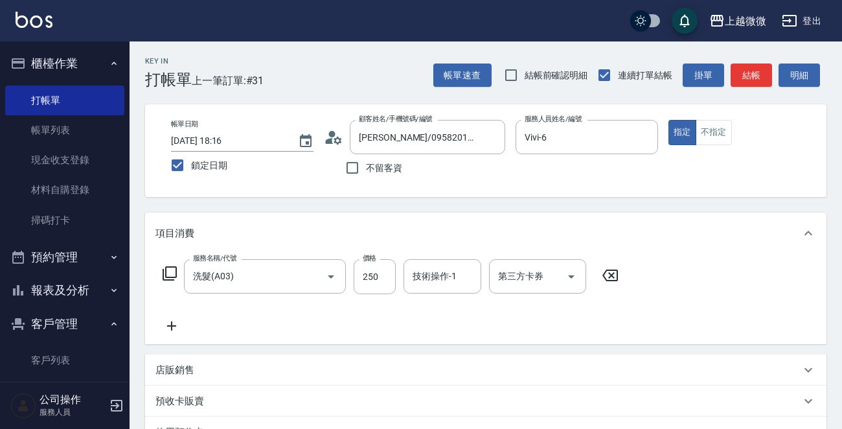
click at [168, 327] on icon at bounding box center [172, 326] width 32 height 16
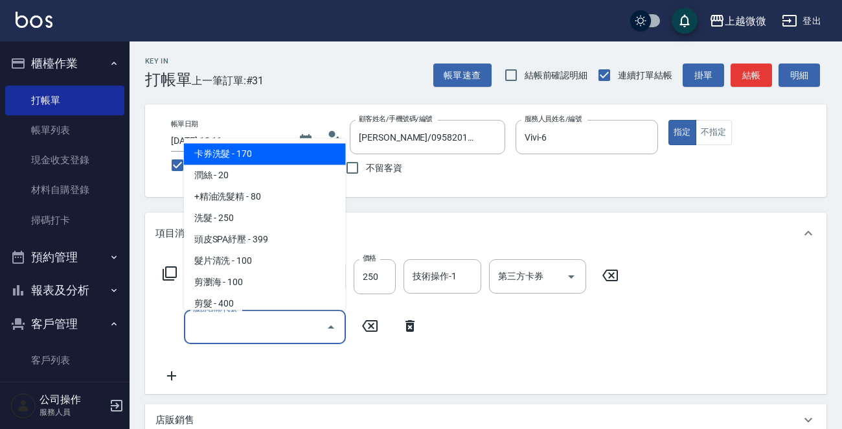
click at [240, 334] on input "服務名稱/代號" at bounding box center [255, 327] width 131 height 23
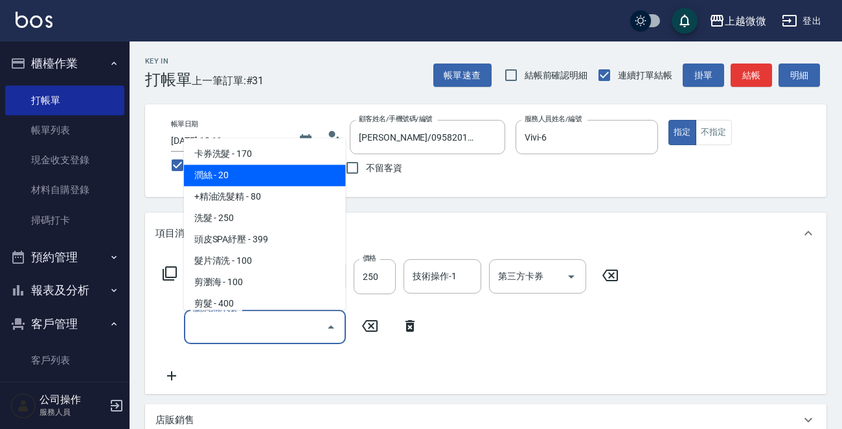
click at [266, 178] on span "潤絲 - 20" at bounding box center [265, 175] width 162 height 21
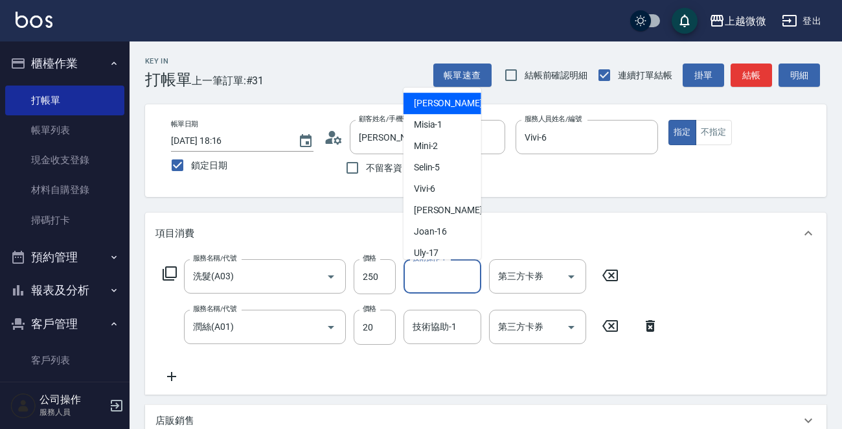
click at [445, 278] on input "技術操作-1" at bounding box center [443, 276] width 66 height 23
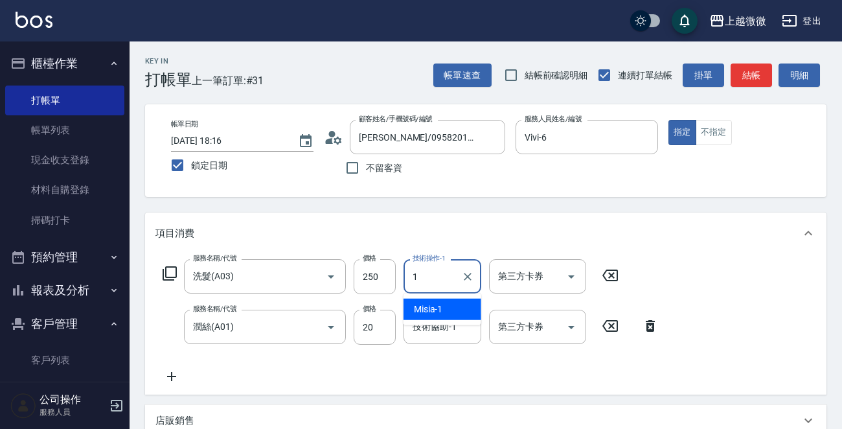
click at [443, 303] on div "Misia -1" at bounding box center [443, 309] width 78 height 21
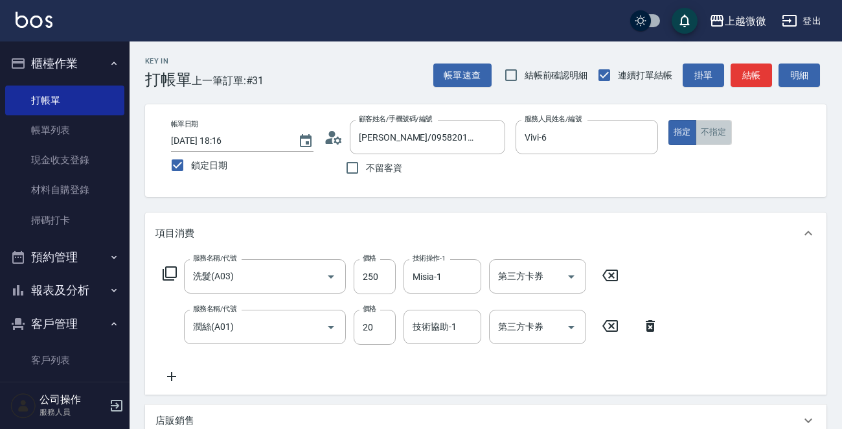
click at [710, 130] on button "不指定" at bounding box center [714, 132] width 36 height 25
click at [435, 323] on div "技術協助-1 技術協助-1" at bounding box center [443, 327] width 78 height 34
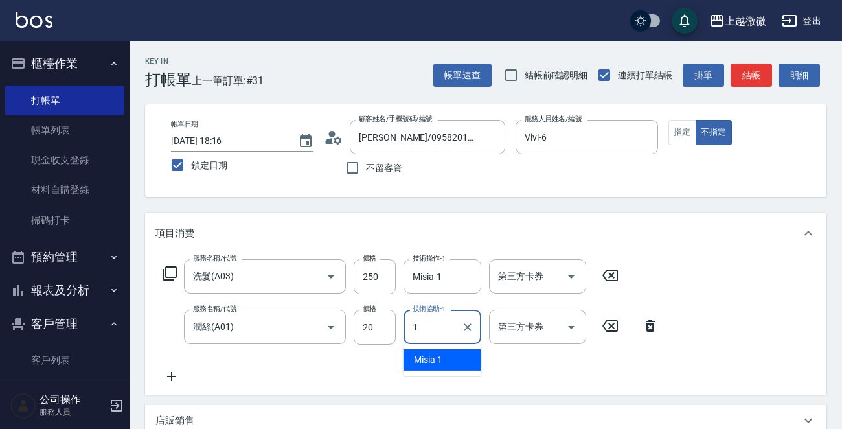
click at [445, 358] on div "Misia -1" at bounding box center [443, 359] width 78 height 21
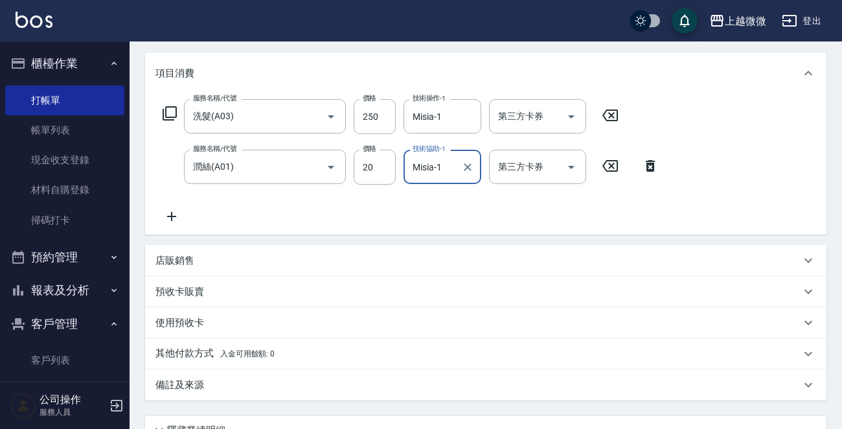
scroll to position [275, 0]
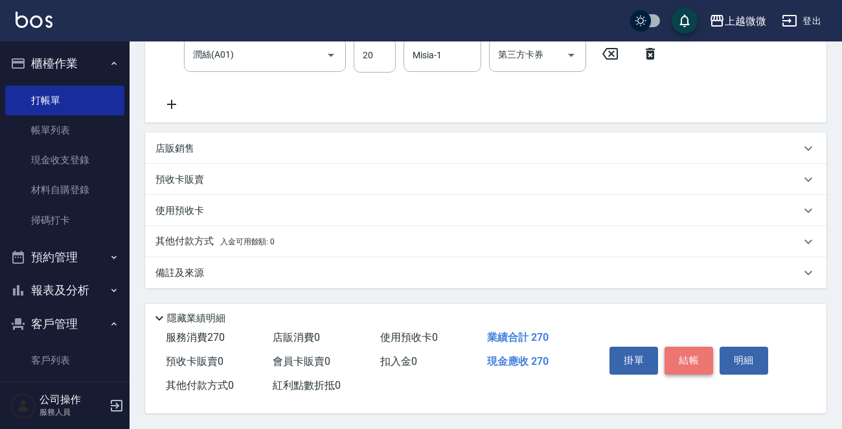
click at [691, 353] on button "結帳" at bounding box center [689, 360] width 49 height 27
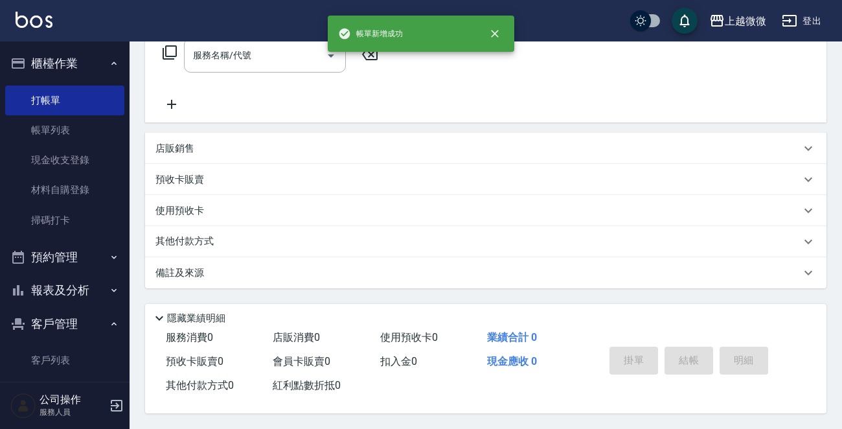
scroll to position [0, 0]
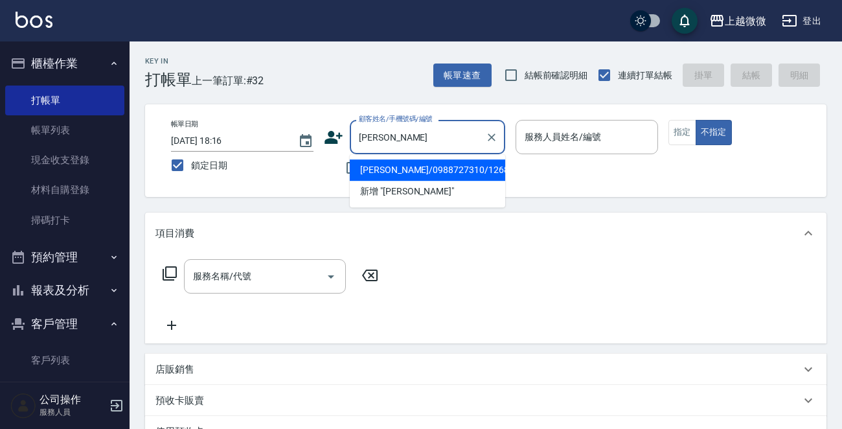
click at [424, 163] on li "楊竹美/0988727310/1268" at bounding box center [428, 169] width 156 height 21
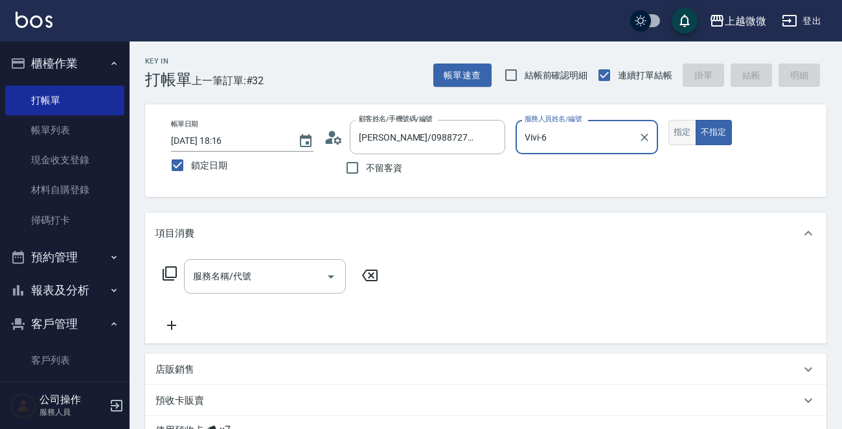
click at [681, 135] on button "指定" at bounding box center [683, 132] width 28 height 25
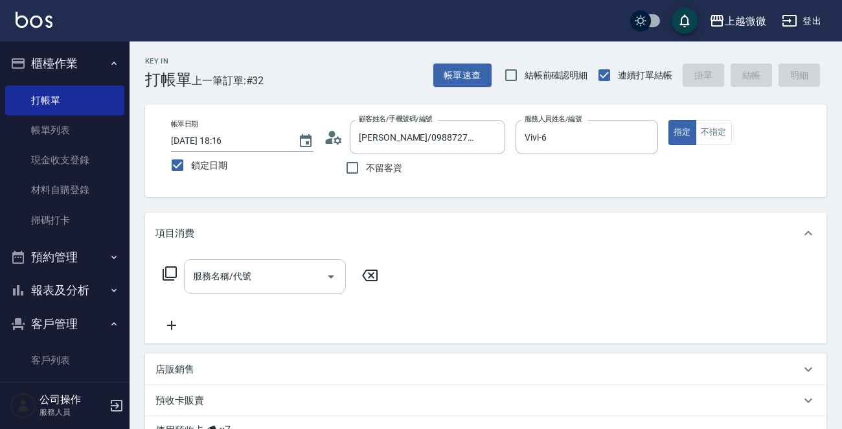
click at [233, 274] on div "服務名稱/代號 服務名稱/代號" at bounding box center [265, 276] width 162 height 34
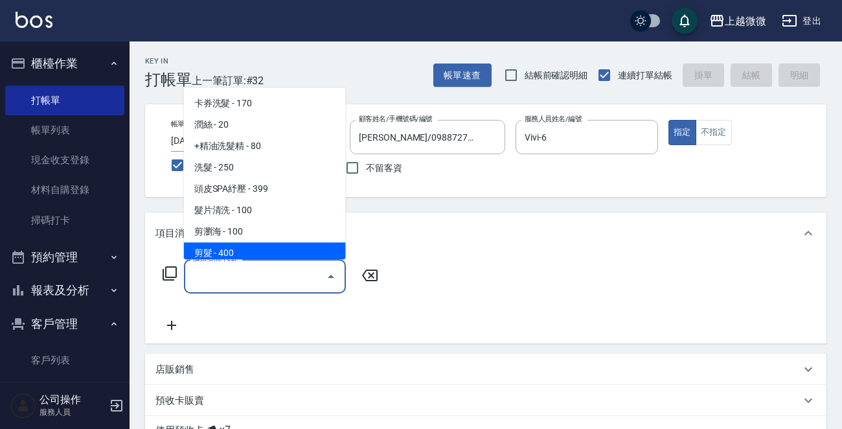
click at [247, 247] on span "剪髮 - 400" at bounding box center [265, 252] width 162 height 21
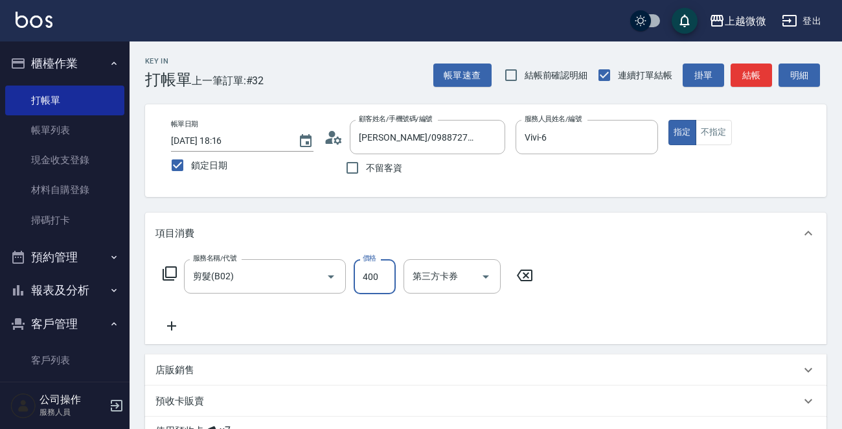
click at [377, 275] on input "400" at bounding box center [375, 276] width 42 height 35
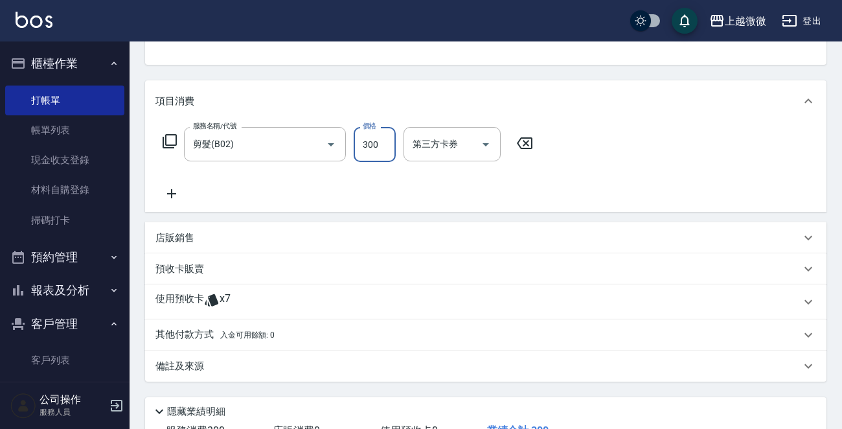
scroll to position [228, 0]
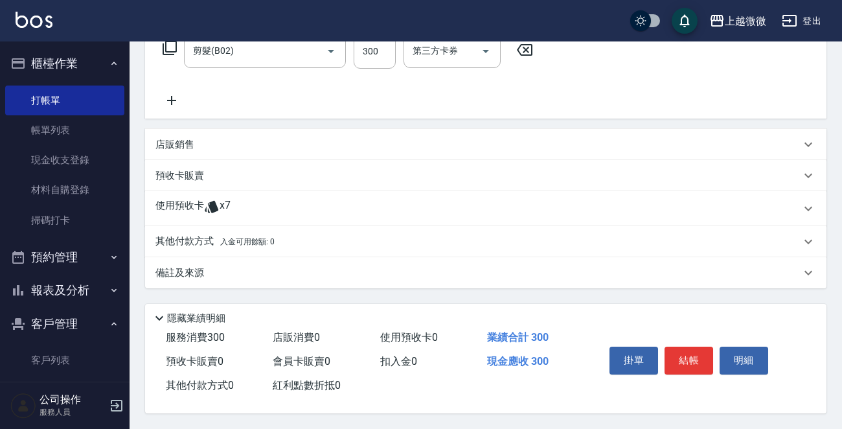
click at [191, 271] on p "備註及來源" at bounding box center [180, 273] width 49 height 14
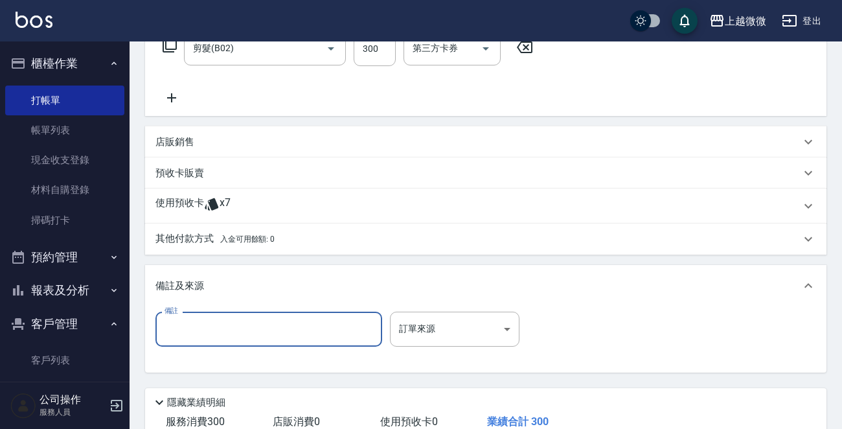
click at [201, 323] on input "備註" at bounding box center [269, 329] width 227 height 35
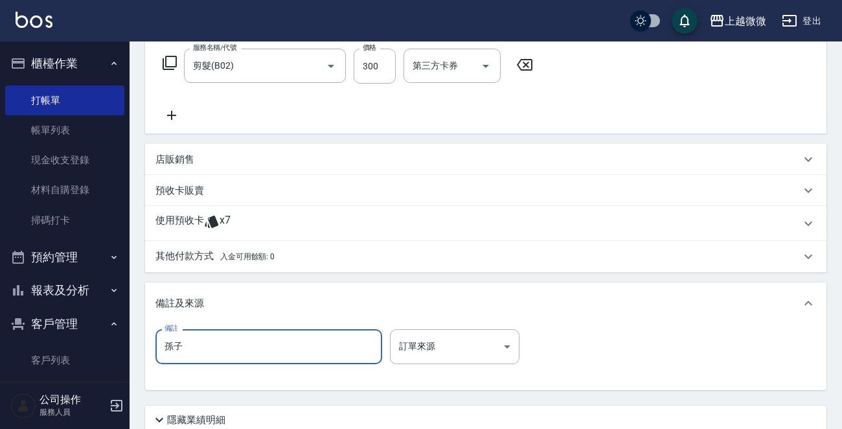
scroll to position [316, 0]
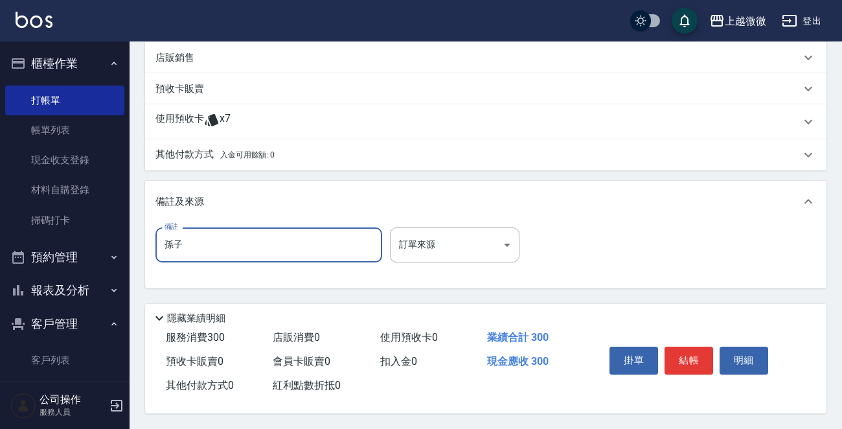
click at [693, 358] on button "結帳" at bounding box center [689, 360] width 49 height 27
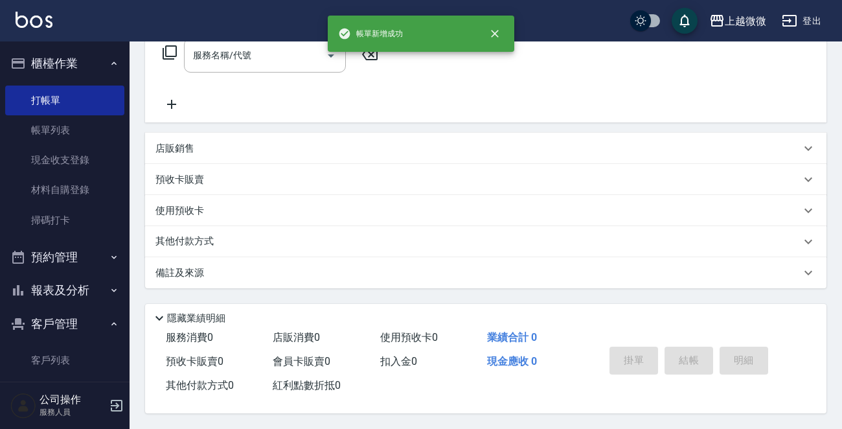
scroll to position [0, 0]
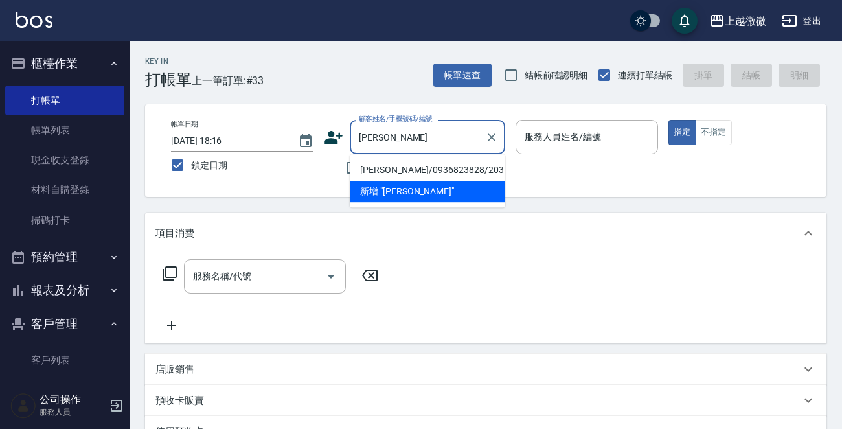
click at [420, 163] on li "吳幸靜/0936823828/2035" at bounding box center [428, 169] width 156 height 21
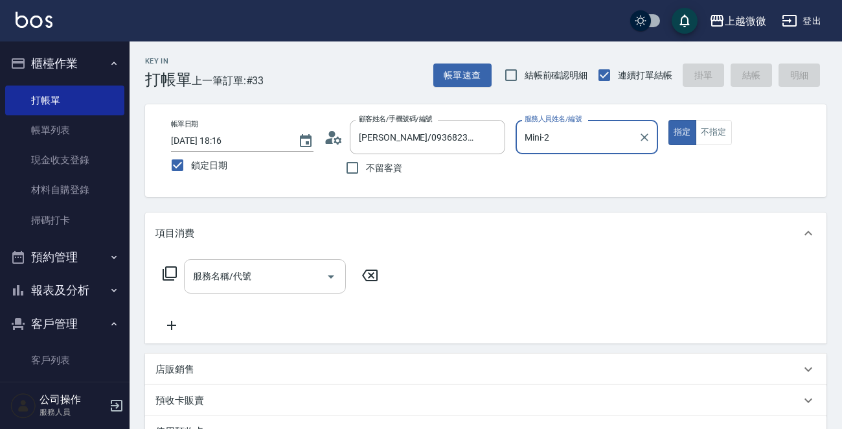
click at [238, 270] on div "服務名稱/代號 服務名稱/代號" at bounding box center [265, 276] width 162 height 34
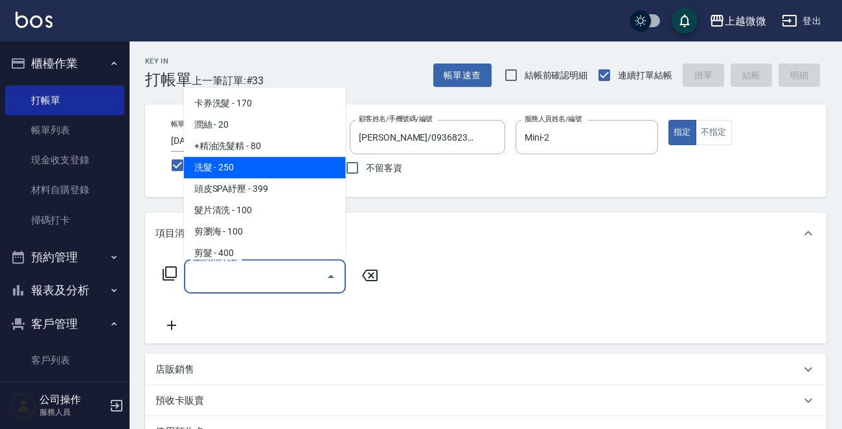
click at [261, 170] on span "洗髮 - 250" at bounding box center [265, 167] width 162 height 21
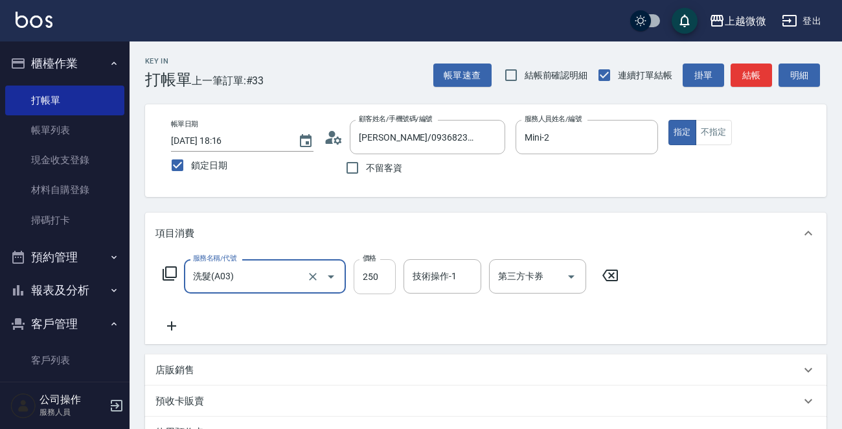
click at [373, 275] on input "250" at bounding box center [375, 276] width 42 height 35
click at [434, 273] on div "技術操作-1 技術操作-1" at bounding box center [443, 276] width 78 height 34
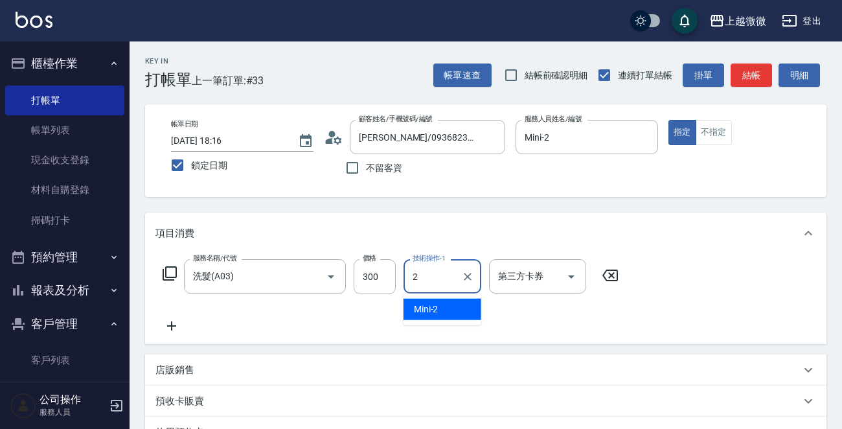
click at [441, 304] on div "Mini -2" at bounding box center [443, 309] width 78 height 21
click at [174, 318] on icon at bounding box center [172, 326] width 32 height 16
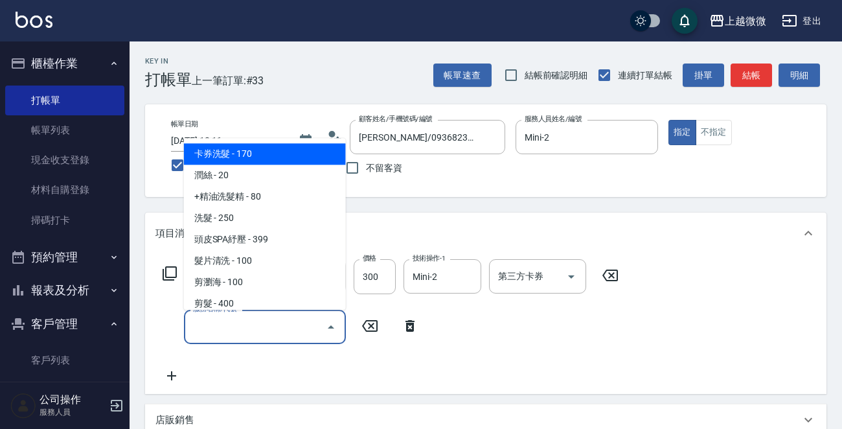
click at [227, 336] on input "服務名稱/代號" at bounding box center [255, 327] width 131 height 23
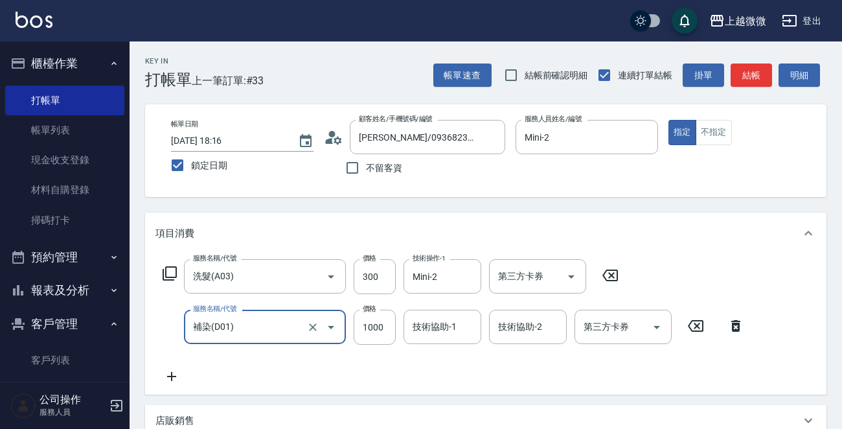
click at [170, 375] on icon at bounding box center [172, 377] width 32 height 16
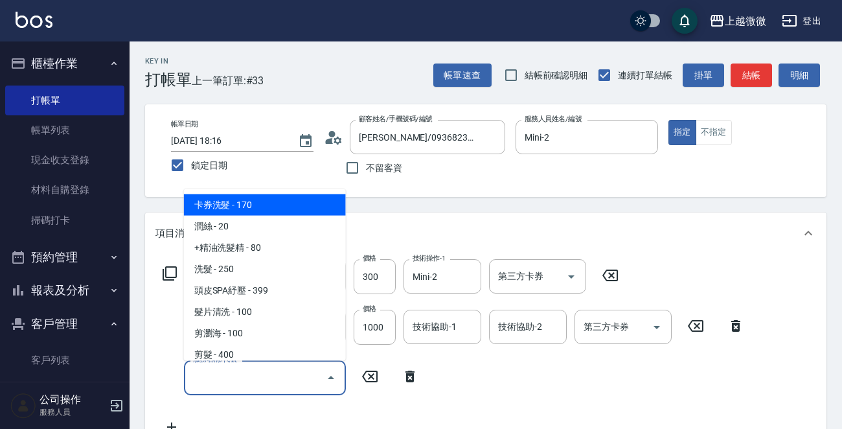
click at [235, 375] on input "服務名稱/代號" at bounding box center [255, 377] width 131 height 23
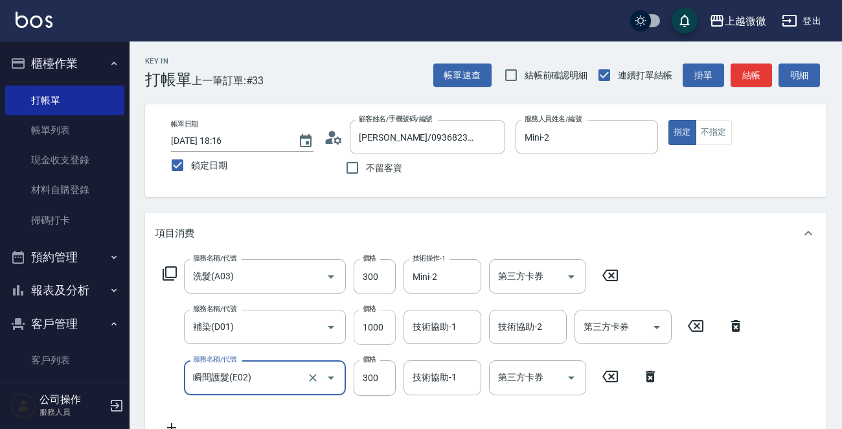
scroll to position [130, 0]
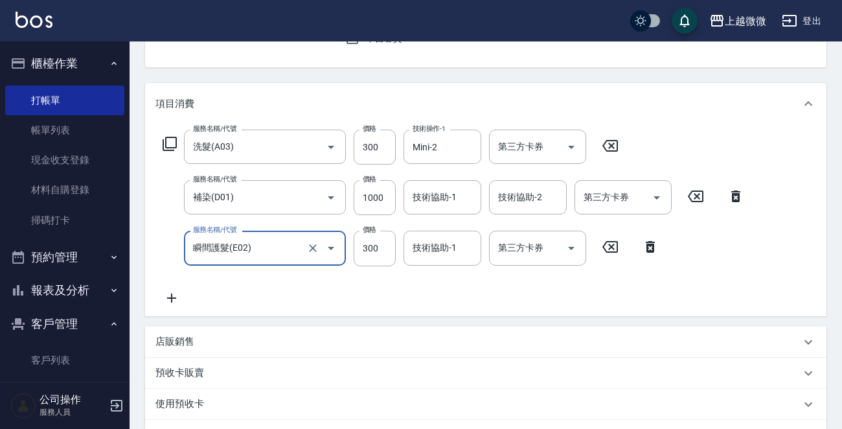
click at [178, 297] on icon at bounding box center [172, 298] width 32 height 16
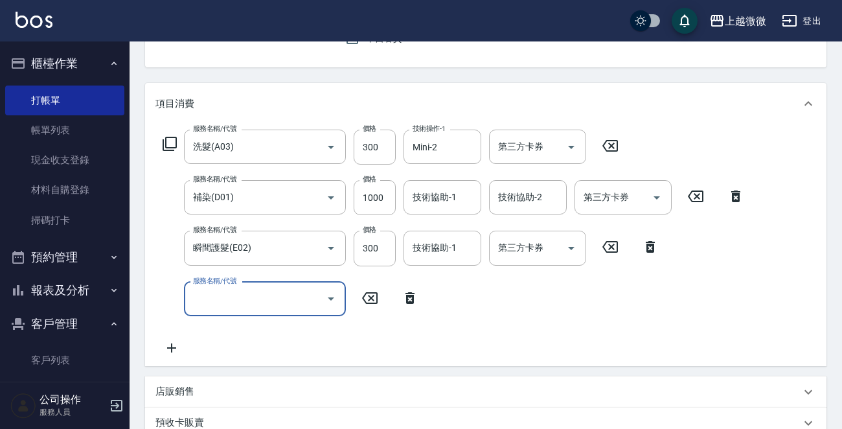
click at [220, 301] on input "服務名稱/代號" at bounding box center [255, 299] width 131 height 23
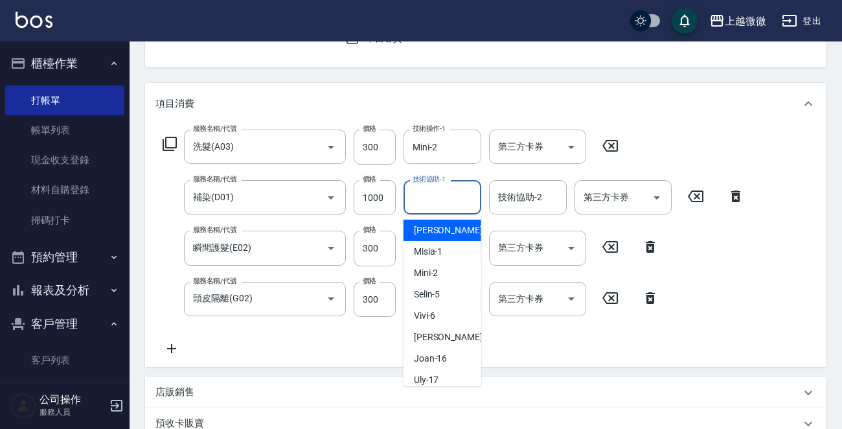
click at [452, 201] on div "技術協助-1 技術協助-1" at bounding box center [443, 197] width 78 height 34
click at [444, 222] on div "Mini -2" at bounding box center [443, 230] width 78 height 21
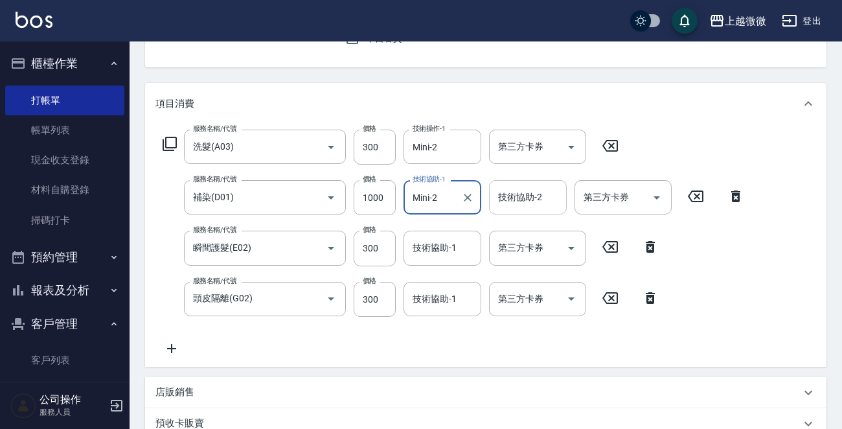
click at [531, 199] on div "技術協助-2 技術協助-2" at bounding box center [528, 197] width 78 height 34
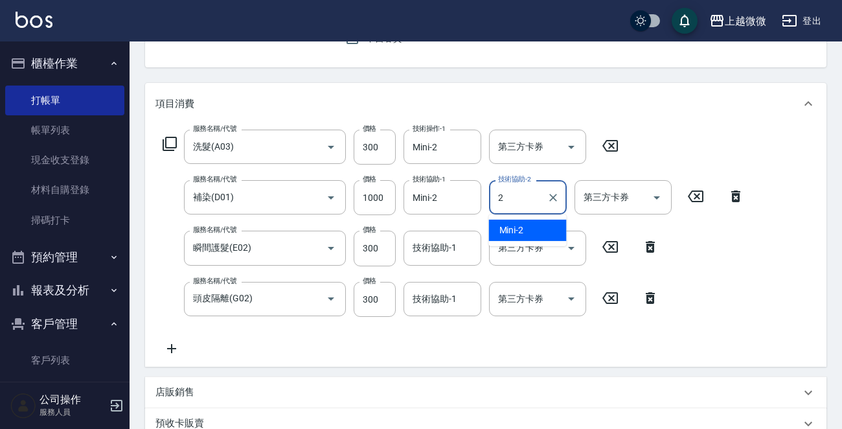
click at [525, 226] on div "Mini -2" at bounding box center [528, 230] width 78 height 21
click at [432, 246] on div "技術協助-1 技術協助-1" at bounding box center [443, 248] width 78 height 34
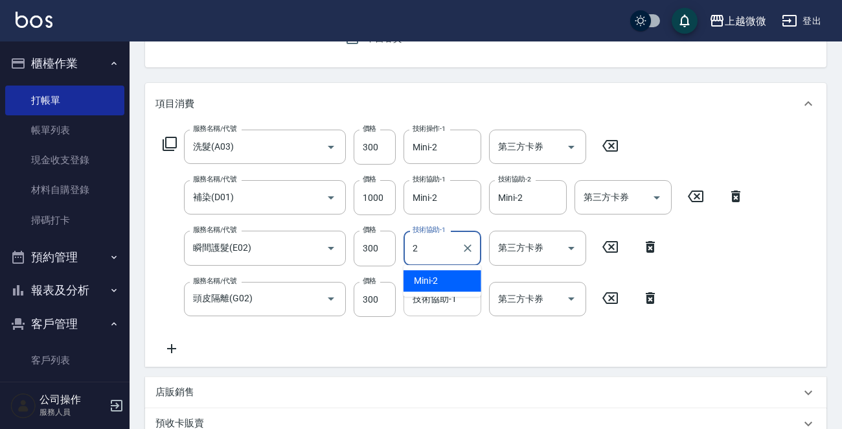
drag, startPoint x: 439, startPoint y: 279, endPoint x: 434, endPoint y: 286, distance: 9.3
click at [438, 279] on div "Mini -2" at bounding box center [443, 280] width 78 height 21
click at [430, 297] on input "技術協助-1" at bounding box center [443, 299] width 66 height 23
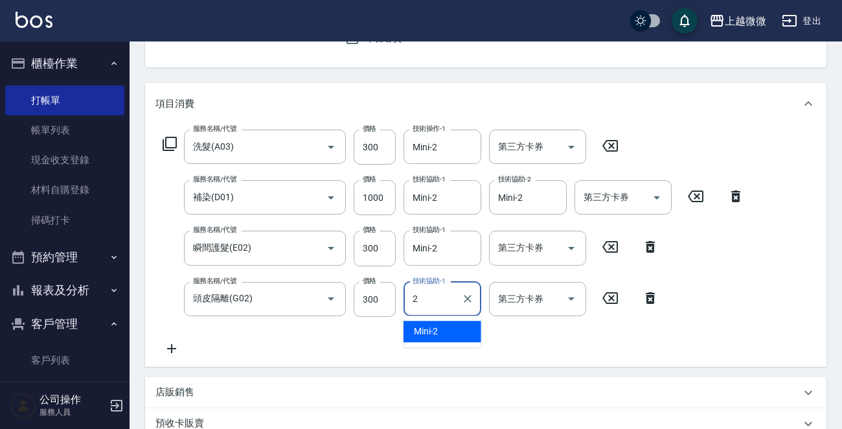
click at [438, 330] on div "Mini -2" at bounding box center [443, 331] width 78 height 21
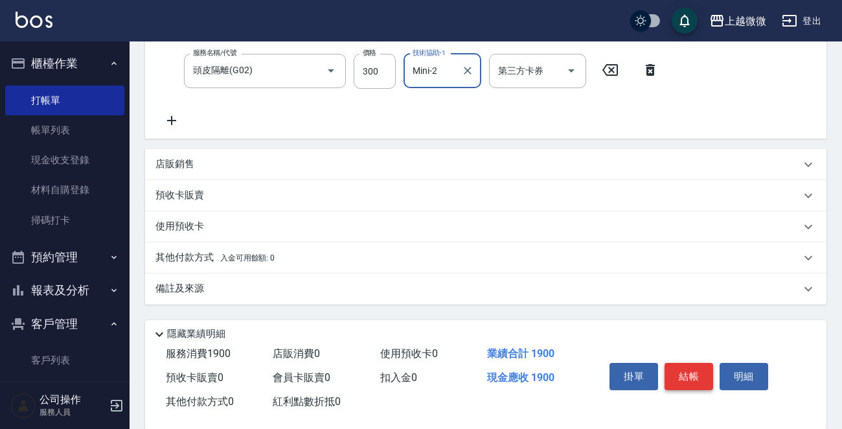
scroll to position [377, 0]
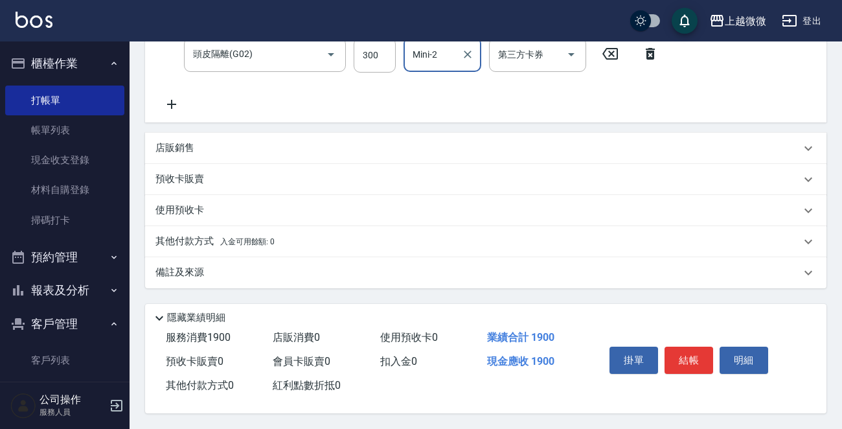
click at [692, 359] on button "結帳" at bounding box center [689, 360] width 49 height 27
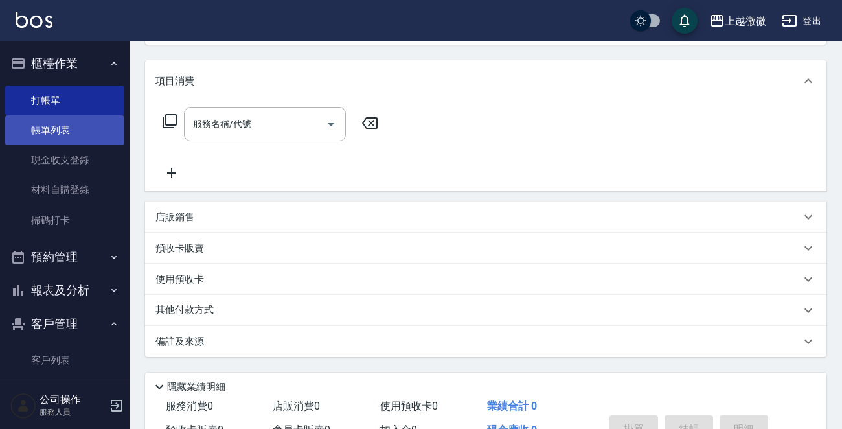
scroll to position [130, 0]
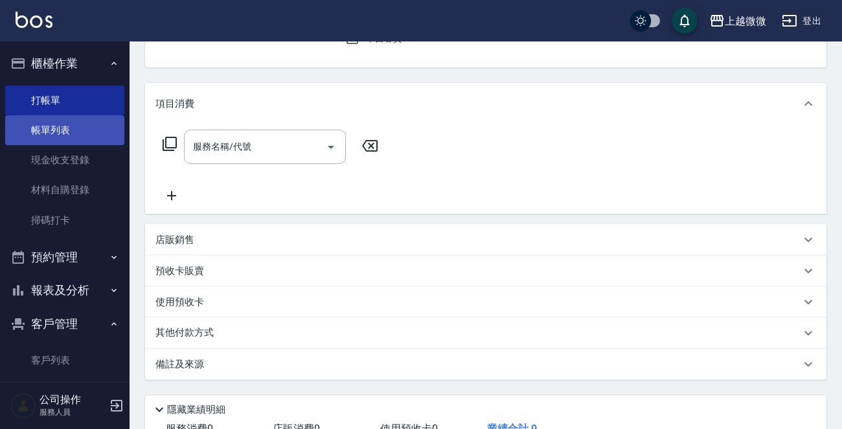
click at [54, 122] on link "帳單列表" at bounding box center [64, 130] width 119 height 30
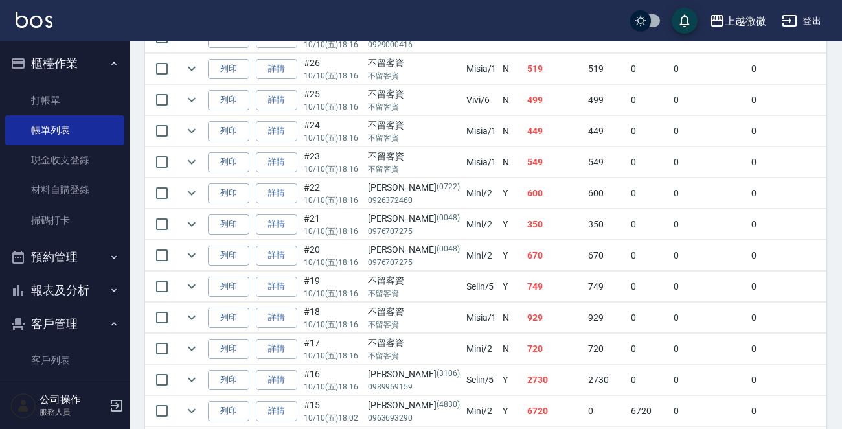
scroll to position [648, 0]
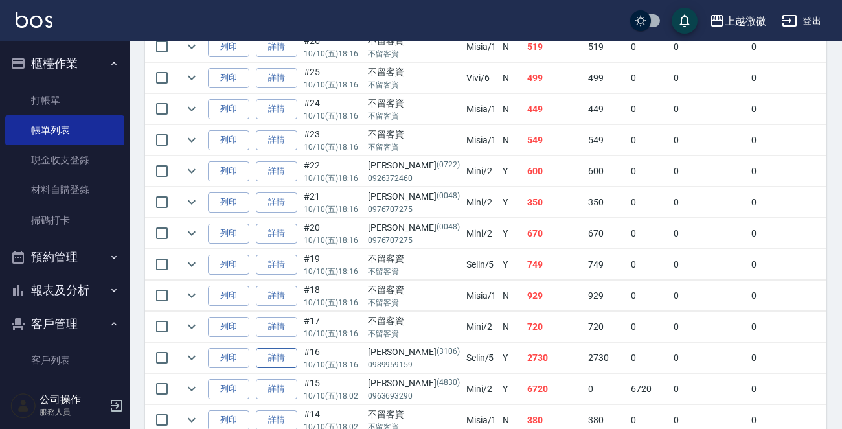
click at [270, 356] on link "詳情" at bounding box center [276, 358] width 41 height 20
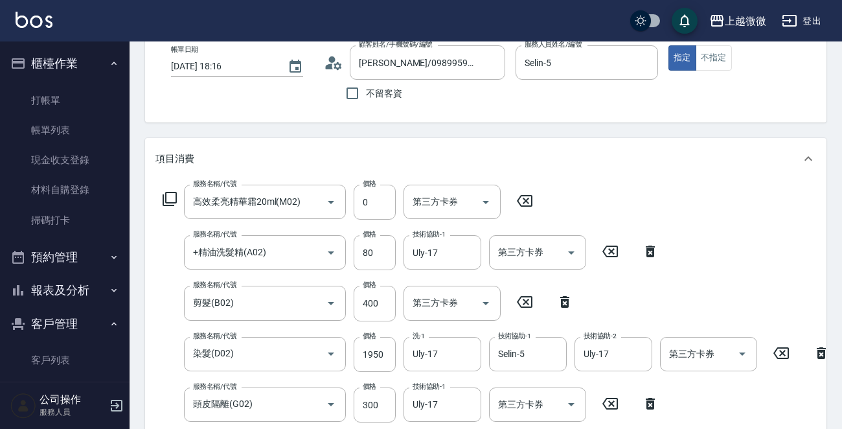
scroll to position [8, 0]
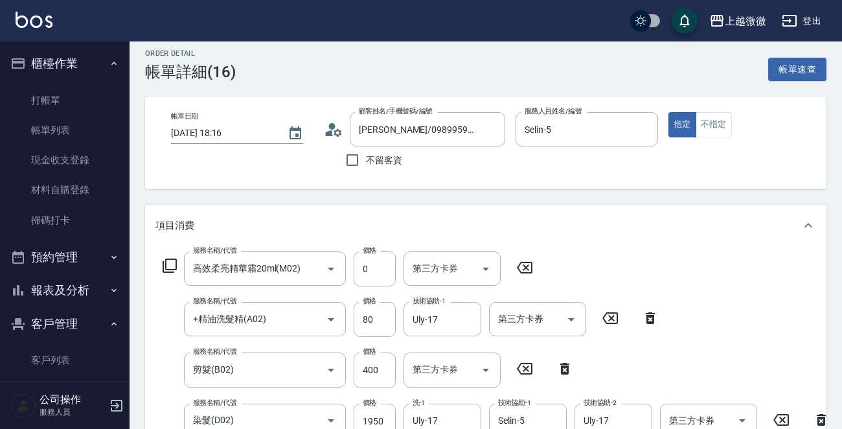
drag, startPoint x: 299, startPoint y: 189, endPoint x: 262, endPoint y: 178, distance: 39.2
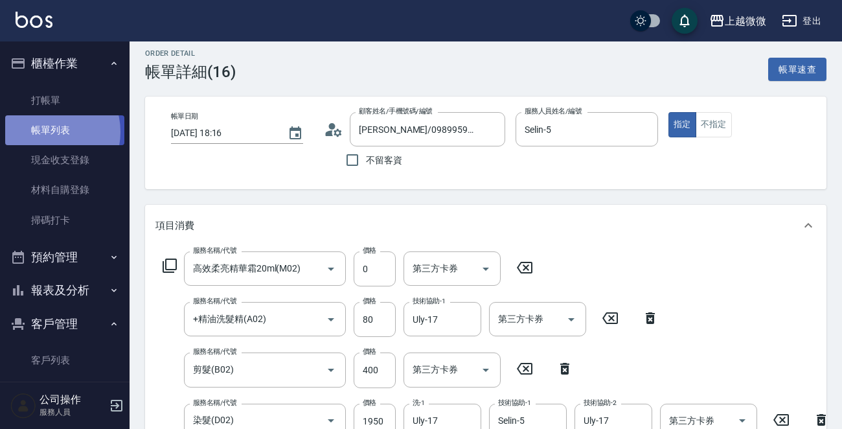
click at [49, 132] on link "帳單列表" at bounding box center [64, 130] width 119 height 30
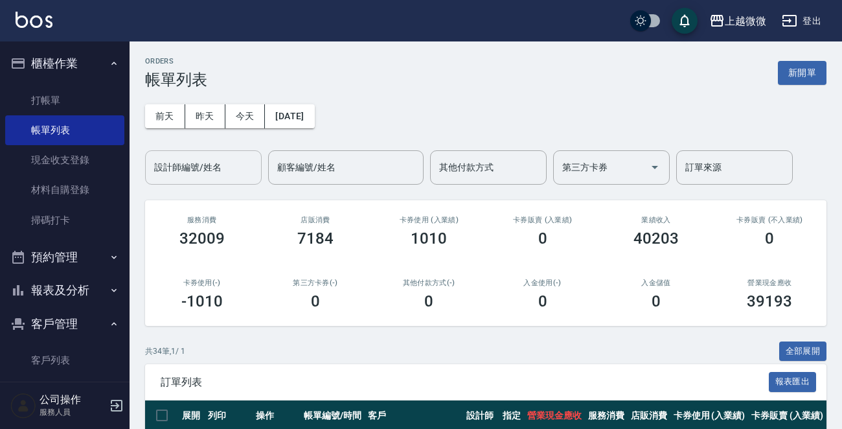
click at [215, 161] on input "設計師編號/姓名" at bounding box center [203, 167] width 105 height 23
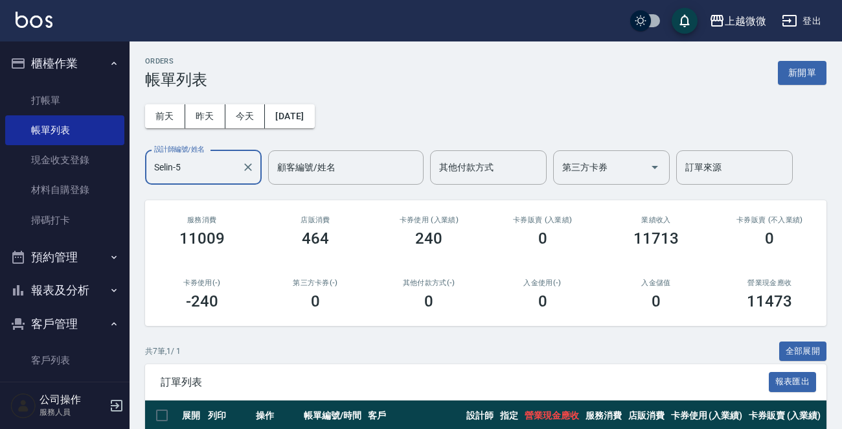
scroll to position [279, 0]
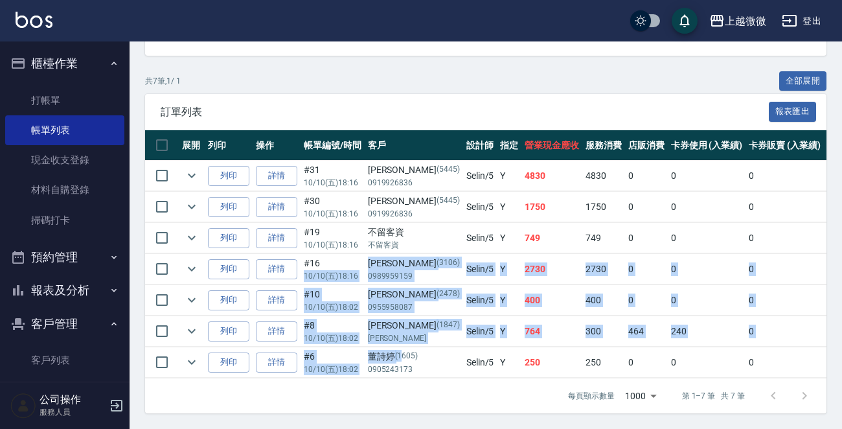
drag, startPoint x: 401, startPoint y: 352, endPoint x: 362, endPoint y: 248, distance: 111.3
click at [362, 248] on tbody "列印 詳情 #31 10/10 (五) 18:16 陳彥閎 (5445) 0919926836 Selin /5 Y 4830 4830 0 0 0 4830…" at bounding box center [702, 270] width 1115 height 218
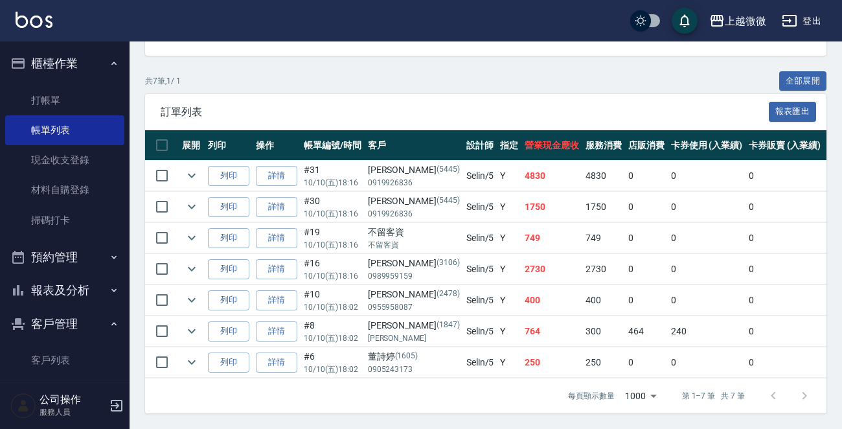
click at [416, 238] on td "不留客資 不留客資" at bounding box center [414, 238] width 99 height 30
drag, startPoint x: 362, startPoint y: 256, endPoint x: 398, endPoint y: 253, distance: 36.4
click at [398, 254] on tr "列印 詳情 #16 10/10 (五) 18:16 黃聲娣 (3106) 0989959159 Selin /5 Y 2730 2730 0 0 0 2730…" at bounding box center [702, 269] width 1115 height 30
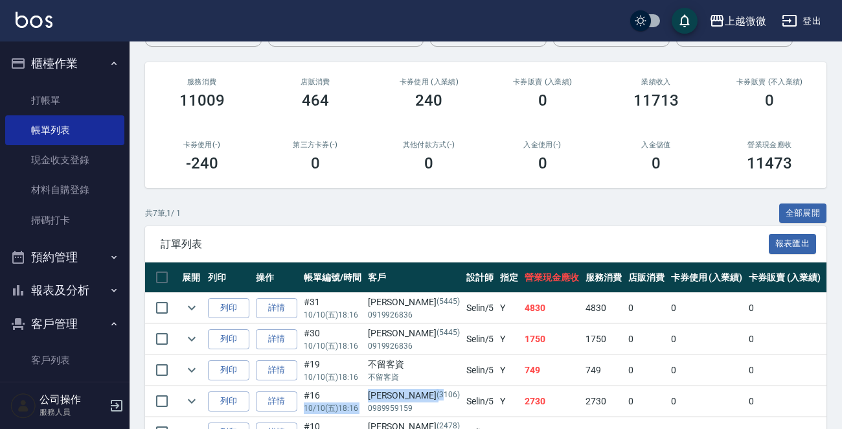
scroll to position [0, 0]
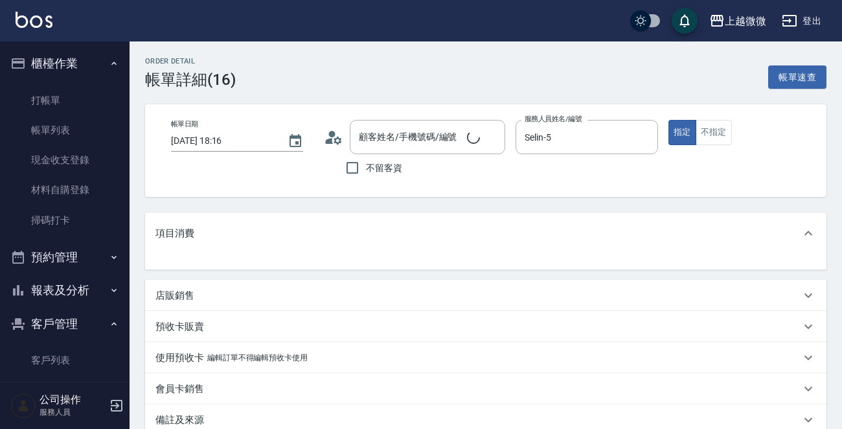
scroll to position [8, 0]
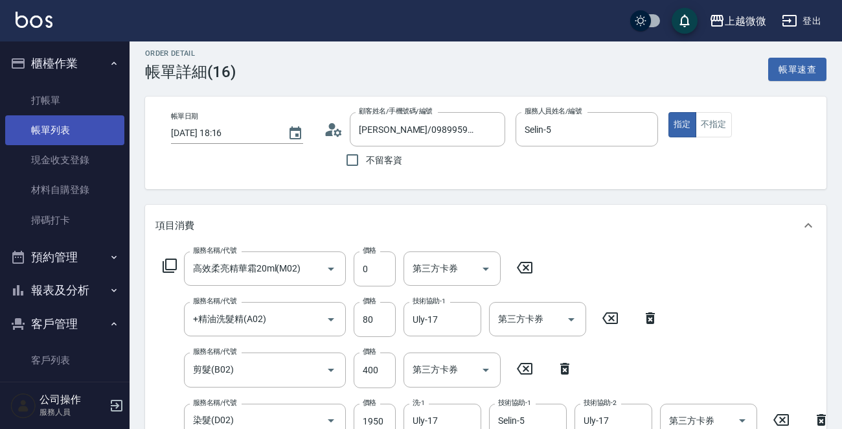
click at [67, 125] on link "帳單列表" at bounding box center [64, 130] width 119 height 30
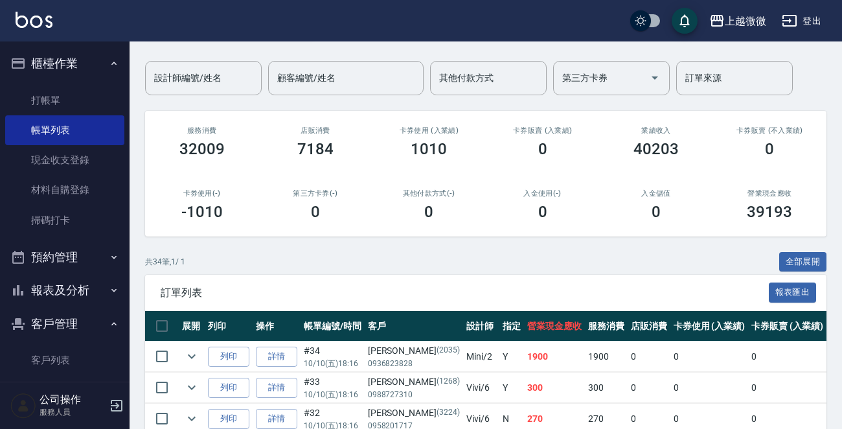
scroll to position [194, 0]
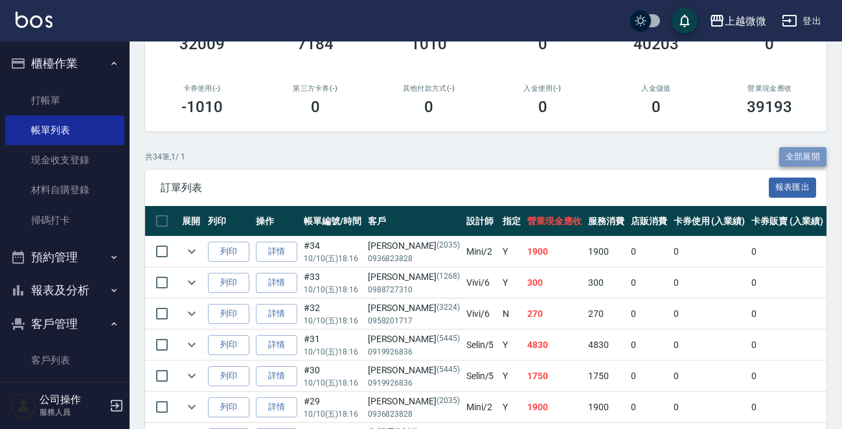
click at [807, 152] on button "全部展開" at bounding box center [804, 157] width 48 height 20
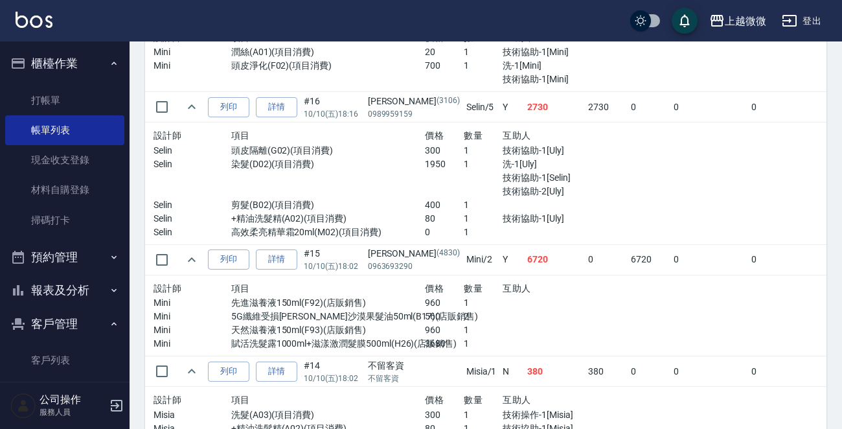
scroll to position [2407, 0]
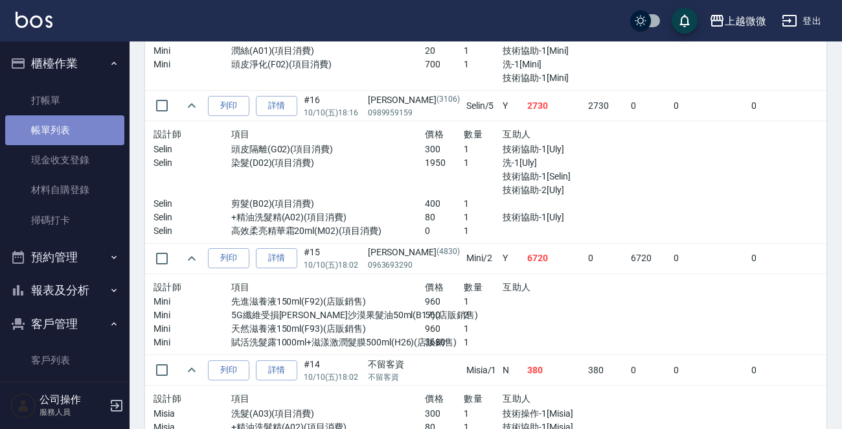
click at [90, 133] on link "帳單列表" at bounding box center [64, 130] width 119 height 30
click at [78, 132] on link "帳單列表" at bounding box center [64, 130] width 119 height 30
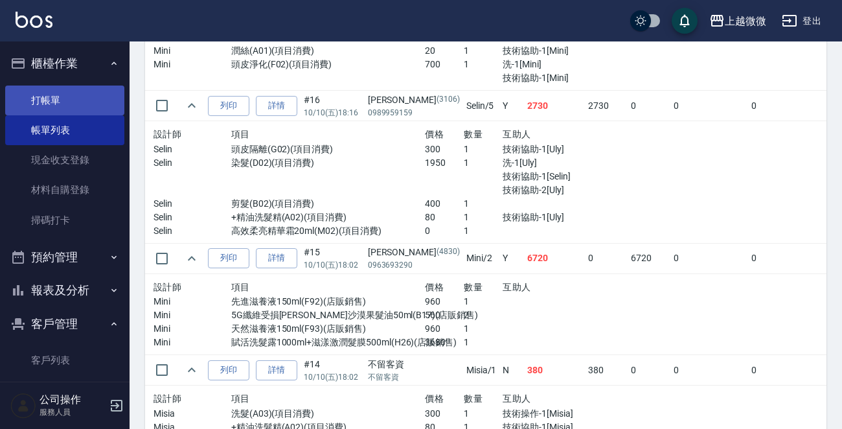
click at [65, 91] on link "打帳單" at bounding box center [64, 101] width 119 height 30
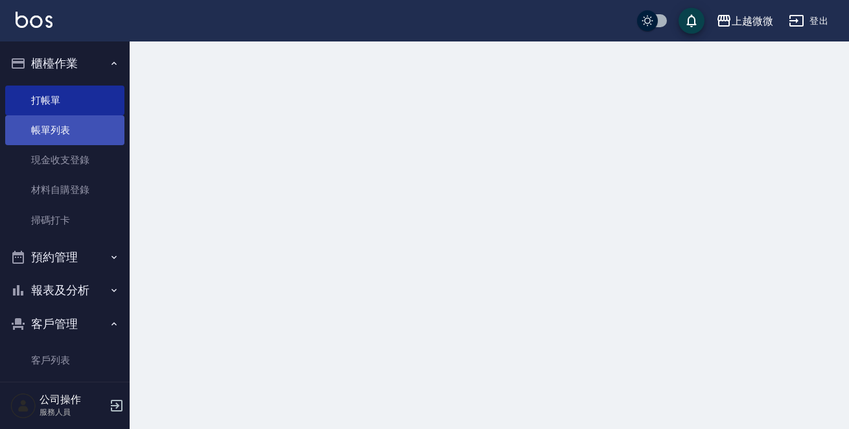
click at [71, 129] on link "帳單列表" at bounding box center [64, 130] width 119 height 30
click at [72, 130] on link "帳單列表" at bounding box center [64, 130] width 119 height 30
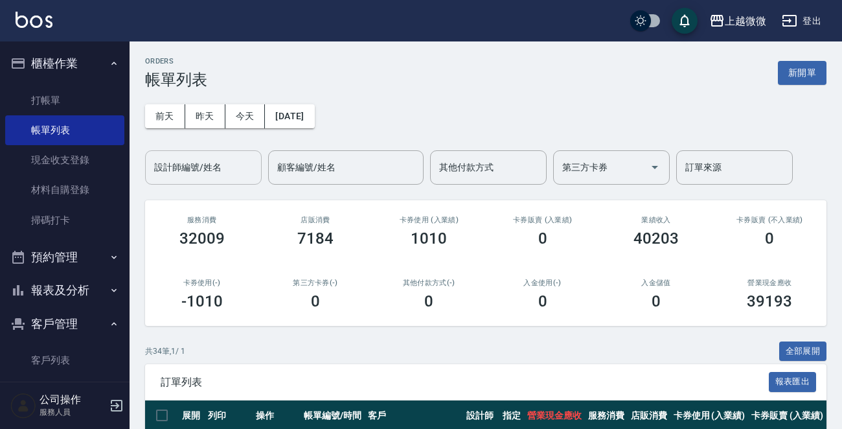
click at [220, 167] on input "設計師編號/姓名" at bounding box center [203, 167] width 105 height 23
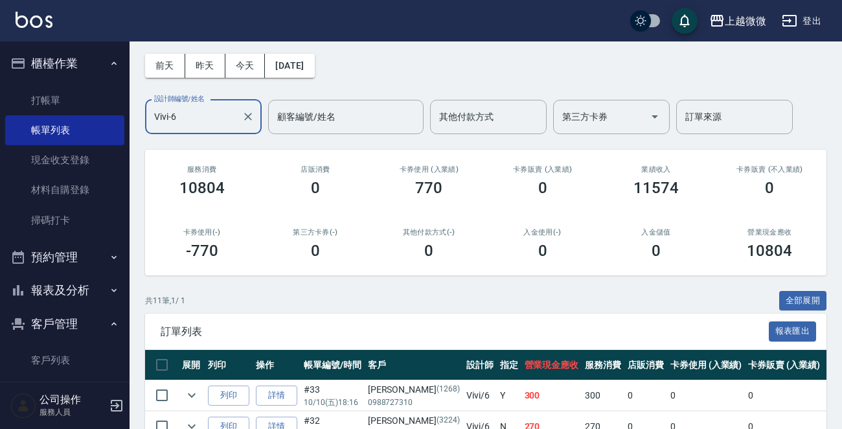
scroll to position [130, 0]
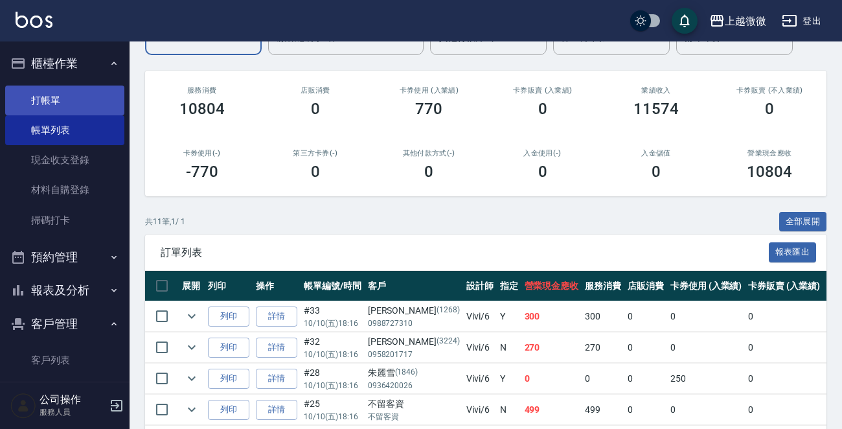
click at [64, 93] on link "打帳單" at bounding box center [64, 101] width 119 height 30
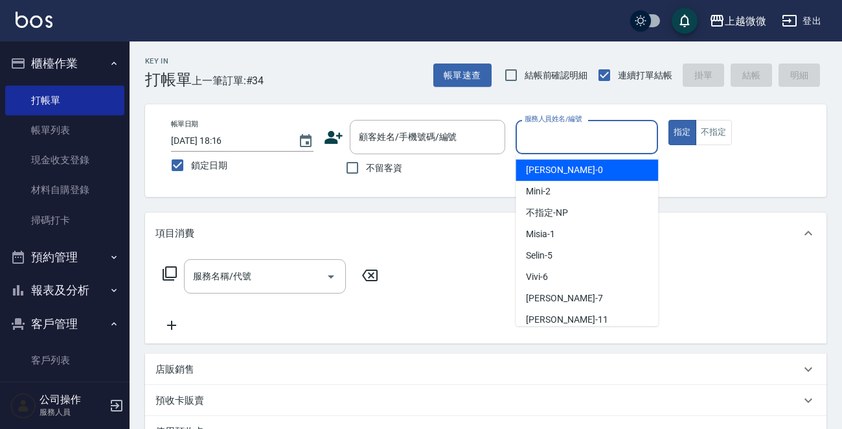
click at [588, 134] on div "服務人員姓名/編號 服務人員姓名/編號" at bounding box center [587, 137] width 143 height 34
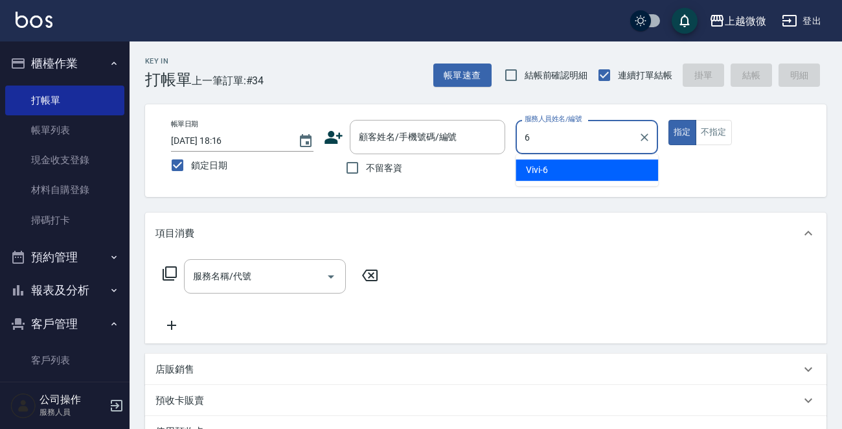
click at [574, 172] on div "Vivi -6" at bounding box center [587, 169] width 143 height 21
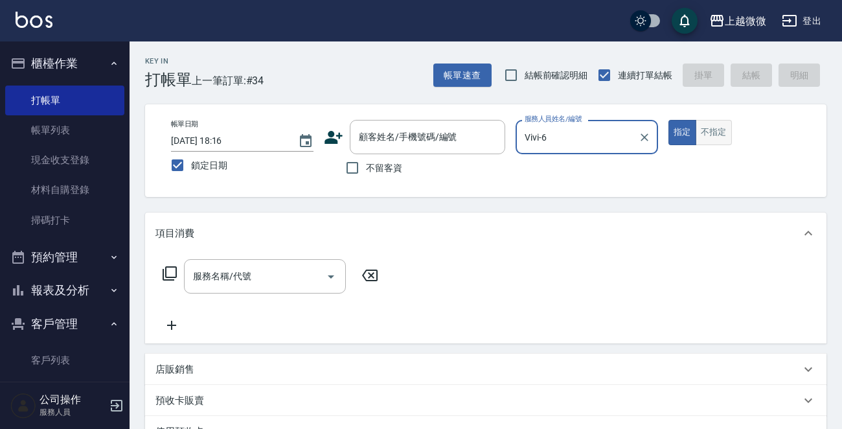
click at [710, 133] on button "不指定" at bounding box center [714, 132] width 36 height 25
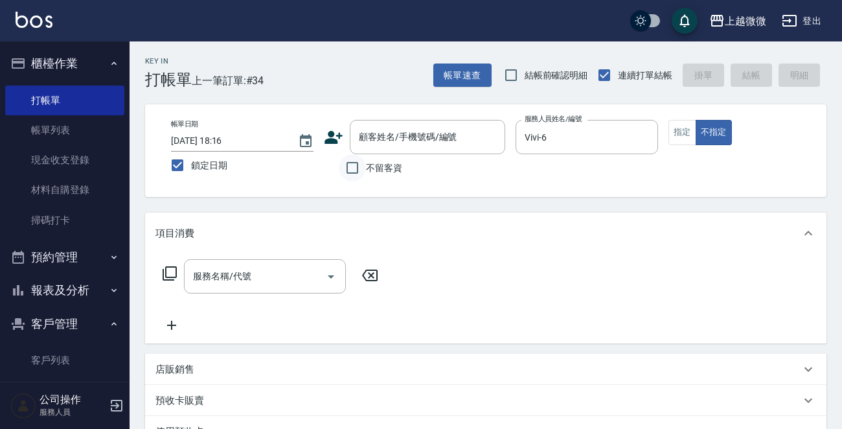
click at [350, 172] on input "不留客資" at bounding box center [352, 167] width 27 height 27
click at [251, 290] on div "服務名稱/代號" at bounding box center [265, 276] width 162 height 34
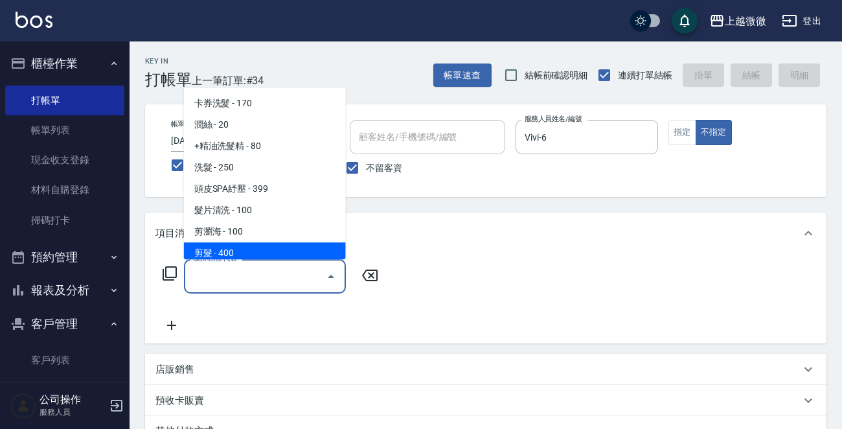
click at [246, 255] on span "剪髮 - 400" at bounding box center [265, 252] width 162 height 21
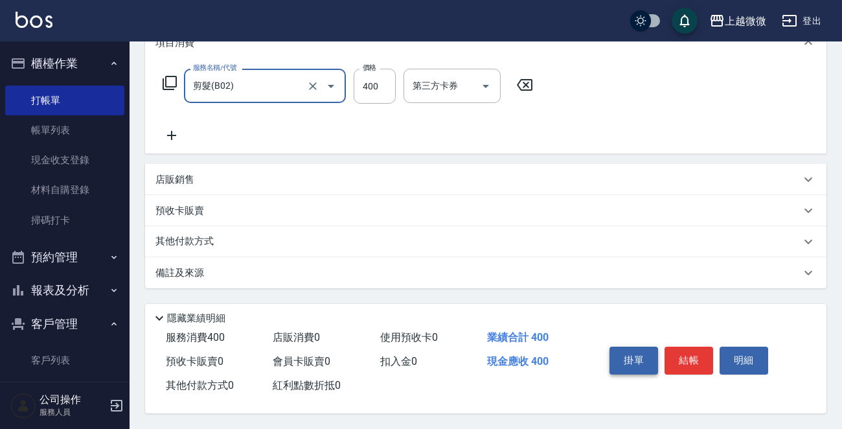
scroll to position [194, 0]
click at [689, 356] on button "結帳" at bounding box center [689, 360] width 49 height 27
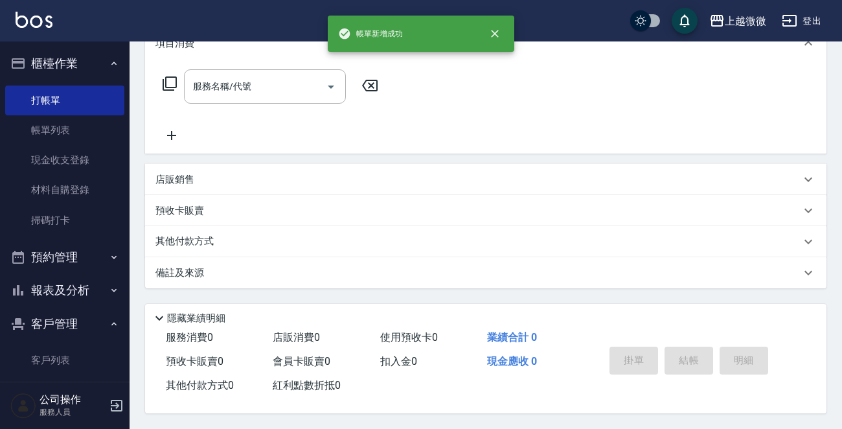
scroll to position [0, 0]
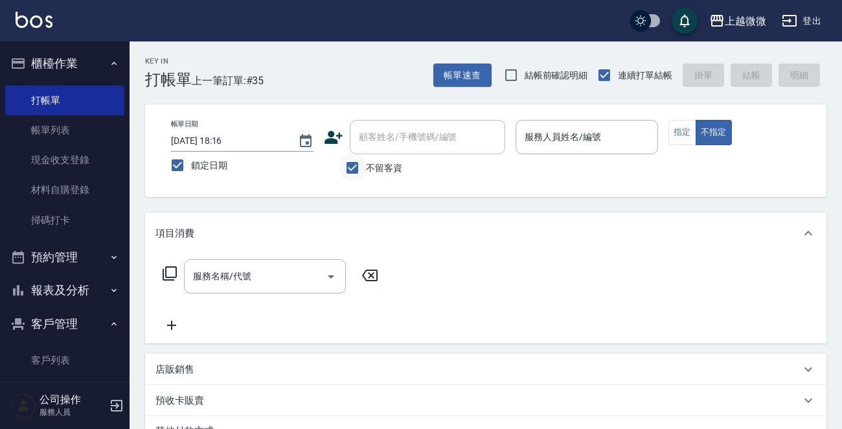
click at [350, 167] on input "不留客資" at bounding box center [352, 167] width 27 height 27
click at [404, 143] on input "顧客姓名/手機號碼/編號" at bounding box center [418, 137] width 124 height 23
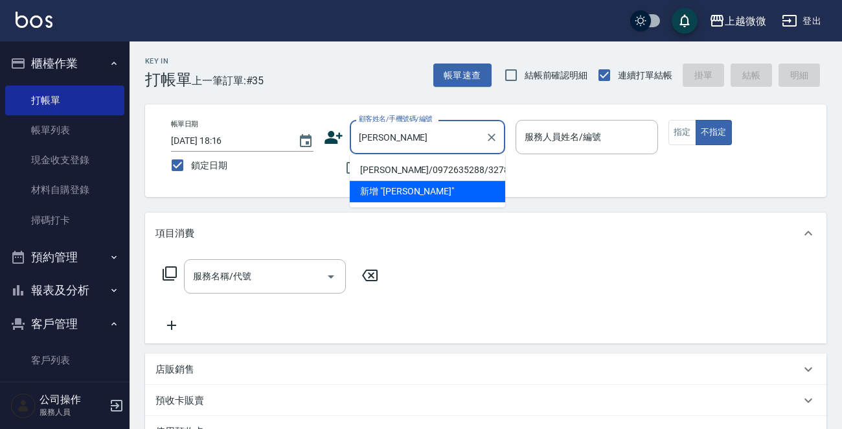
click at [386, 166] on li "孫榮華/0972635288/3278" at bounding box center [428, 169] width 156 height 21
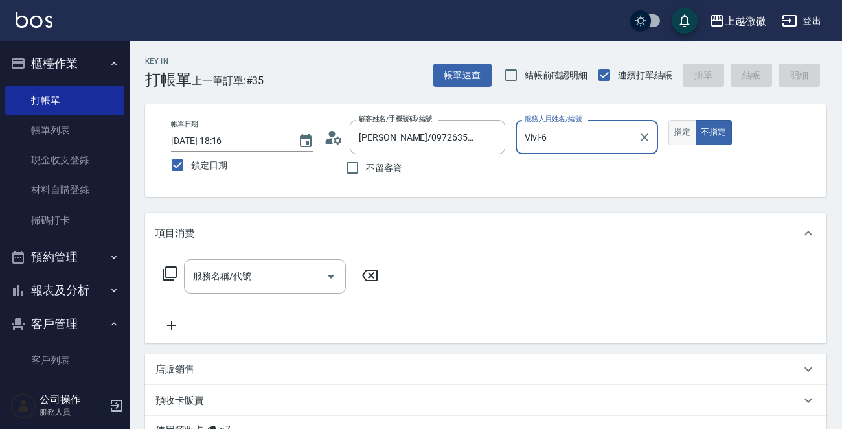
click at [671, 126] on button "指定" at bounding box center [683, 132] width 28 height 25
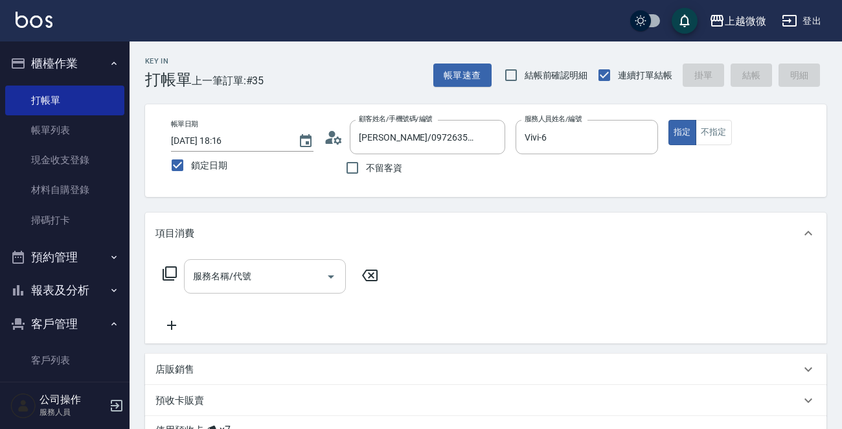
click at [291, 277] on input "服務名稱/代號" at bounding box center [255, 276] width 131 height 23
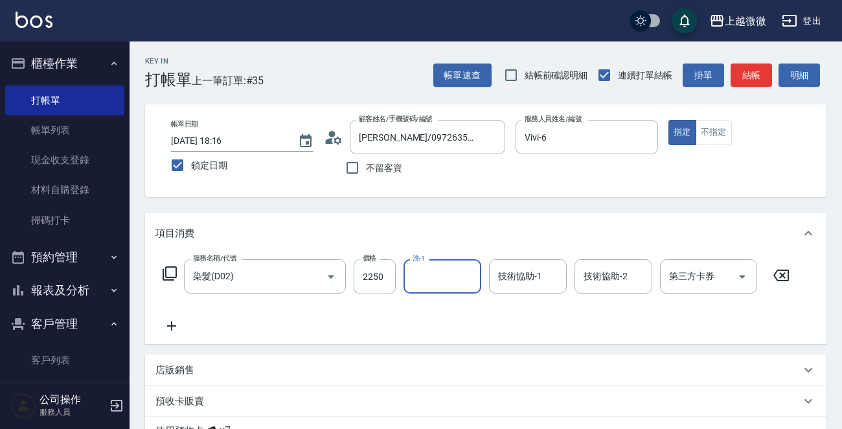
click at [176, 323] on icon at bounding box center [172, 326] width 32 height 16
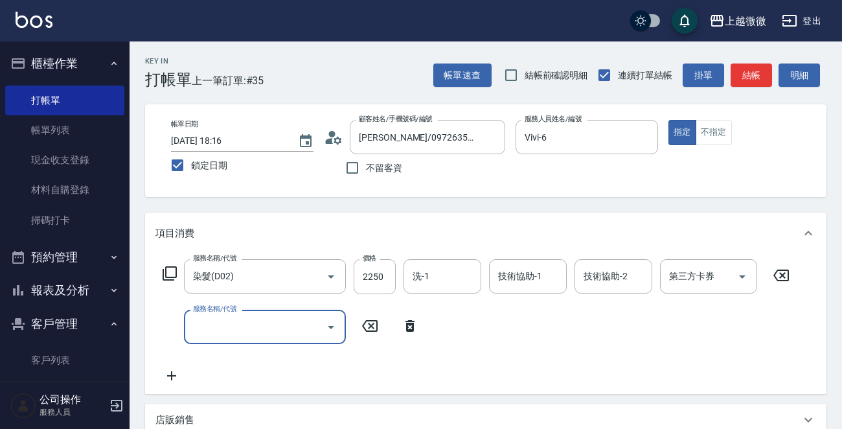
click at [233, 321] on div "服務名稱/代號 服務名稱/代號" at bounding box center [265, 327] width 162 height 34
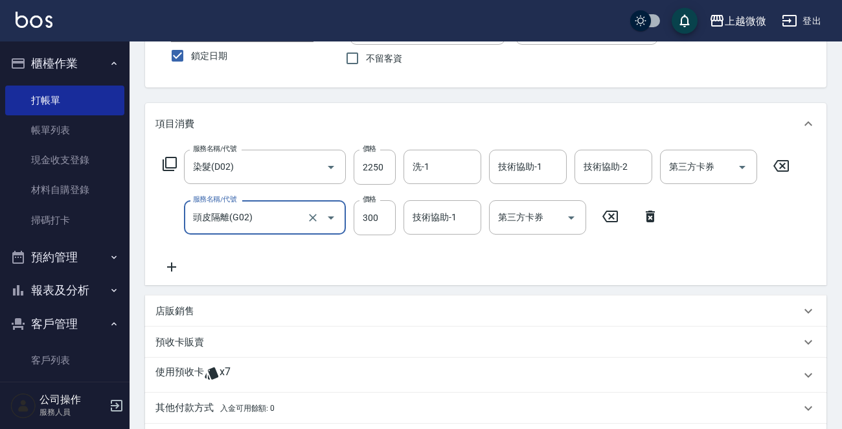
scroll to position [259, 0]
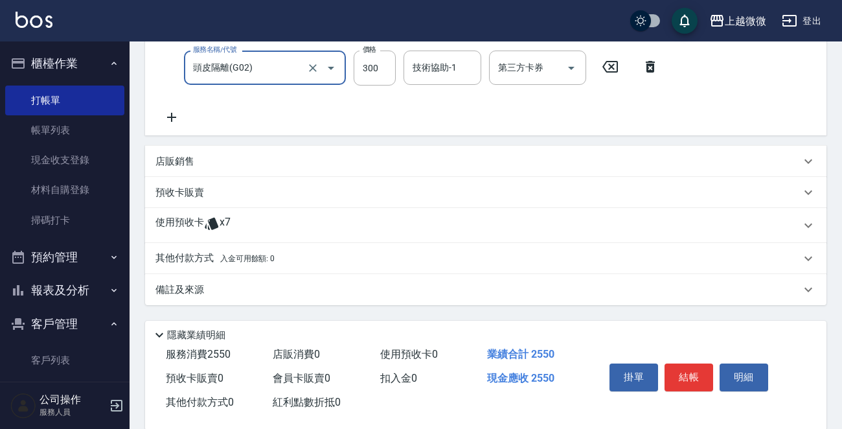
click at [188, 223] on p "使用預收卡" at bounding box center [180, 225] width 49 height 19
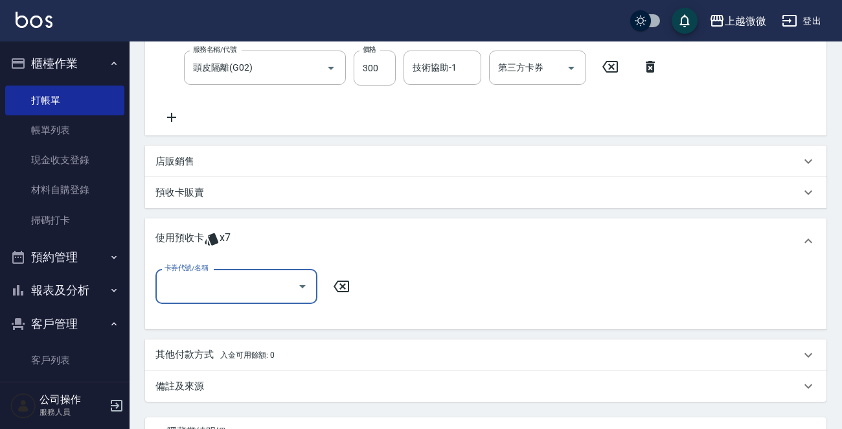
scroll to position [0, 0]
click at [211, 283] on input "卡券代號/名稱" at bounding box center [226, 286] width 131 height 23
click at [251, 314] on div "水漾晶亮結構式護髮卡 剩餘7張" at bounding box center [237, 318] width 162 height 21
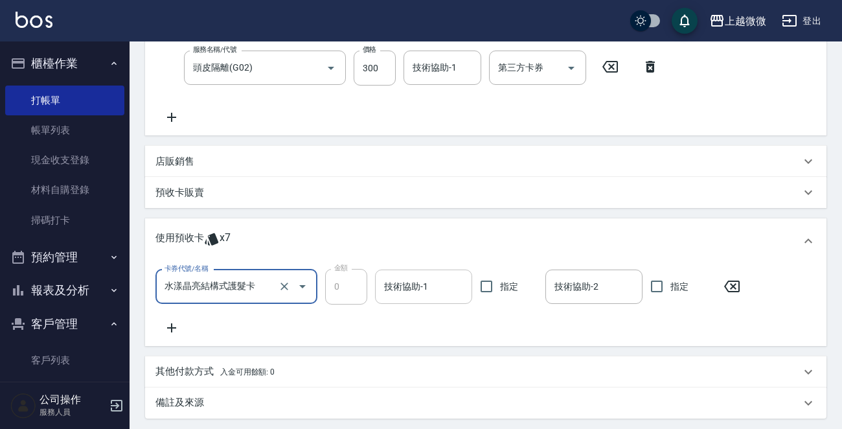
click at [419, 285] on input "技術協助-1" at bounding box center [424, 286] width 86 height 23
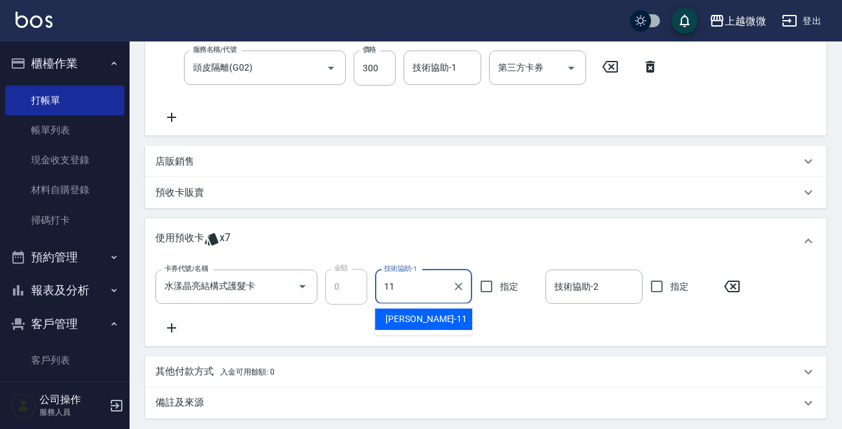
click at [419, 314] on span "Kristin -11" at bounding box center [427, 319] width 82 height 14
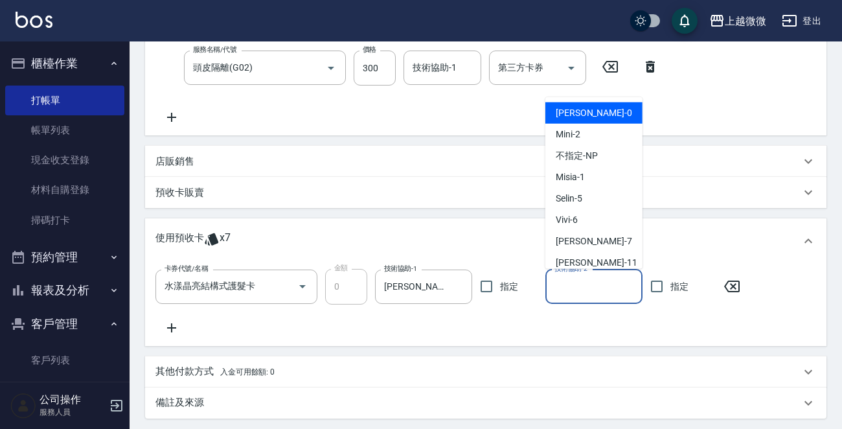
click at [568, 284] on input "技術協助-2" at bounding box center [594, 286] width 86 height 23
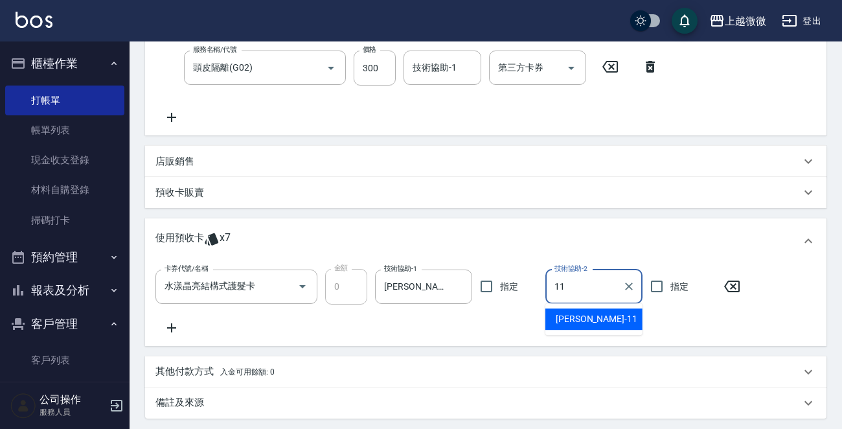
click at [586, 315] on span "Kristin -11" at bounding box center [597, 319] width 82 height 14
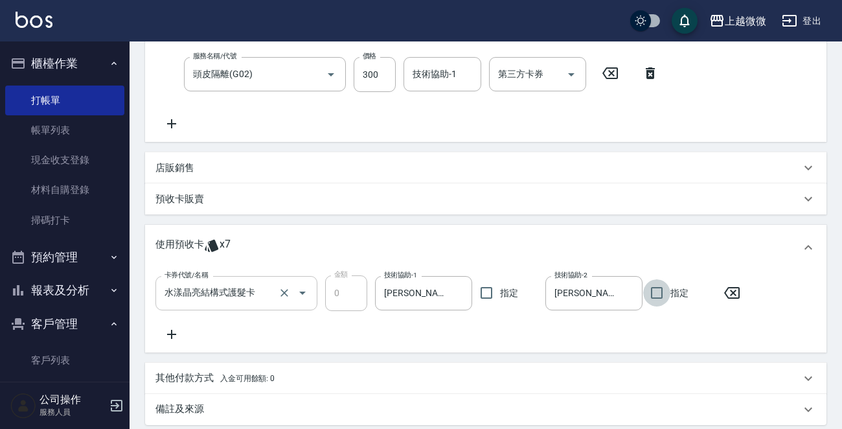
scroll to position [130, 0]
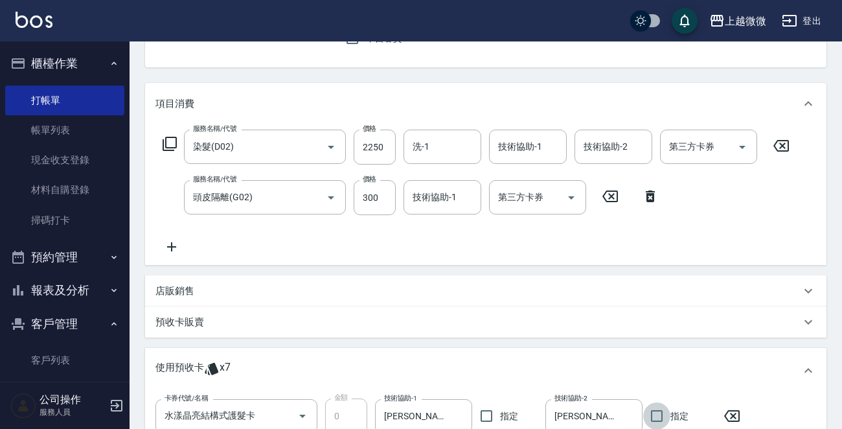
click at [176, 248] on icon at bounding box center [172, 247] width 32 height 16
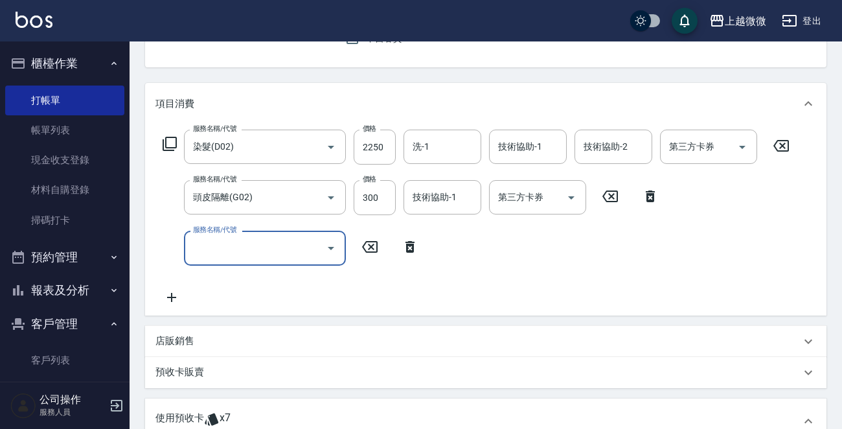
click at [241, 249] on div "服務名稱/代號 服務名稱/代號" at bounding box center [265, 248] width 162 height 34
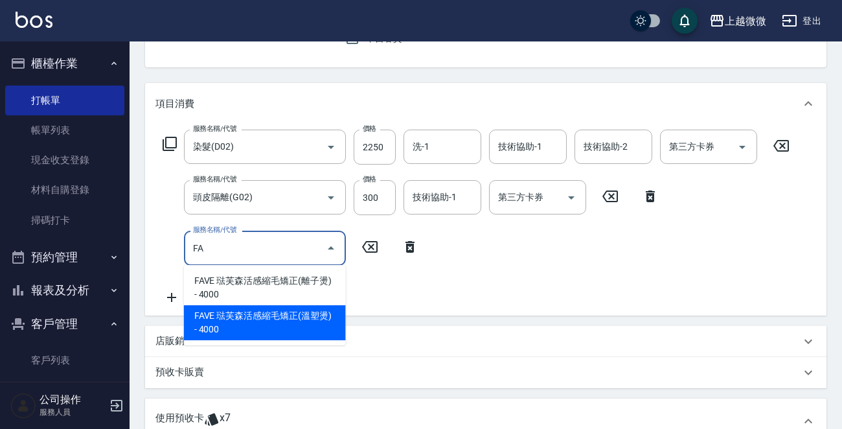
click at [267, 323] on span "FAVE 琺芙森活感縮毛矯正(溫塑燙) - 4000" at bounding box center [265, 322] width 162 height 35
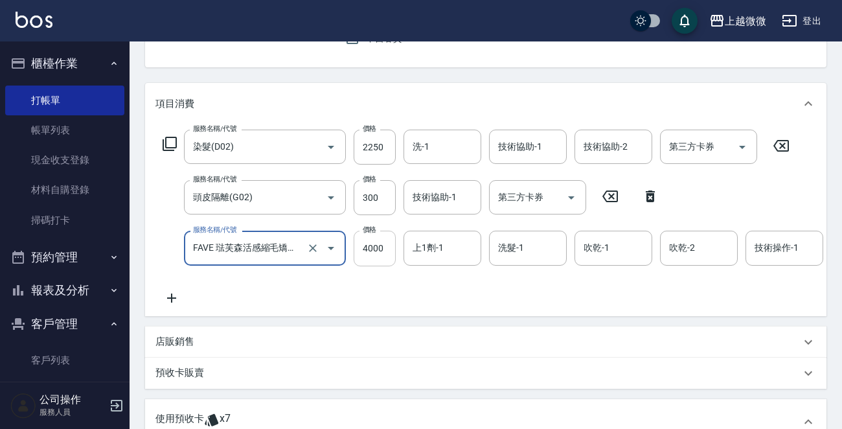
click at [378, 244] on input "4000" at bounding box center [375, 248] width 42 height 35
click at [447, 142] on input "洗-1" at bounding box center [443, 146] width 66 height 23
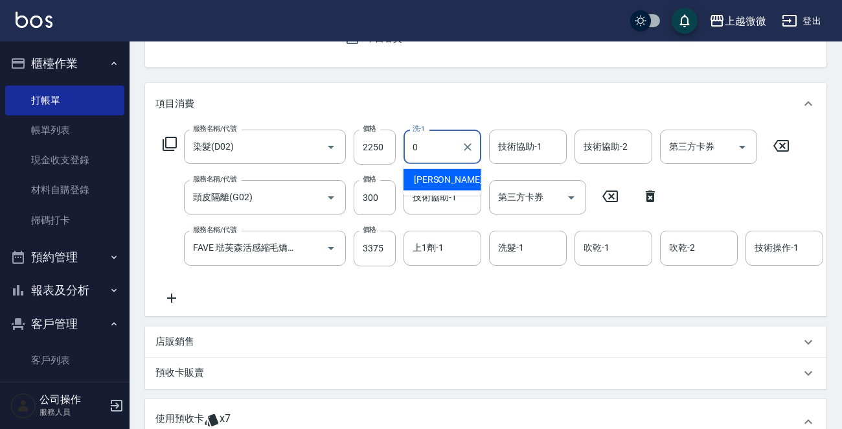
click at [445, 174] on div "Alex -0" at bounding box center [443, 179] width 78 height 21
click at [558, 148] on input "技術協助-1" at bounding box center [528, 146] width 66 height 23
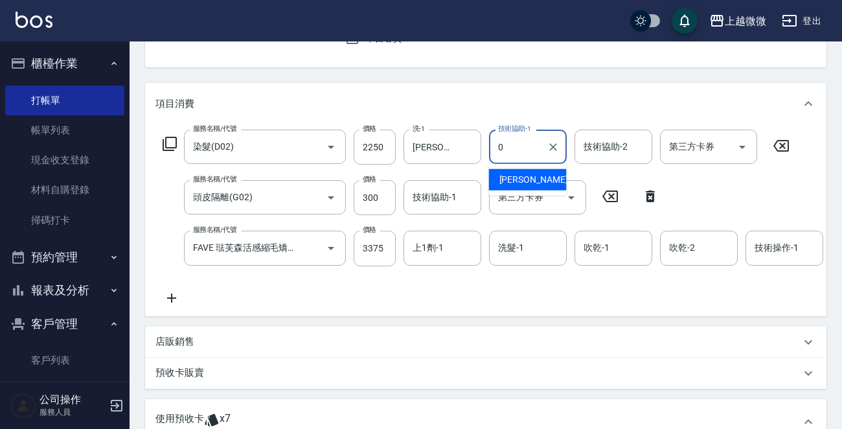
click at [529, 174] on div "Alex -0" at bounding box center [528, 179] width 78 height 21
click at [559, 145] on icon "Clear" at bounding box center [553, 147] width 13 height 13
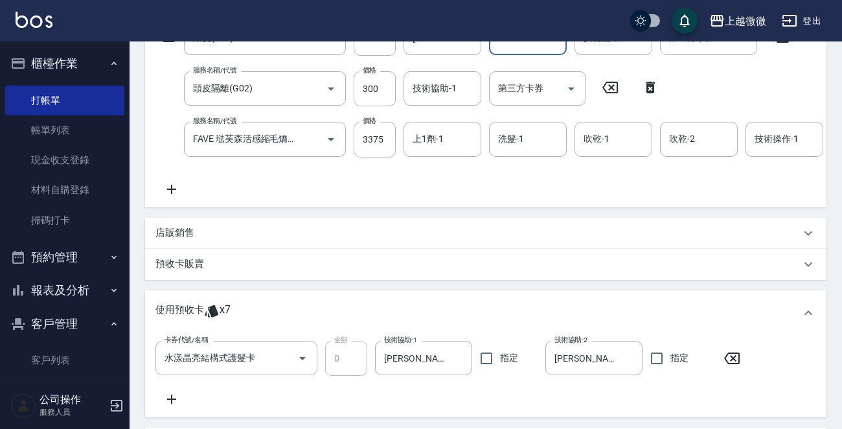
scroll to position [323, 0]
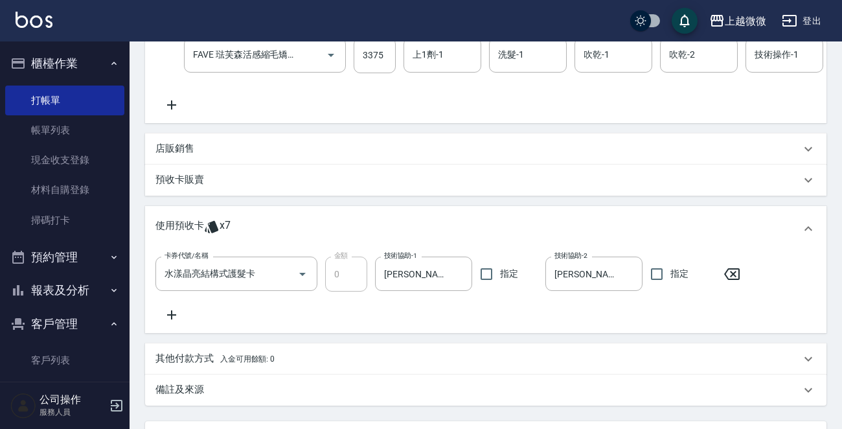
click at [182, 152] on p "店販銷售" at bounding box center [175, 149] width 39 height 14
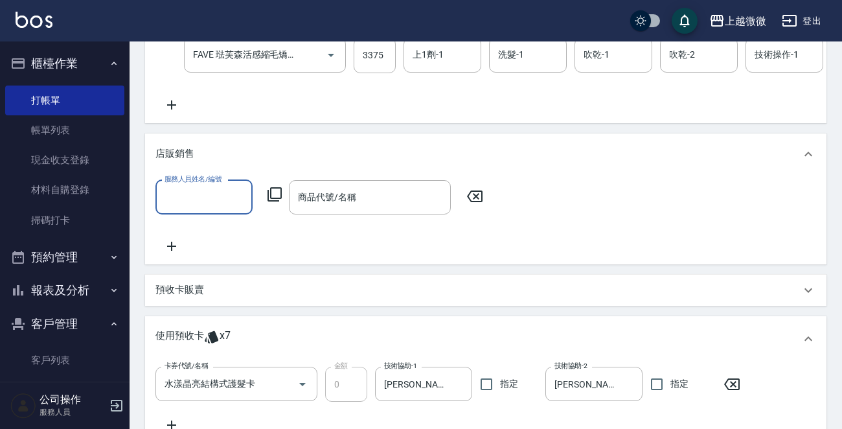
scroll to position [0, 0]
click at [210, 209] on input "服務人員姓名/編號" at bounding box center [204, 197] width 86 height 23
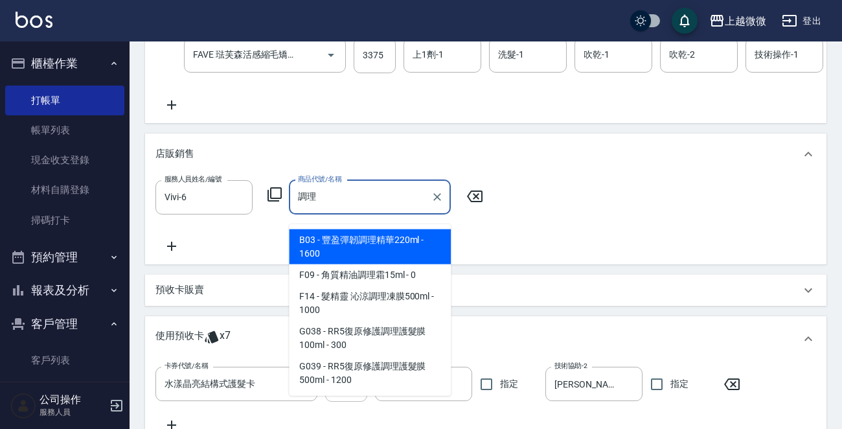
click at [377, 205] on input "調理" at bounding box center [360, 197] width 131 height 23
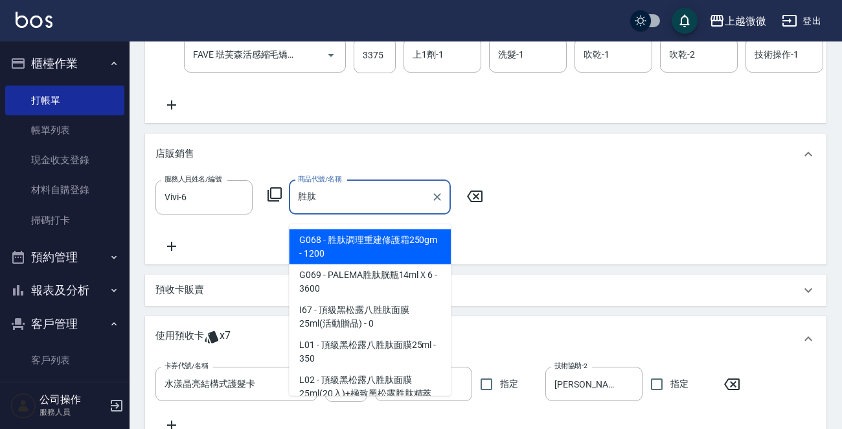
click at [399, 236] on span "G068 - 胜肽調理重建修護霜250gm - 1200" at bounding box center [370, 246] width 162 height 35
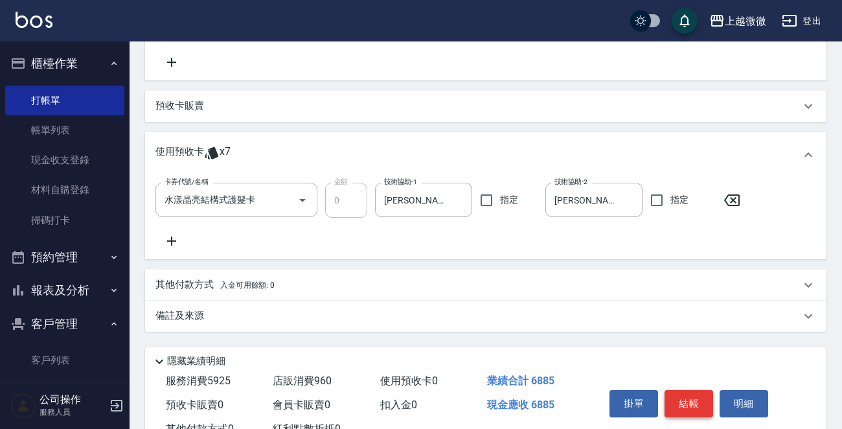
scroll to position [564, 0]
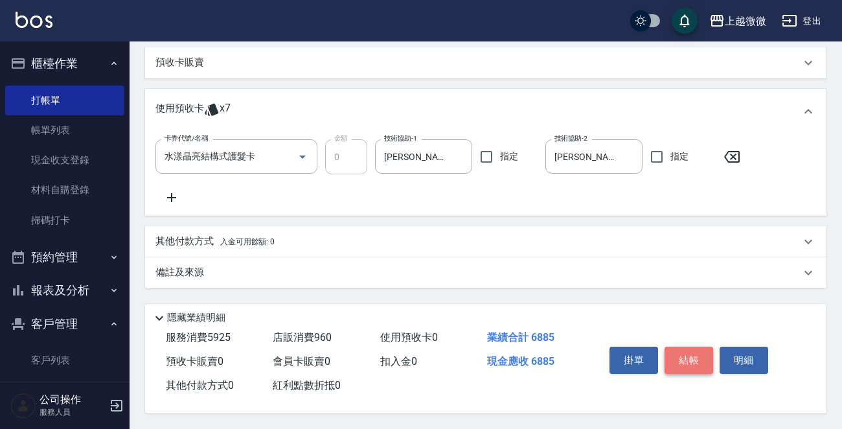
click at [695, 353] on button "結帳" at bounding box center [689, 360] width 49 height 27
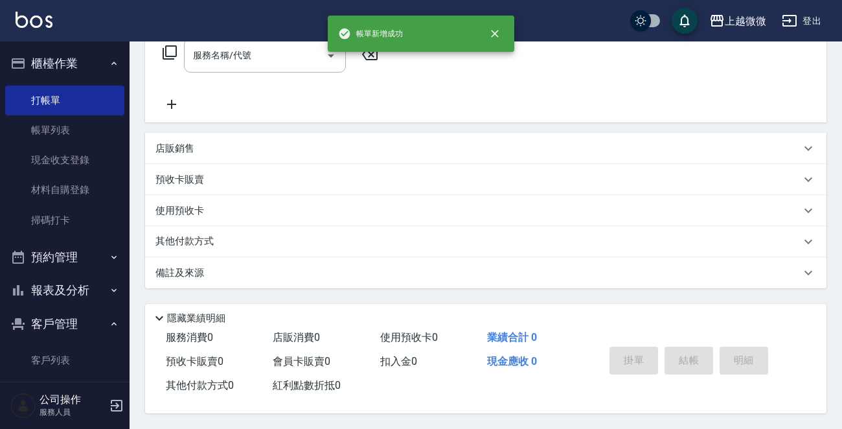
scroll to position [0, 0]
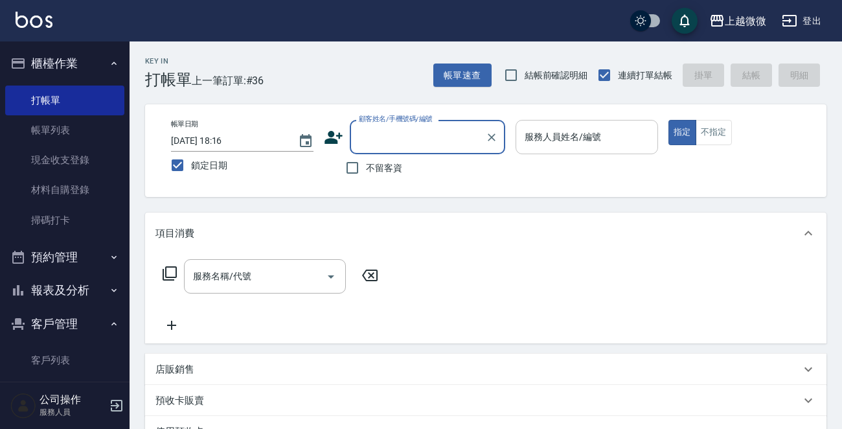
click at [616, 136] on input "服務人員姓名/編號" at bounding box center [587, 137] width 131 height 23
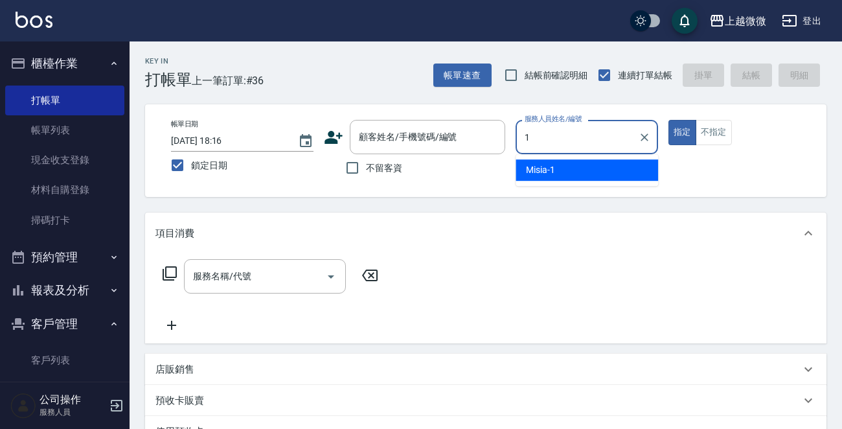
drag, startPoint x: 608, startPoint y: 174, endPoint x: 740, endPoint y: 130, distance: 138.7
click at [610, 174] on div "Misia -1" at bounding box center [587, 169] width 143 height 21
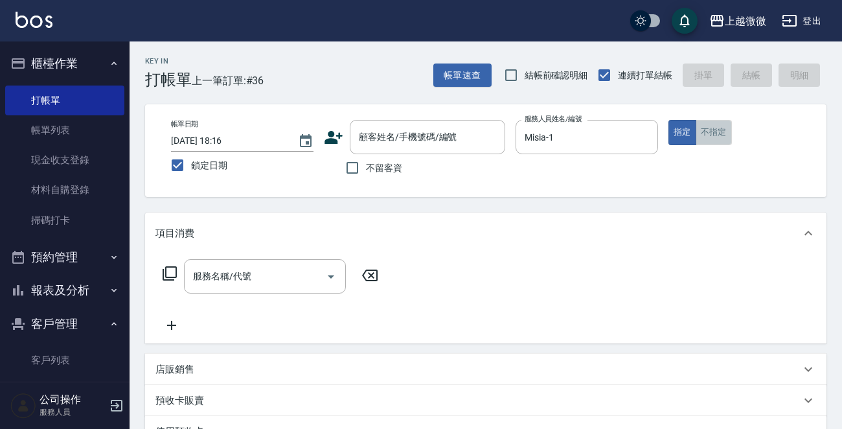
click at [710, 131] on button "不指定" at bounding box center [714, 132] width 36 height 25
click at [353, 170] on input "不留客資" at bounding box center [352, 167] width 27 height 27
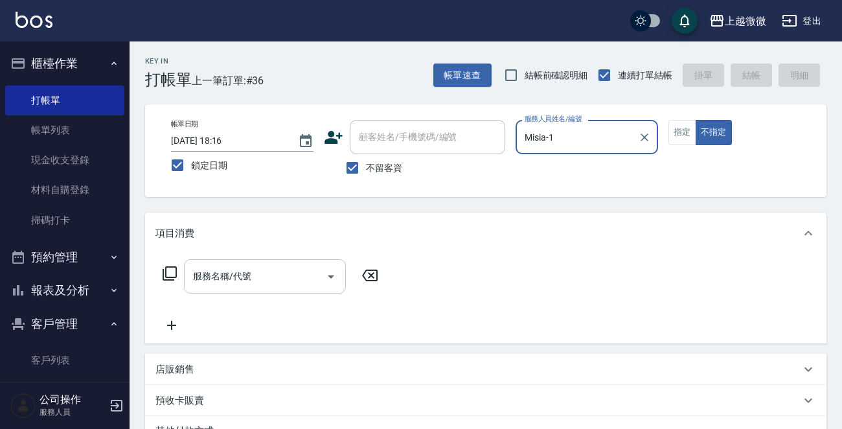
click at [264, 274] on input "服務名稱/代號" at bounding box center [255, 276] width 131 height 23
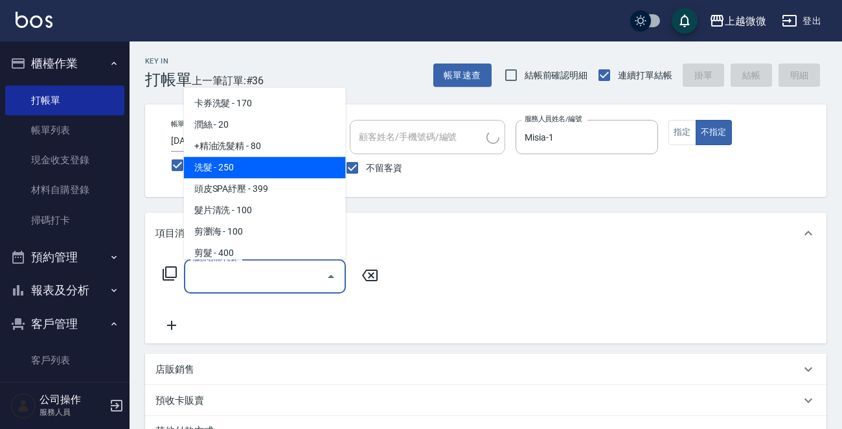
click at [266, 167] on span "洗髮 - 250" at bounding box center [265, 167] width 162 height 21
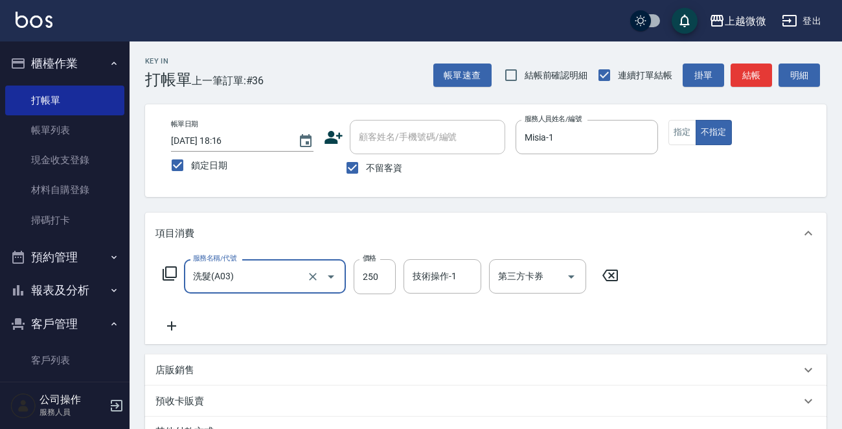
click at [164, 321] on icon at bounding box center [172, 326] width 32 height 16
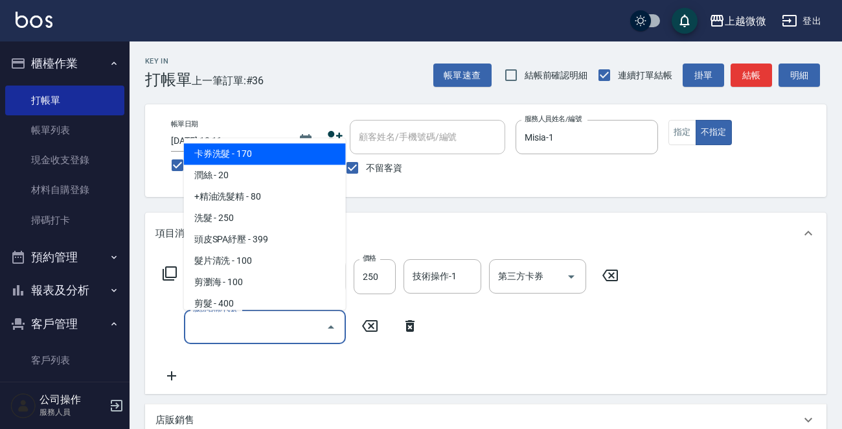
click at [218, 329] on input "服務名稱/代號" at bounding box center [255, 327] width 131 height 23
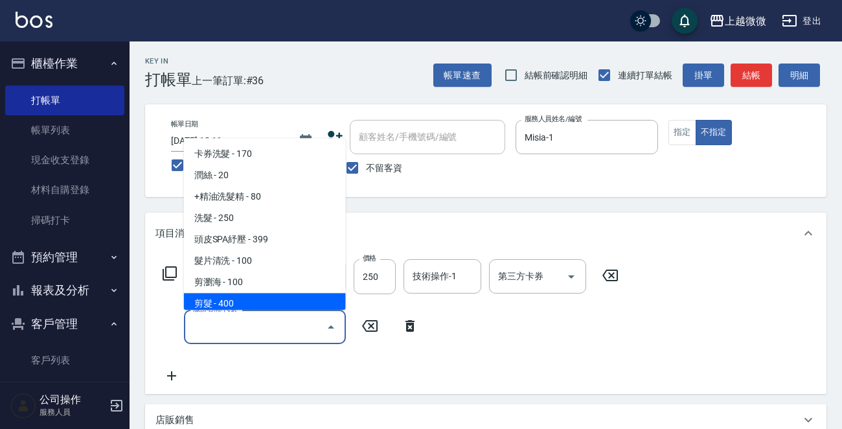
click at [251, 301] on span "剪髮 - 400" at bounding box center [265, 304] width 162 height 21
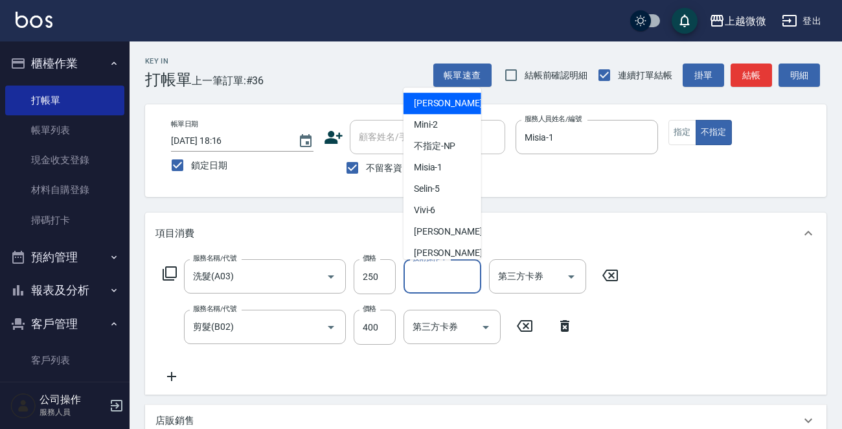
click at [458, 284] on input "技術操作-1" at bounding box center [443, 276] width 66 height 23
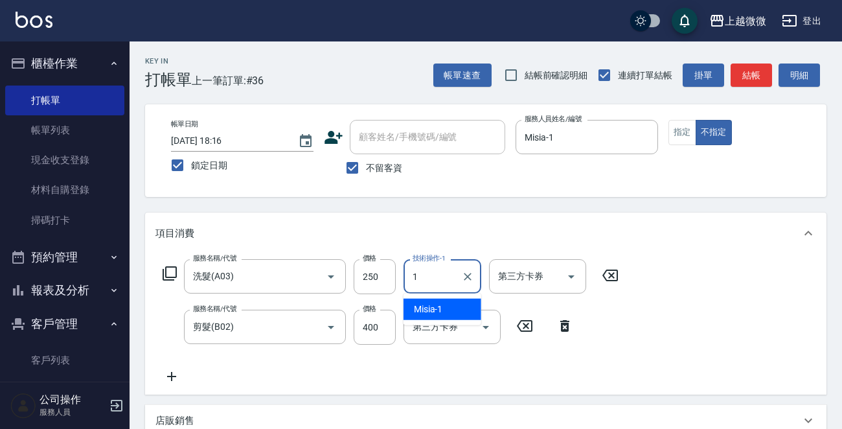
click at [441, 308] on span "Misia -1" at bounding box center [428, 310] width 29 height 14
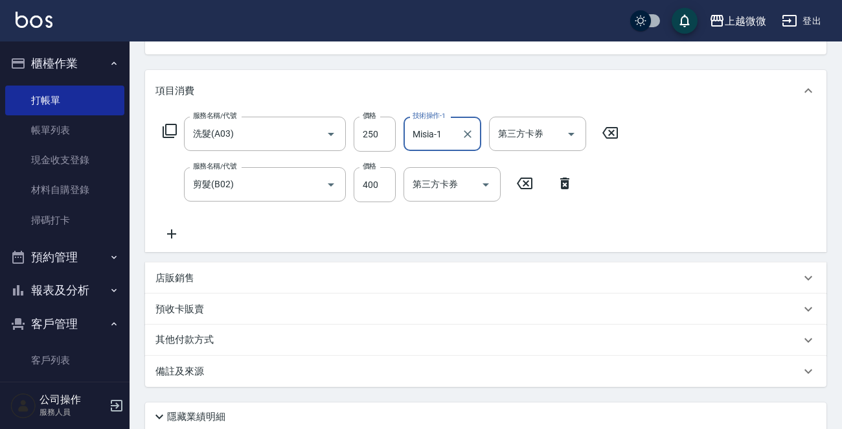
scroll to position [244, 0]
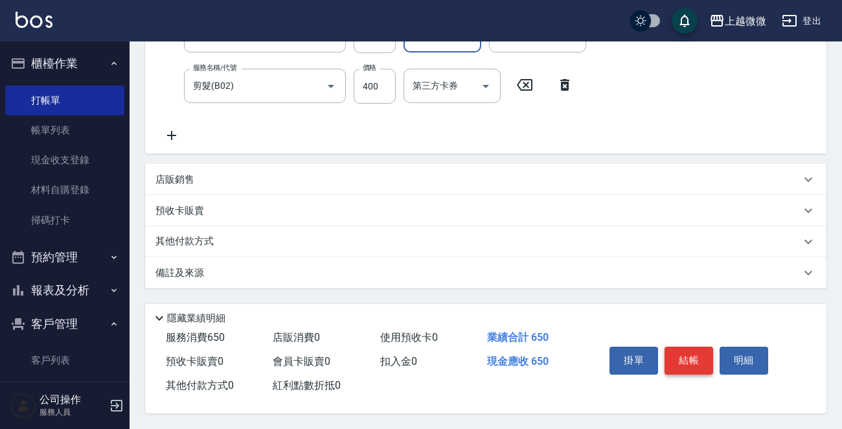
click at [692, 364] on button "結帳" at bounding box center [689, 360] width 49 height 27
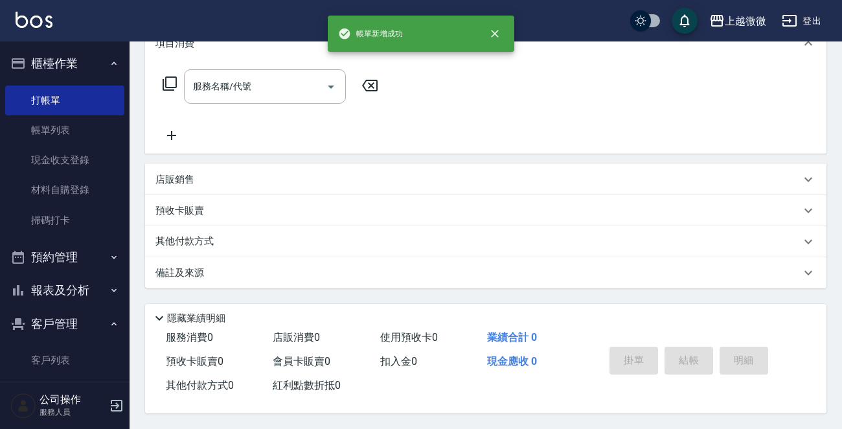
scroll to position [0, 0]
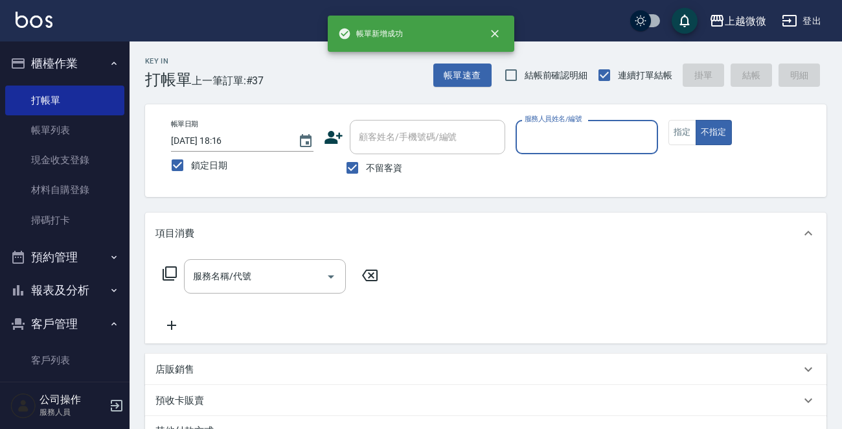
click at [95, 291] on button "報表及分析" at bounding box center [64, 290] width 119 height 34
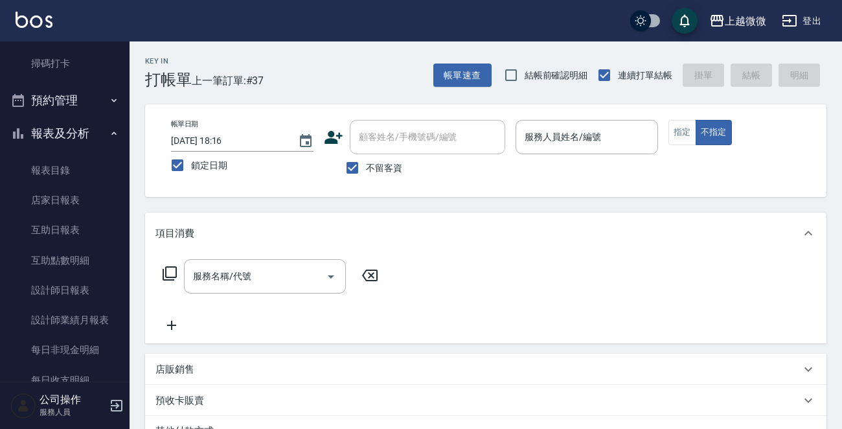
scroll to position [324, 0]
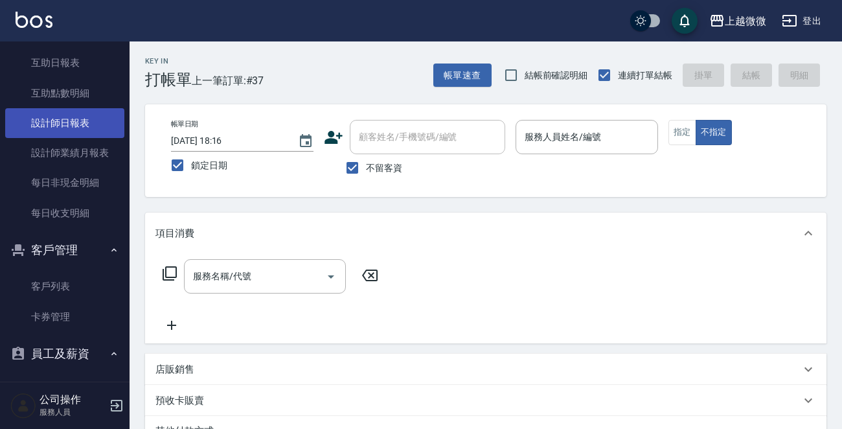
click at [70, 119] on link "設計師日報表" at bounding box center [64, 123] width 119 height 30
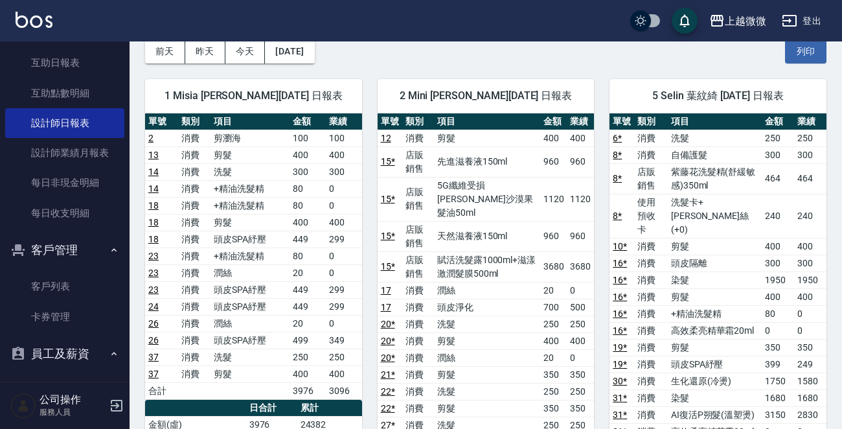
scroll to position [259, 0]
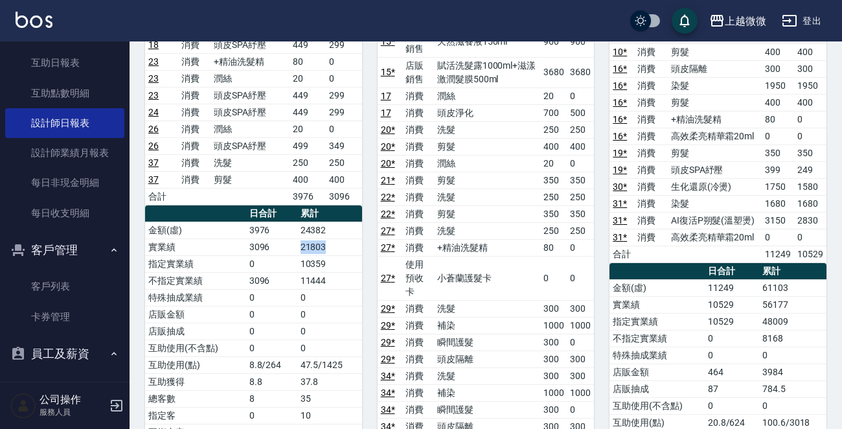
drag, startPoint x: 333, startPoint y: 241, endPoint x: 302, endPoint y: 245, distance: 31.3
click at [302, 245] on td "21803" at bounding box center [329, 246] width 65 height 17
click at [357, 245] on td "21803" at bounding box center [329, 246] width 65 height 17
click at [326, 238] on td "21803" at bounding box center [329, 246] width 65 height 17
drag, startPoint x: 278, startPoint y: 229, endPoint x: 236, endPoint y: 229, distance: 42.1
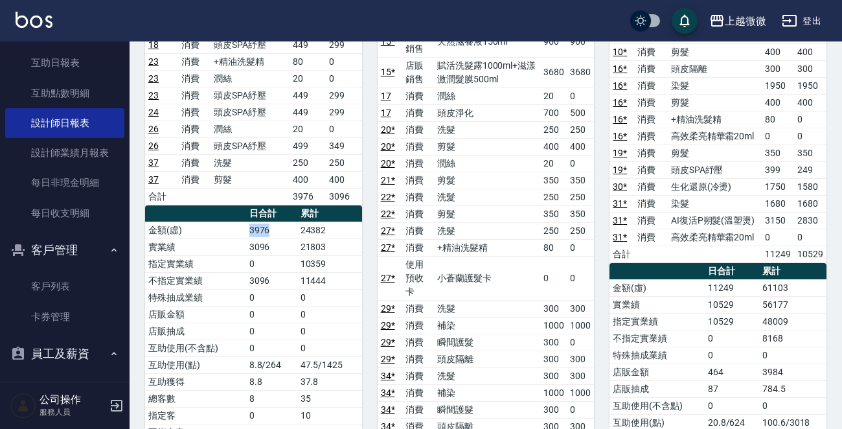
click at [236, 229] on tr "金額(虛) 3976 24382" at bounding box center [253, 230] width 217 height 17
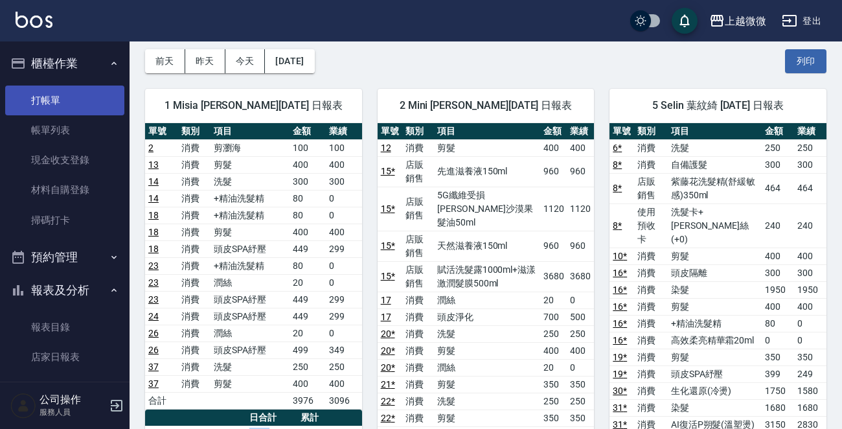
scroll to position [0, 0]
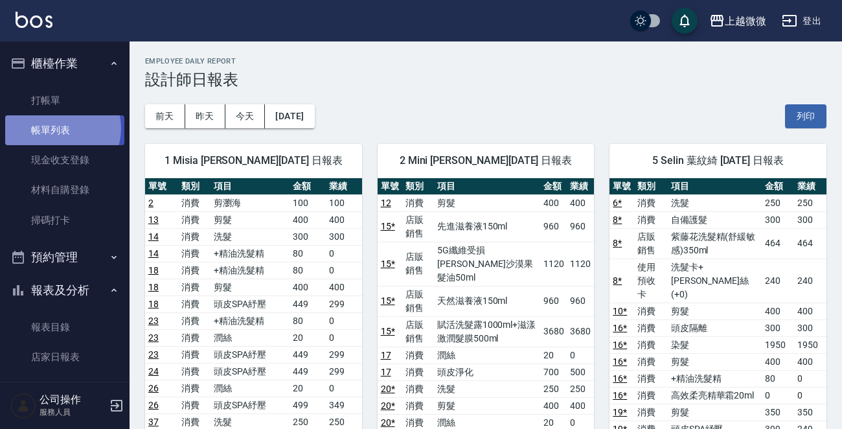
click at [60, 128] on link "帳單列表" at bounding box center [64, 130] width 119 height 30
click at [67, 131] on link "帳單列表" at bounding box center [64, 130] width 119 height 30
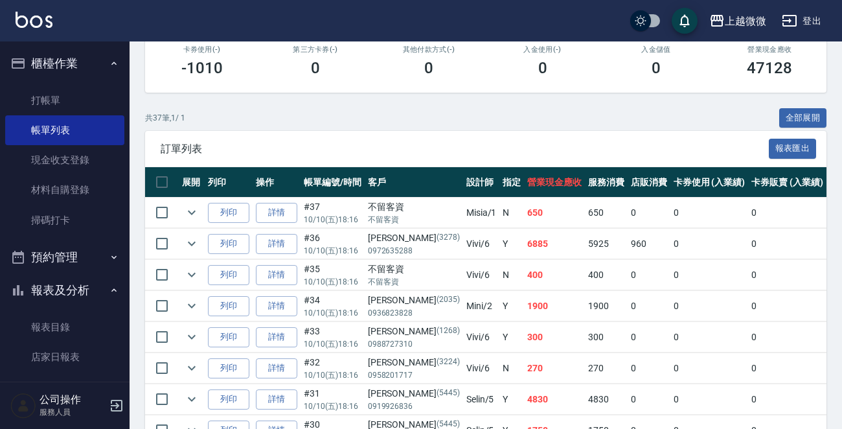
scroll to position [324, 0]
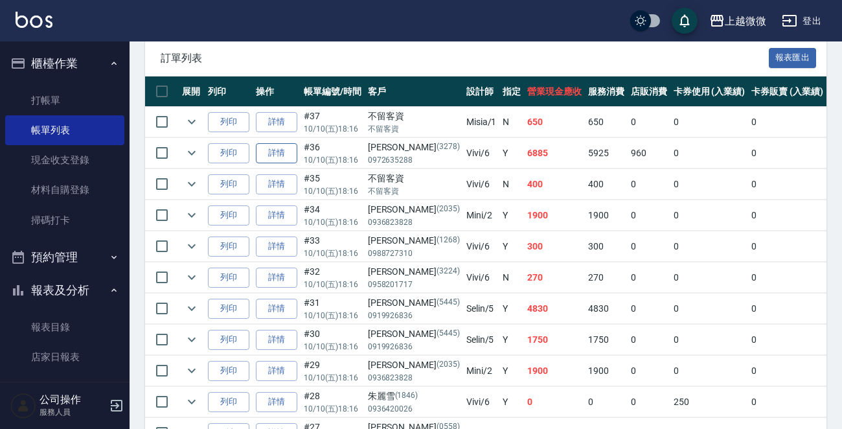
click at [280, 143] on link "詳情" at bounding box center [276, 153] width 41 height 20
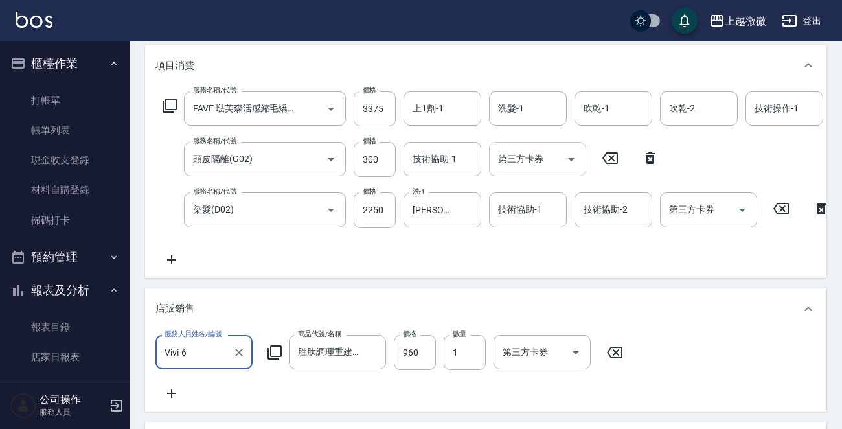
scroll to position [70, 0]
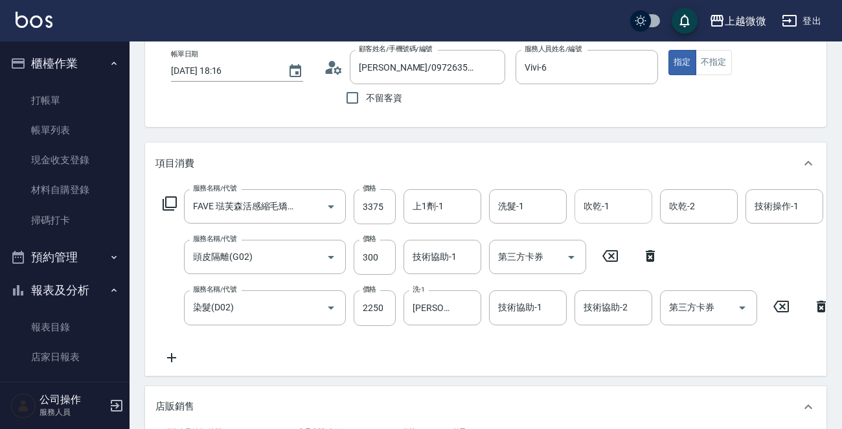
click at [613, 210] on input "吹乾-1" at bounding box center [614, 206] width 66 height 23
click at [613, 233] on span "Kristin -11" at bounding box center [626, 240] width 82 height 14
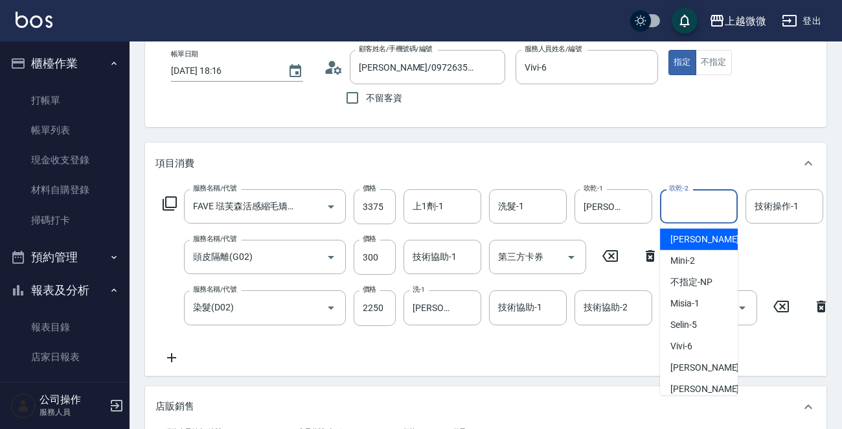
click at [692, 201] on div "吹乾-2 吹乾-2" at bounding box center [699, 206] width 78 height 34
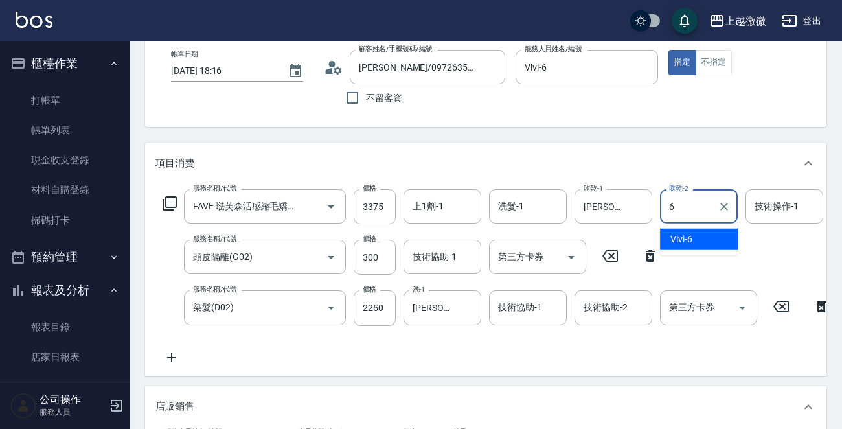
click at [703, 238] on div "Vivi -6" at bounding box center [699, 239] width 78 height 21
click at [789, 211] on div "技術操作-1 技術操作-1" at bounding box center [785, 206] width 78 height 34
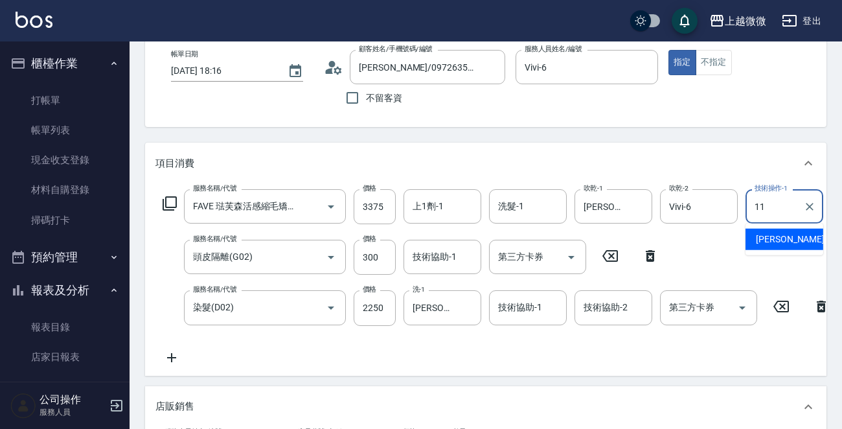
click at [782, 240] on span "Kristin -11" at bounding box center [797, 240] width 82 height 14
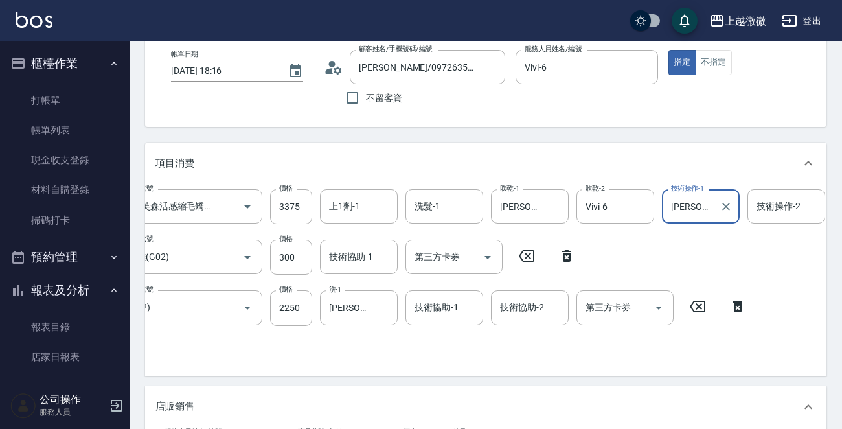
scroll to position [0, 214]
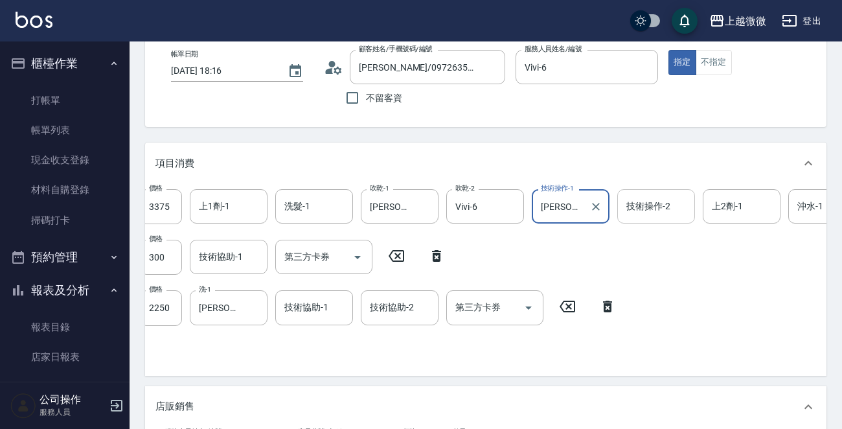
click at [657, 198] on input "技術操作-2" at bounding box center [656, 206] width 66 height 23
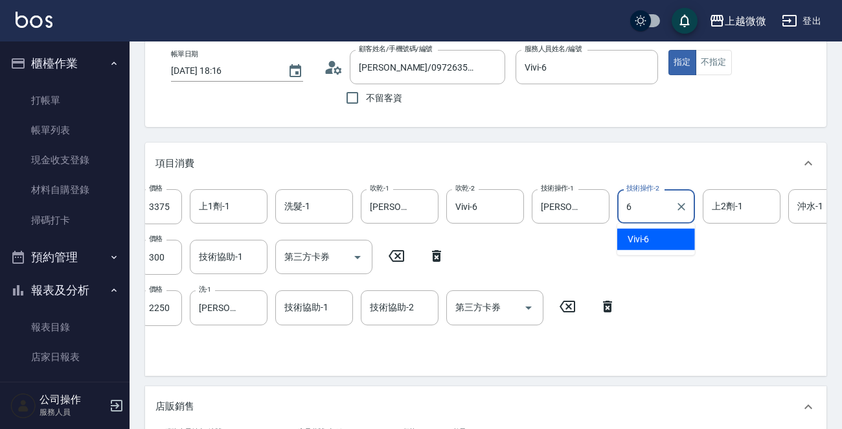
click at [665, 236] on div "Vivi -6" at bounding box center [657, 239] width 78 height 21
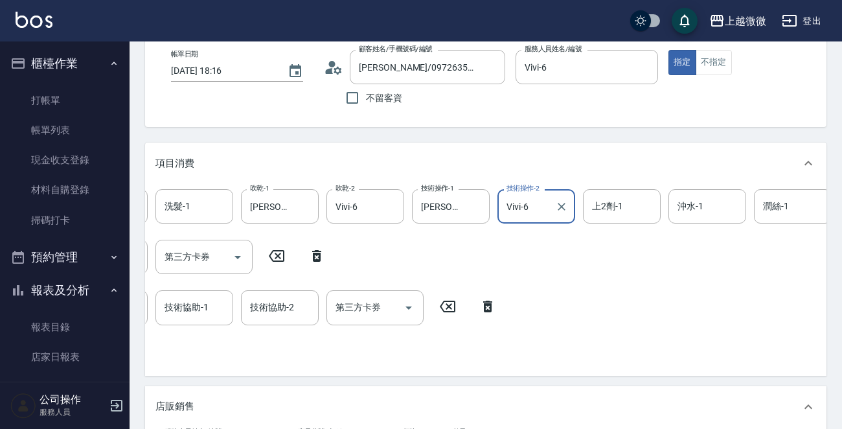
scroll to position [0, 327]
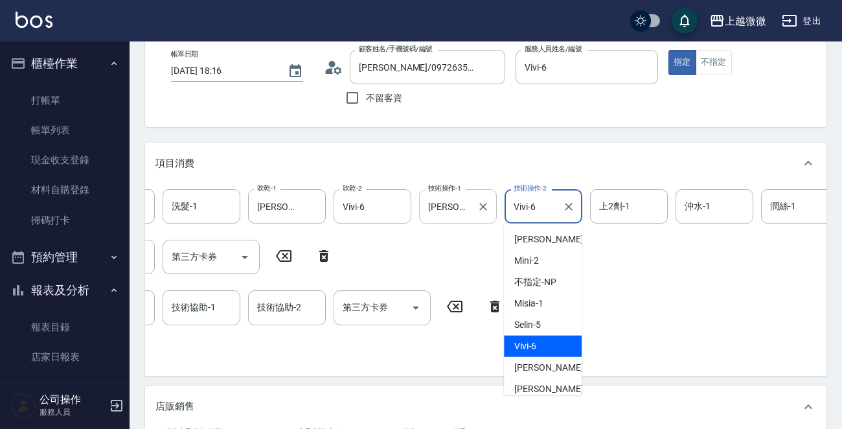
drag, startPoint x: 542, startPoint y: 207, endPoint x: 461, endPoint y: 207, distance: 81.7
click at [461, 207] on div "服務名稱/代號 FAVE 琺芙森活感縮毛矯正(溫塑燙)(C10) 服務名稱/代號 價格 3375 價格 上1劑-1 上1劑-1 洗髮-1 洗髮-1 吹乾-1 …" at bounding box center [492, 206] width 1327 height 35
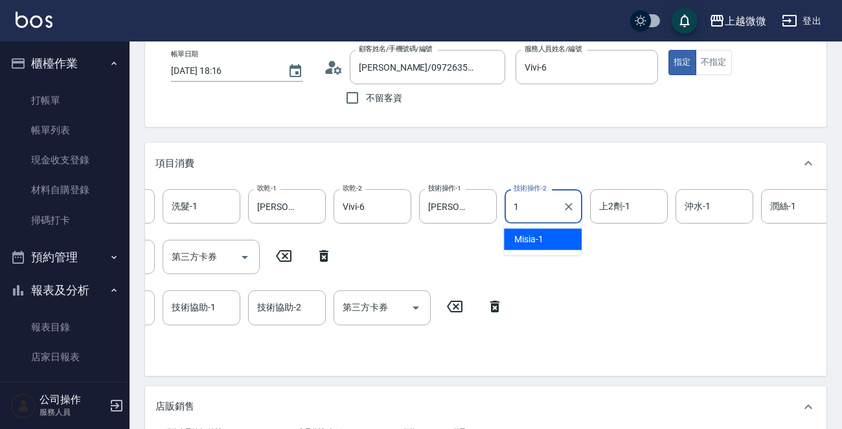
click at [546, 243] on div "Misia -1" at bounding box center [543, 239] width 78 height 21
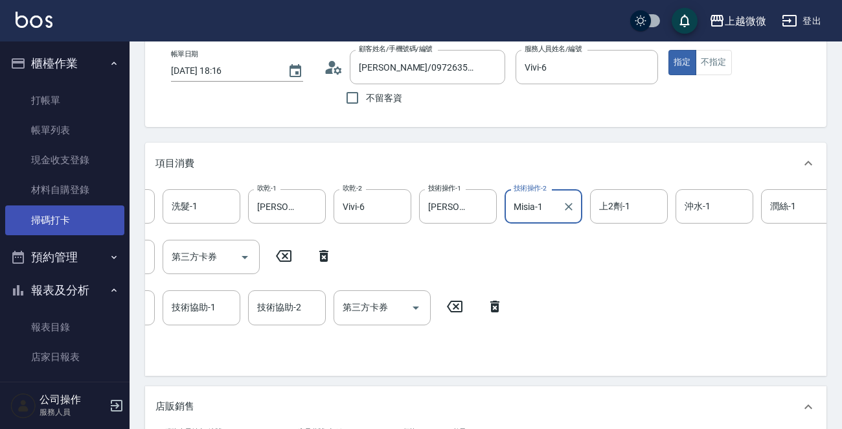
click at [64, 213] on link "掃碼打卡" at bounding box center [64, 220] width 119 height 30
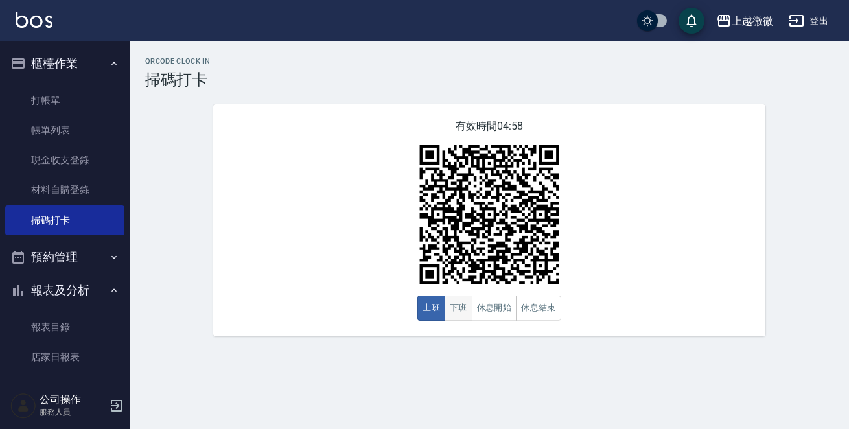
click at [463, 308] on button "下班" at bounding box center [459, 308] width 28 height 25
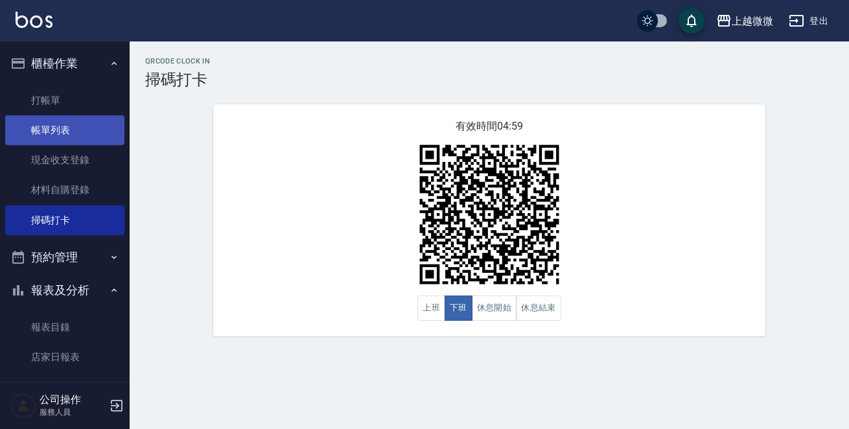
click at [91, 128] on link "帳單列表" at bounding box center [64, 130] width 119 height 30
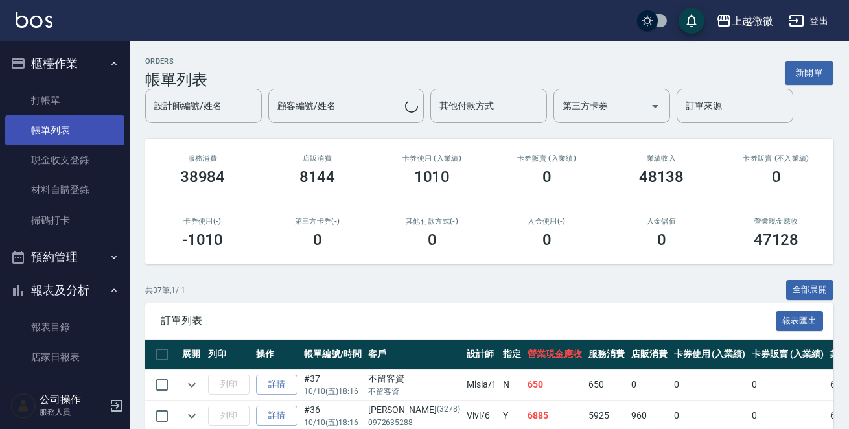
click at [94, 131] on link "帳單列表" at bounding box center [64, 130] width 119 height 30
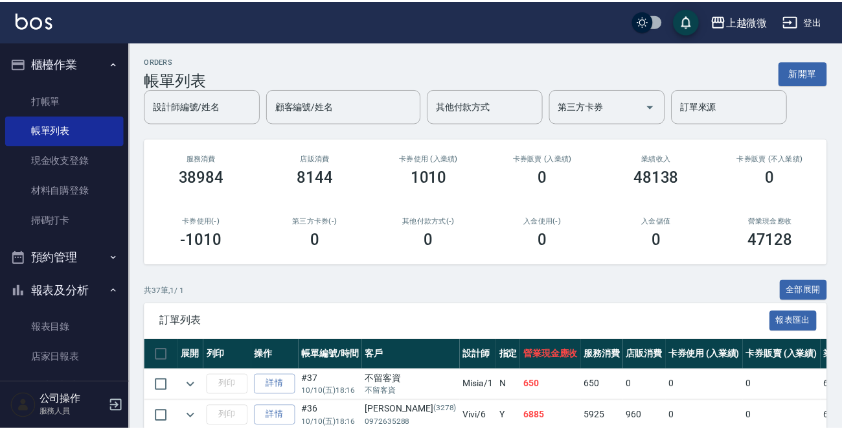
scroll to position [130, 0]
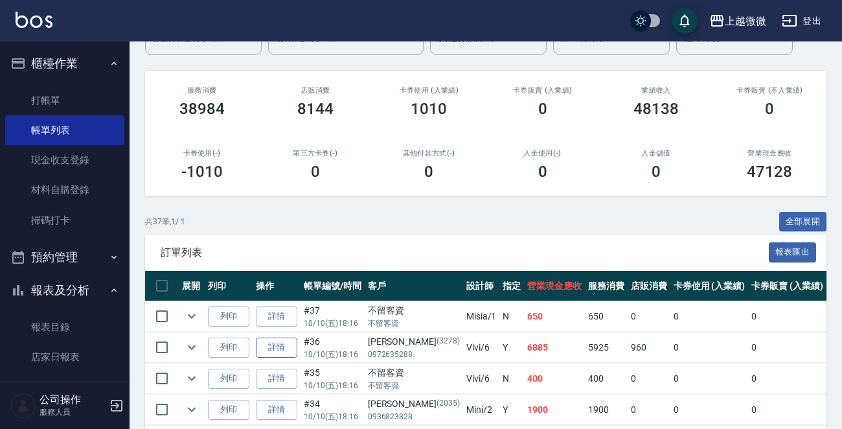
click at [283, 349] on link "詳情" at bounding box center [276, 348] width 41 height 20
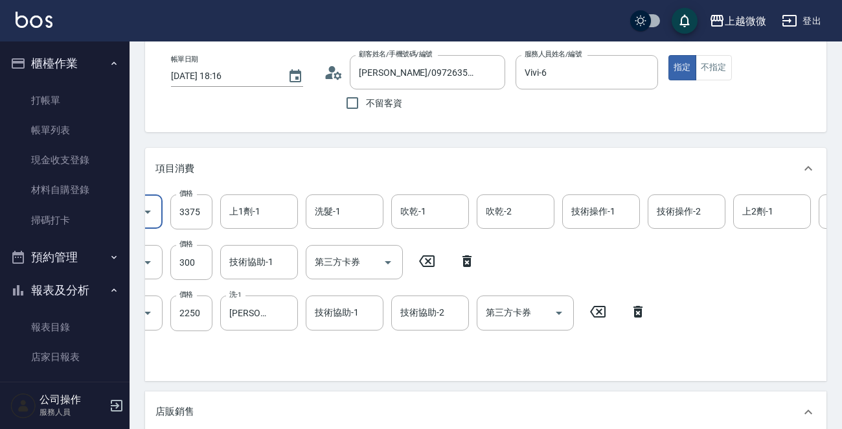
scroll to position [0, 186]
click at [597, 207] on div "技術操作-1 技術操作-1" at bounding box center [599, 211] width 78 height 34
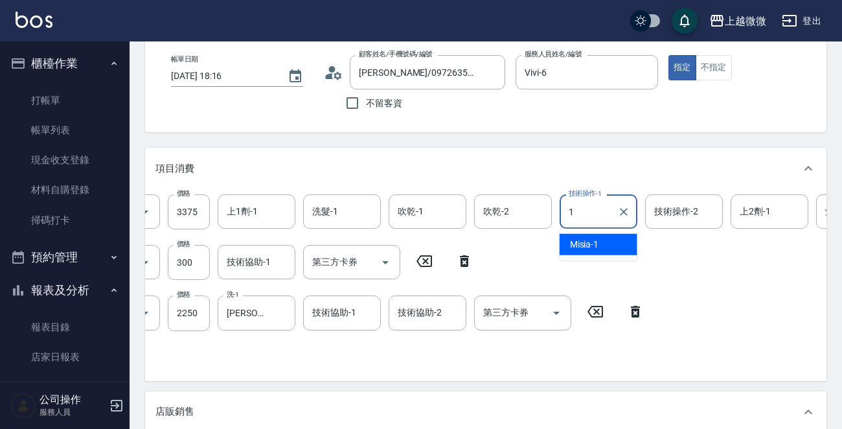
click at [605, 242] on div "Misia -1" at bounding box center [599, 244] width 78 height 21
click at [689, 208] on div "技術操作-2 技術操作-2" at bounding box center [684, 211] width 78 height 34
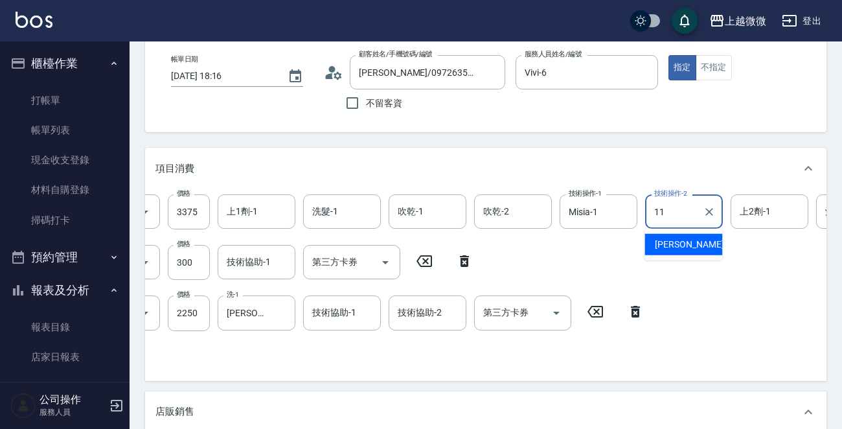
click at [677, 246] on span "Kristin -11" at bounding box center [696, 245] width 82 height 14
click at [778, 211] on input "上2劑-1" at bounding box center [770, 211] width 66 height 23
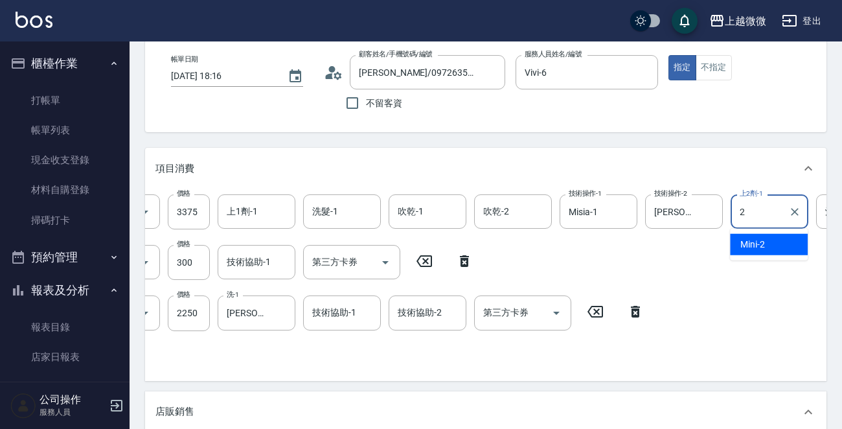
click at [767, 240] on div "Mini -2" at bounding box center [769, 244] width 78 height 21
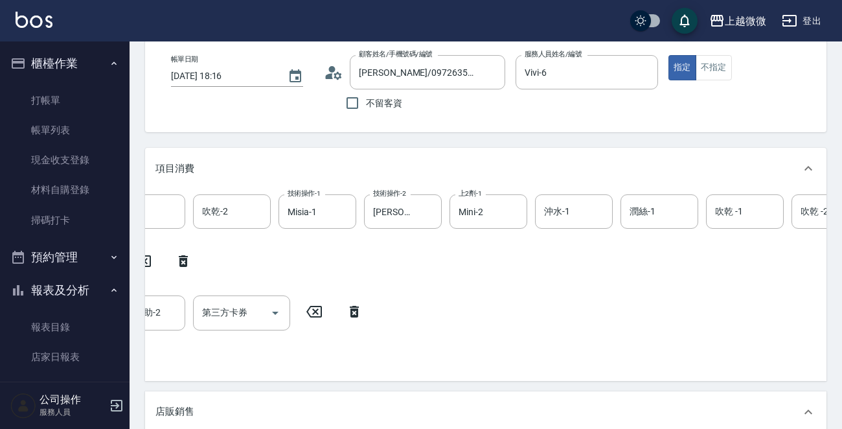
scroll to position [0, 484]
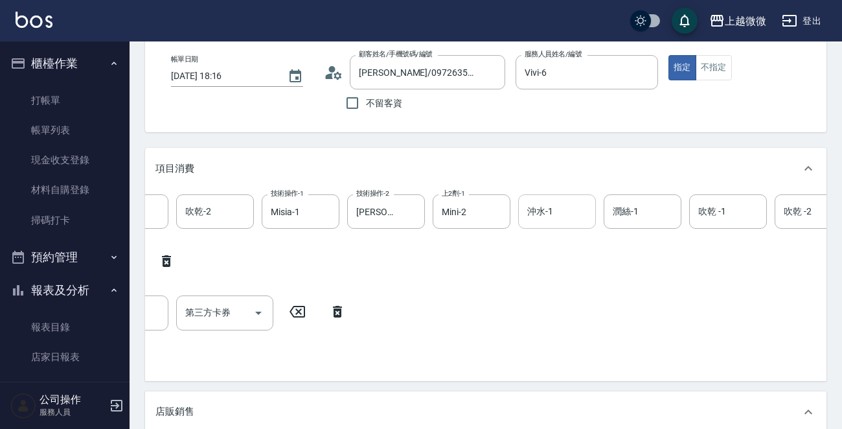
click at [563, 213] on input "沖水-1" at bounding box center [557, 211] width 66 height 23
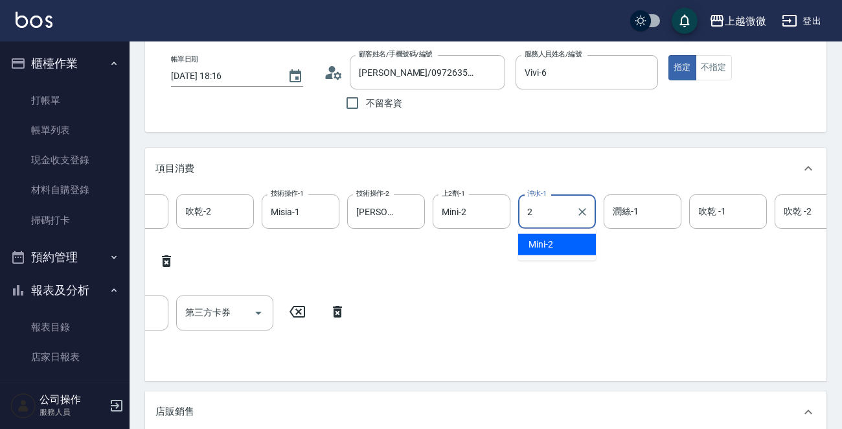
click at [559, 242] on div "Mini -2" at bounding box center [557, 244] width 78 height 21
click at [619, 211] on div "潤絲-1 潤絲-1" at bounding box center [643, 211] width 78 height 34
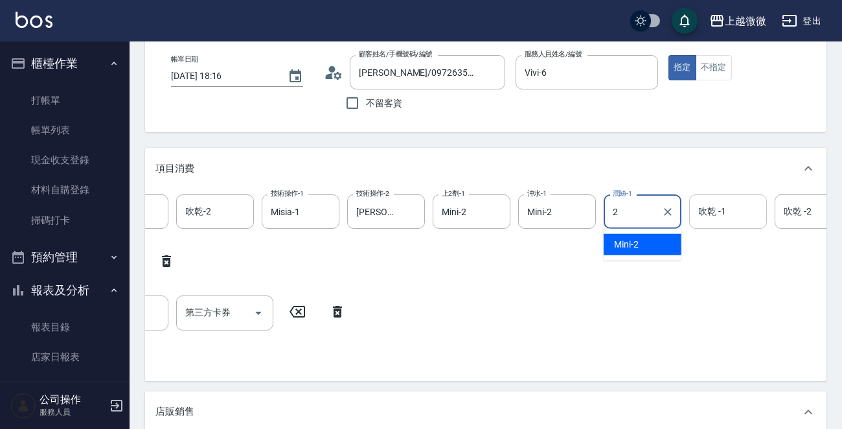
click at [746, 215] on input "吹乾 -1" at bounding box center [728, 211] width 66 height 23
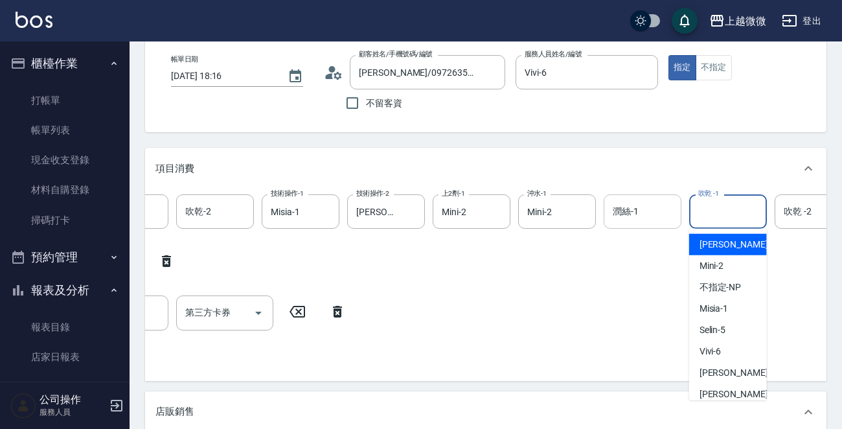
click at [650, 215] on input "潤絲-1" at bounding box center [643, 211] width 66 height 23
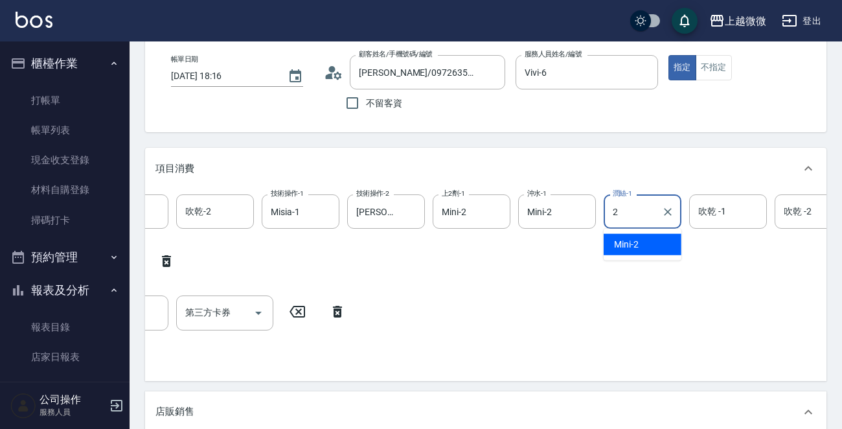
click at [648, 238] on div "Mini -2" at bounding box center [643, 244] width 78 height 21
click at [721, 211] on div "吹乾 -1 吹乾 -1" at bounding box center [729, 211] width 78 height 34
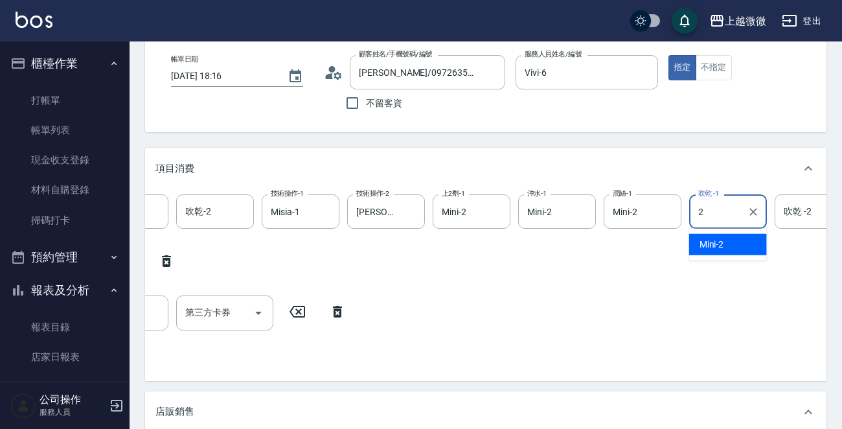
click at [719, 240] on span "Mini -2" at bounding box center [712, 245] width 25 height 14
click at [800, 209] on div "吹乾 -2 吹乾 -2" at bounding box center [814, 211] width 78 height 34
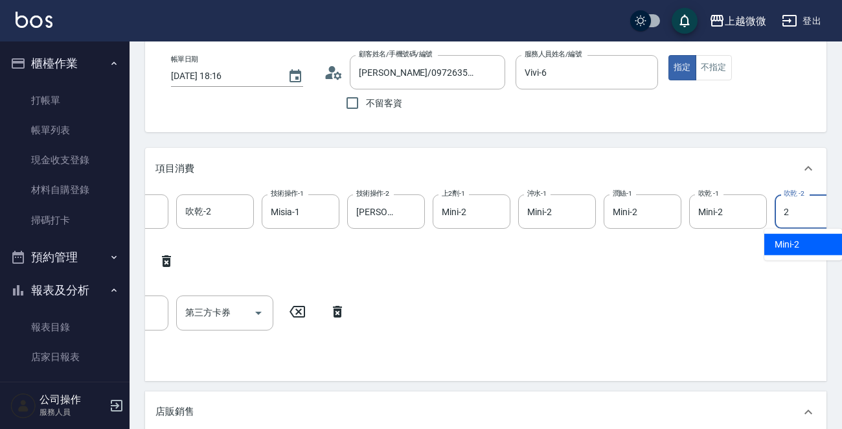
click at [789, 244] on span "Mini -2" at bounding box center [787, 245] width 25 height 14
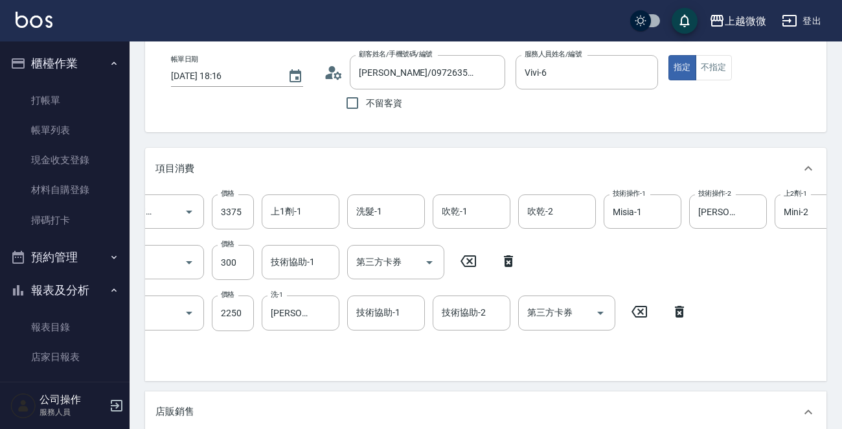
scroll to position [0, 139]
click at [478, 206] on input "吹乾-1" at bounding box center [474, 211] width 66 height 23
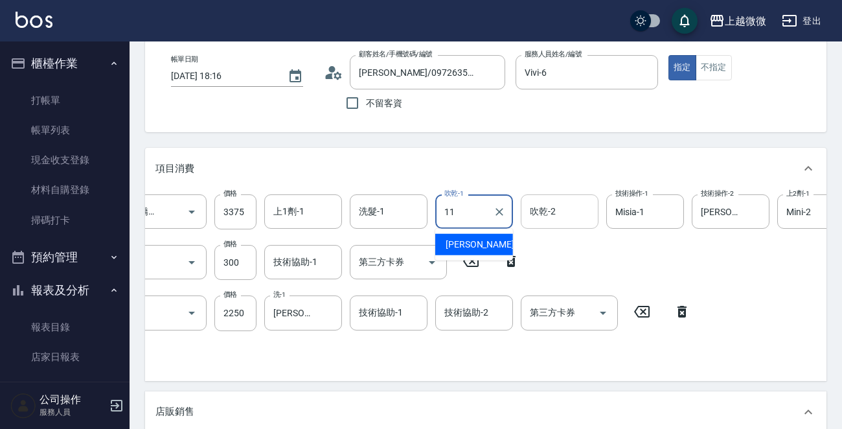
drag, startPoint x: 490, startPoint y: 240, endPoint x: 530, endPoint y: 216, distance: 47.1
click at [490, 238] on div "Kristin -11" at bounding box center [474, 244] width 78 height 21
click at [546, 207] on div "吹乾-2 吹乾-2" at bounding box center [560, 211] width 78 height 34
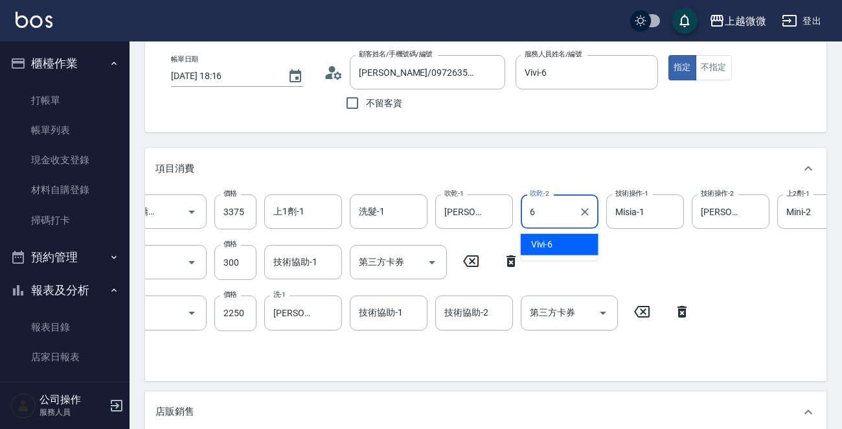
click at [541, 246] on span "Vivi -6" at bounding box center [542, 245] width 22 height 14
click at [398, 214] on input "洗髮-1" at bounding box center [389, 211] width 66 height 23
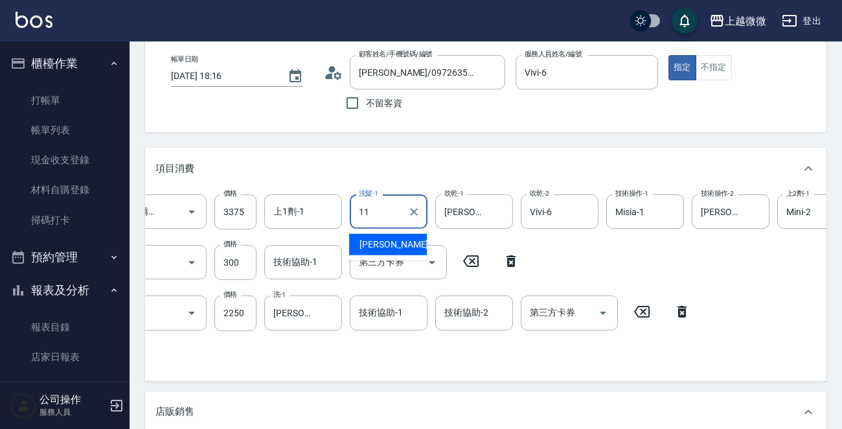
click at [392, 238] on span "Kristin -11" at bounding box center [401, 245] width 82 height 14
click at [312, 212] on input "上1劑-1" at bounding box center [303, 211] width 66 height 23
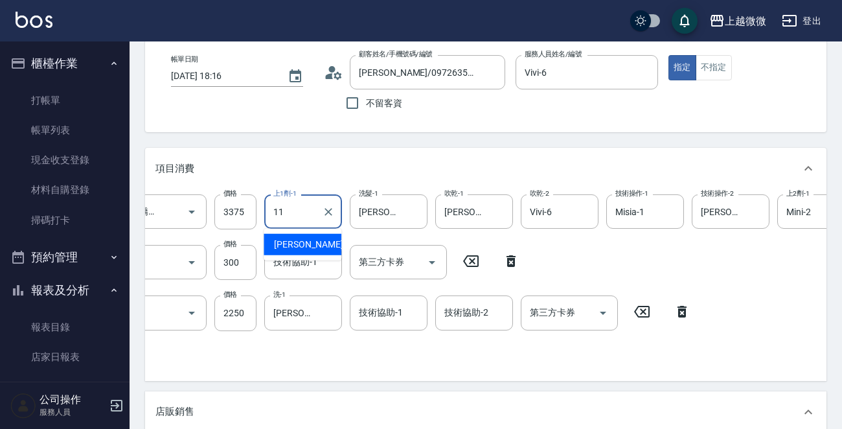
click at [308, 241] on span "Kristin -11" at bounding box center [315, 245] width 82 height 14
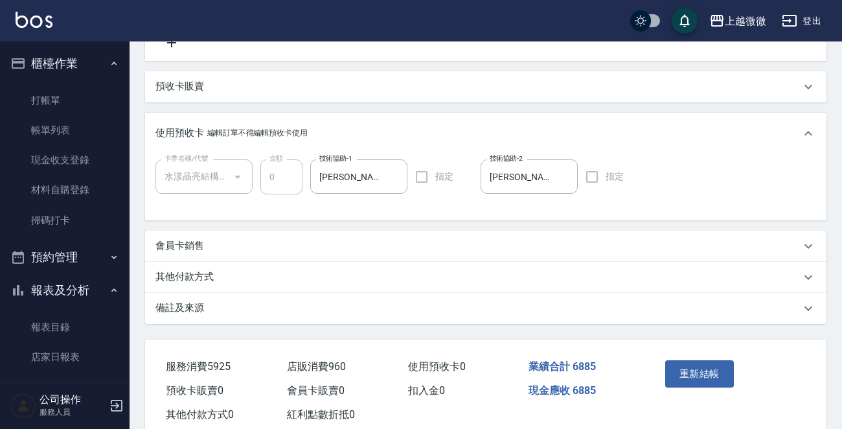
scroll to position [570, 0]
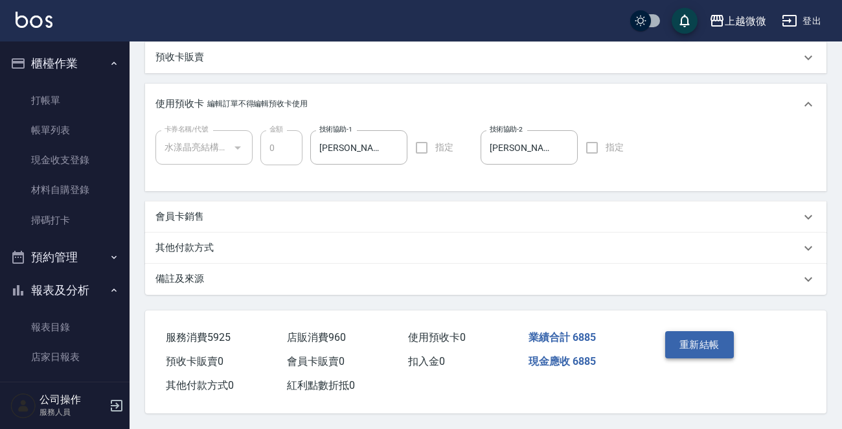
click at [702, 345] on button "重新結帳" at bounding box center [700, 344] width 69 height 27
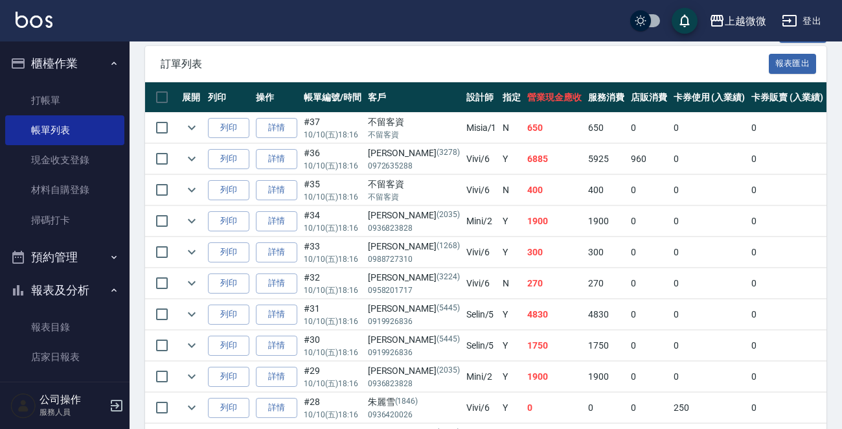
scroll to position [324, 0]
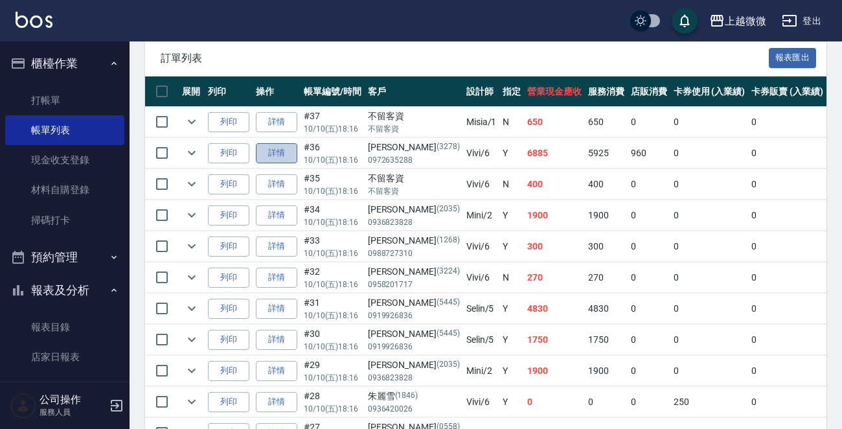
click at [277, 154] on link "詳情" at bounding box center [276, 153] width 41 height 20
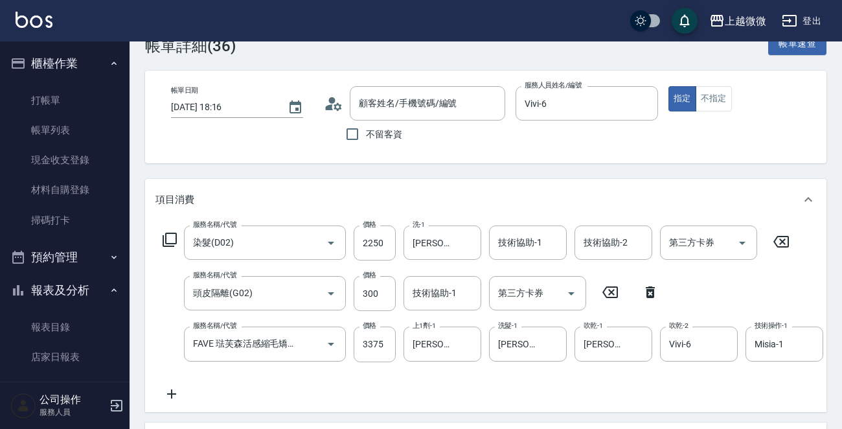
scroll to position [141, 0]
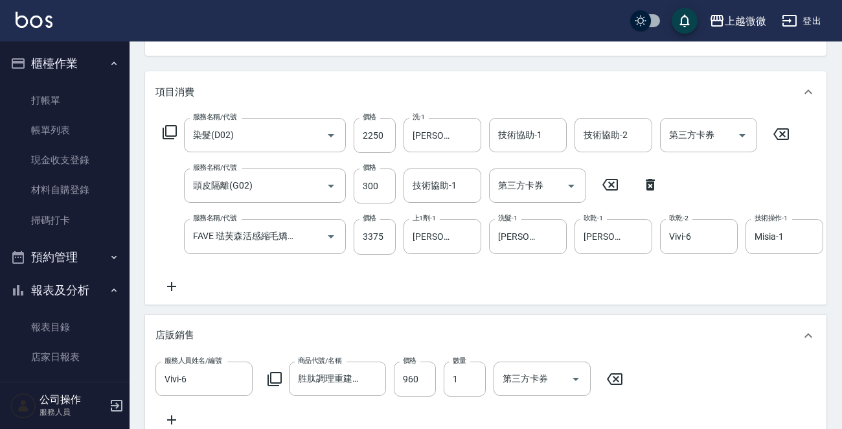
click at [172, 291] on icon at bounding box center [172, 287] width 32 height 16
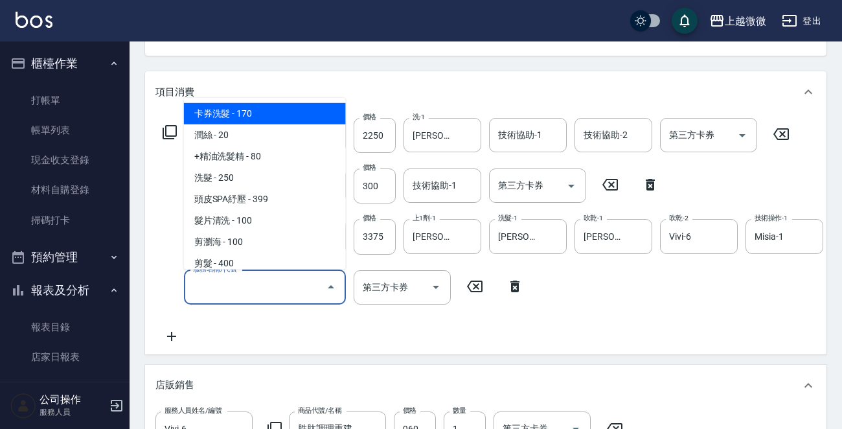
click at [236, 288] on input "服務名稱/代號" at bounding box center [255, 287] width 131 height 23
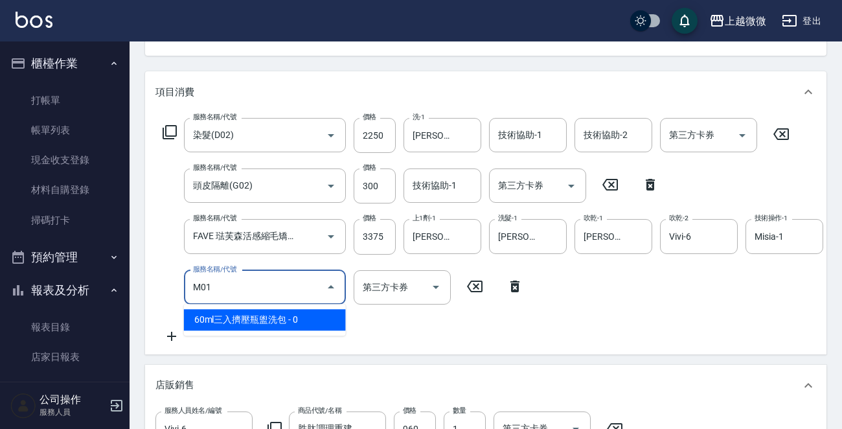
click at [265, 318] on span "60ml三入擠壓瓶盥洗包 - 0" at bounding box center [265, 319] width 162 height 21
click at [277, 283] on input "M01" at bounding box center [247, 287] width 114 height 23
click at [276, 317] on span "60ml三入擠壓瓶盥洗包 - 0" at bounding box center [265, 319] width 162 height 21
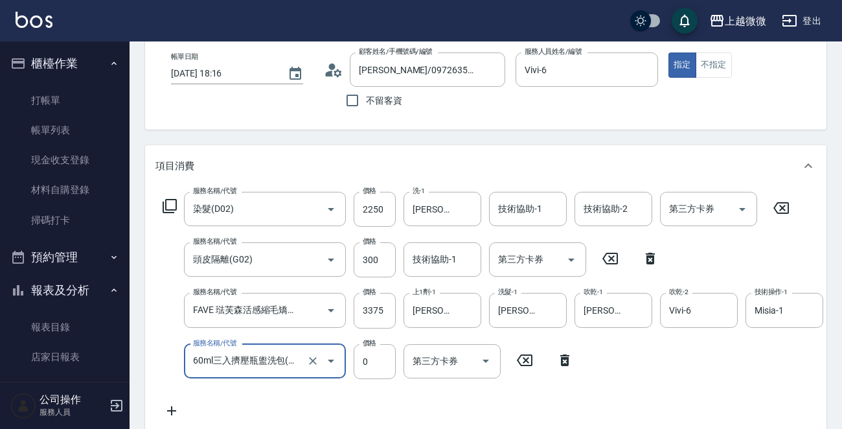
scroll to position [0, 0]
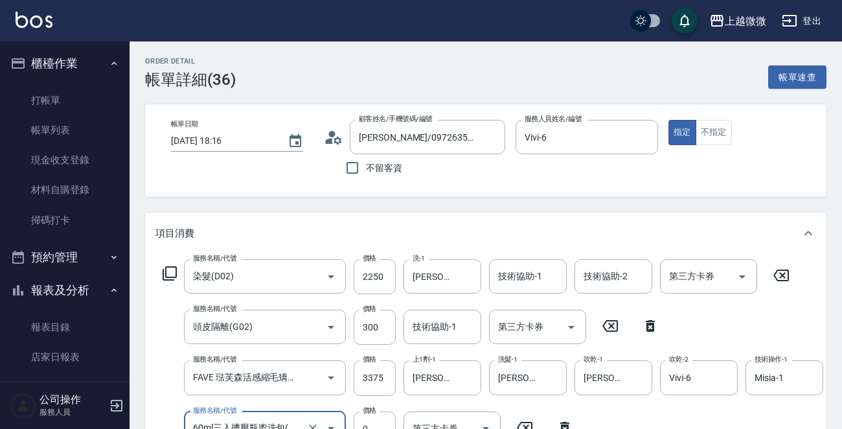
click at [516, 277] on div "技術協助-1 技術協助-1" at bounding box center [528, 276] width 78 height 34
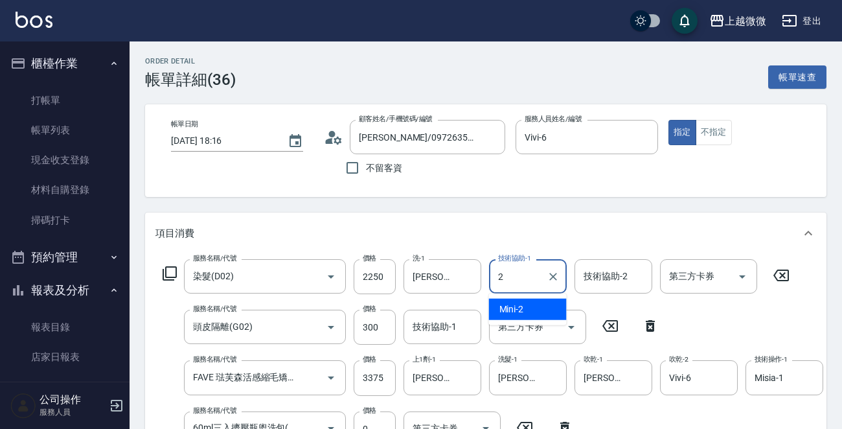
click at [525, 303] on div "Mini -2" at bounding box center [528, 309] width 78 height 21
click at [623, 273] on div "技術協助-2 技術協助-2" at bounding box center [614, 276] width 78 height 34
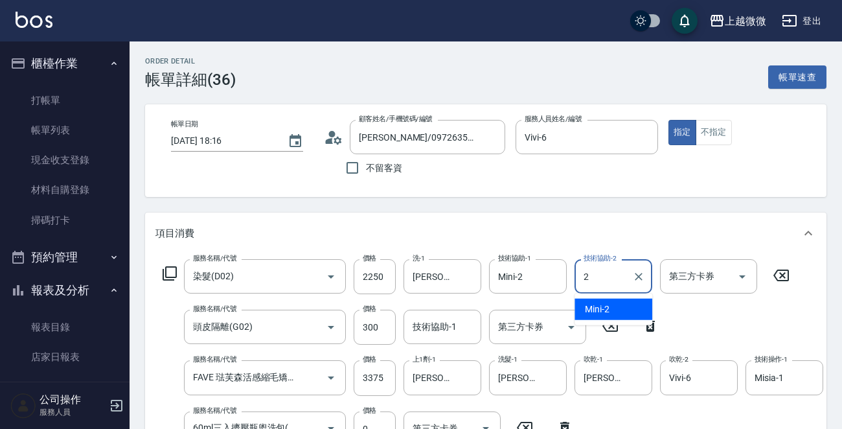
click at [612, 301] on div "Mini -2" at bounding box center [614, 309] width 78 height 21
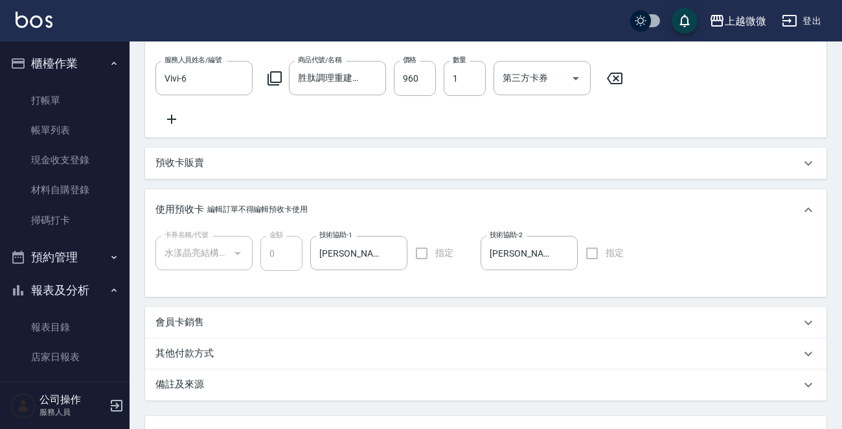
scroll to position [621, 0]
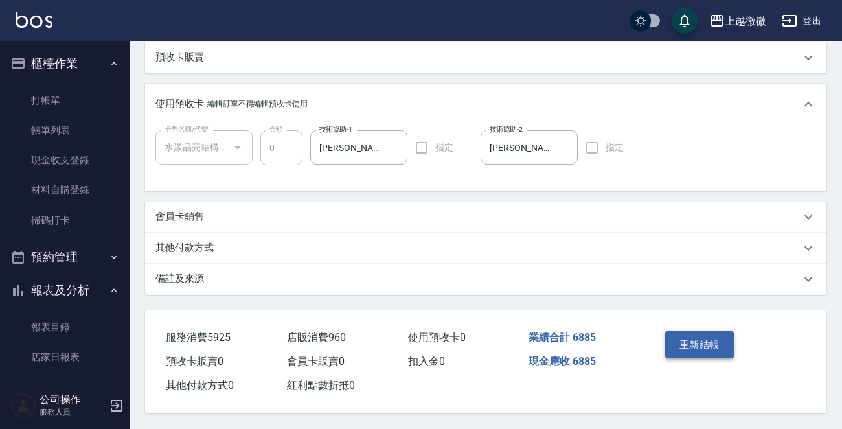
click at [695, 341] on button "重新結帳" at bounding box center [700, 344] width 69 height 27
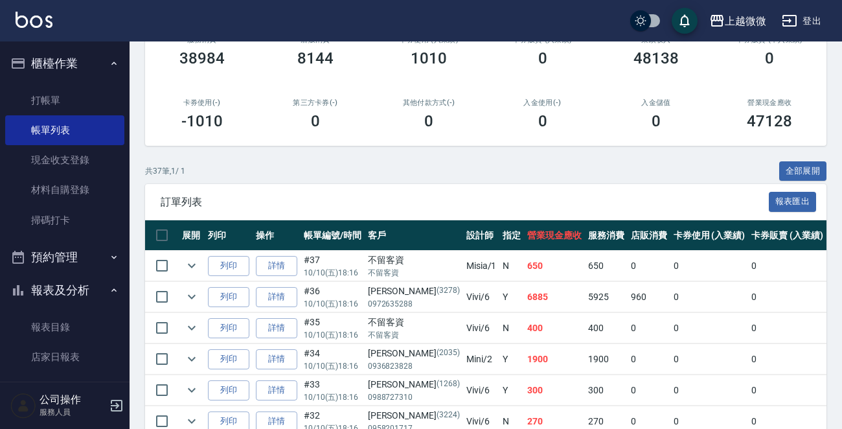
scroll to position [259, 0]
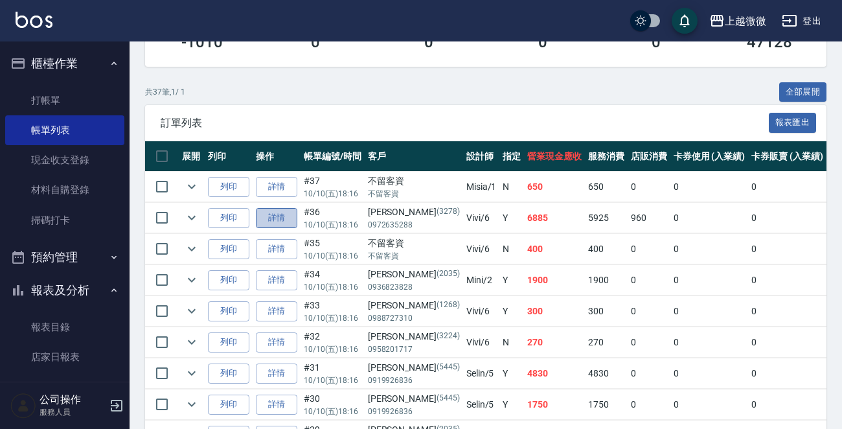
click at [284, 220] on link "詳情" at bounding box center [276, 218] width 41 height 20
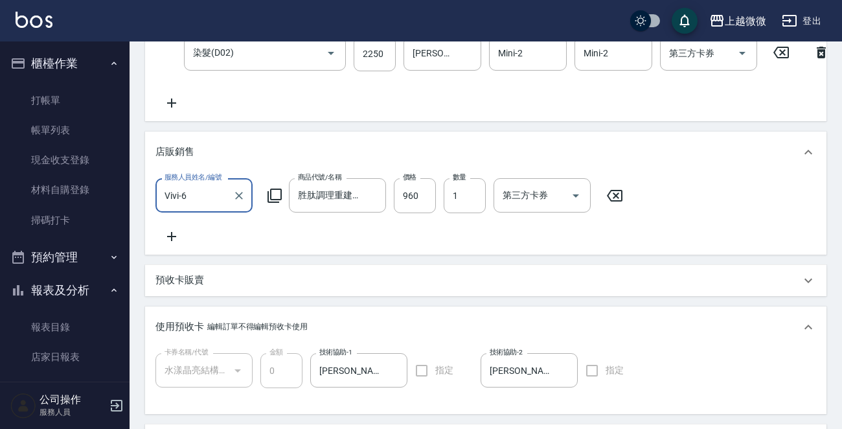
scroll to position [621, 0]
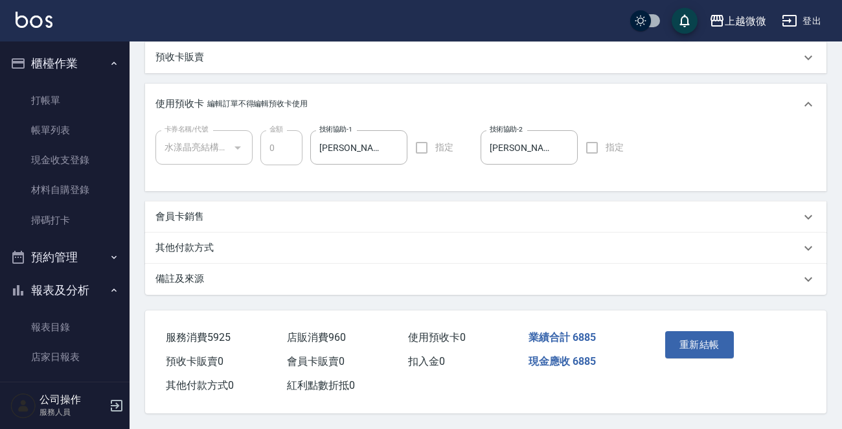
click at [189, 235] on div "其他付款方式" at bounding box center [486, 248] width 682 height 31
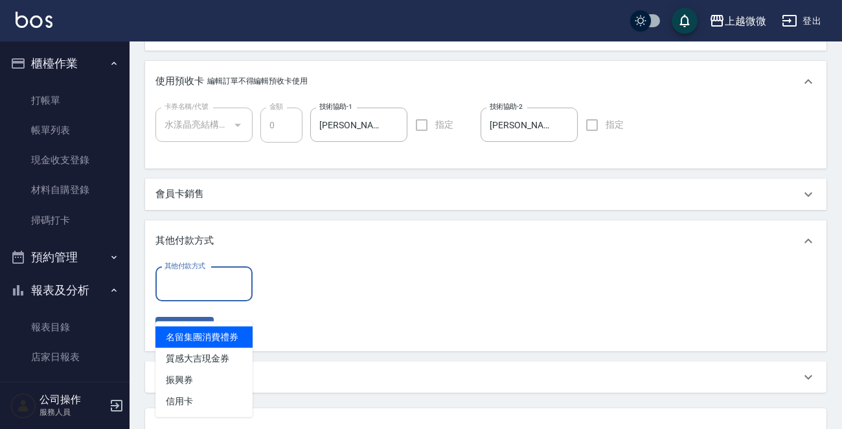
click at [201, 294] on div "其他付款方式 其他付款方式" at bounding box center [204, 284] width 97 height 34
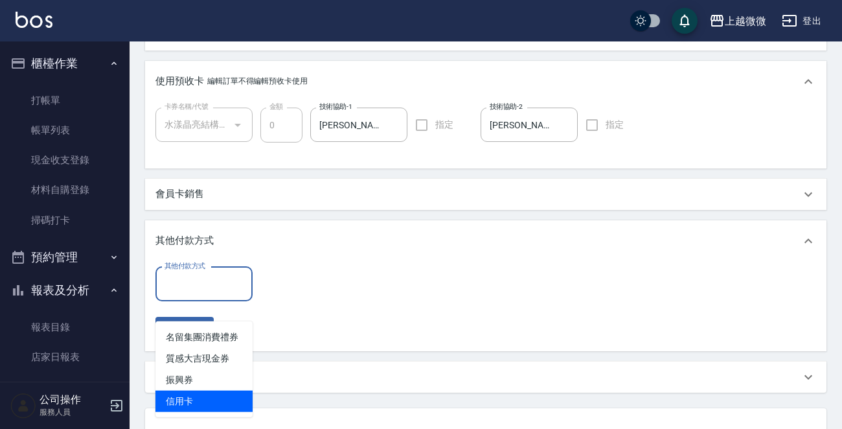
click at [199, 393] on span "信用卡" at bounding box center [204, 401] width 97 height 21
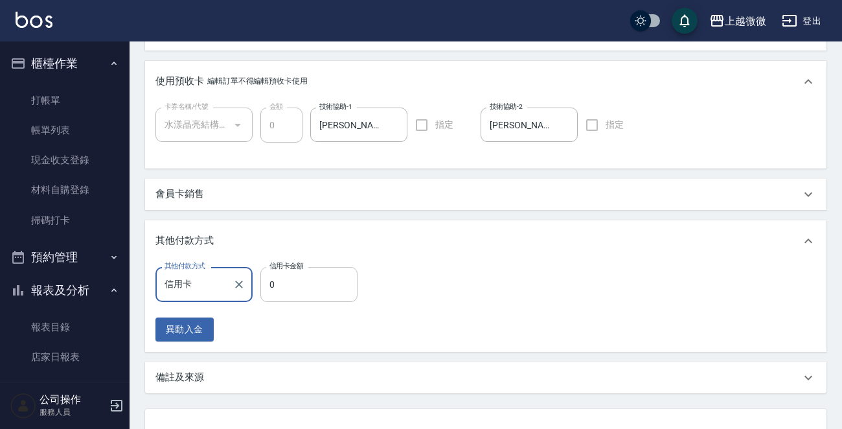
click at [304, 301] on input "0" at bounding box center [309, 284] width 97 height 35
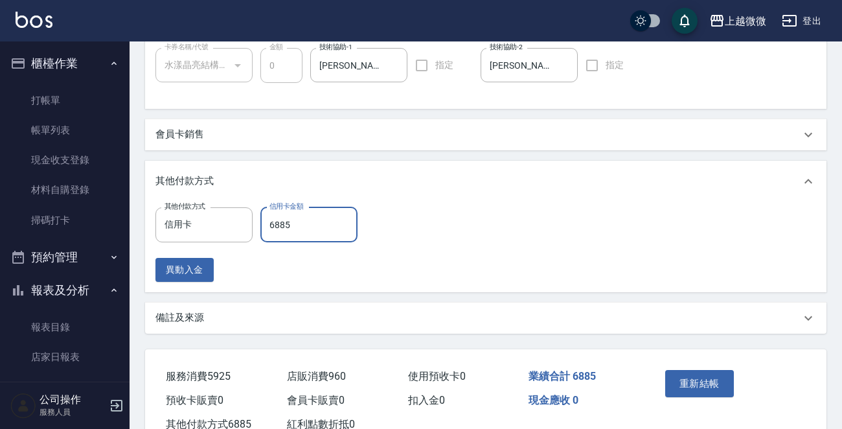
scroll to position [742, 0]
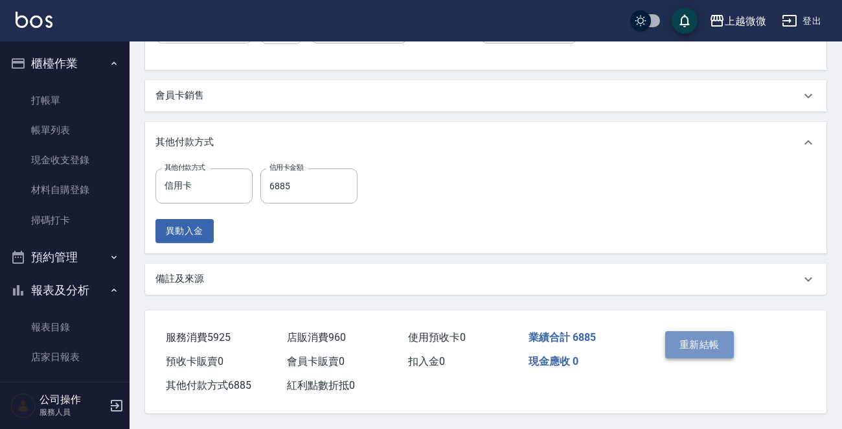
click at [690, 340] on button "重新結帳" at bounding box center [700, 344] width 69 height 27
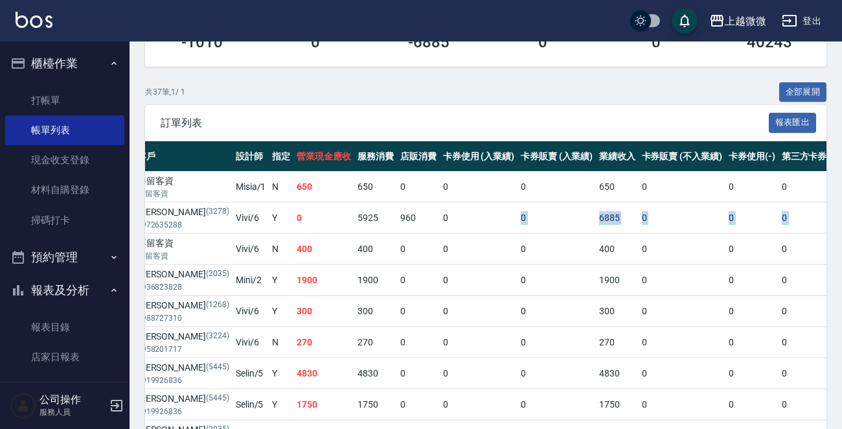
scroll to position [0, 369]
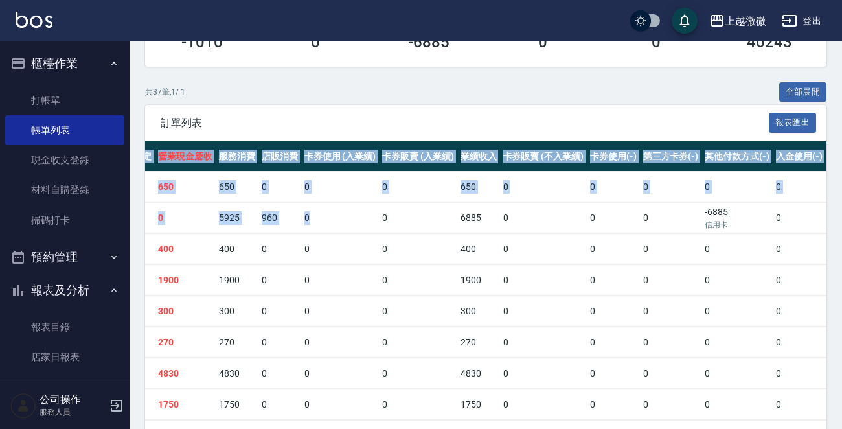
drag, startPoint x: 658, startPoint y: 213, endPoint x: 848, endPoint y: 219, distance: 189.3
click at [702, 216] on td "-6885 信用卡" at bounding box center [737, 218] width 71 height 30
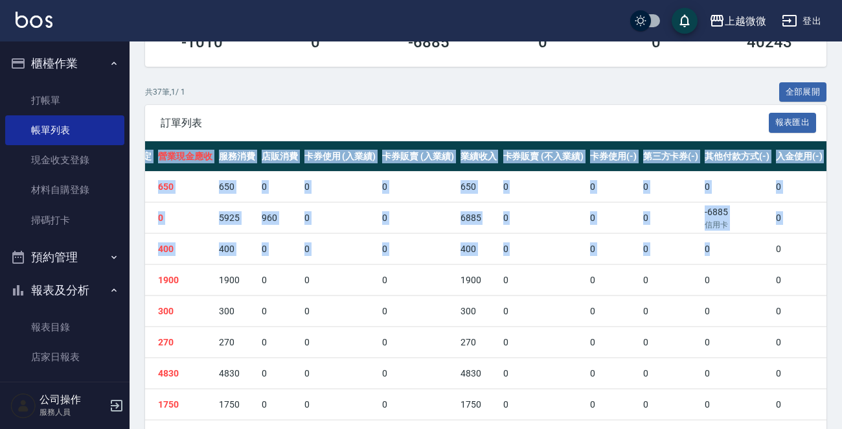
drag, startPoint x: 659, startPoint y: 255, endPoint x: 831, endPoint y: 251, distance: 171.8
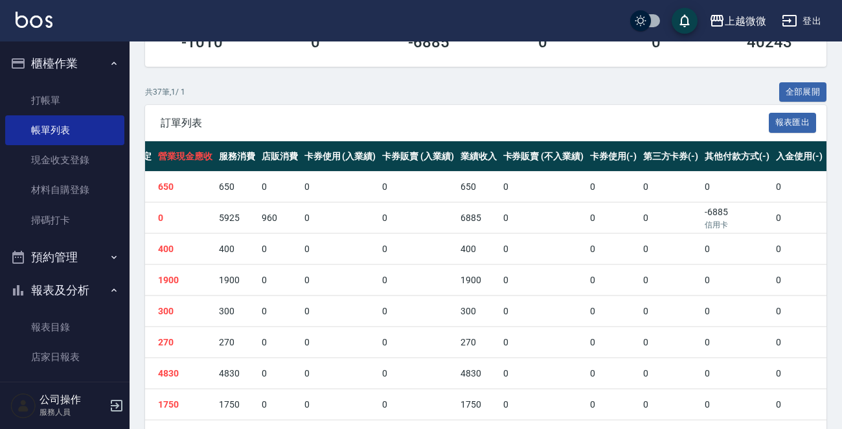
click at [702, 217] on td "-6885 信用卡" at bounding box center [737, 218] width 71 height 30
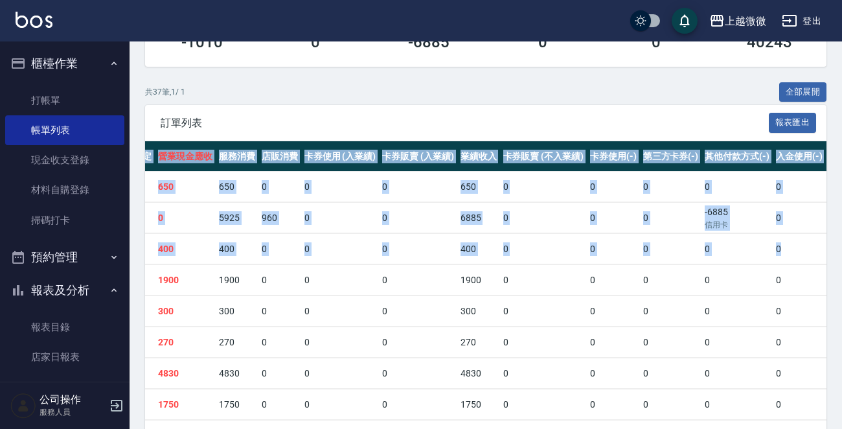
drag, startPoint x: 731, startPoint y: 246, endPoint x: 754, endPoint y: 265, distance: 30.4
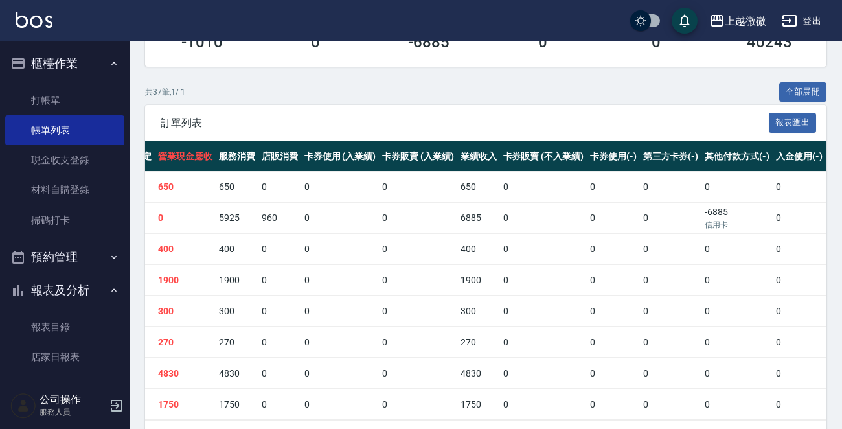
click at [702, 231] on td "-6885 信用卡" at bounding box center [737, 218] width 71 height 30
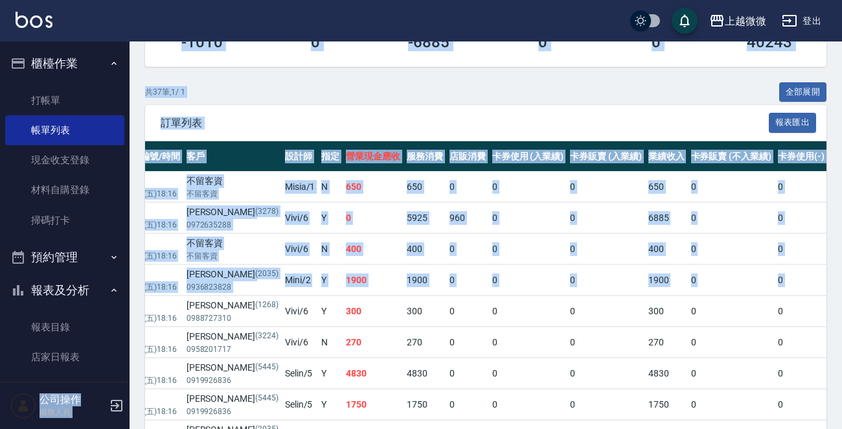
scroll to position [0, 0]
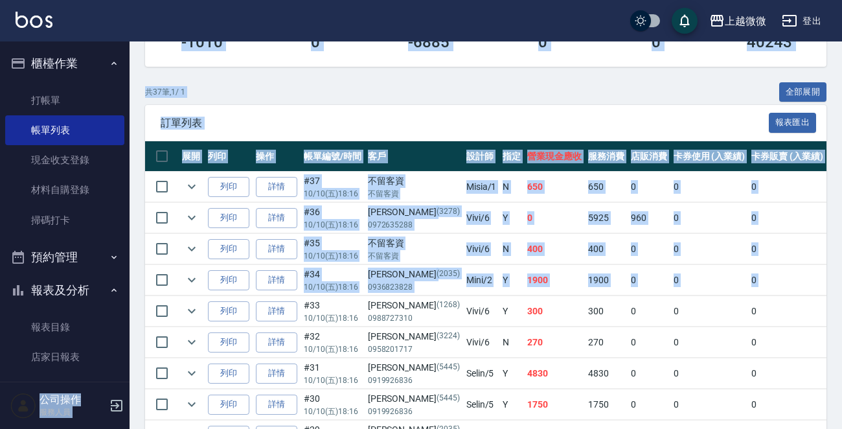
drag, startPoint x: 668, startPoint y: 279, endPoint x: 74, endPoint y: 254, distance: 594.8
click at [628, 250] on td "0" at bounding box center [649, 249] width 43 height 30
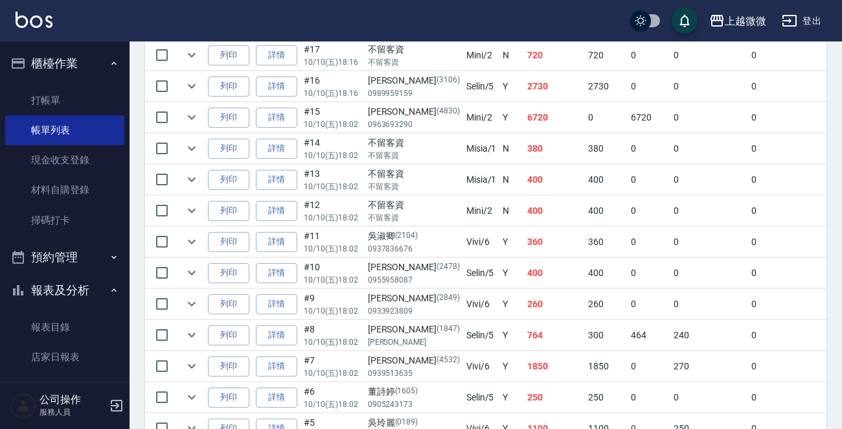
scroll to position [948, 0]
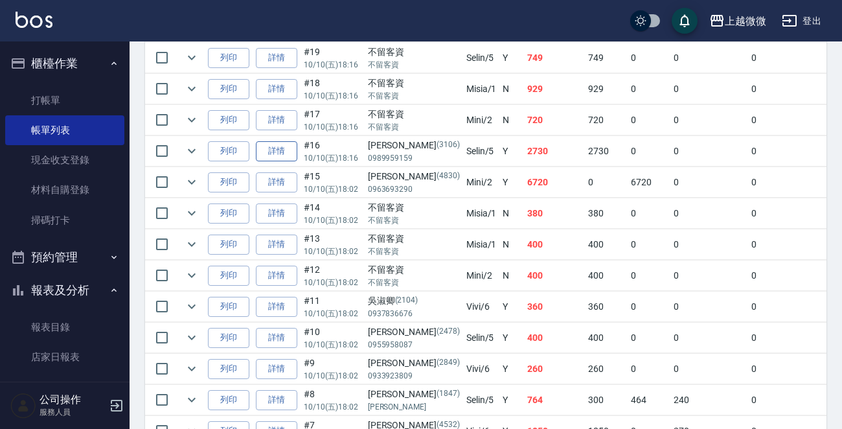
click at [284, 146] on link "詳情" at bounding box center [276, 151] width 41 height 20
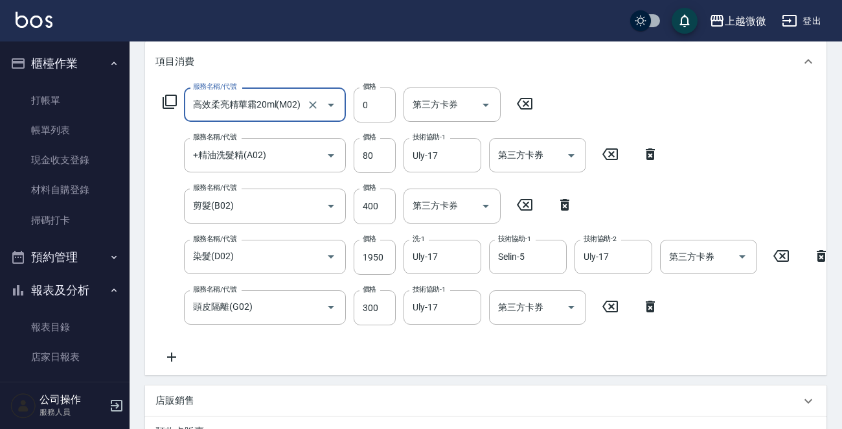
scroll to position [194, 0]
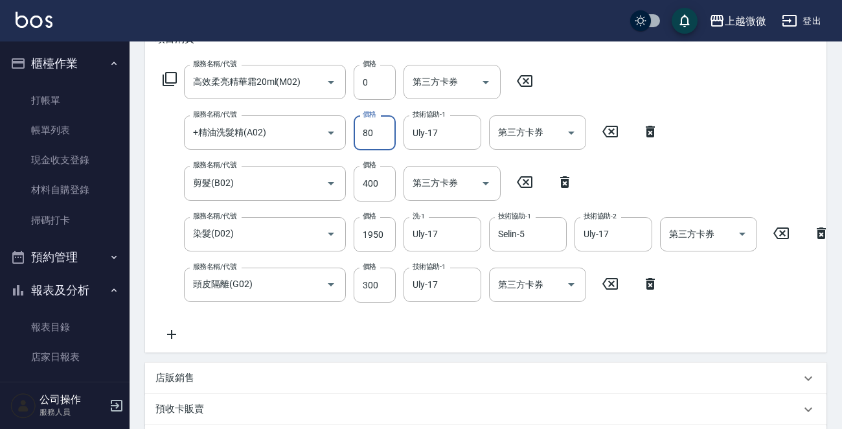
click at [378, 135] on input "80" at bounding box center [375, 132] width 42 height 35
click at [715, 156] on div "服務名稱/代號 高效柔亮精華霜20ml(M02) 服務名稱/代號 價格 0 價格 第三方卡券 第三方卡券 服務名稱/代號 +精油洗髮精(A02) 服務名稱/代…" at bounding box center [497, 203] width 682 height 277
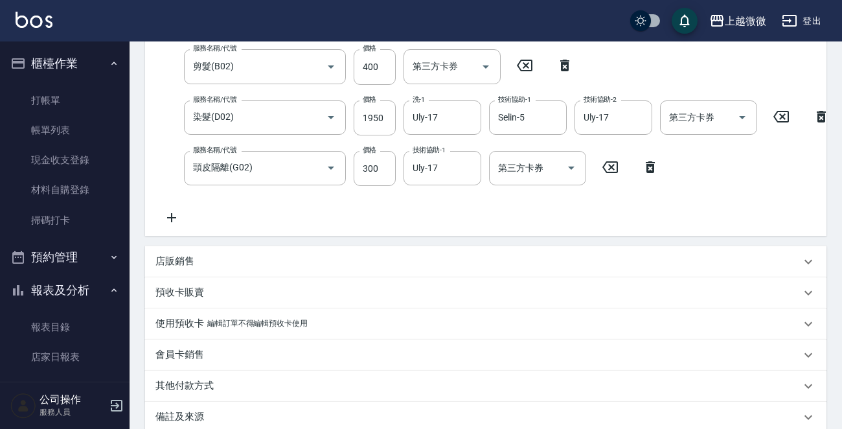
scroll to position [461, 0]
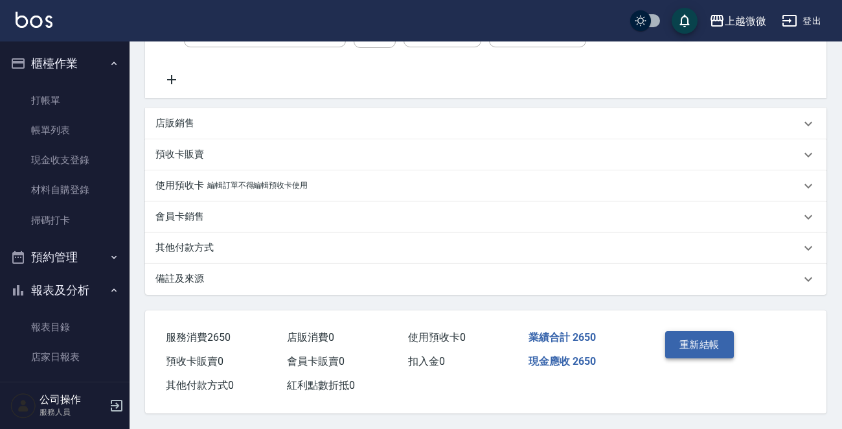
click at [708, 340] on button "重新結帳" at bounding box center [700, 344] width 69 height 27
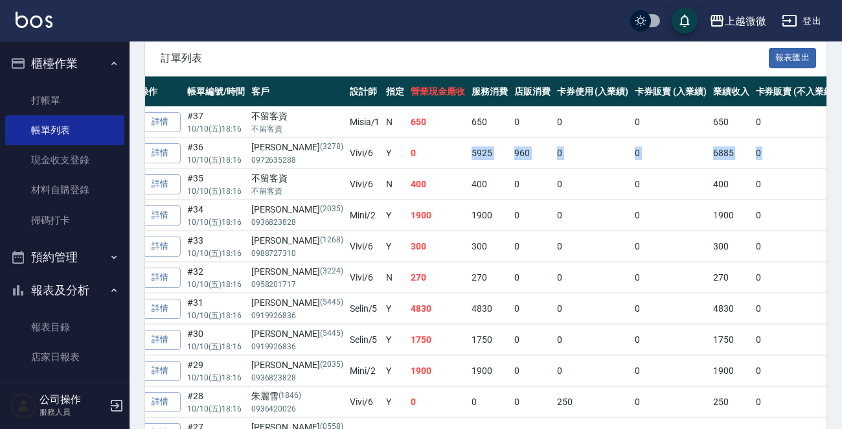
scroll to position [0, 369]
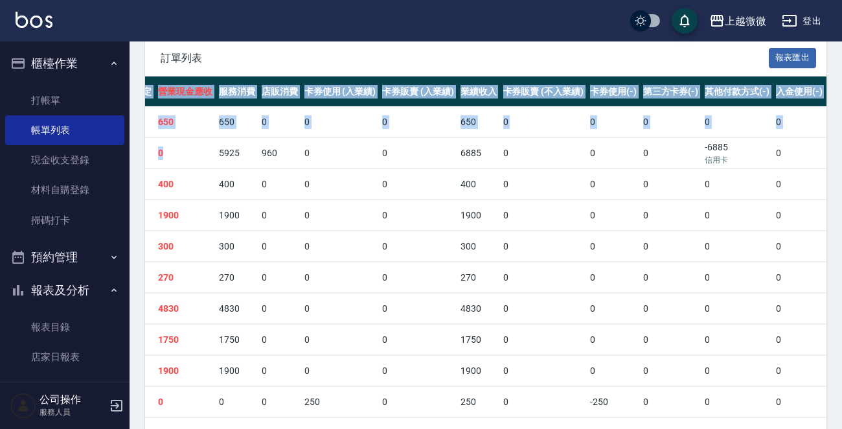
drag, startPoint x: 522, startPoint y: 154, endPoint x: 848, endPoint y: 152, distance: 325.3
click at [773, 152] on td "0" at bounding box center [799, 153] width 53 height 30
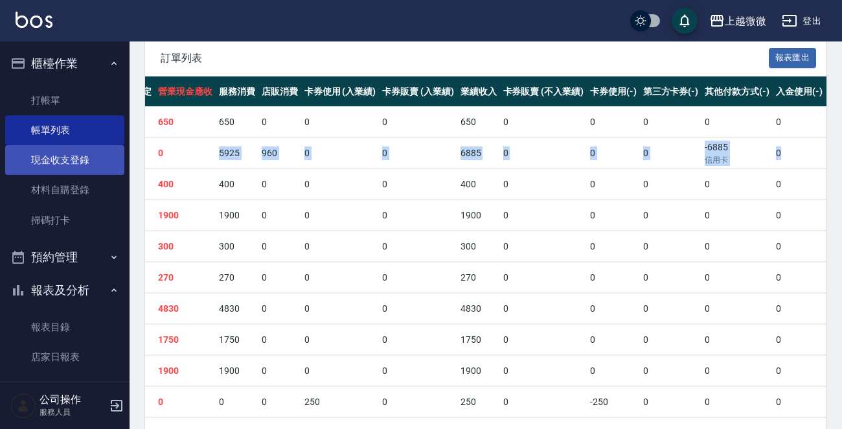
scroll to position [0, 0]
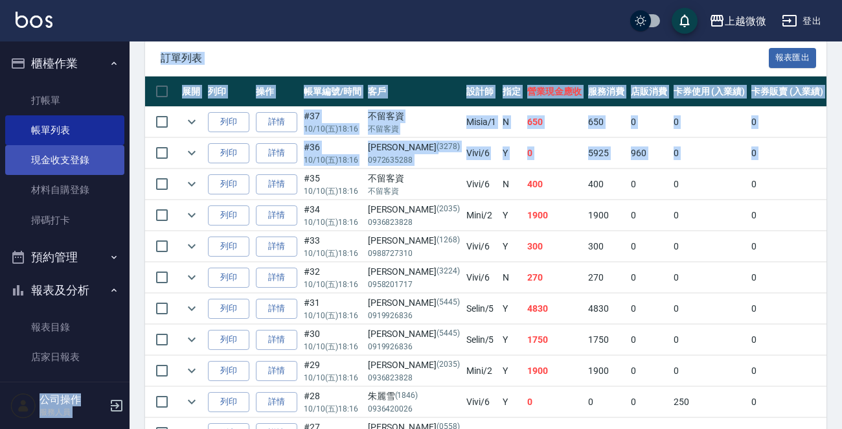
drag, startPoint x: 753, startPoint y: 152, endPoint x: 111, endPoint y: 152, distance: 642.2
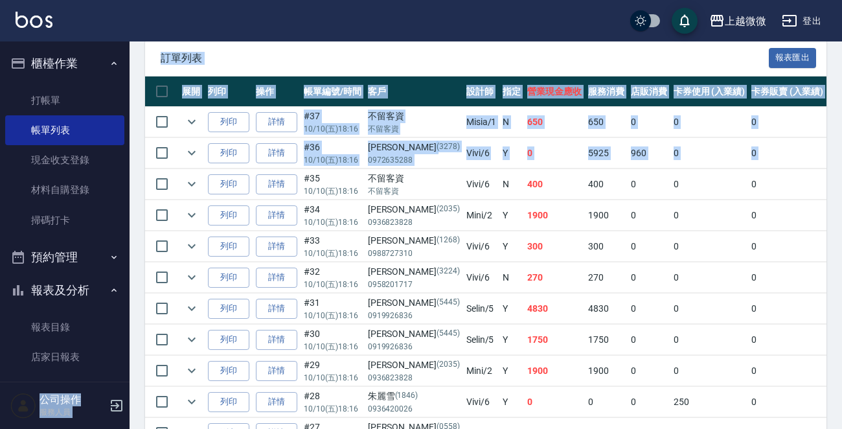
click at [585, 152] on td "5925" at bounding box center [606, 153] width 43 height 30
click at [585, 154] on td "5925" at bounding box center [606, 153] width 43 height 30
click at [628, 161] on td "960" at bounding box center [649, 153] width 43 height 30
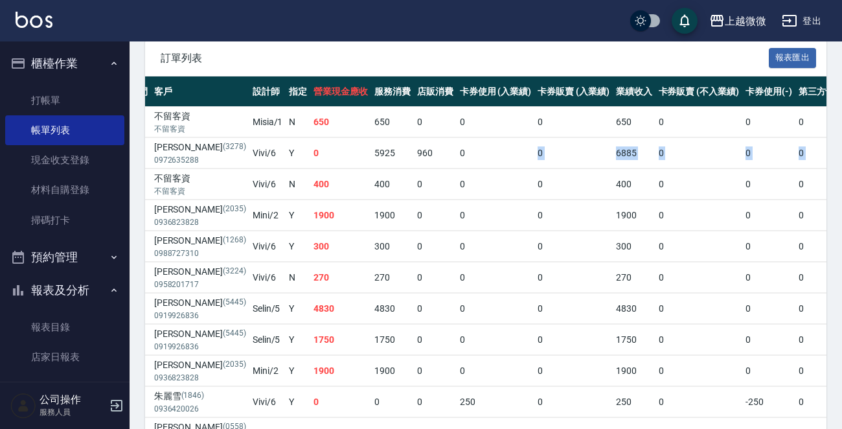
scroll to position [0, 369]
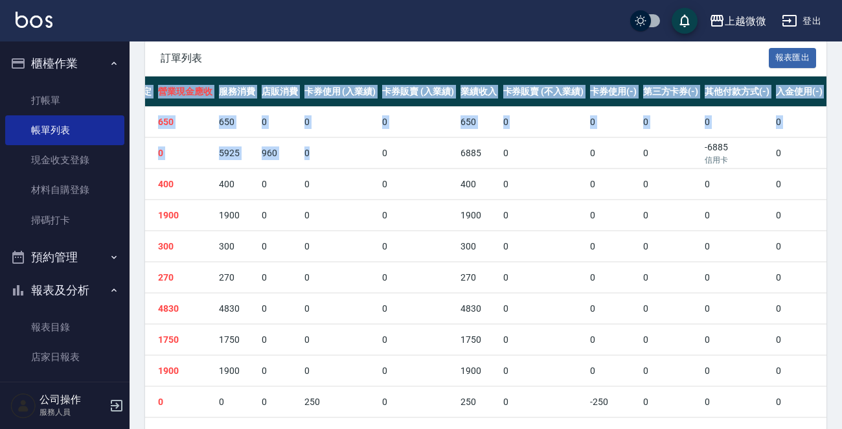
drag, startPoint x: 675, startPoint y: 155, endPoint x: 848, endPoint y: 160, distance: 172.5
click at [773, 155] on td "0" at bounding box center [799, 153] width 53 height 30
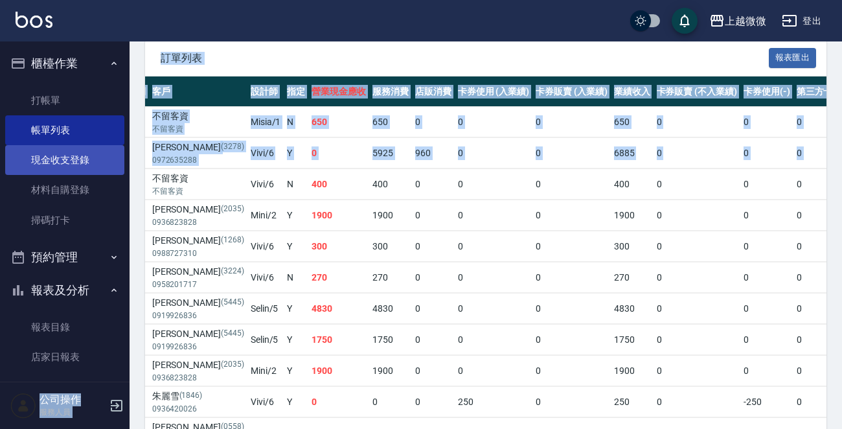
scroll to position [0, 0]
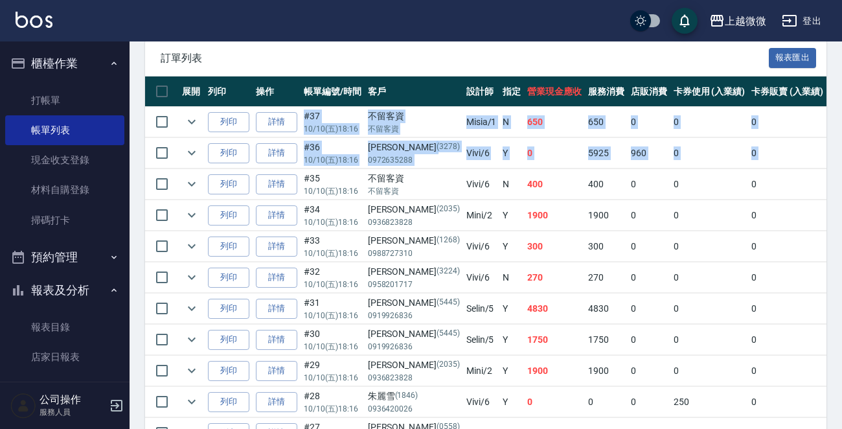
drag, startPoint x: 748, startPoint y: 153, endPoint x: 305, endPoint y: 113, distance: 445.7
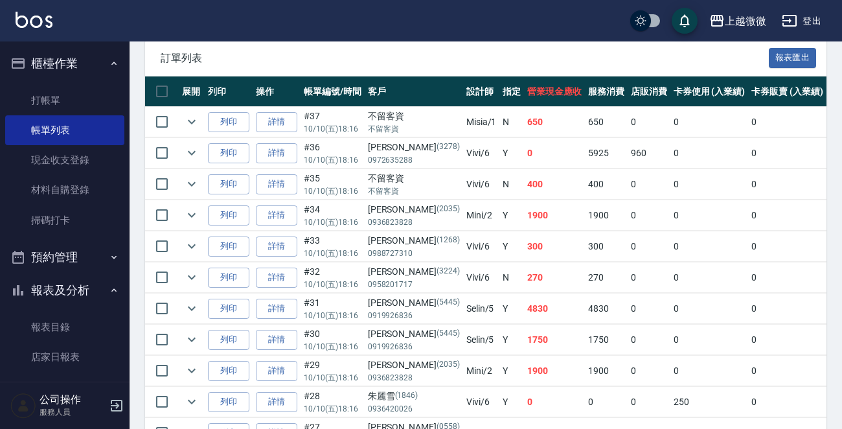
click at [585, 174] on td "400" at bounding box center [606, 184] width 43 height 30
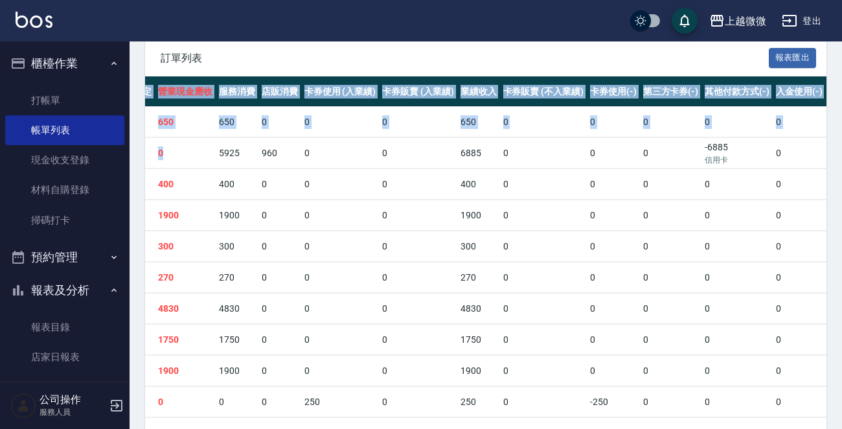
drag, startPoint x: 531, startPoint y: 152, endPoint x: 848, endPoint y: 142, distance: 317.0
click at [773, 142] on td "0" at bounding box center [799, 153] width 53 height 30
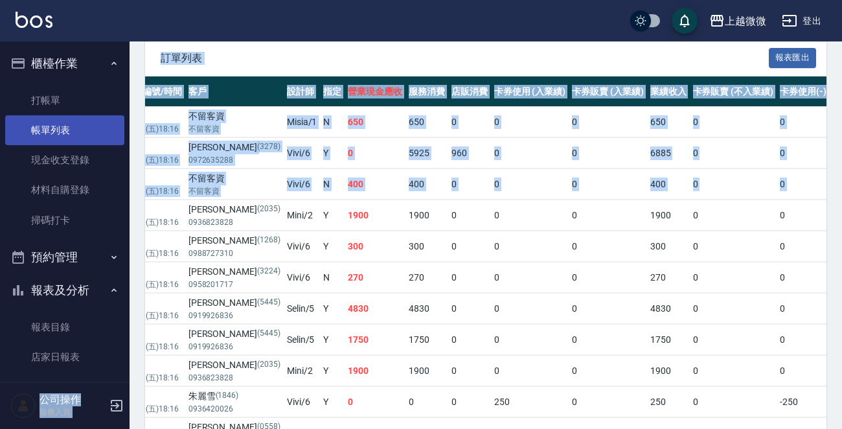
scroll to position [0, 0]
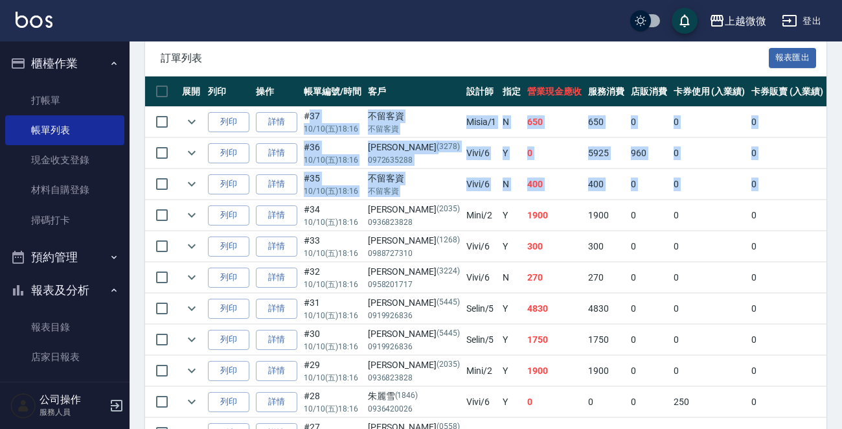
drag, startPoint x: 748, startPoint y: 180, endPoint x: 308, endPoint y: 114, distance: 444.9
click at [628, 165] on td "960" at bounding box center [649, 153] width 43 height 30
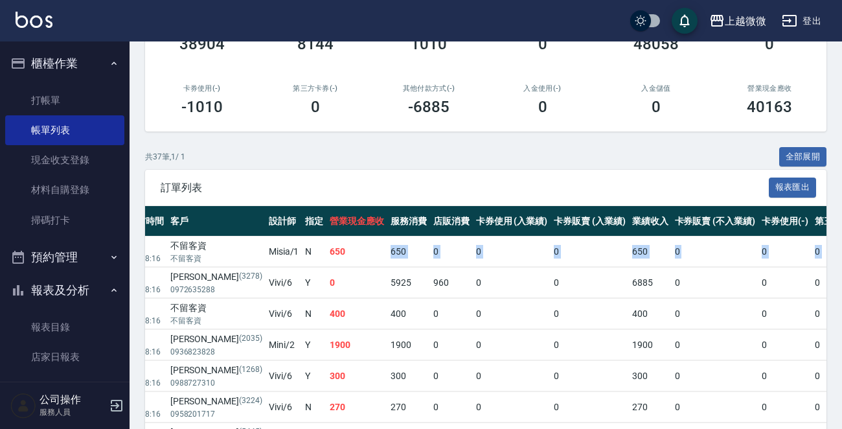
scroll to position [0, 369]
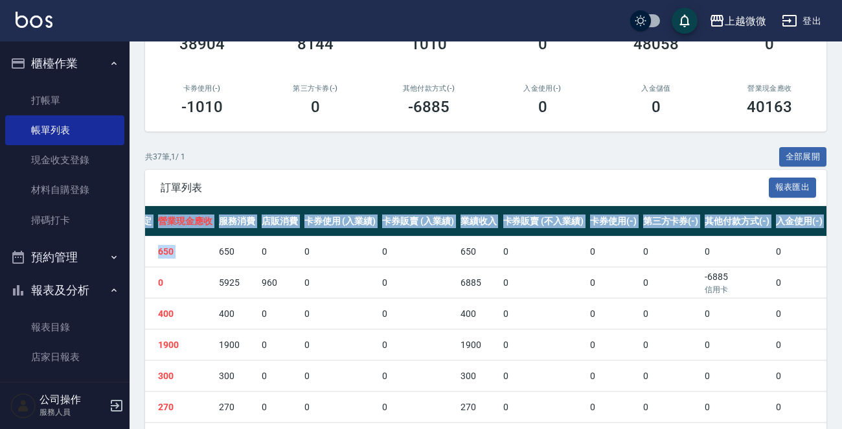
drag, startPoint x: 539, startPoint y: 250, endPoint x: 848, endPoint y: 250, distance: 309.1
click at [640, 287] on td "0" at bounding box center [671, 283] width 62 height 30
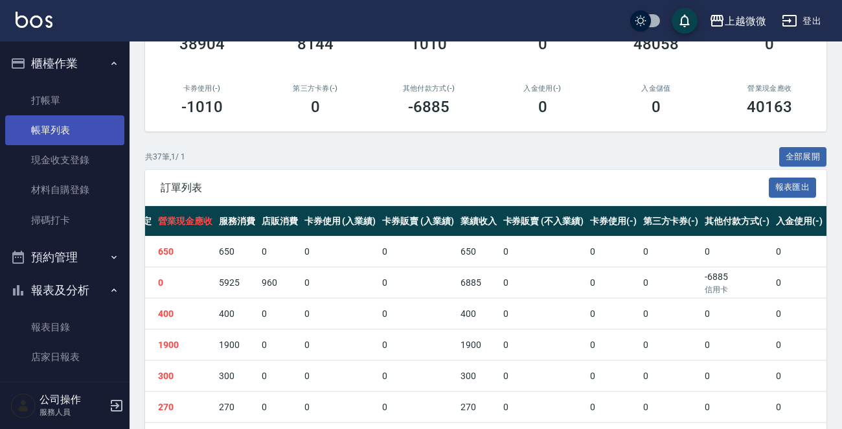
click at [73, 124] on link "帳單列表" at bounding box center [64, 130] width 119 height 30
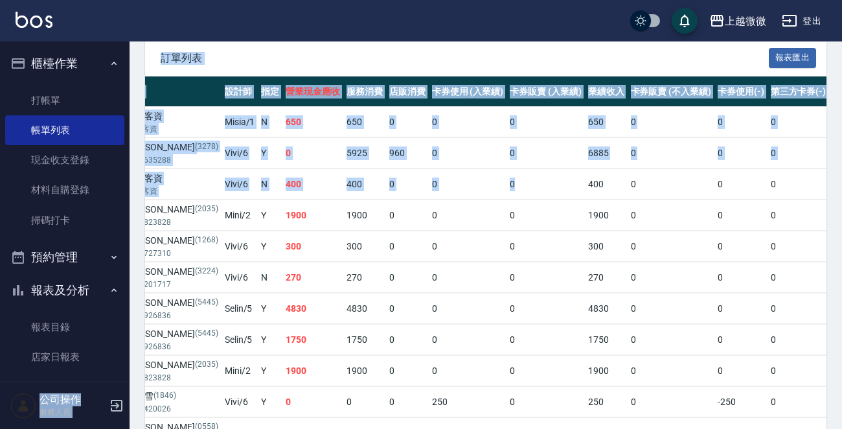
scroll to position [0, 0]
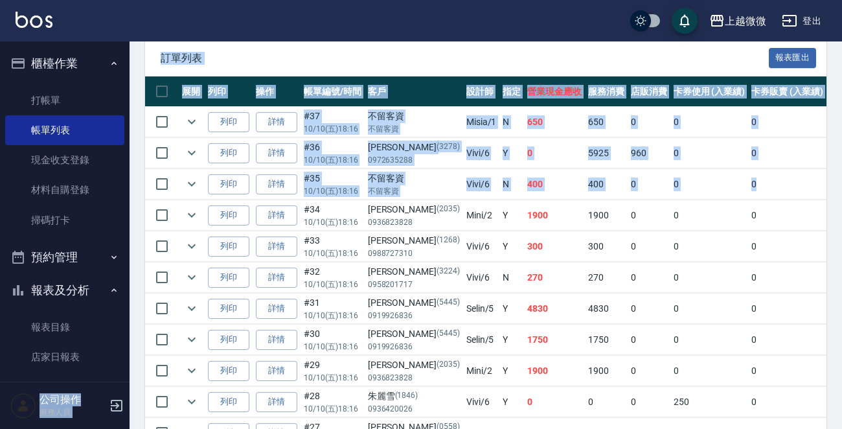
drag, startPoint x: 393, startPoint y: 175, endPoint x: 118, endPoint y: 176, distance: 275.4
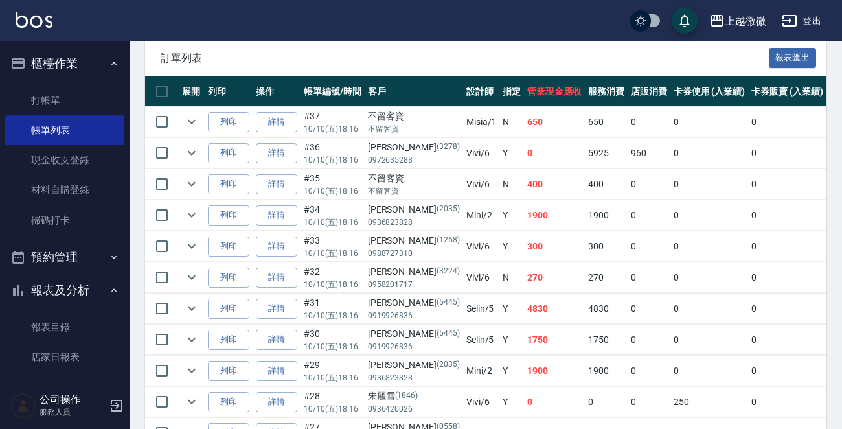
click at [524, 200] on td "1900" at bounding box center [554, 215] width 61 height 30
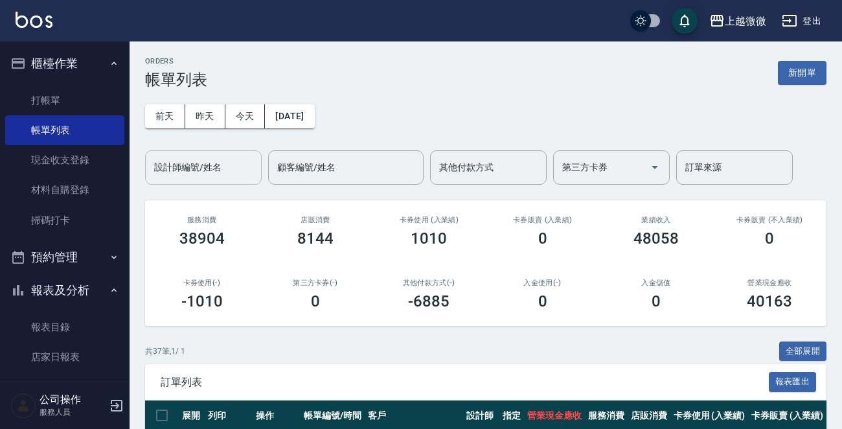
click at [214, 172] on input "設計師編號/姓名" at bounding box center [203, 167] width 105 height 23
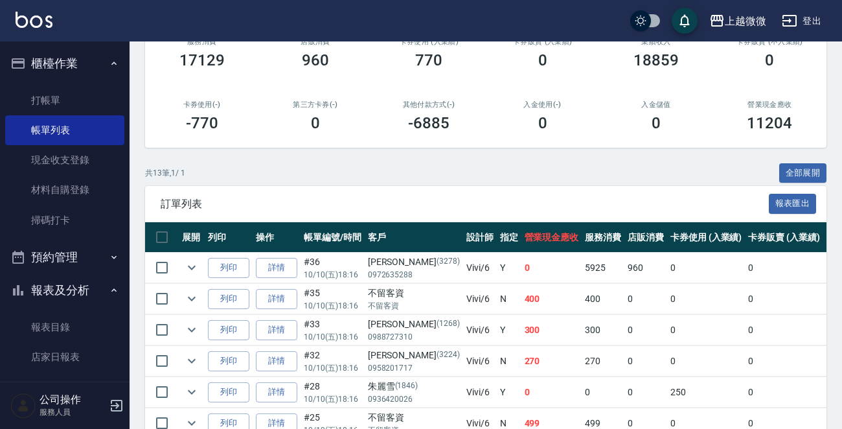
scroll to position [324, 0]
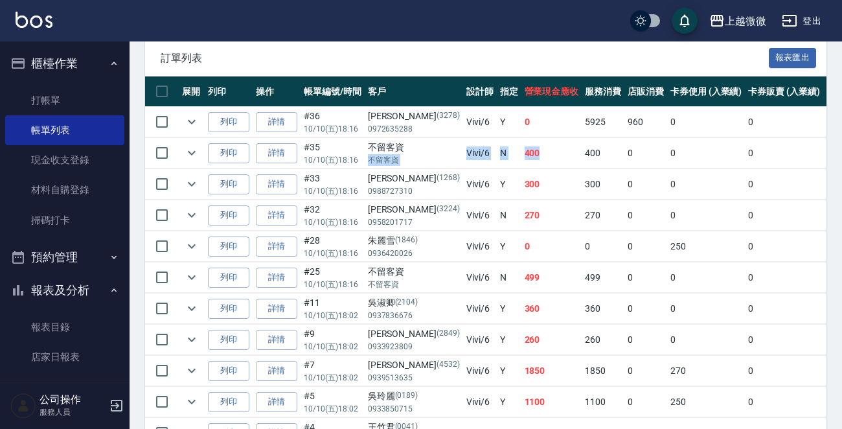
drag, startPoint x: 524, startPoint y: 150, endPoint x: 401, endPoint y: 150, distance: 123.1
click at [401, 150] on tr "列印 詳情 #35 10/10 (五) 18:16 不留客資 不留客資 Vivi /6 N 400 400 0 0 0 400 0 0 0 0 0" at bounding box center [702, 153] width 1114 height 30
click at [528, 151] on td "400" at bounding box center [552, 153] width 61 height 30
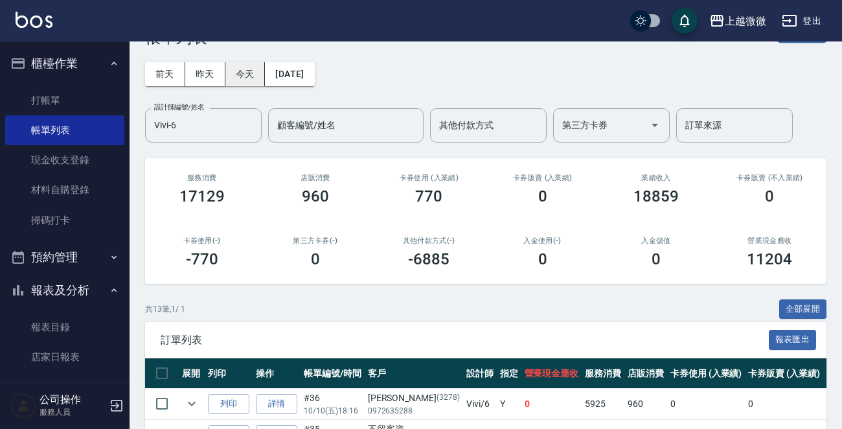
scroll to position [0, 0]
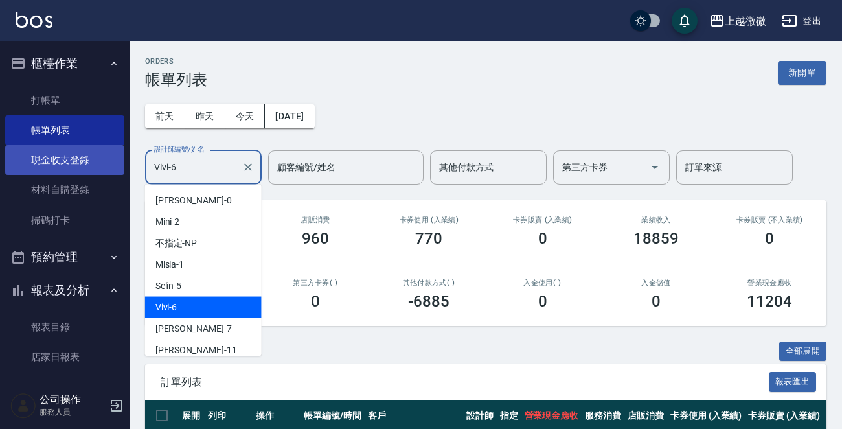
drag, startPoint x: 229, startPoint y: 174, endPoint x: 108, endPoint y: 173, distance: 120.5
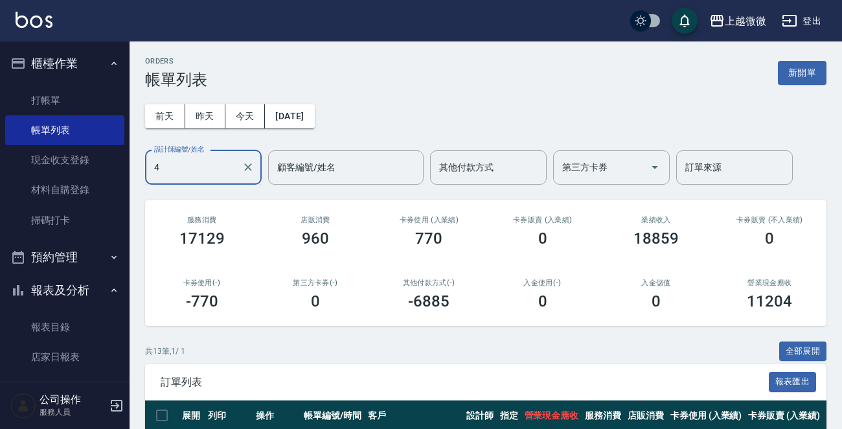
drag, startPoint x: 194, startPoint y: 168, endPoint x: 132, endPoint y: 176, distance: 63.3
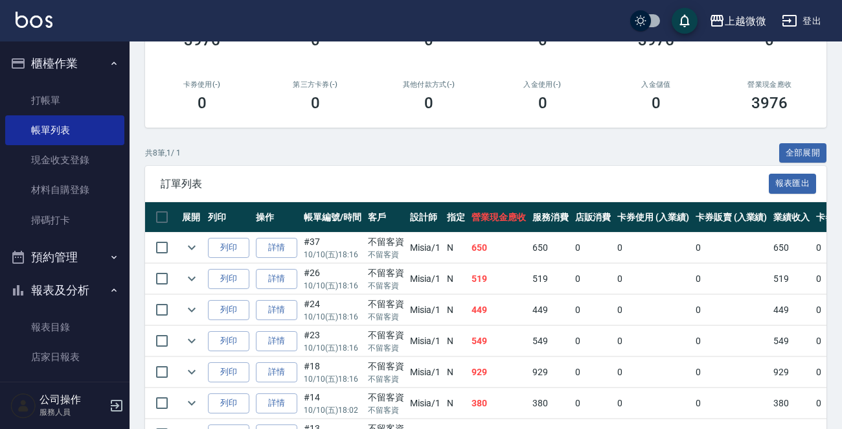
scroll to position [51, 0]
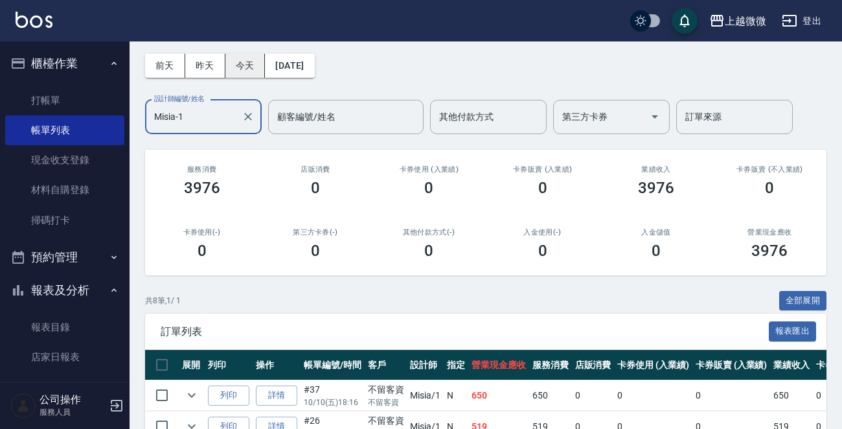
click at [245, 119] on icon "Clear" at bounding box center [248, 117] width 8 height 8
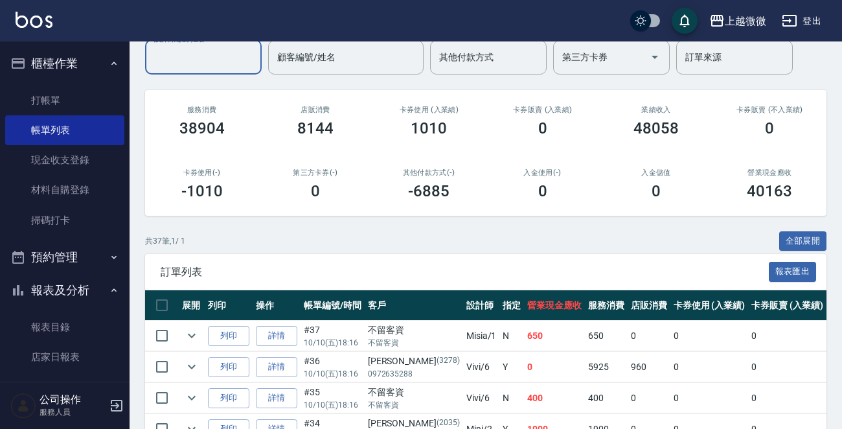
scroll to position [0, 0]
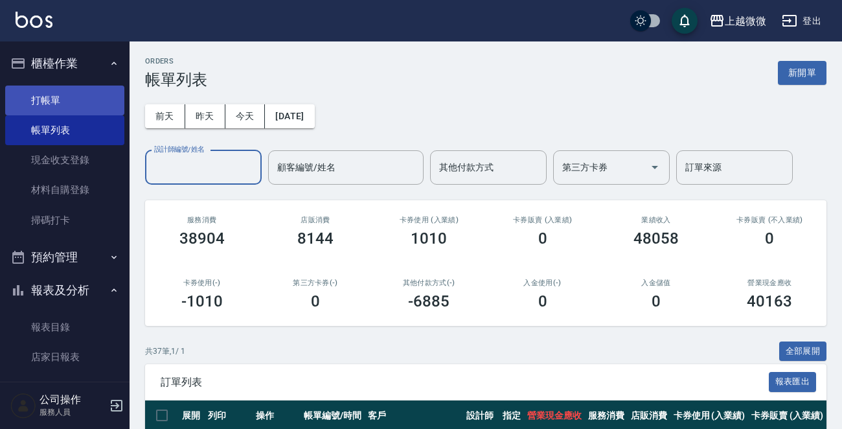
click at [92, 94] on link "打帳單" at bounding box center [64, 101] width 119 height 30
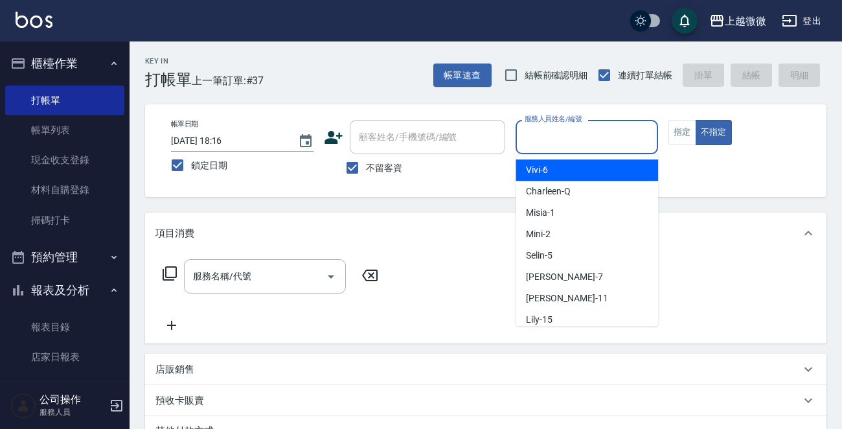
click at [616, 136] on input "服務人員姓名/編號" at bounding box center [587, 137] width 131 height 23
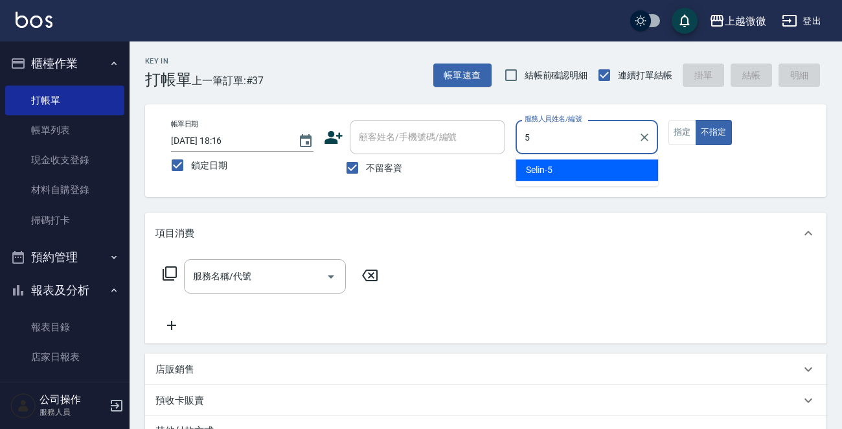
click at [607, 161] on div "Selin -5" at bounding box center [587, 169] width 143 height 21
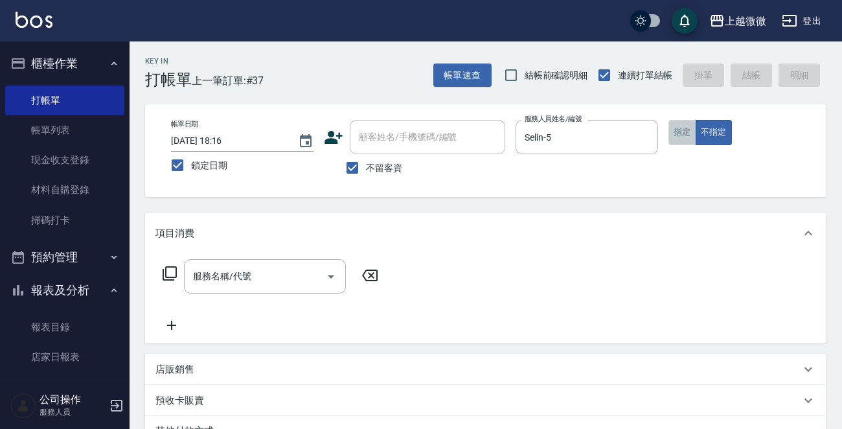
click at [680, 128] on button "指定" at bounding box center [683, 132] width 28 height 25
click at [246, 281] on div "服務名稱/代號 服務名稱/代號" at bounding box center [265, 276] width 162 height 34
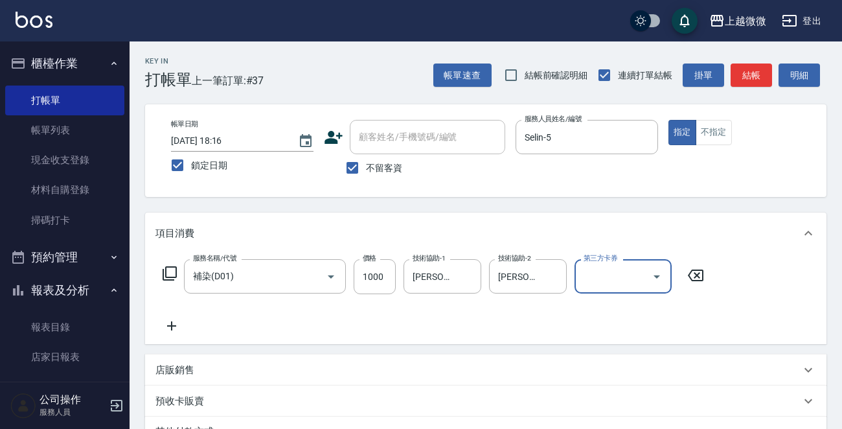
click at [168, 323] on icon at bounding box center [172, 326] width 32 height 16
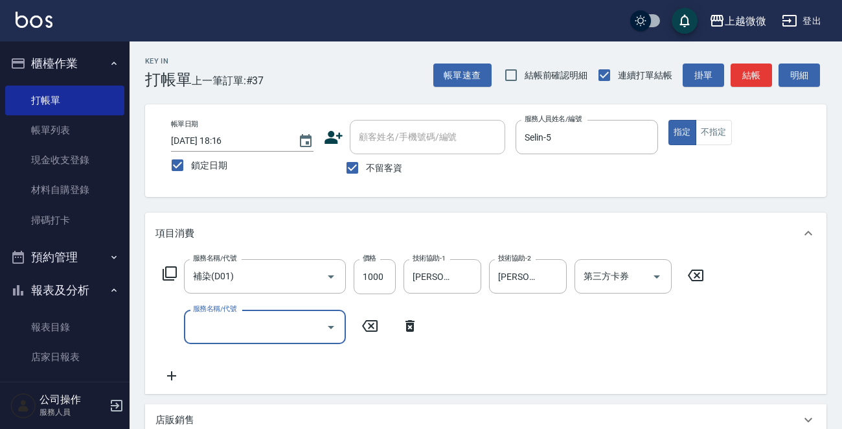
click at [215, 329] on input "服務名稱/代號" at bounding box center [255, 327] width 131 height 23
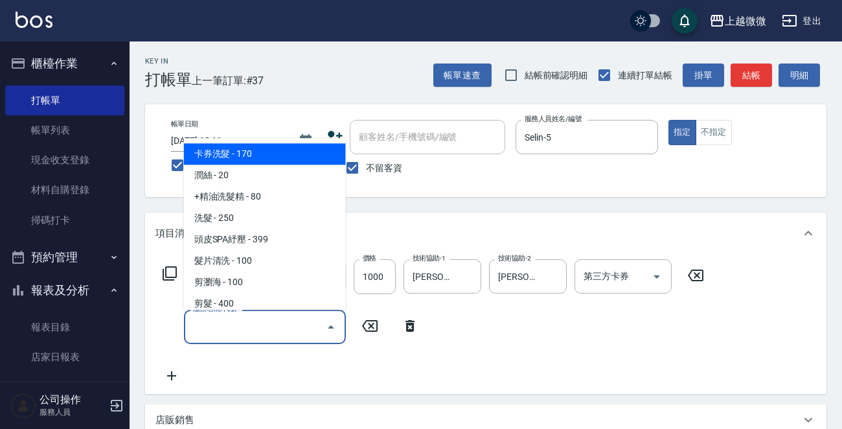
click at [485, 350] on div "服務名稱/代號 補染(D01) 服務名稱/代號 價格 1000 價格 技術協助-1 Alex-0 技術協助-1 技術協助-2 Alex-0 技術協助-2 第三…" at bounding box center [434, 321] width 557 height 124
click at [244, 329] on input "服務名稱/代號" at bounding box center [255, 327] width 131 height 23
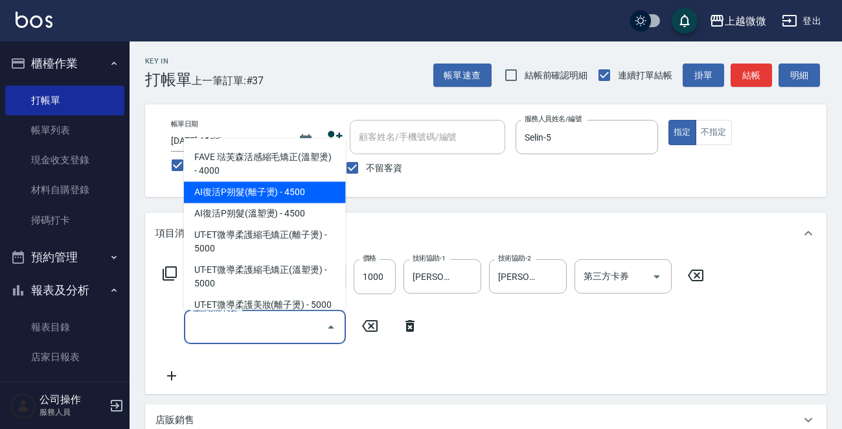
scroll to position [324, 0]
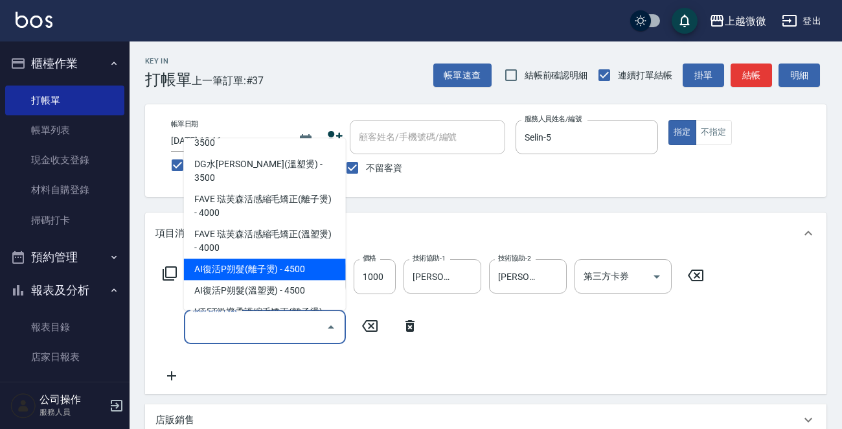
click at [291, 259] on span "AI復活P朔髮(離子燙) - 4500" at bounding box center [265, 269] width 162 height 21
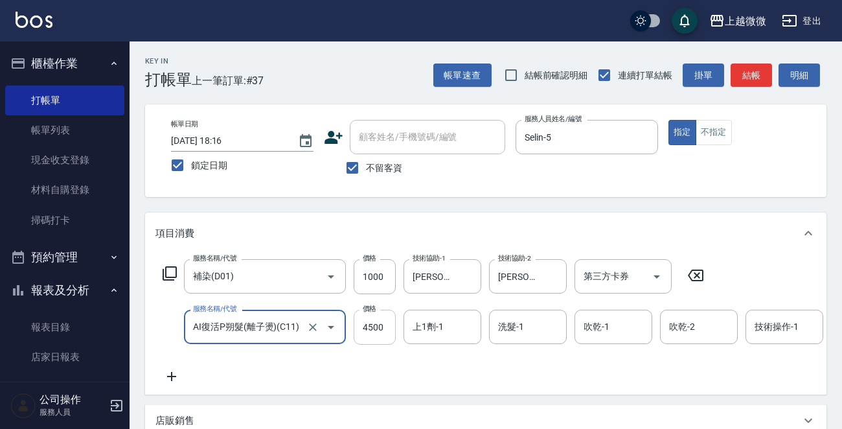
click at [378, 329] on input "4500" at bounding box center [375, 327] width 42 height 35
click at [159, 375] on icon at bounding box center [172, 377] width 32 height 16
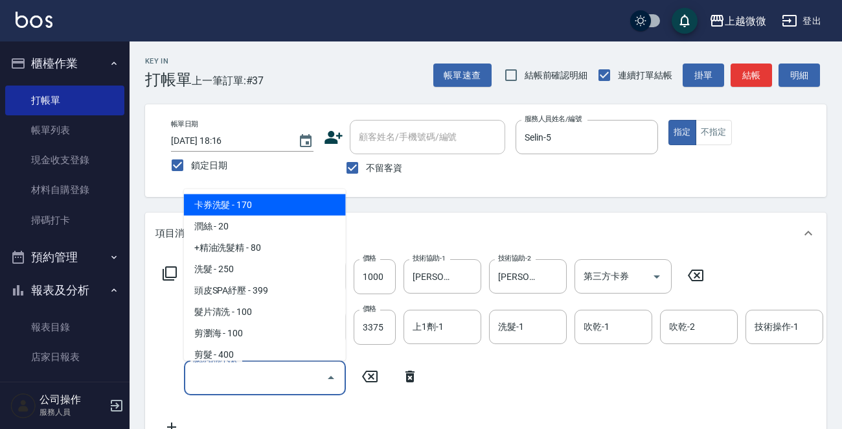
click at [227, 375] on input "服務名稱/代號" at bounding box center [255, 377] width 131 height 23
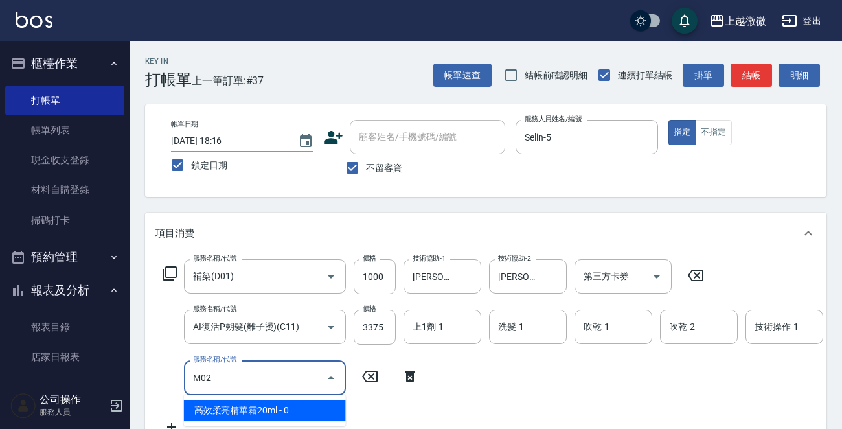
click at [270, 401] on span "高效柔亮精華霜20ml - 0" at bounding box center [265, 410] width 162 height 21
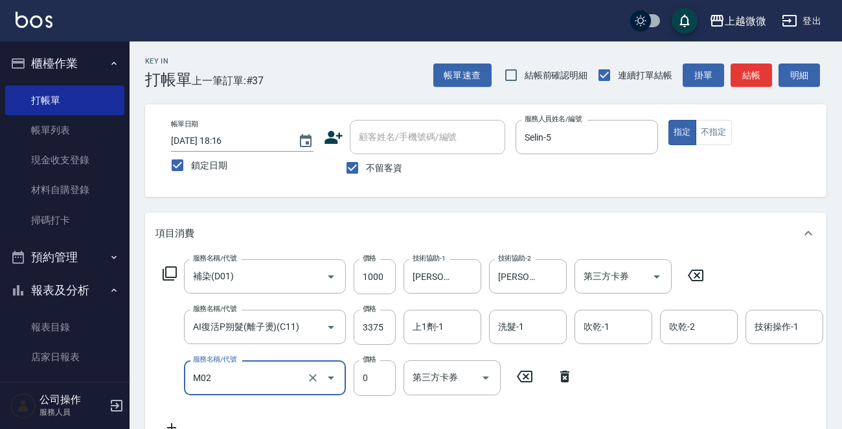
click at [797, 327] on div "技術操作-1 技術操作-1" at bounding box center [785, 327] width 78 height 34
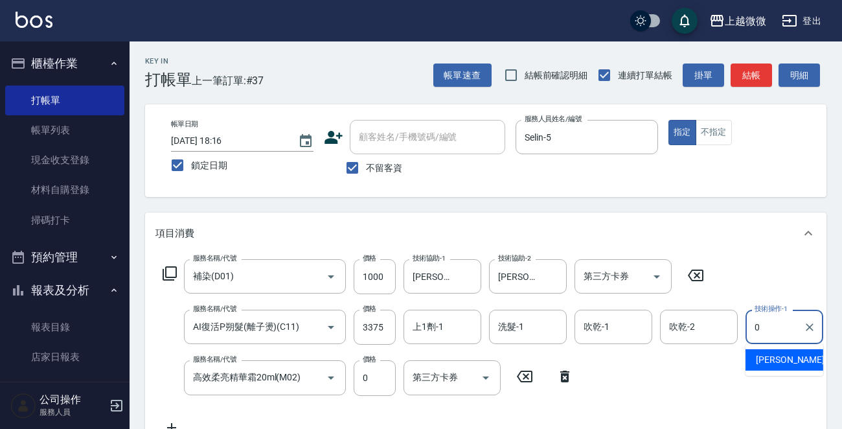
click at [763, 356] on span "Alex -0" at bounding box center [794, 360] width 76 height 14
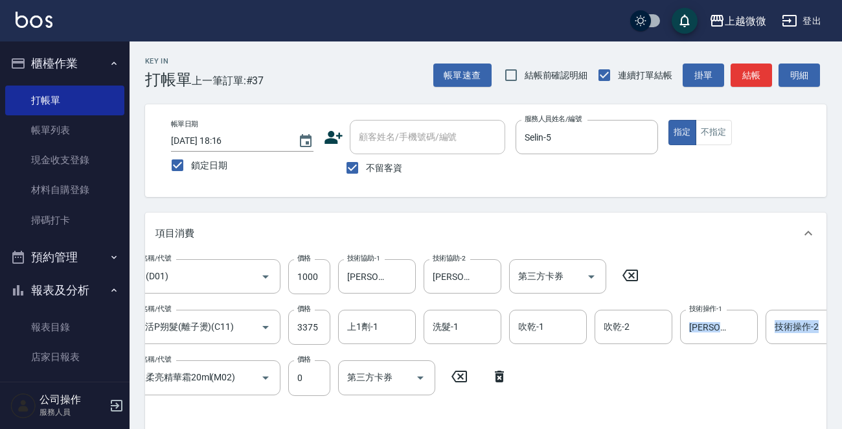
drag, startPoint x: 750, startPoint y: 380, endPoint x: 826, endPoint y: 373, distance: 76.1
click at [826, 373] on div "服務名稱/代號 補染(D01) 服務名稱/代號 價格 1000 價格 技術協助-1 Alex-0 技術協助-1 技術協助-2 Alex-0 技術協助-2 第三…" at bounding box center [773, 347] width 1367 height 176
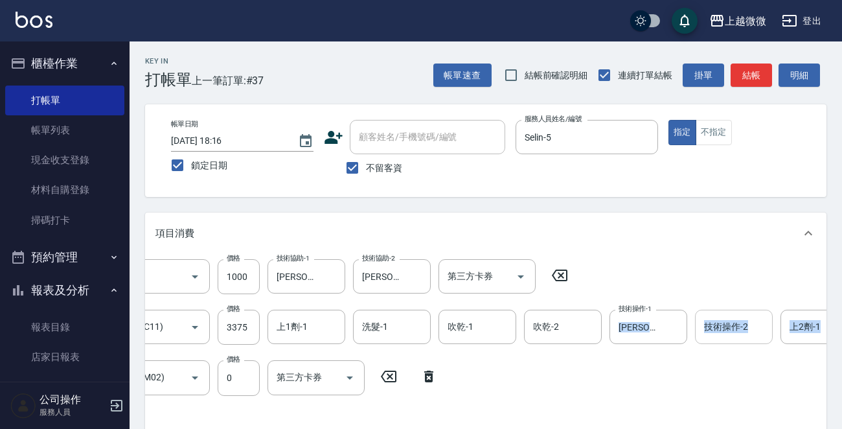
click at [735, 327] on div "技術操作-2 技術操作-2" at bounding box center [734, 327] width 78 height 34
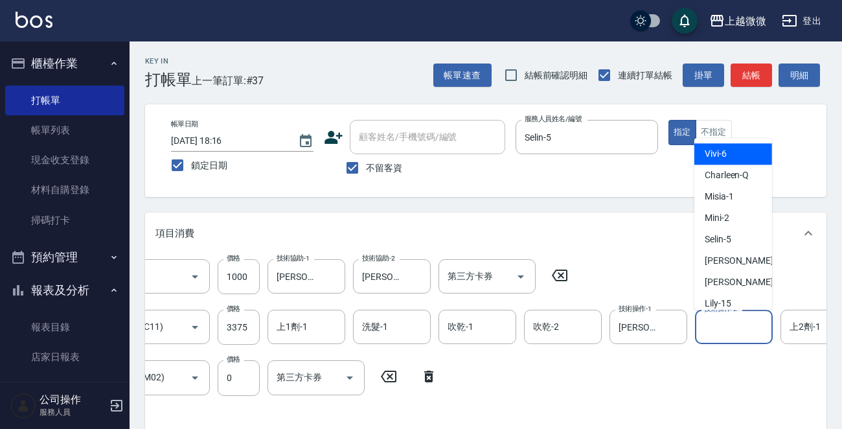
click at [719, 323] on input "技術操作-2" at bounding box center [734, 327] width 66 height 23
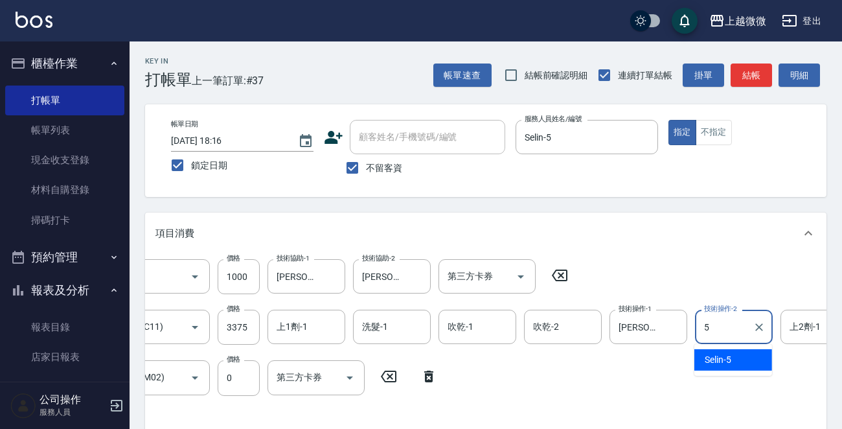
click at [724, 351] on div "Selin -5" at bounding box center [734, 359] width 78 height 21
click at [664, 365] on div "服務名稱/代號 補染(D01) 服務名稱/代號 價格 1000 價格 技術協助-1 Alex-0 技術協助-1 技術協助-2 Alex-0 技術協助-2 第三…" at bounding box center [702, 347] width 1367 height 176
click at [305, 329] on div "上1劑-1 上1劑-1" at bounding box center [307, 327] width 78 height 34
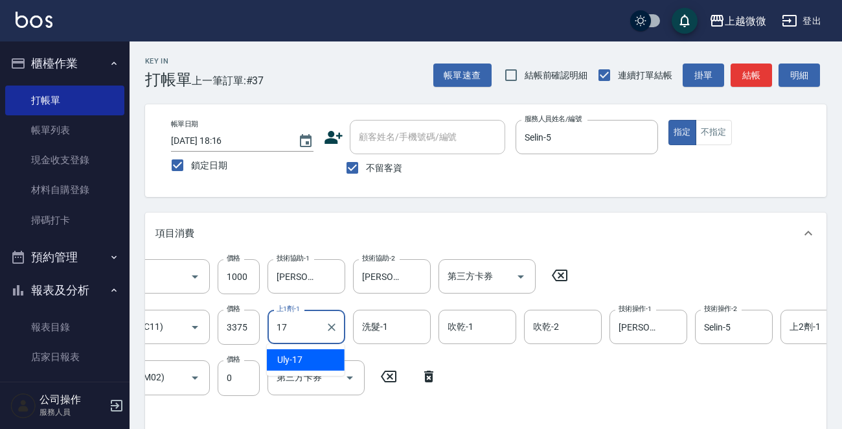
click at [315, 355] on div "Uly -17" at bounding box center [306, 359] width 78 height 21
click at [399, 336] on input "洗髮-1" at bounding box center [392, 327] width 66 height 23
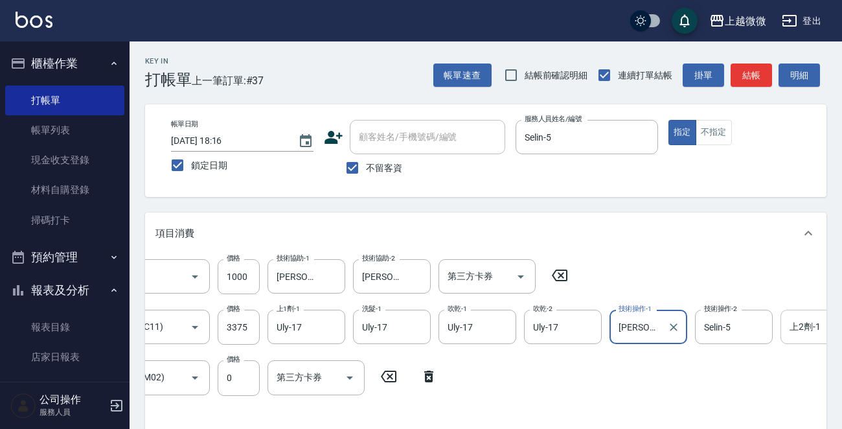
click at [805, 329] on div "上2劑-1 上2劑-1" at bounding box center [820, 327] width 78 height 34
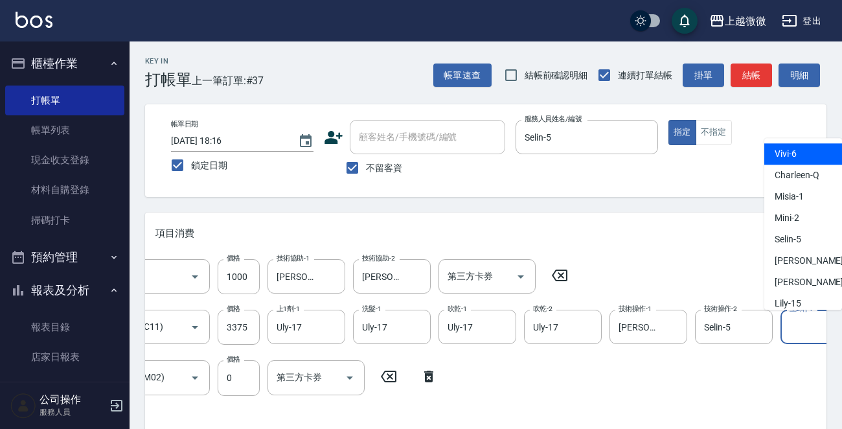
click at [804, 334] on input "上2劑-1" at bounding box center [820, 327] width 66 height 23
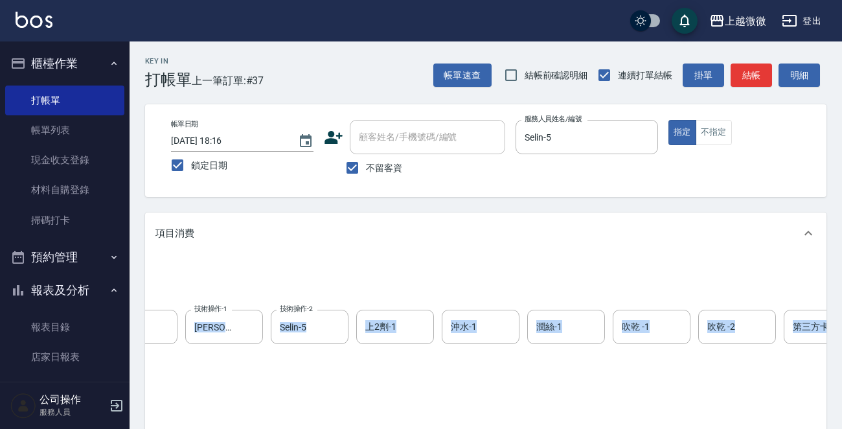
scroll to position [0, 706]
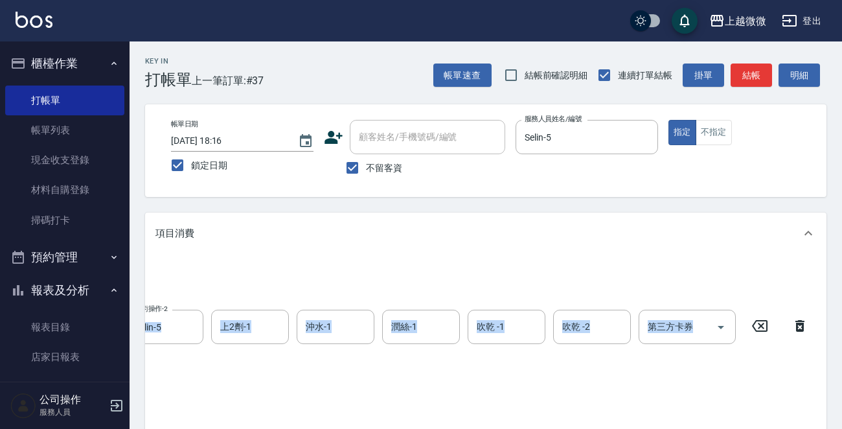
drag, startPoint x: 674, startPoint y: 398, endPoint x: 848, endPoint y: 372, distance: 175.6
click at [842, 372] on html "上越微微 登出 櫃檯作業 打帳單 帳單列表 現金收支登錄 材料自購登錄 掃碼打卡 預約管理 預約管理 單日預約紀錄 單週預約紀錄 報表及分析 報表目錄 店家日…" at bounding box center [421, 360] width 842 height 721
click at [231, 332] on input "上2劑-1" at bounding box center [250, 327] width 66 height 23
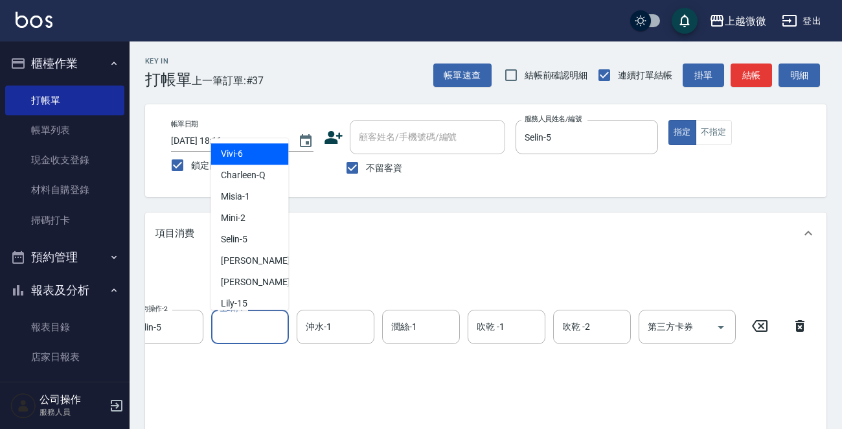
click at [246, 330] on input "上2劑-1" at bounding box center [250, 327] width 66 height 23
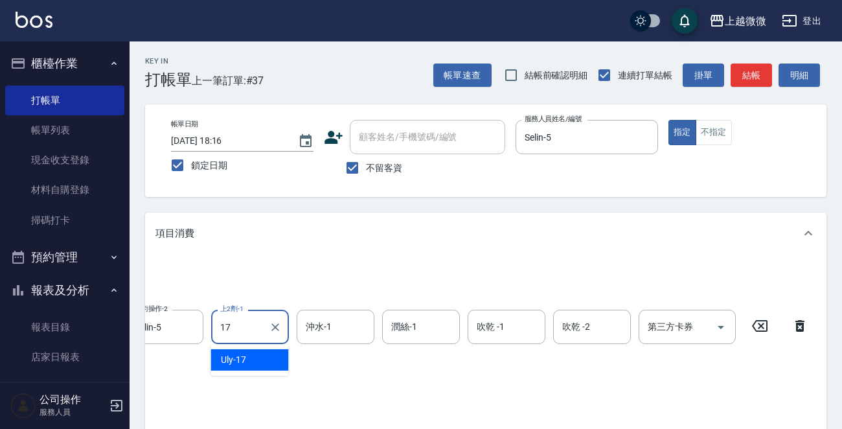
click at [249, 358] on div "Uly -17" at bounding box center [250, 359] width 78 height 21
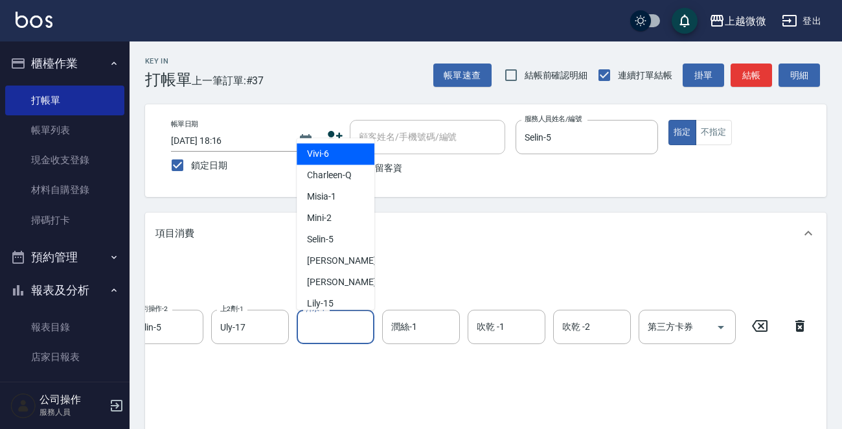
click at [338, 330] on input "沖水-1" at bounding box center [336, 327] width 66 height 23
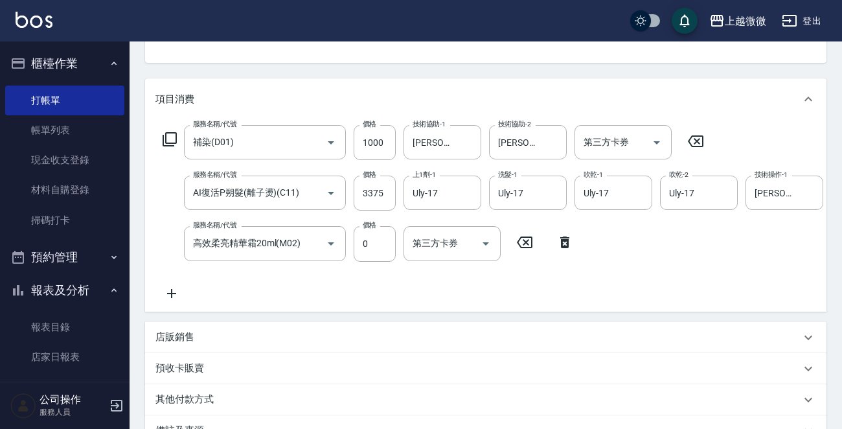
scroll to position [305, 0]
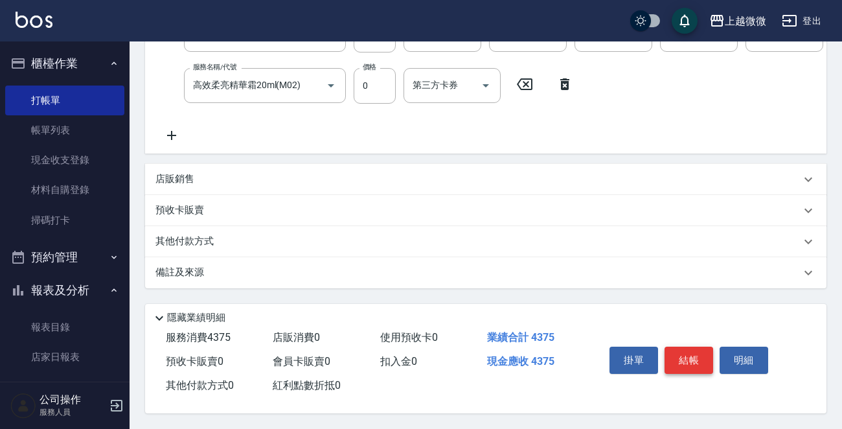
click at [696, 356] on button "結帳" at bounding box center [689, 360] width 49 height 27
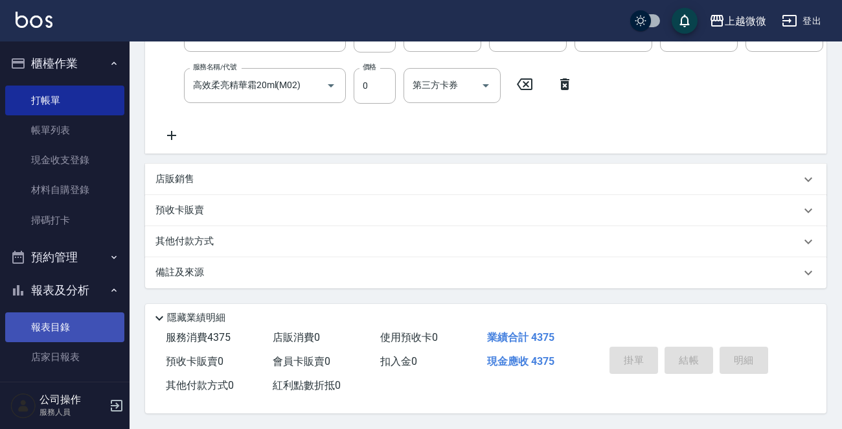
click at [37, 319] on link "報表目錄" at bounding box center [64, 327] width 119 height 30
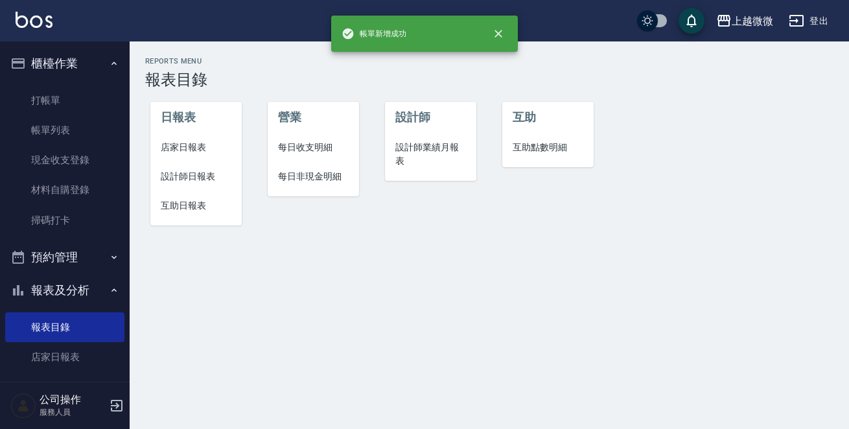
click at [191, 146] on span "店家日報表" at bounding box center [196, 148] width 71 height 14
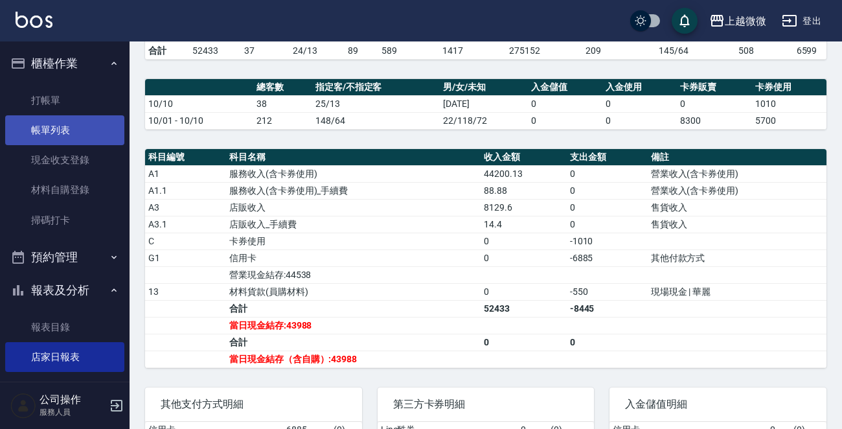
scroll to position [209, 0]
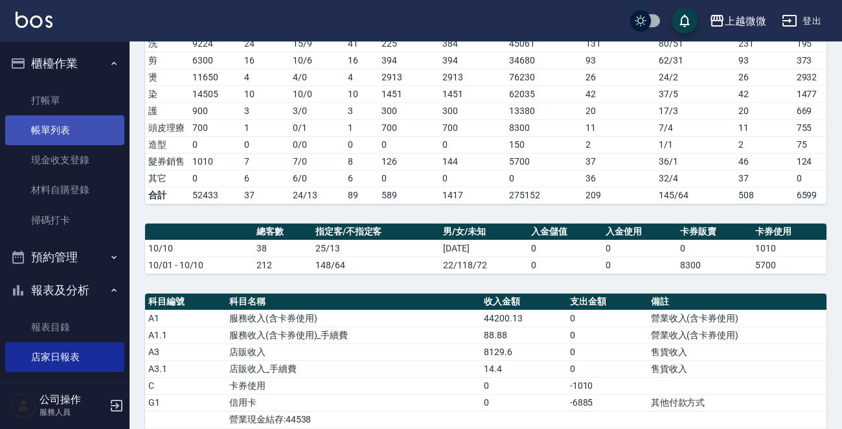
click at [82, 126] on link "帳單列表" at bounding box center [64, 130] width 119 height 30
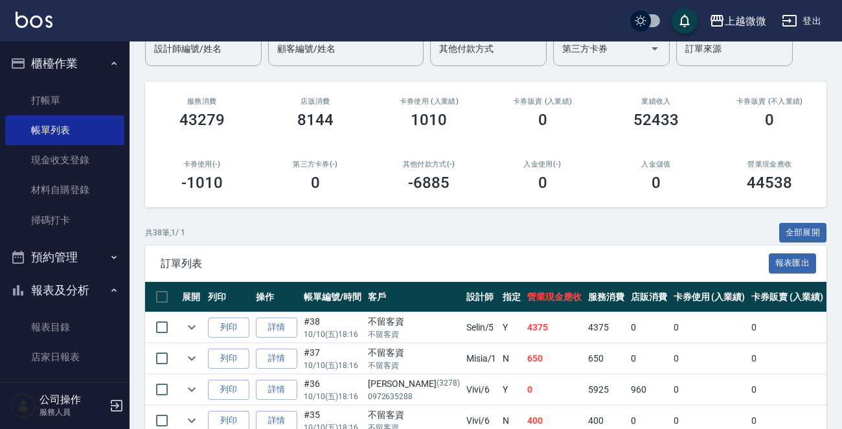
scroll to position [259, 0]
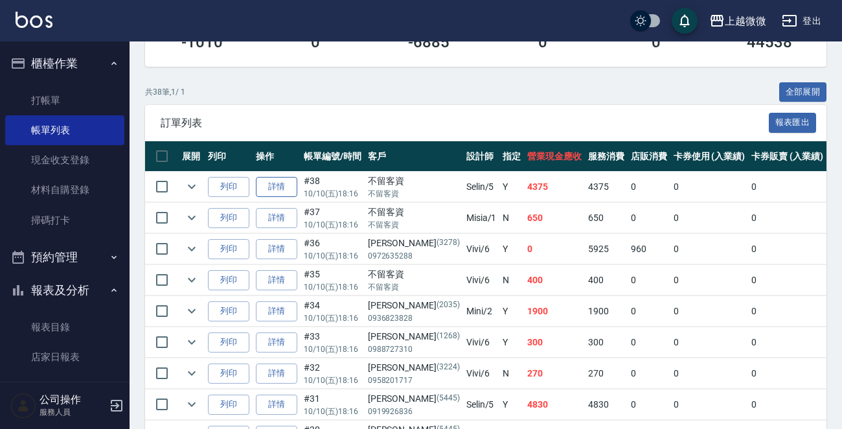
click at [279, 185] on link "詳情" at bounding box center [276, 187] width 41 height 20
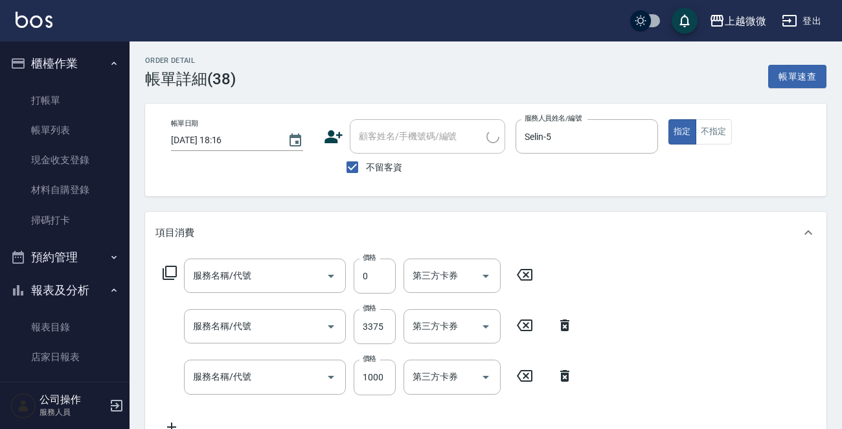
scroll to position [259, 0]
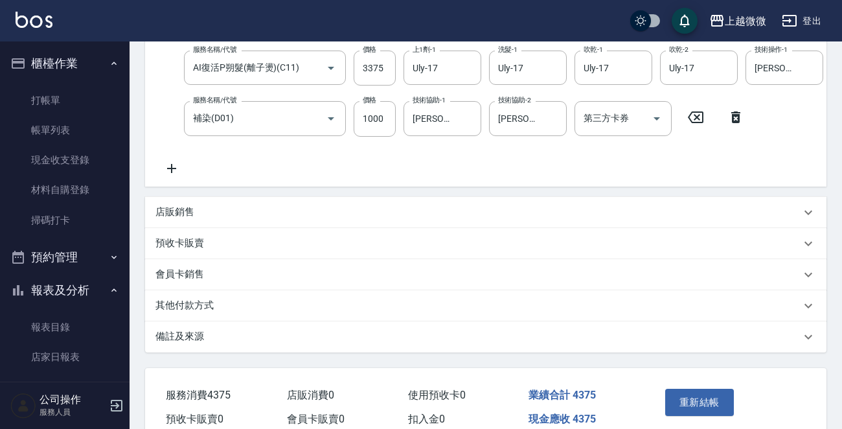
click at [165, 167] on icon at bounding box center [172, 169] width 32 height 16
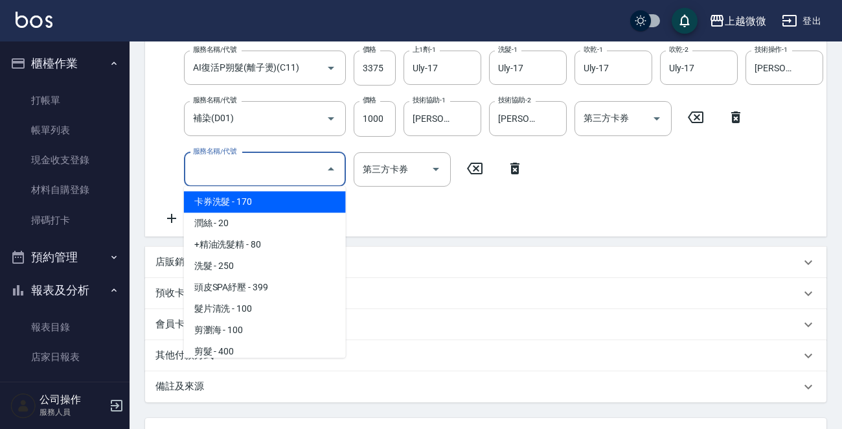
click at [214, 174] on input "服務名稱/代號" at bounding box center [255, 169] width 131 height 23
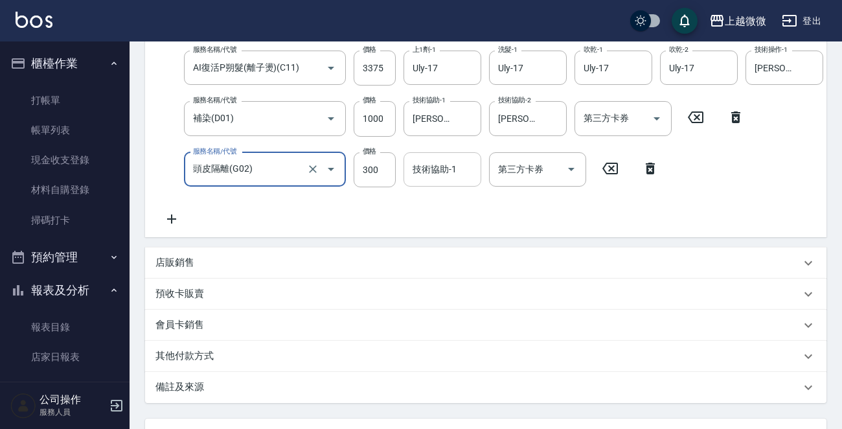
click at [438, 174] on div "技術協助-1 技術協助-1" at bounding box center [443, 169] width 78 height 34
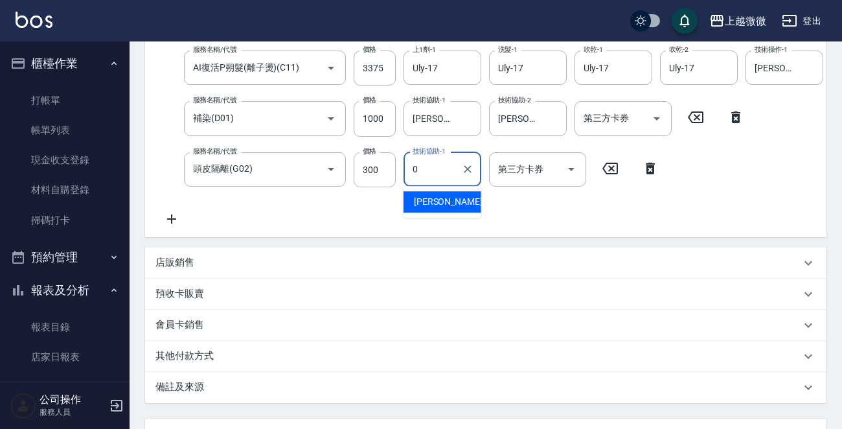
click at [452, 200] on div "Alex -0" at bounding box center [443, 201] width 78 height 21
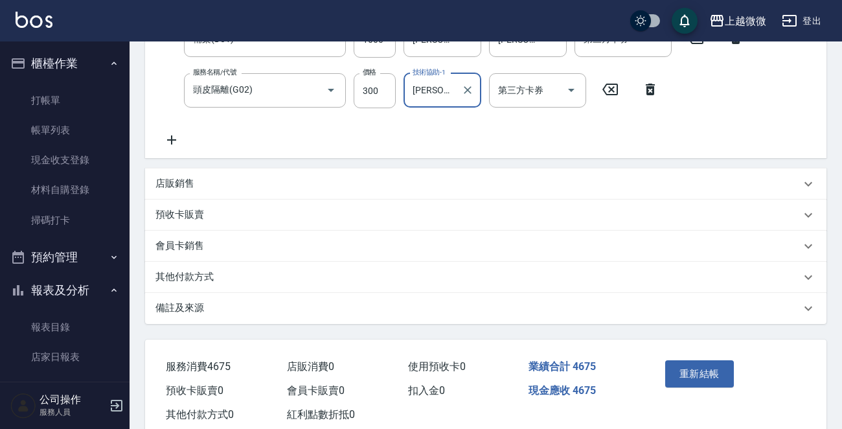
scroll to position [380, 0]
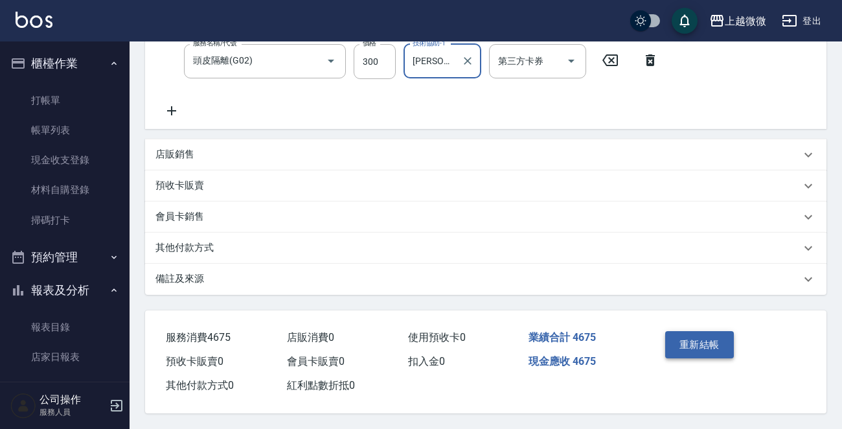
click at [710, 348] on button "重新結帳" at bounding box center [700, 344] width 69 height 27
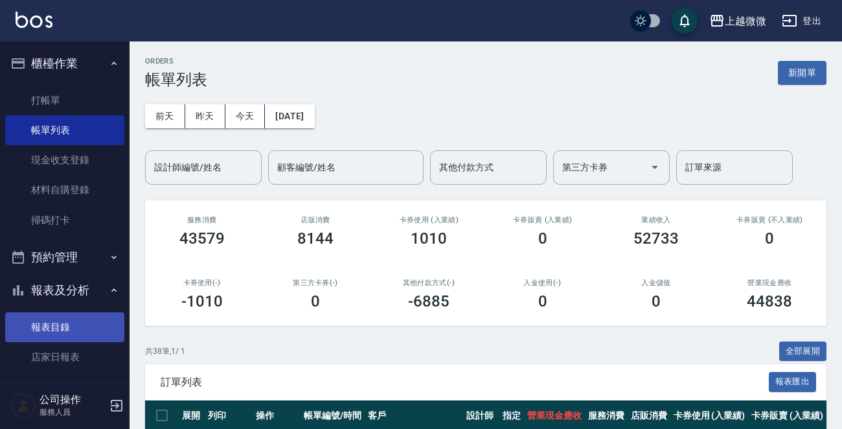
click at [58, 320] on link "報表目錄" at bounding box center [64, 327] width 119 height 30
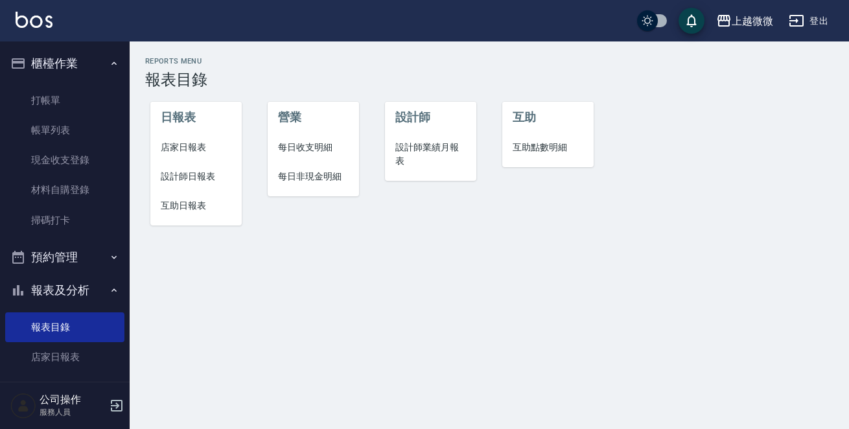
click at [196, 145] on span "店家日報表" at bounding box center [196, 148] width 71 height 14
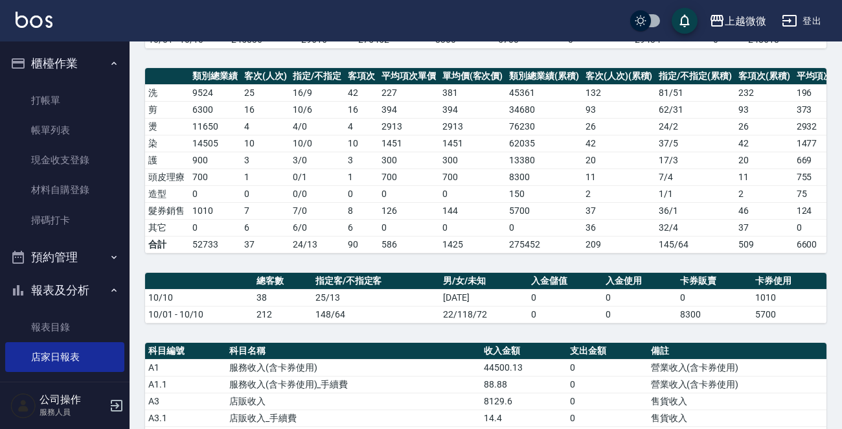
scroll to position [324, 0]
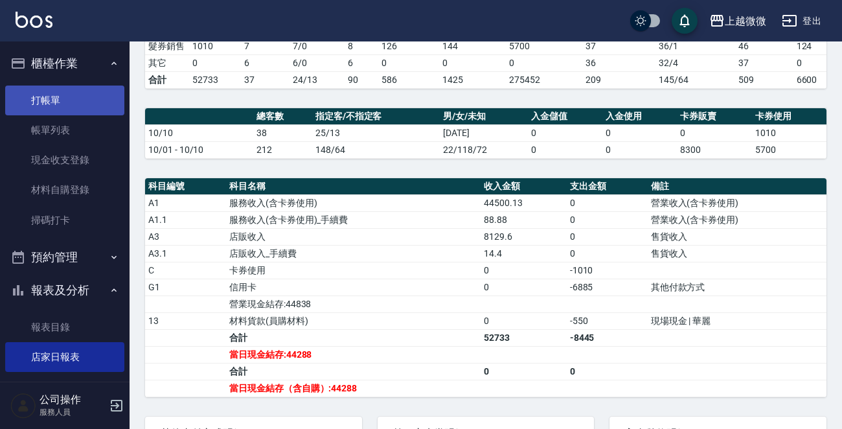
click at [58, 92] on link "打帳單" at bounding box center [64, 101] width 119 height 30
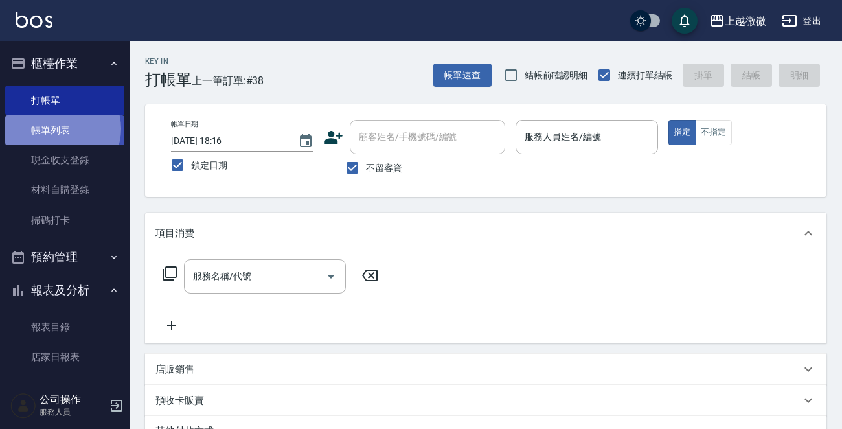
click at [61, 129] on link "帳單列表" at bounding box center [64, 130] width 119 height 30
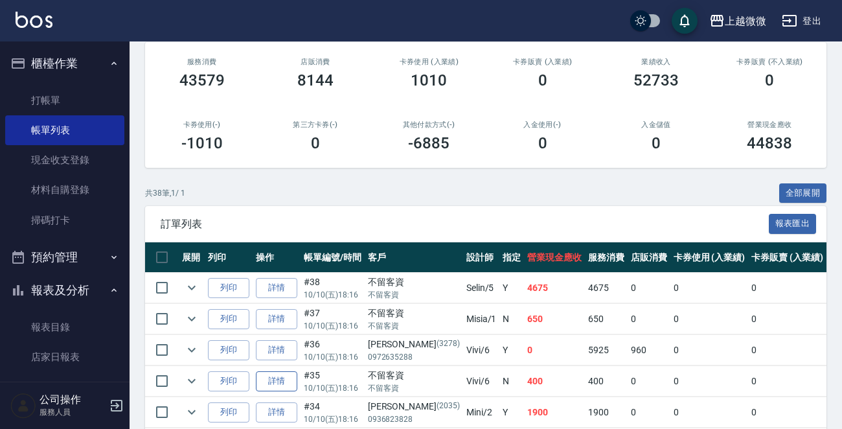
scroll to position [324, 0]
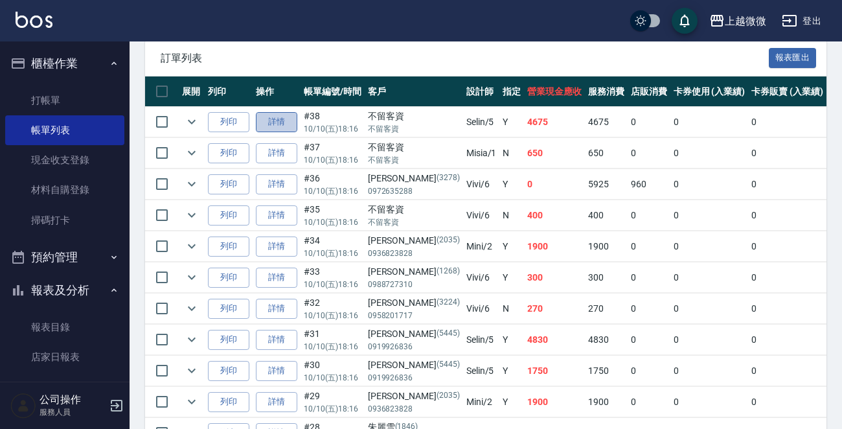
click at [263, 125] on link "詳情" at bounding box center [276, 122] width 41 height 20
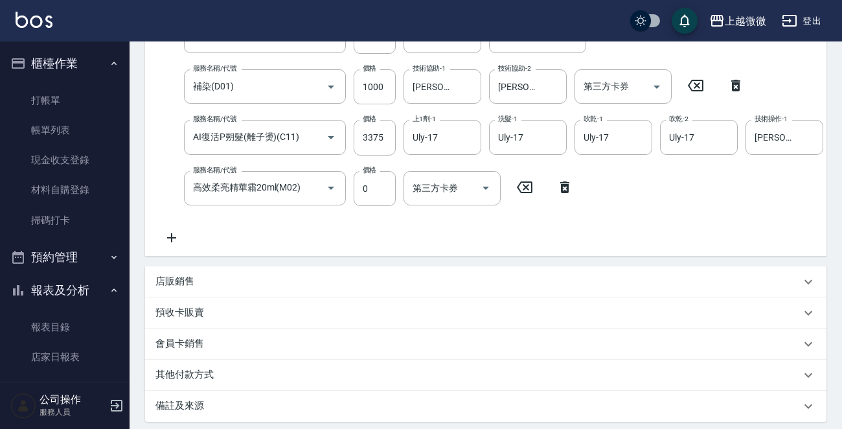
scroll to position [302, 0]
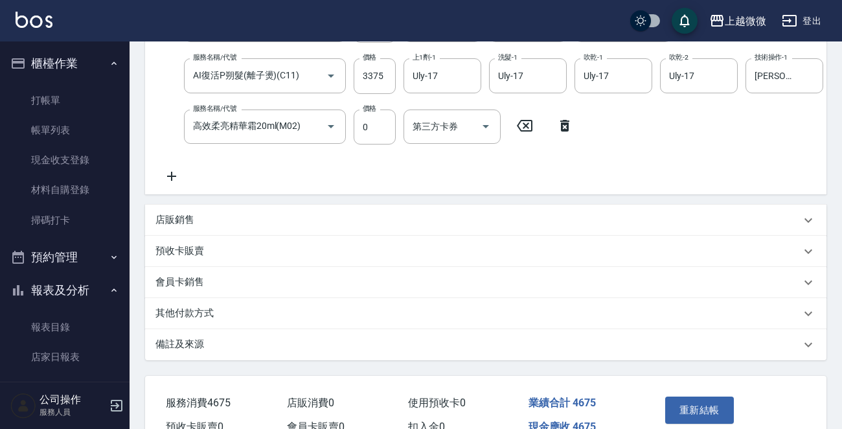
click at [161, 227] on p "店販銷售" at bounding box center [175, 220] width 39 height 14
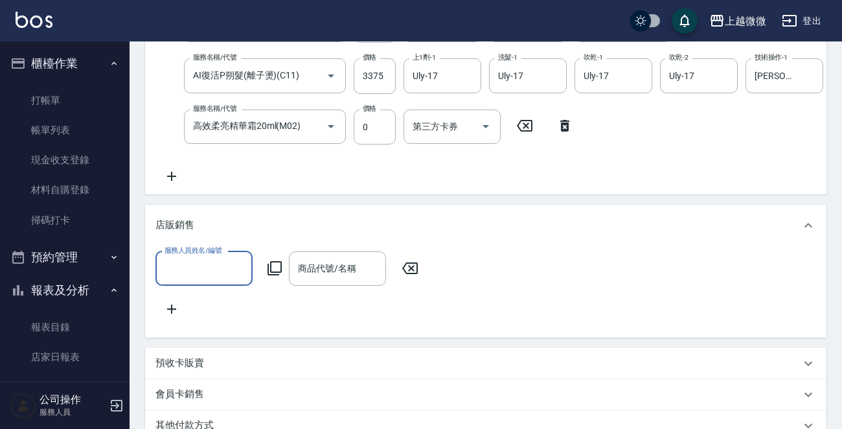
scroll to position [0, 0]
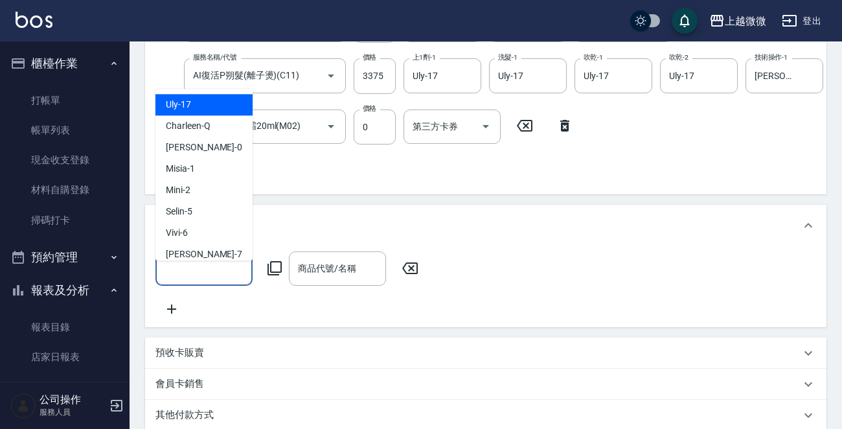
click at [220, 275] on input "服務人員姓名/編號" at bounding box center [204, 268] width 86 height 23
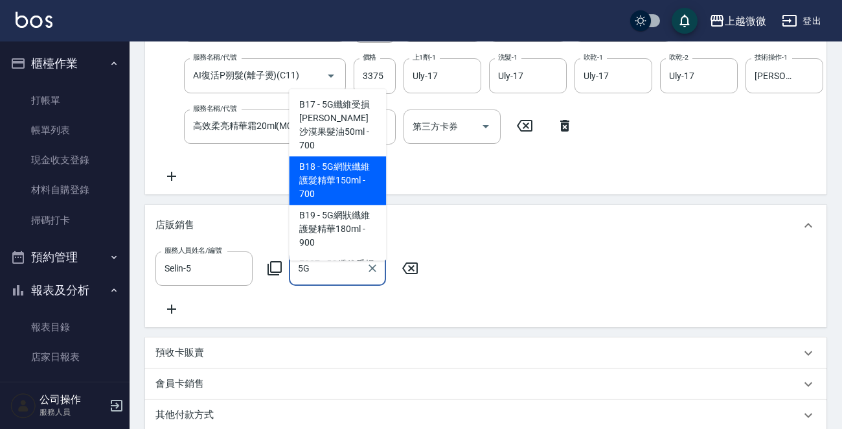
click at [349, 157] on span "B18 - 5G網狀纖維護髮精華150ml - 700" at bounding box center [337, 181] width 97 height 49
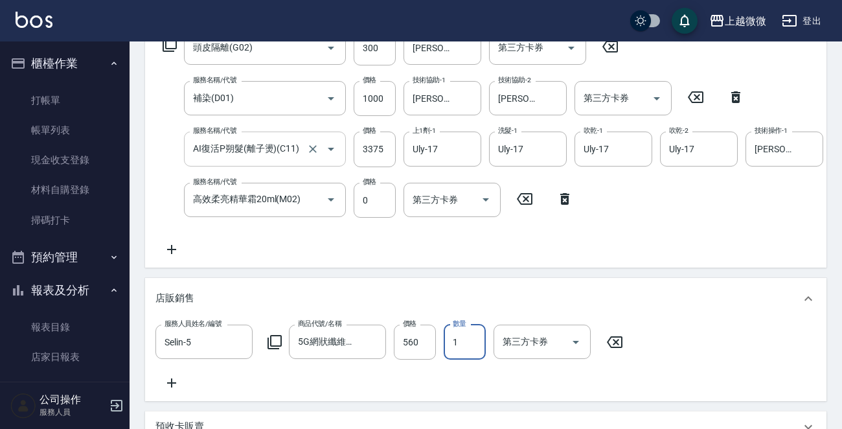
scroll to position [104, 0]
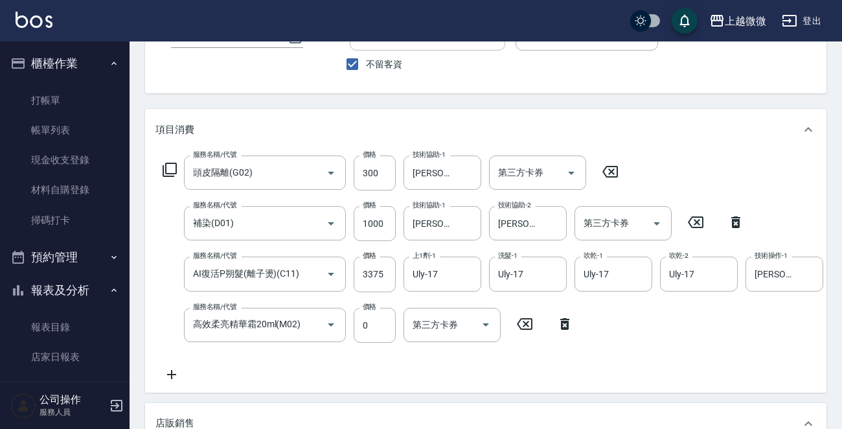
click at [170, 369] on icon at bounding box center [172, 375] width 32 height 16
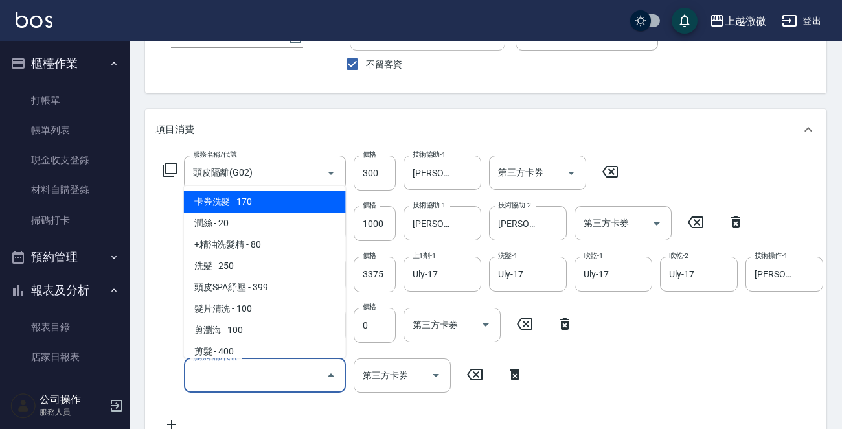
click at [233, 377] on input "服務名稱/代號" at bounding box center [255, 375] width 131 height 23
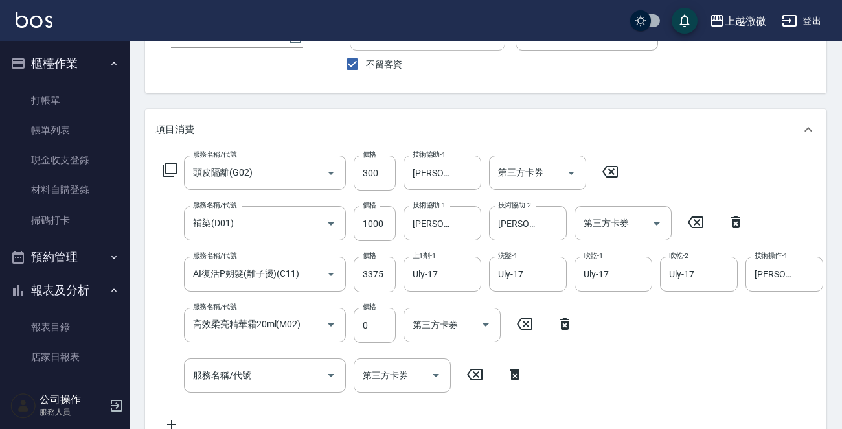
click at [148, 247] on div "服務名稱/代號 頭皮隔離(G02) 服務名稱/代號 價格 300 價格 技術協助-1 Alex-0 技術協助-1 第三方卡券 第三方卡券 服務名稱/代號 補染…" at bounding box center [486, 296] width 682 height 292
click at [518, 375] on icon at bounding box center [515, 375] width 9 height 12
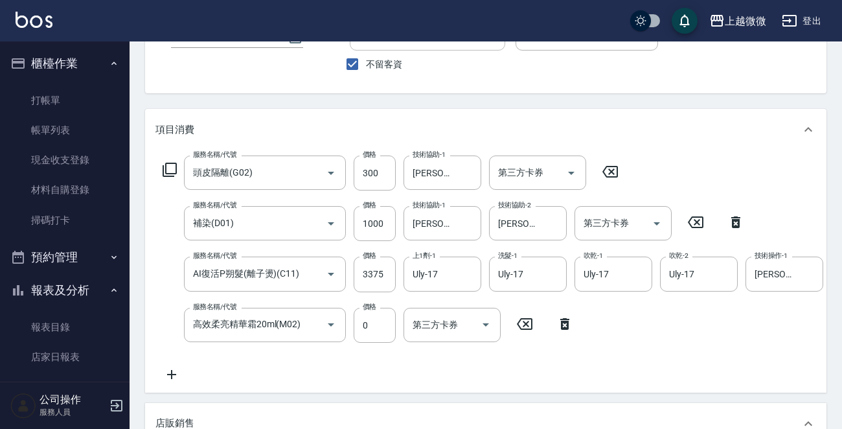
click at [172, 367] on icon at bounding box center [172, 375] width 32 height 16
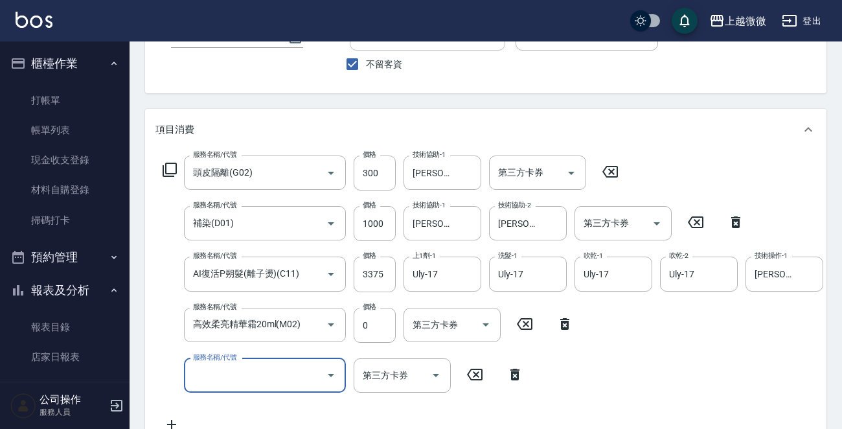
click at [235, 373] on input "服務名稱/代號" at bounding box center [255, 375] width 131 height 23
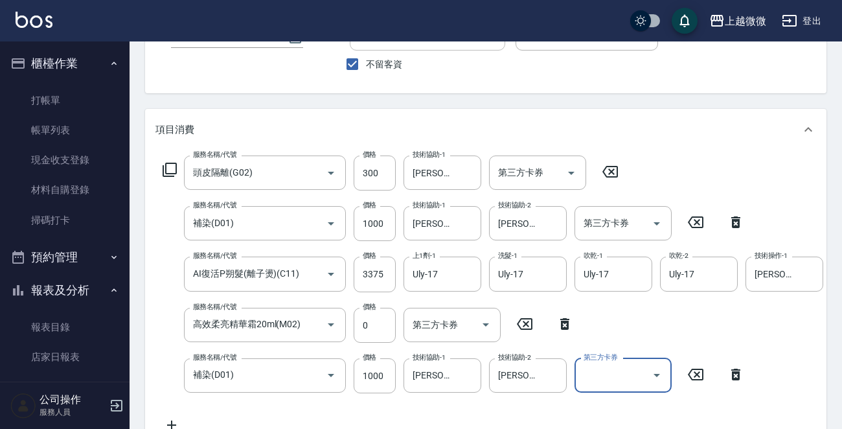
click at [694, 375] on icon at bounding box center [696, 375] width 32 height 16
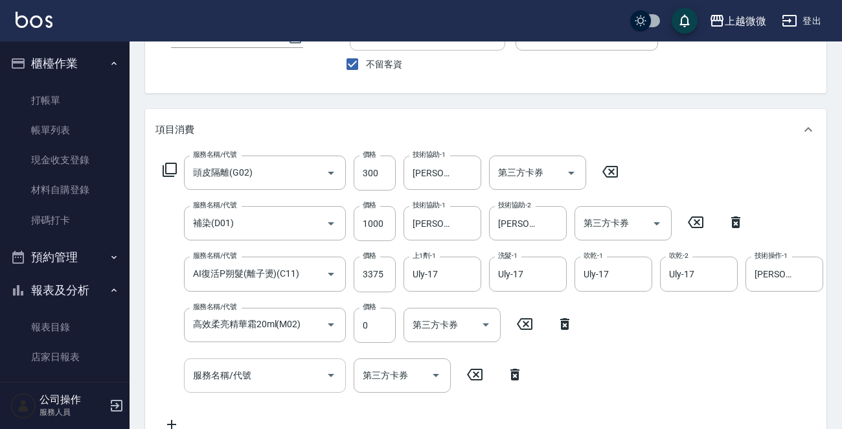
click at [262, 376] on input "服務名稱/代號" at bounding box center [255, 375] width 131 height 23
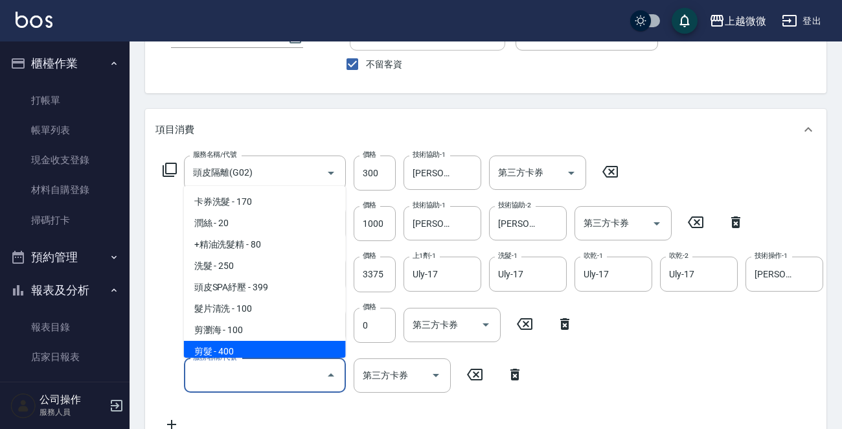
click at [145, 340] on div "服務名稱/代號 頭皮隔離(G02) 服務名稱/代號 價格 300 價格 技術協助-1 Alex-0 技術協助-1 第三方卡券 第三方卡券 服務名稱/代號 補染…" at bounding box center [486, 296] width 682 height 292
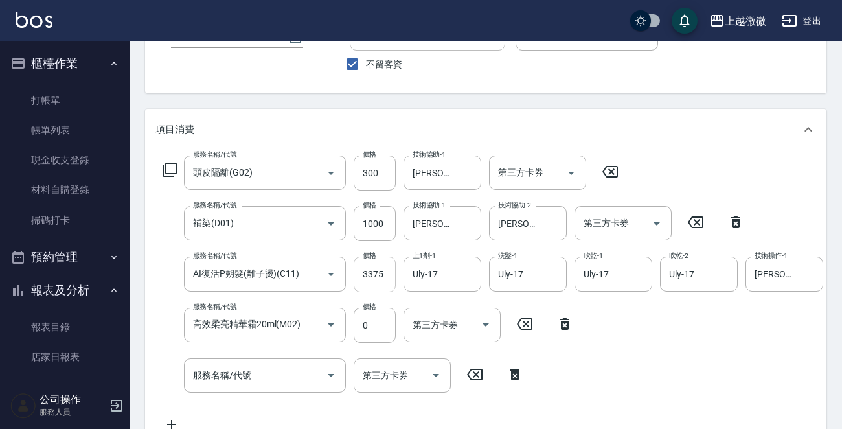
click at [377, 273] on input "3375" at bounding box center [375, 274] width 42 height 35
click at [257, 380] on input "服務名稱/代號" at bounding box center [255, 375] width 131 height 23
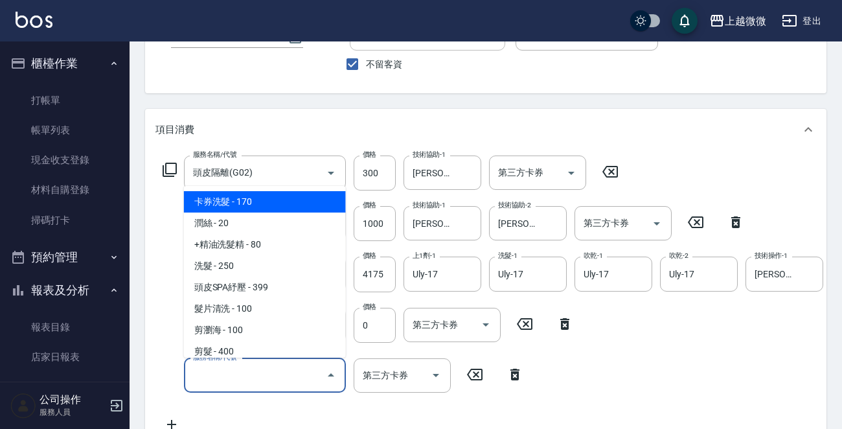
click at [518, 367] on icon at bounding box center [515, 375] width 32 height 16
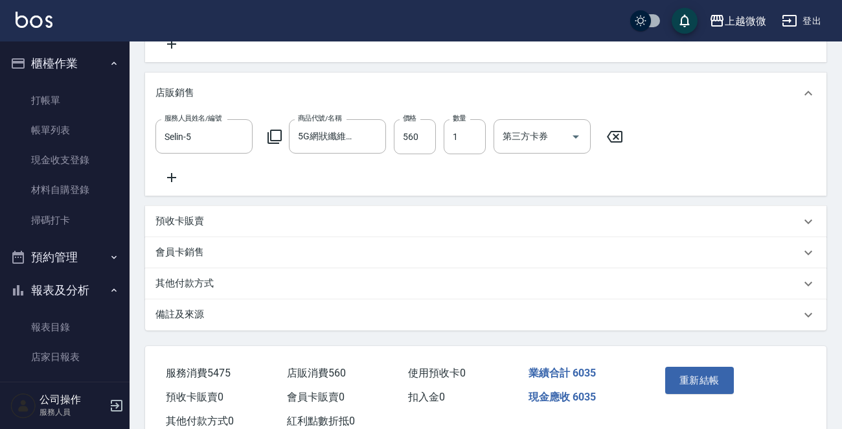
scroll to position [493, 0]
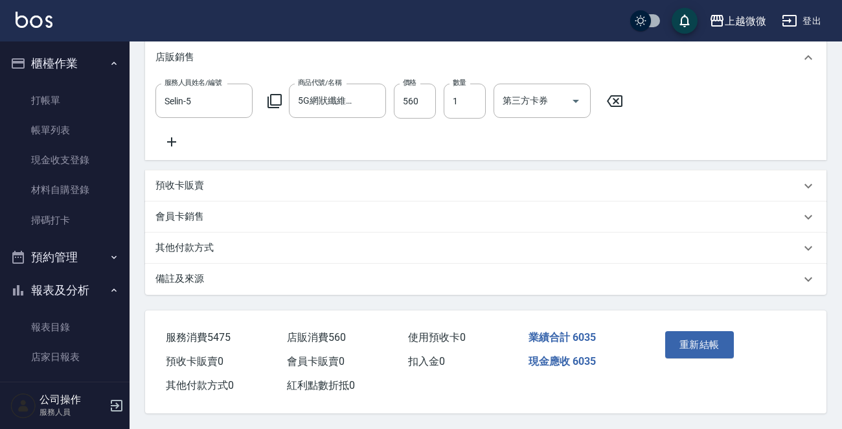
click at [194, 277] on p "備註及來源" at bounding box center [180, 279] width 49 height 14
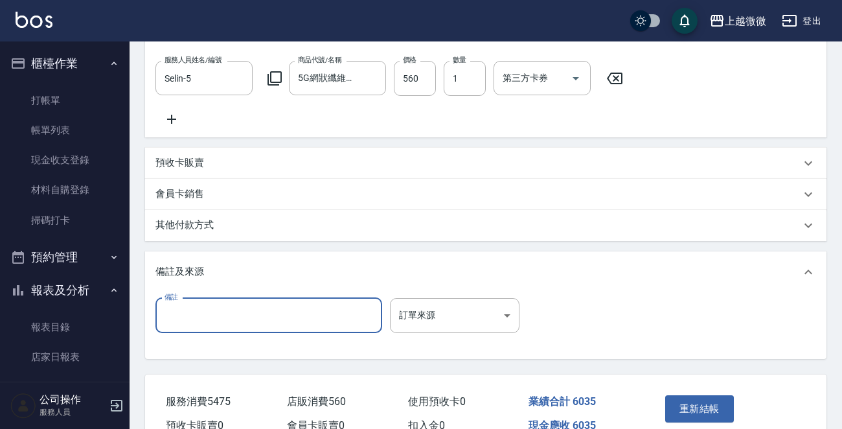
click at [207, 330] on input "備註" at bounding box center [269, 315] width 227 height 35
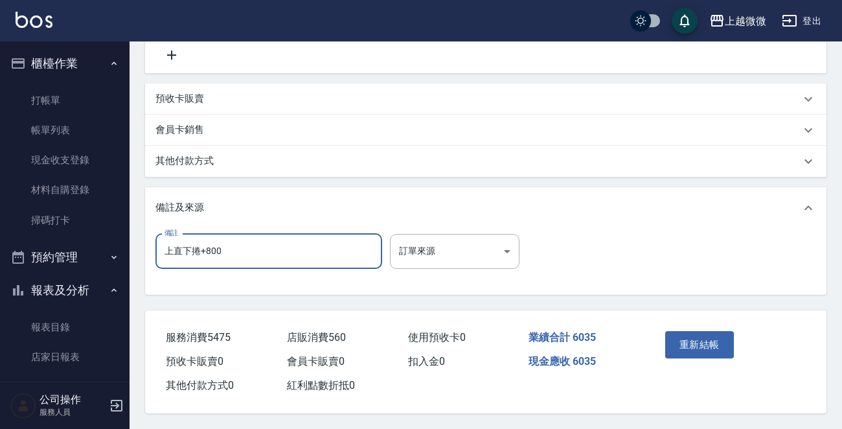
scroll to position [579, 0]
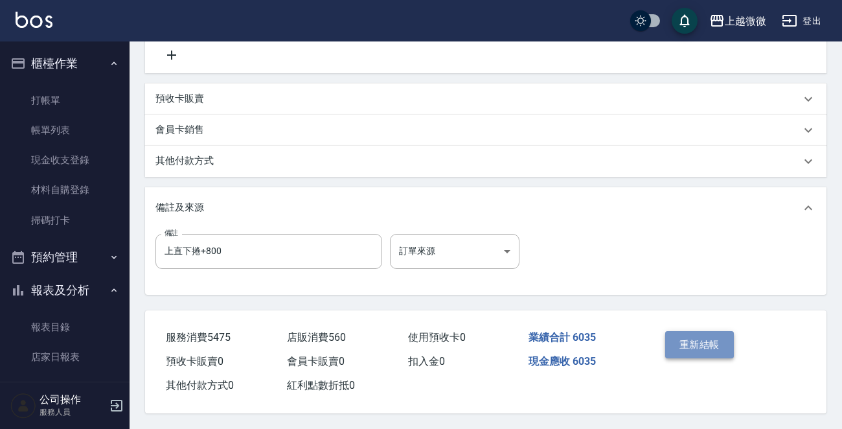
click at [691, 338] on button "重新結帳" at bounding box center [700, 344] width 69 height 27
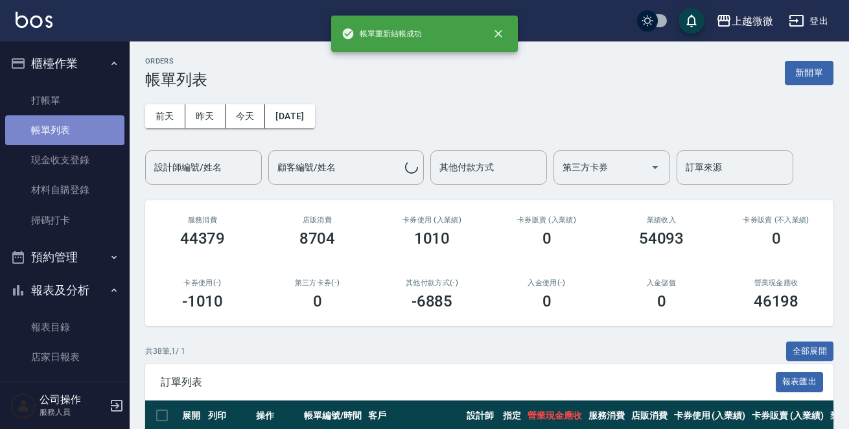
click at [97, 122] on link "帳單列表" at bounding box center [64, 130] width 119 height 30
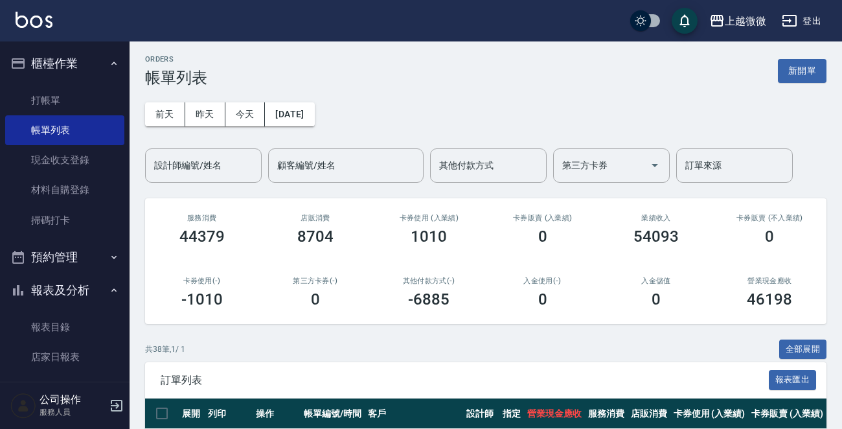
scroll to position [259, 0]
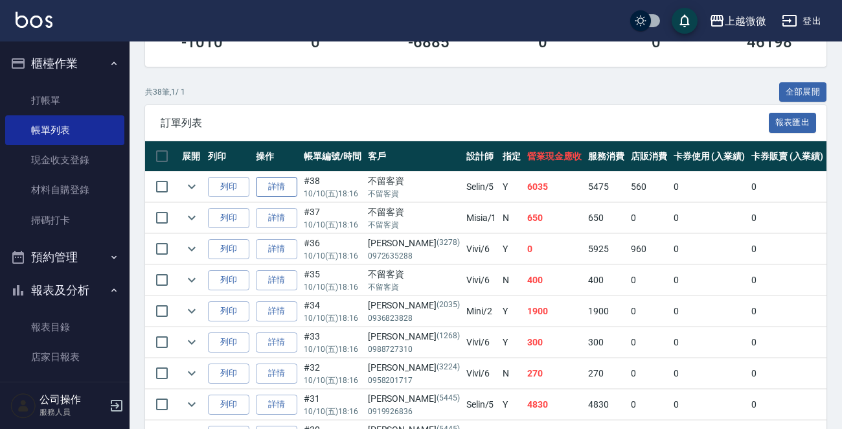
click at [281, 183] on link "詳情" at bounding box center [276, 187] width 41 height 20
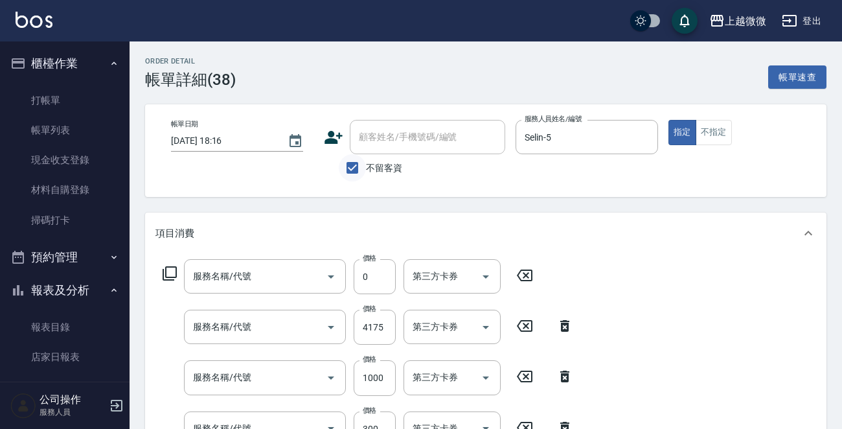
click at [358, 167] on input "不留客資" at bounding box center [352, 167] width 27 height 27
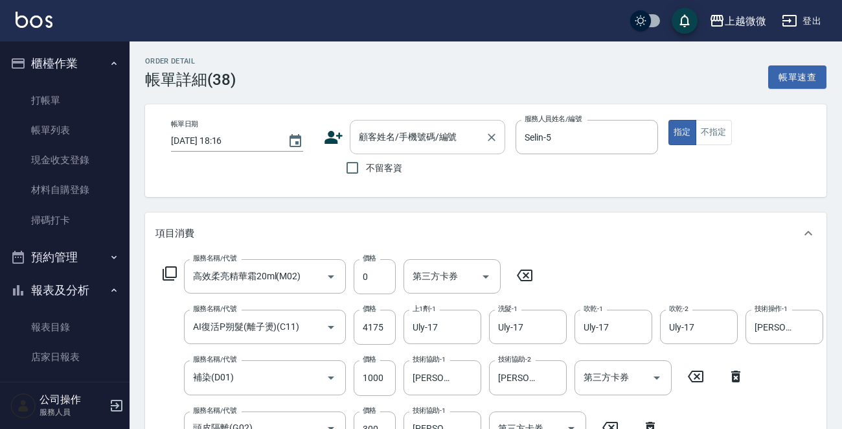
click at [404, 136] on div "顧客姓名/手機號碼/編號 顧客姓名/手機號碼/編號" at bounding box center [428, 137] width 156 height 34
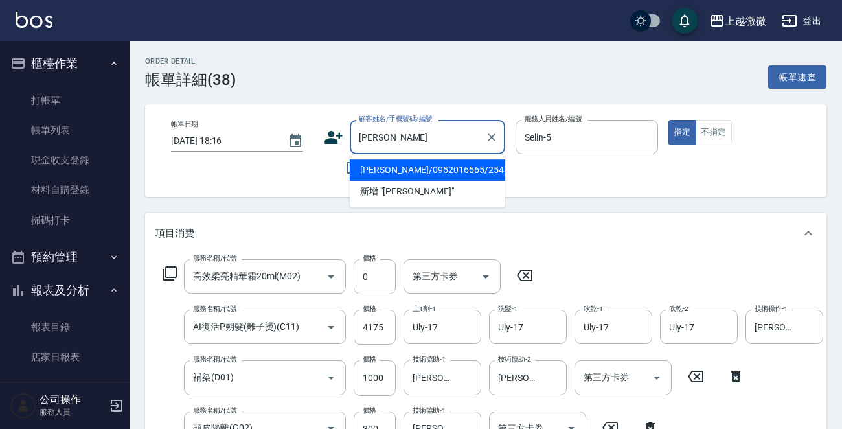
click at [428, 167] on li "張慧懿/0952016565/2545" at bounding box center [428, 169] width 156 height 21
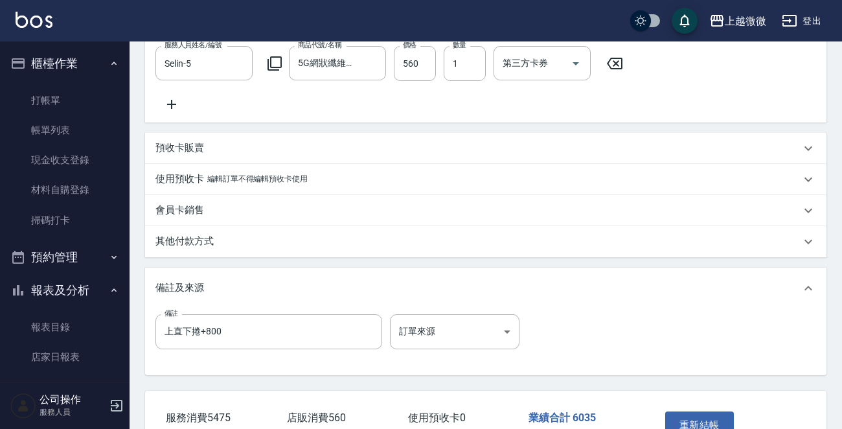
scroll to position [610, 0]
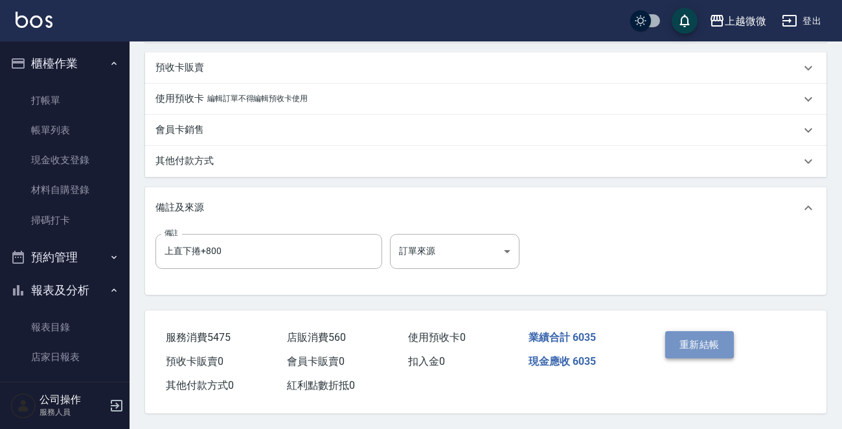
click at [705, 332] on button "重新結帳" at bounding box center [700, 344] width 69 height 27
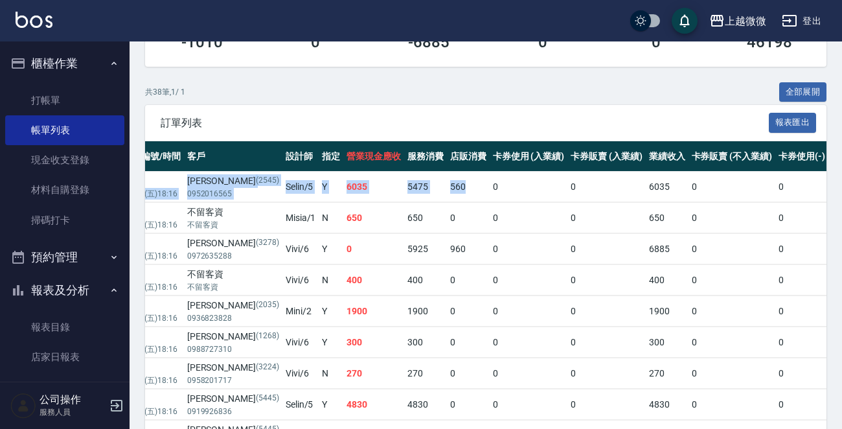
scroll to position [0, 407]
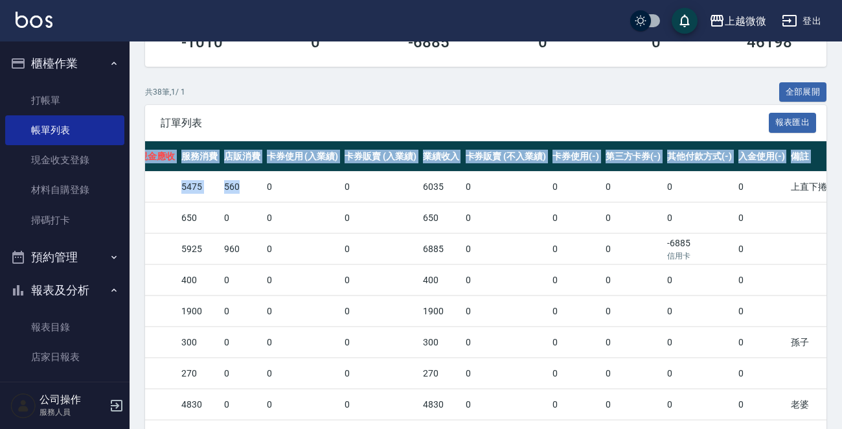
drag, startPoint x: 605, startPoint y: 187, endPoint x: 848, endPoint y: 163, distance: 244.1
click at [603, 255] on td "0" at bounding box center [634, 249] width 62 height 30
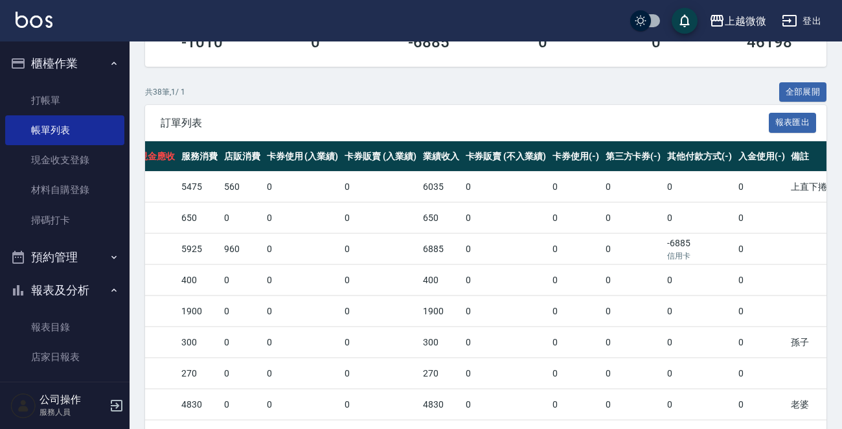
click at [603, 250] on td "0" at bounding box center [634, 249] width 62 height 30
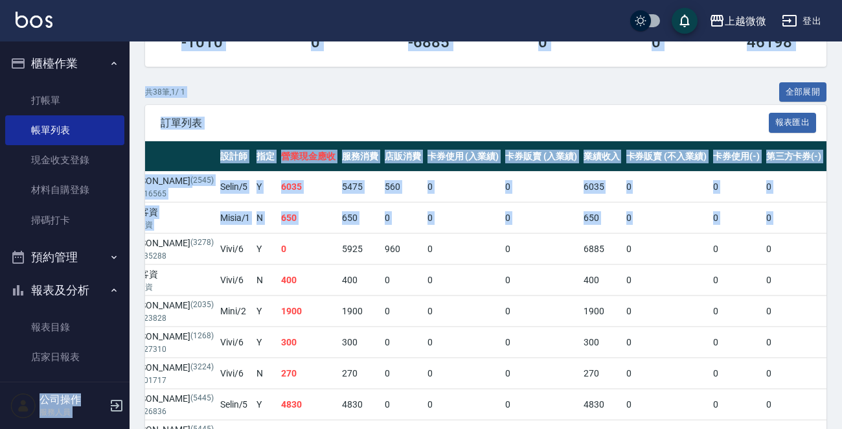
scroll to position [0, 0]
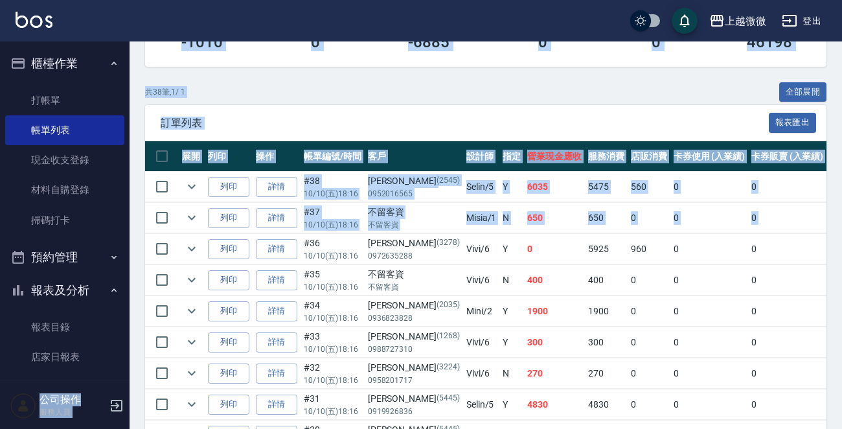
drag, startPoint x: 719, startPoint y: 226, endPoint x: 65, endPoint y: 282, distance: 656.9
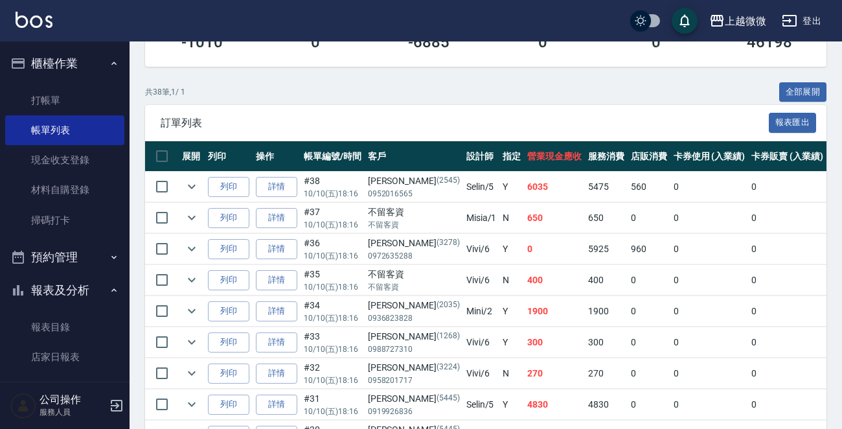
click at [748, 253] on td "0" at bounding box center [787, 249] width 78 height 30
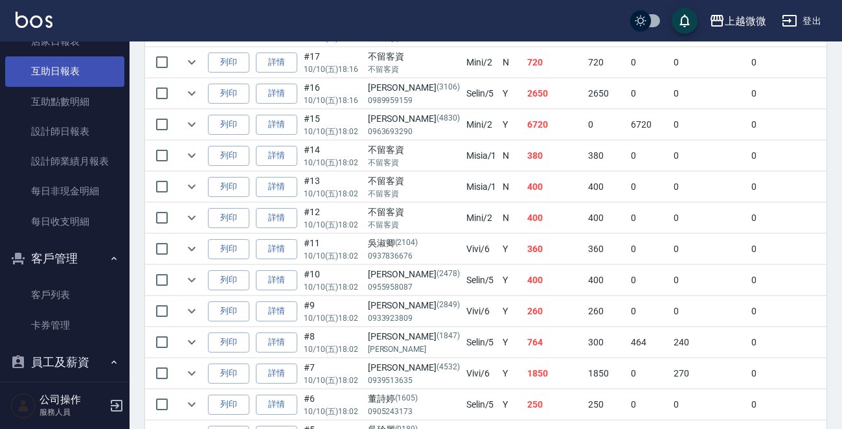
scroll to position [194, 0]
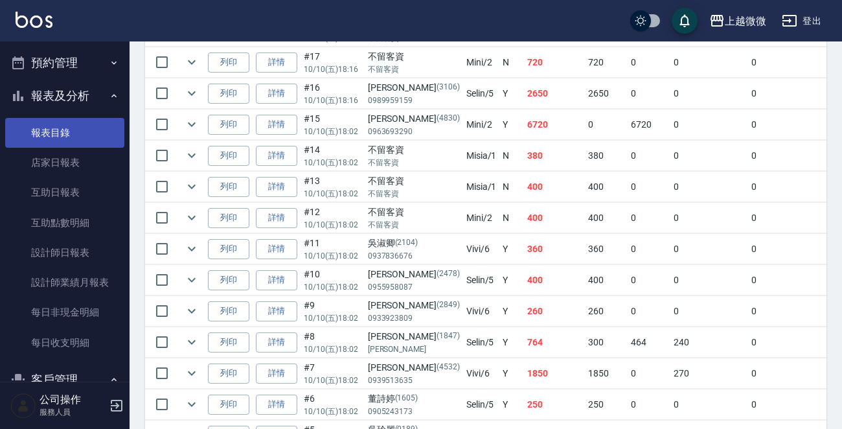
click at [62, 129] on link "報表目錄" at bounding box center [64, 133] width 119 height 30
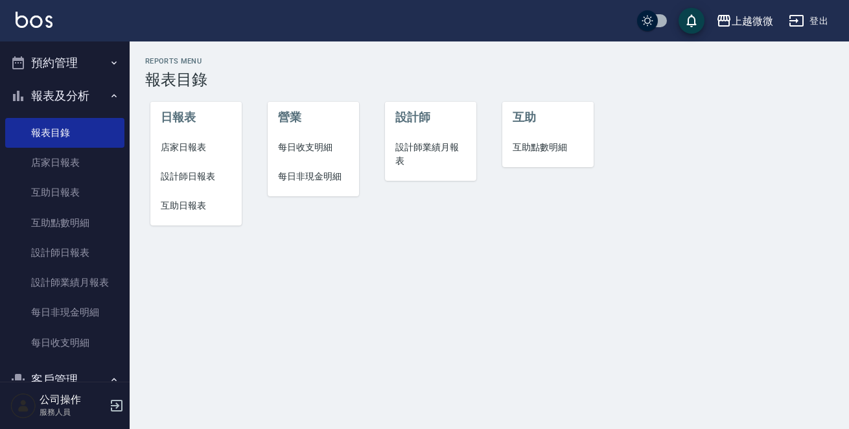
click at [194, 147] on span "店家日報表" at bounding box center [196, 148] width 71 height 14
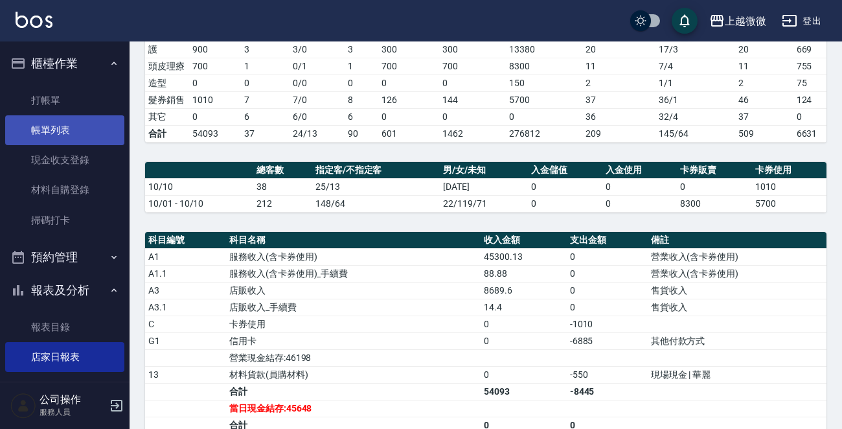
scroll to position [79, 0]
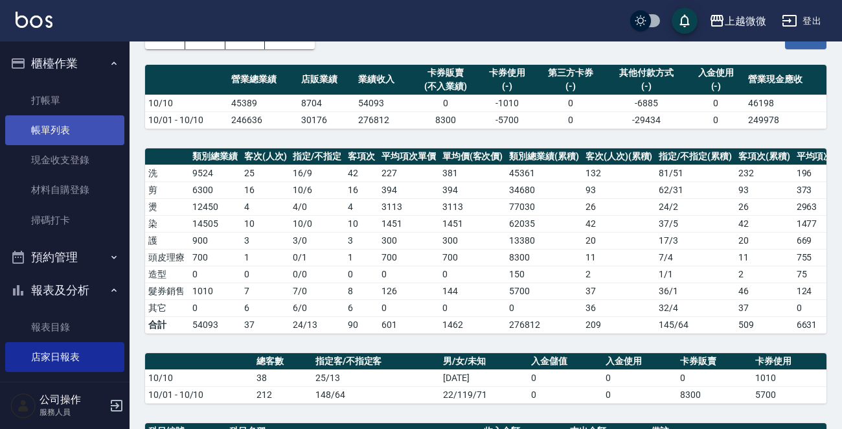
click at [46, 134] on link "帳單列表" at bounding box center [64, 130] width 119 height 30
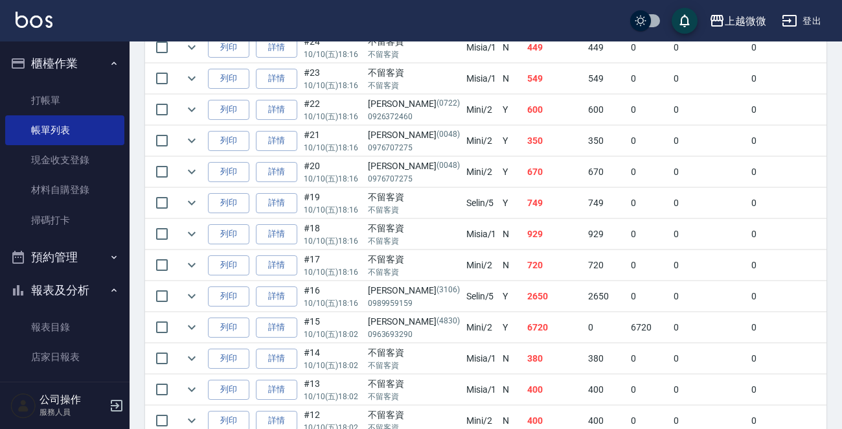
scroll to position [842, 0]
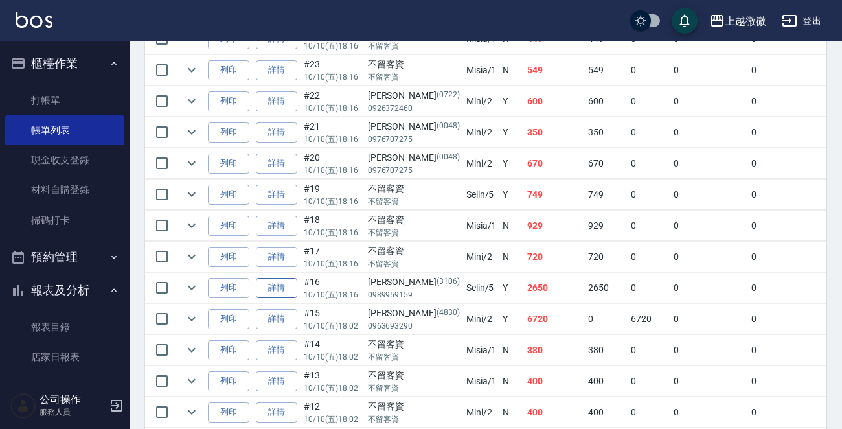
click at [284, 283] on link "詳情" at bounding box center [276, 288] width 41 height 20
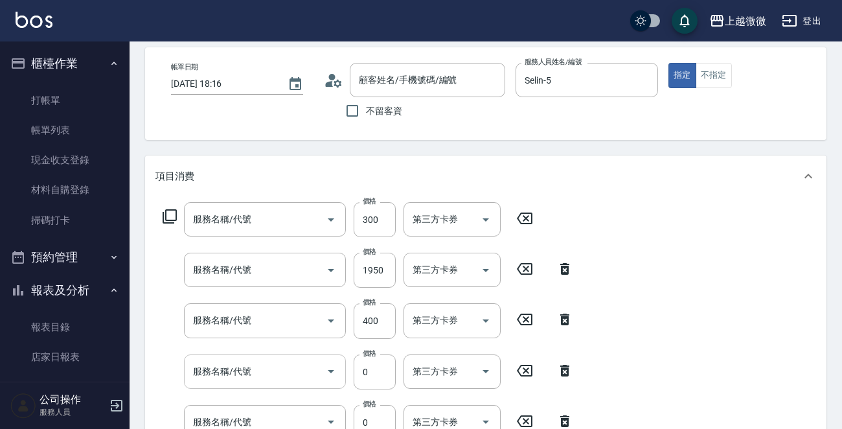
scroll to position [130, 0]
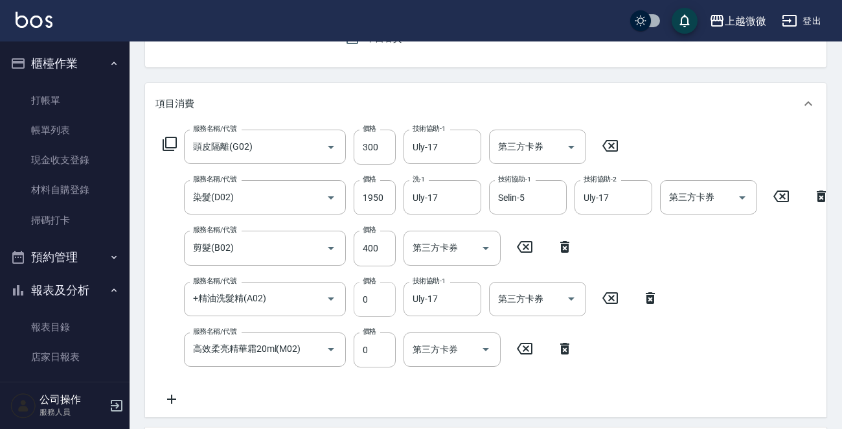
click at [378, 303] on input "0" at bounding box center [375, 299] width 42 height 35
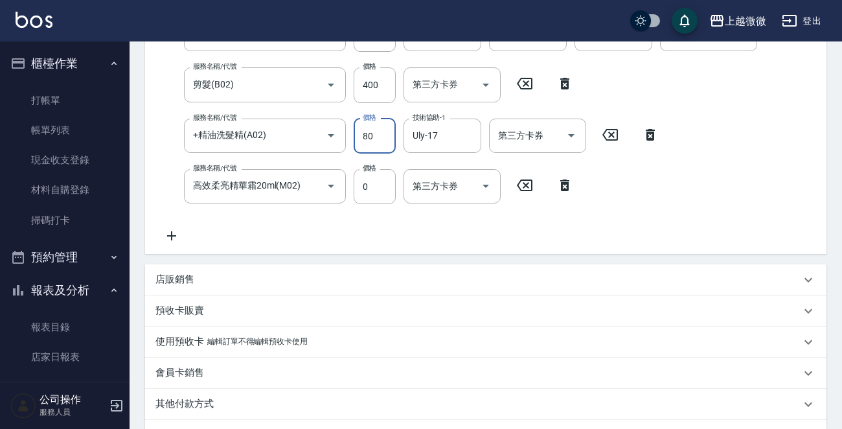
scroll to position [461, 0]
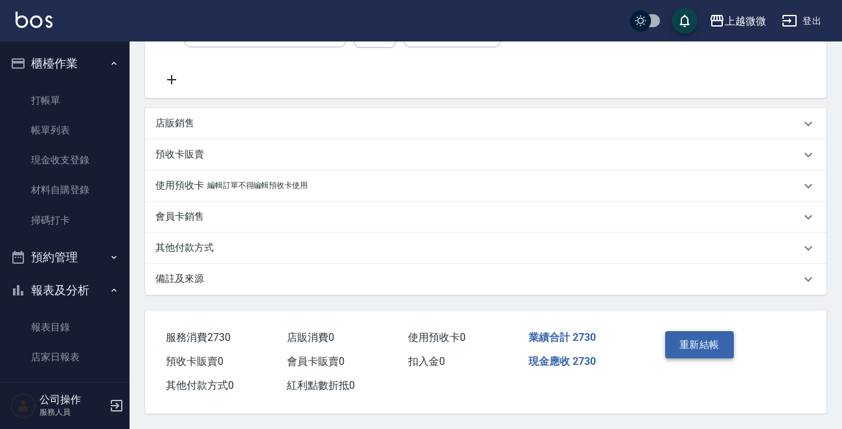
click at [697, 343] on button "重新結帳" at bounding box center [700, 344] width 69 height 27
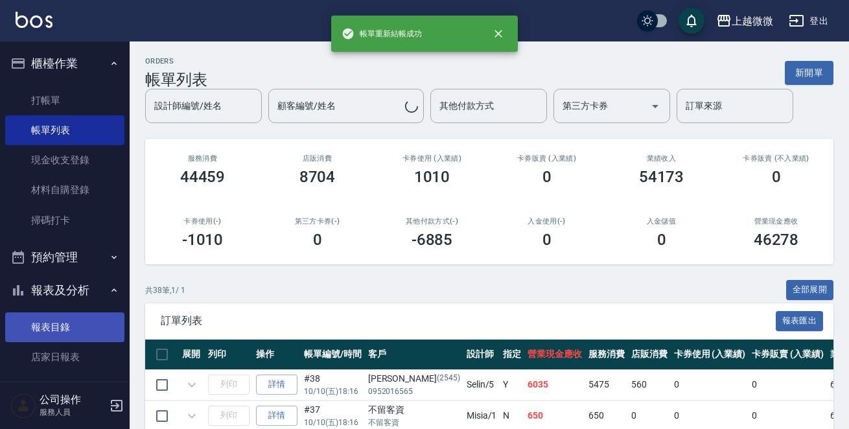
click at [63, 323] on link "報表目錄" at bounding box center [64, 327] width 119 height 30
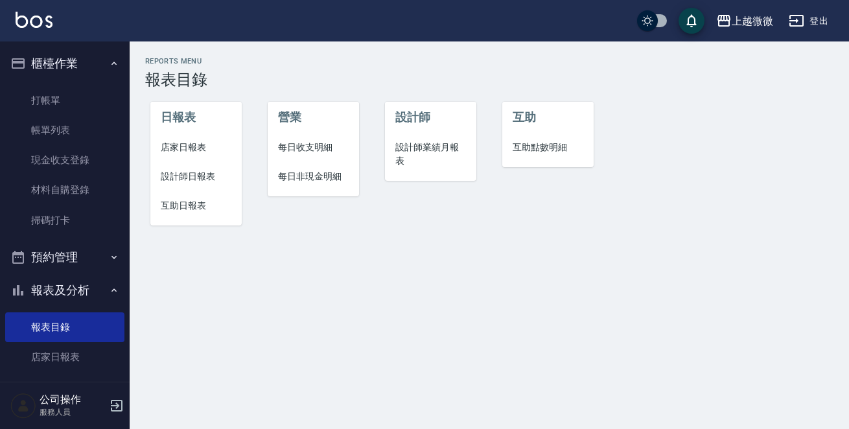
click at [190, 148] on span "店家日報表" at bounding box center [196, 148] width 71 height 14
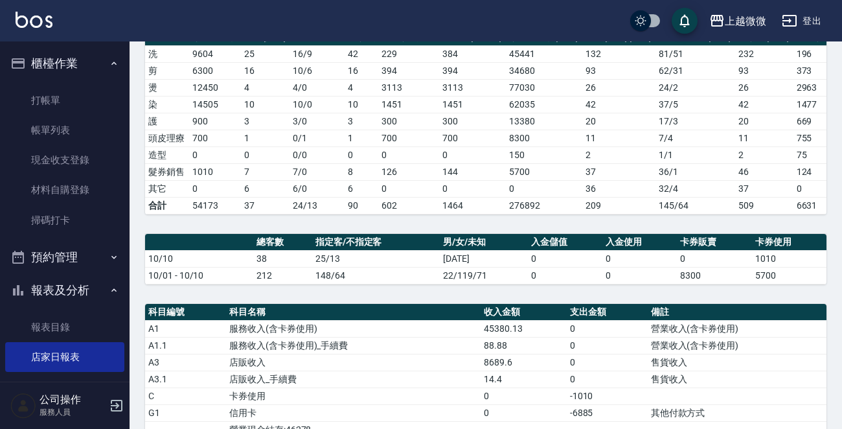
scroll to position [389, 0]
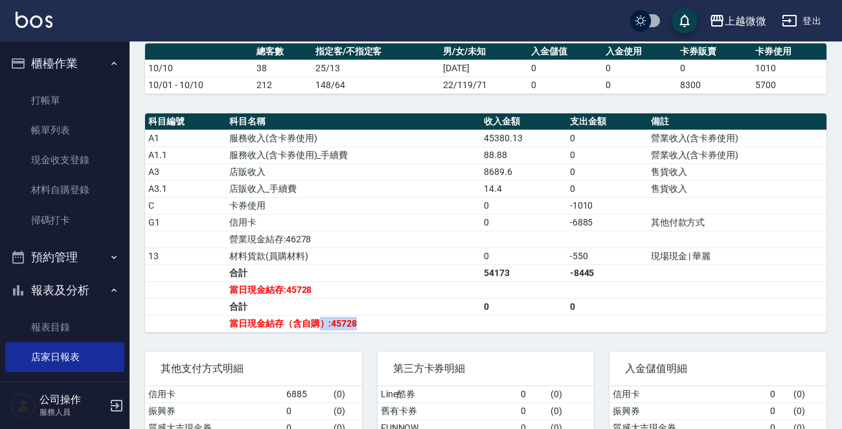
drag, startPoint x: 364, startPoint y: 335, endPoint x: 320, endPoint y: 335, distance: 44.1
click at [320, 332] on td "當日現金結存（含自購）:45728" at bounding box center [353, 323] width 255 height 17
click at [424, 310] on td "合計" at bounding box center [353, 306] width 255 height 17
drag, startPoint x: 52, startPoint y: 128, endPoint x: 494, endPoint y: 201, distance: 447.2
click at [52, 128] on link "帳單列表" at bounding box center [64, 130] width 119 height 30
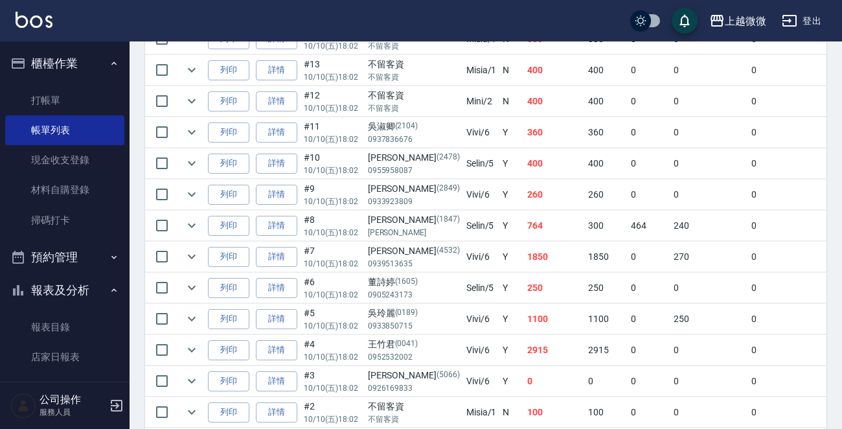
scroll to position [1238, 0]
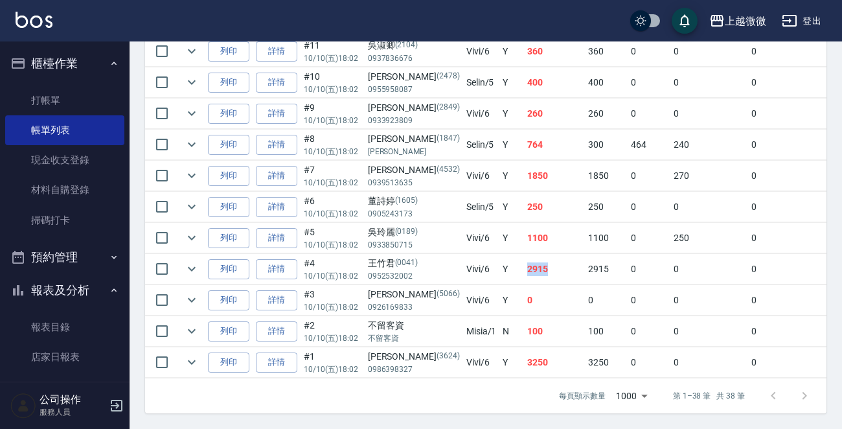
drag, startPoint x: 481, startPoint y: 257, endPoint x: 474, endPoint y: 257, distance: 7.1
click at [474, 257] on tr "列印 詳情 #4 10/10 (五) 18:02 王竹君 (0041) 0952532002 Vivi /6 Y 2915 2915 0 0 0 2915 0…" at bounding box center [723, 269] width 1156 height 30
click at [524, 259] on td "2915" at bounding box center [554, 269] width 61 height 30
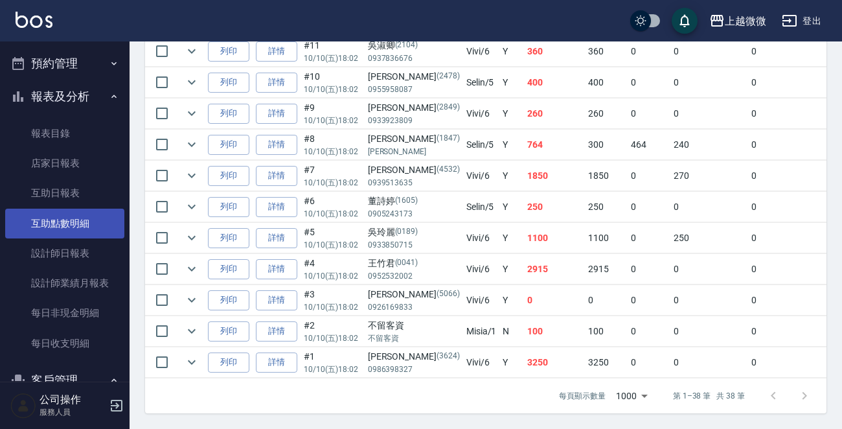
scroll to position [194, 0]
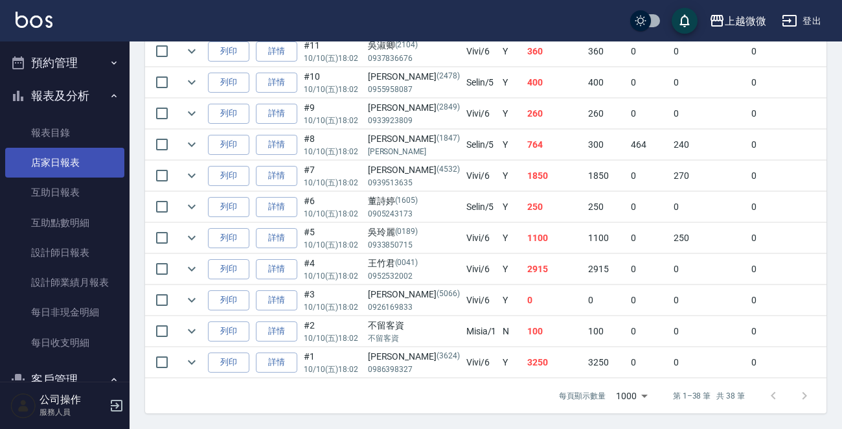
click at [77, 161] on link "店家日報表" at bounding box center [64, 163] width 119 height 30
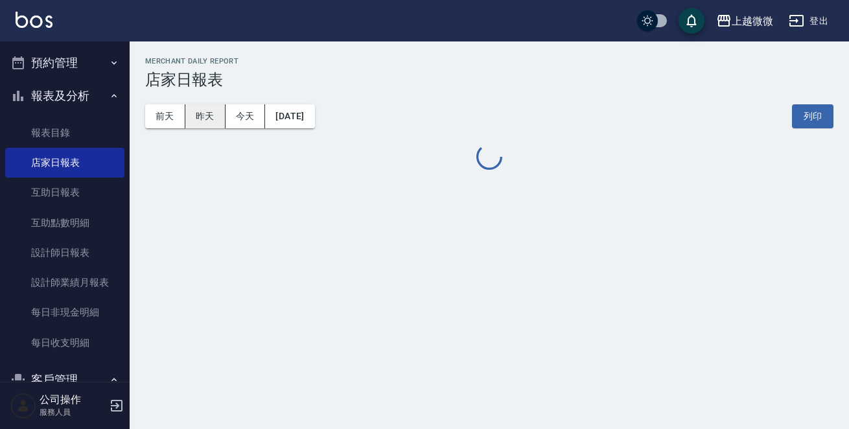
click at [211, 118] on button "昨天" at bounding box center [205, 116] width 40 height 24
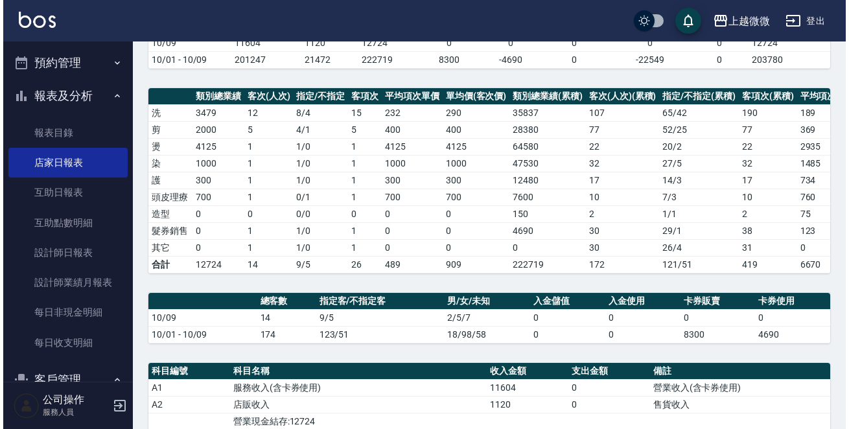
scroll to position [65, 0]
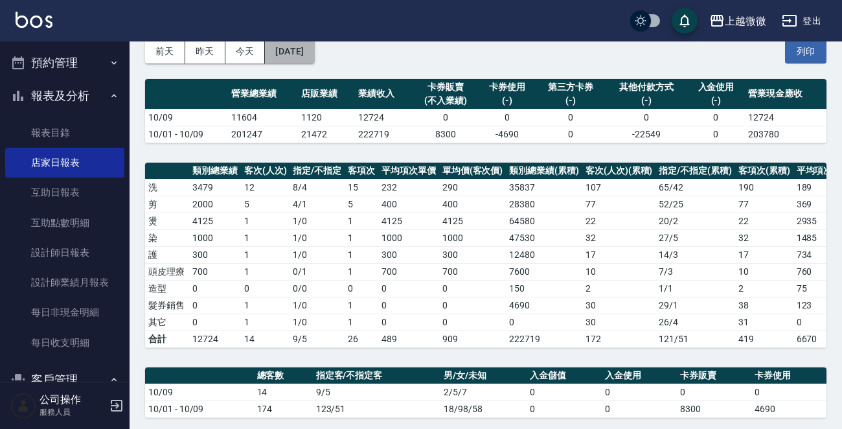
click at [310, 49] on button "2025/10/09" at bounding box center [289, 52] width 49 height 24
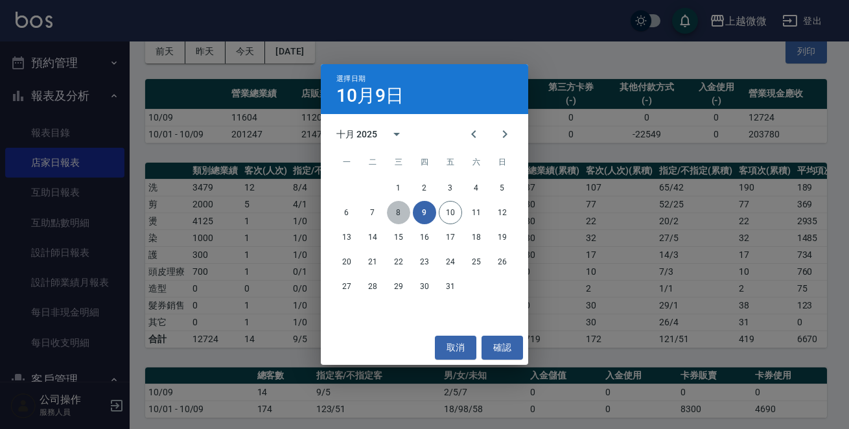
click at [395, 216] on button "8" at bounding box center [398, 212] width 23 height 23
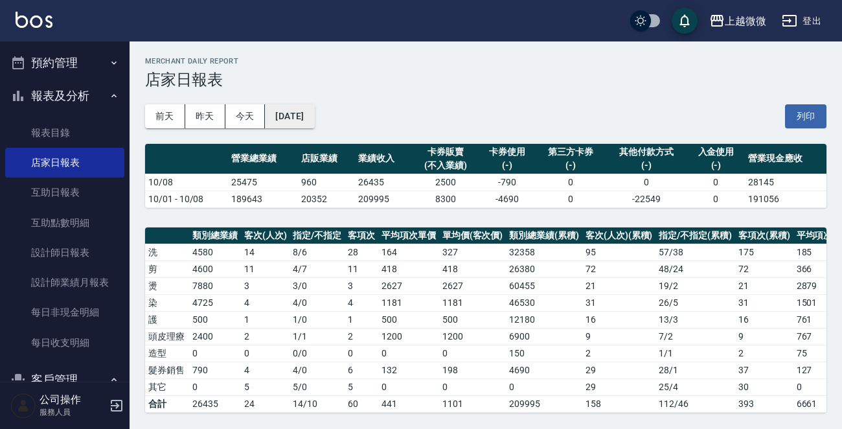
click at [312, 110] on button "2025/10/08" at bounding box center [289, 116] width 49 height 24
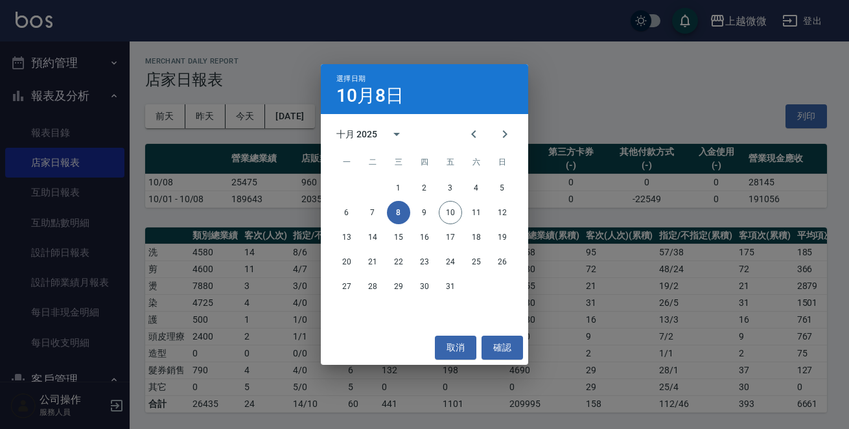
click at [623, 108] on div "選擇日期 10月8日 十月 2025 一 二 三 四 五 六 日 1 2 3 4 5 6 7 8 9 10 11 12 13 14 15 16 17 18 1…" at bounding box center [424, 214] width 849 height 429
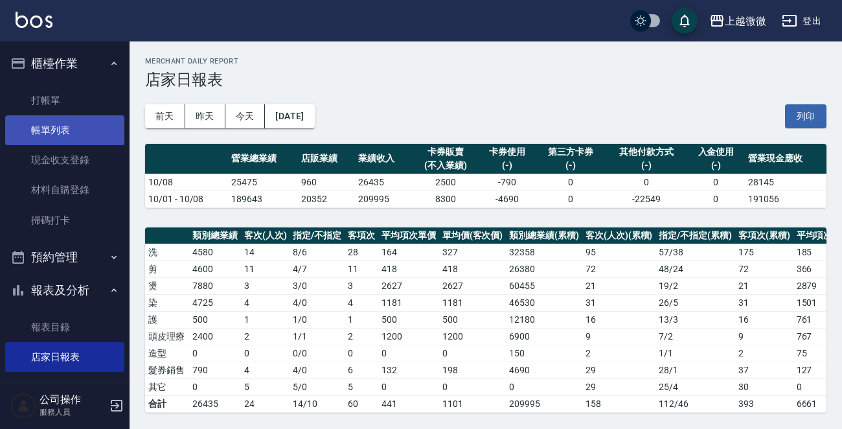
click at [52, 130] on link "帳單列表" at bounding box center [64, 130] width 119 height 30
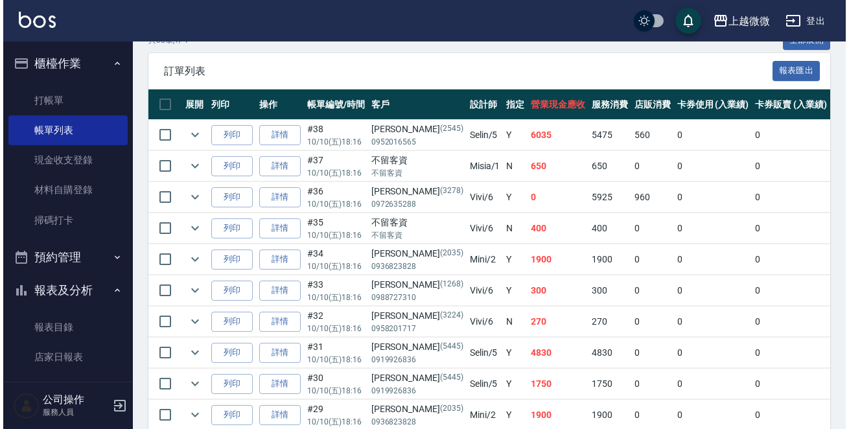
scroll to position [389, 0]
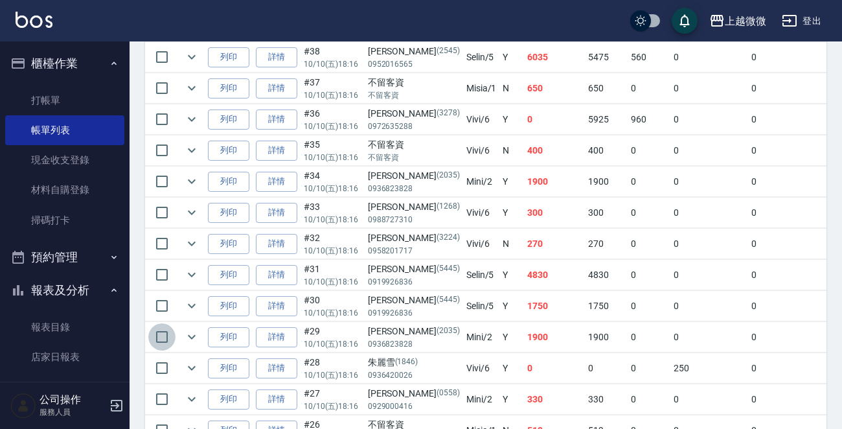
click at [163, 329] on input "checkbox" at bounding box center [161, 336] width 27 height 27
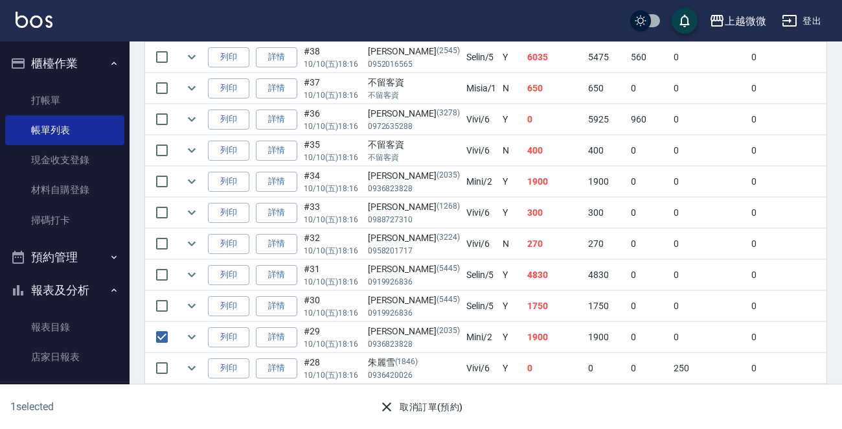
click at [417, 399] on button "取消訂單(預約)" at bounding box center [421, 407] width 94 height 24
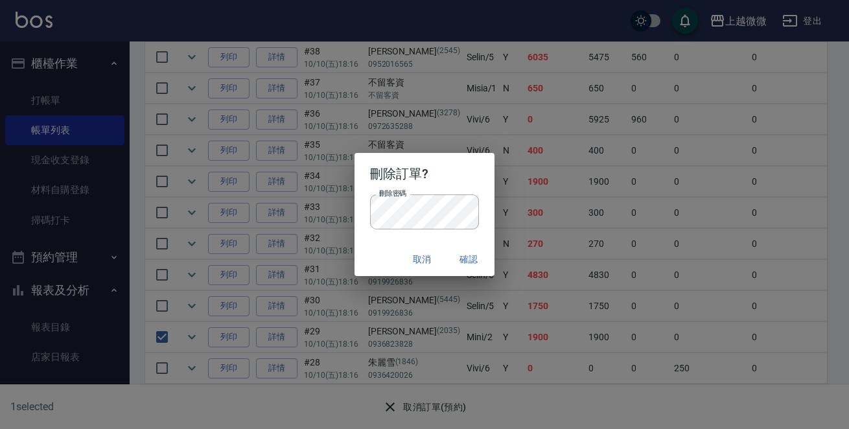
click at [437, 183] on h2 "刪除訂單?" at bounding box center [424, 173] width 141 height 41
click at [470, 259] on button "確認" at bounding box center [468, 260] width 41 height 24
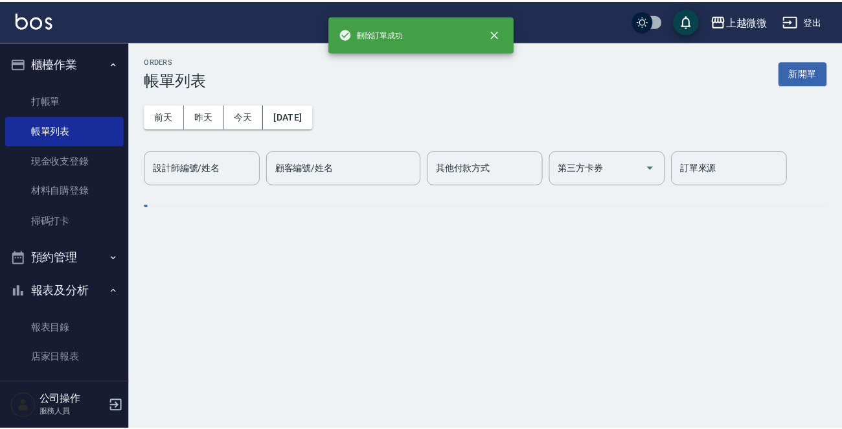
scroll to position [0, 0]
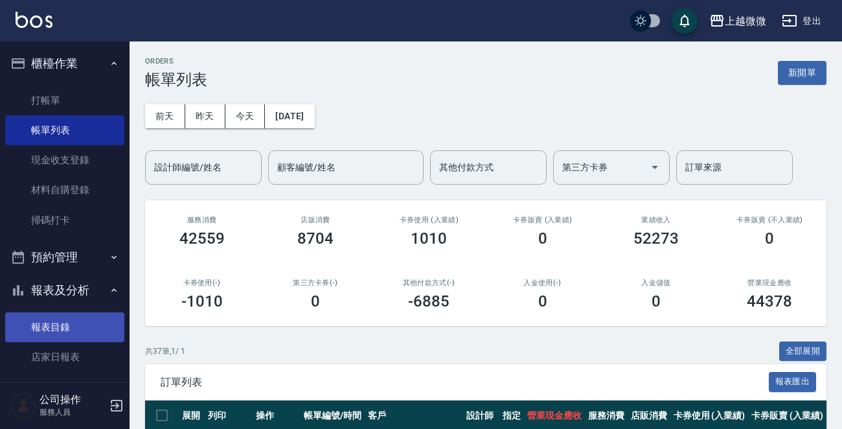
click at [67, 324] on link "報表目錄" at bounding box center [64, 327] width 119 height 30
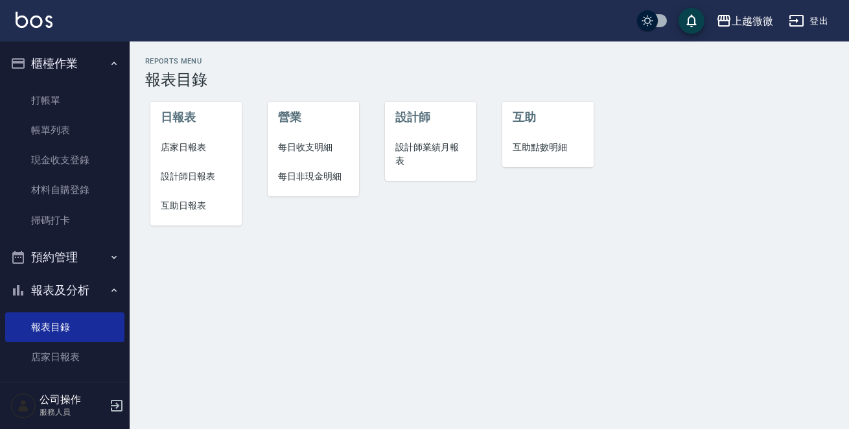
click at [170, 143] on span "店家日報表" at bounding box center [196, 148] width 71 height 14
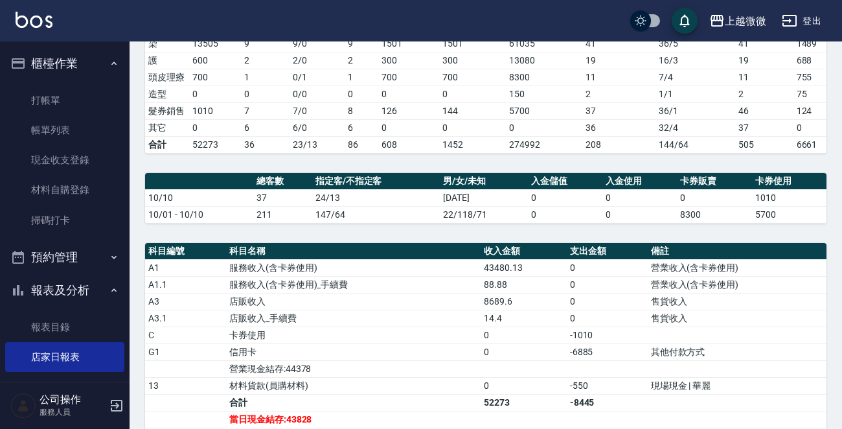
scroll to position [468, 0]
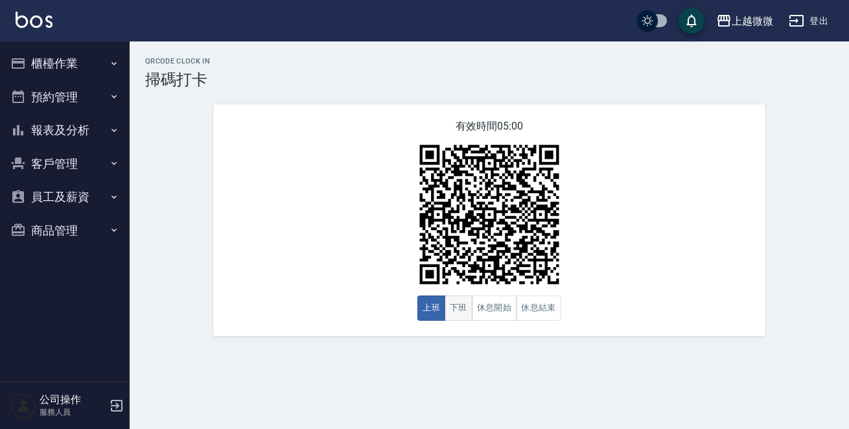
click at [462, 307] on button "下班" at bounding box center [459, 308] width 28 height 25
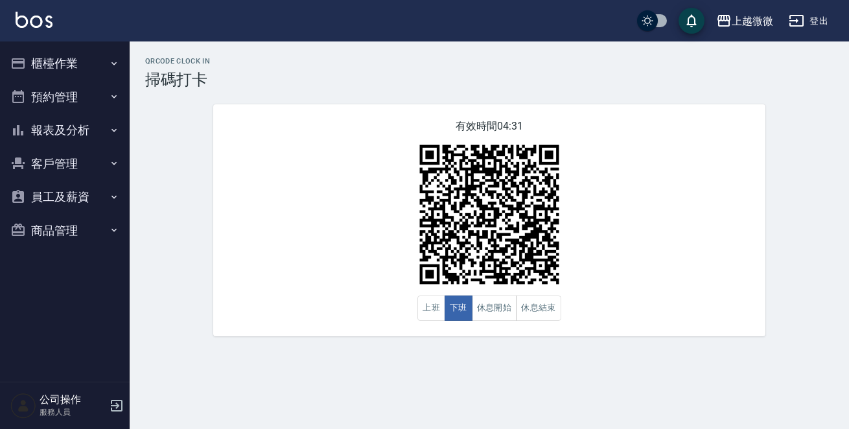
click at [82, 65] on button "櫃檯作業" at bounding box center [64, 64] width 119 height 34
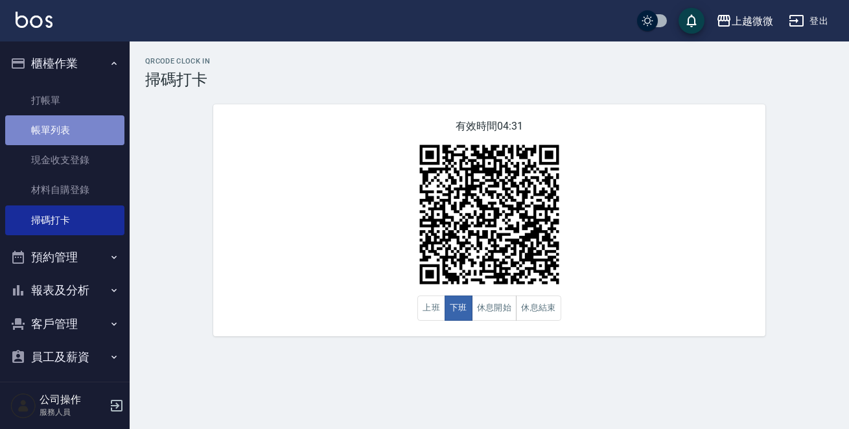
click at [70, 132] on link "帳單列表" at bounding box center [64, 130] width 119 height 30
